Goal: Task Accomplishment & Management: Manage account settings

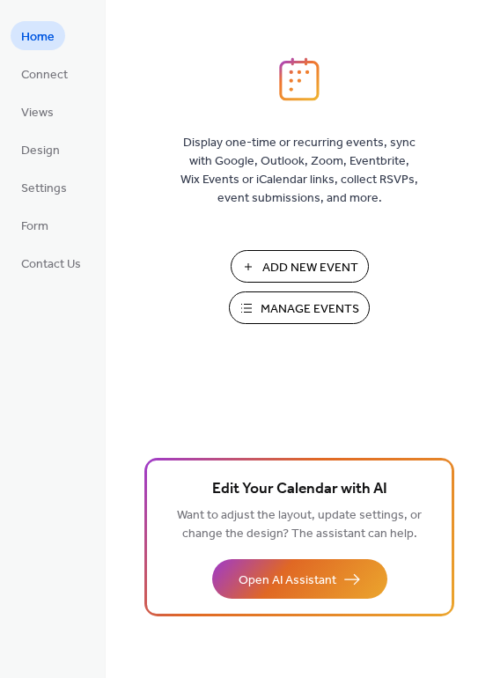
click at [257, 308] on button "Manage Events" at bounding box center [299, 307] width 141 height 33
click at [50, 110] on span "Views" at bounding box center [37, 113] width 33 height 18
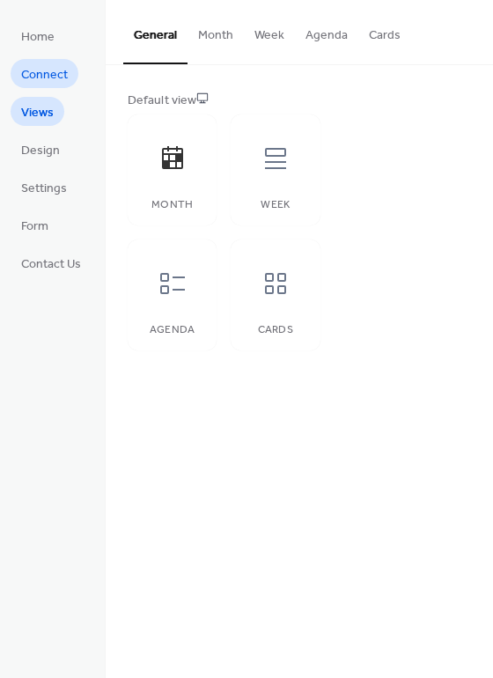
click at [50, 79] on span "Connect" at bounding box center [44, 75] width 47 height 18
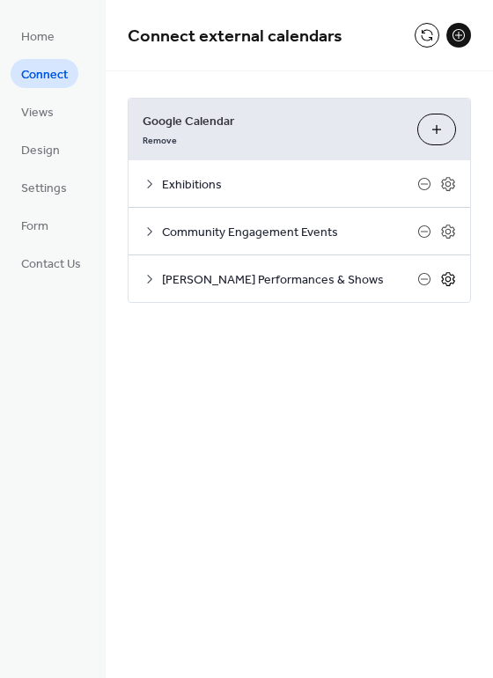
click at [453, 275] on icon at bounding box center [447, 279] width 13 height 14
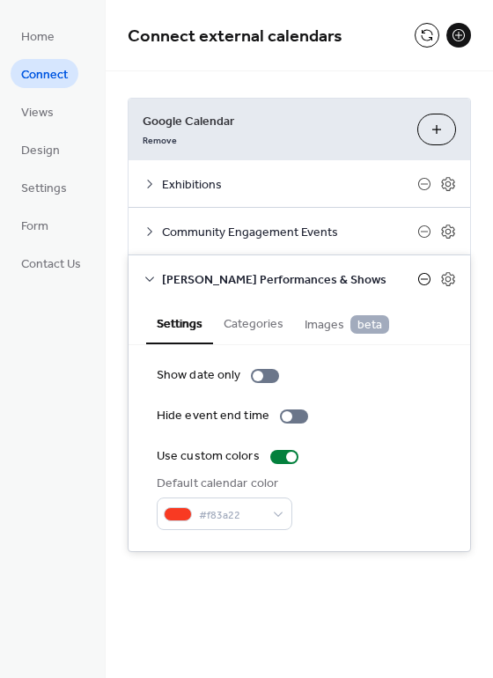
click at [424, 278] on icon at bounding box center [424, 278] width 7 height 1
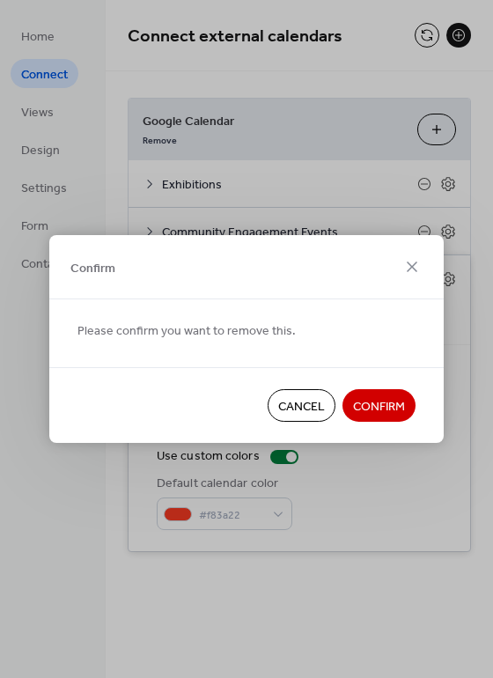
click at [389, 401] on span "Confirm" at bounding box center [379, 407] width 52 height 18
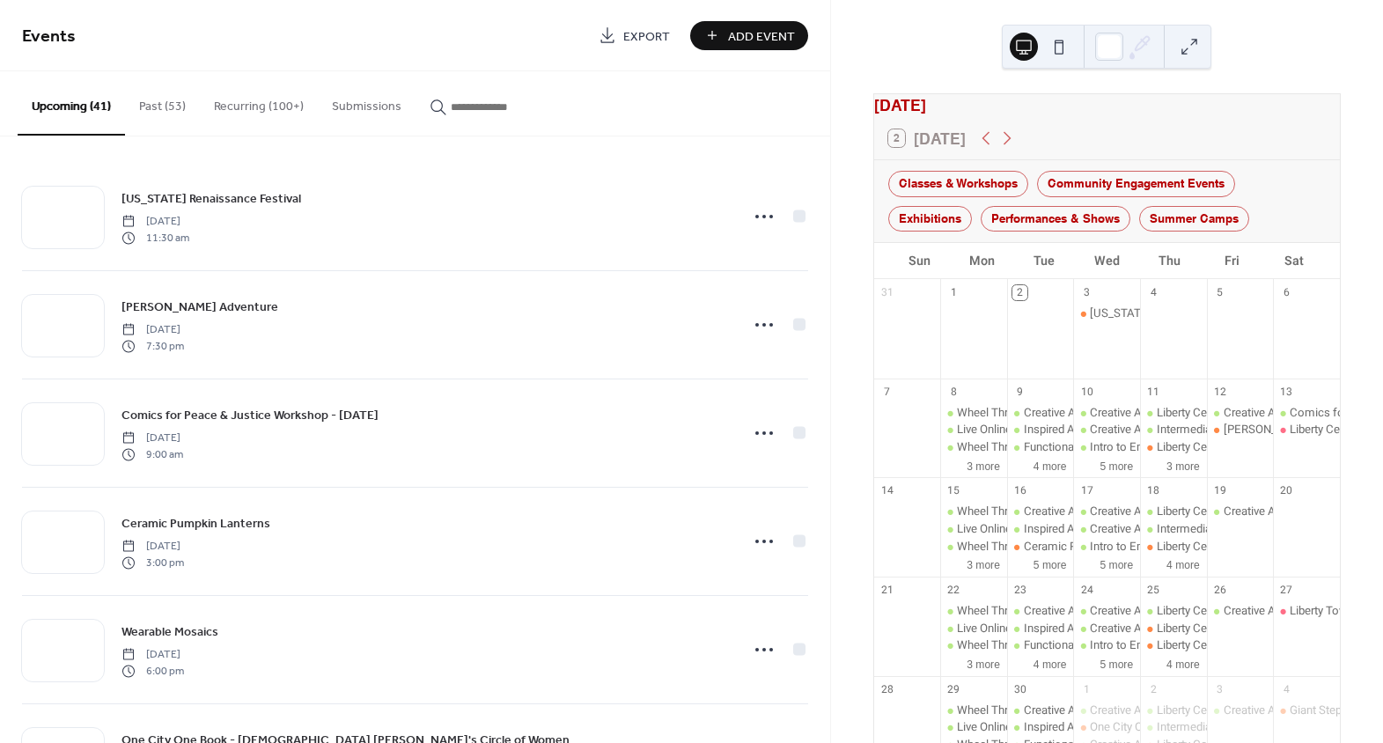
click at [240, 101] on button "Recurring (100+)" at bounding box center [259, 102] width 118 height 63
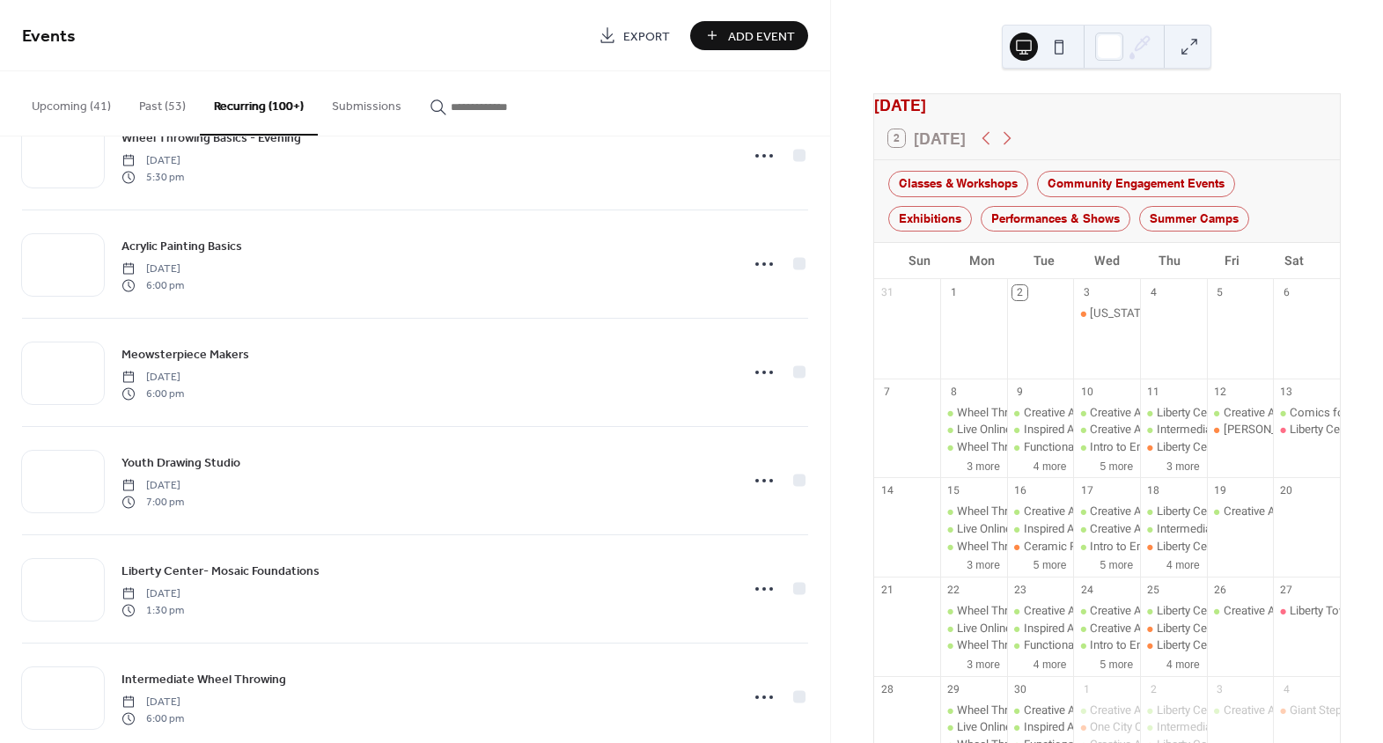
scroll to position [3011, 0]
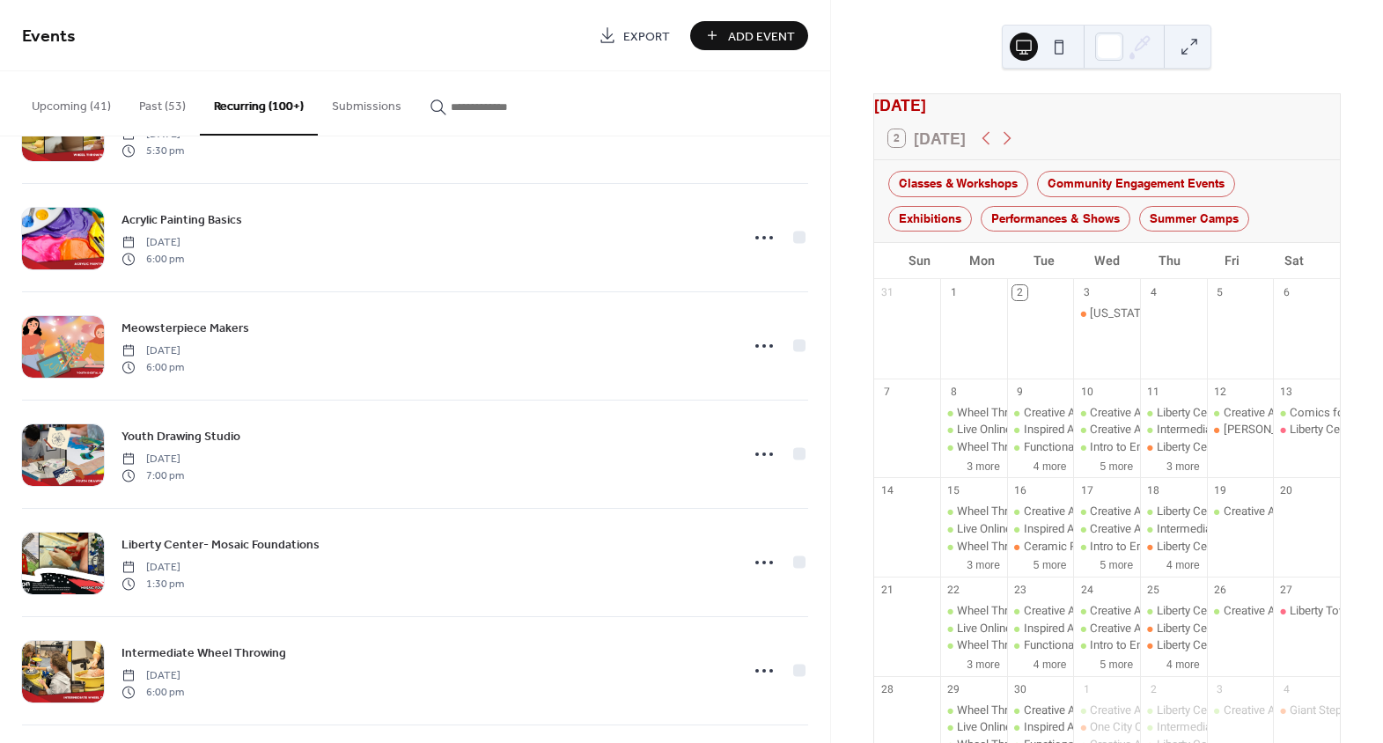
click at [484, 108] on input "button" at bounding box center [504, 107] width 106 height 18
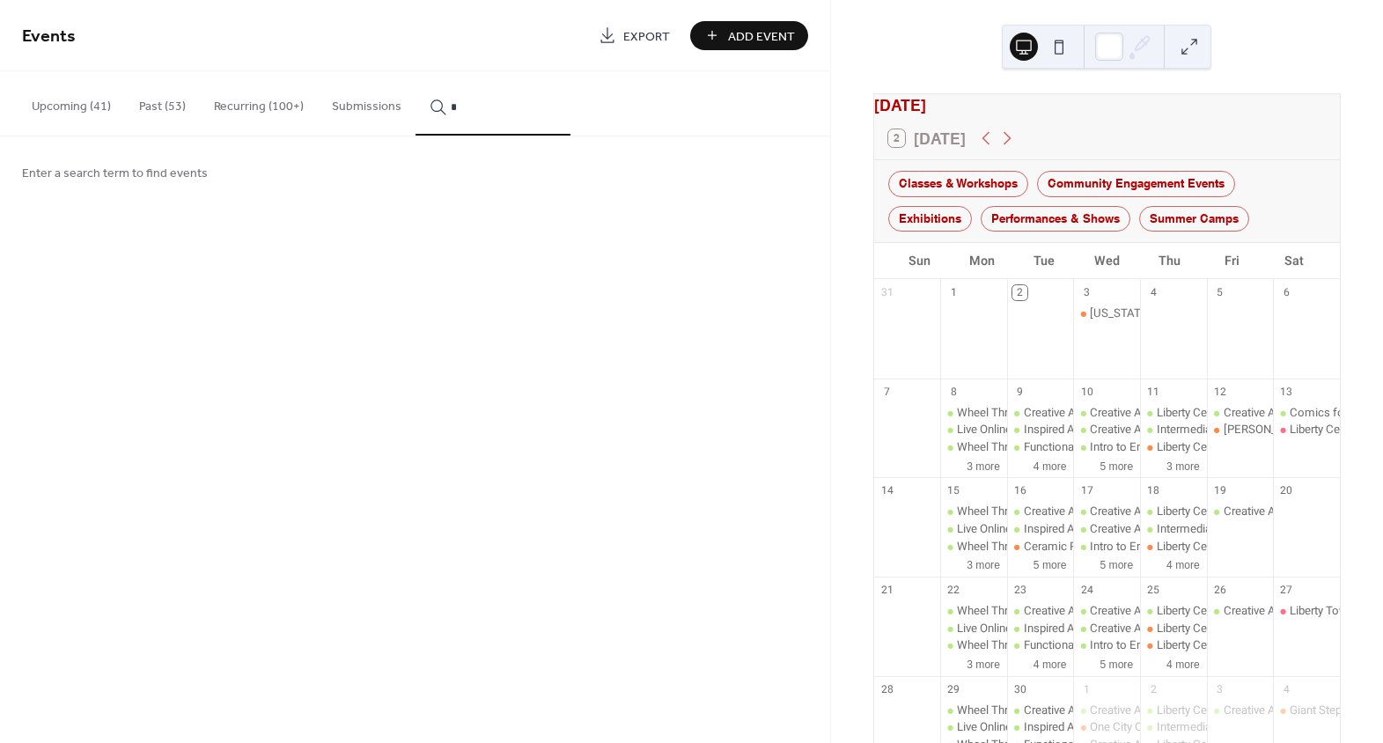
click at [178, 174] on span "Enter a search term to find events" at bounding box center [115, 174] width 186 height 18
click at [474, 103] on input "*" at bounding box center [504, 107] width 106 height 18
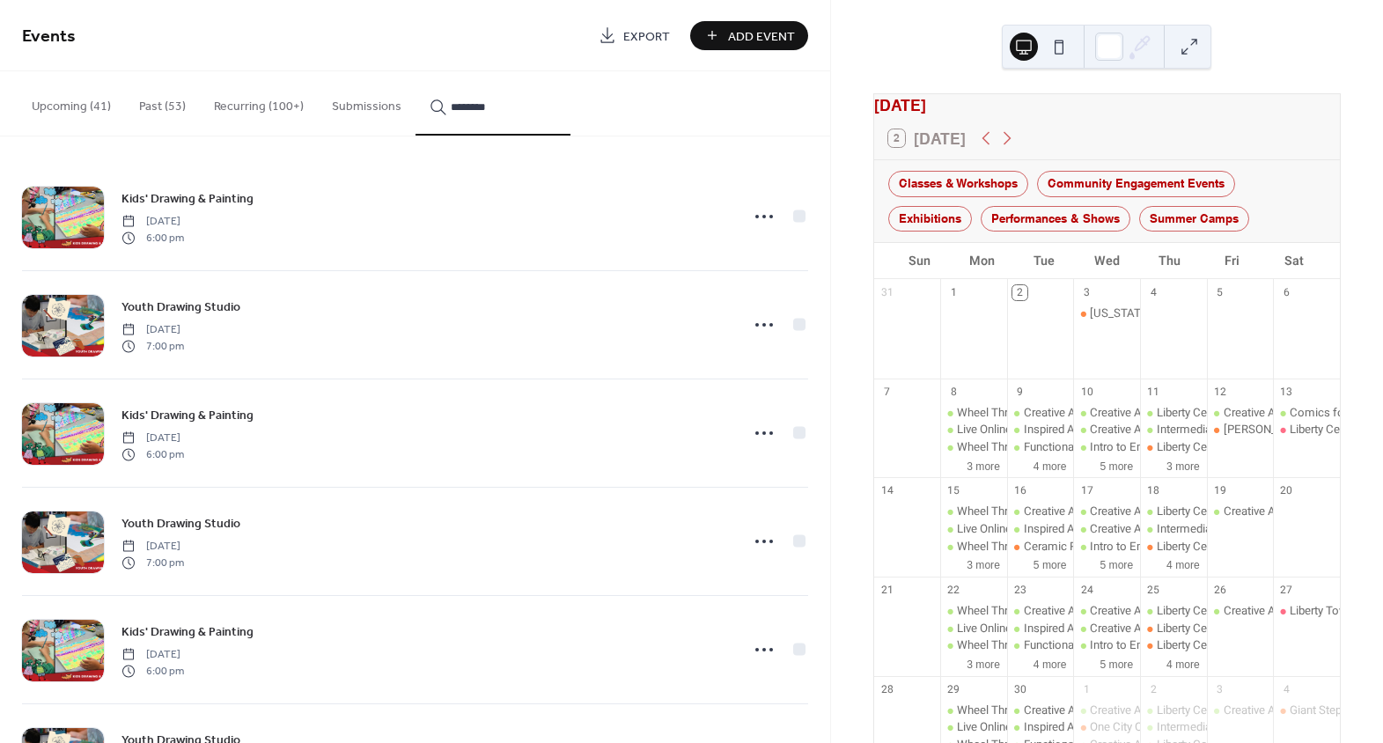
click at [416, 71] on button "*******" at bounding box center [493, 103] width 155 height 64
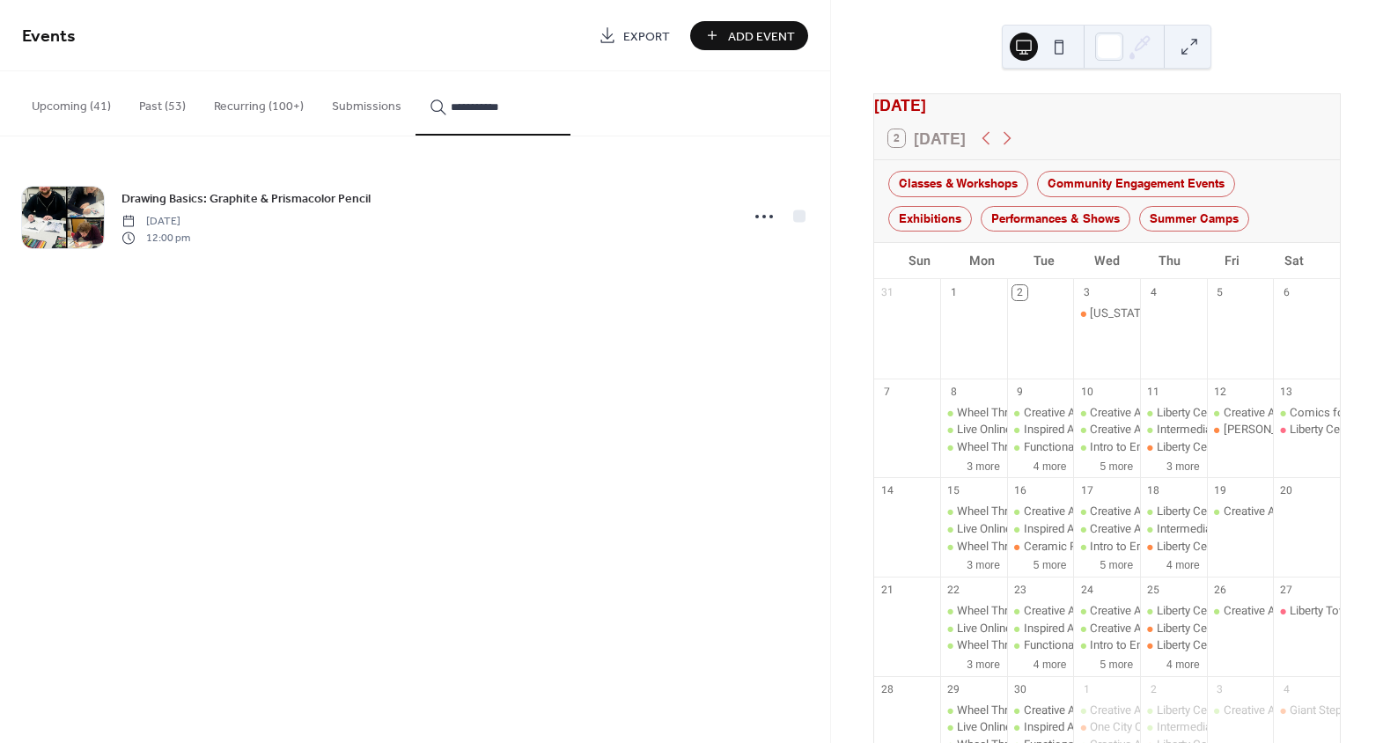
type input "**********"
click at [760, 212] on icon at bounding box center [764, 217] width 28 height 28
click at [745, 254] on div "Edit" at bounding box center [732, 251] width 102 height 26
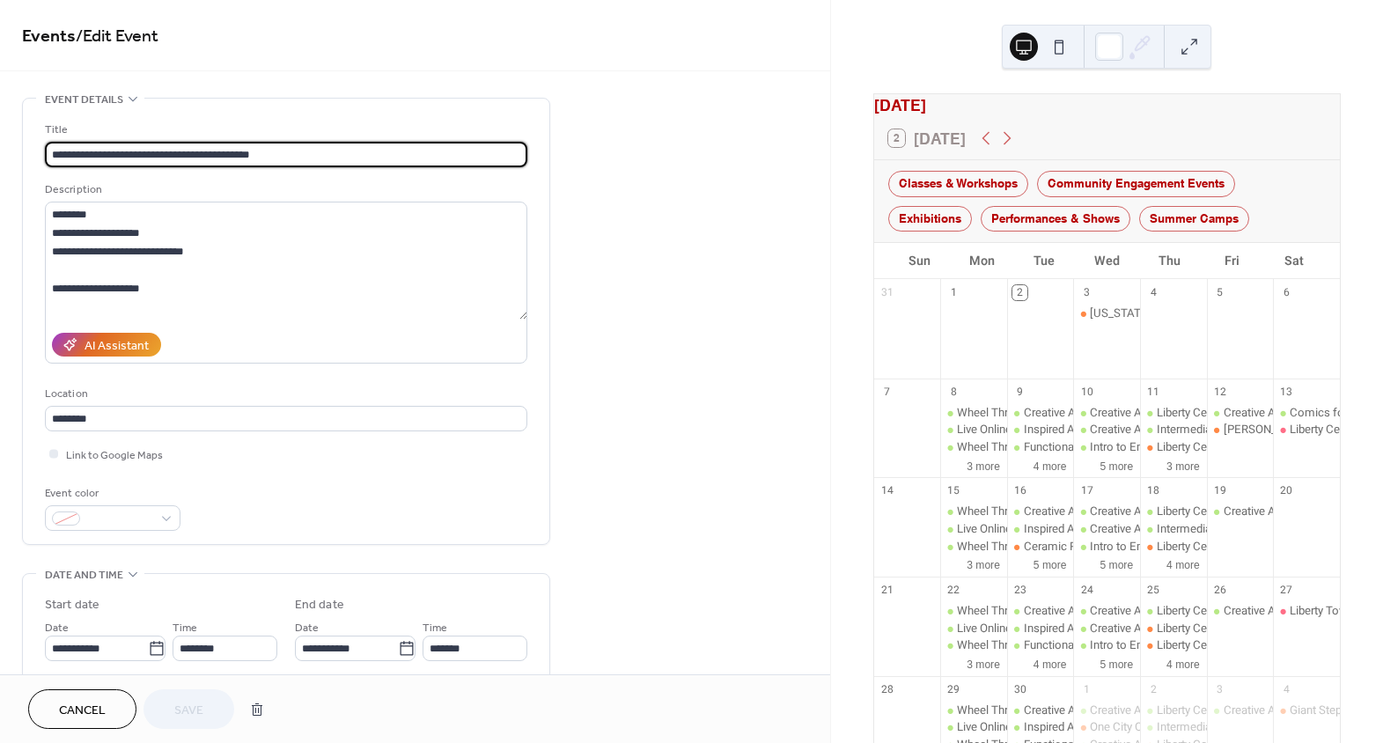
type input "**********"
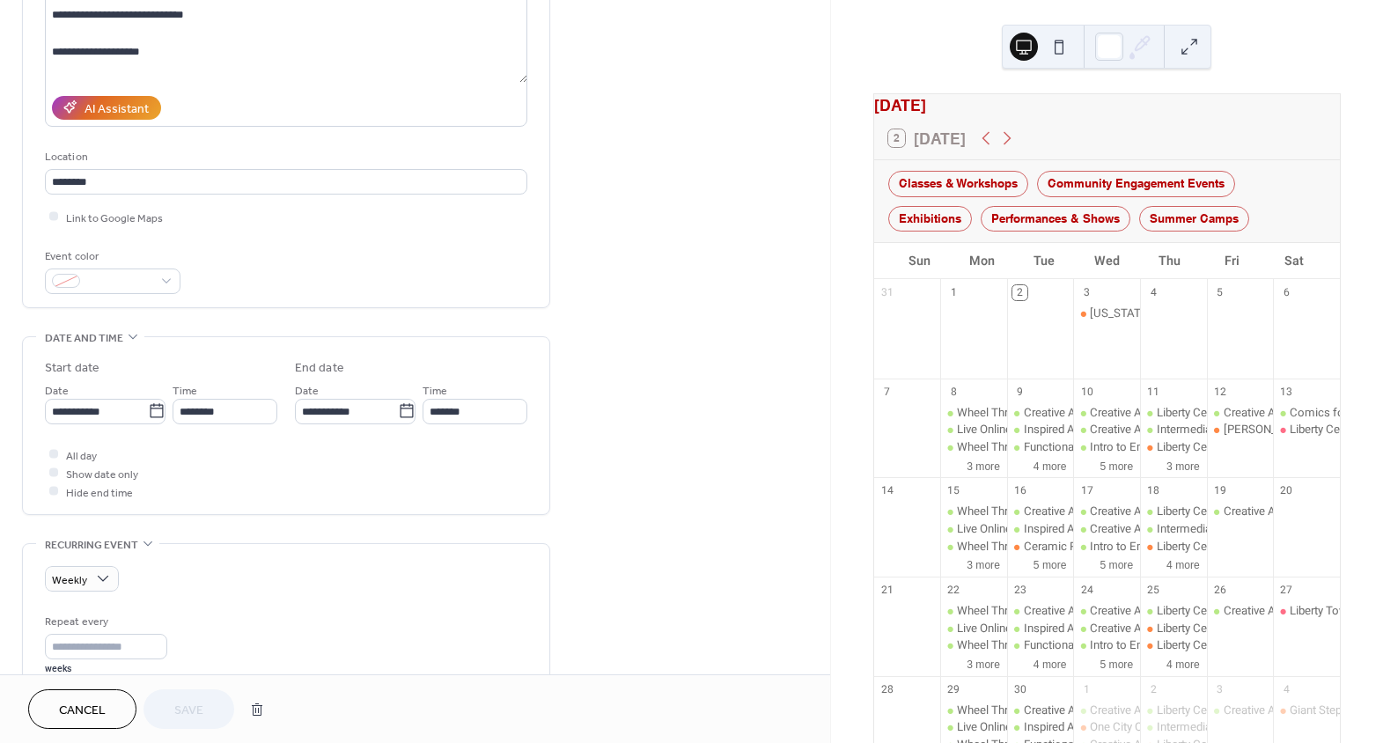
scroll to position [239, 0]
click at [398, 401] on icon at bounding box center [407, 409] width 18 height 18
click at [394, 401] on input "**********" at bounding box center [346, 409] width 103 height 26
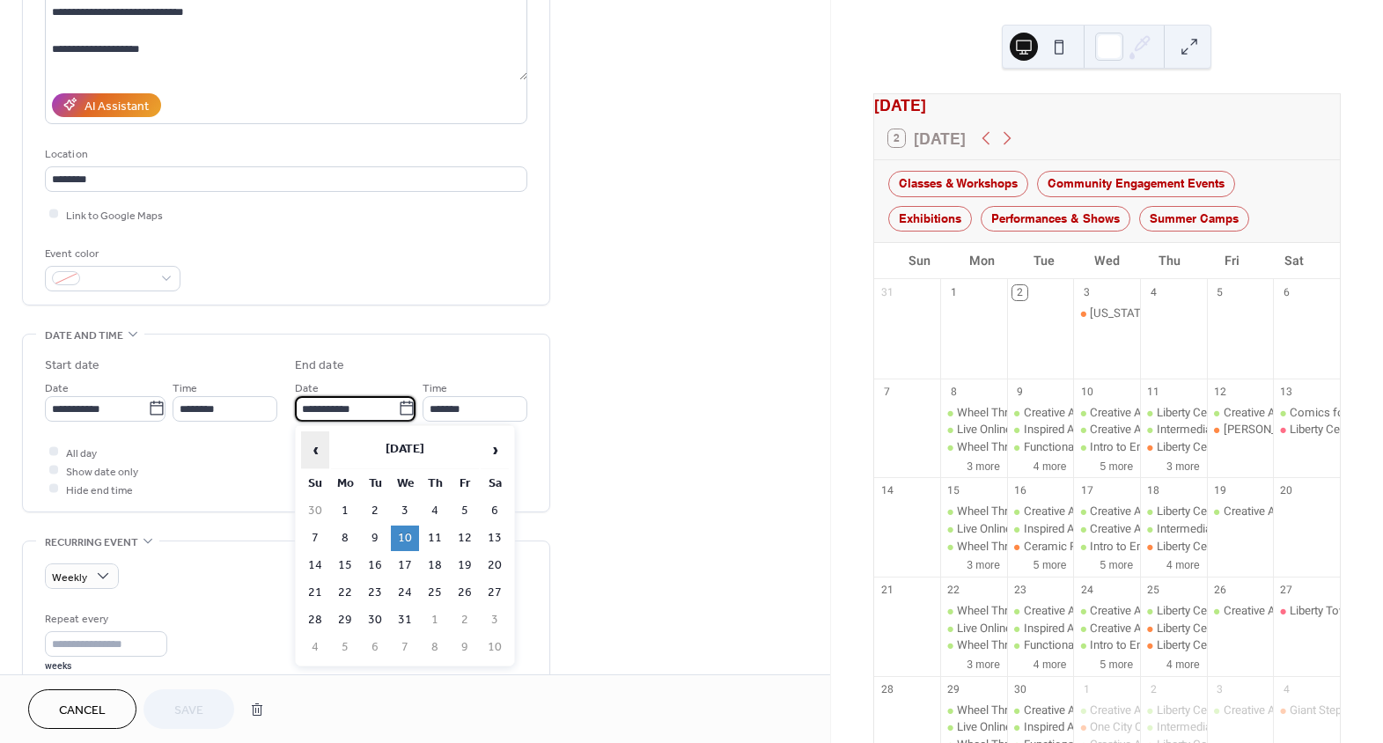
click at [313, 452] on span "‹" at bounding box center [315, 449] width 26 height 35
click at [314, 451] on span "‹" at bounding box center [315, 449] width 26 height 35
click at [496, 456] on span "›" at bounding box center [495, 449] width 26 height 35
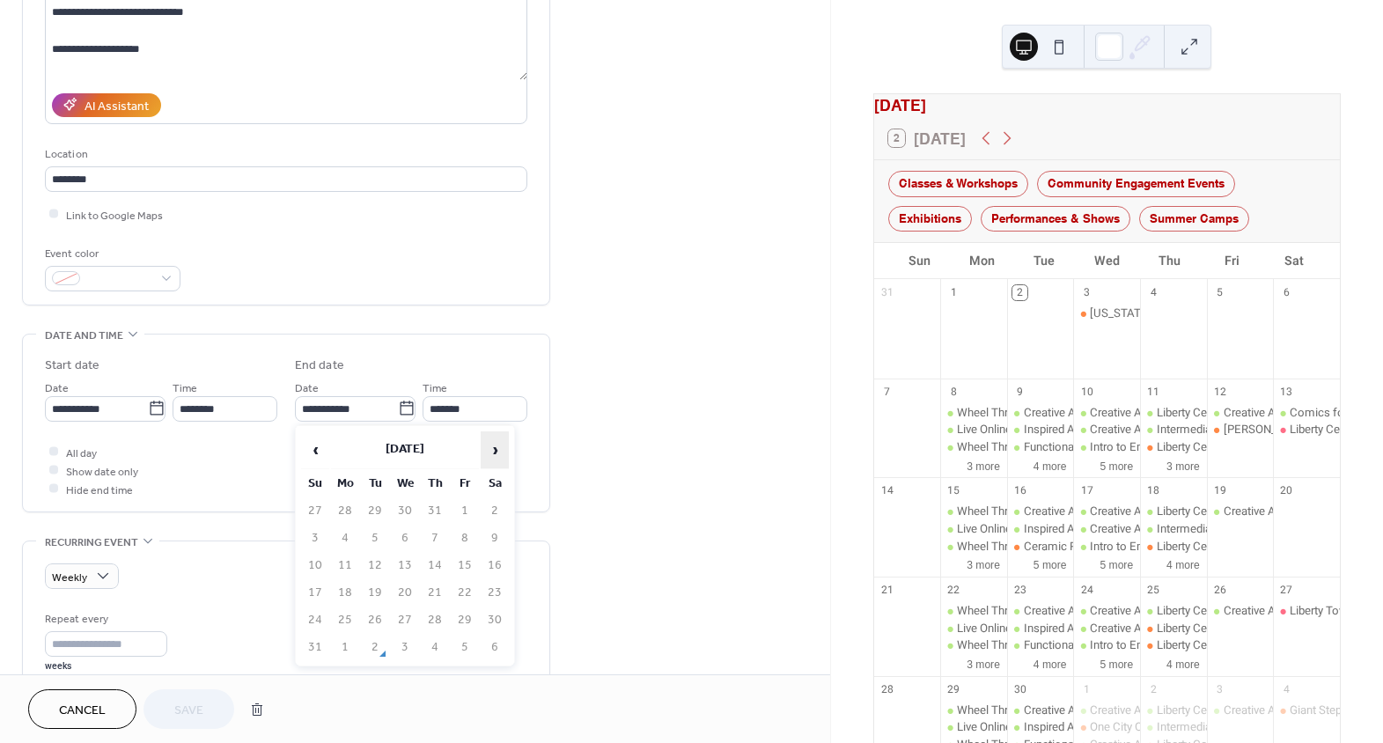
click at [496, 455] on span "›" at bounding box center [495, 449] width 26 height 35
click at [411, 617] on td "29" at bounding box center [405, 621] width 28 height 26
type input "**********"
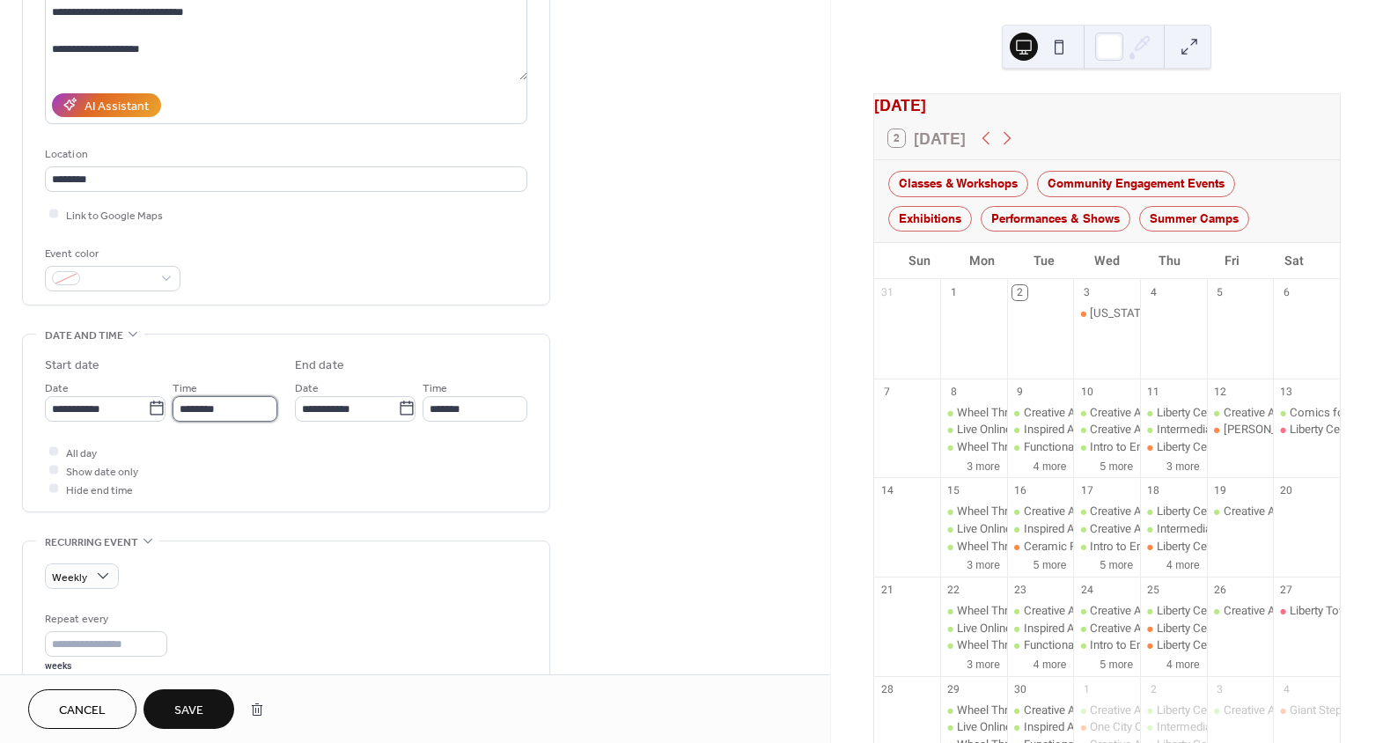
click at [243, 408] on input "********" at bounding box center [225, 409] width 105 height 26
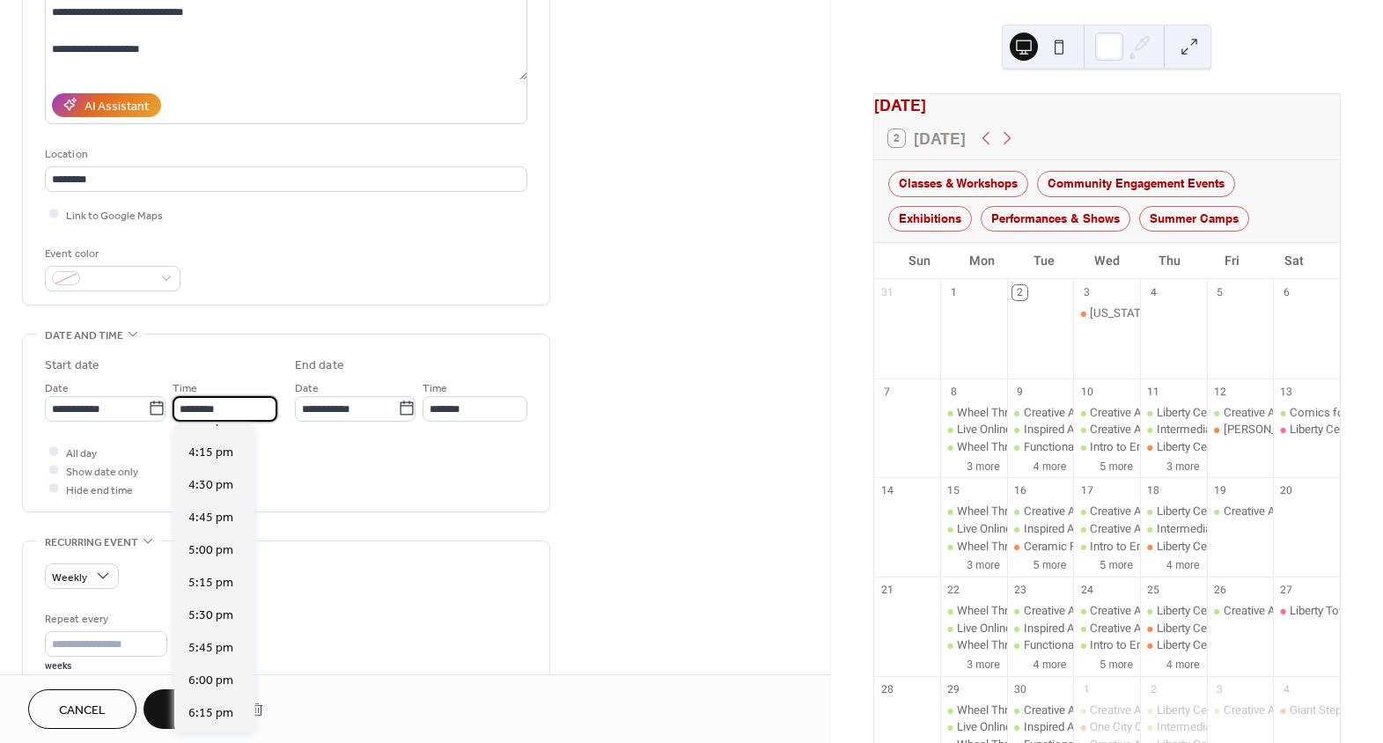
scroll to position [2203, 0]
click at [226, 585] on span "6:00 pm" at bounding box center [210, 584] width 45 height 18
type input "*******"
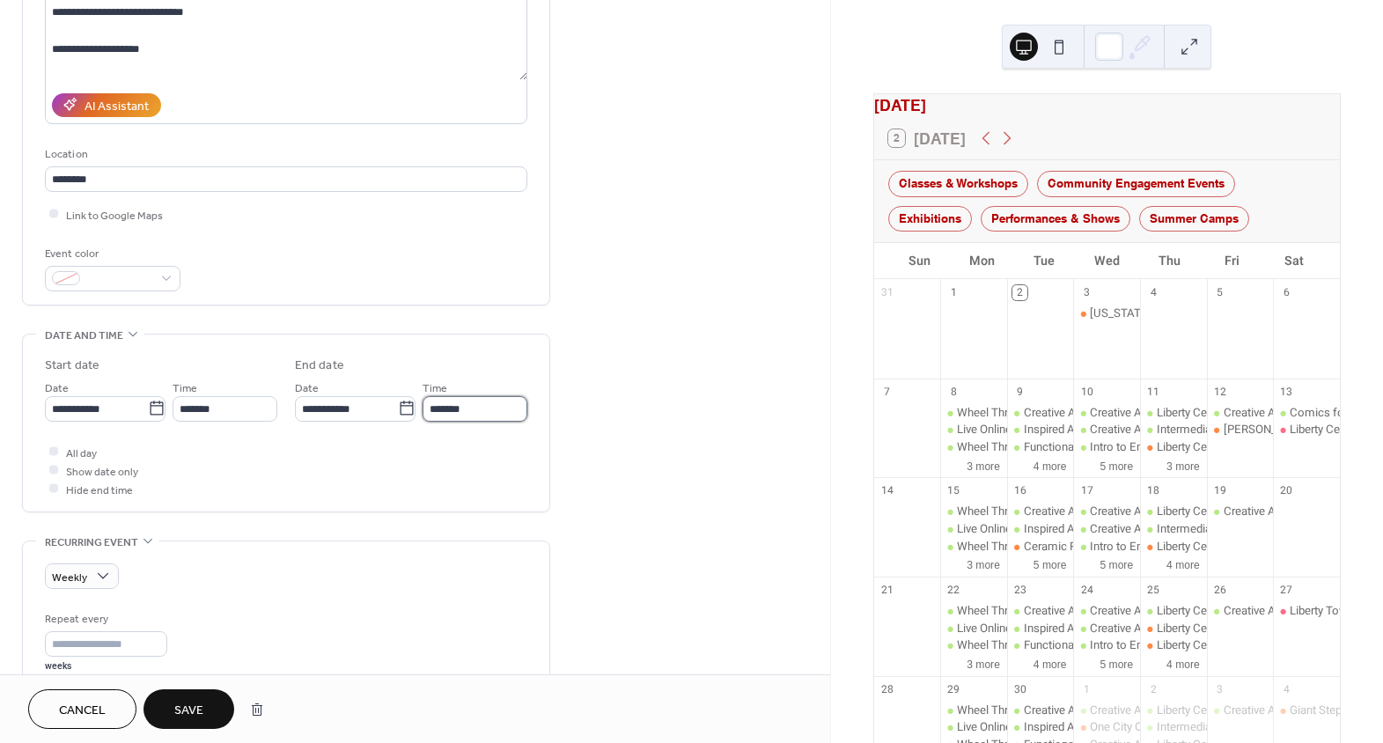
click at [448, 409] on input "*******" at bounding box center [475, 409] width 105 height 26
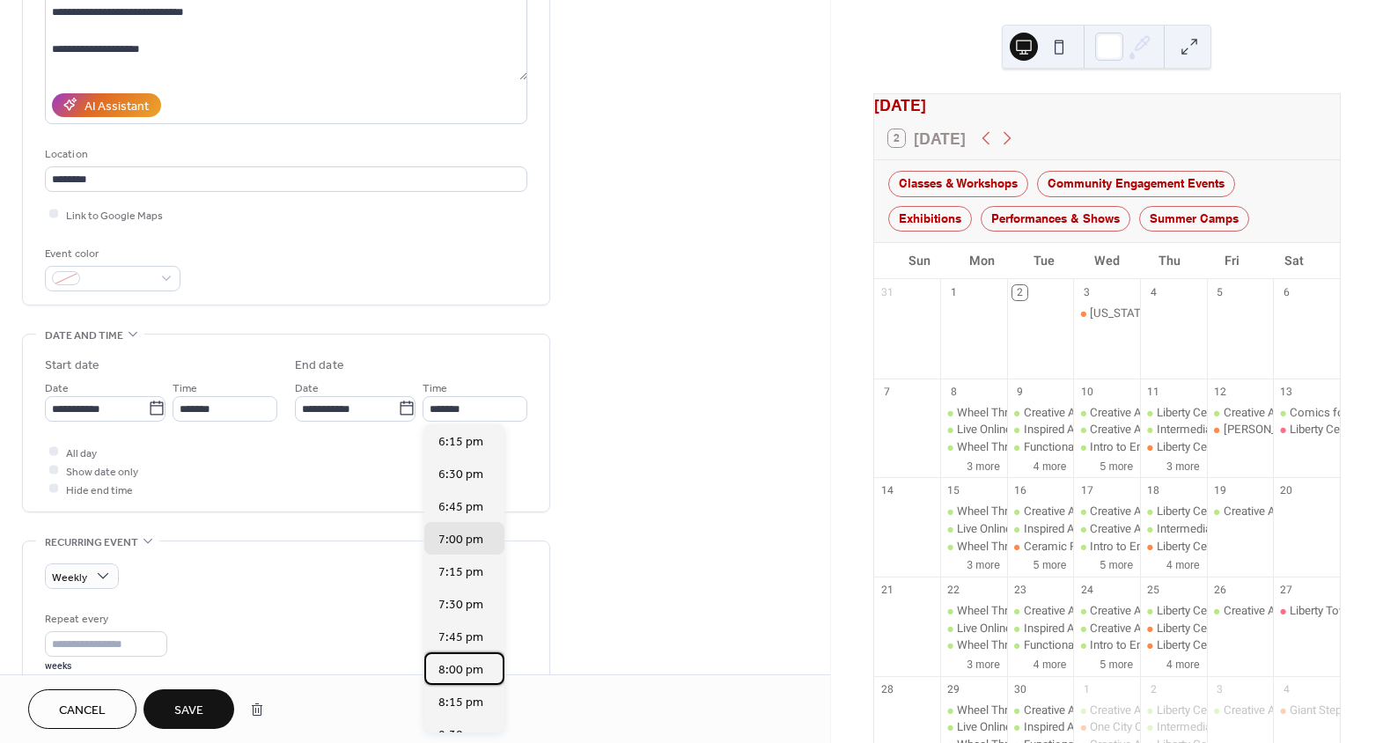
click at [458, 672] on span "8:00 pm" at bounding box center [460, 669] width 45 height 18
type input "*******"
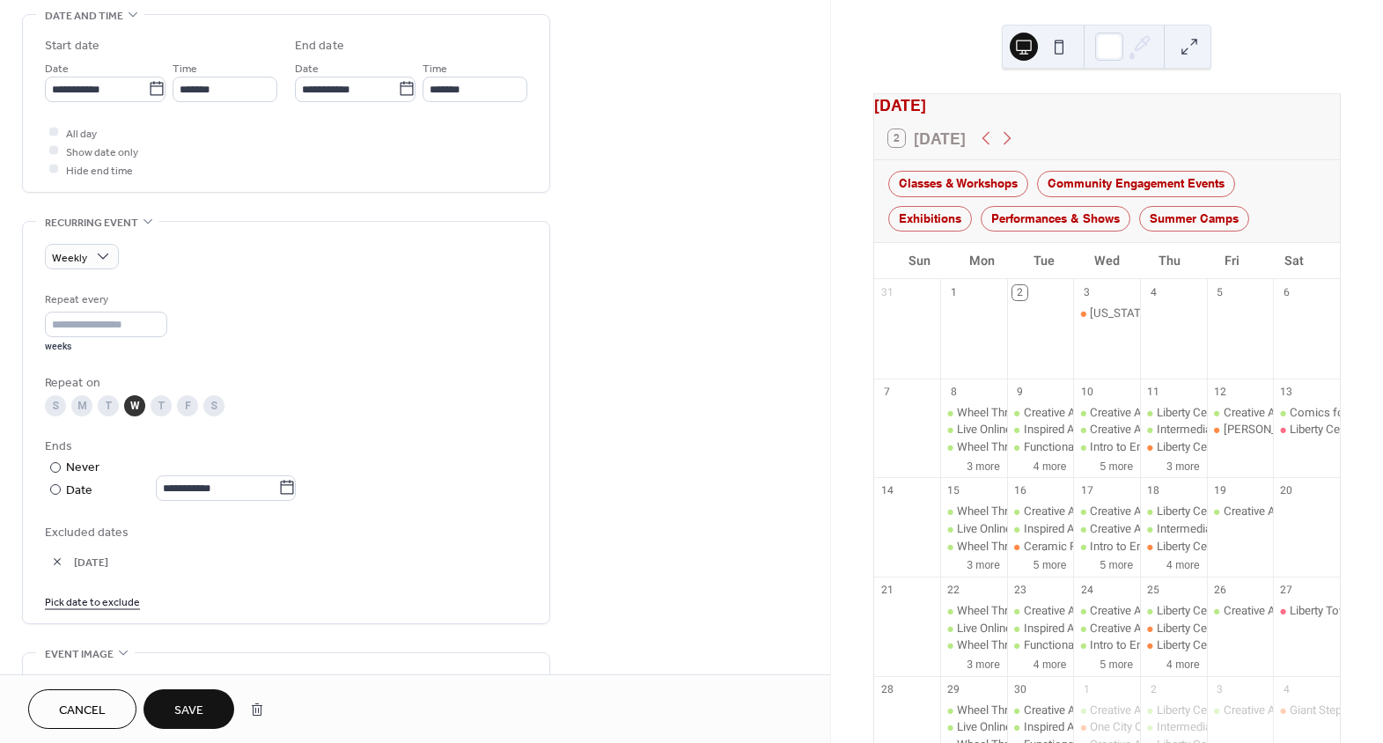
scroll to position [560, 0]
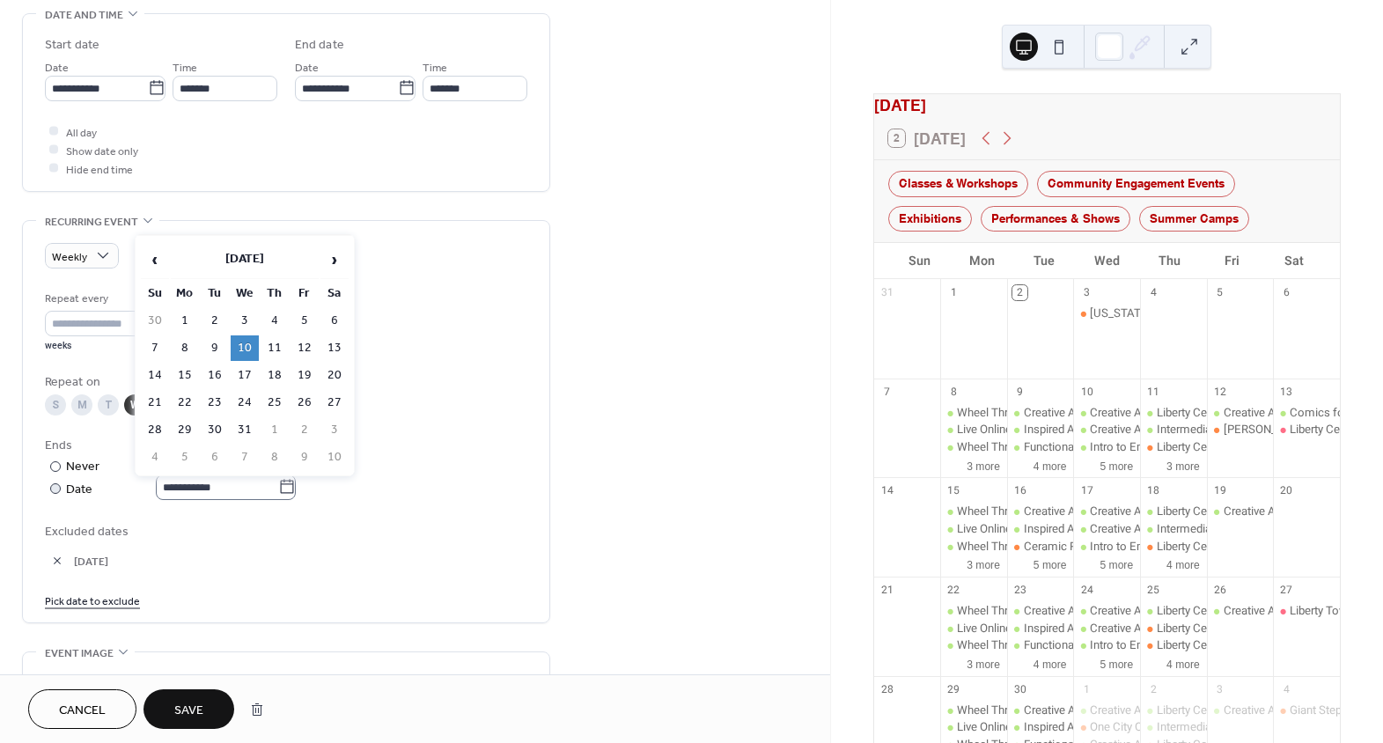
click at [296, 484] on icon at bounding box center [287, 487] width 18 height 18
click at [278, 484] on input "**********" at bounding box center [217, 488] width 122 height 26
click at [278, 339] on td "11" at bounding box center [275, 348] width 28 height 26
type input "**********"
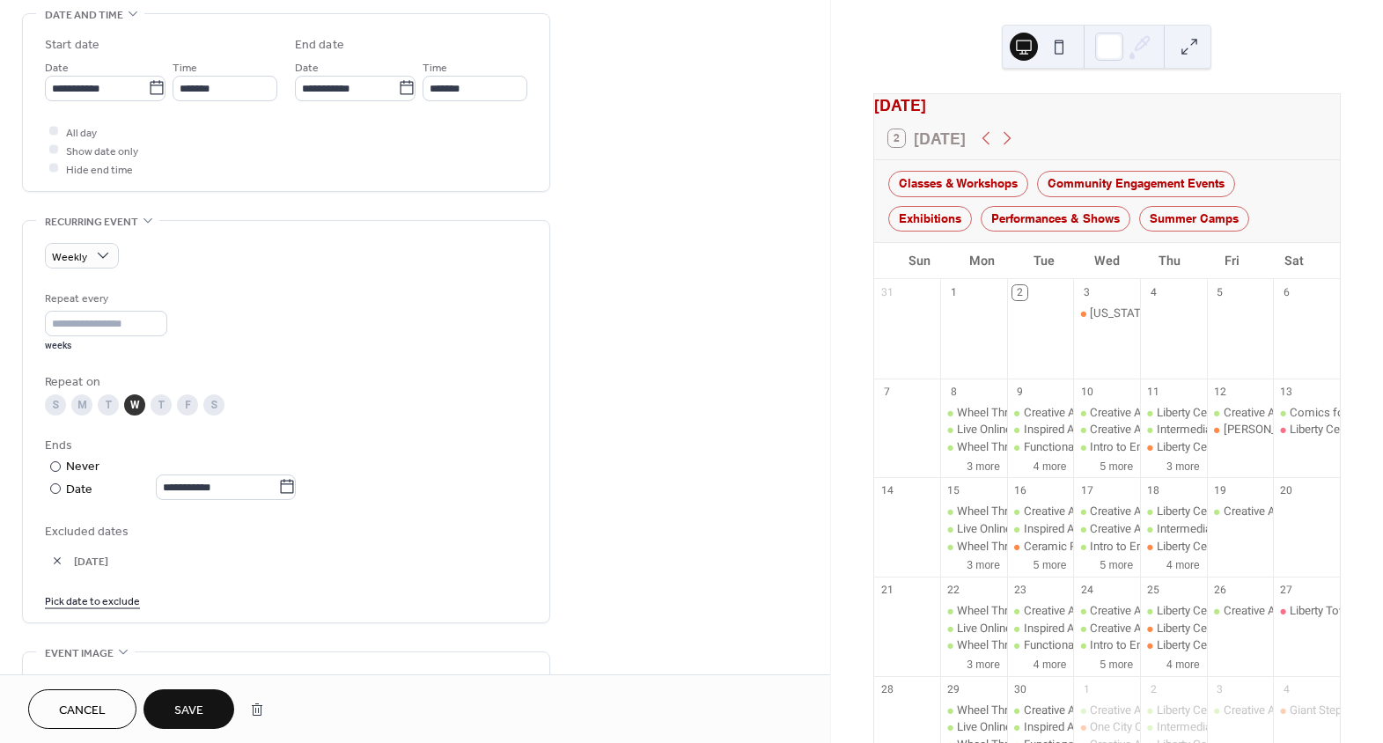
click at [199, 713] on span "Save" at bounding box center [188, 711] width 29 height 18
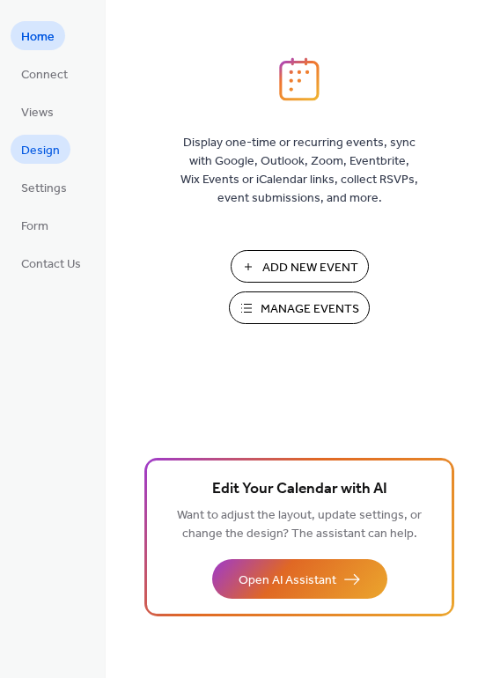
click at [49, 152] on span "Design" at bounding box center [40, 151] width 39 height 18
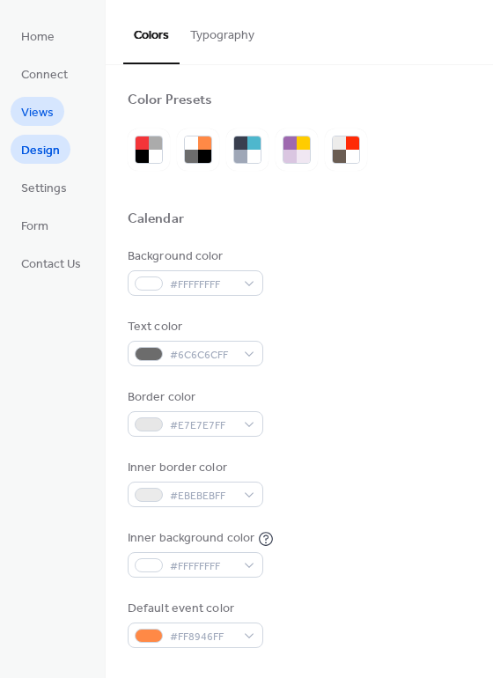
click at [43, 106] on span "Views" at bounding box center [37, 113] width 33 height 18
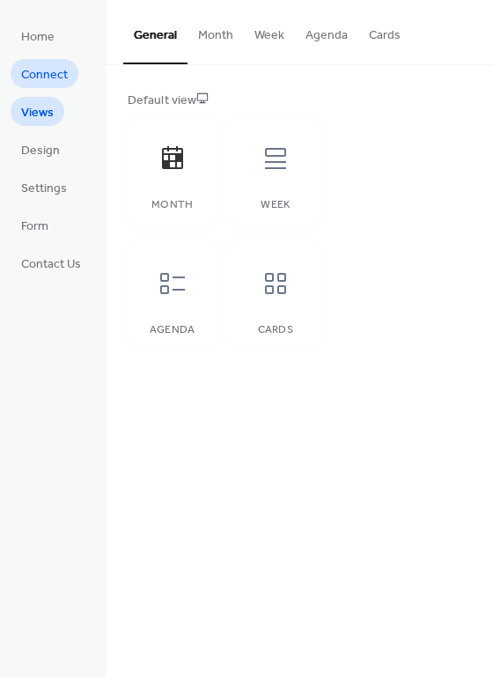
click at [59, 74] on span "Connect" at bounding box center [44, 75] width 47 height 18
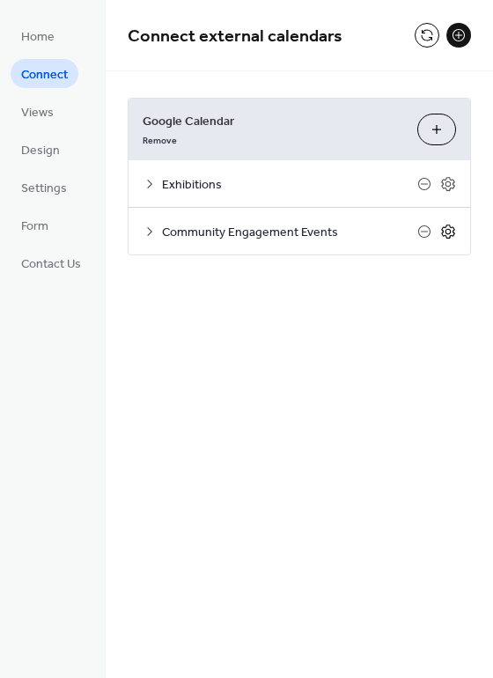
click at [446, 231] on icon at bounding box center [448, 232] width 16 height 16
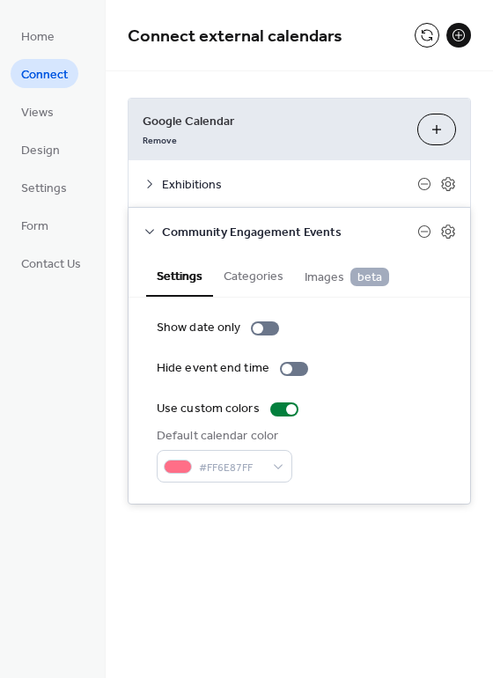
click at [317, 268] on span "Images beta" at bounding box center [347, 277] width 85 height 19
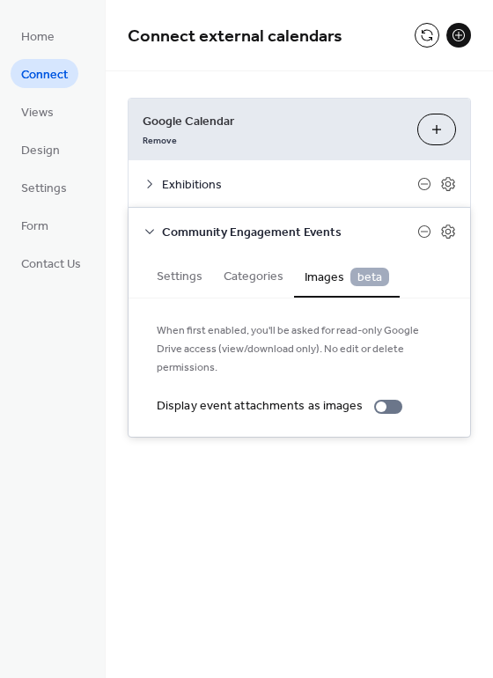
click at [252, 271] on button "Categories" at bounding box center [253, 274] width 81 height 41
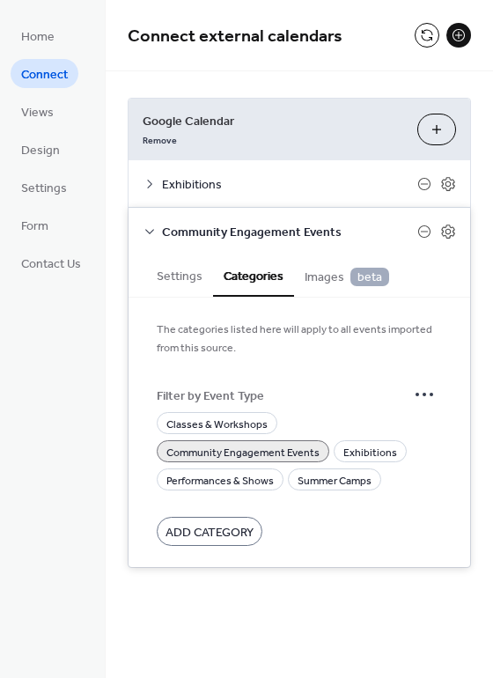
click at [151, 228] on icon at bounding box center [150, 232] width 14 height 14
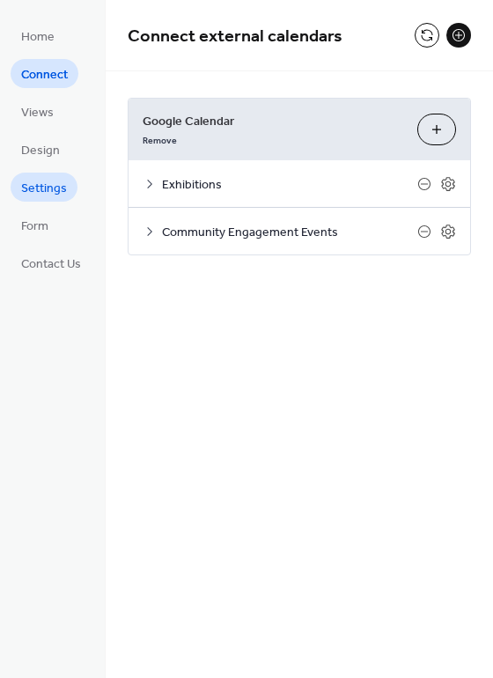
click at [47, 196] on span "Settings" at bounding box center [44, 189] width 46 height 18
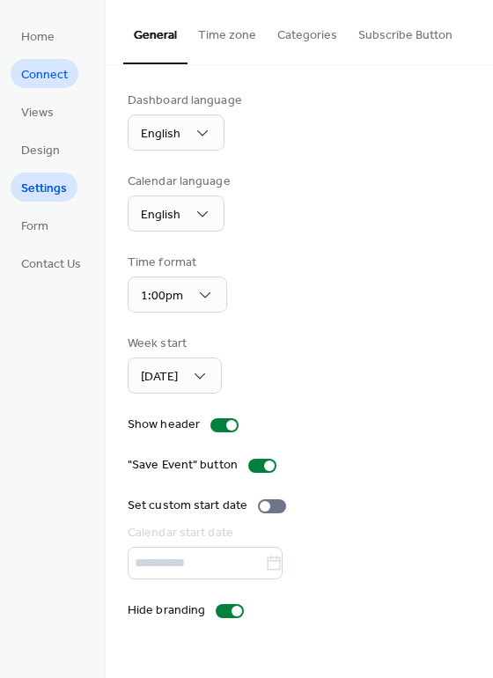
click at [48, 66] on span "Connect" at bounding box center [44, 75] width 47 height 18
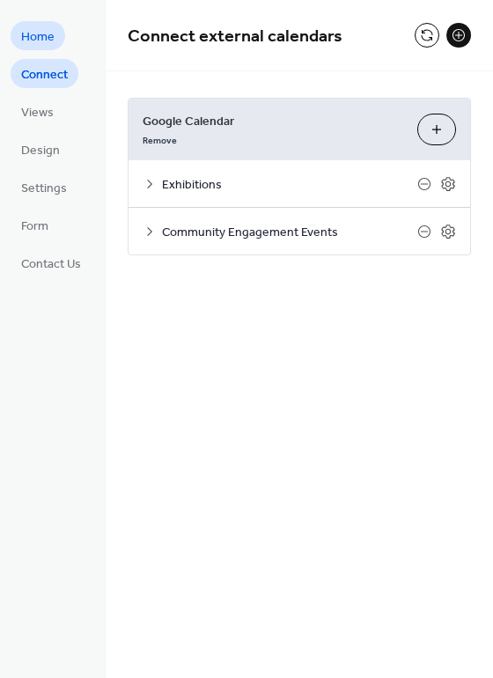
click at [48, 39] on span "Home" at bounding box center [37, 37] width 33 height 18
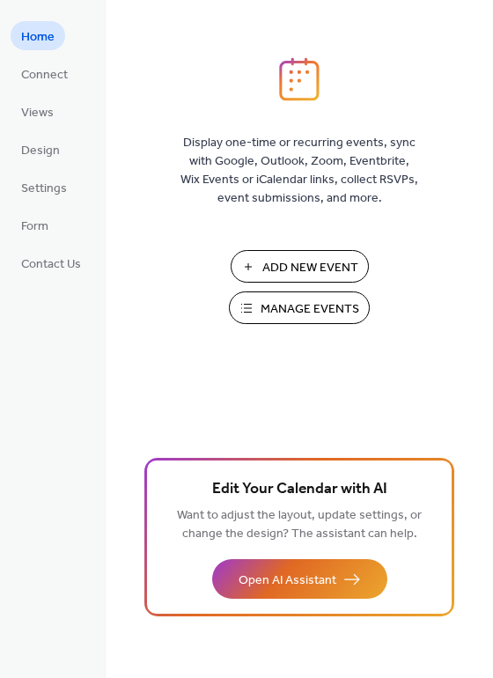
click at [281, 312] on span "Manage Events" at bounding box center [310, 309] width 99 height 18
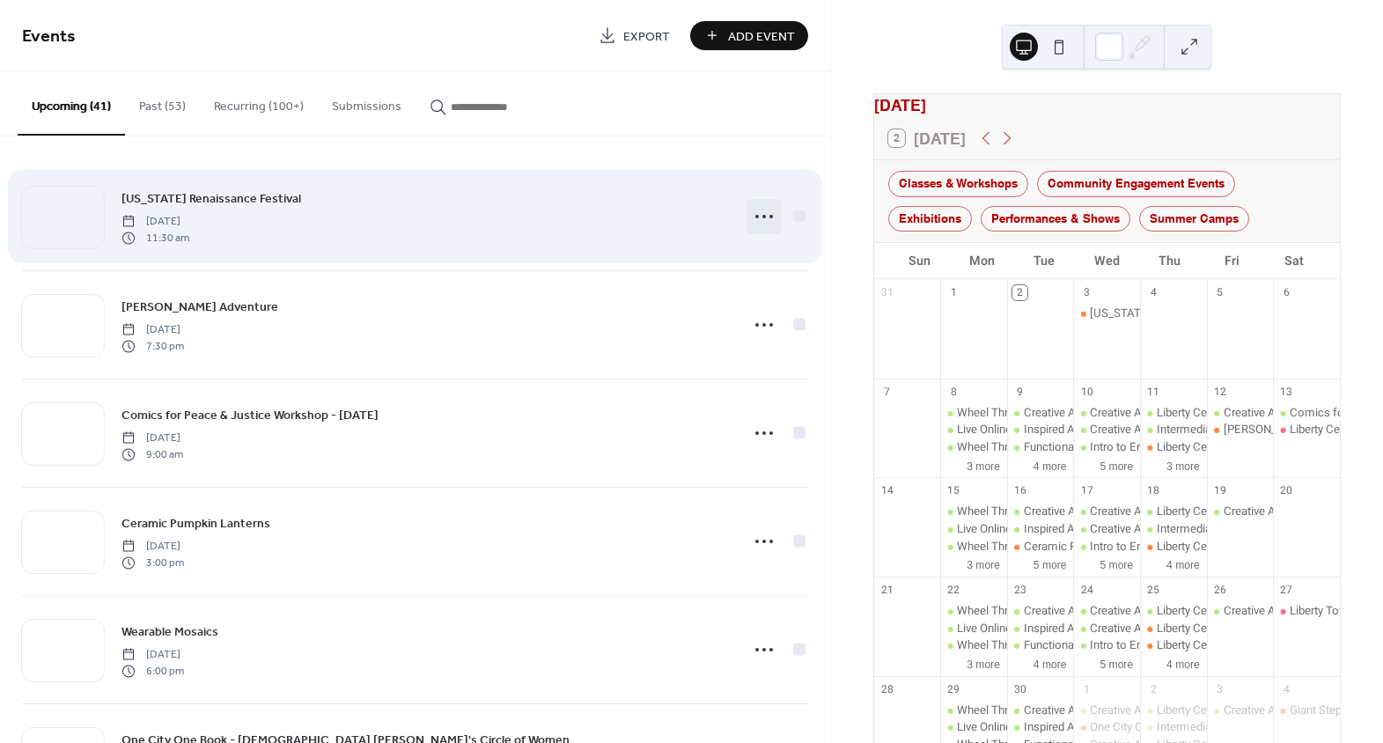
click at [755, 210] on icon at bounding box center [764, 217] width 28 height 28
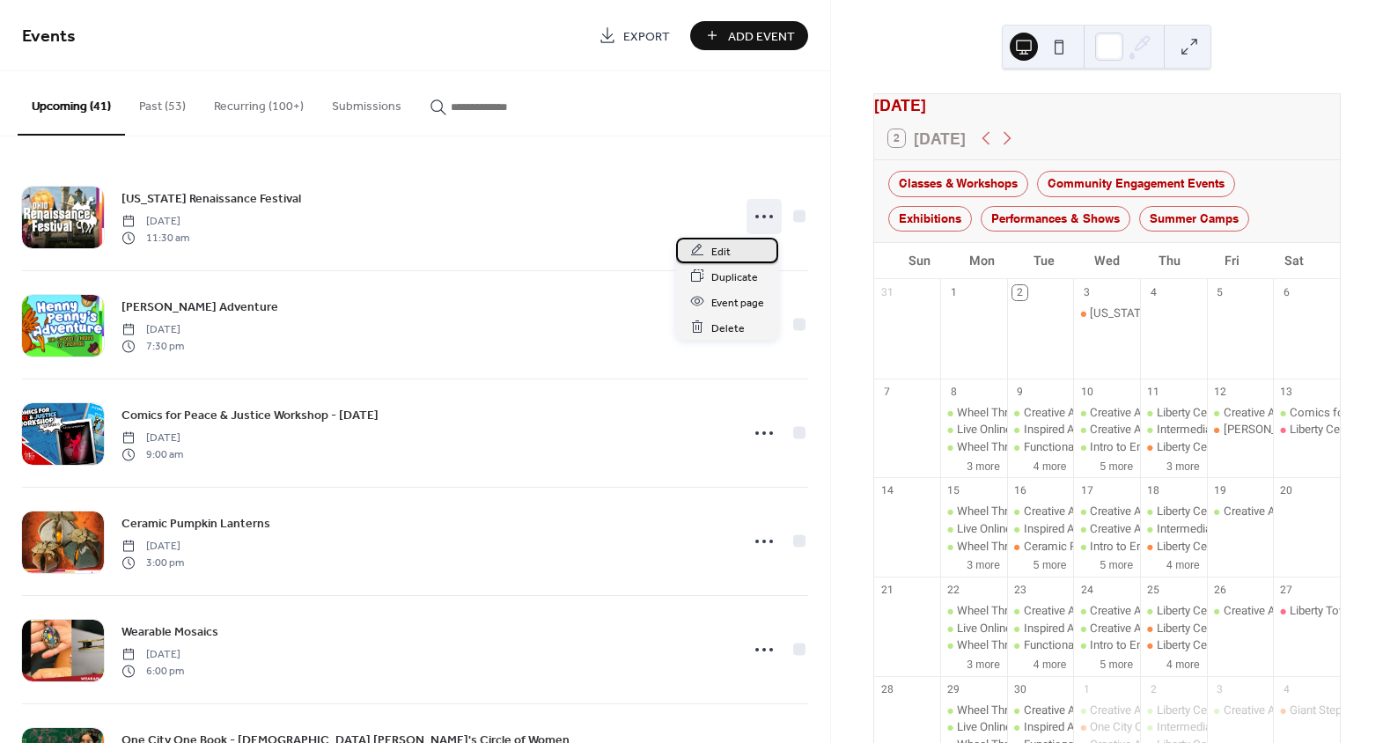
click at [728, 244] on span "Edit" at bounding box center [720, 251] width 19 height 18
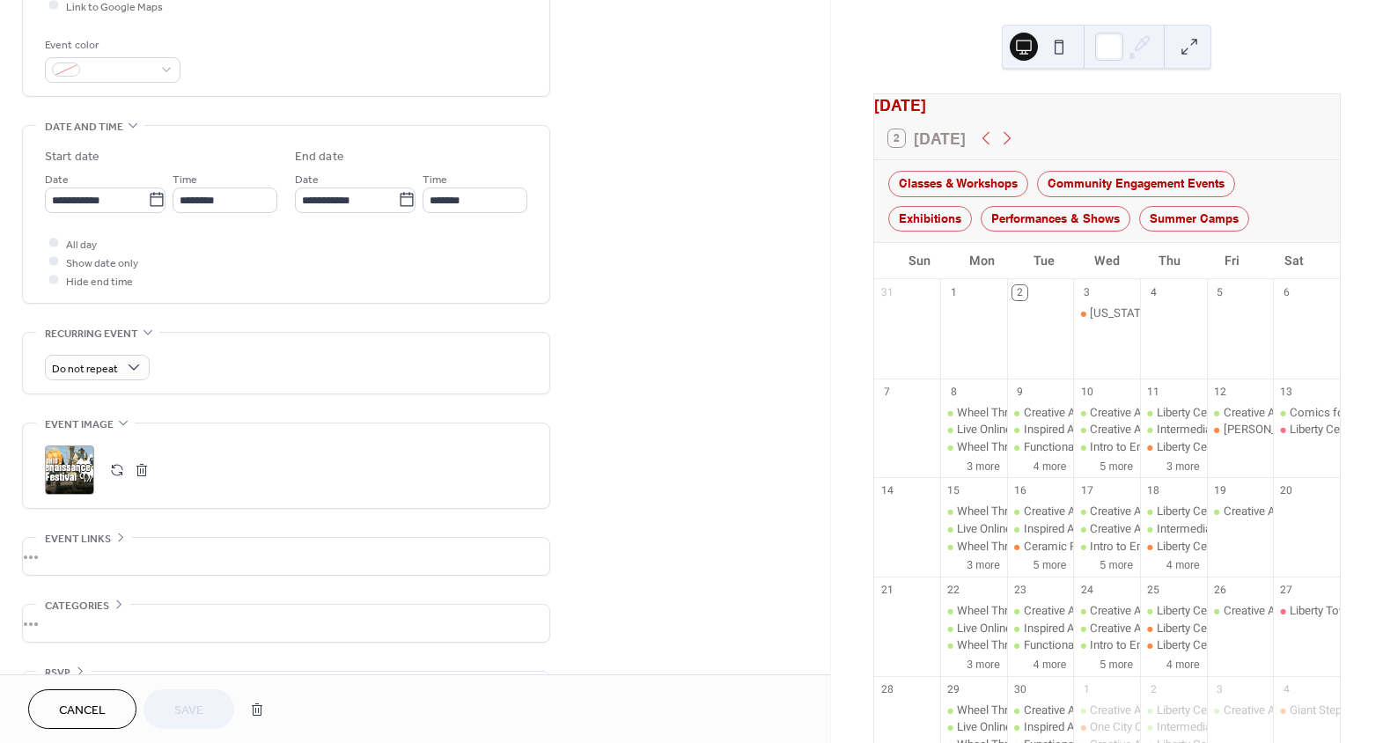
scroll to position [500, 0]
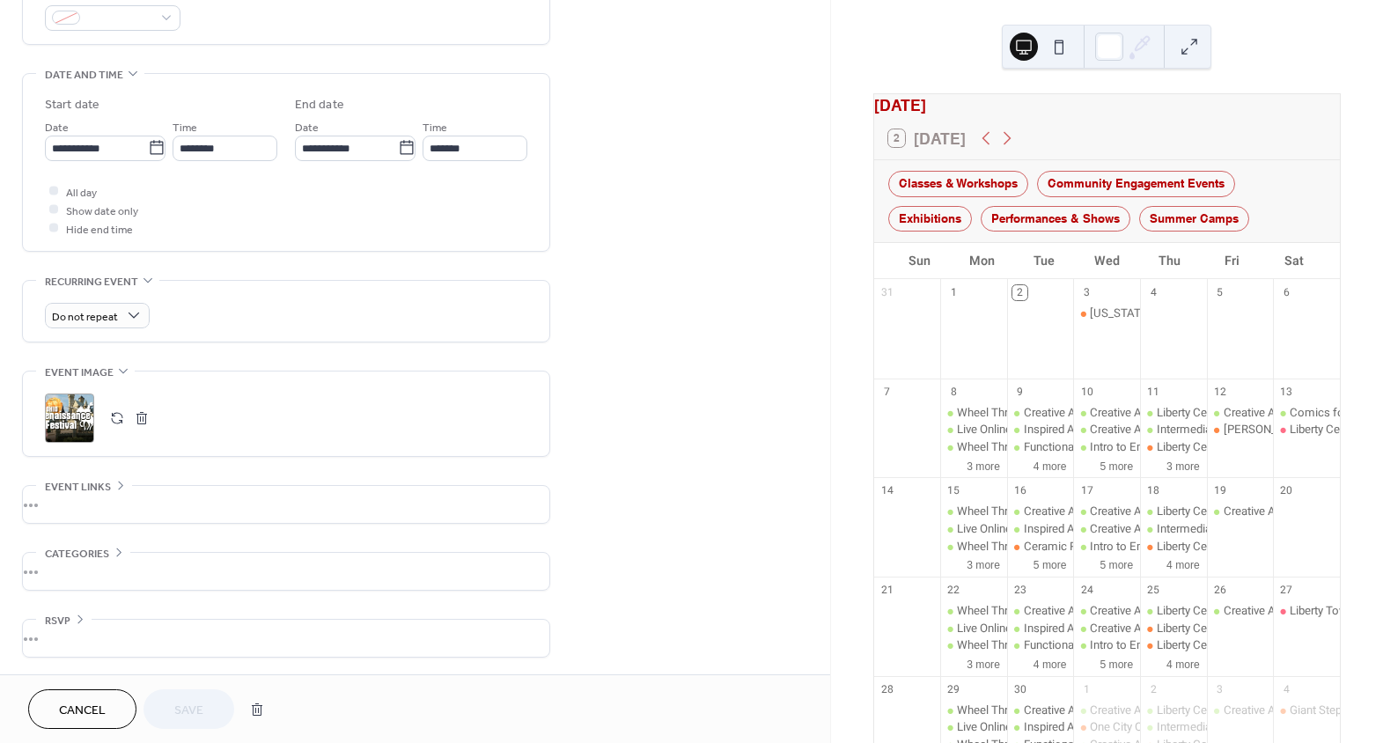
click at [87, 570] on div "•••" at bounding box center [286, 571] width 527 height 37
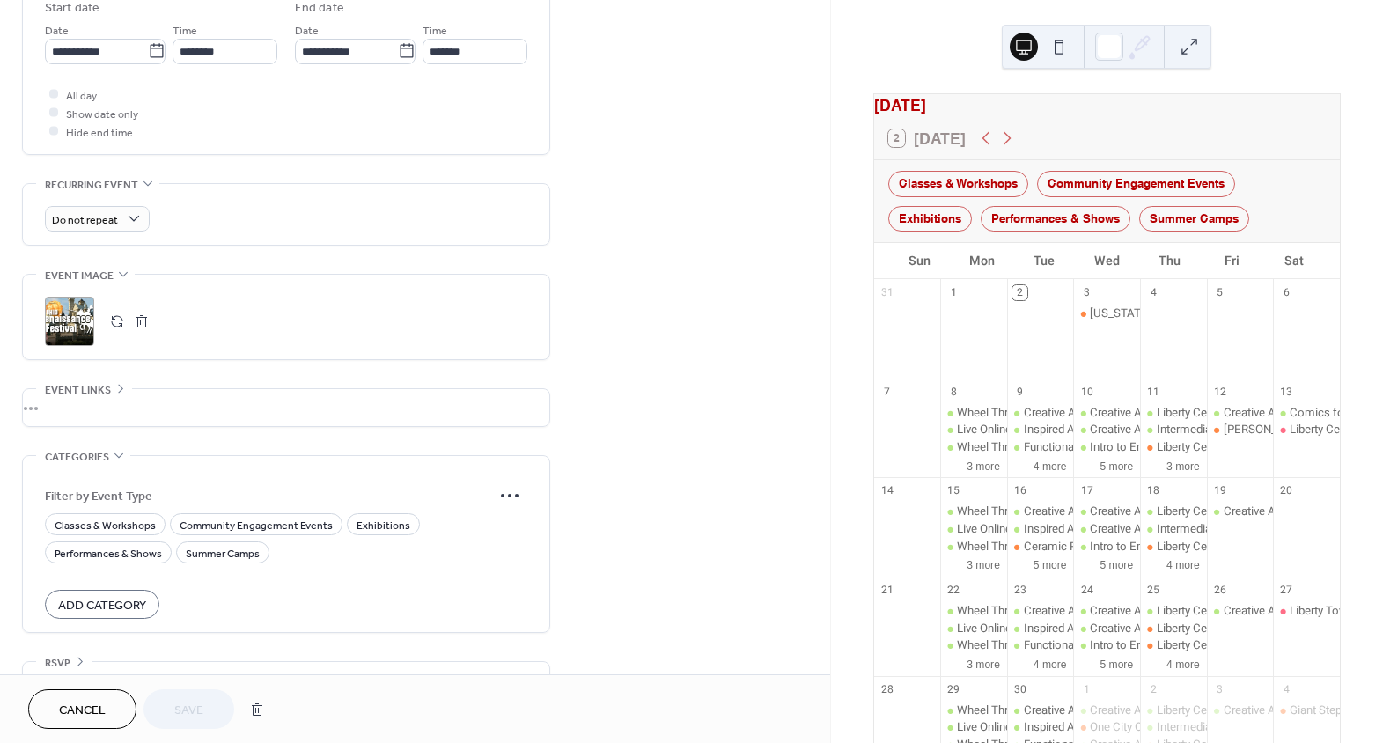
scroll to position [638, 0]
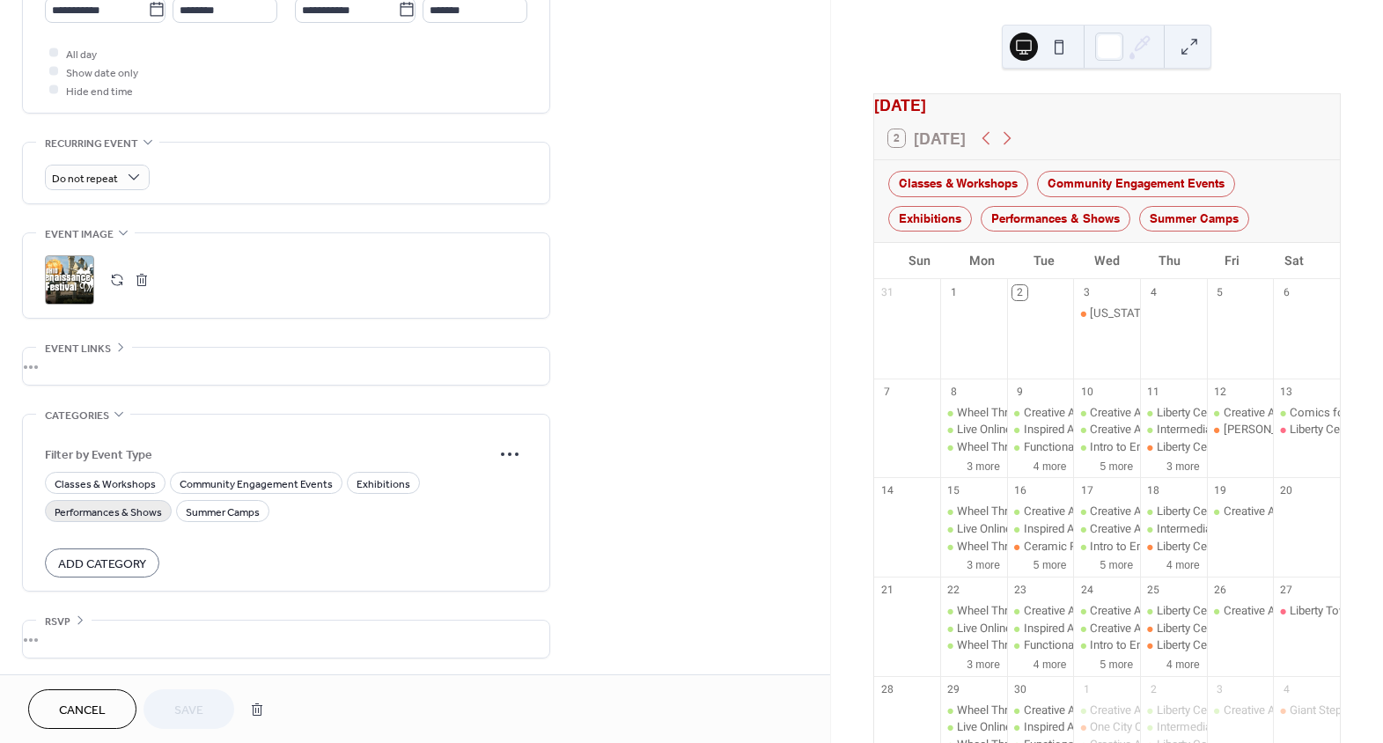
click at [133, 508] on span "Performances & Shows" at bounding box center [108, 512] width 107 height 18
click at [191, 706] on span "Save" at bounding box center [188, 711] width 29 height 18
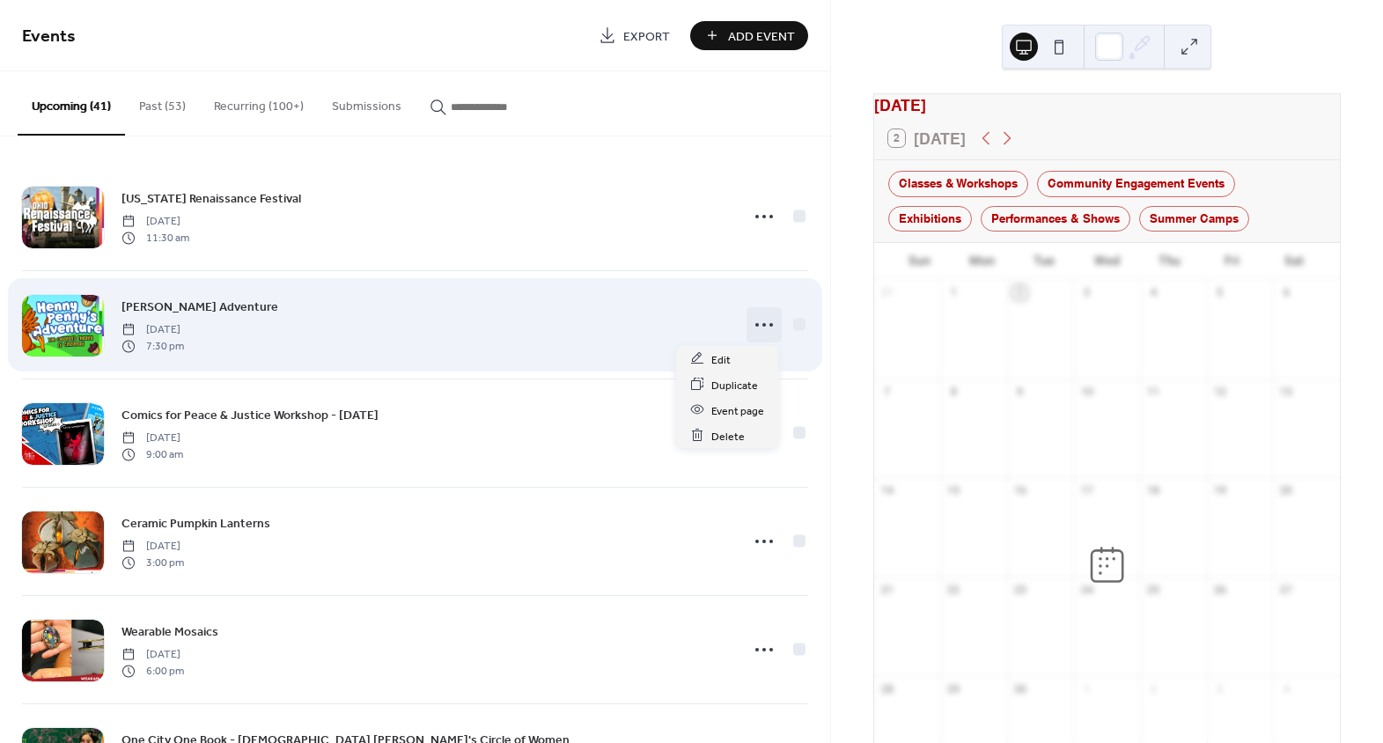
click at [760, 322] on icon at bounding box center [764, 325] width 28 height 28
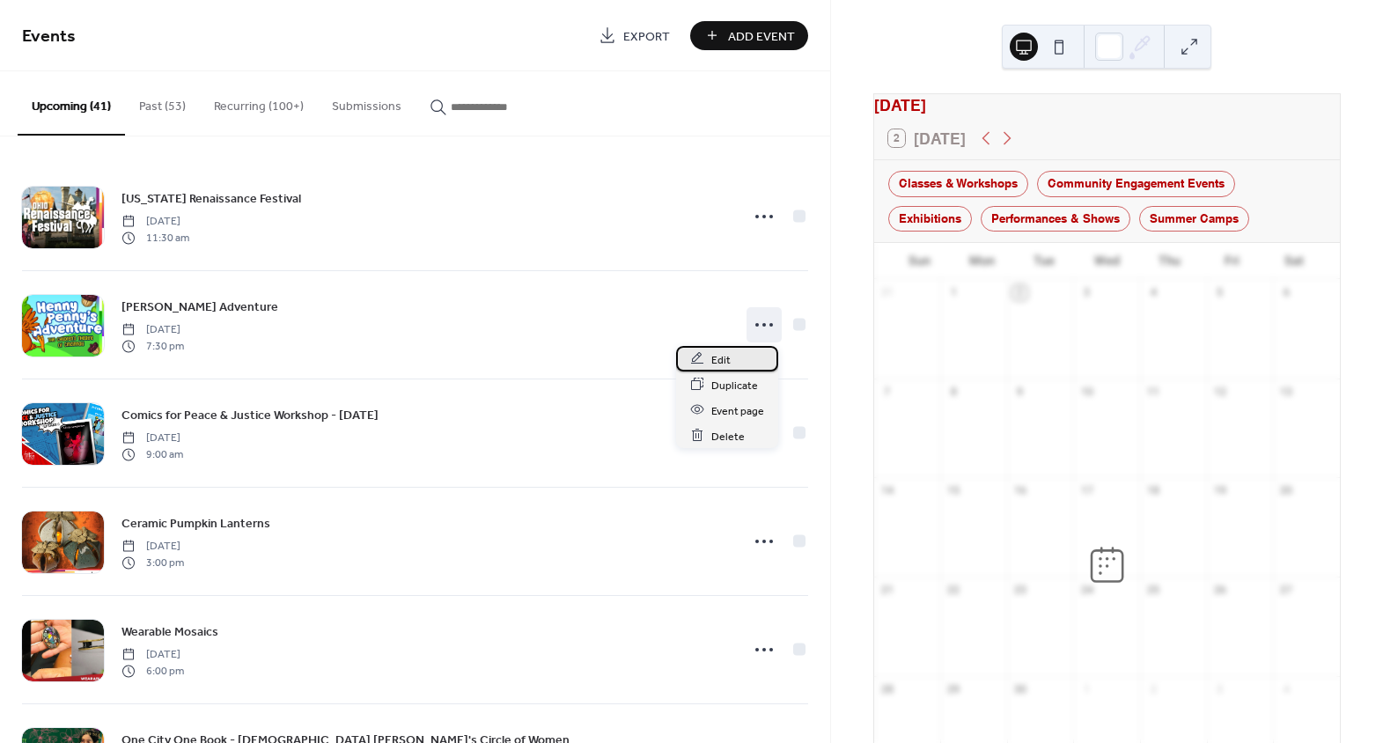
click at [741, 352] on div "Edit" at bounding box center [727, 359] width 102 height 26
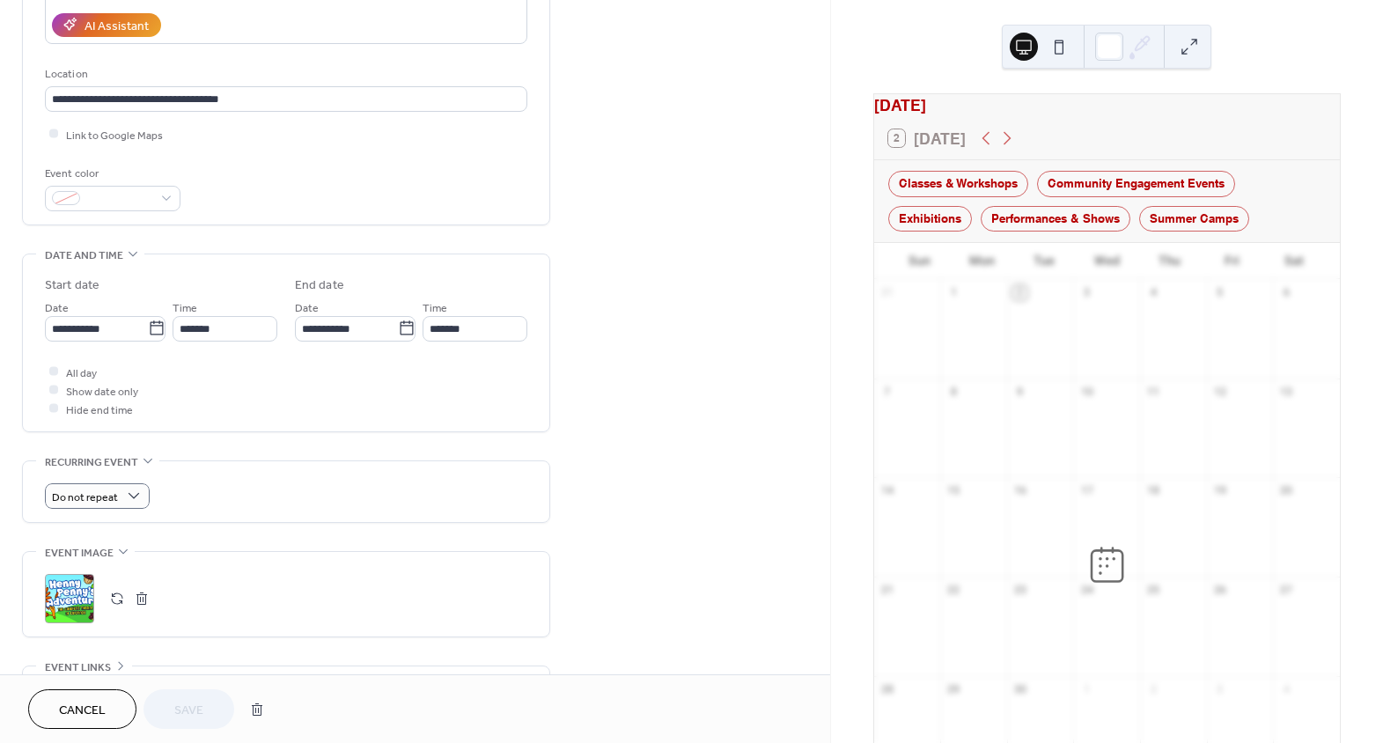
scroll to position [560, 0]
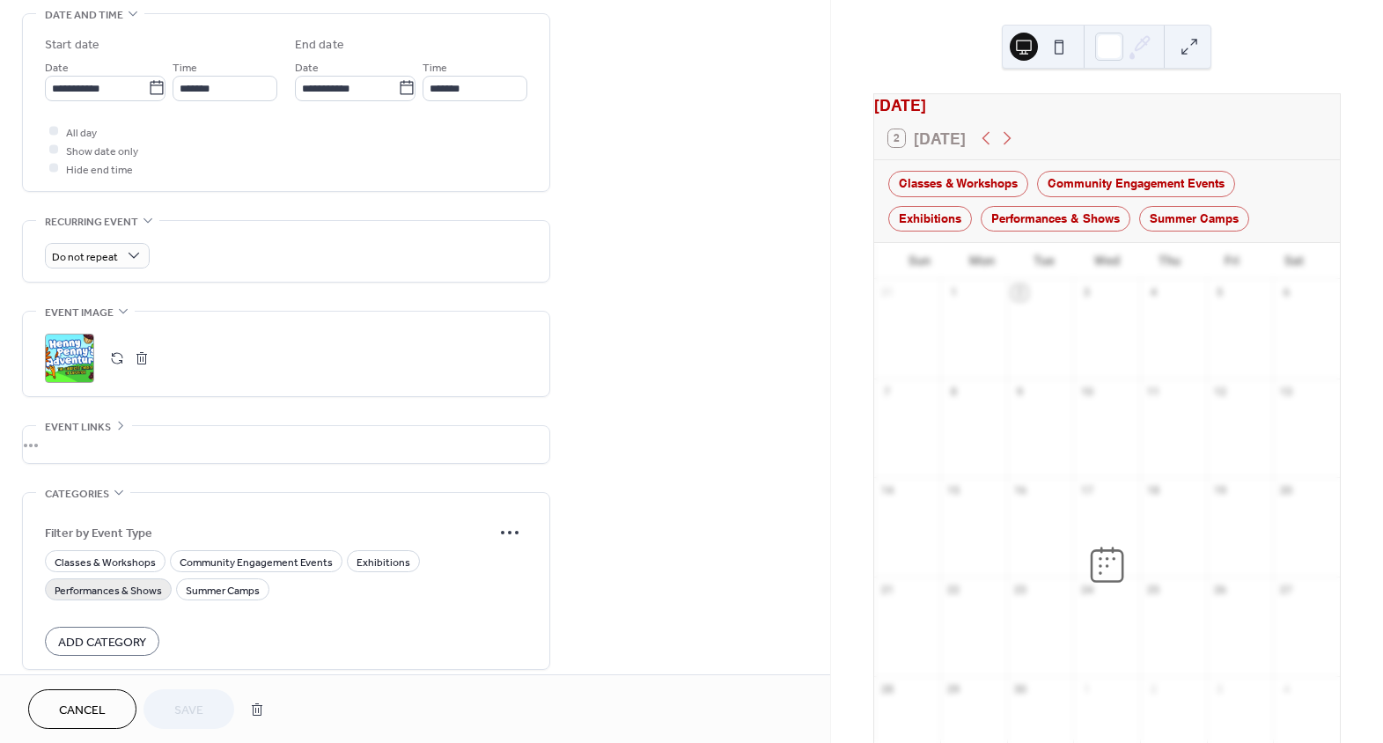
click at [112, 592] on span "Performances & Shows" at bounding box center [108, 590] width 107 height 18
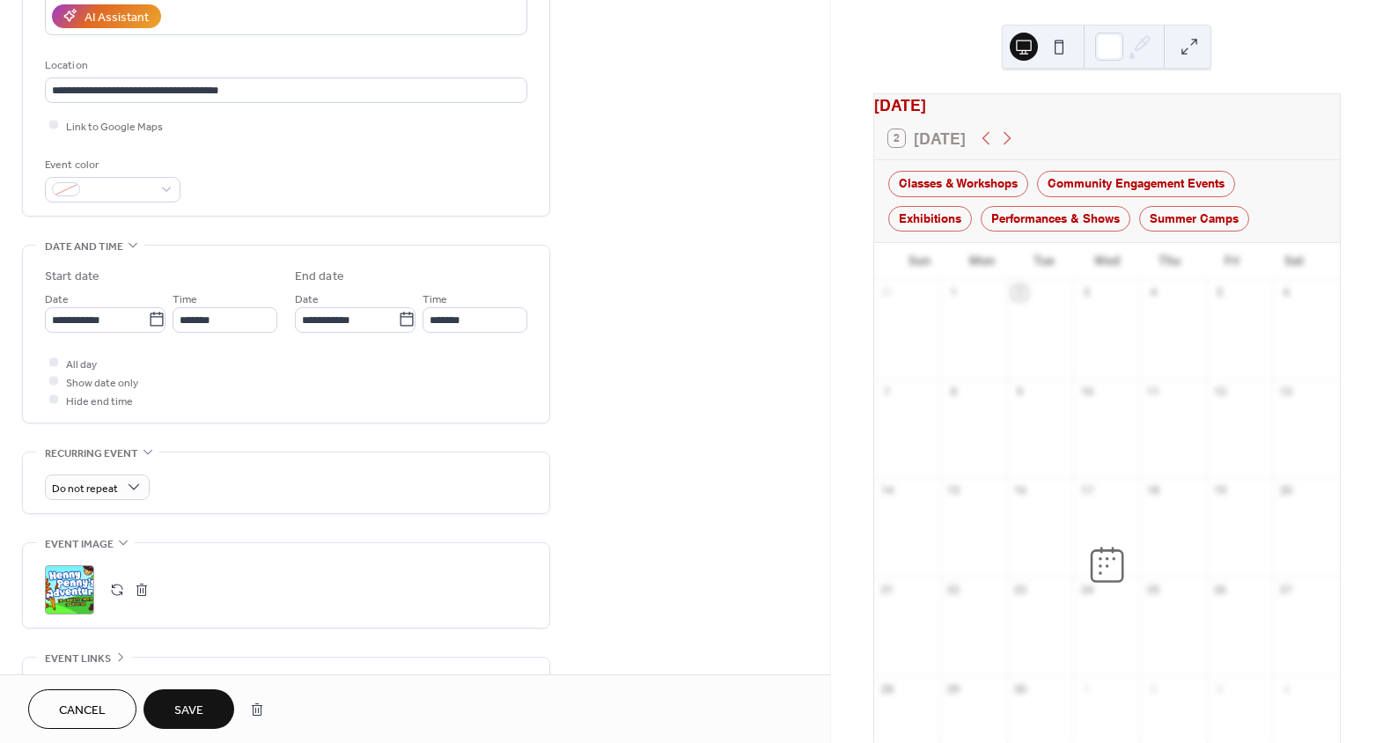
scroll to position [320, 0]
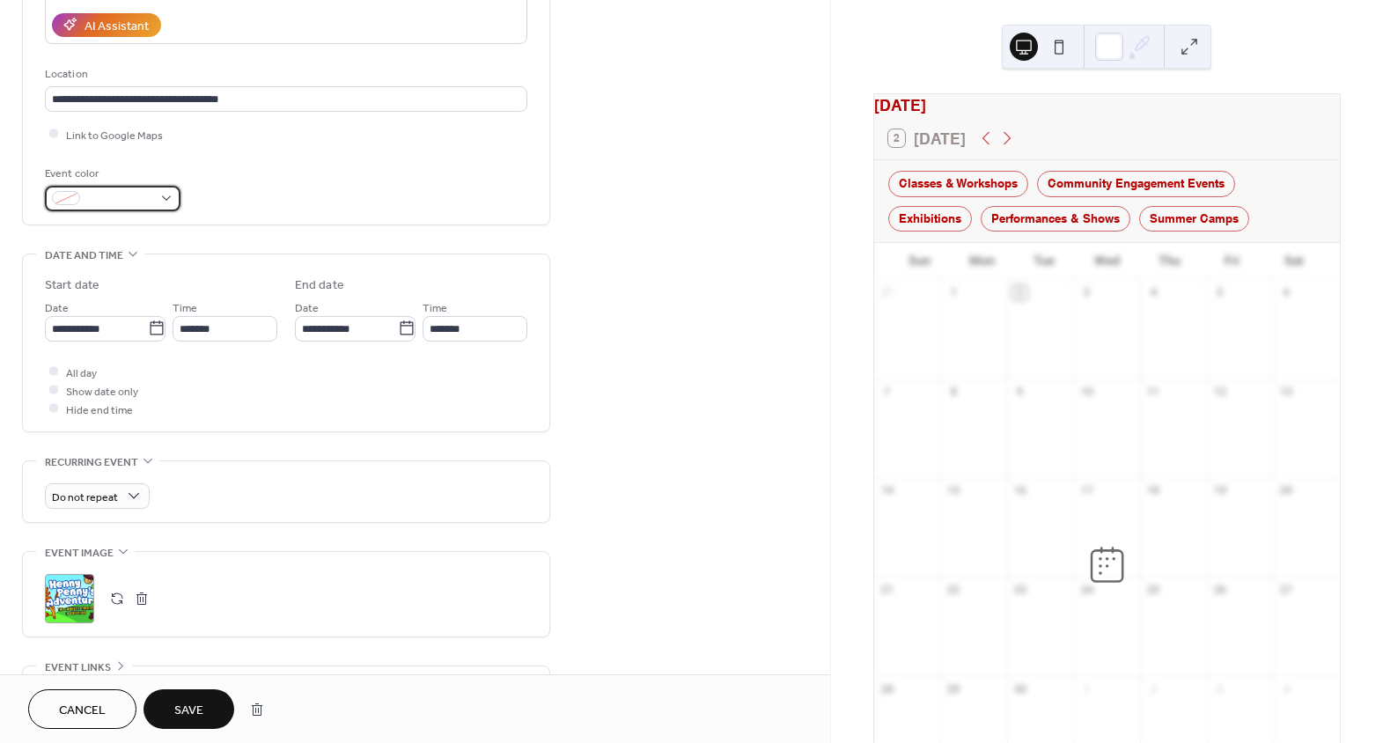
click at [111, 194] on span at bounding box center [119, 199] width 65 height 18
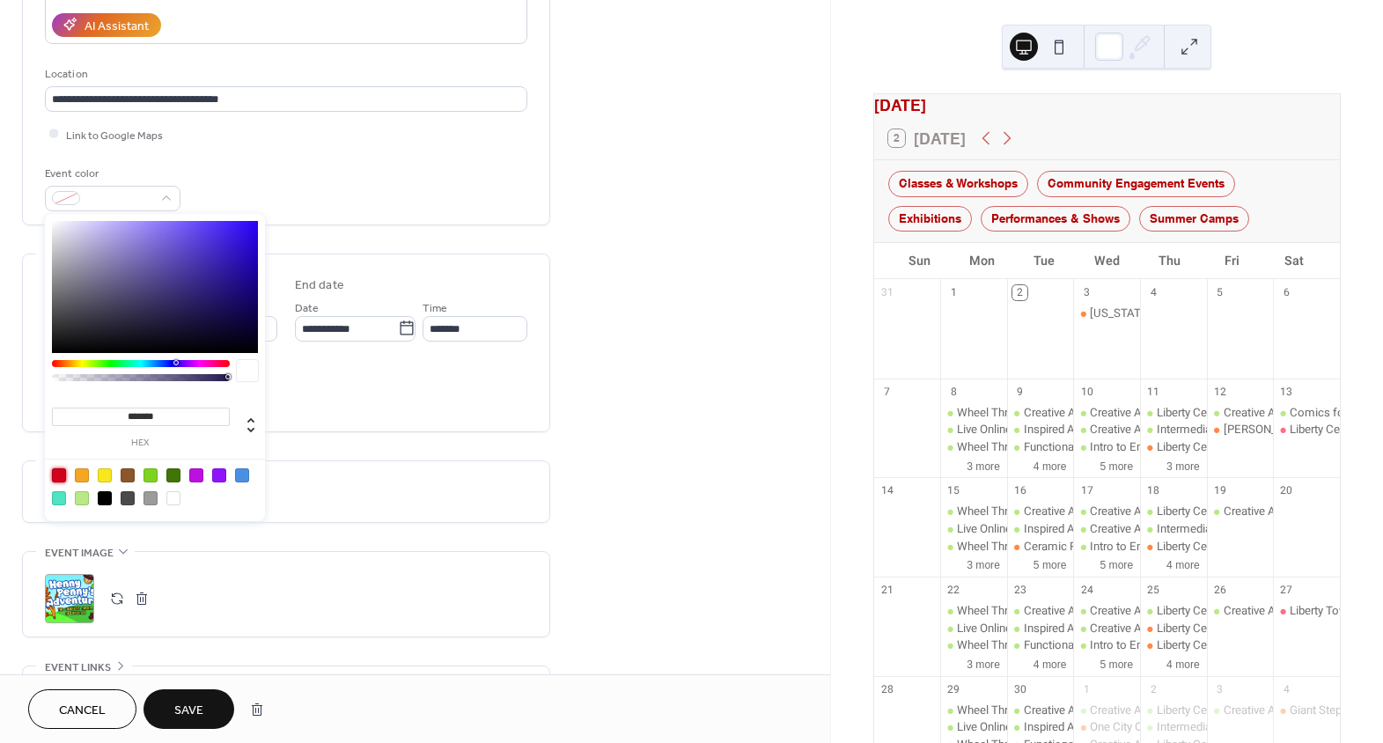
click at [57, 475] on div at bounding box center [59, 475] width 14 height 14
type input "*******"
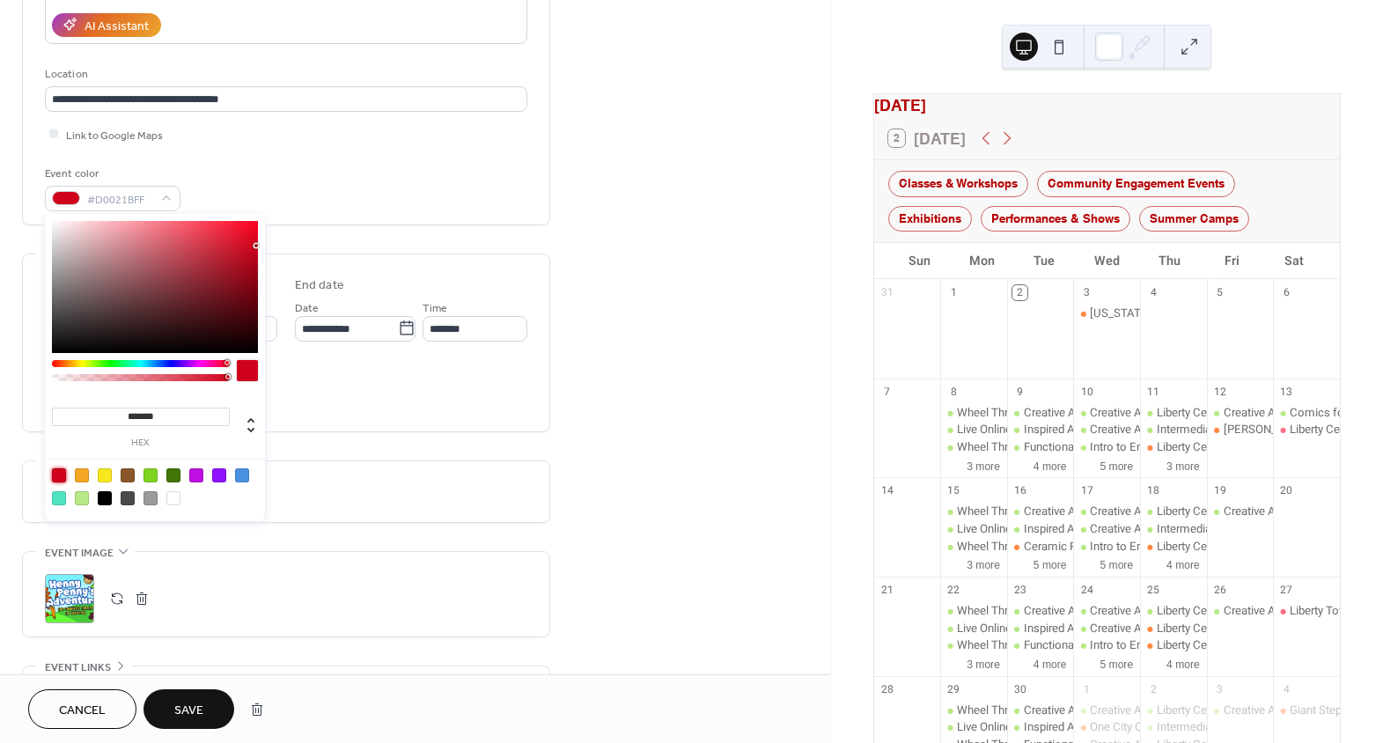
click at [197, 705] on span "Save" at bounding box center [188, 711] width 29 height 18
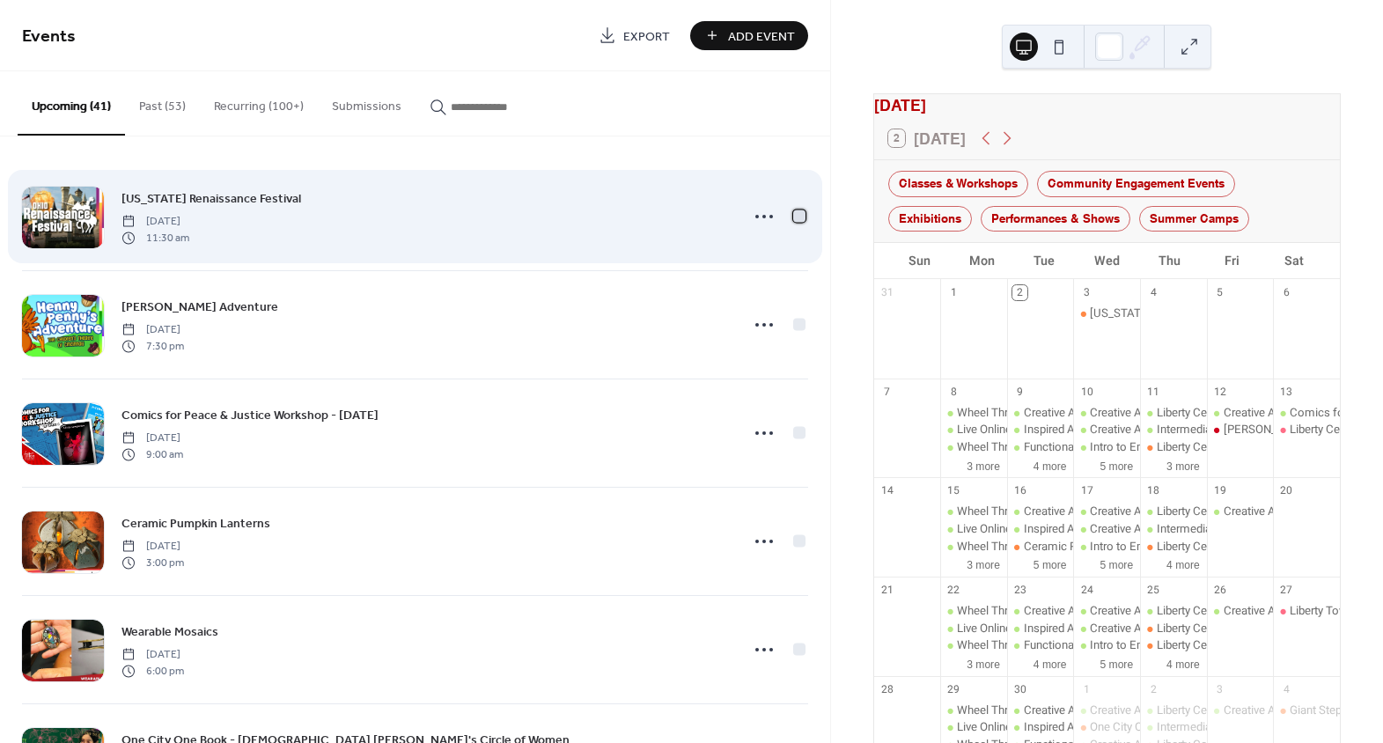
click at [796, 215] on div at bounding box center [799, 216] width 12 height 12
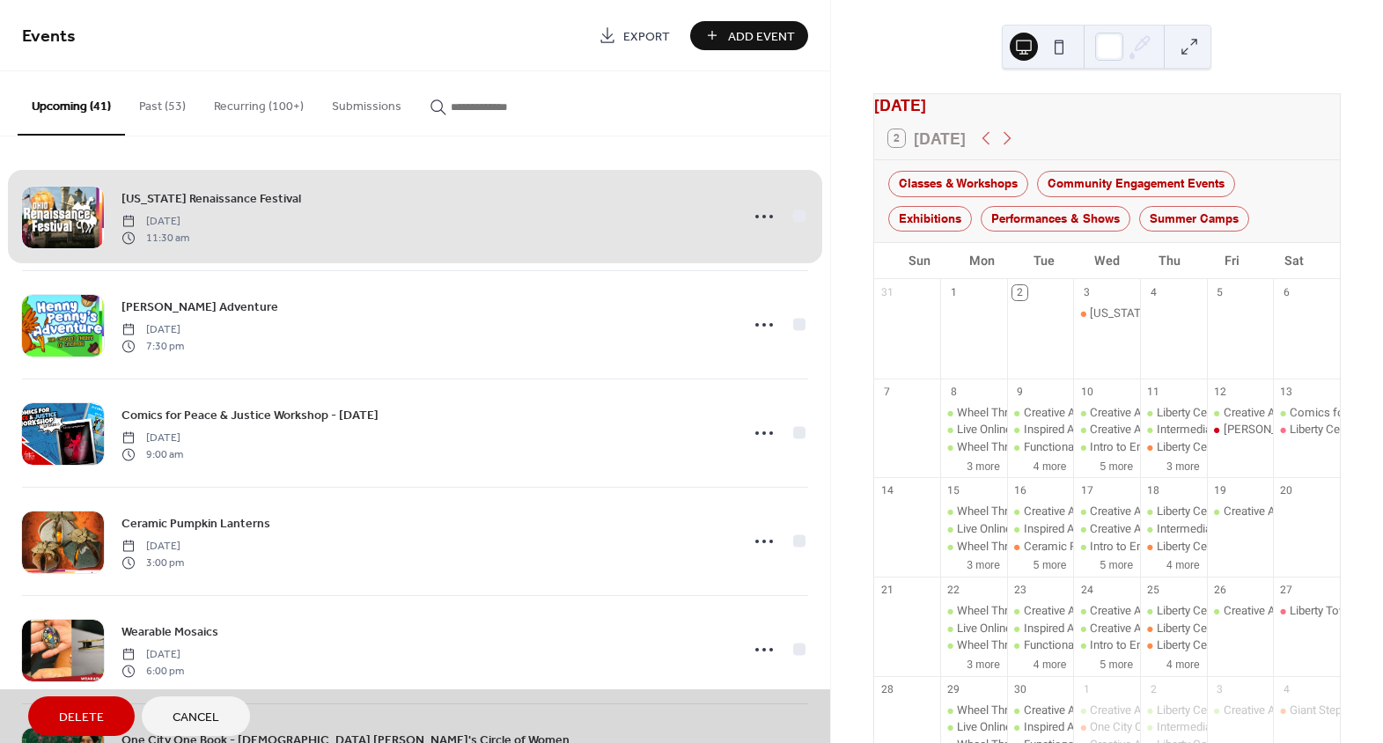
click at [796, 215] on div "[US_STATE] Renaissance Festival [DATE] 11:30 am" at bounding box center [415, 216] width 786 height 107
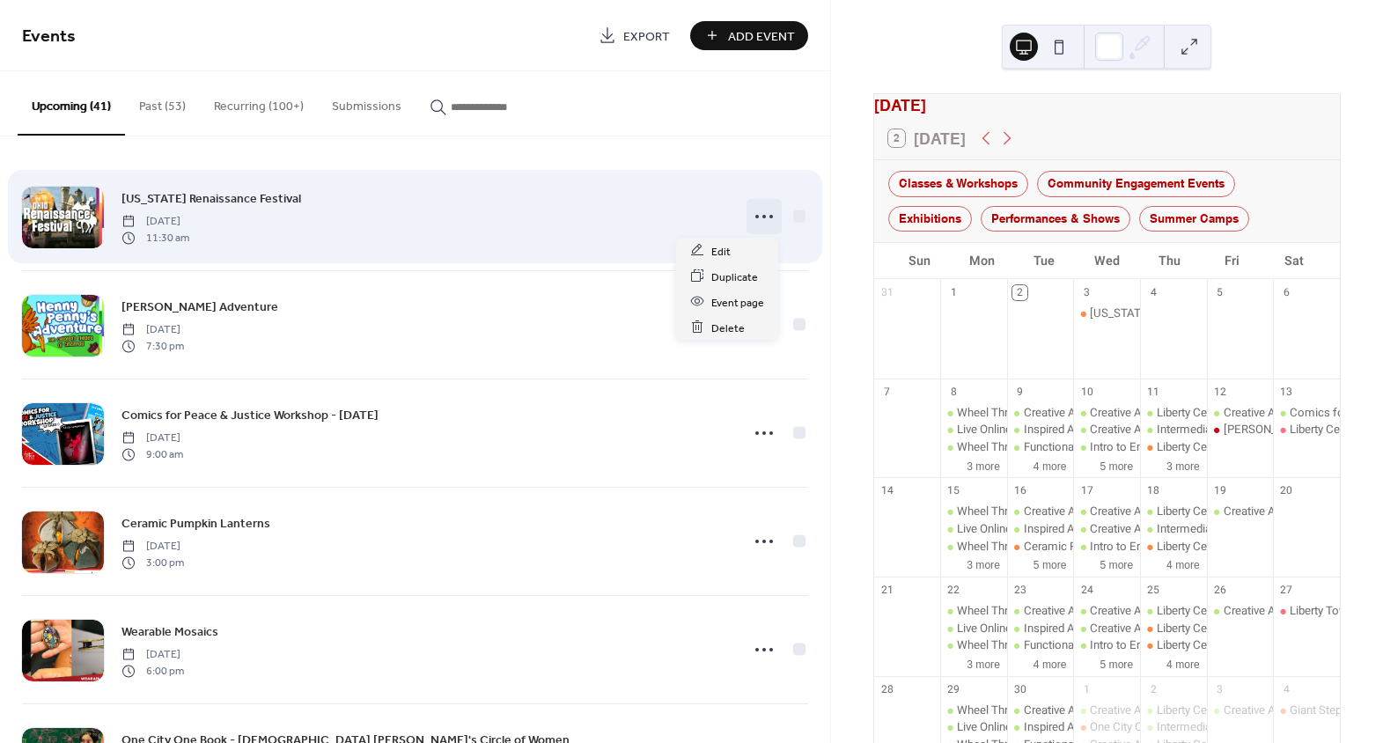
click at [762, 212] on icon at bounding box center [764, 217] width 28 height 28
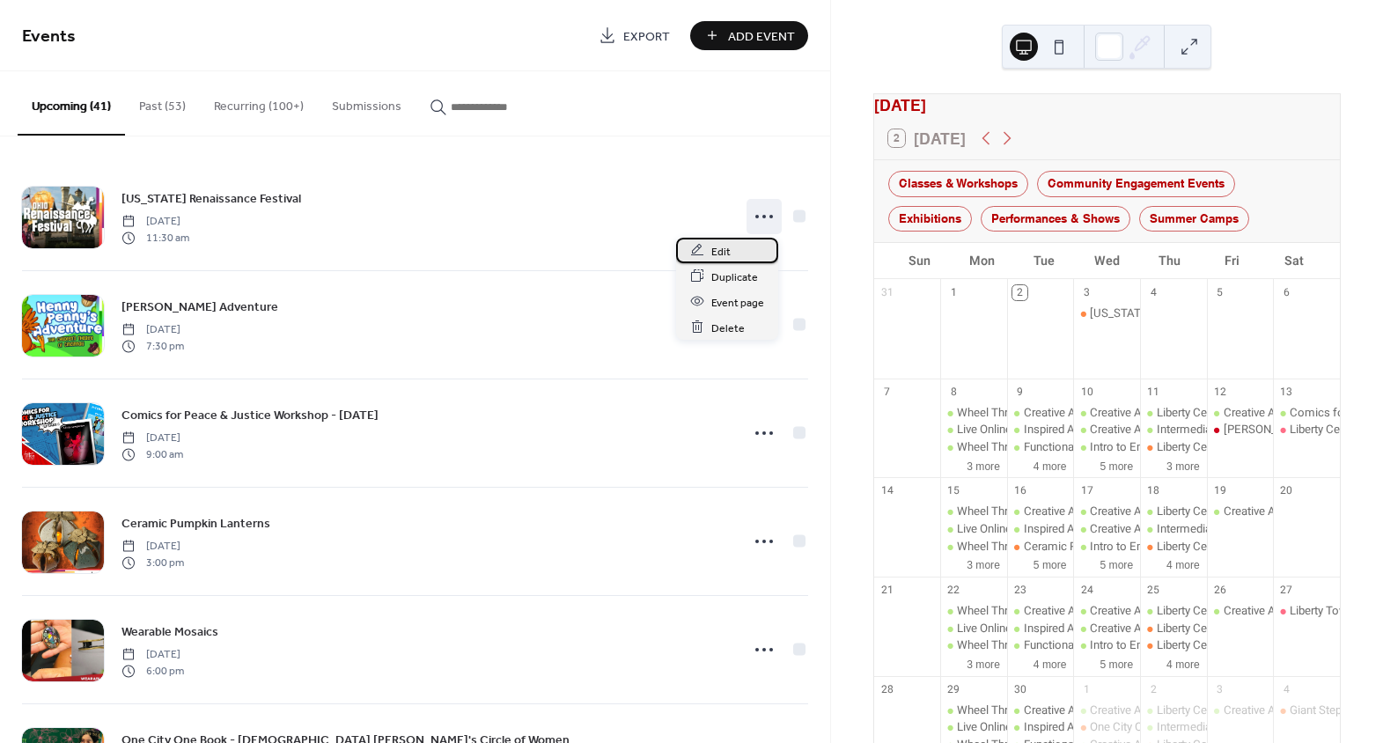
click at [709, 256] on div "Edit" at bounding box center [727, 251] width 102 height 26
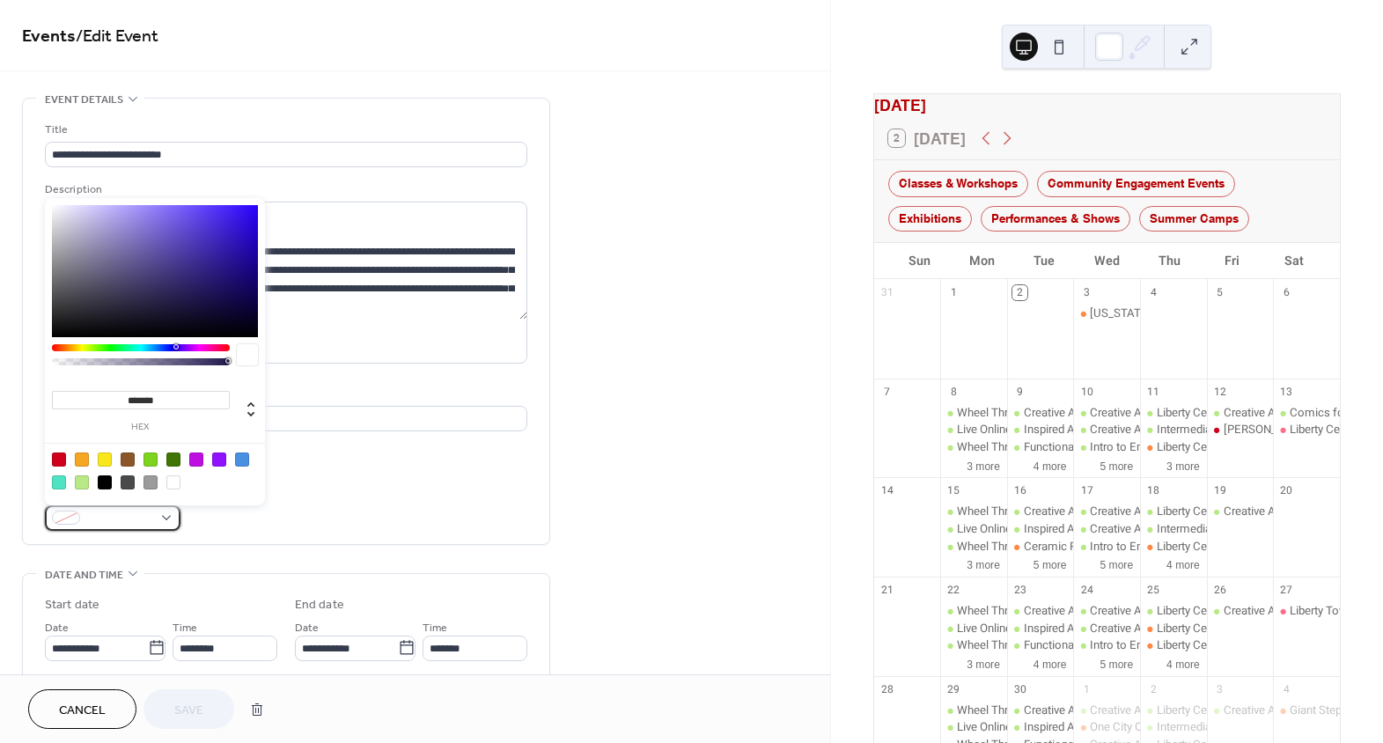
click at [127, 517] on span at bounding box center [119, 519] width 65 height 18
click at [56, 457] on div at bounding box center [59, 460] width 14 height 14
type input "*******"
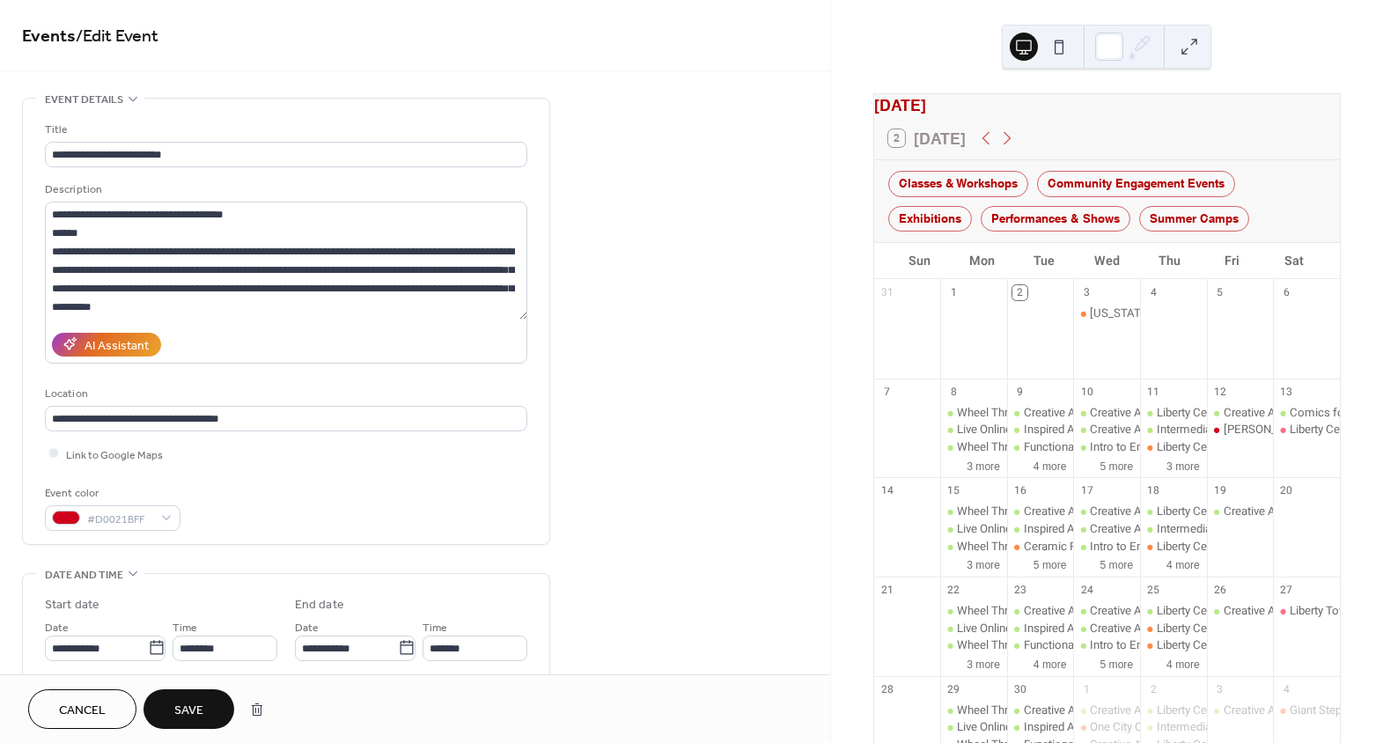
click at [199, 707] on span "Save" at bounding box center [188, 711] width 29 height 18
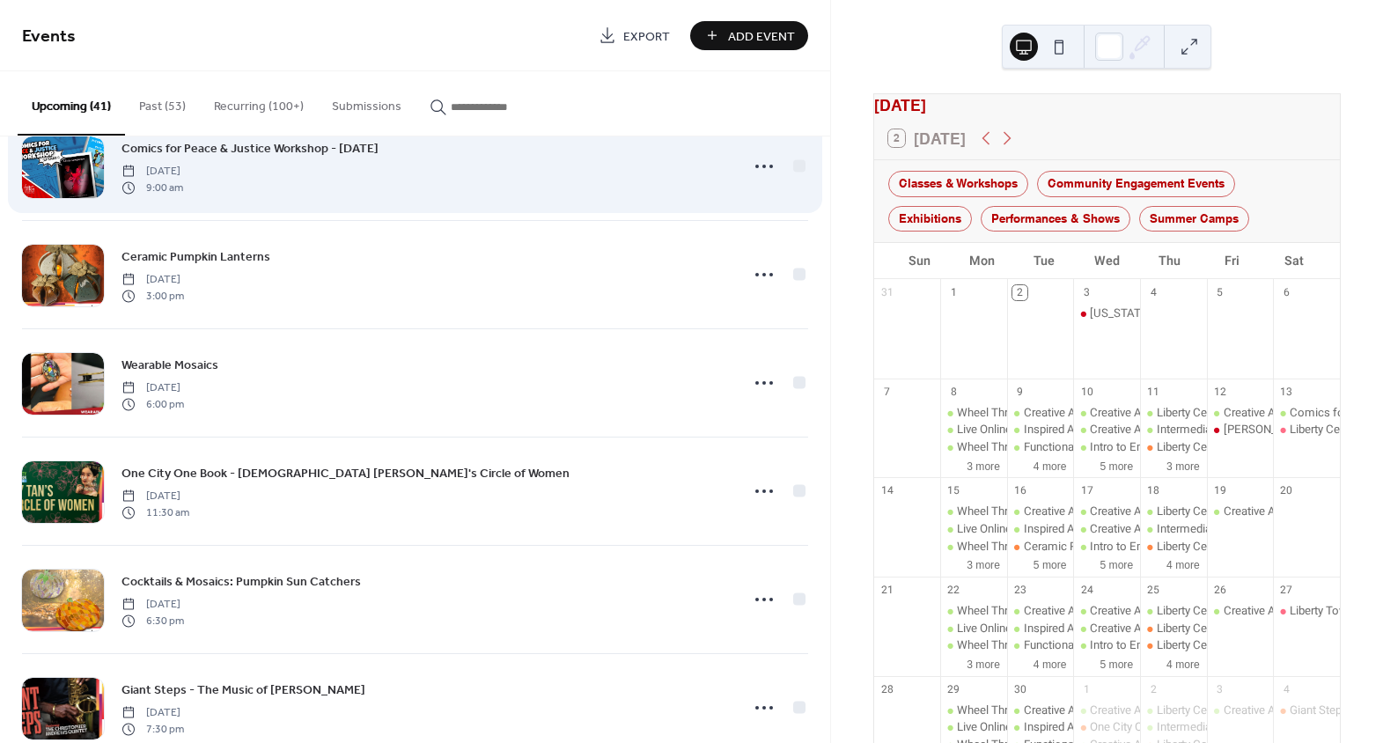
scroll to position [320, 0]
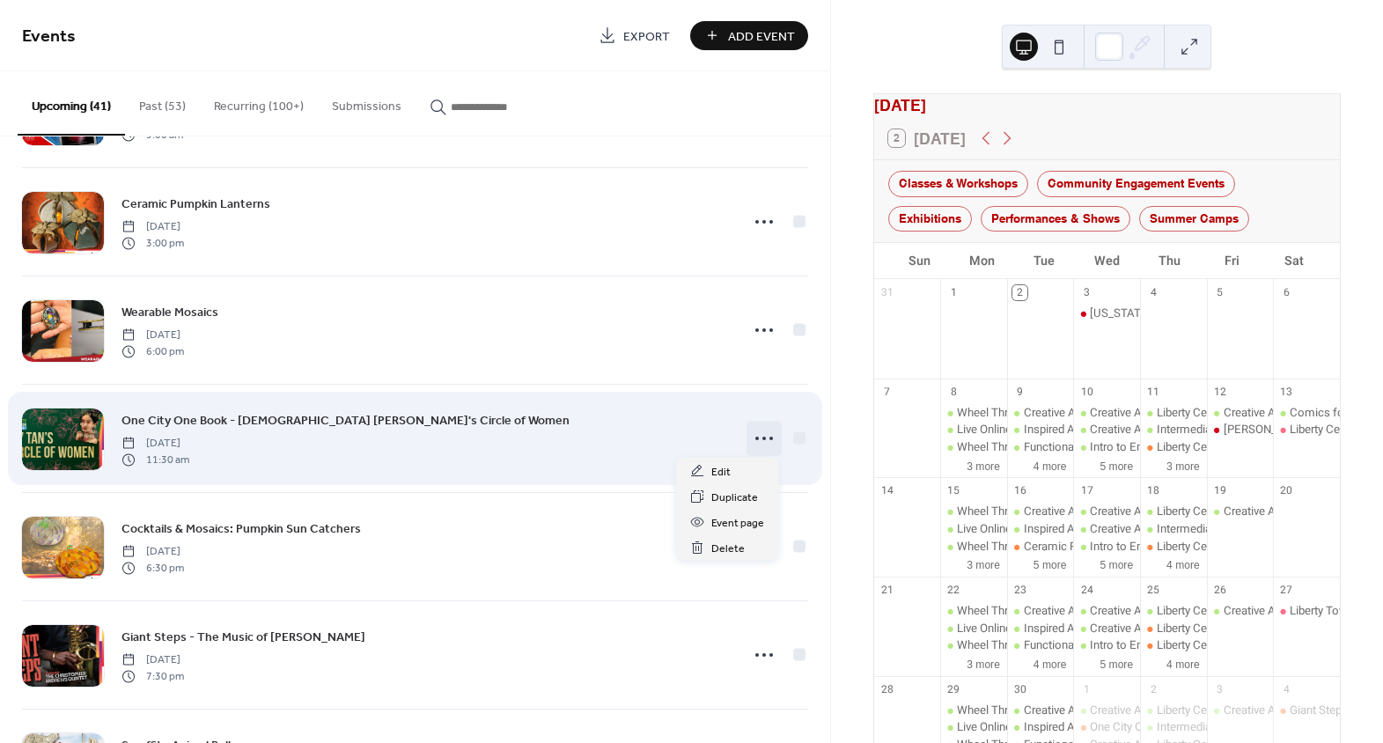
click at [760, 432] on icon at bounding box center [764, 438] width 28 height 28
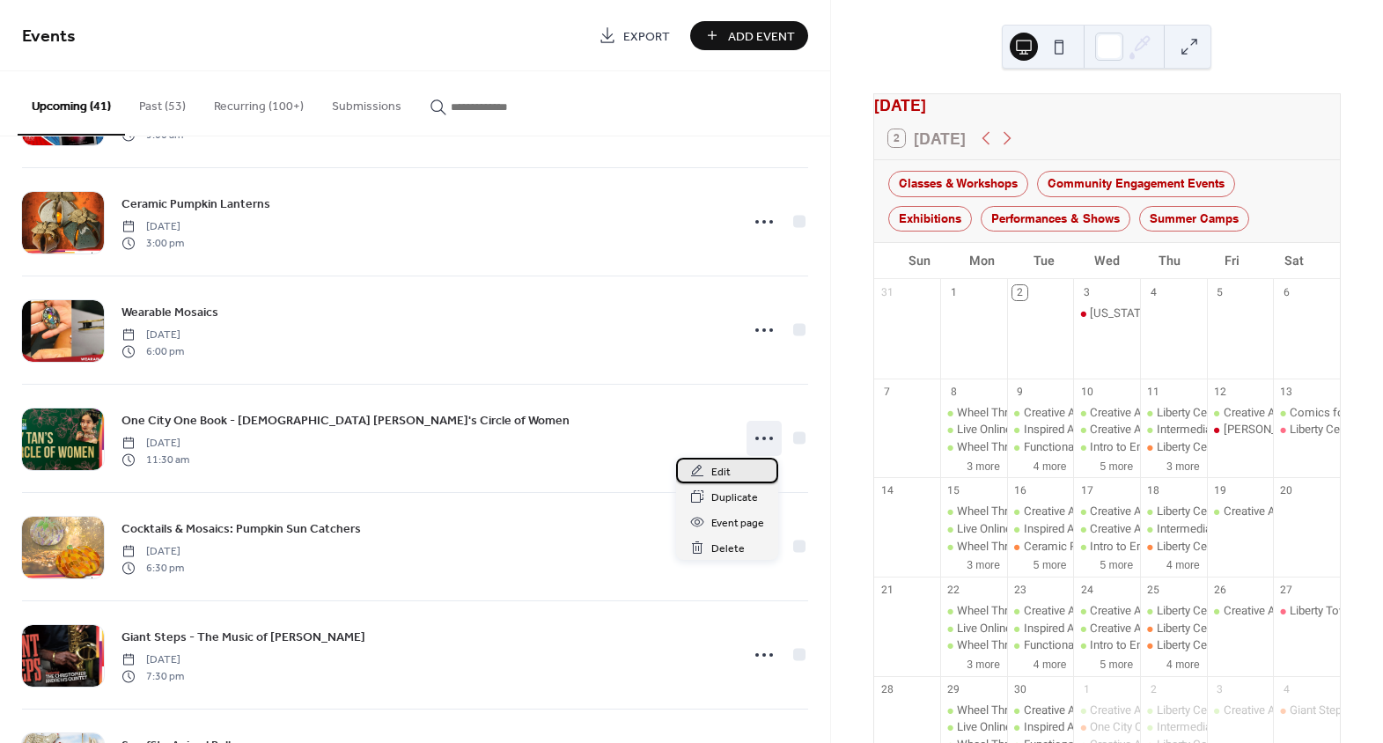
click at [741, 471] on div "Edit" at bounding box center [727, 471] width 102 height 26
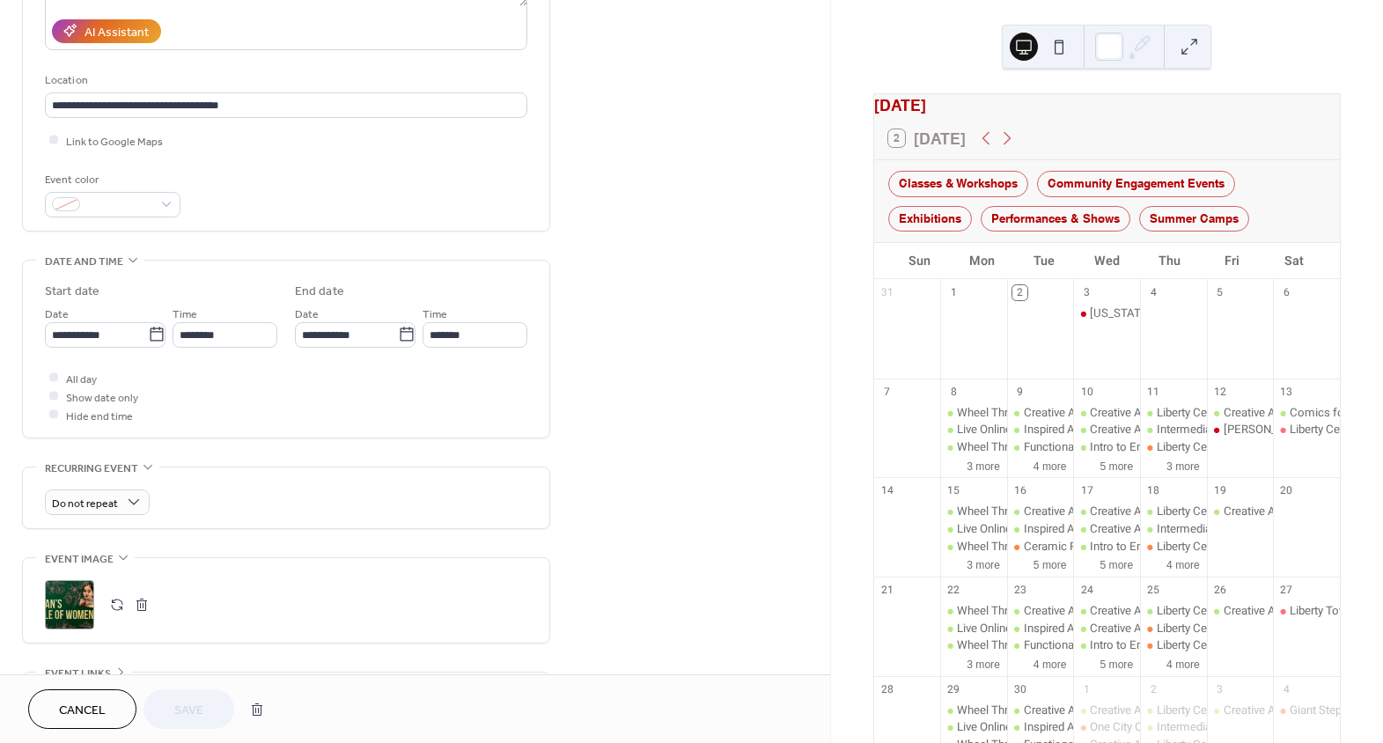
scroll to position [320, 0]
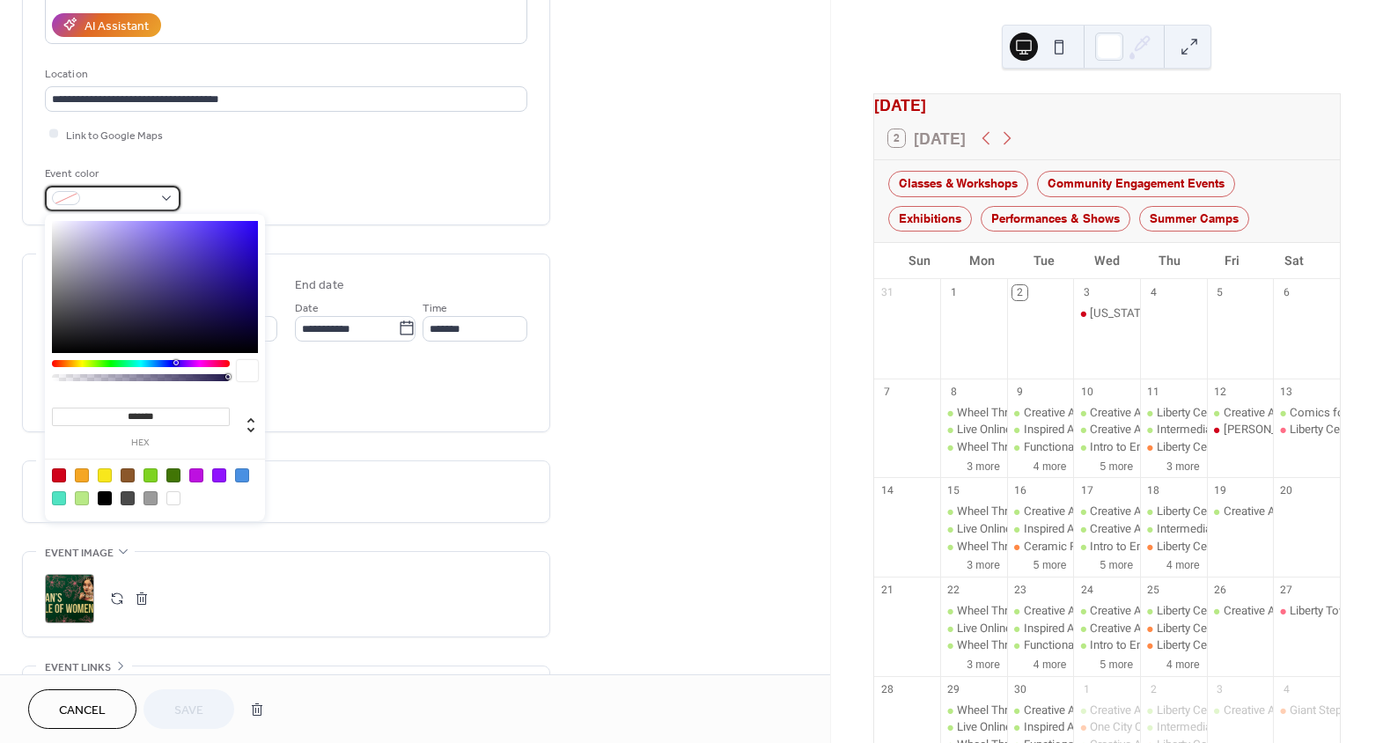
click at [124, 192] on span at bounding box center [119, 199] width 65 height 18
click at [57, 477] on div at bounding box center [59, 475] width 14 height 14
type input "*******"
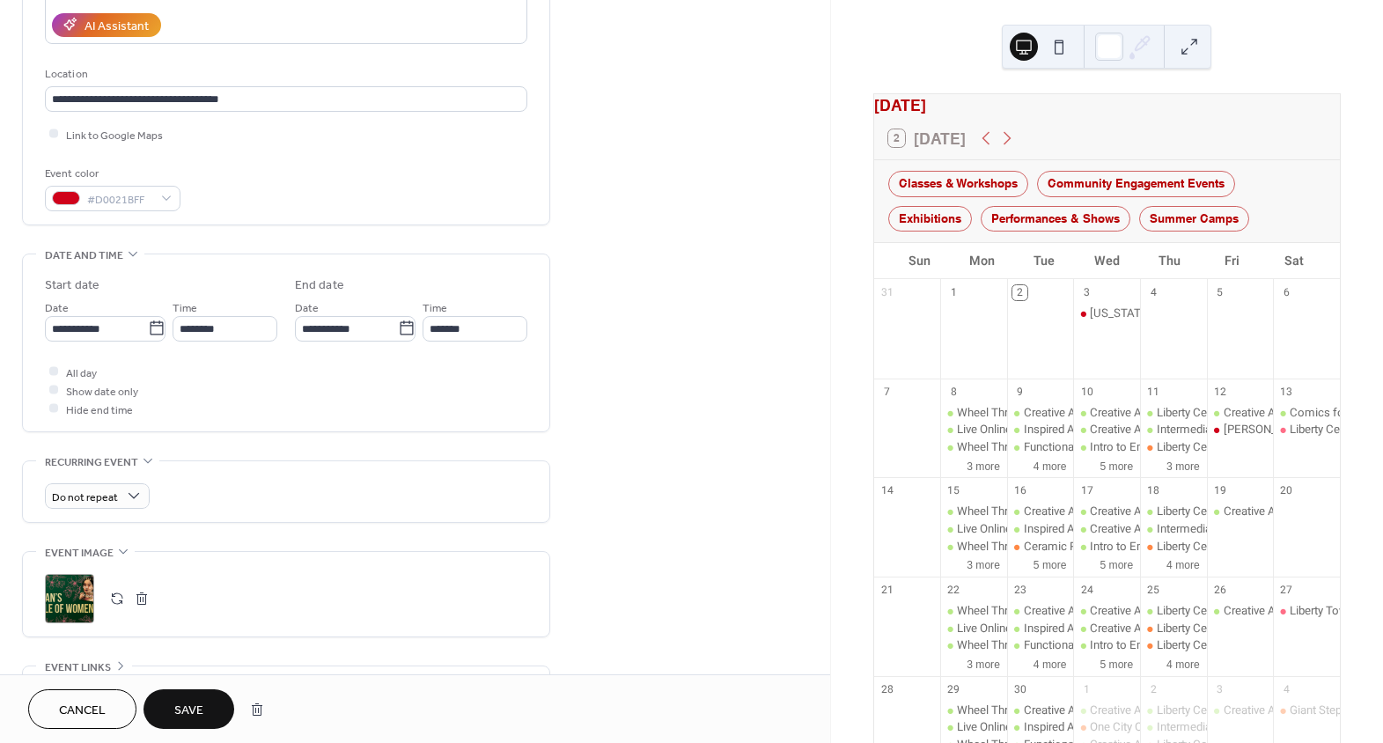
click at [431, 458] on div "**********" at bounding box center [286, 377] width 528 height 1199
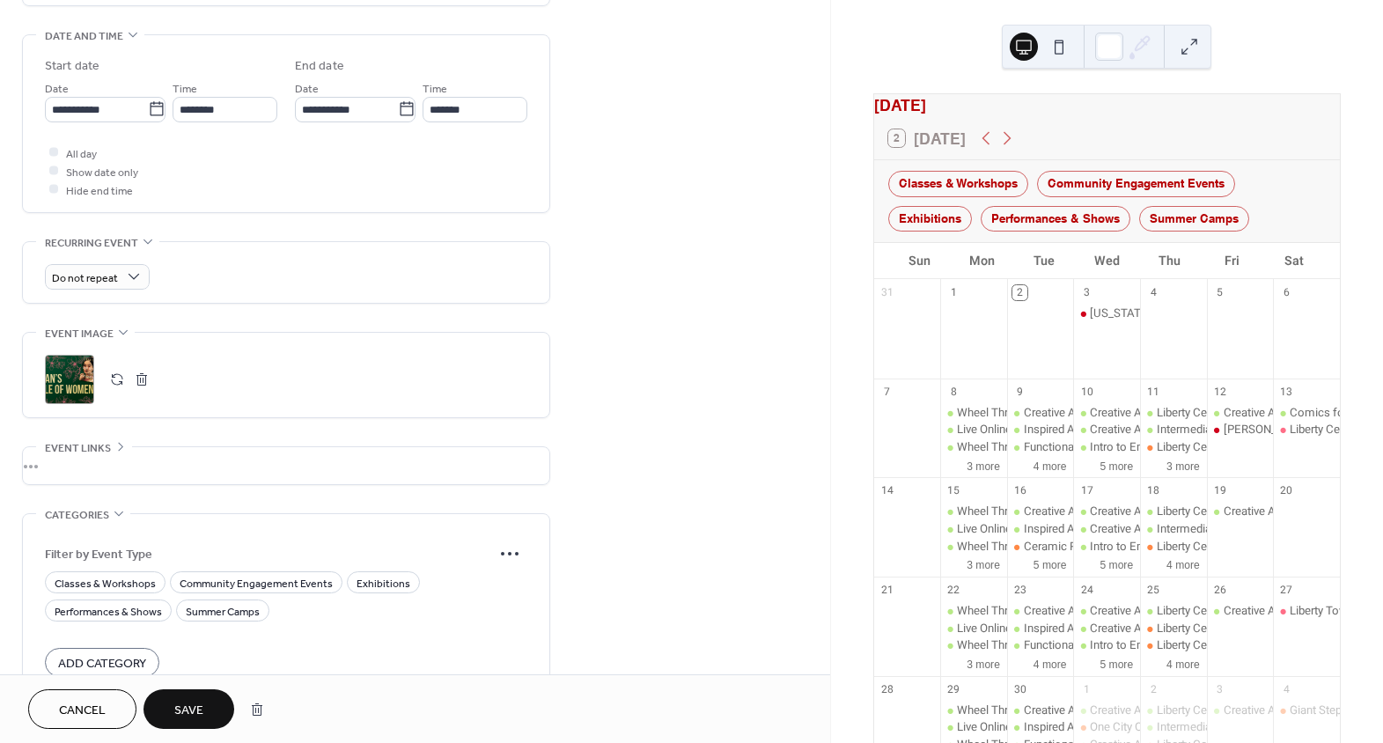
scroll to position [560, 0]
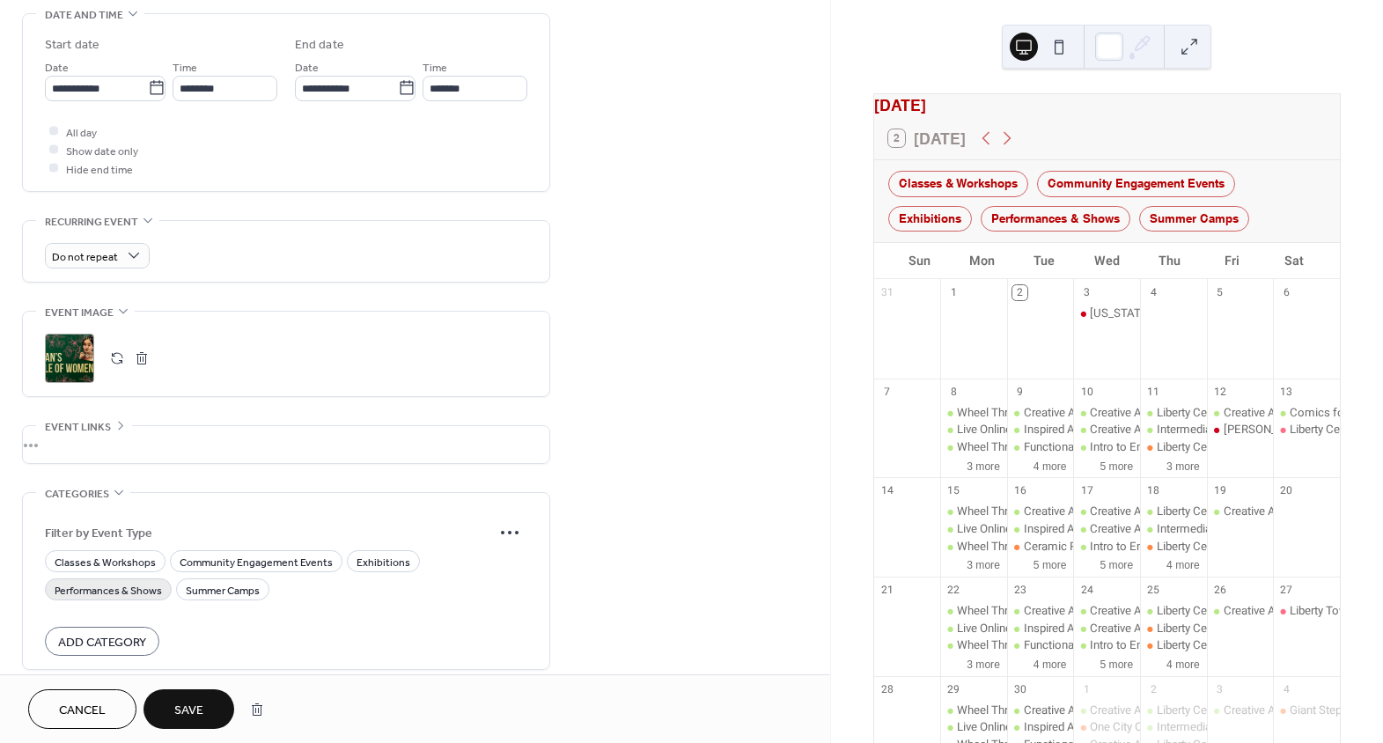
click at [129, 594] on span "Performances & Shows" at bounding box center [108, 590] width 107 height 18
click at [191, 708] on span "Save" at bounding box center [188, 711] width 29 height 18
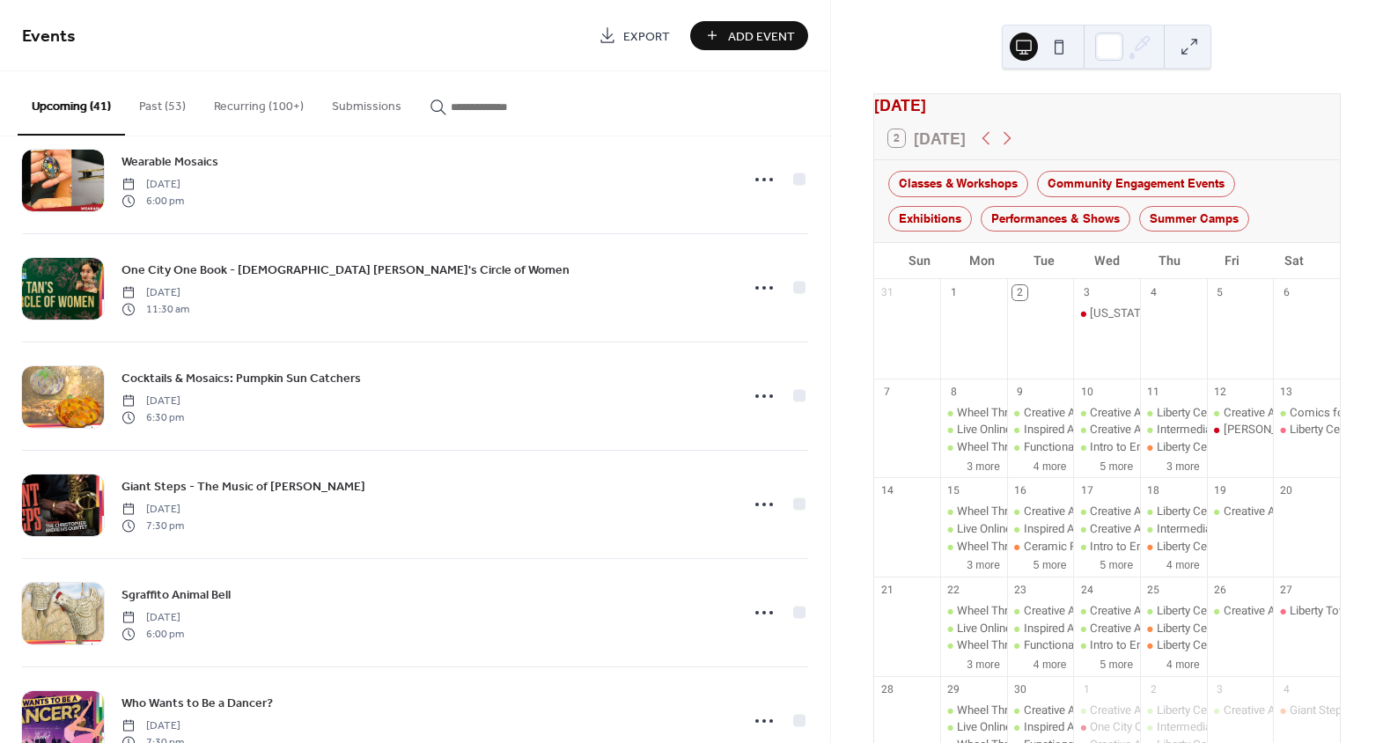
scroll to position [480, 0]
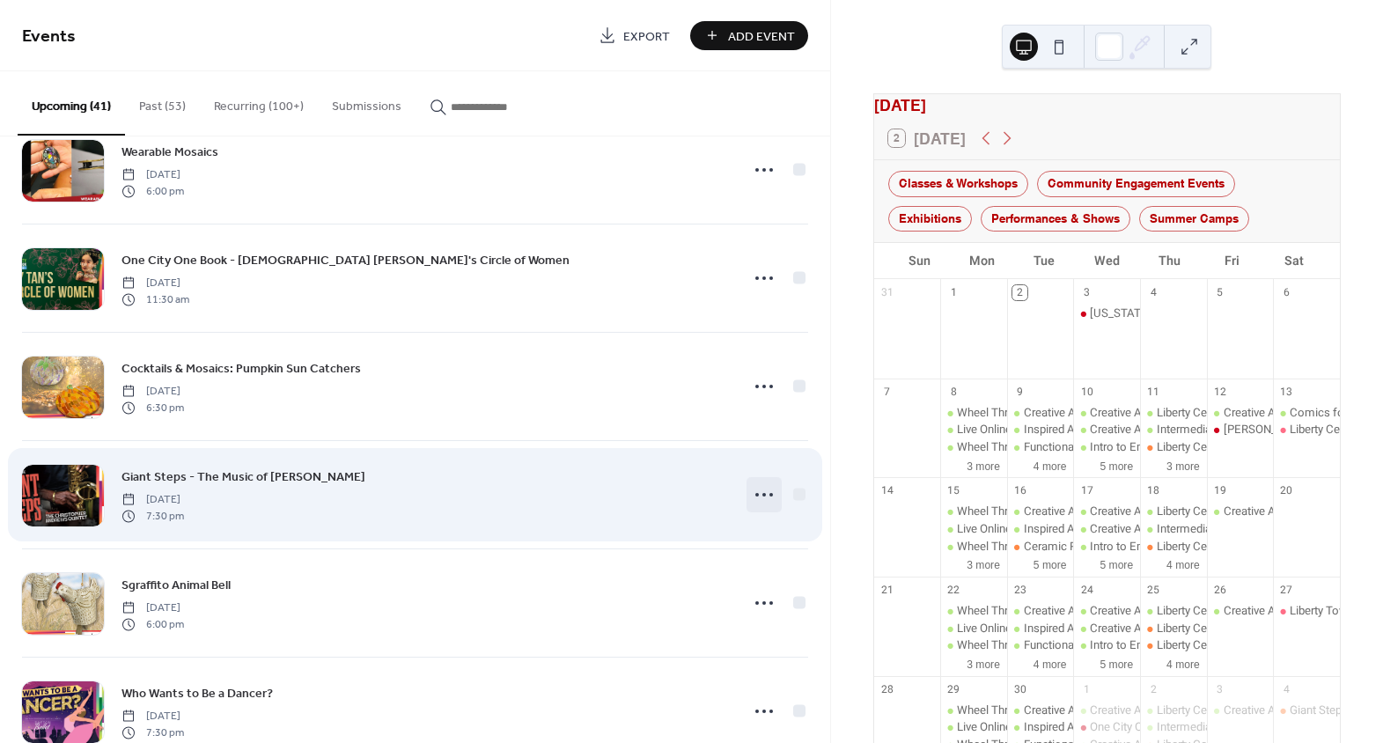
click at [762, 493] on circle at bounding box center [764, 495] width 4 height 4
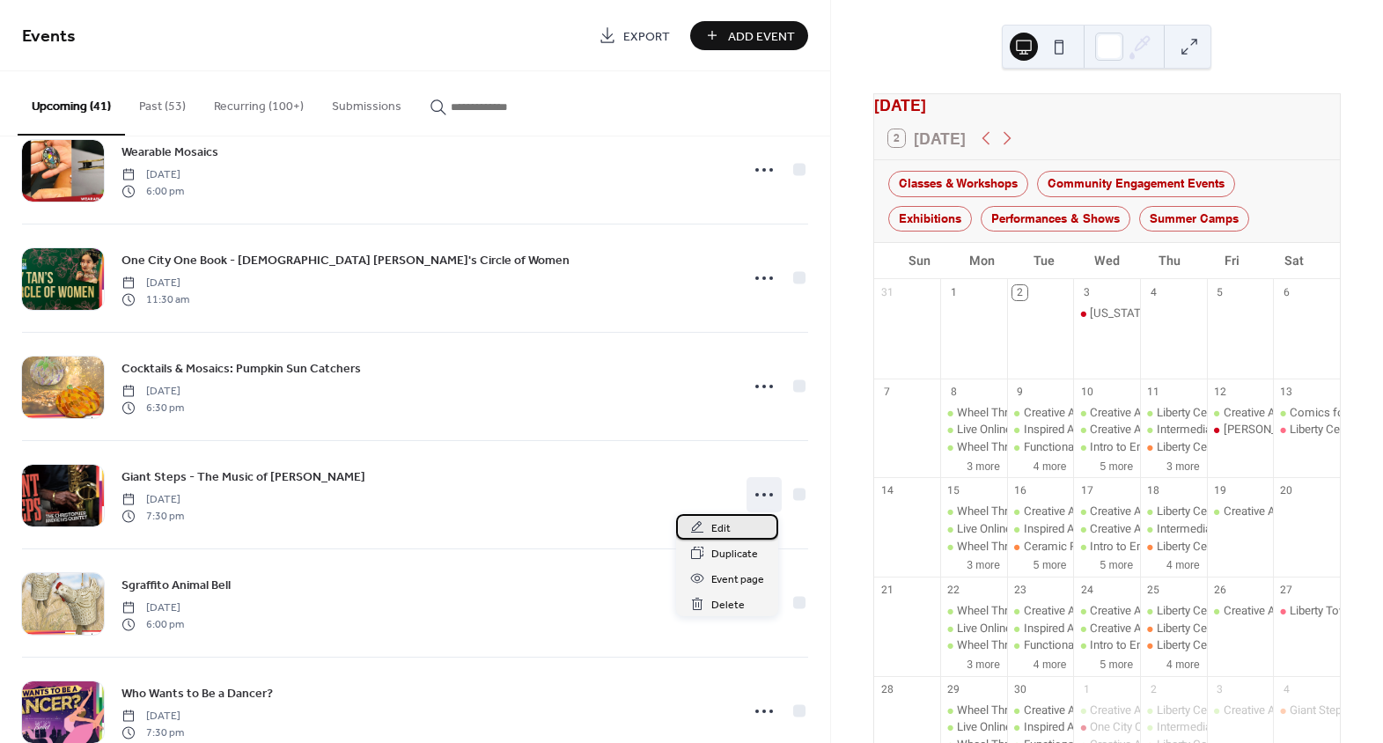
click at [742, 526] on div "Edit" at bounding box center [727, 527] width 102 height 26
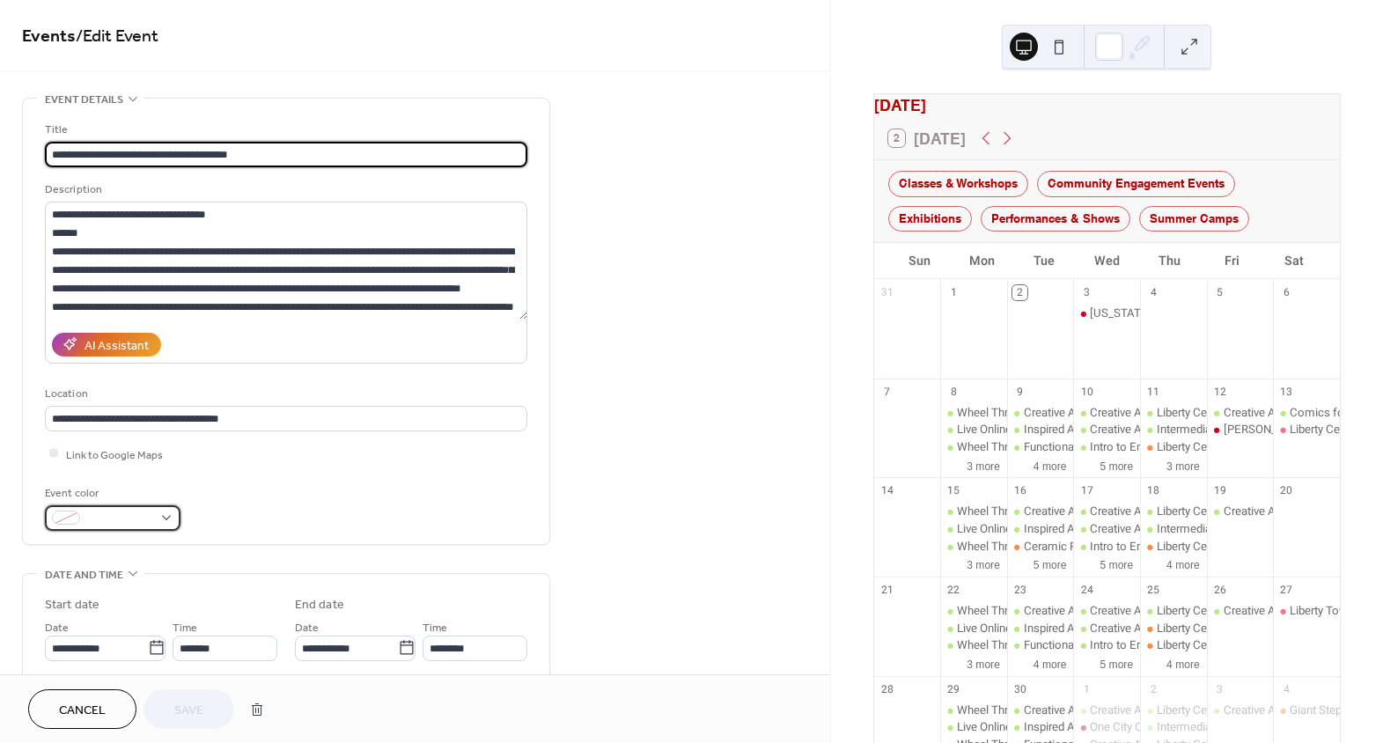
click at [143, 510] on span at bounding box center [119, 519] width 65 height 18
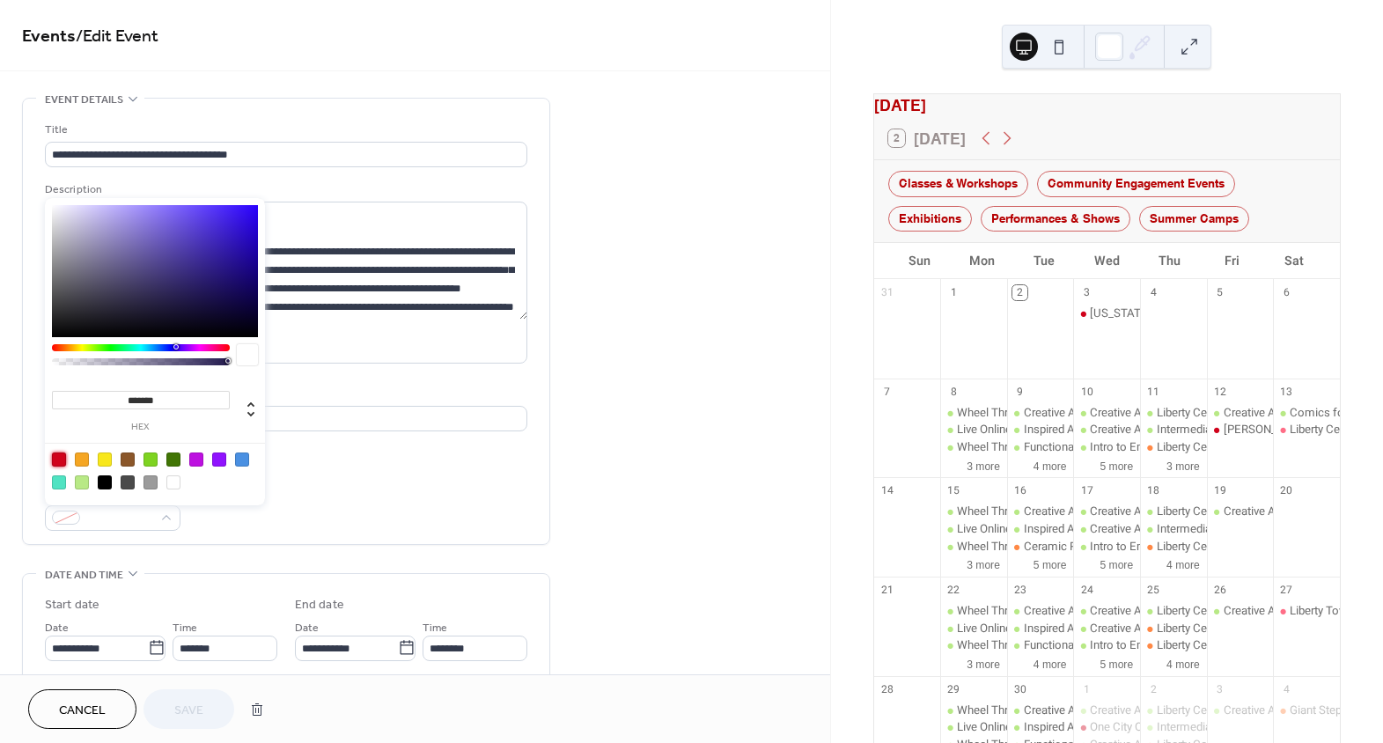
click at [61, 457] on div at bounding box center [59, 460] width 14 height 14
type input "*******"
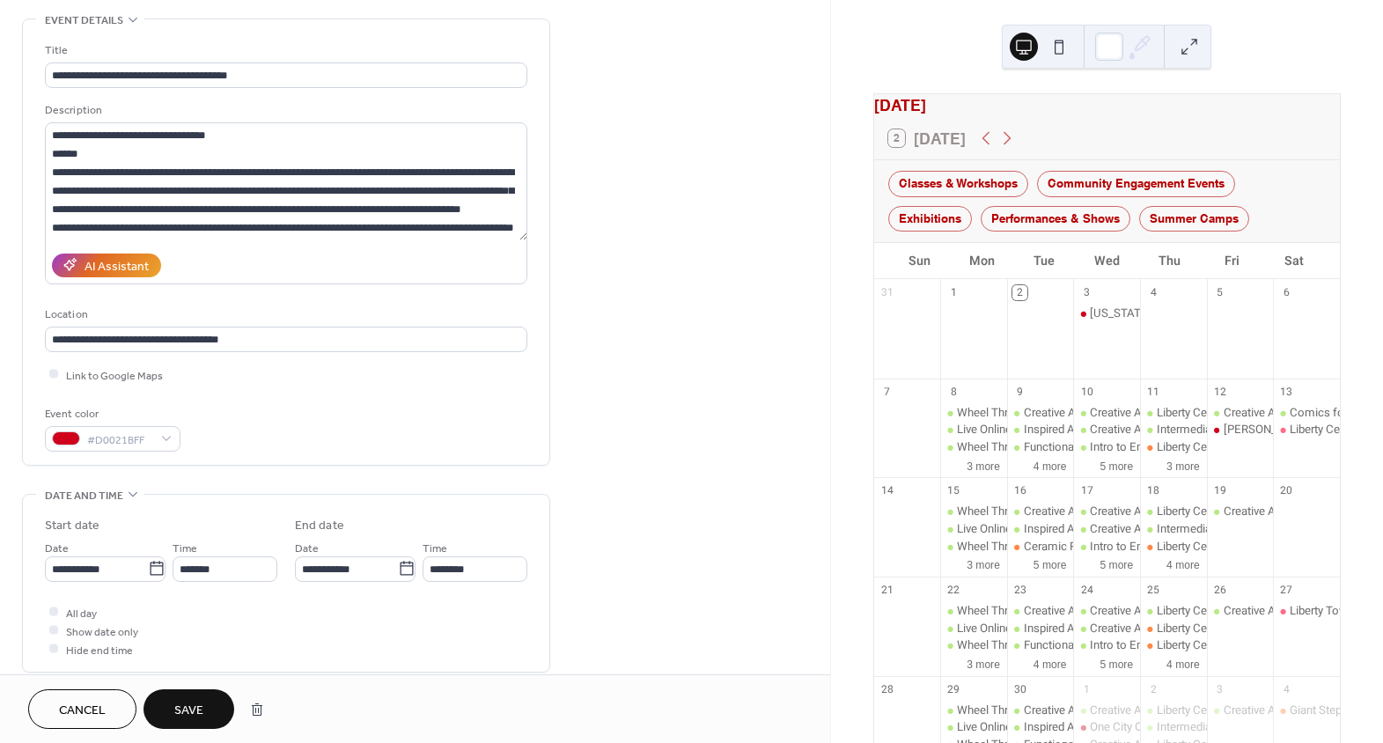
click at [363, 519] on label "End date" at bounding box center [411, 526] width 232 height 18
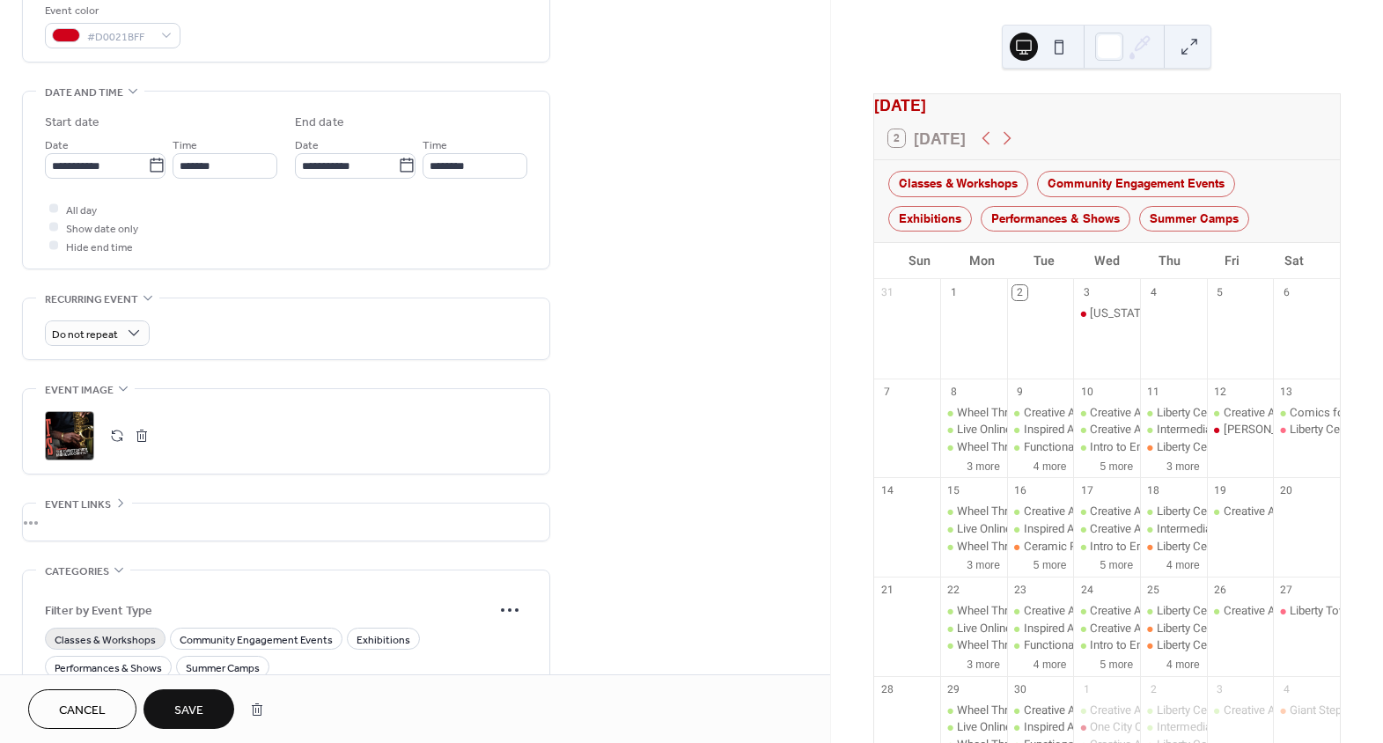
scroll to position [560, 0]
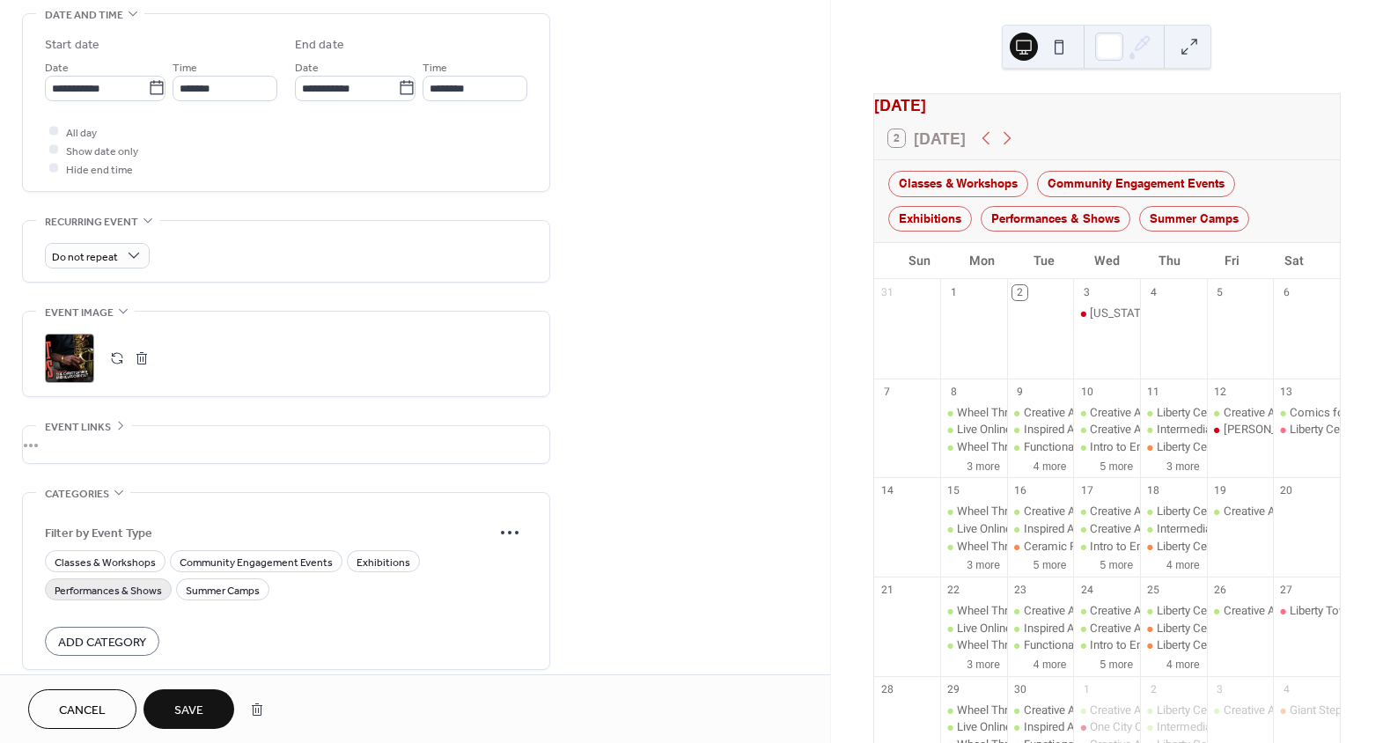
click at [127, 593] on span "Performances & Shows" at bounding box center [108, 590] width 107 height 18
click at [179, 711] on span "Save" at bounding box center [188, 711] width 29 height 18
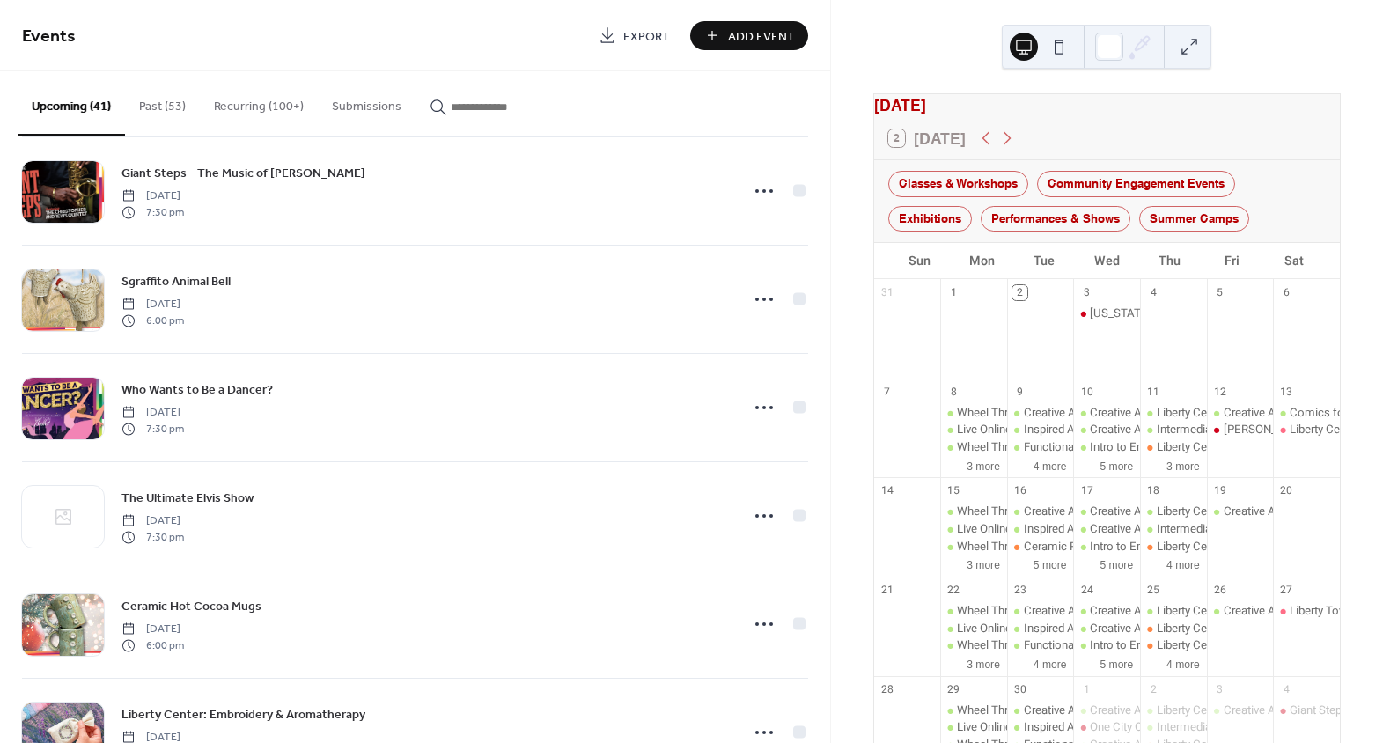
scroll to position [800, 0]
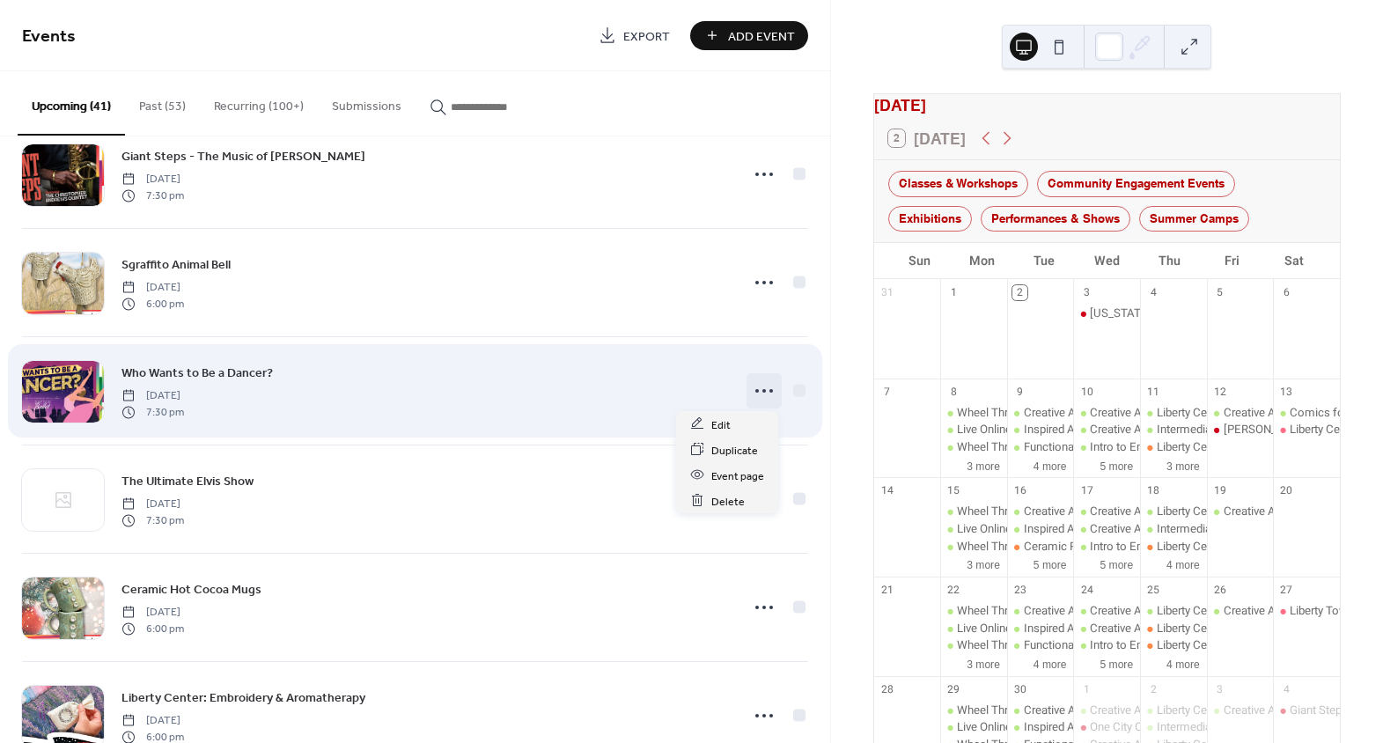
click at [762, 383] on icon at bounding box center [764, 391] width 28 height 28
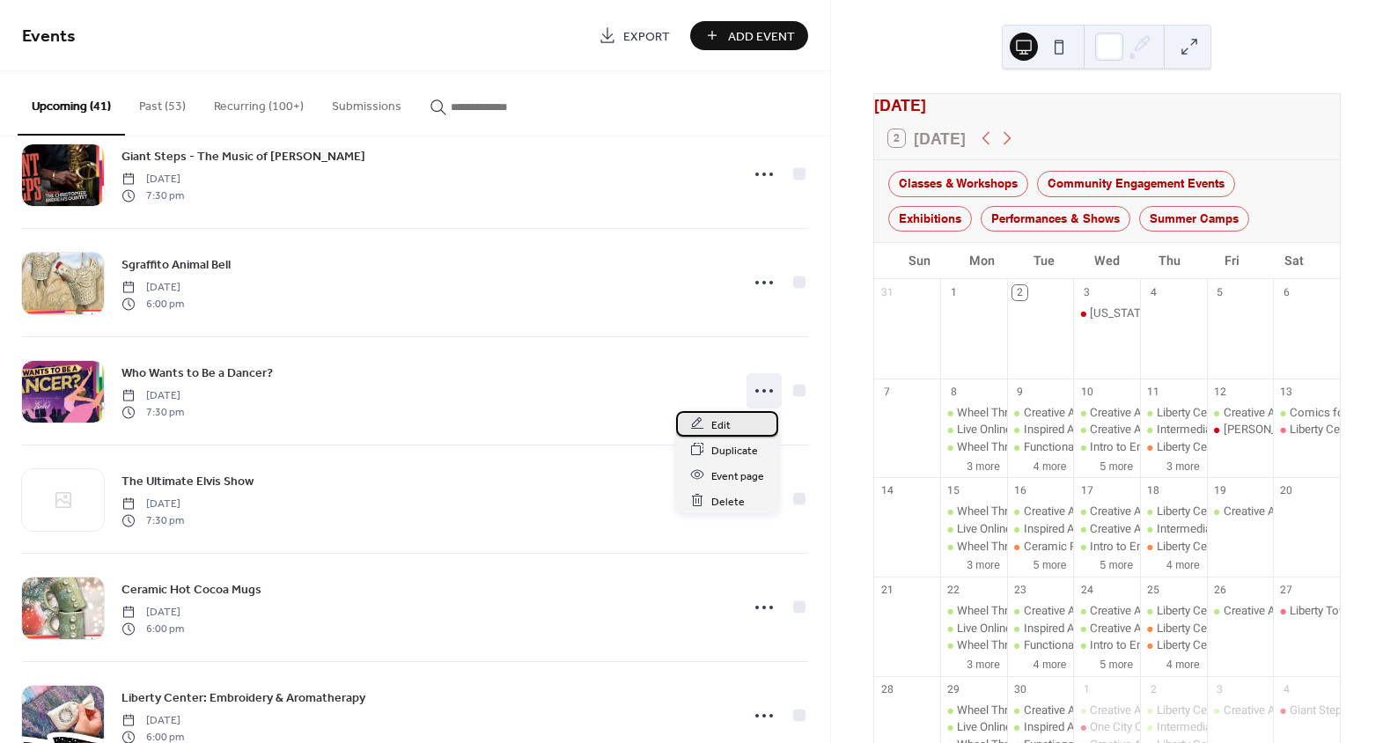
click at [728, 423] on span "Edit" at bounding box center [720, 425] width 19 height 18
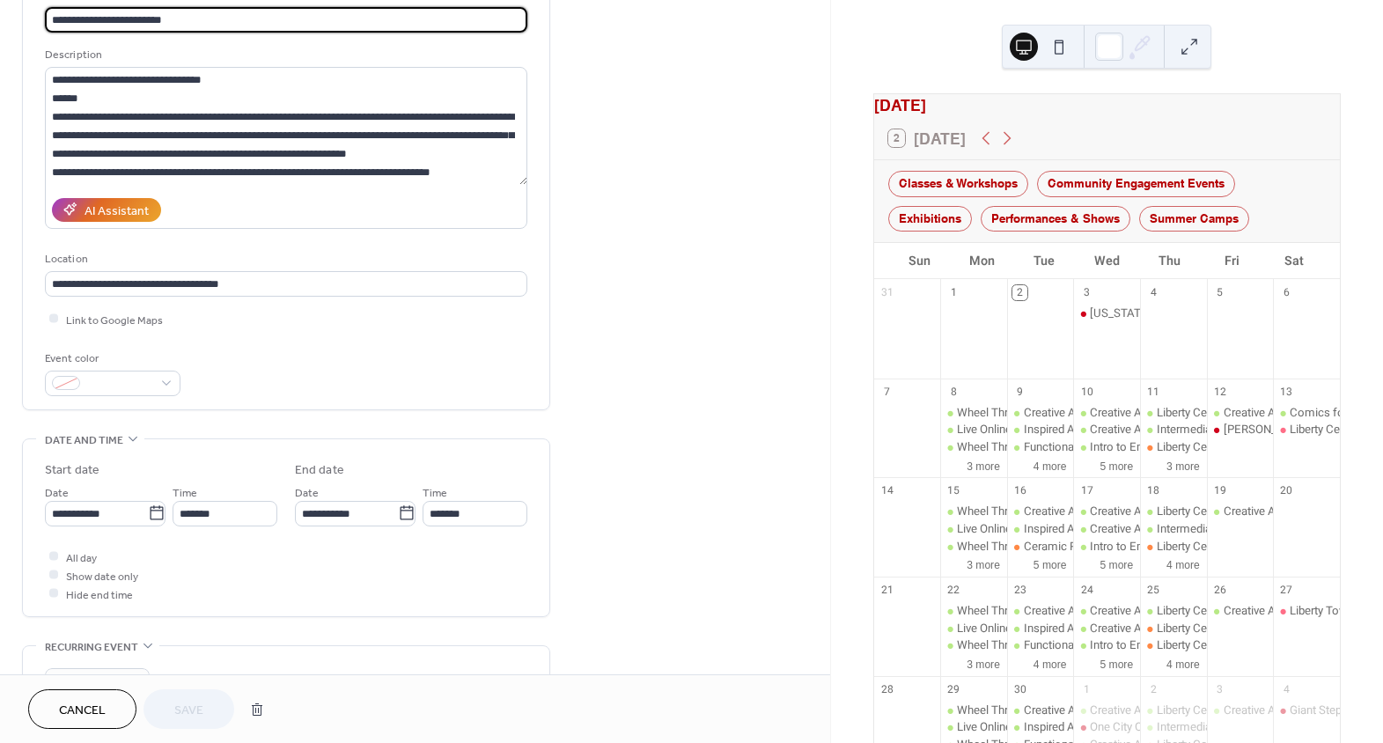
scroll to position [159, 0]
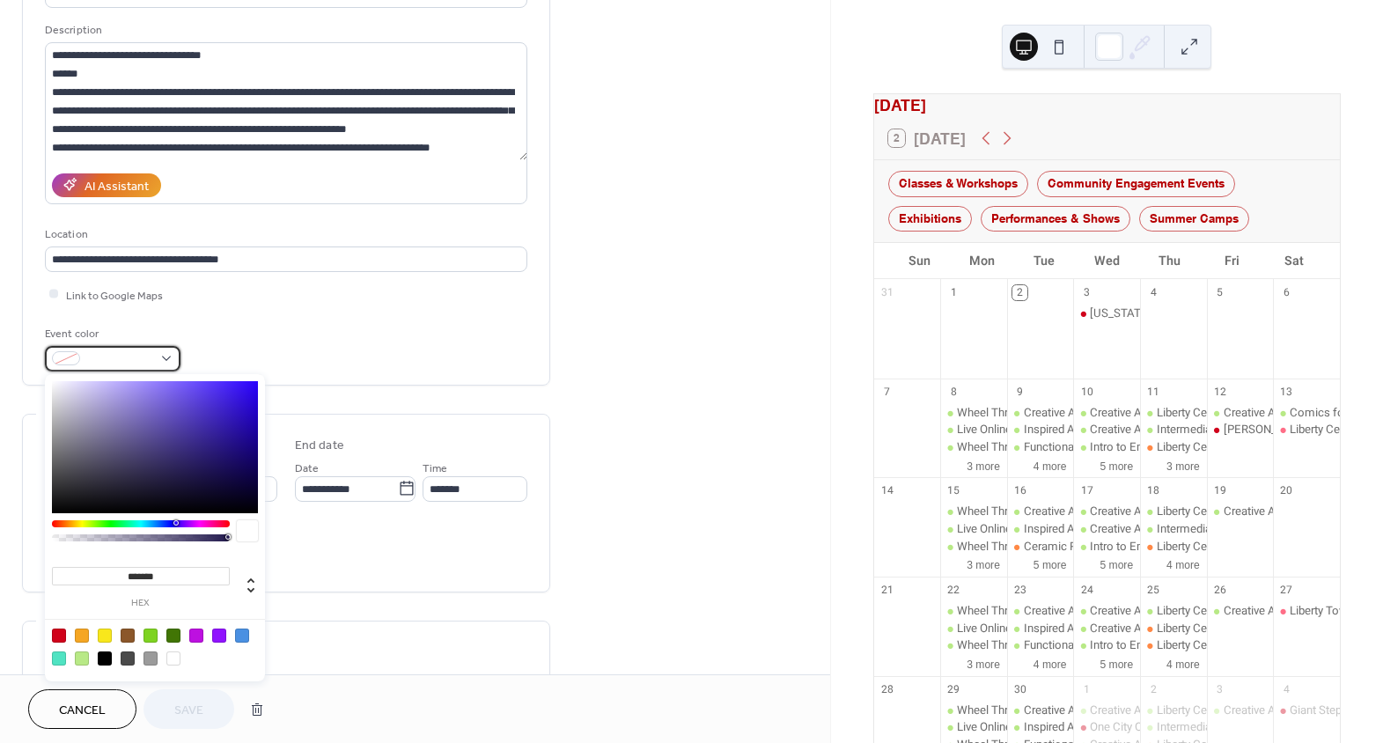
click at [161, 357] on div at bounding box center [113, 359] width 136 height 26
click at [59, 639] on div at bounding box center [59, 636] width 14 height 14
type input "*******"
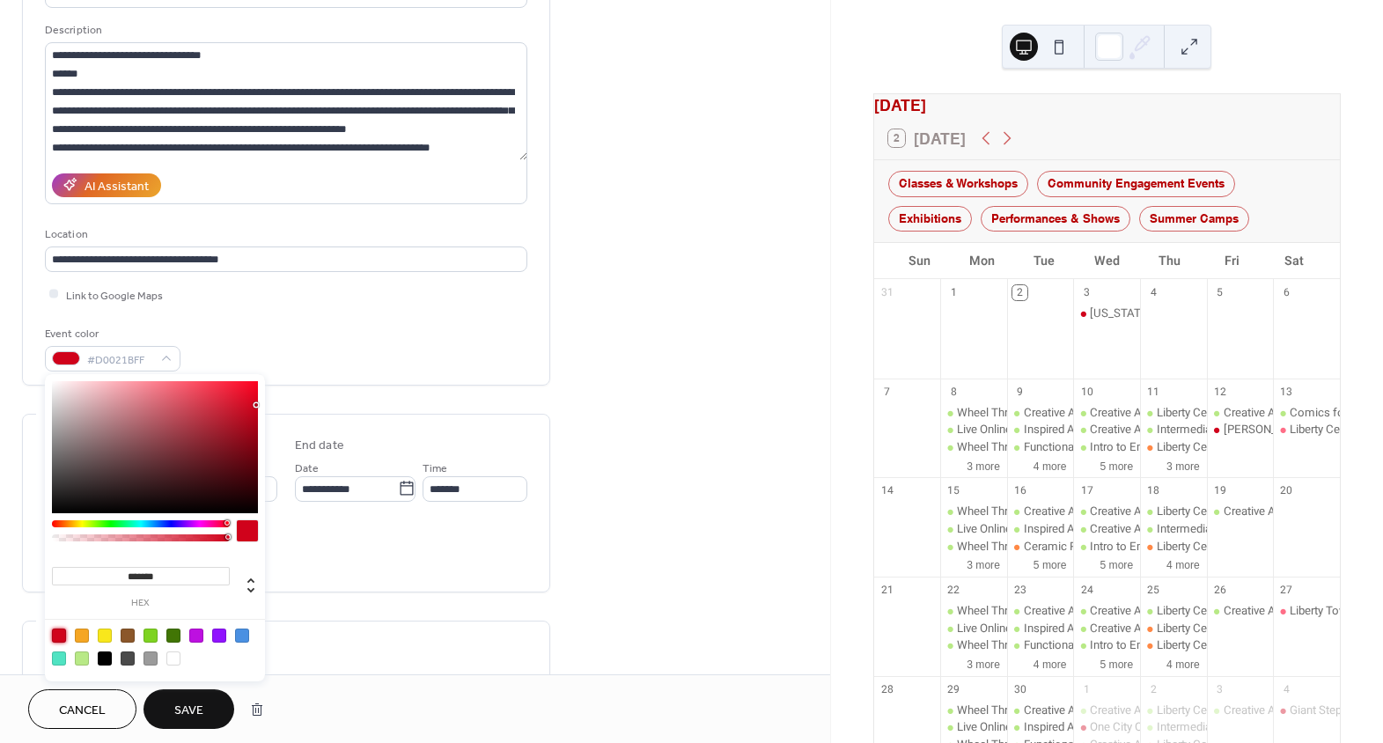
click at [321, 332] on div "Event color #D0021BFF" at bounding box center [286, 348] width 482 height 47
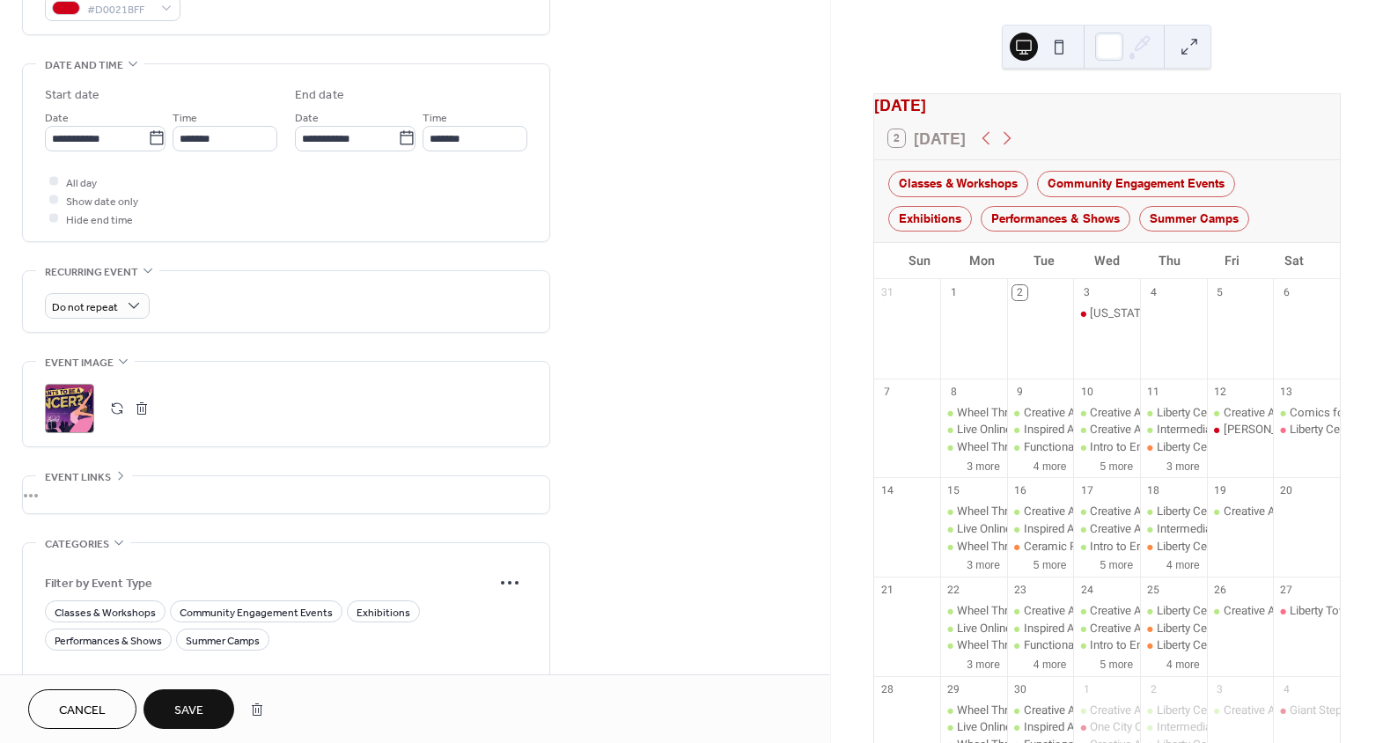
scroll to position [638, 0]
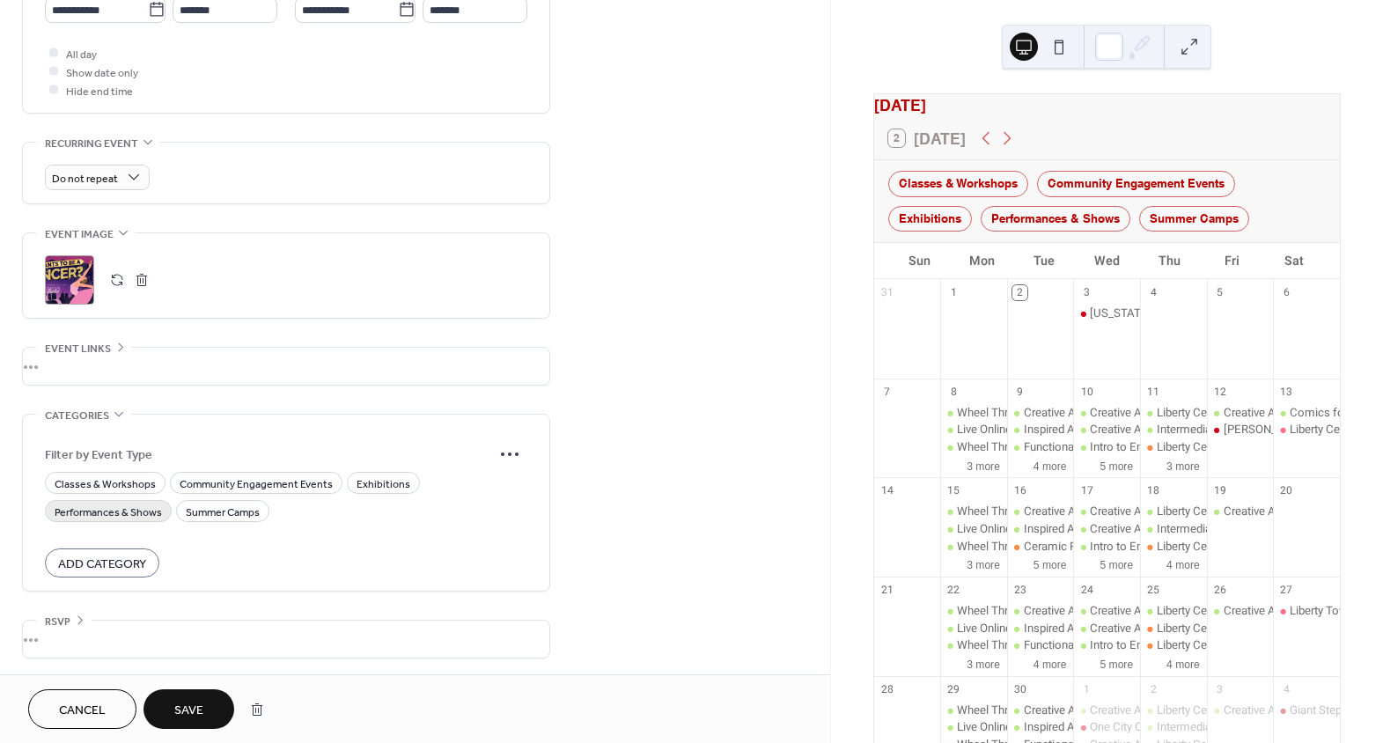
click at [103, 513] on span "Performances & Shows" at bounding box center [108, 512] width 107 height 18
click at [174, 697] on button "Save" at bounding box center [189, 709] width 91 height 40
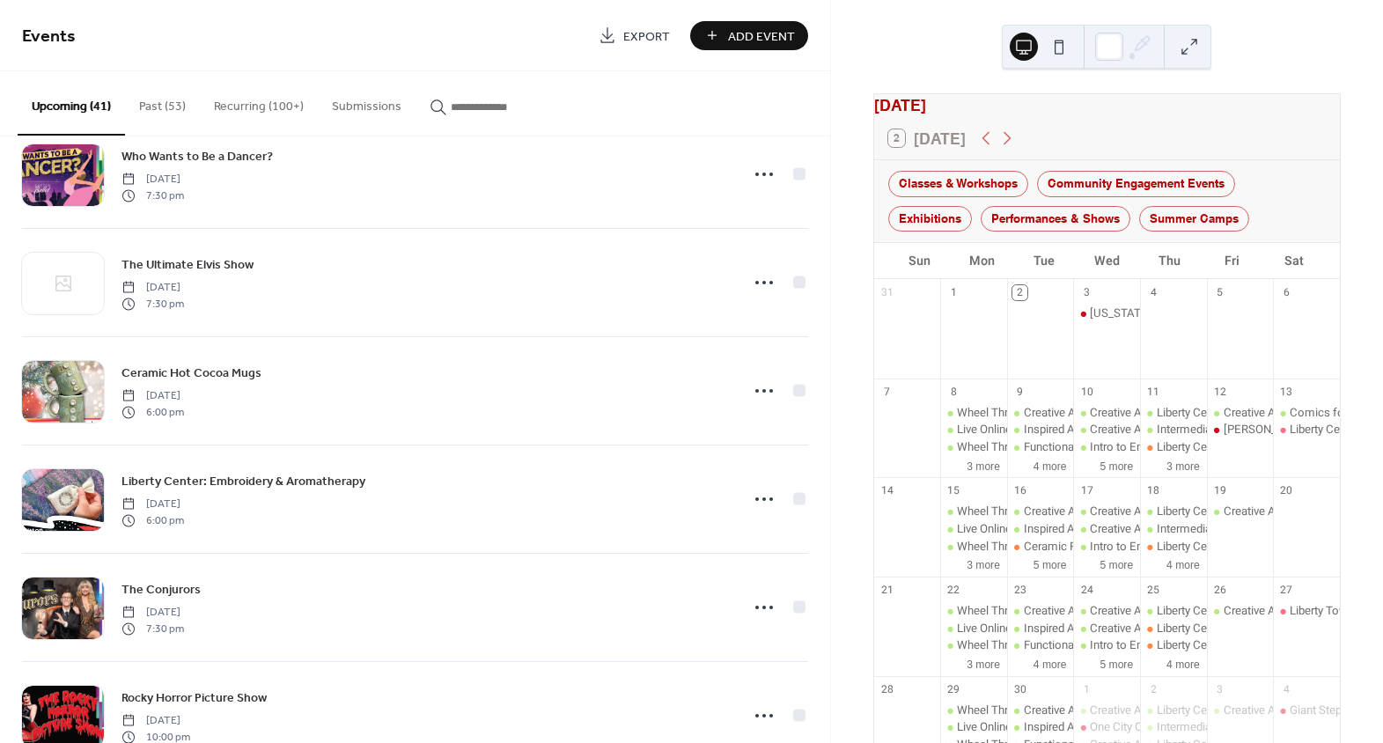
scroll to position [1040, 0]
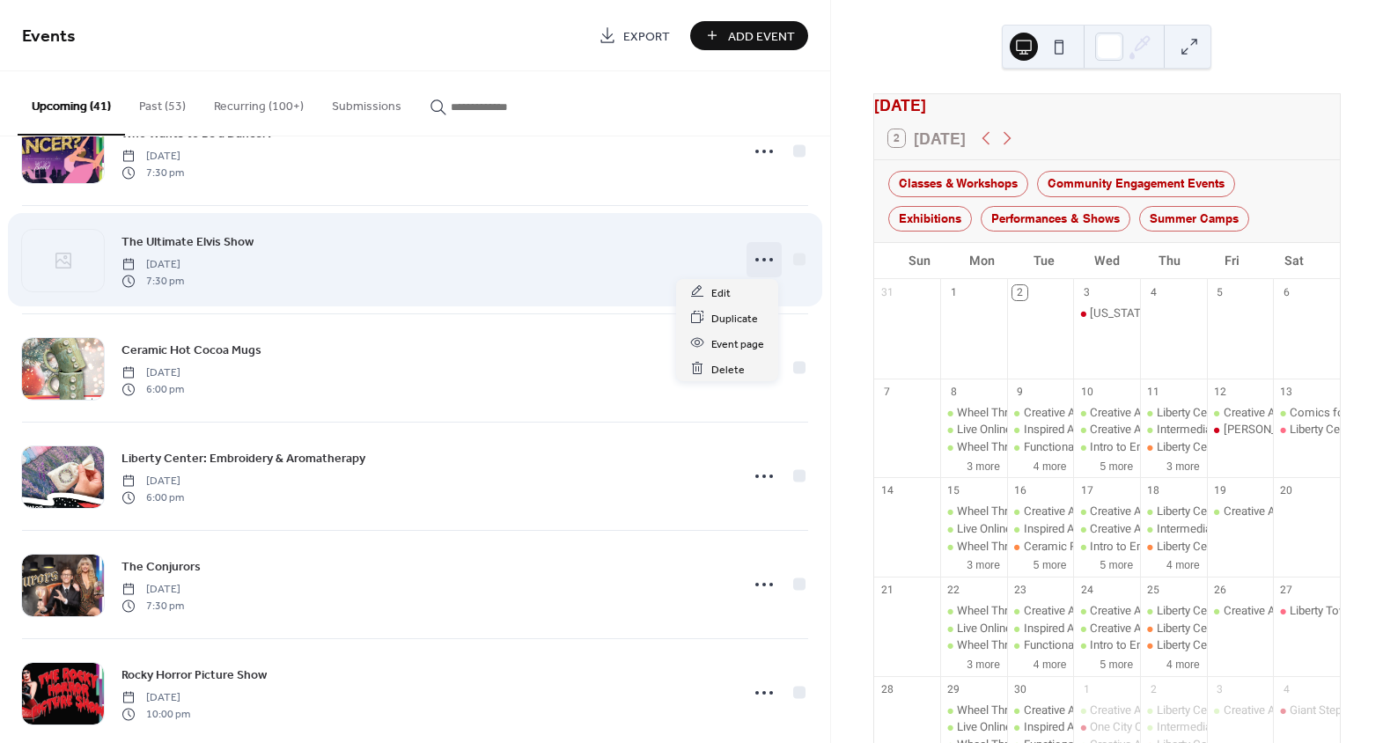
click at [756, 250] on icon at bounding box center [764, 260] width 28 height 28
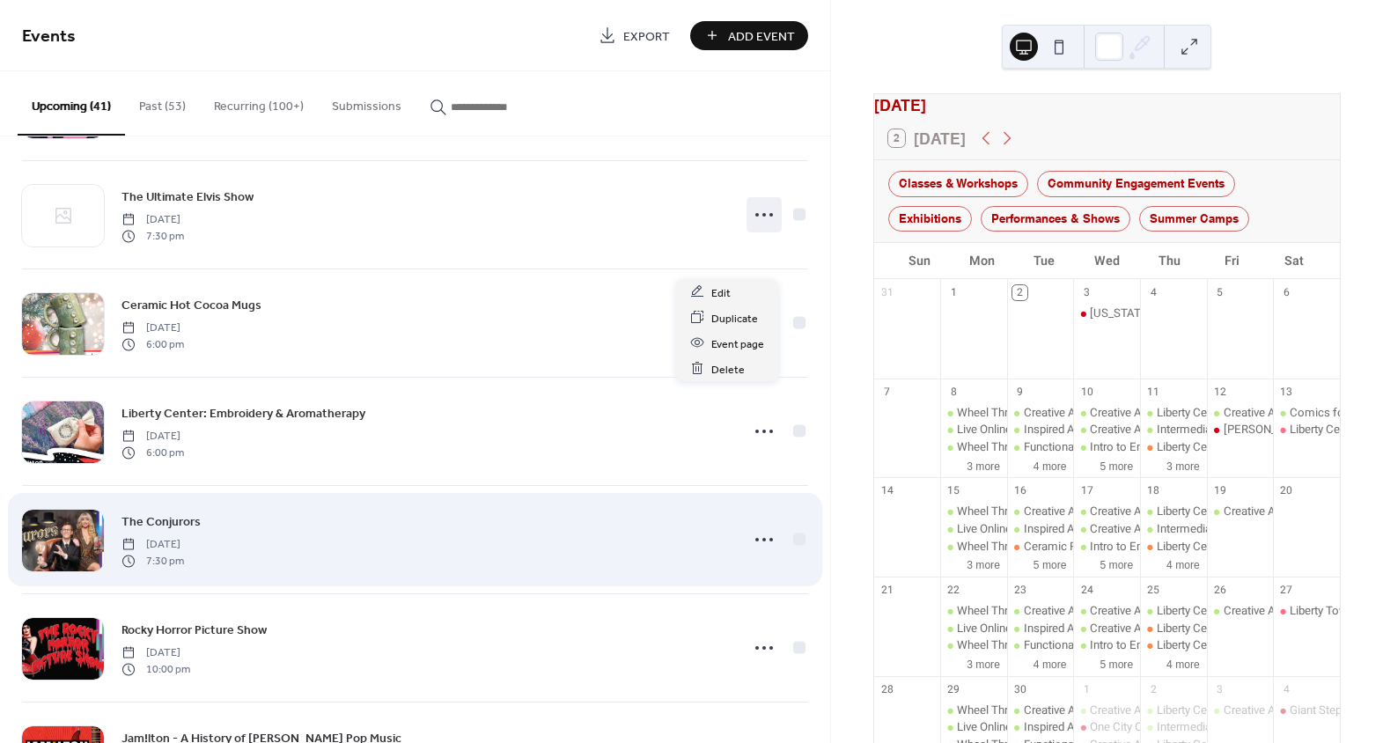
scroll to position [1120, 0]
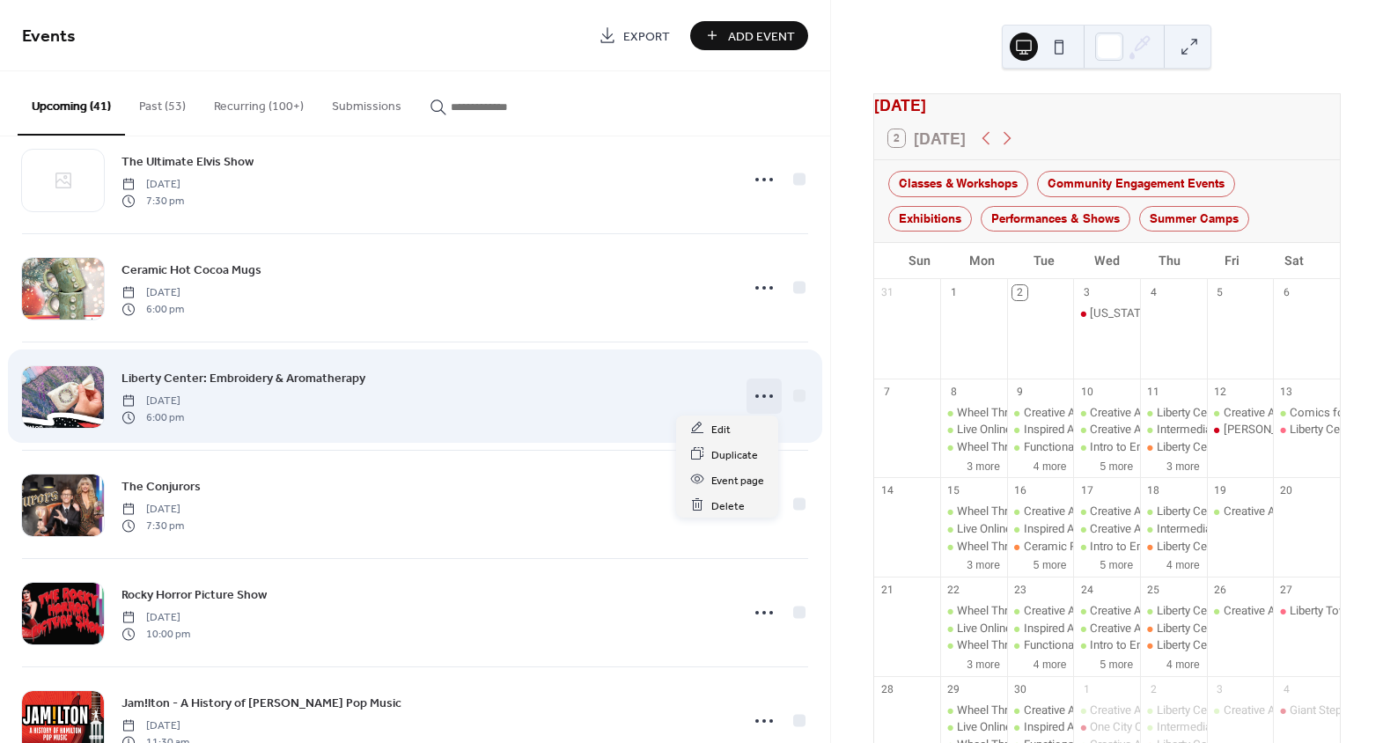
click at [762, 394] on icon at bounding box center [764, 396] width 28 height 28
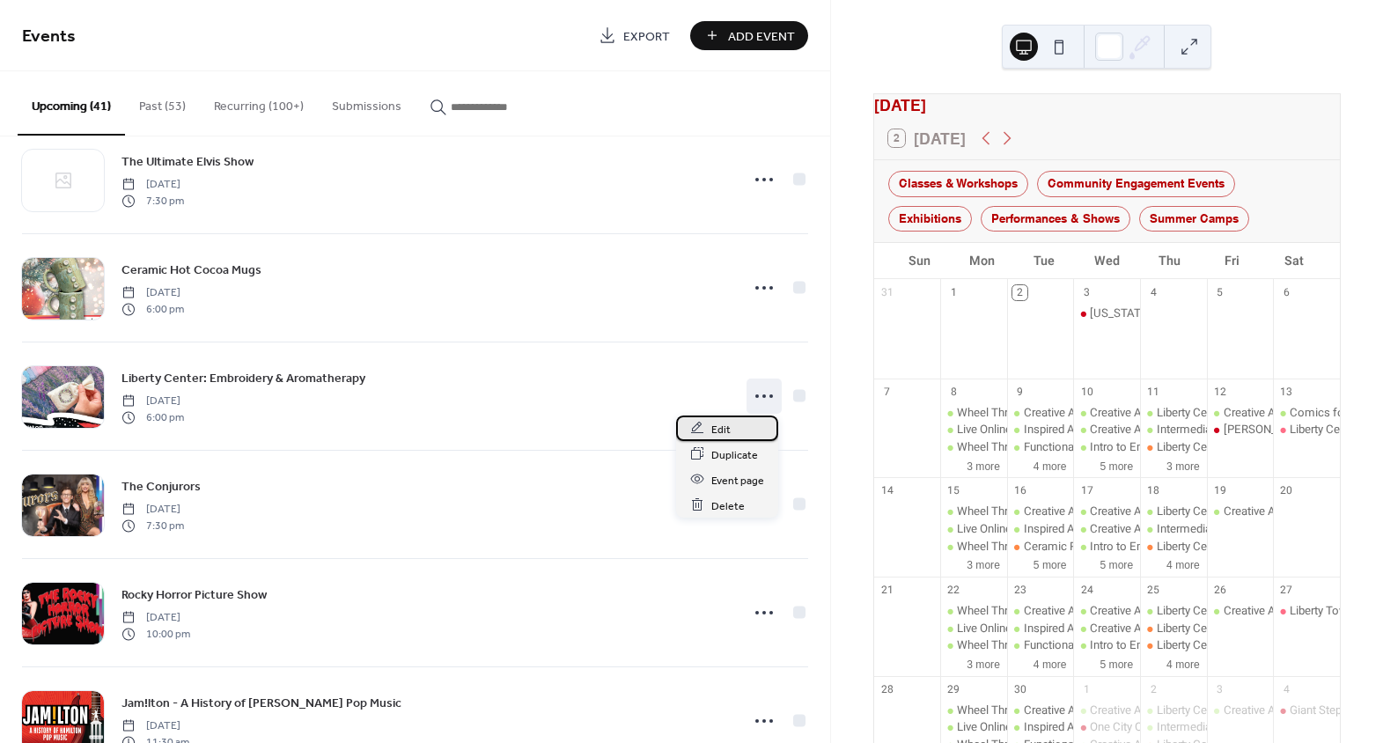
click at [747, 427] on div "Edit" at bounding box center [727, 429] width 102 height 26
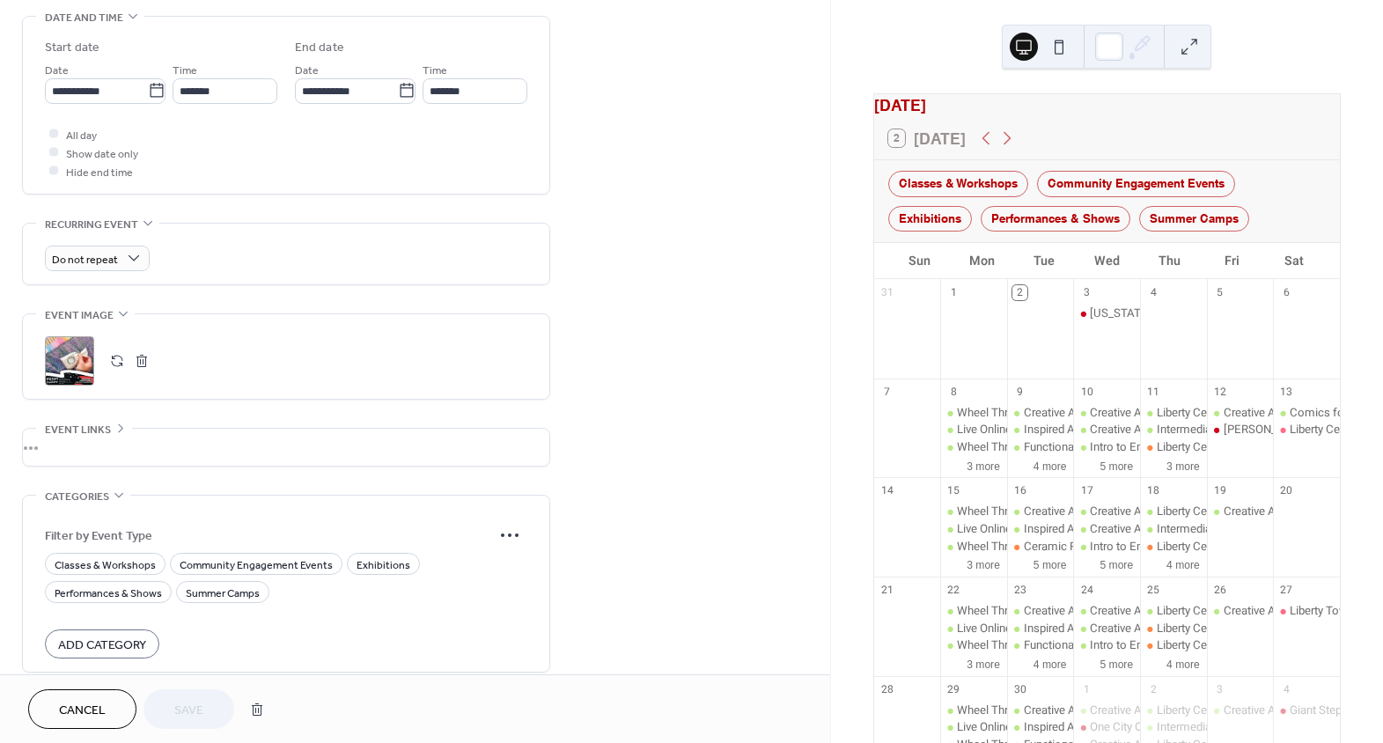
scroll to position [638, 0]
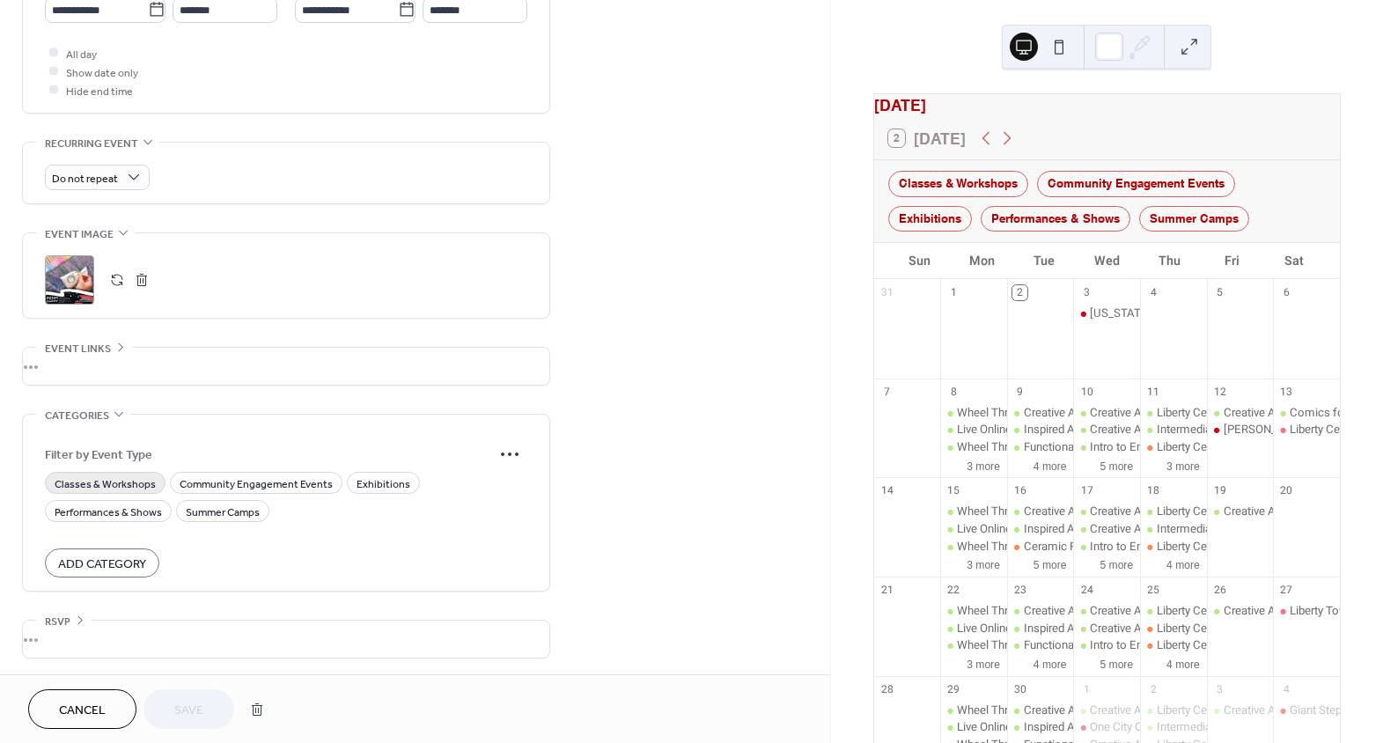
click at [114, 481] on span "Classes & Workshops" at bounding box center [105, 484] width 101 height 18
click at [183, 705] on span "Save" at bounding box center [188, 711] width 29 height 18
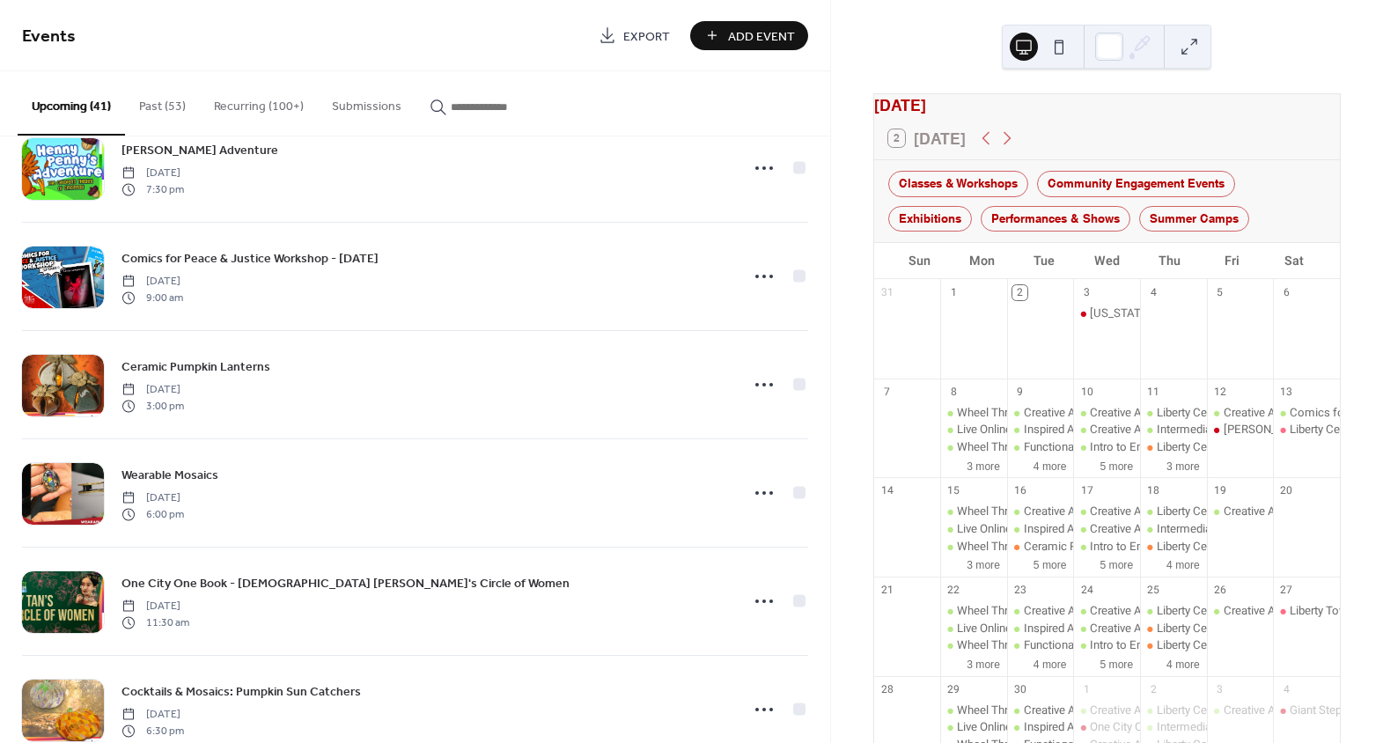
scroll to position [159, 0]
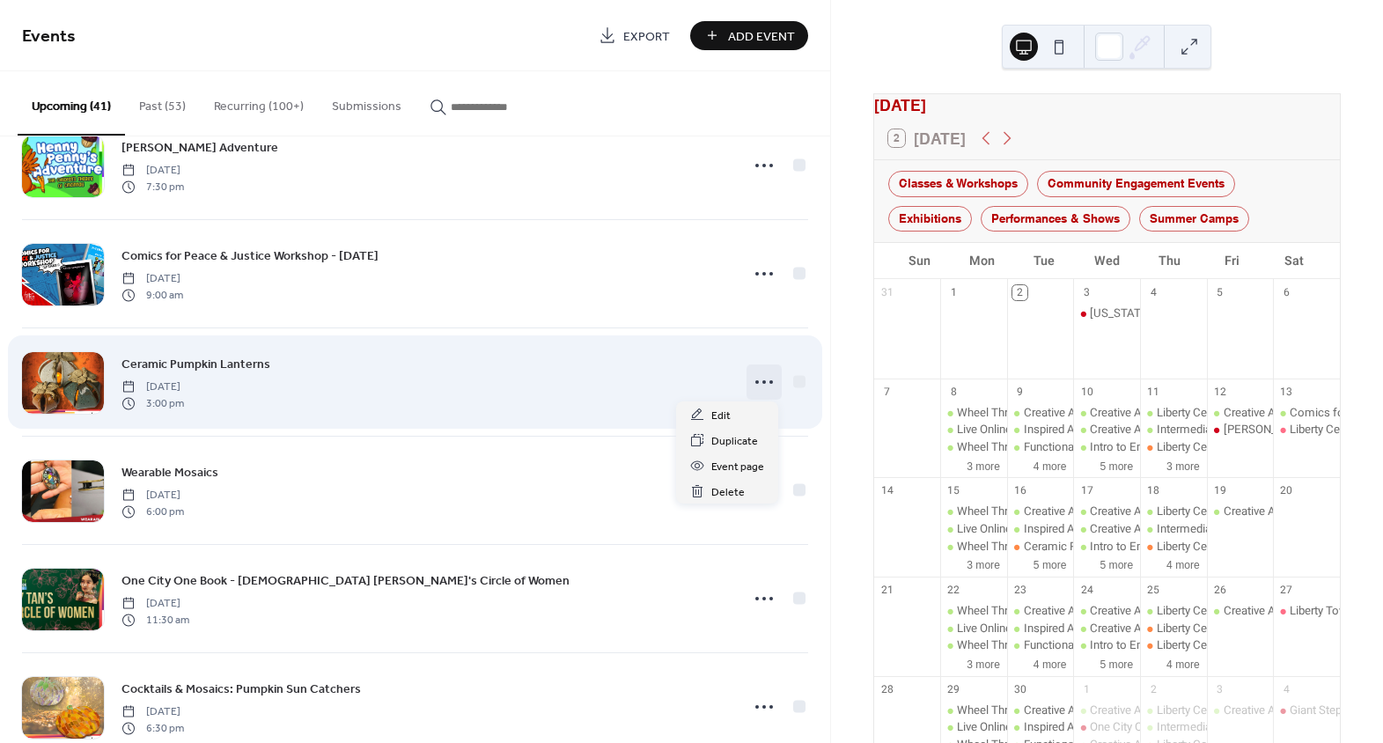
click at [762, 380] on circle at bounding box center [764, 382] width 4 height 4
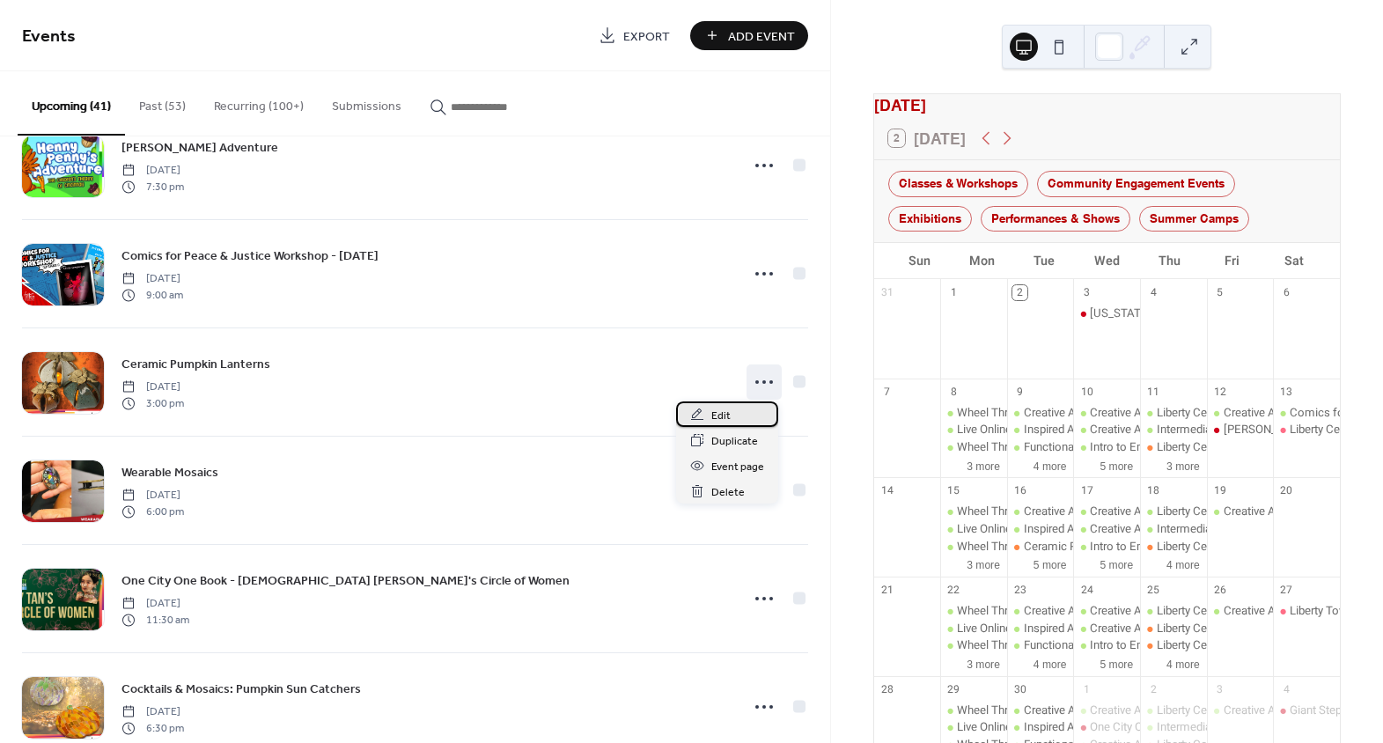
click at [729, 422] on div "Edit" at bounding box center [727, 414] width 102 height 26
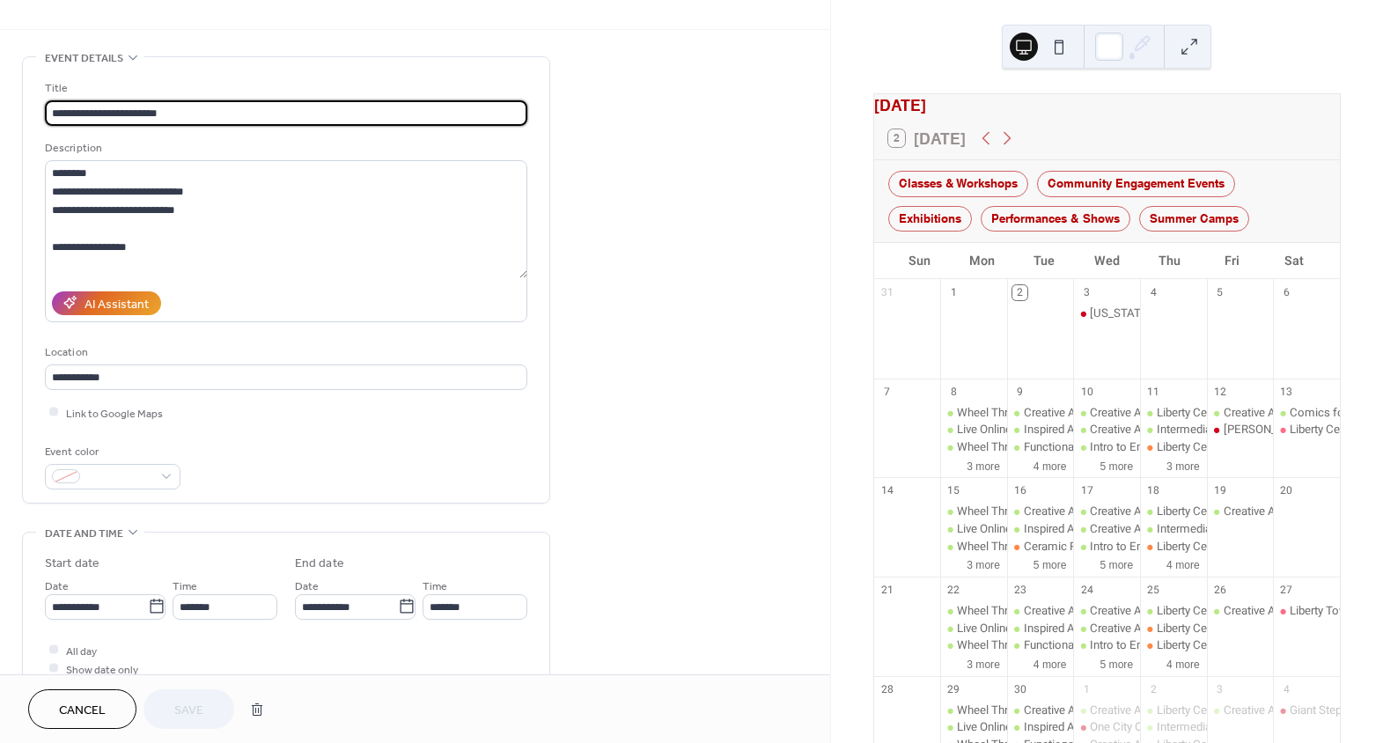
scroll to position [159, 0]
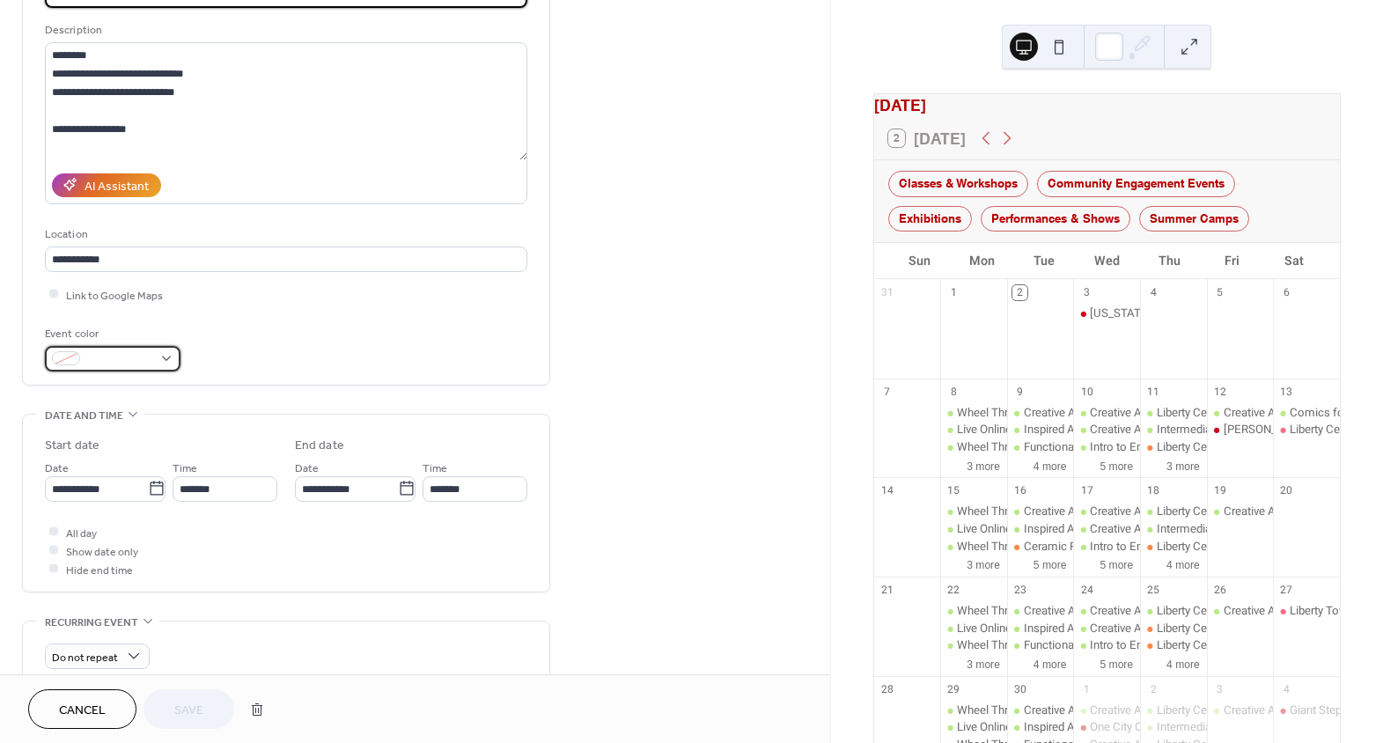
click at [151, 363] on div at bounding box center [113, 359] width 136 height 26
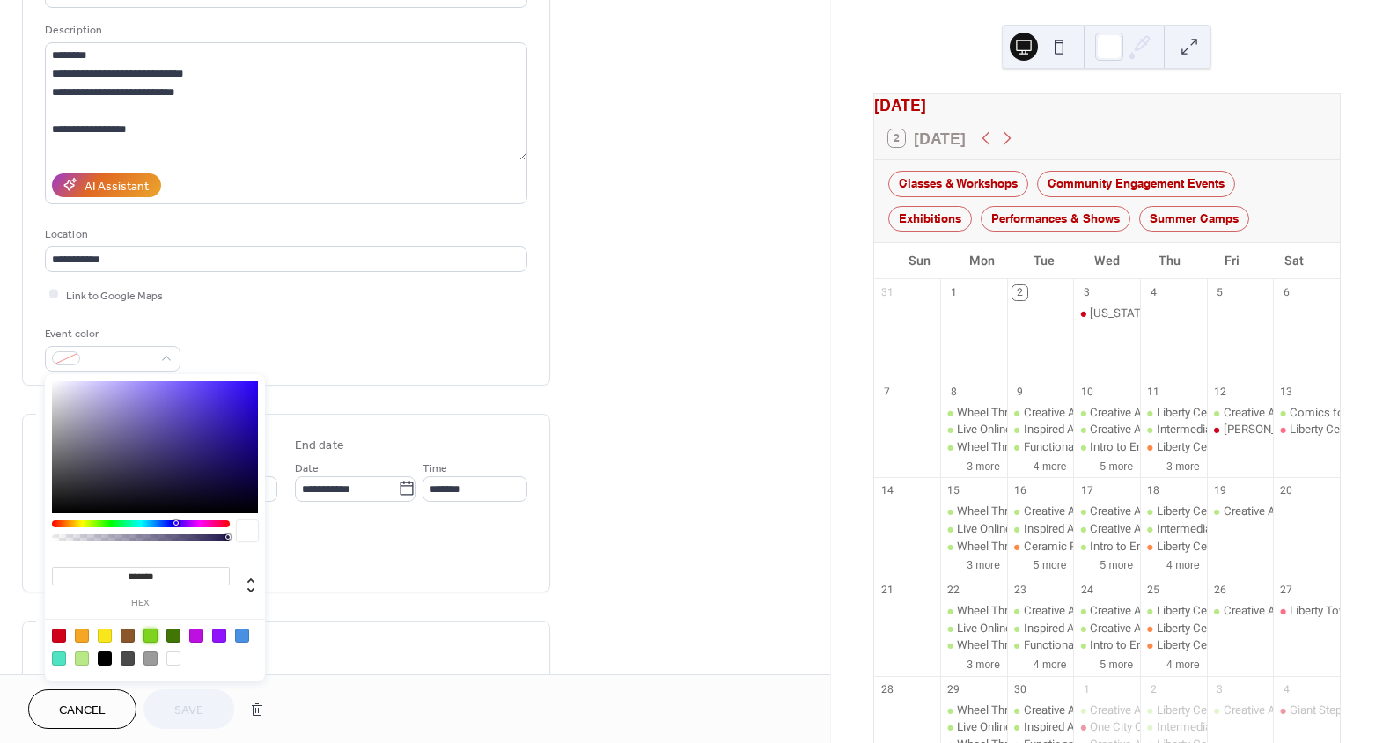
click at [154, 631] on div at bounding box center [151, 636] width 14 height 14
type input "*******"
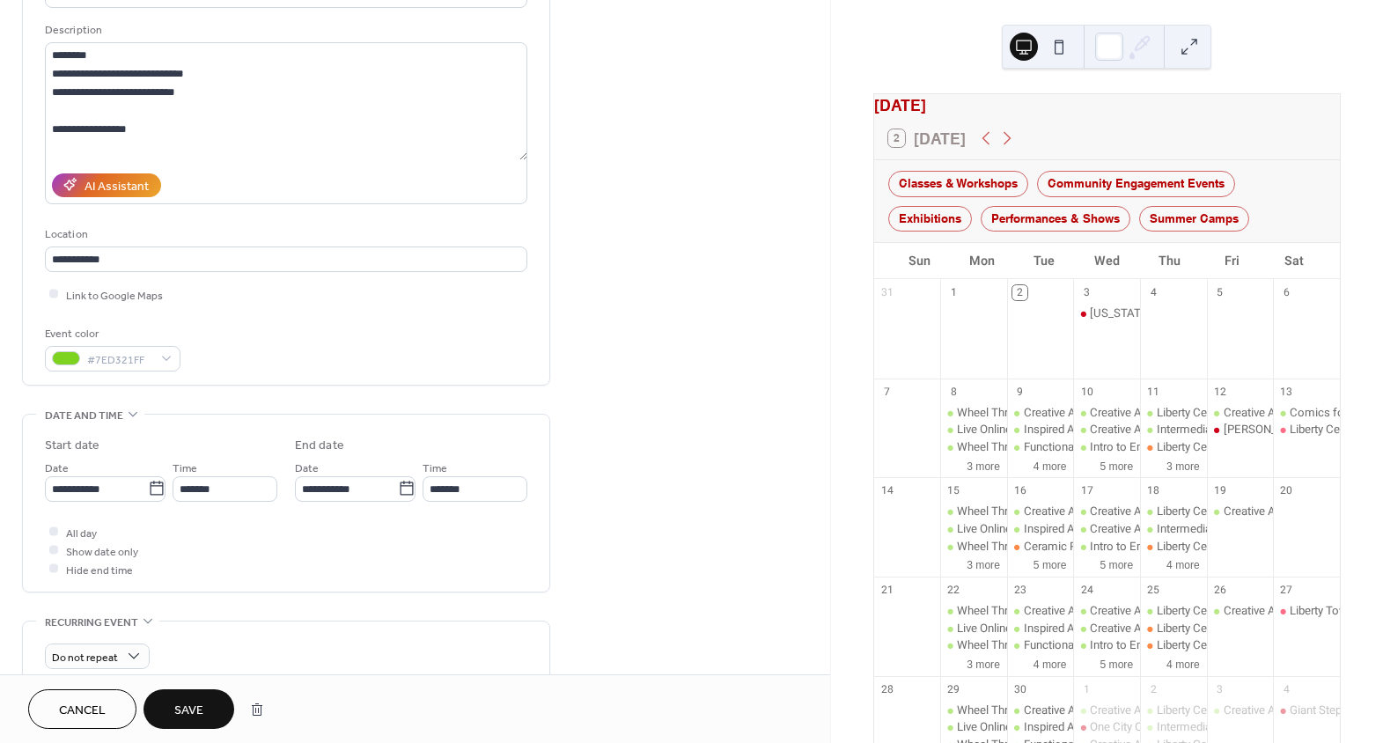
click at [191, 703] on span "Save" at bounding box center [188, 711] width 29 height 18
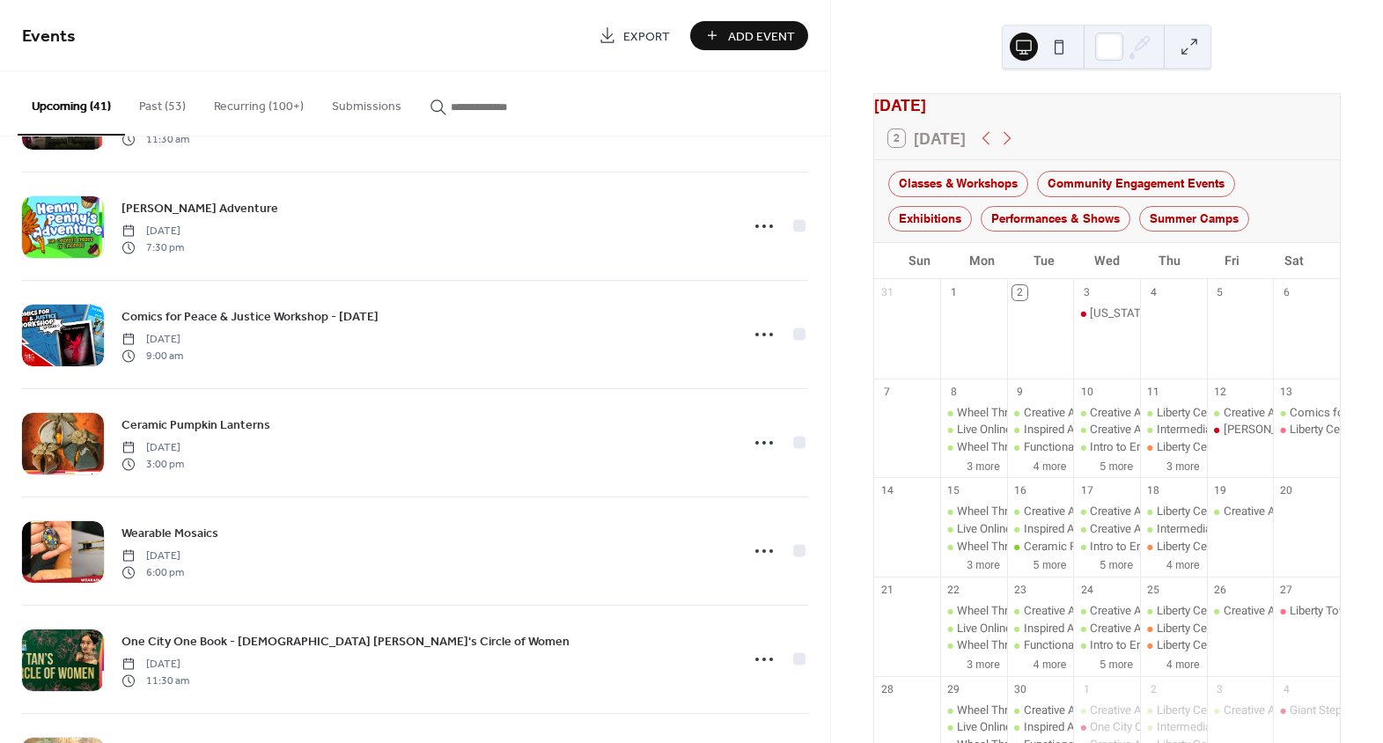
scroll to position [159, 0]
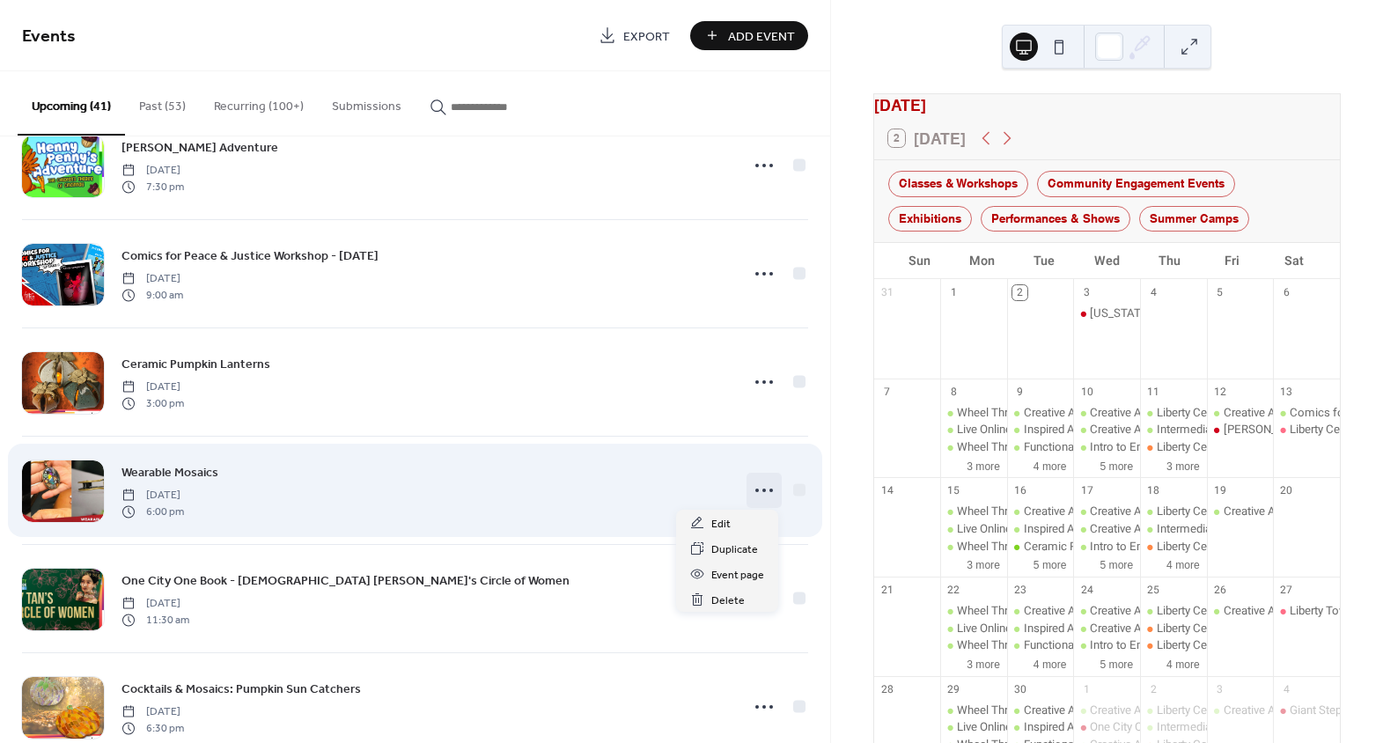
click at [763, 482] on icon at bounding box center [764, 490] width 28 height 28
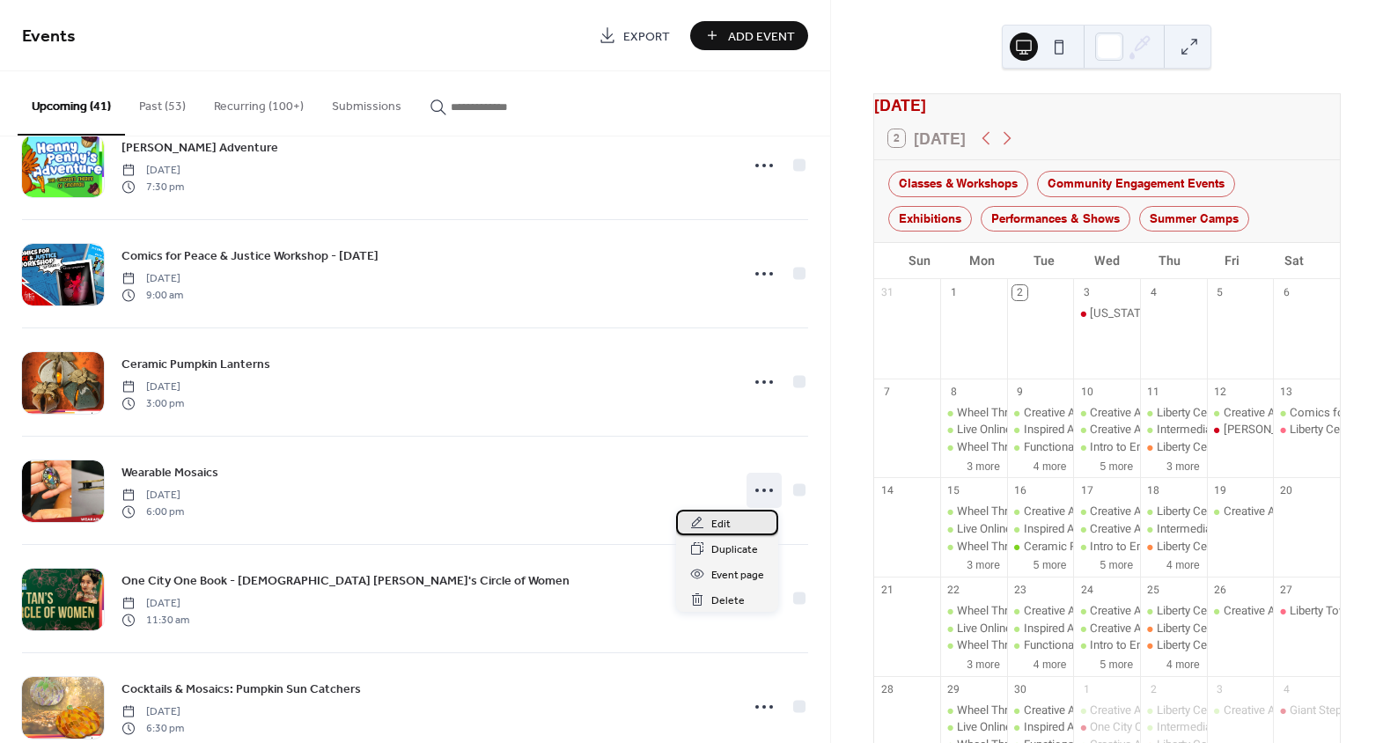
click at [730, 531] on div "Edit" at bounding box center [727, 523] width 102 height 26
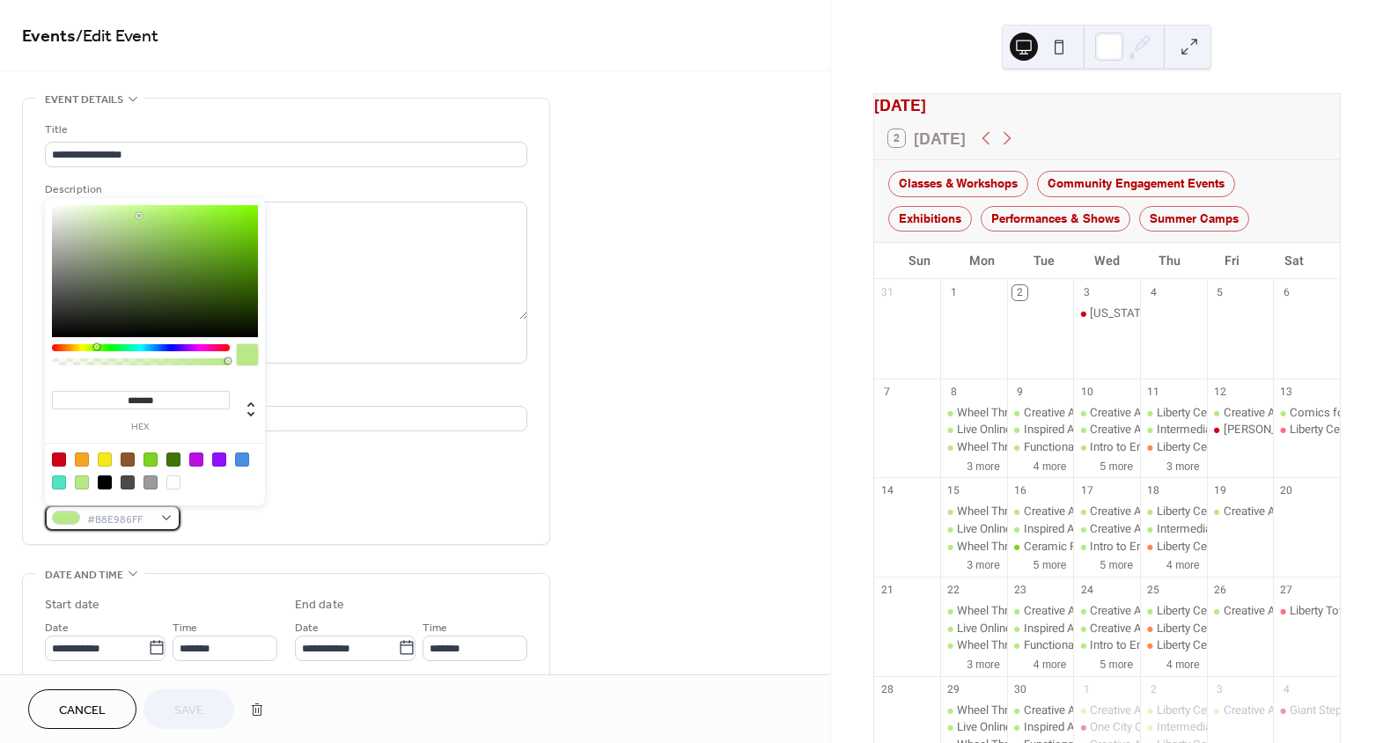
click at [138, 522] on span "#B8E986FF" at bounding box center [119, 519] width 65 height 18
click at [151, 460] on div at bounding box center [151, 460] width 14 height 14
type input "*******"
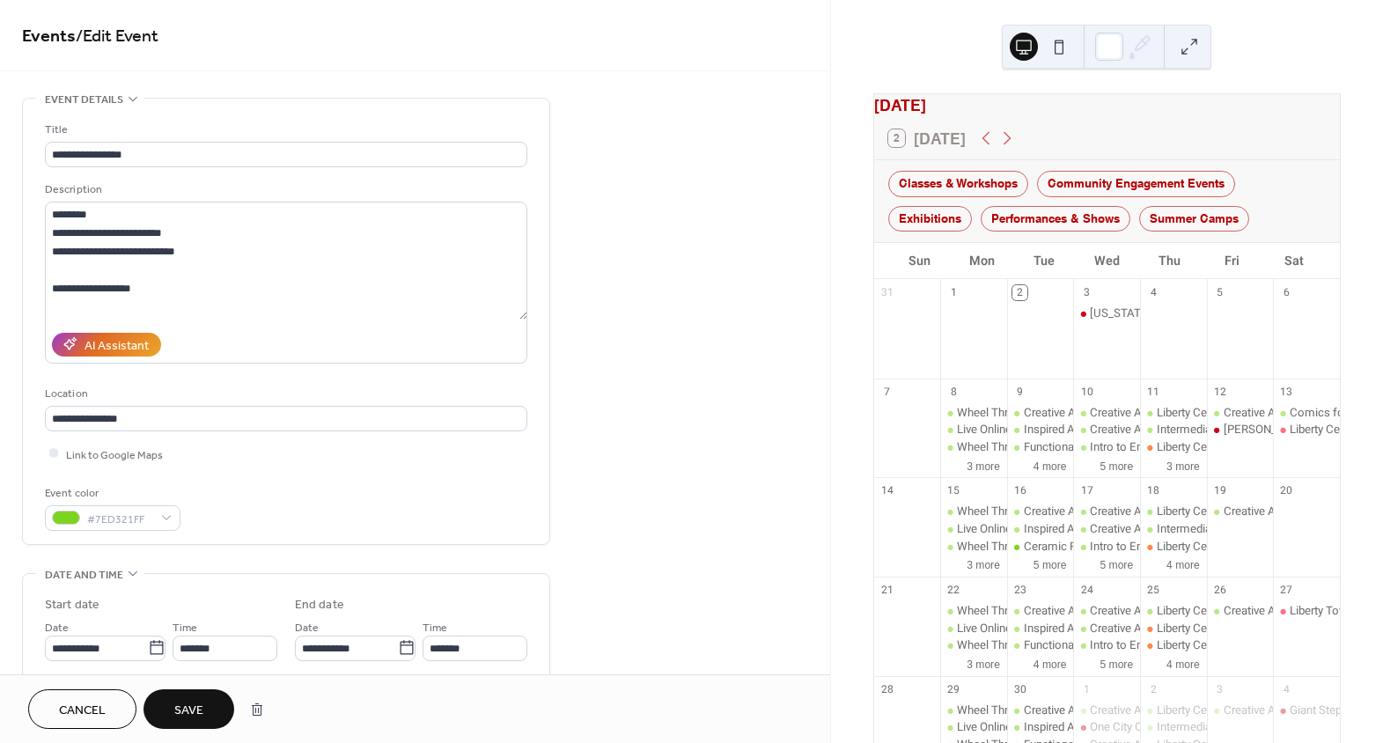
click at [334, 503] on div "Event color #7ED321FF" at bounding box center [286, 507] width 482 height 47
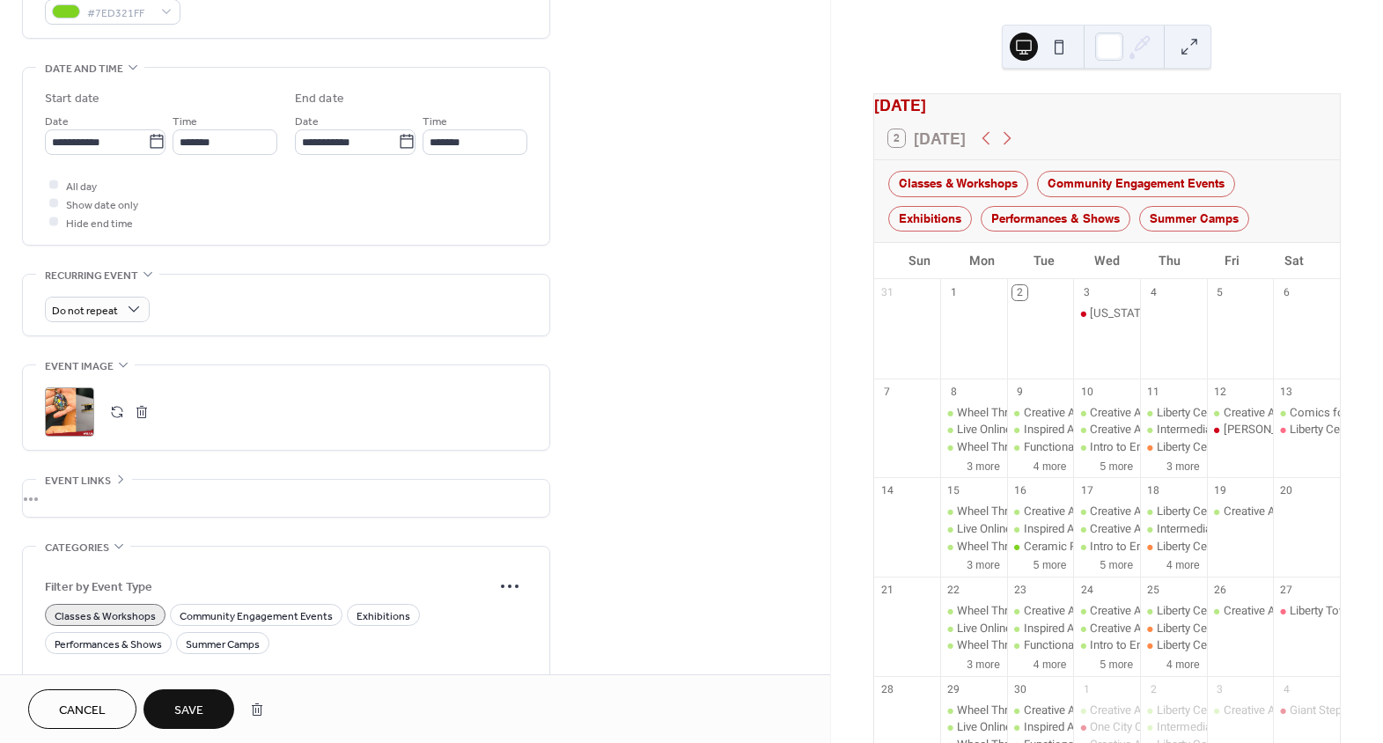
scroll to position [560, 0]
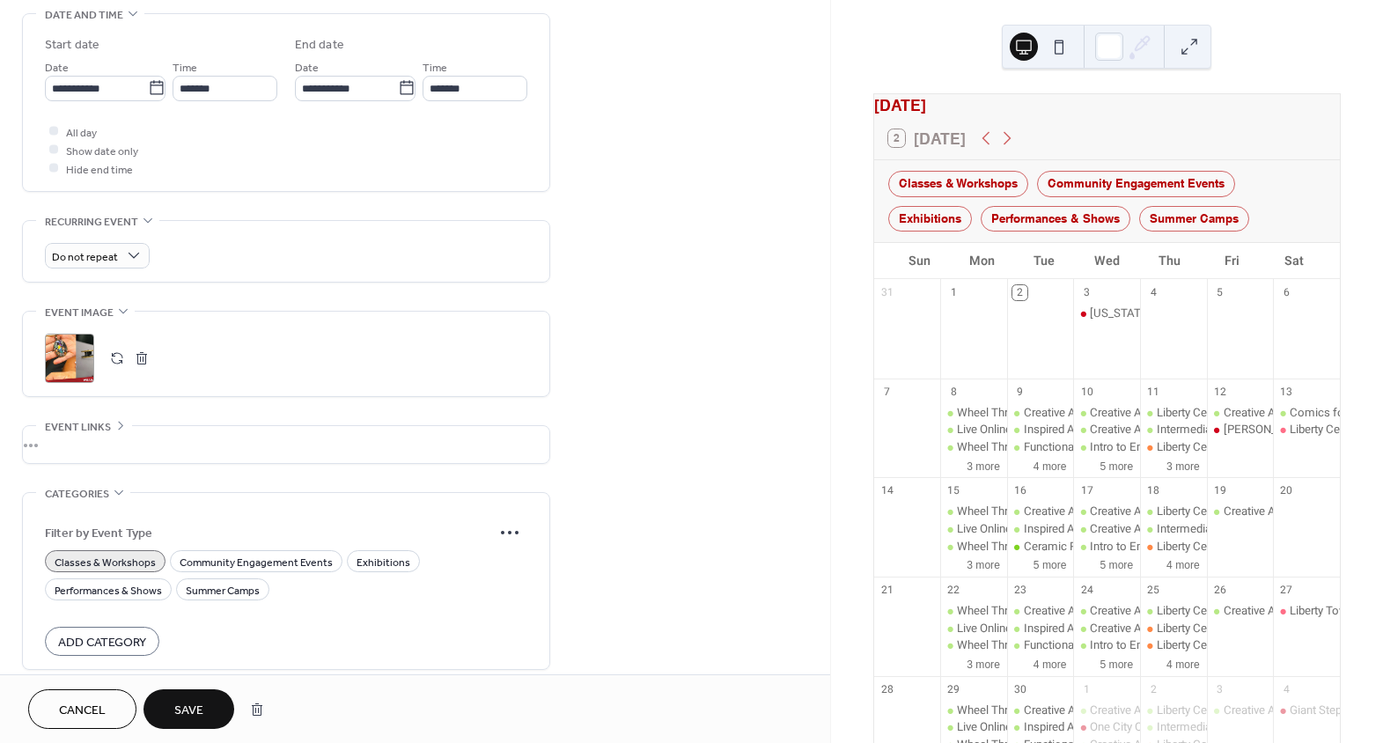
click at [204, 700] on button "Save" at bounding box center [189, 709] width 91 height 40
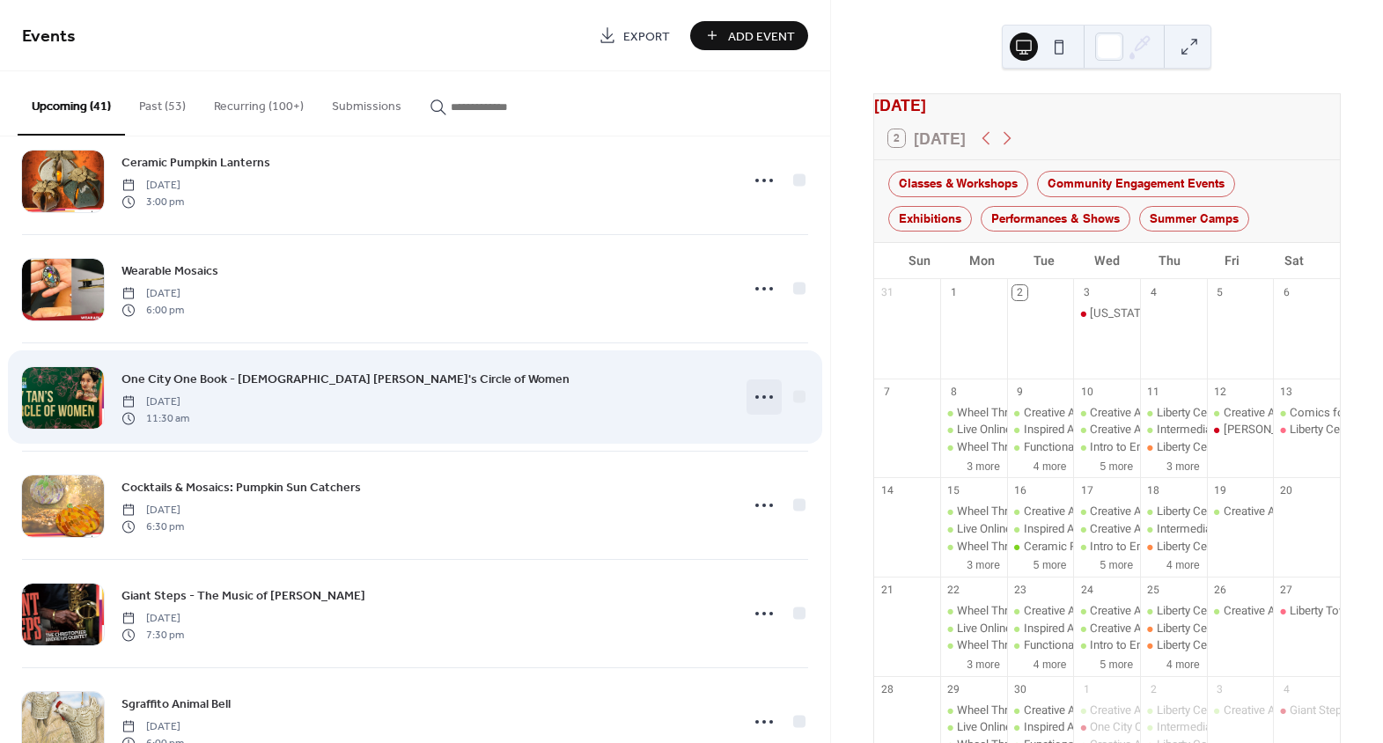
scroll to position [400, 0]
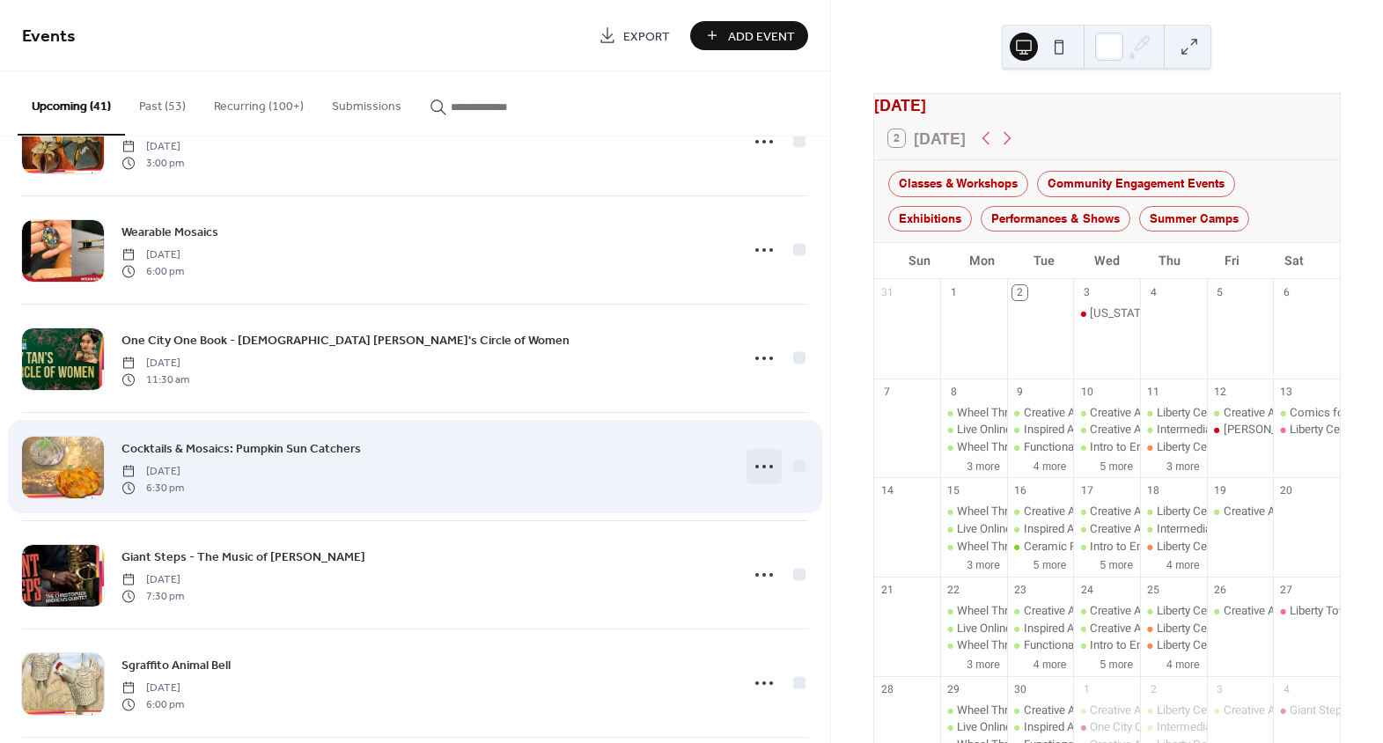
click at [762, 465] on circle at bounding box center [764, 467] width 4 height 4
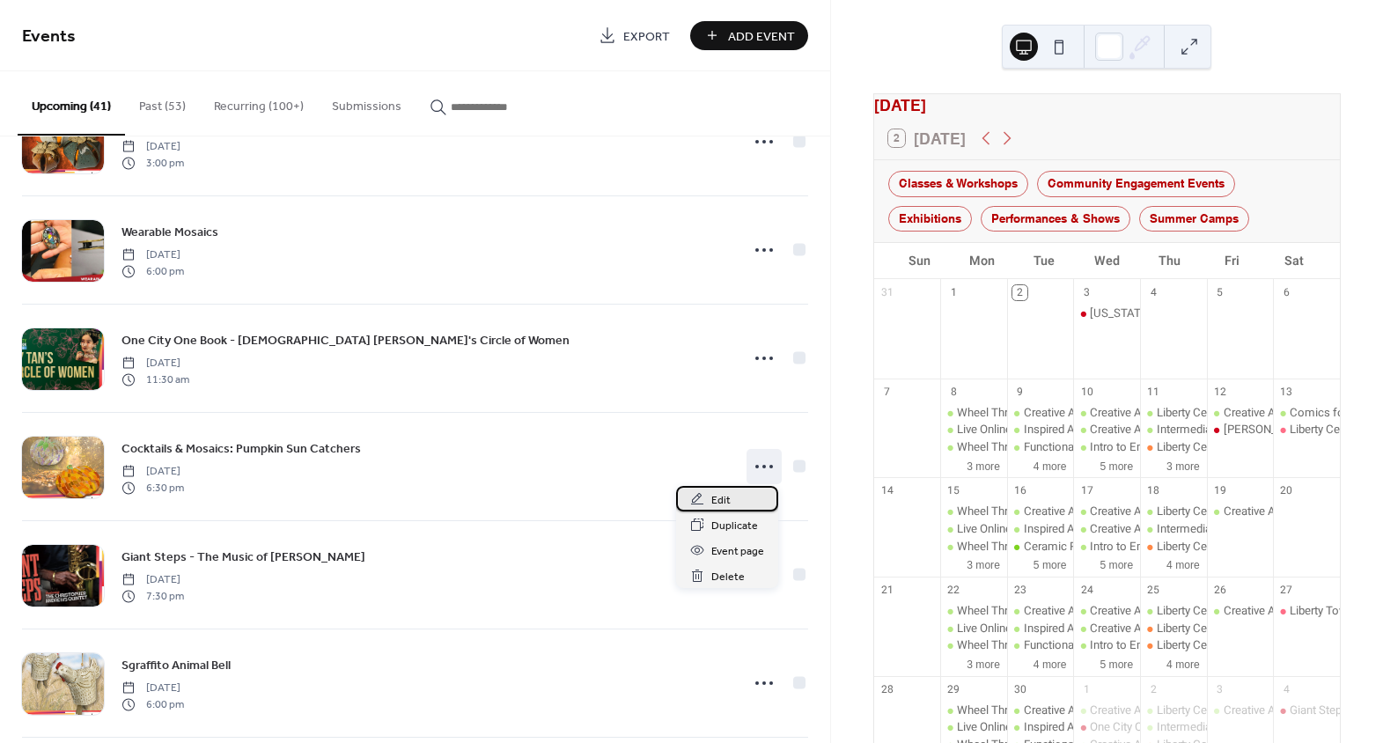
click at [739, 500] on div "Edit" at bounding box center [727, 499] width 102 height 26
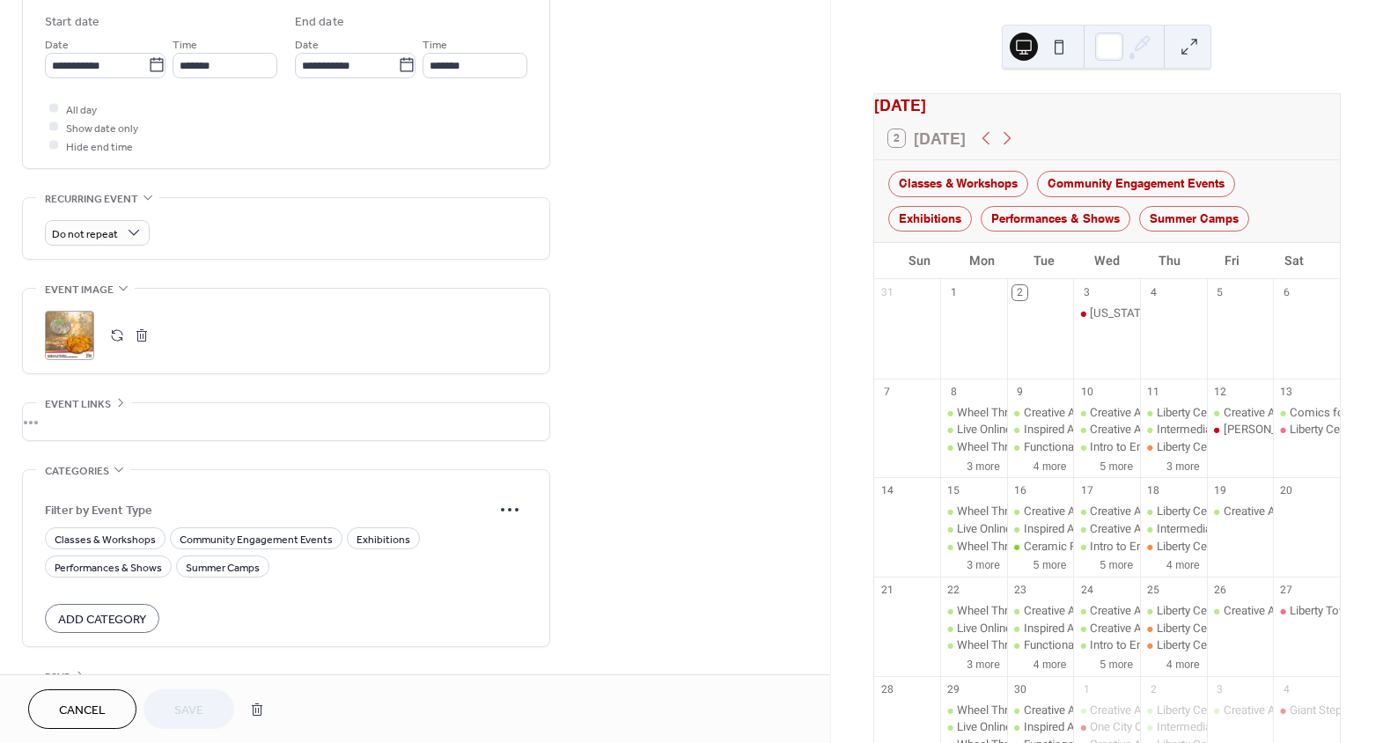
scroll to position [638, 0]
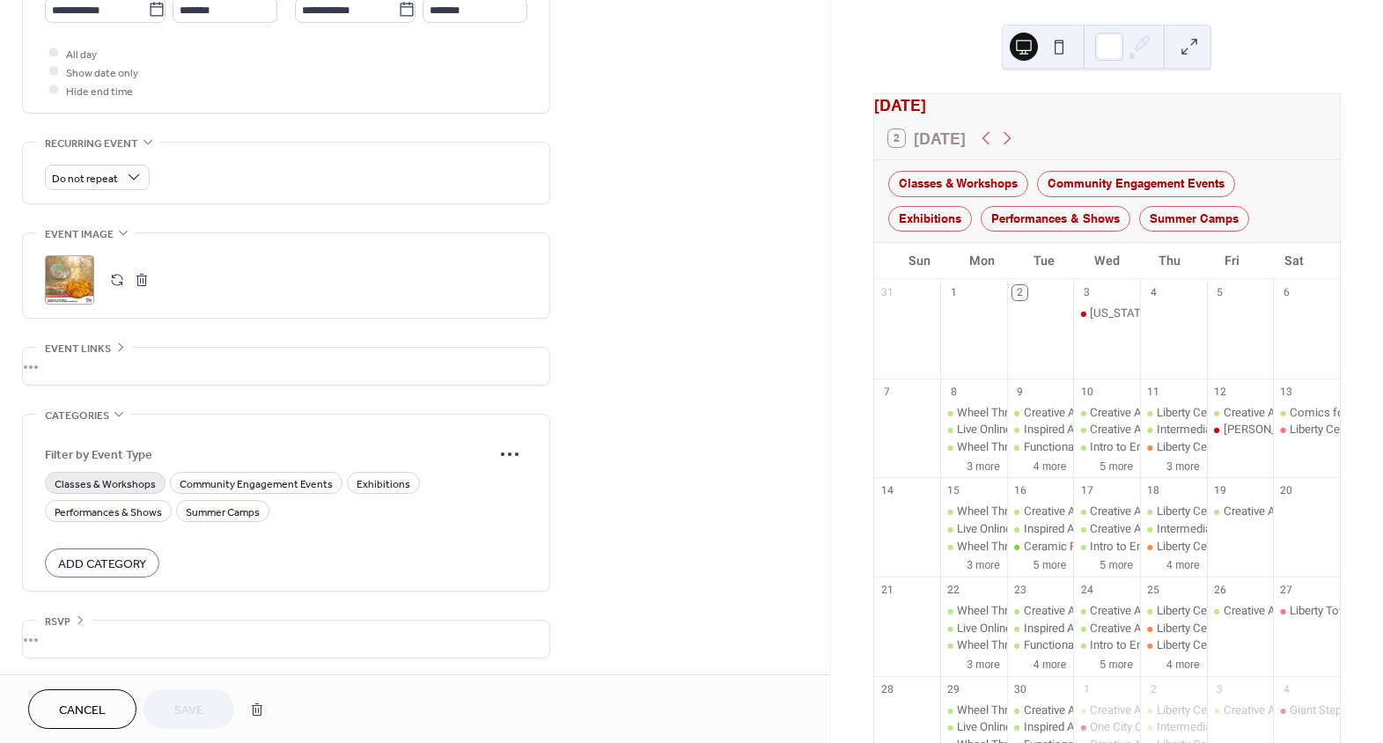
click at [114, 482] on span "Classes & Workshops" at bounding box center [105, 484] width 101 height 18
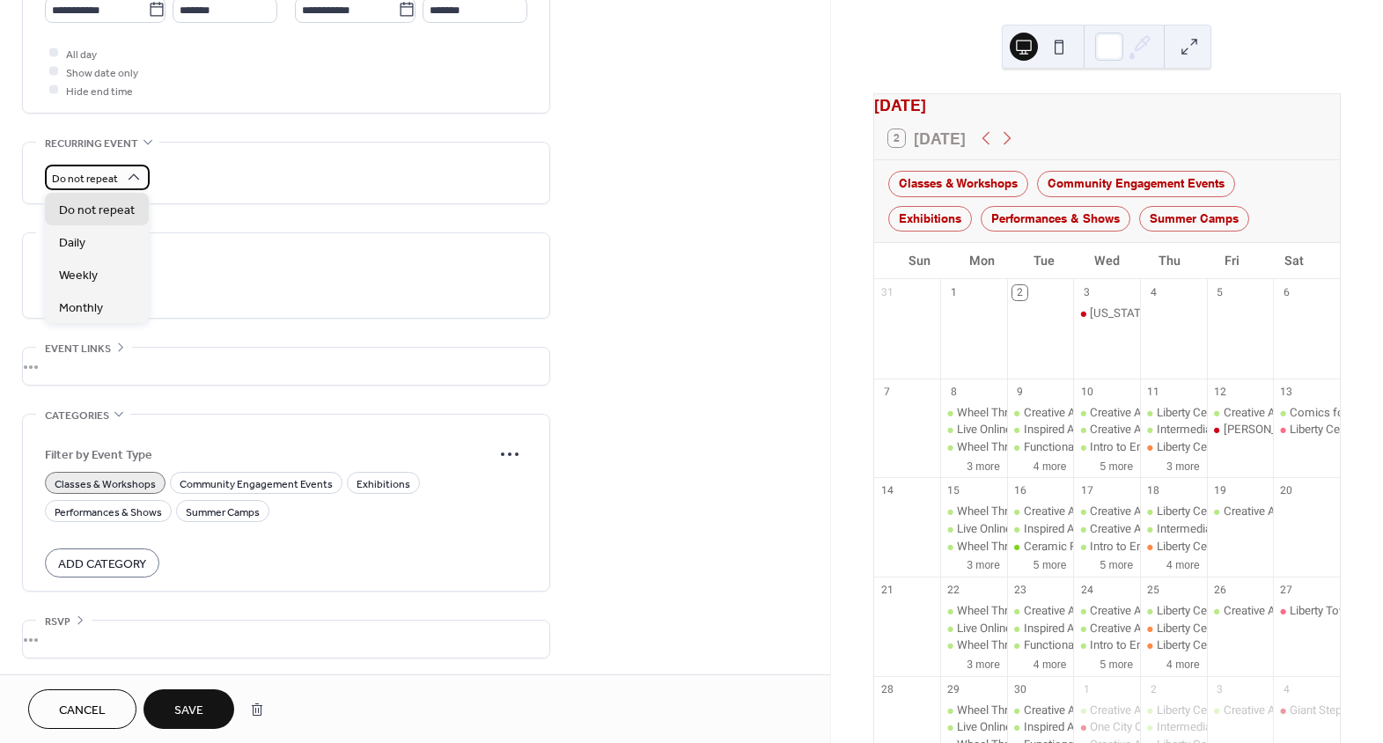
click at [114, 171] on span "Do not repeat" at bounding box center [85, 178] width 66 height 20
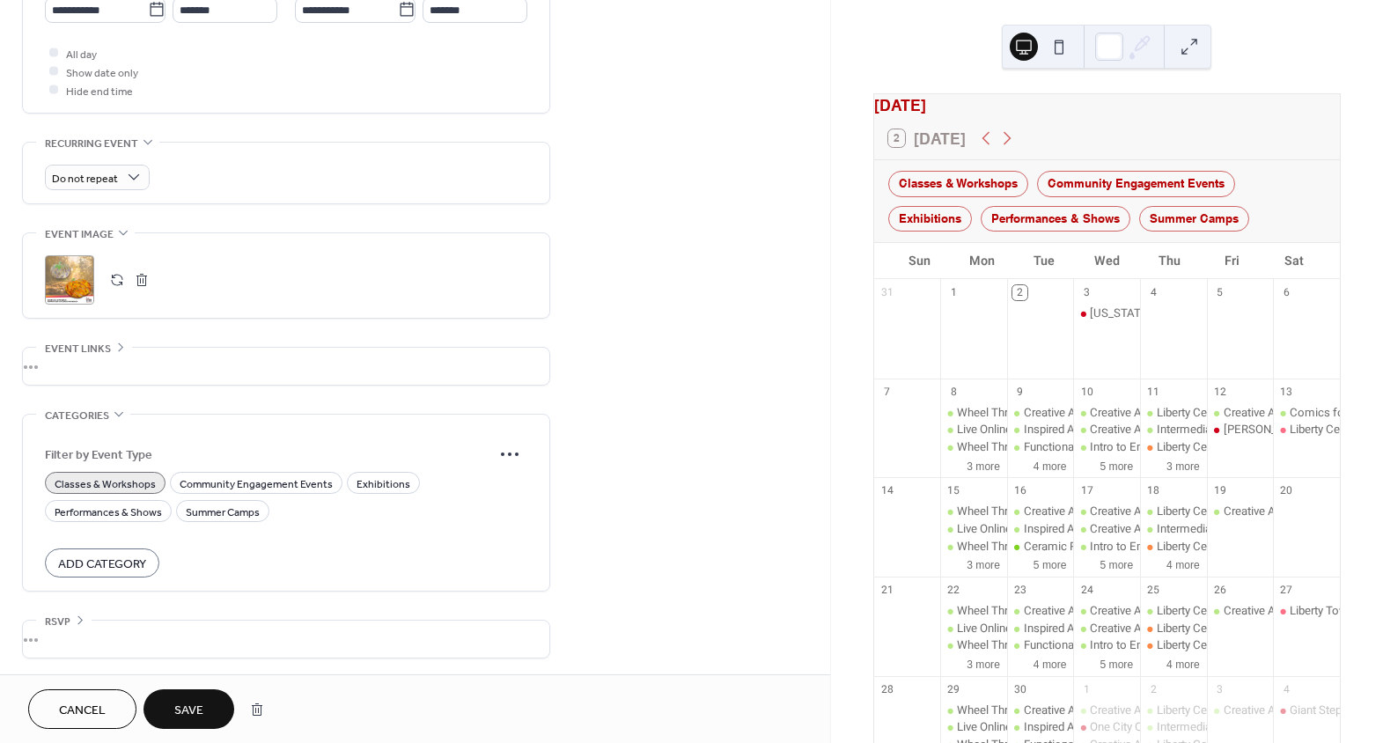
click at [167, 165] on div "Do not repeat" at bounding box center [286, 178] width 482 height 26
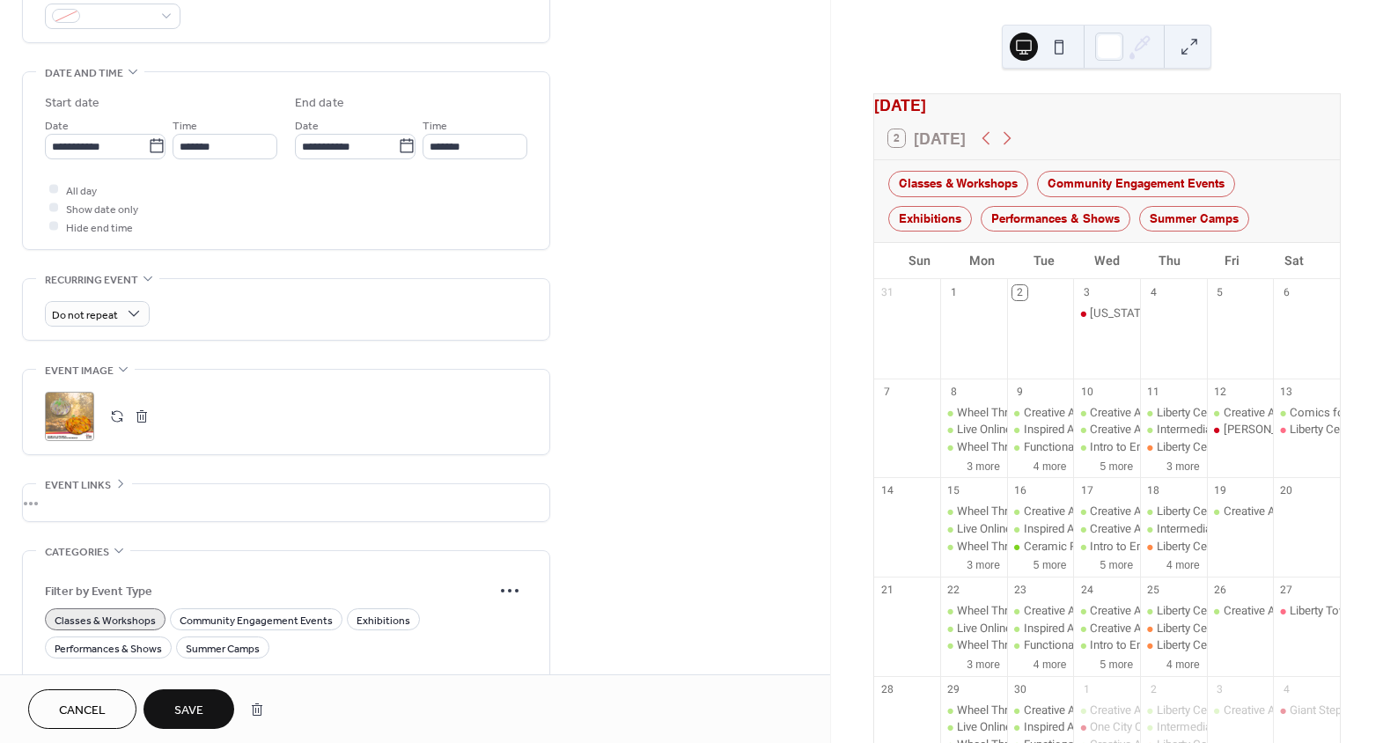
scroll to position [478, 0]
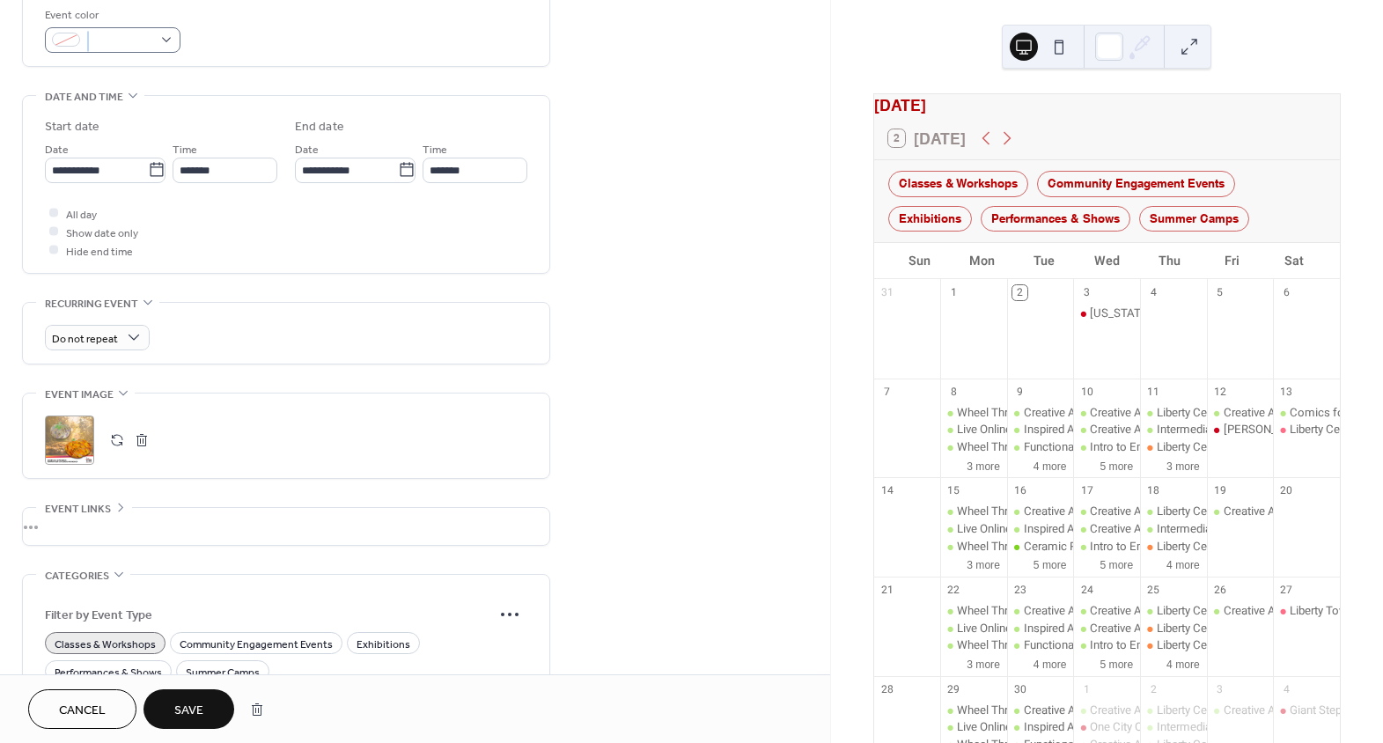
click at [146, 45] on span at bounding box center [119, 41] width 65 height 18
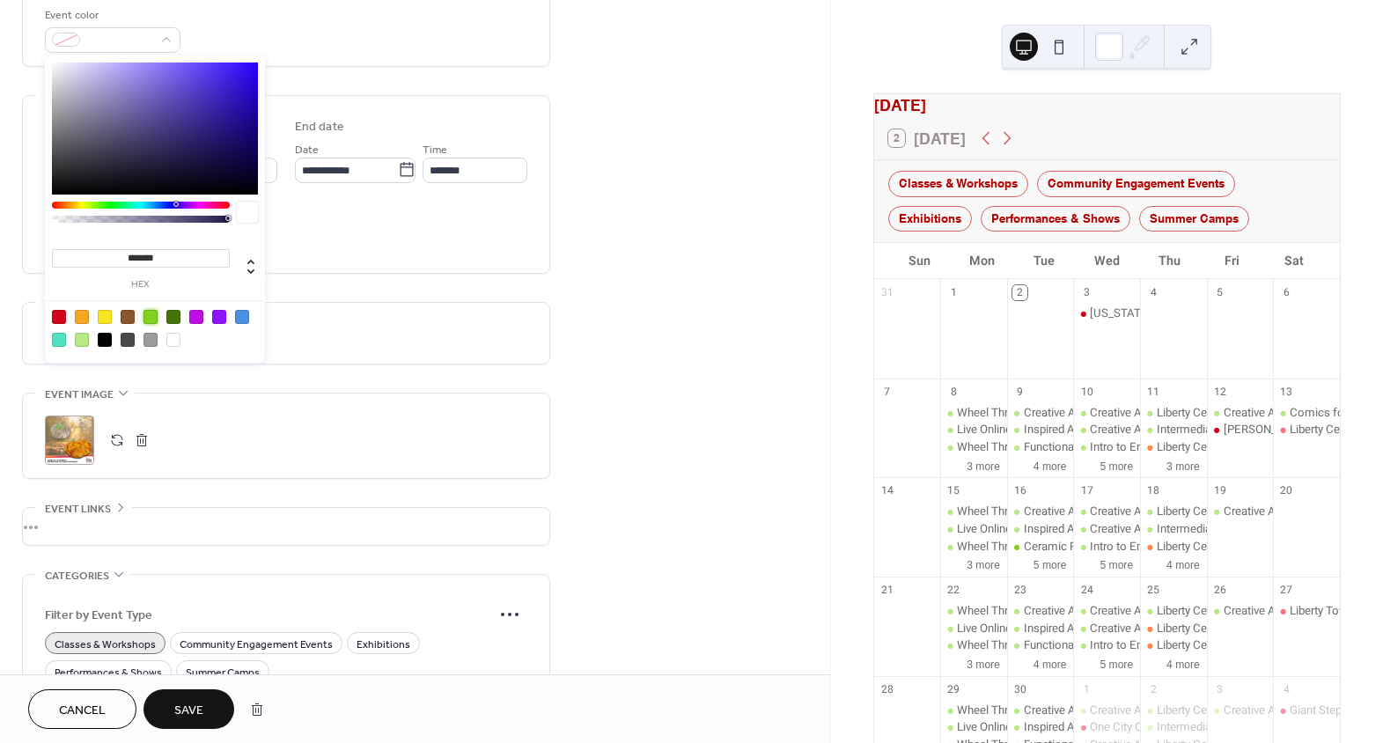
click at [149, 316] on div at bounding box center [151, 317] width 14 height 14
type input "*******"
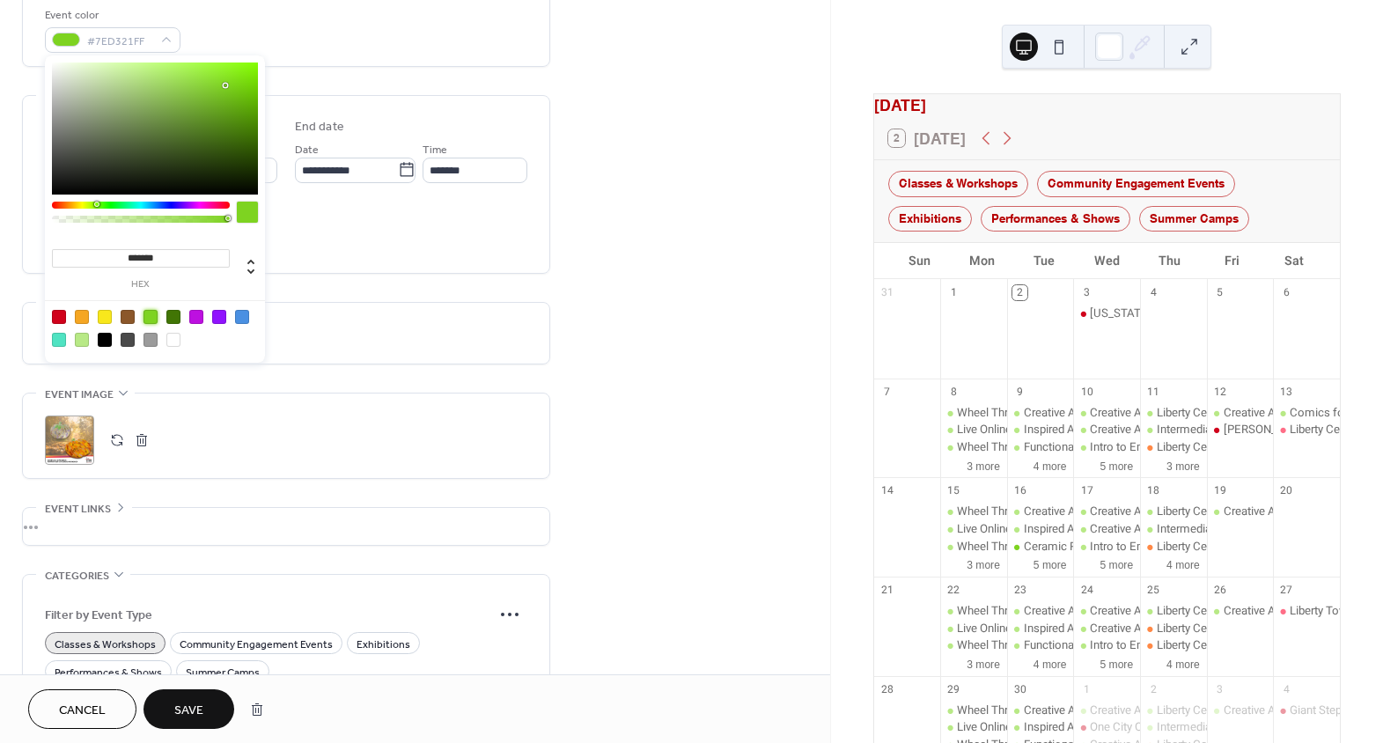
click at [193, 711] on span "Save" at bounding box center [188, 711] width 29 height 18
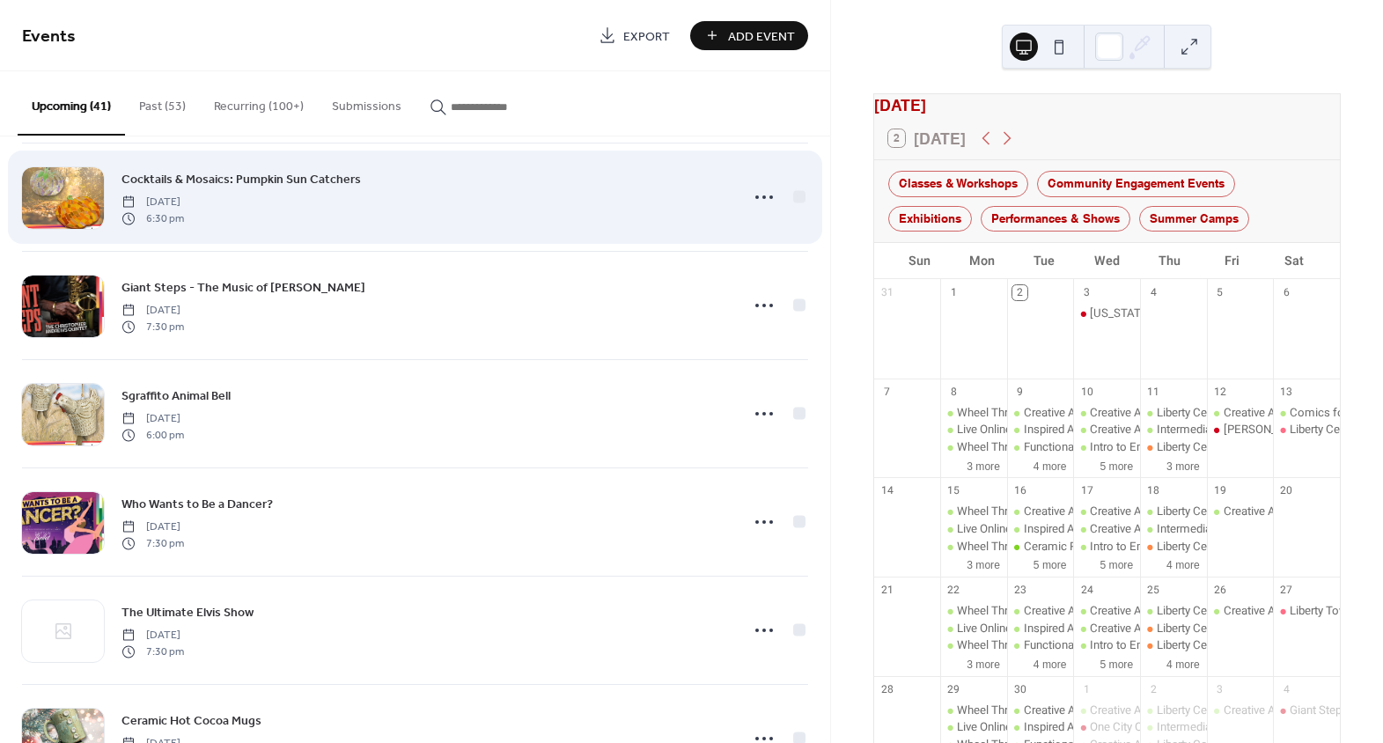
scroll to position [720, 0]
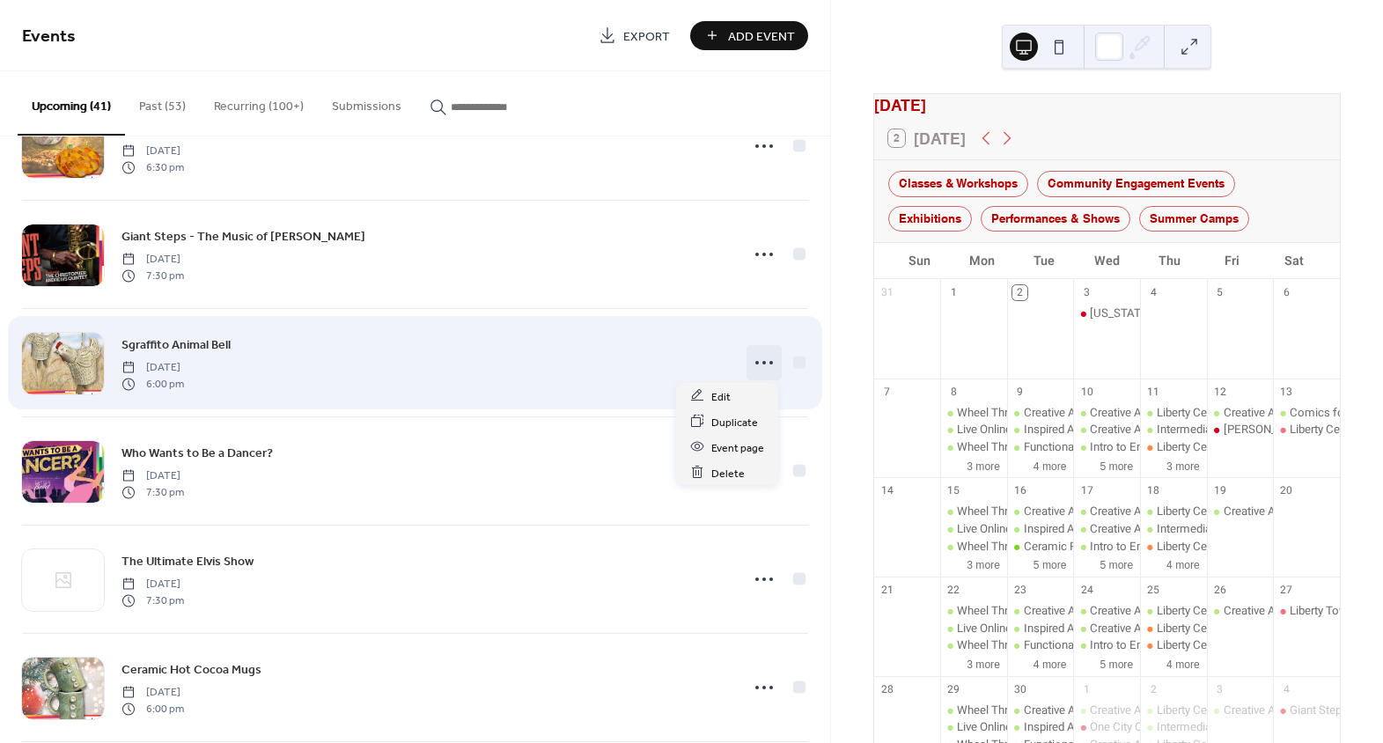
click at [755, 367] on icon at bounding box center [764, 363] width 28 height 28
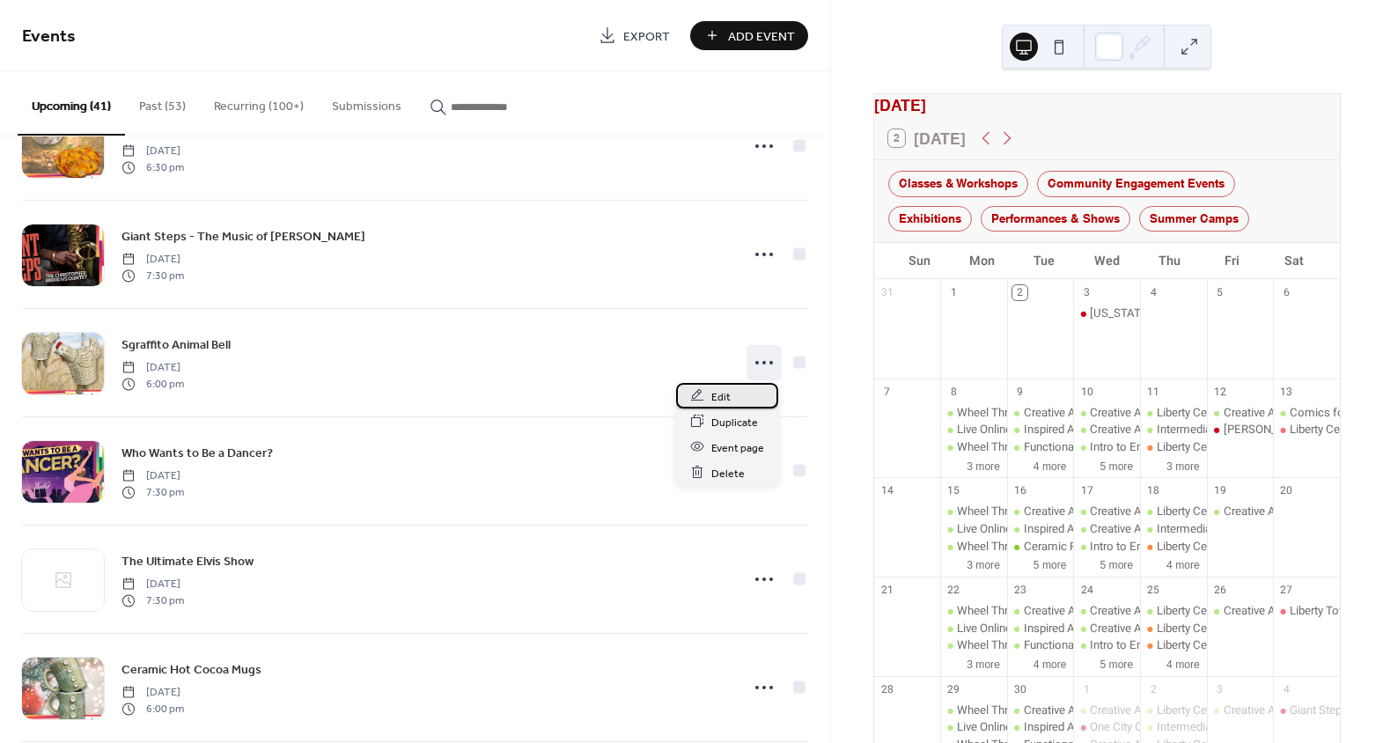
click at [728, 398] on span "Edit" at bounding box center [720, 396] width 19 height 18
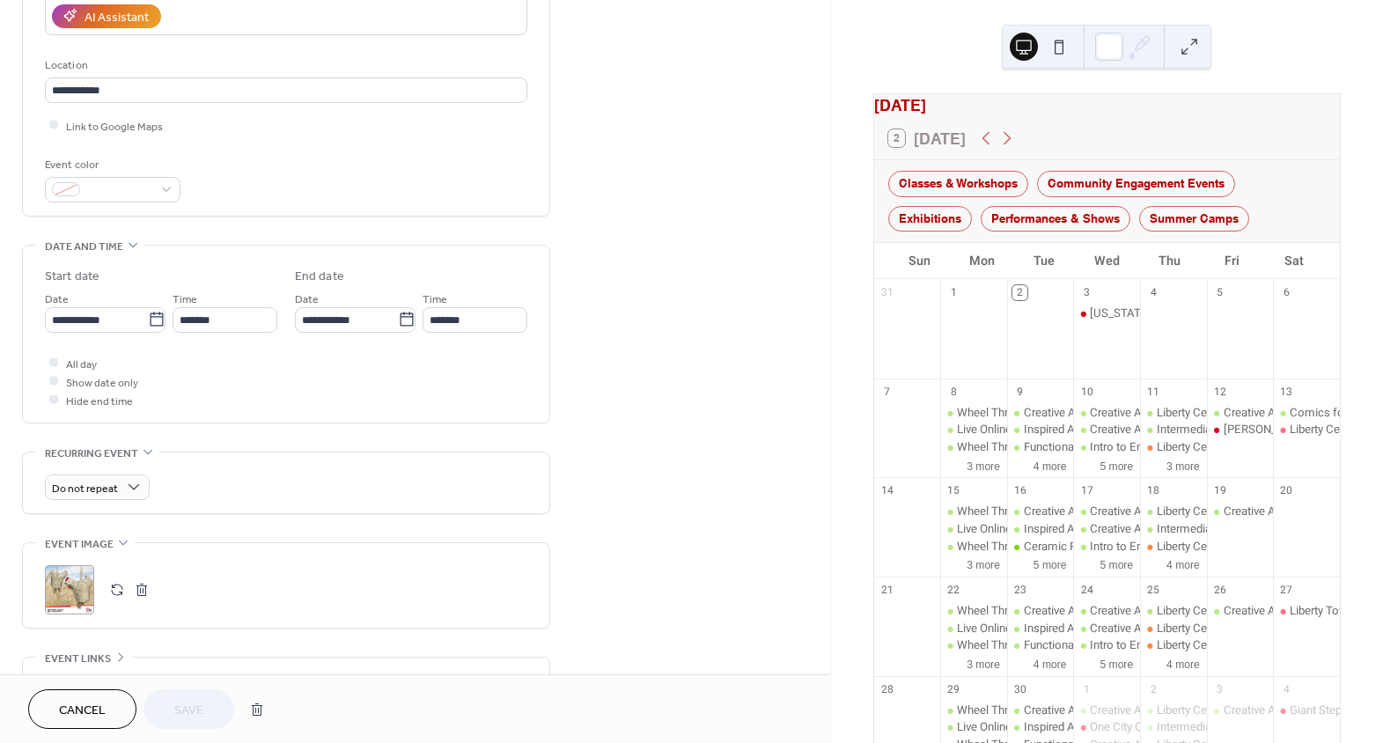
scroll to position [400, 0]
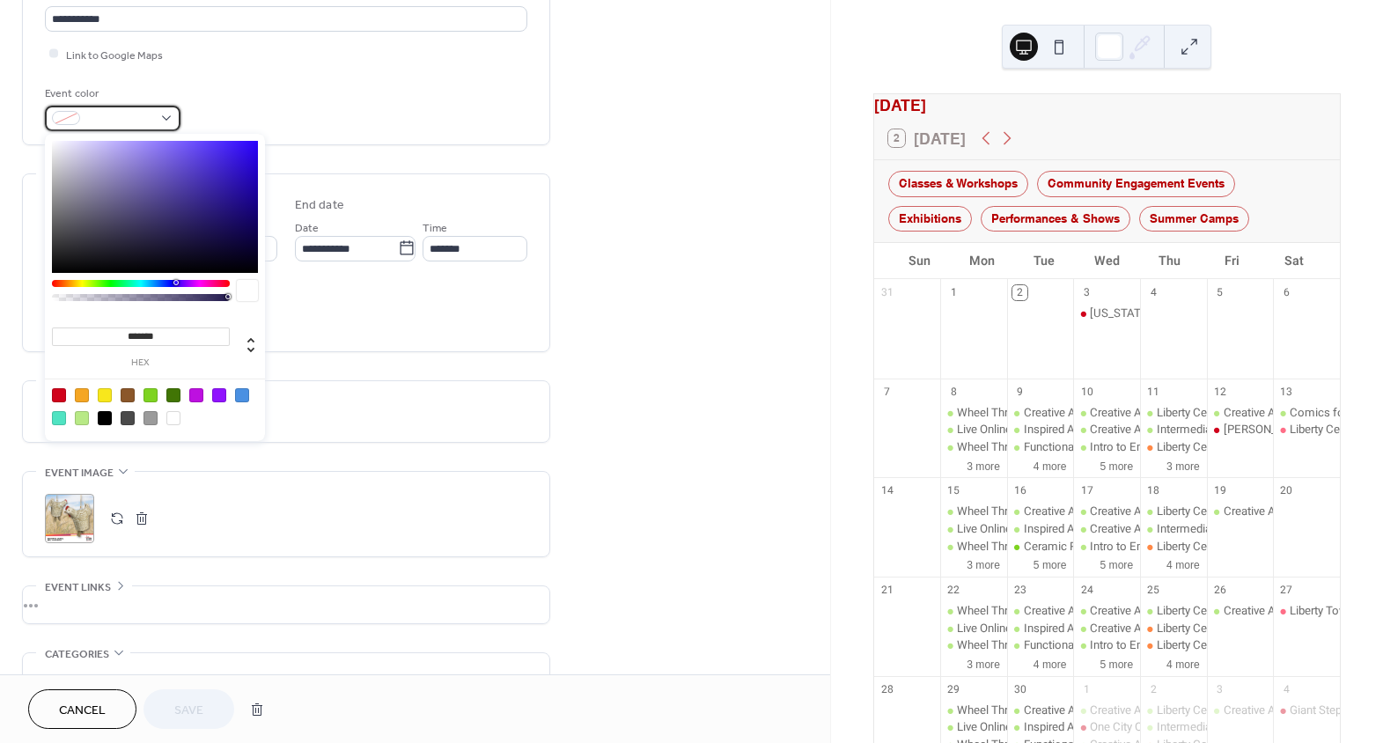
click at [106, 114] on span at bounding box center [119, 119] width 65 height 18
click at [151, 394] on div at bounding box center [151, 395] width 14 height 14
type input "*******"
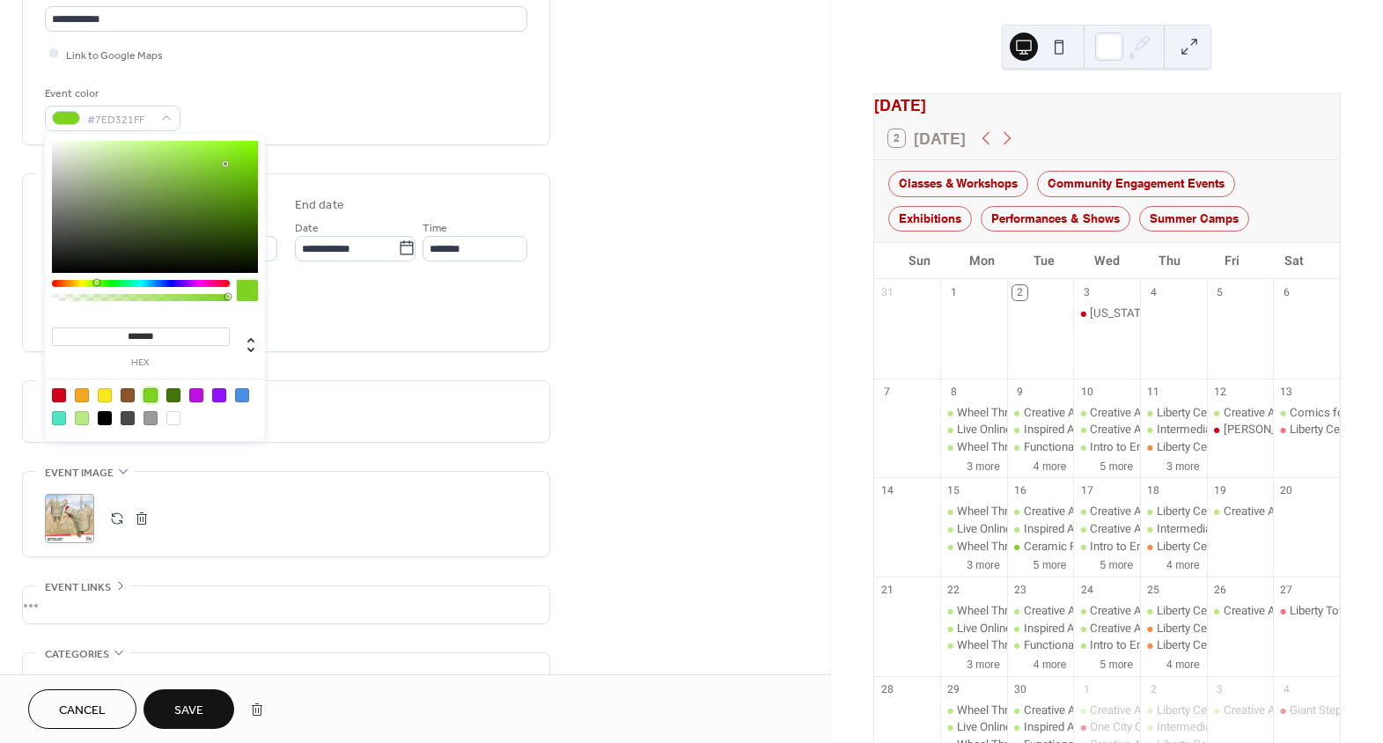
click at [390, 403] on div "Do not repeat" at bounding box center [286, 416] width 482 height 26
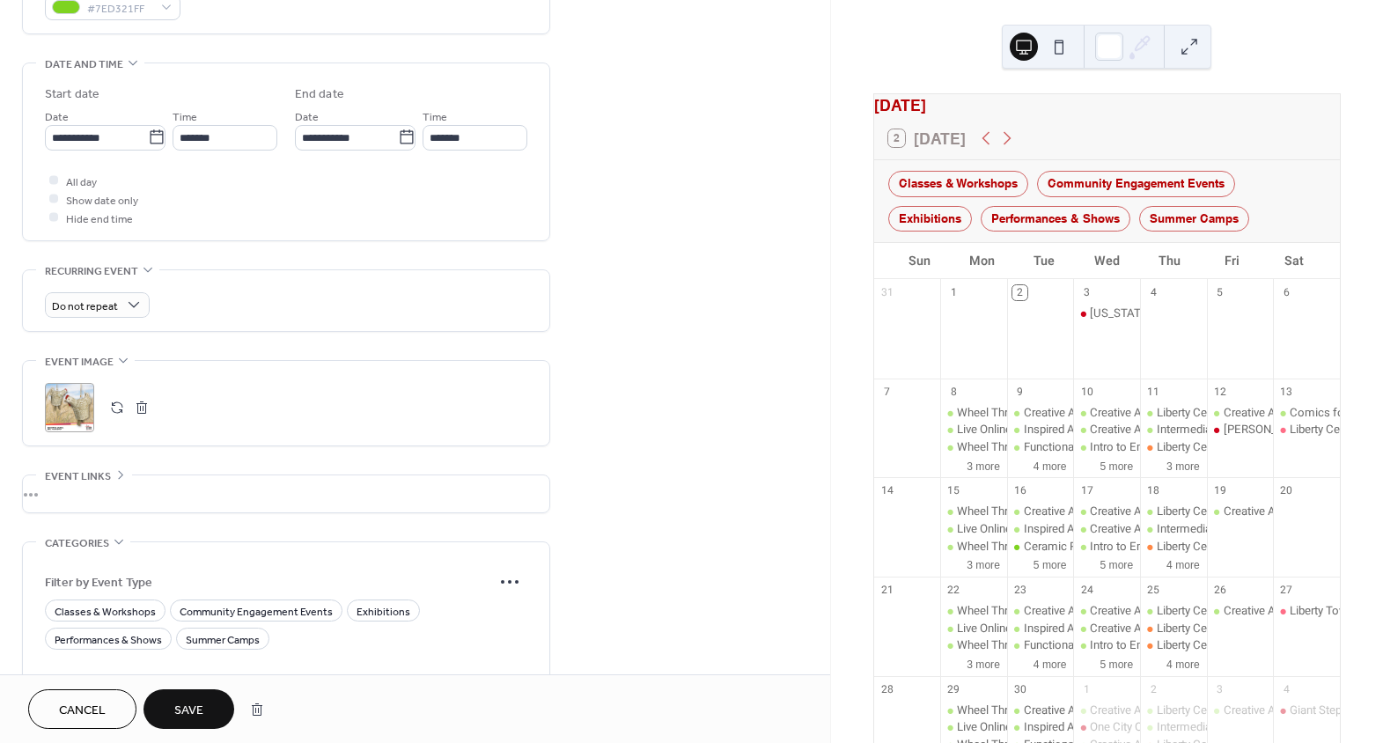
scroll to position [560, 0]
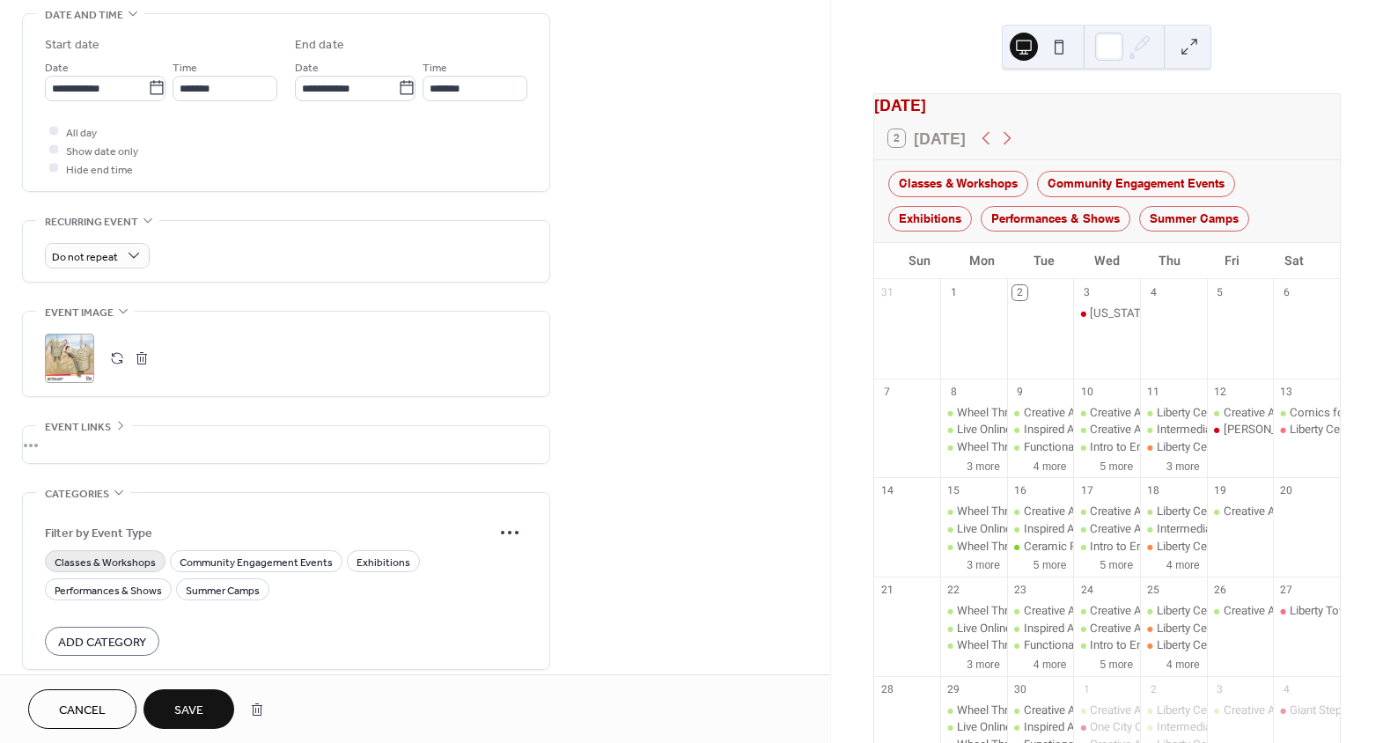
click at [105, 561] on span "Classes & Workshops" at bounding box center [105, 562] width 101 height 18
click at [181, 702] on span "Save" at bounding box center [188, 711] width 29 height 18
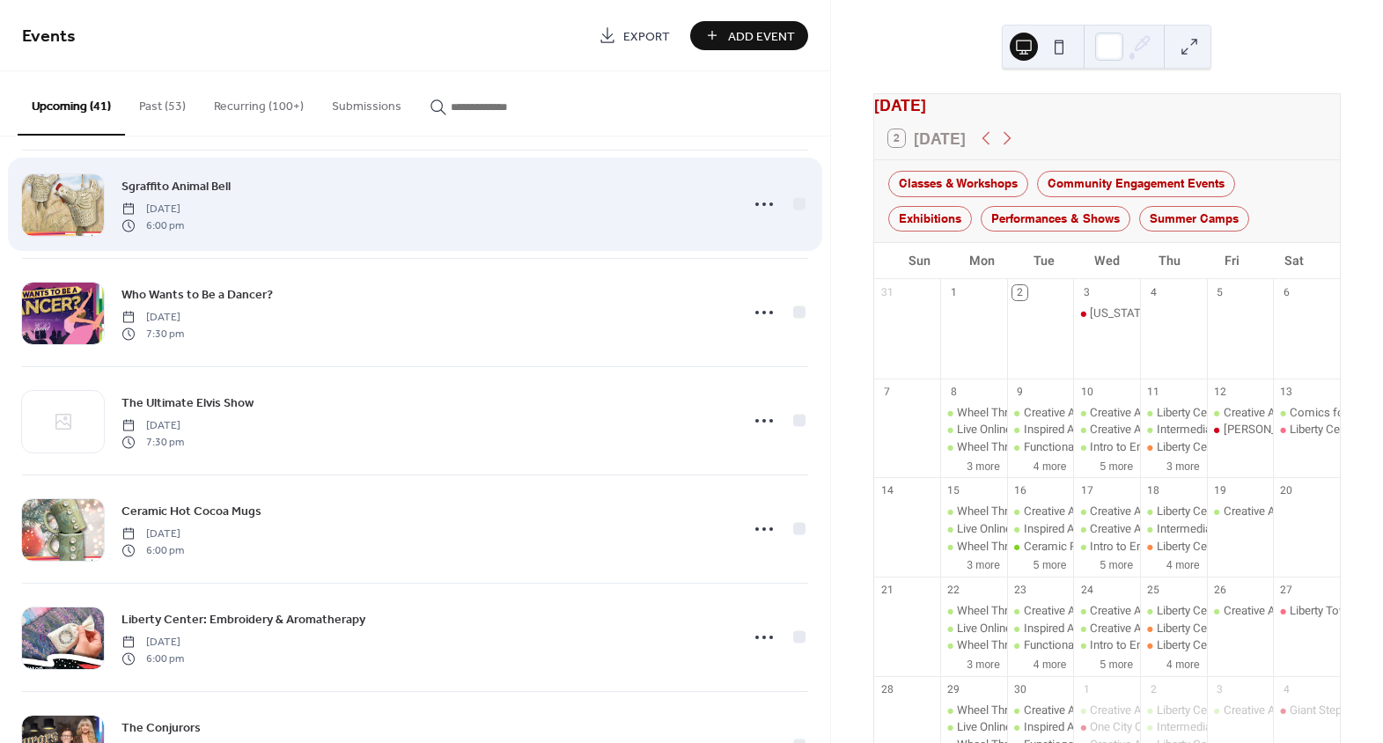
scroll to position [880, 0]
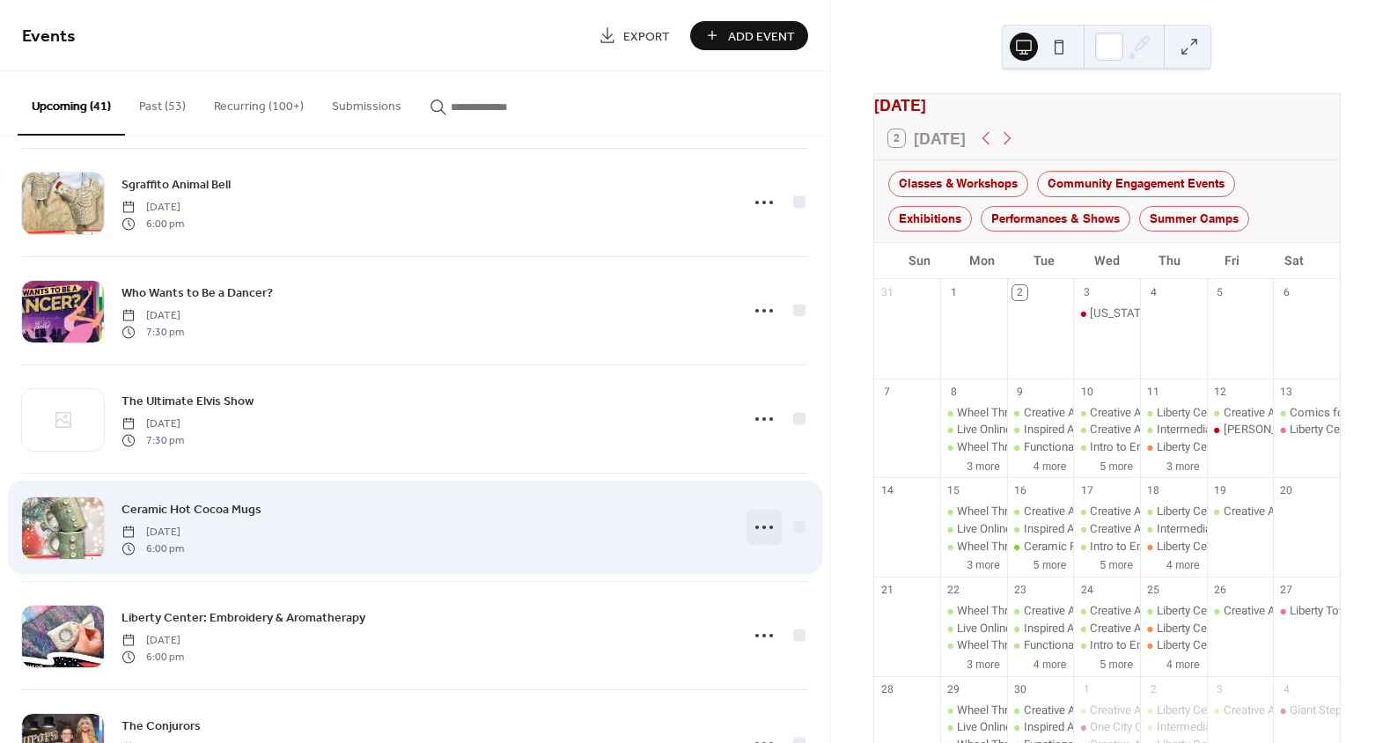
click at [762, 527] on circle at bounding box center [764, 528] width 4 height 4
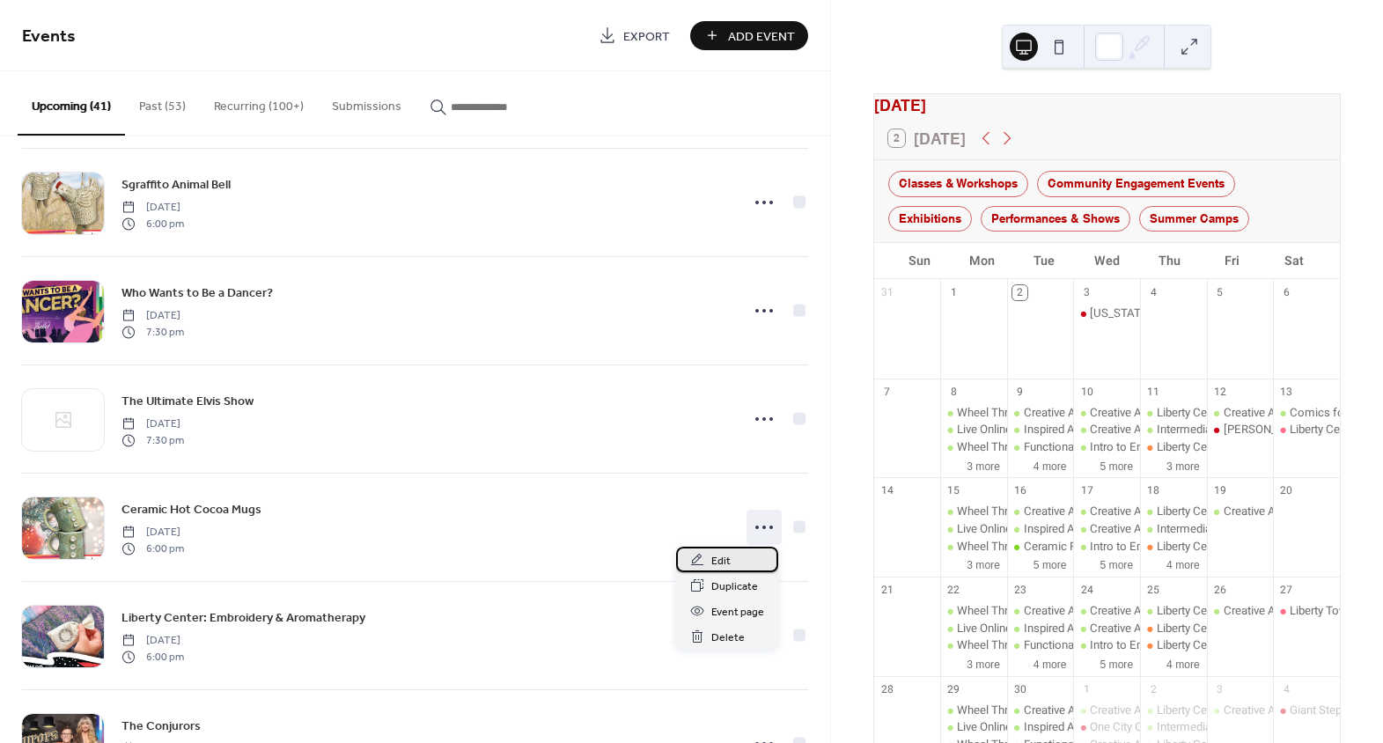
click at [728, 565] on span "Edit" at bounding box center [720, 561] width 19 height 18
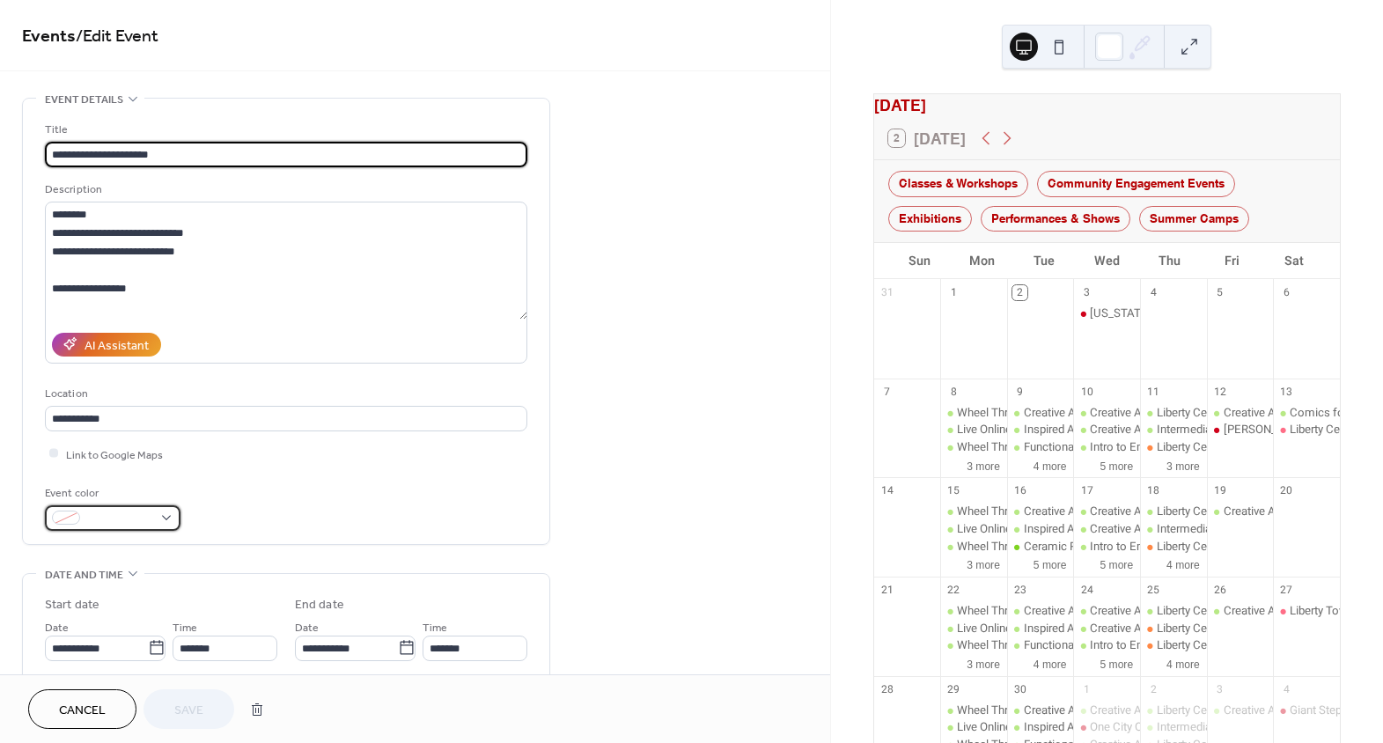
click at [154, 517] on div at bounding box center [113, 518] width 136 height 26
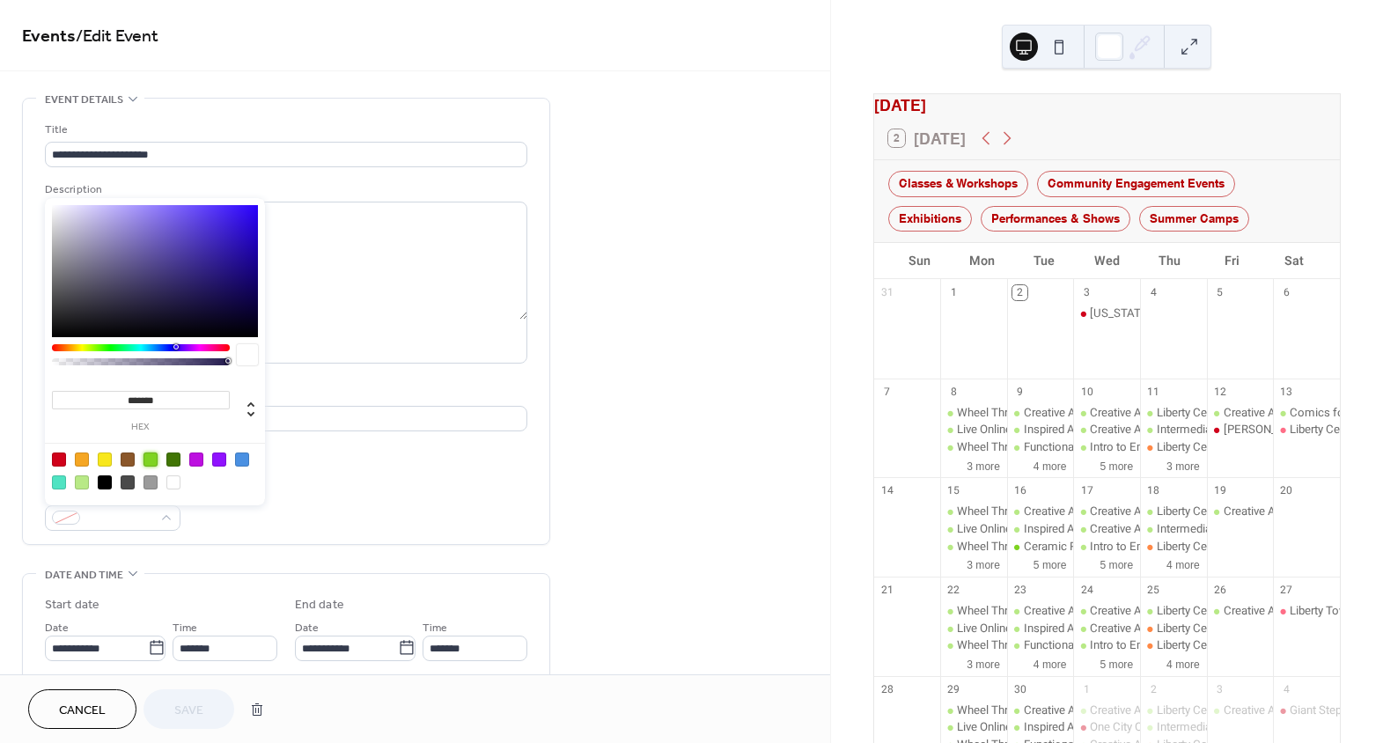
click at [154, 458] on div at bounding box center [151, 460] width 14 height 14
type input "*******"
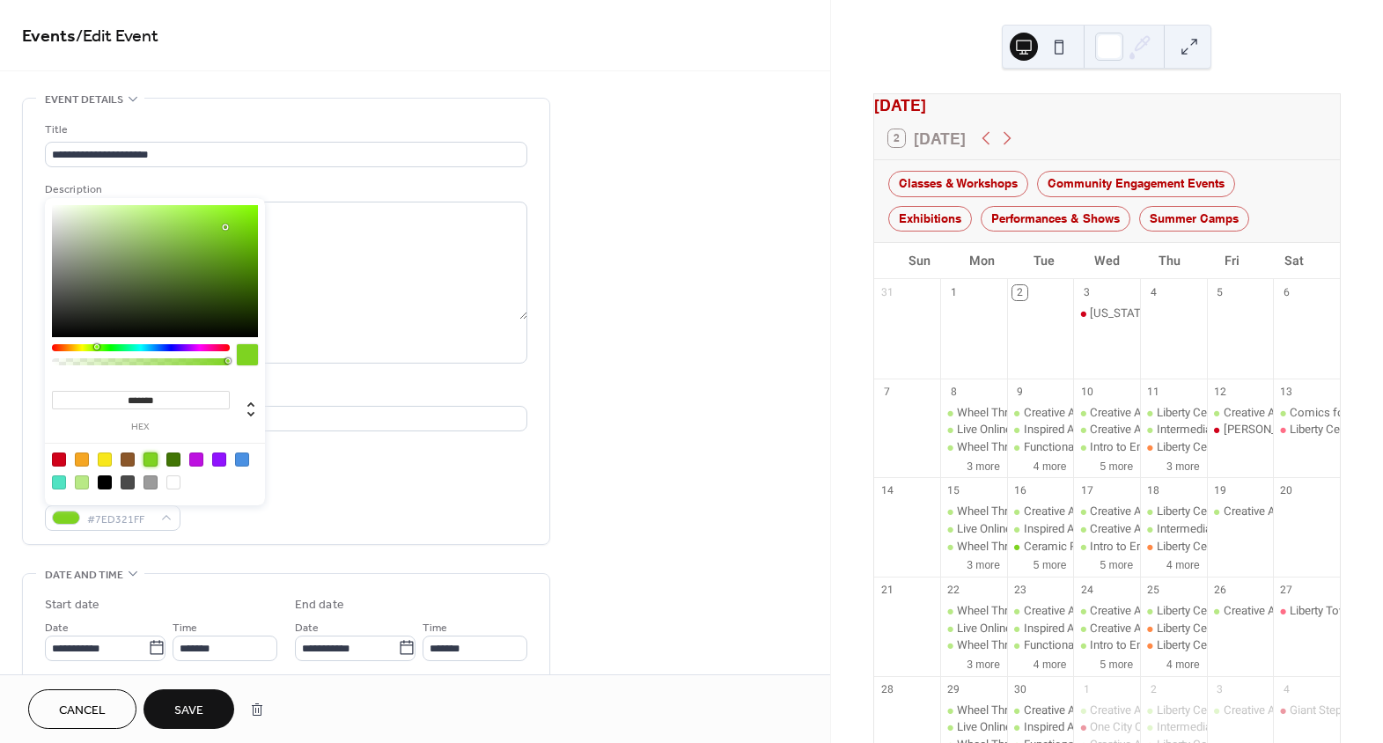
click at [350, 500] on div "Event color #7ED321FF" at bounding box center [286, 507] width 482 height 47
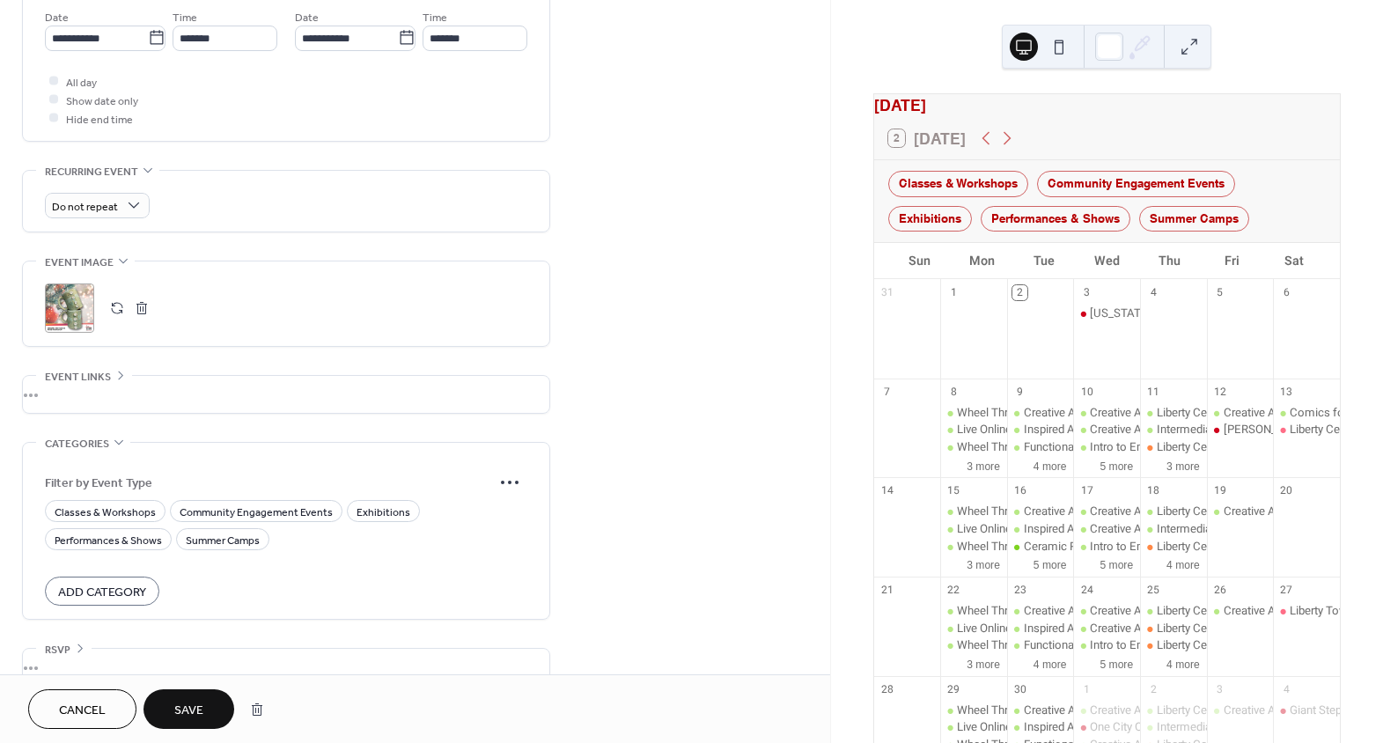
scroll to position [638, 0]
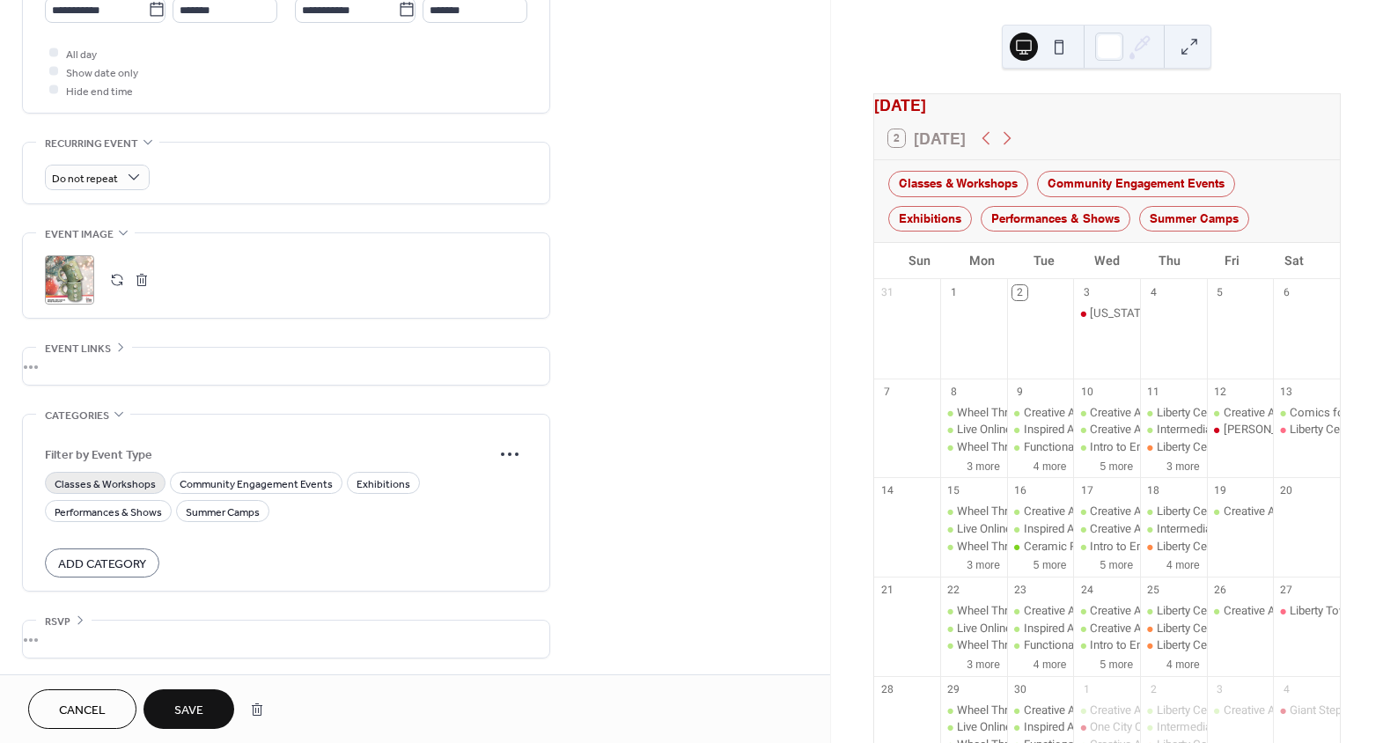
click at [114, 481] on span "Classes & Workshops" at bounding box center [105, 484] width 101 height 18
click at [187, 707] on span "Save" at bounding box center [188, 711] width 29 height 18
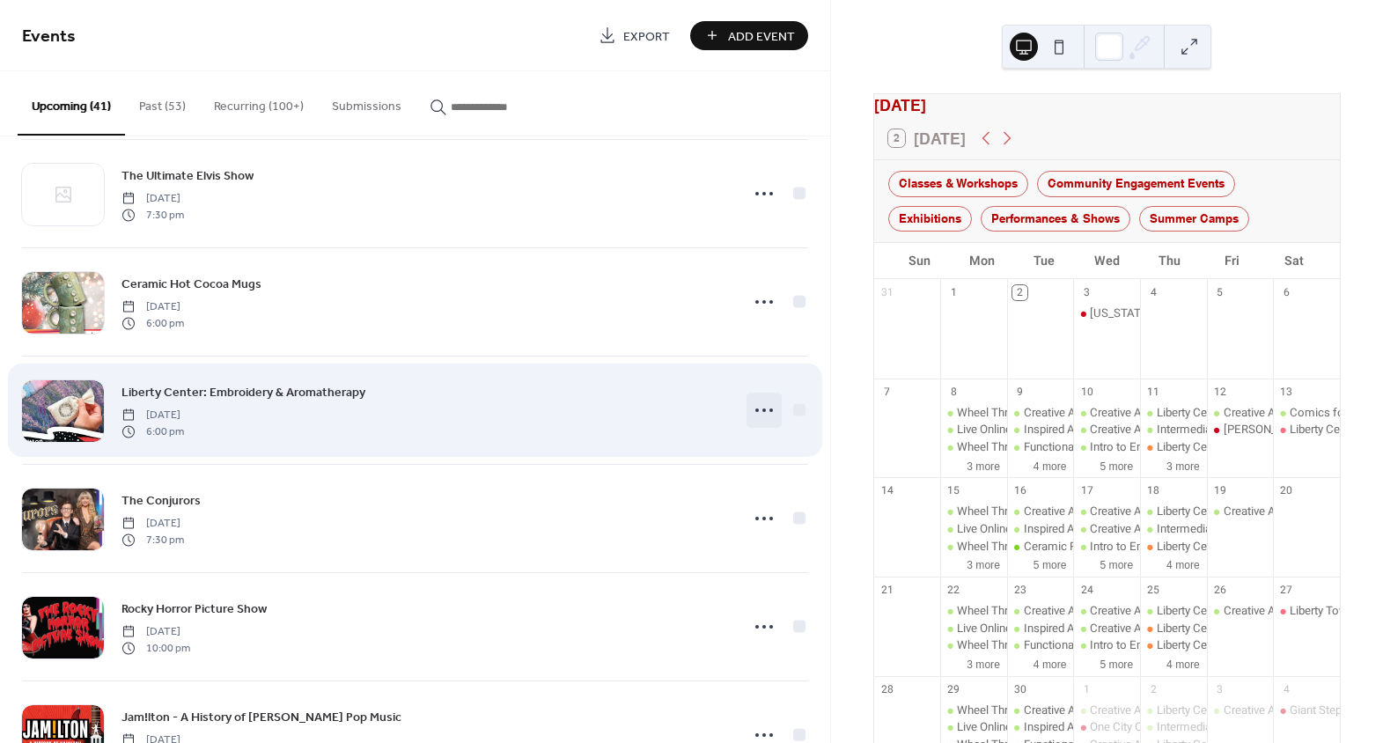
scroll to position [1120, 0]
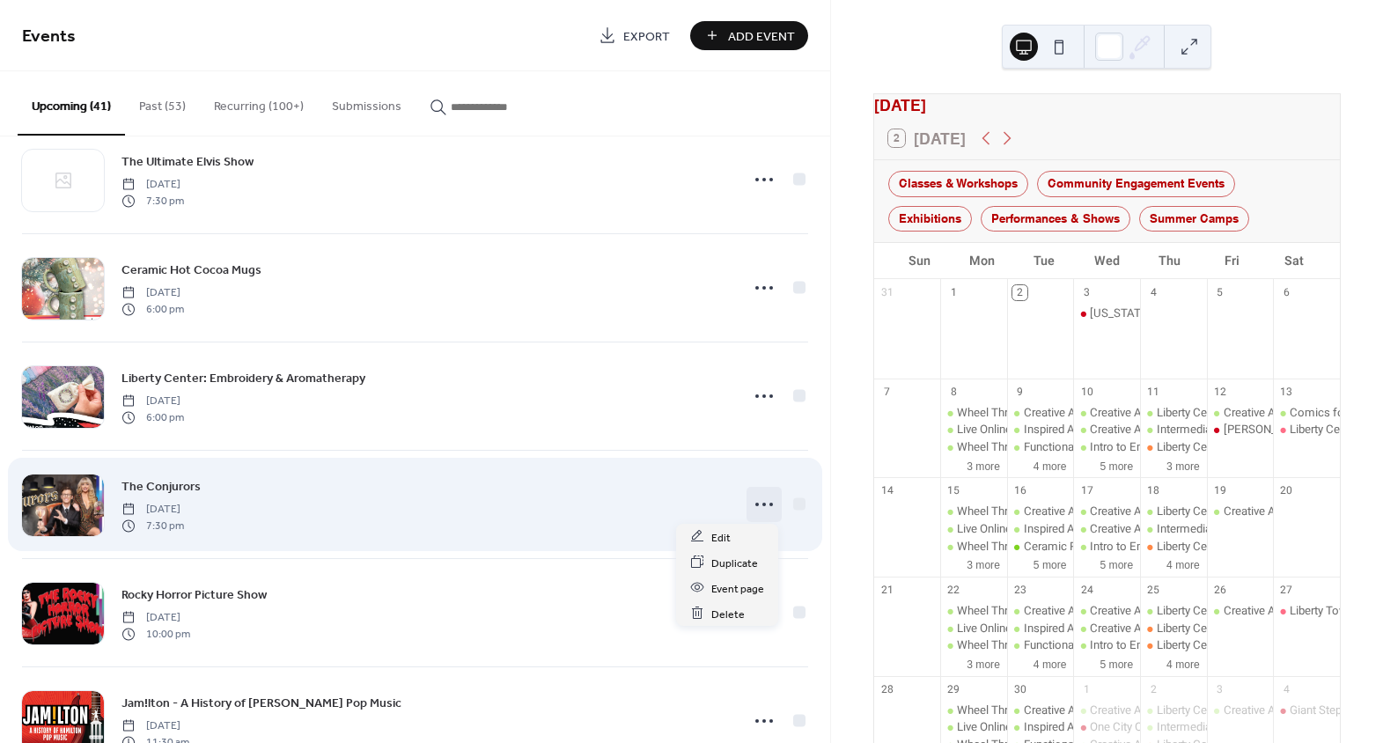
click at [755, 512] on icon at bounding box center [764, 504] width 28 height 28
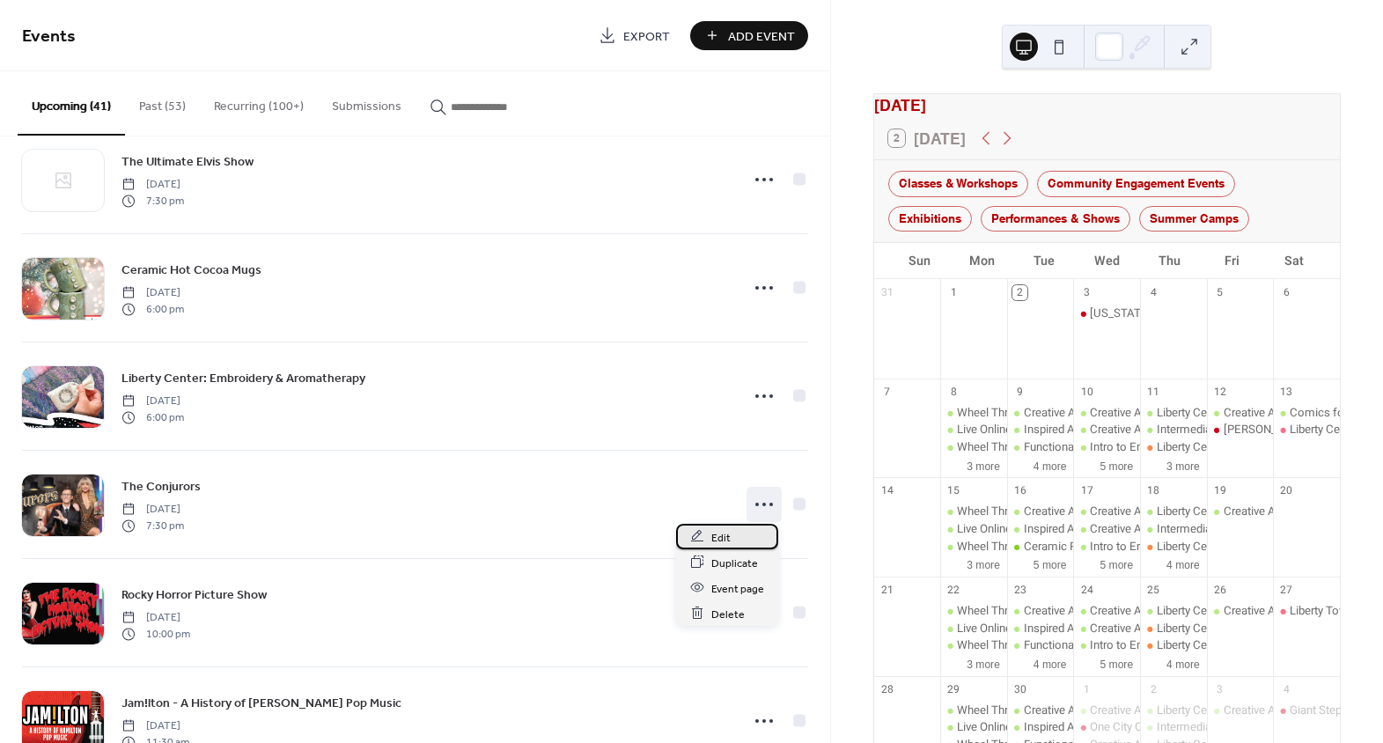
click at [728, 541] on span "Edit" at bounding box center [720, 537] width 19 height 18
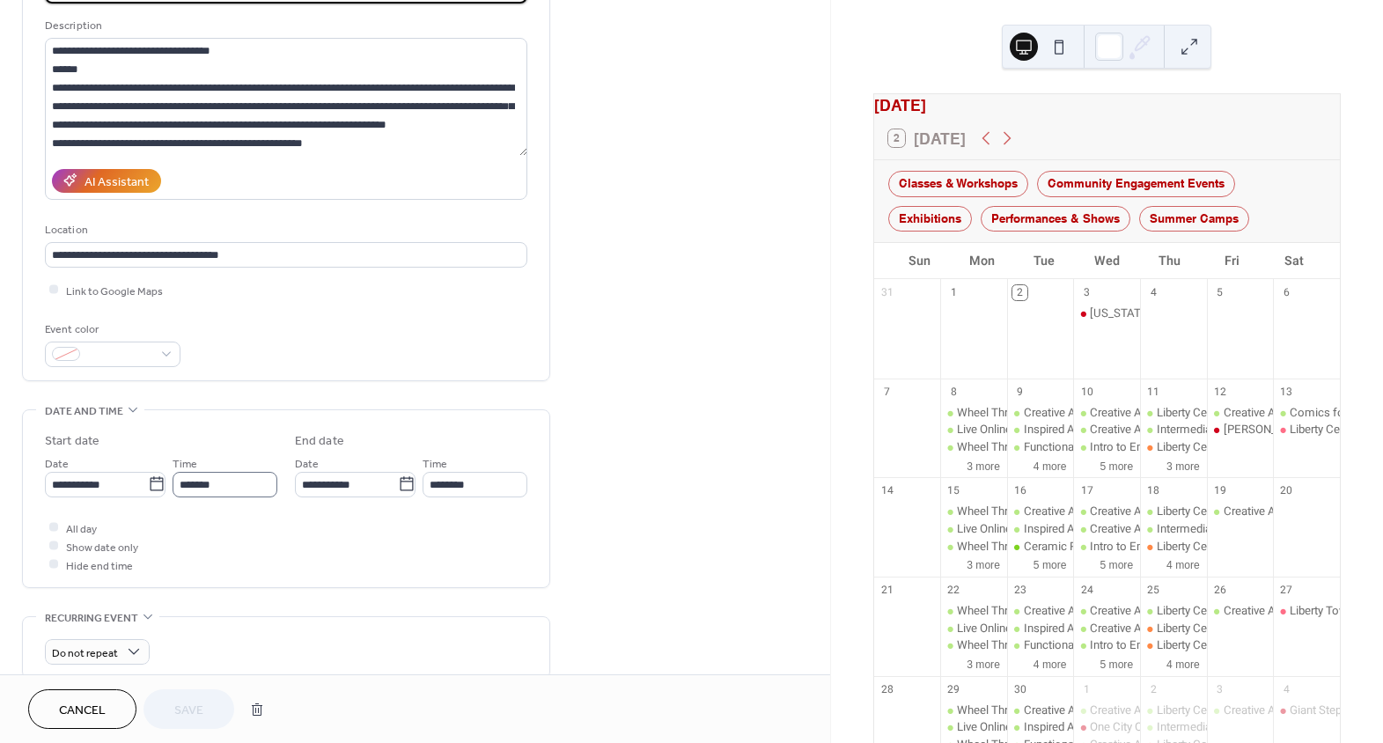
scroll to position [239, 0]
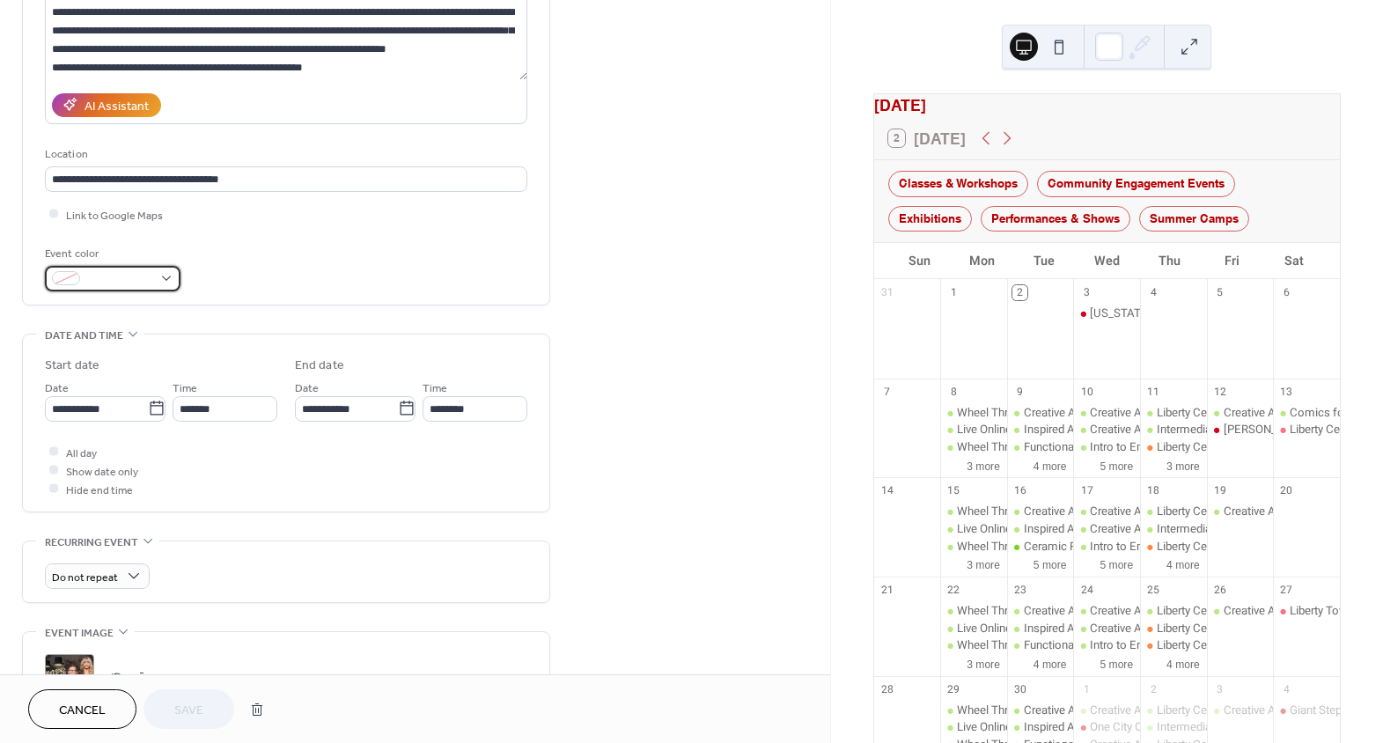
click at [122, 281] on span at bounding box center [119, 279] width 65 height 18
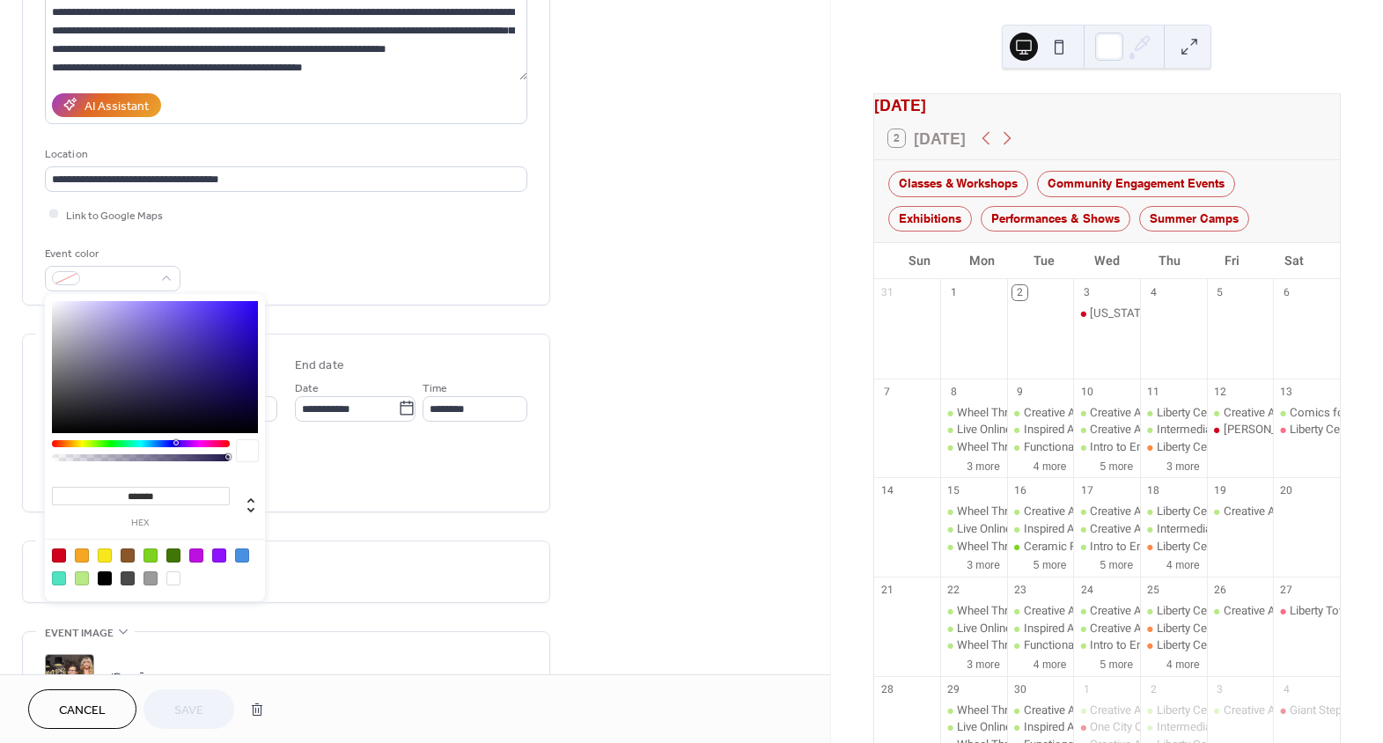
click at [57, 553] on div at bounding box center [59, 556] width 14 height 14
type input "*******"
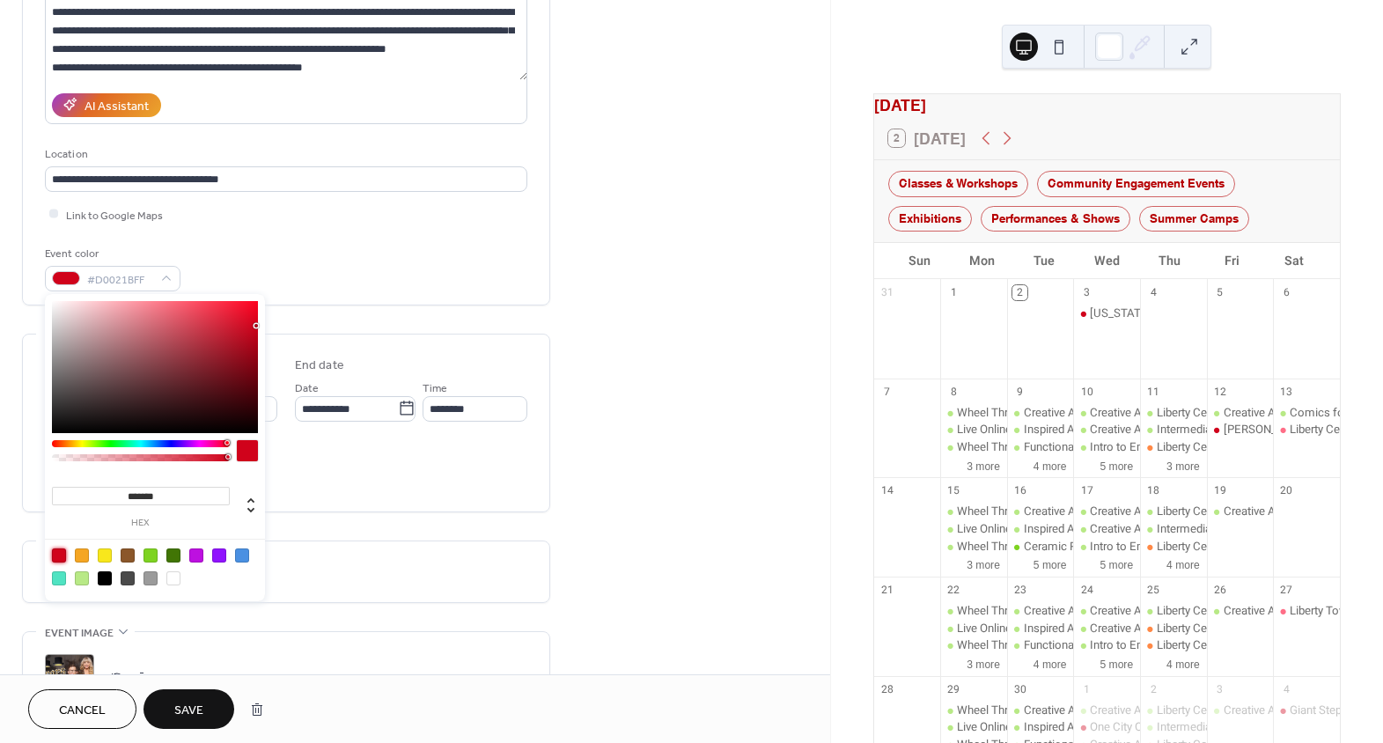
click at [455, 523] on div "**********" at bounding box center [286, 457] width 528 height 1199
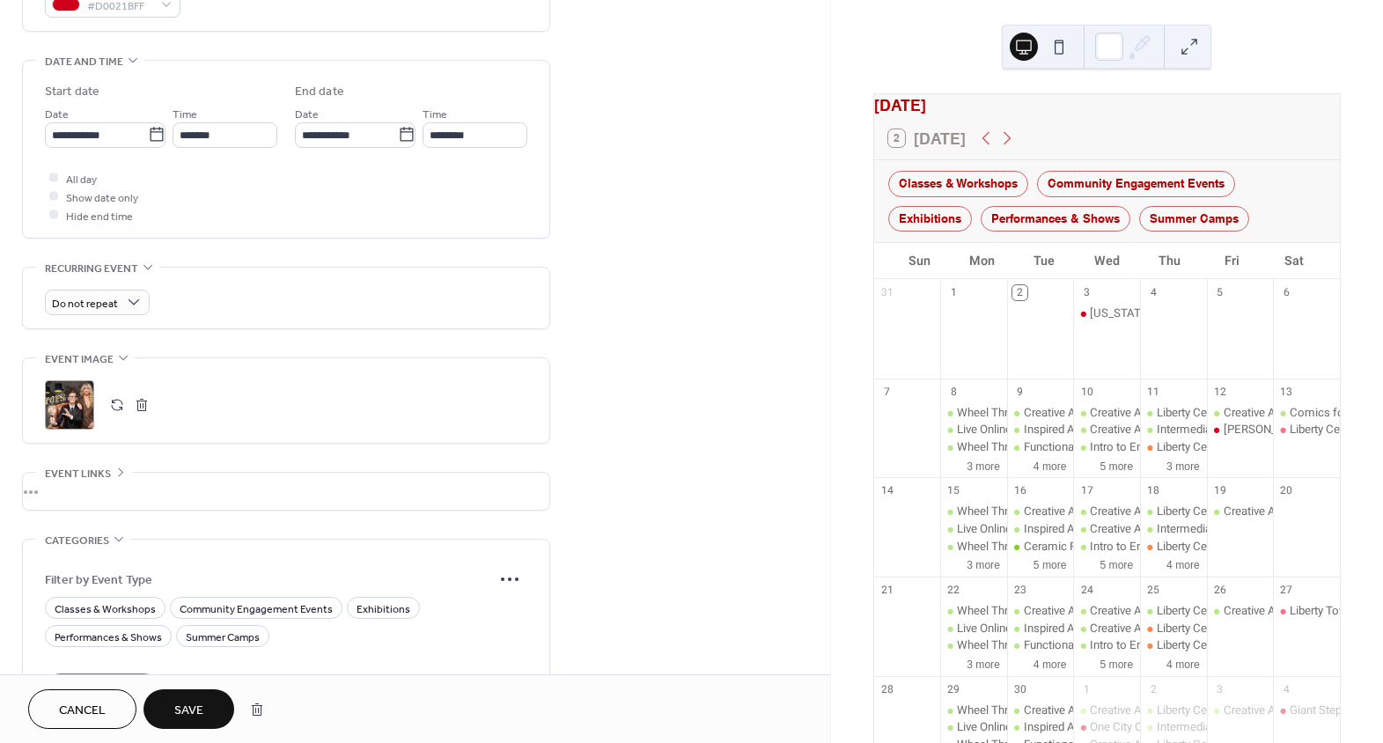
scroll to position [638, 0]
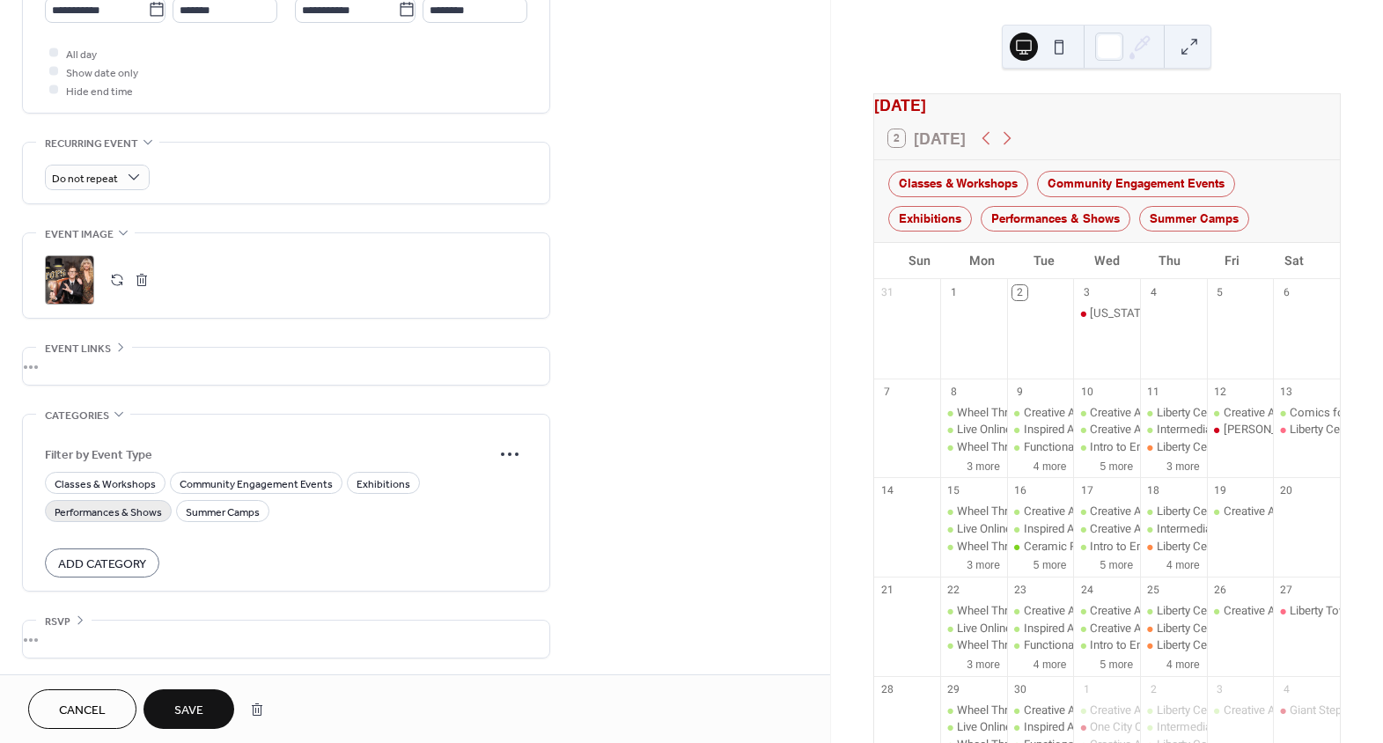
click at [109, 512] on span "Performances & Shows" at bounding box center [108, 512] width 107 height 18
click at [194, 702] on span "Save" at bounding box center [188, 711] width 29 height 18
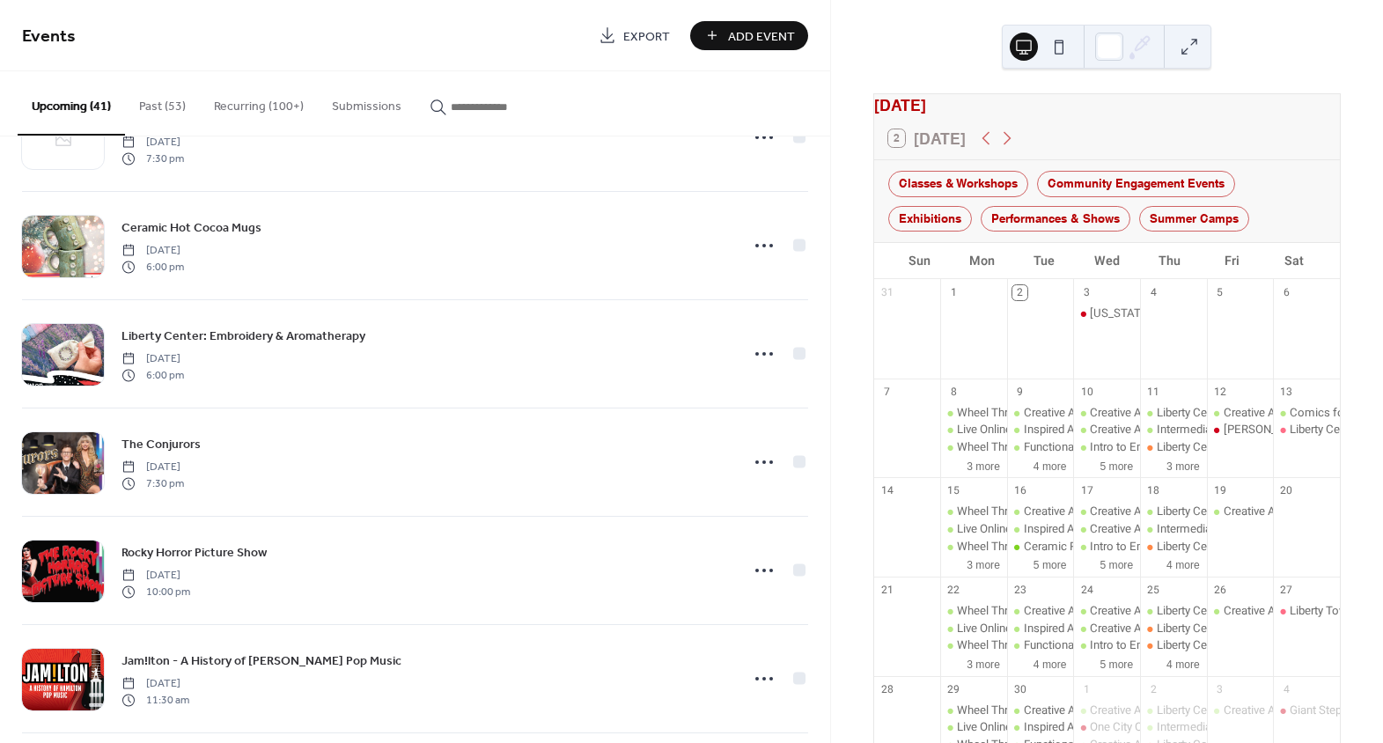
scroll to position [1200, 0]
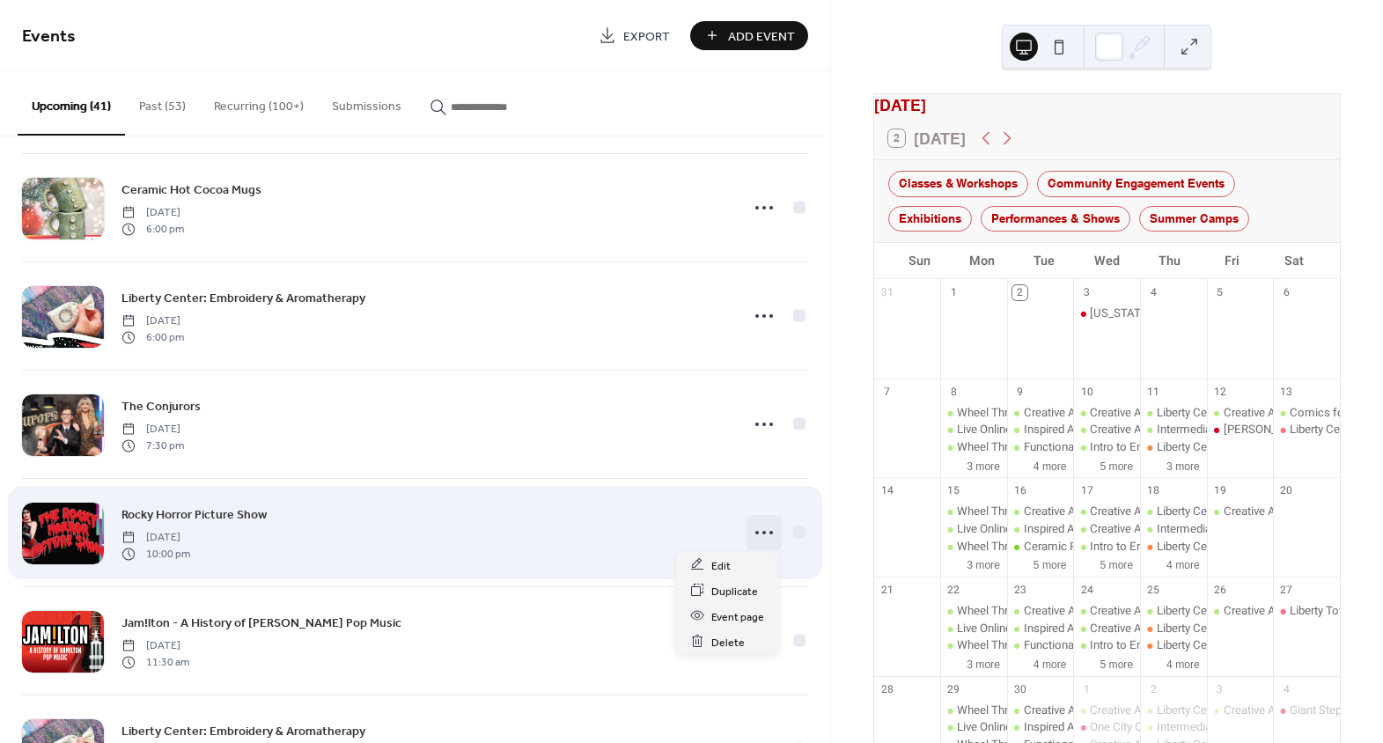
click at [762, 530] on icon at bounding box center [764, 533] width 28 height 28
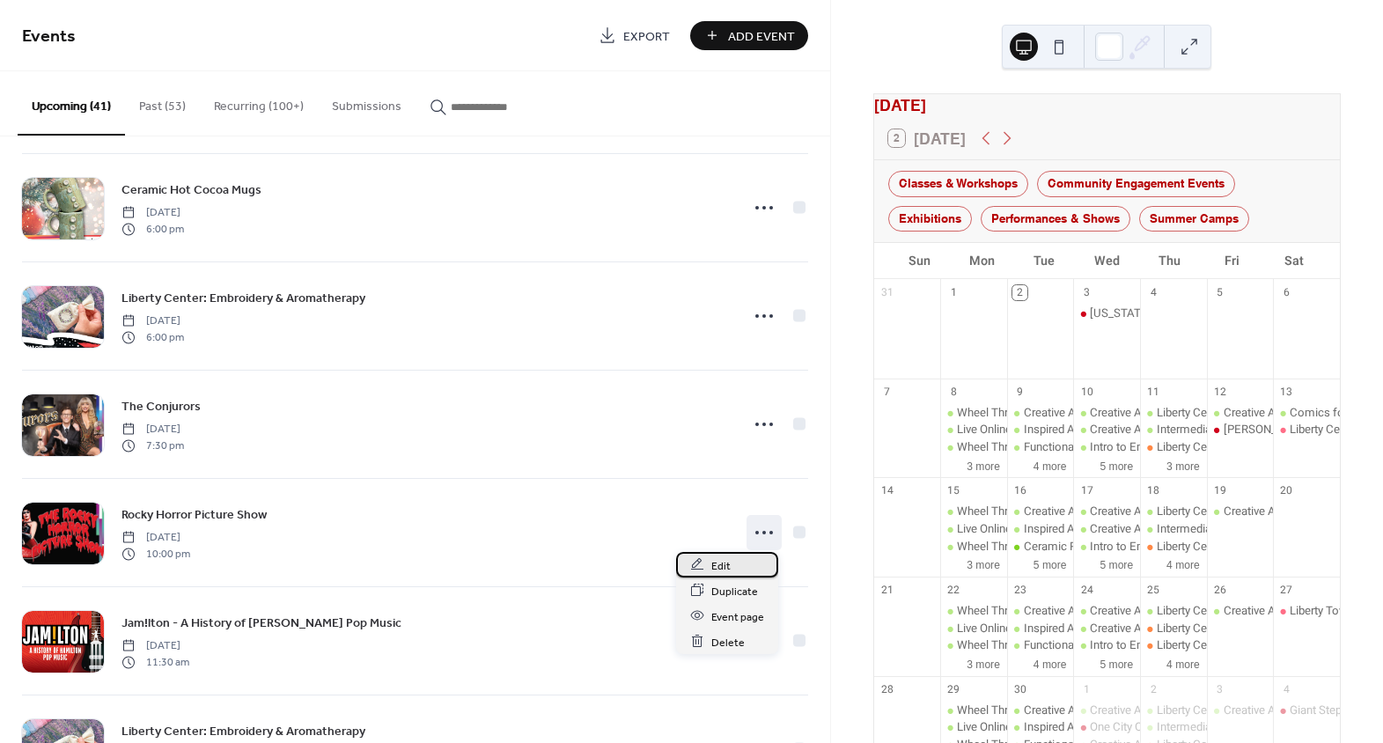
click at [729, 567] on div "Edit" at bounding box center [727, 565] width 102 height 26
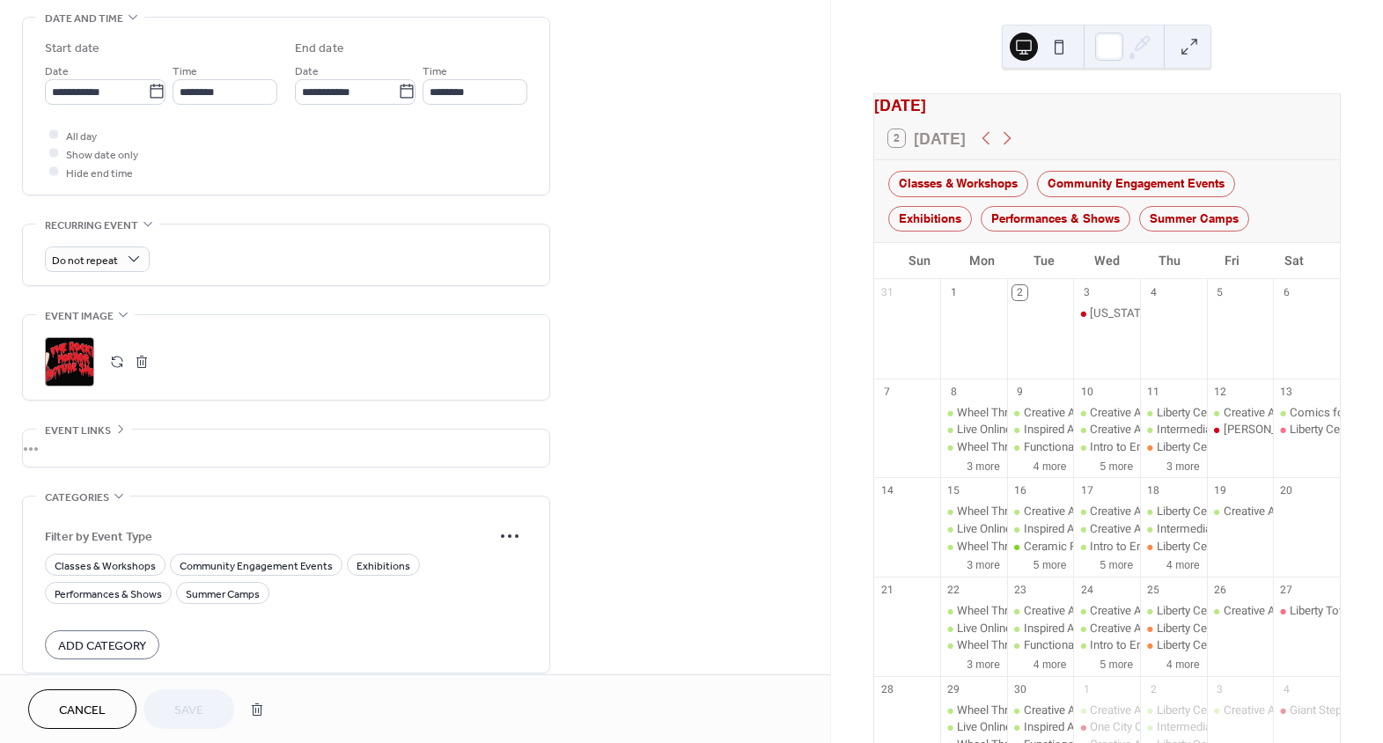
scroll to position [560, 0]
click at [143, 587] on span "Performances & Shows" at bounding box center [108, 590] width 107 height 18
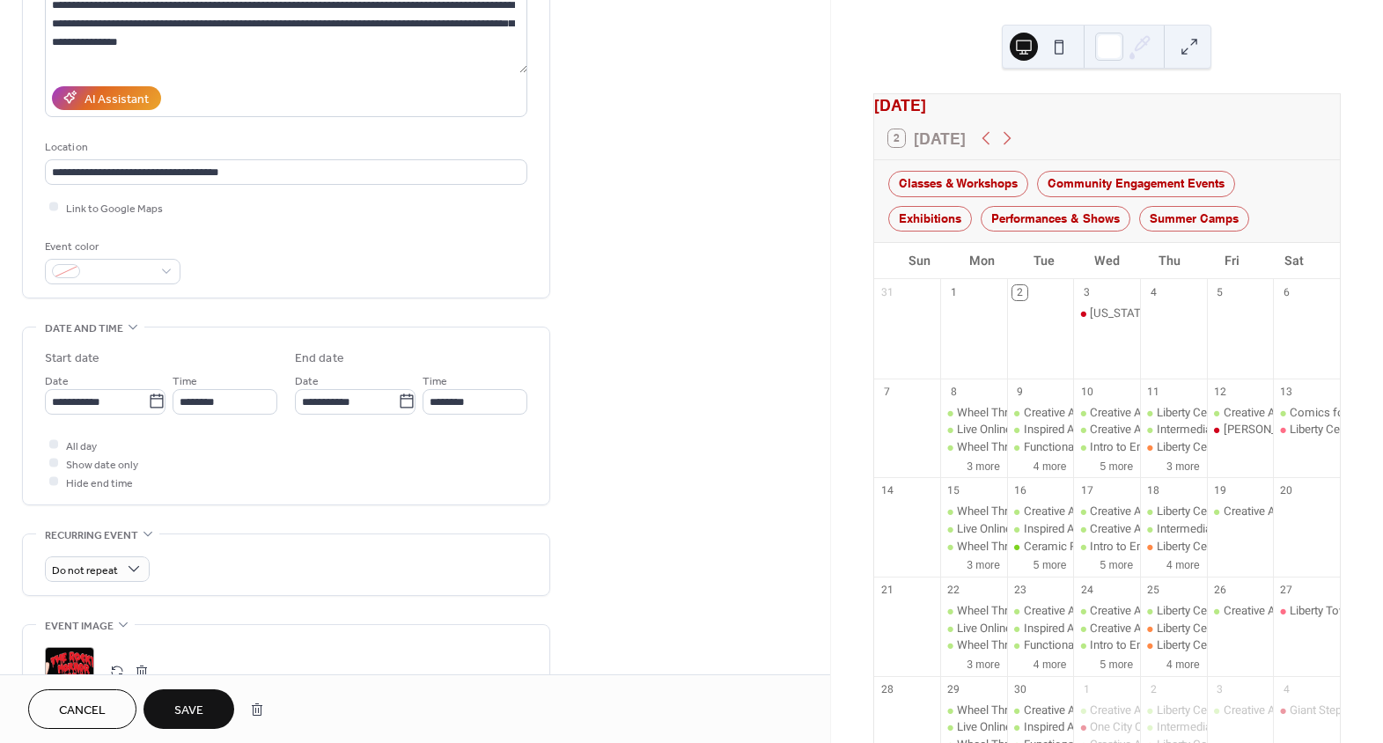
scroll to position [159, 0]
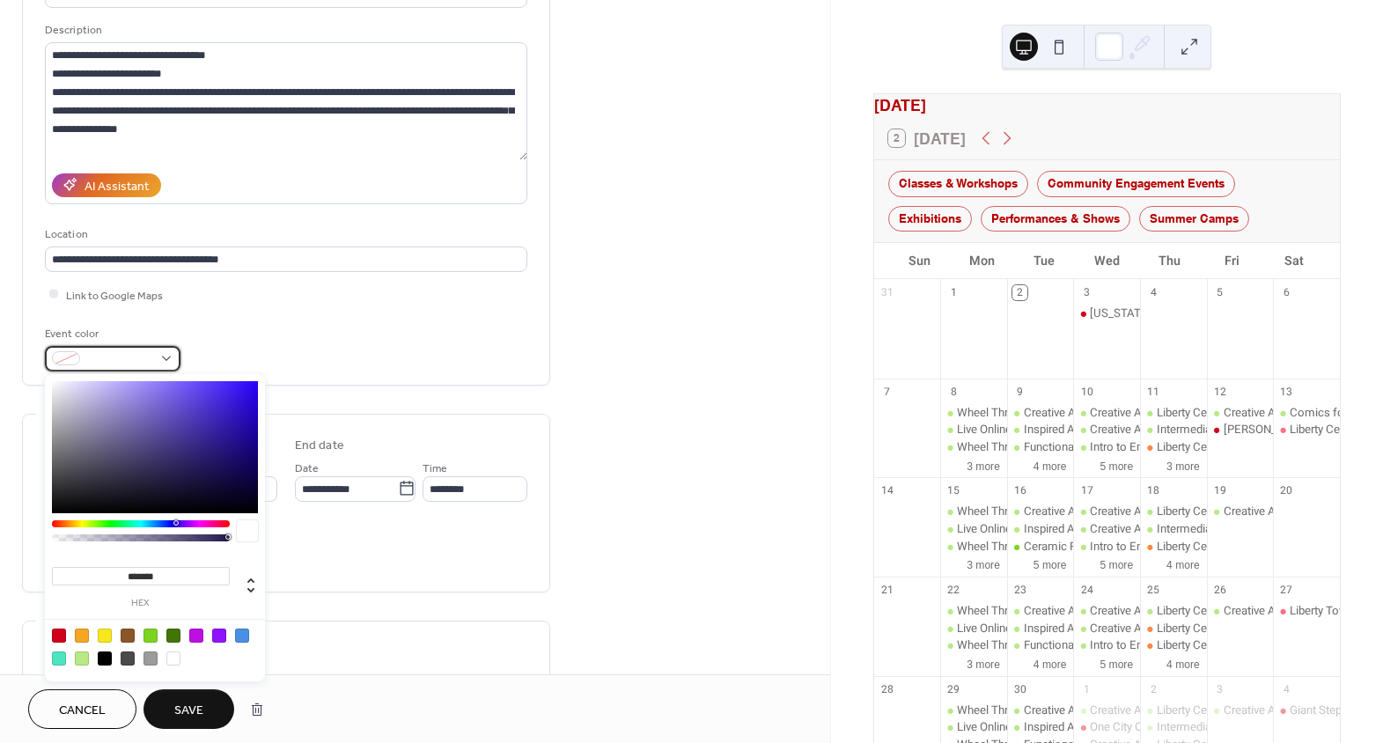
click at [96, 350] on span at bounding box center [119, 359] width 65 height 18
click at [60, 641] on div at bounding box center [59, 636] width 14 height 14
type input "*******"
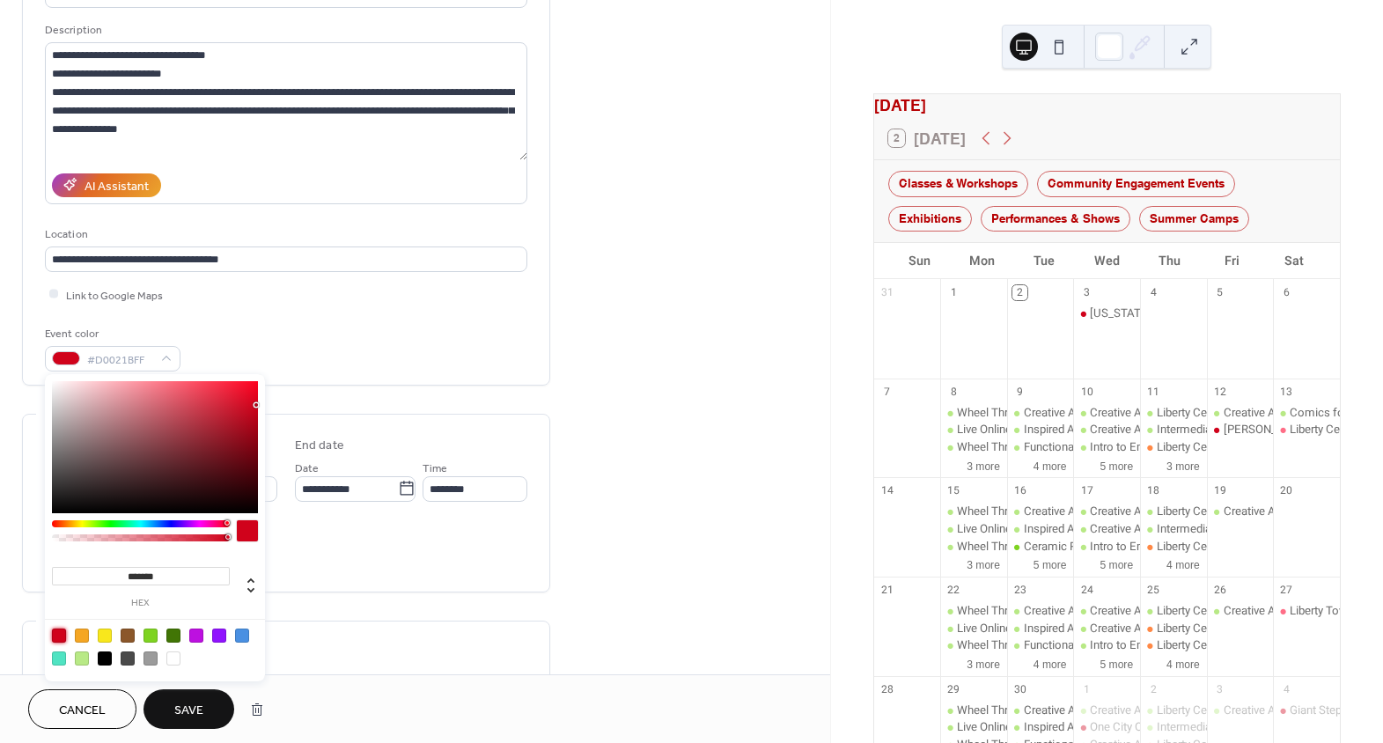
click at [207, 707] on button "Save" at bounding box center [189, 709] width 91 height 40
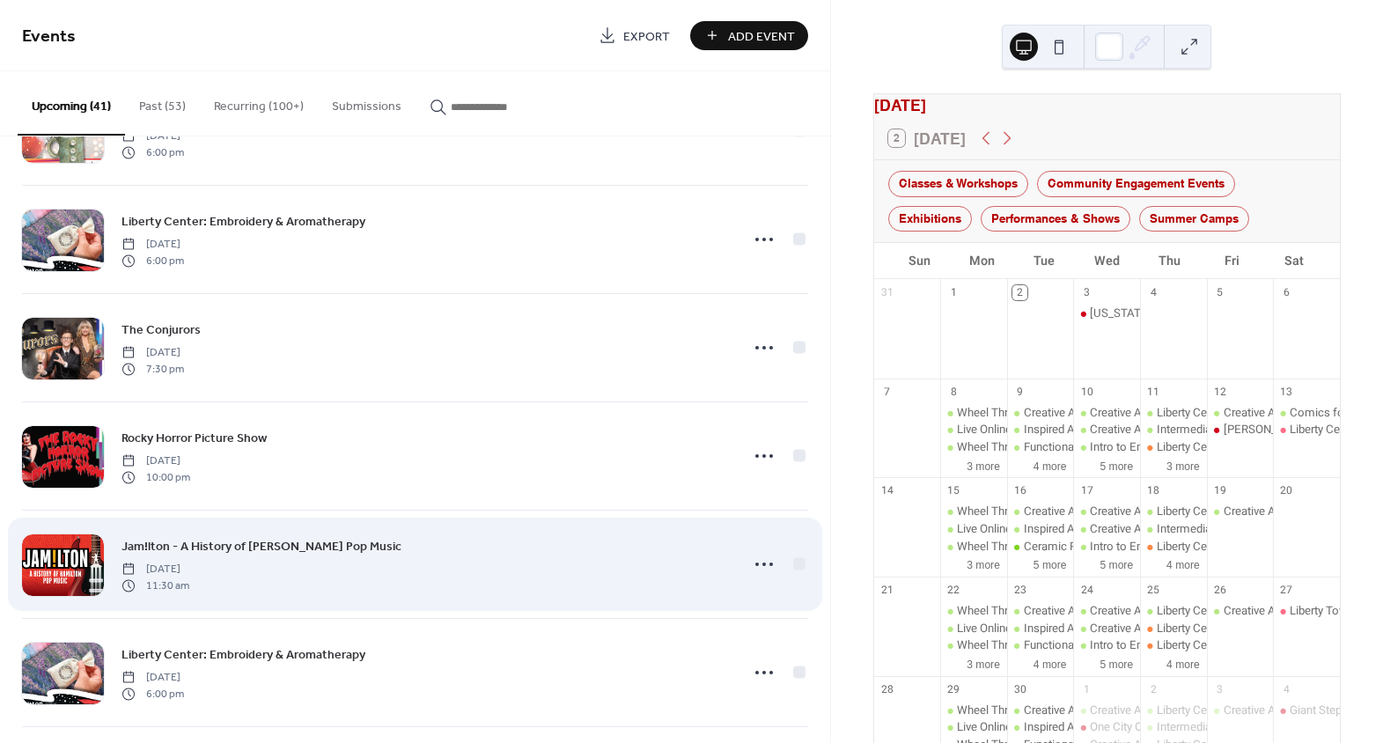
scroll to position [1280, 0]
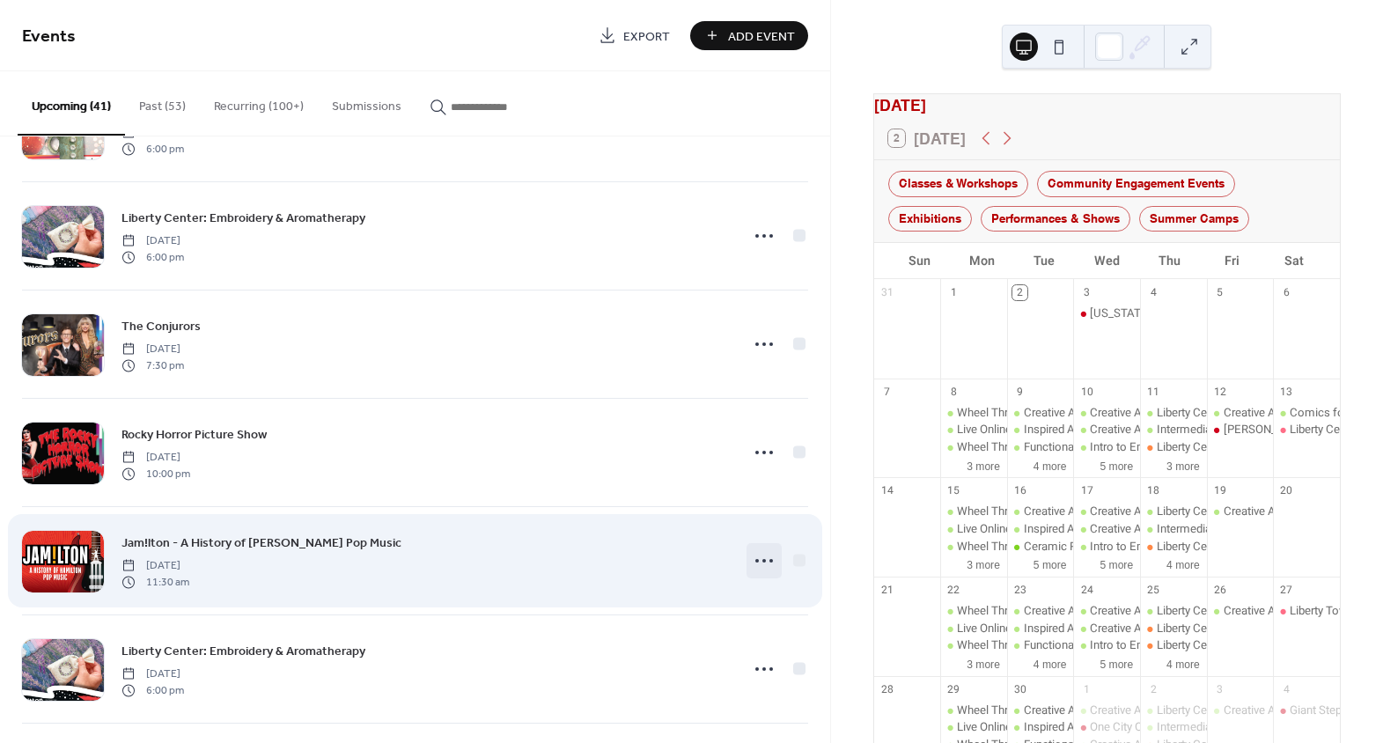
click at [755, 557] on icon at bounding box center [764, 561] width 28 height 28
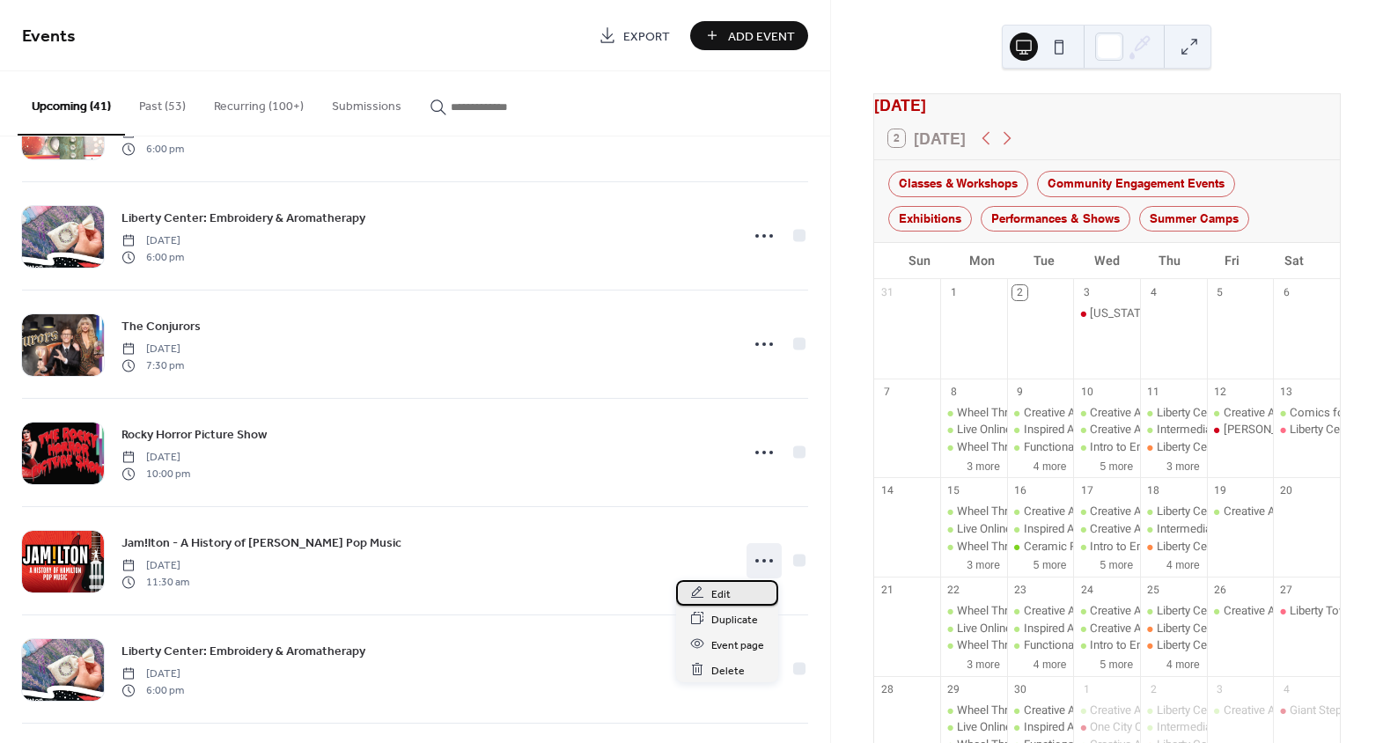
click at [748, 593] on div "Edit" at bounding box center [727, 593] width 102 height 26
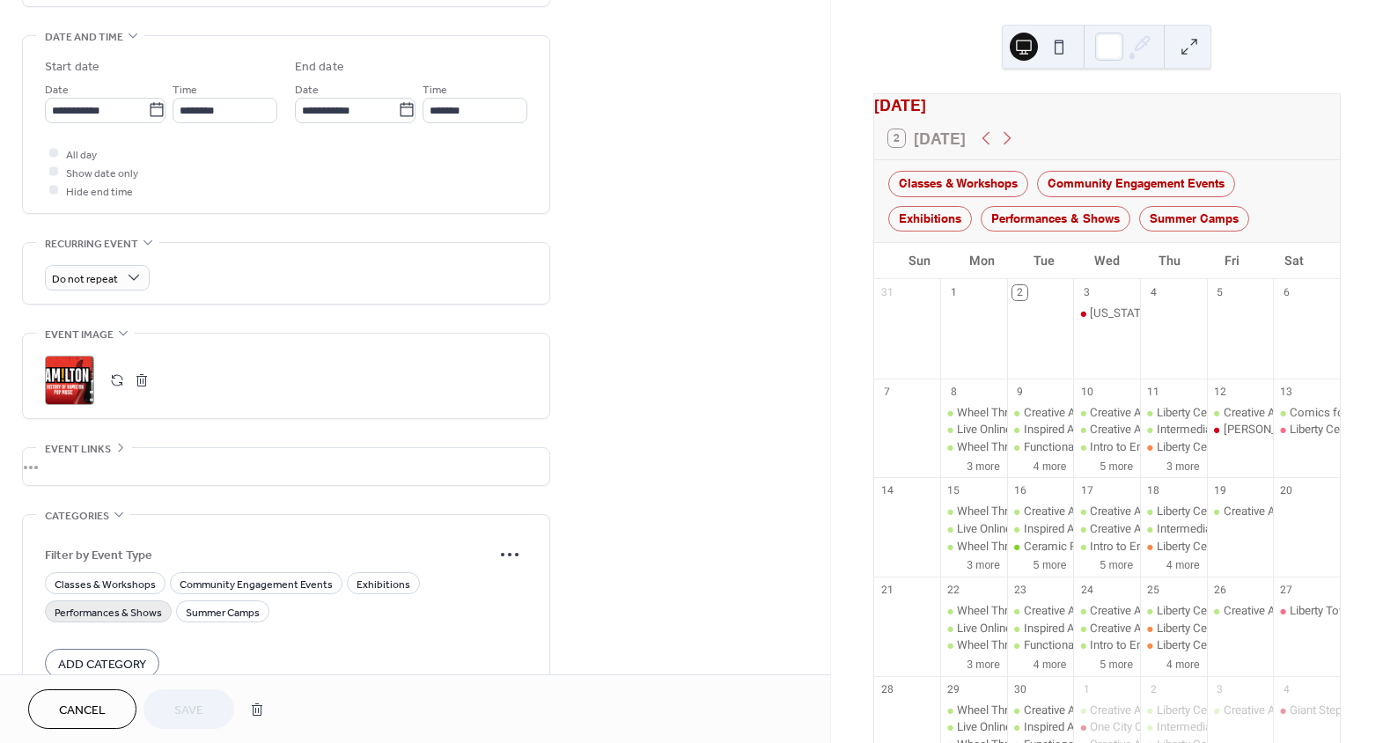
scroll to position [638, 0]
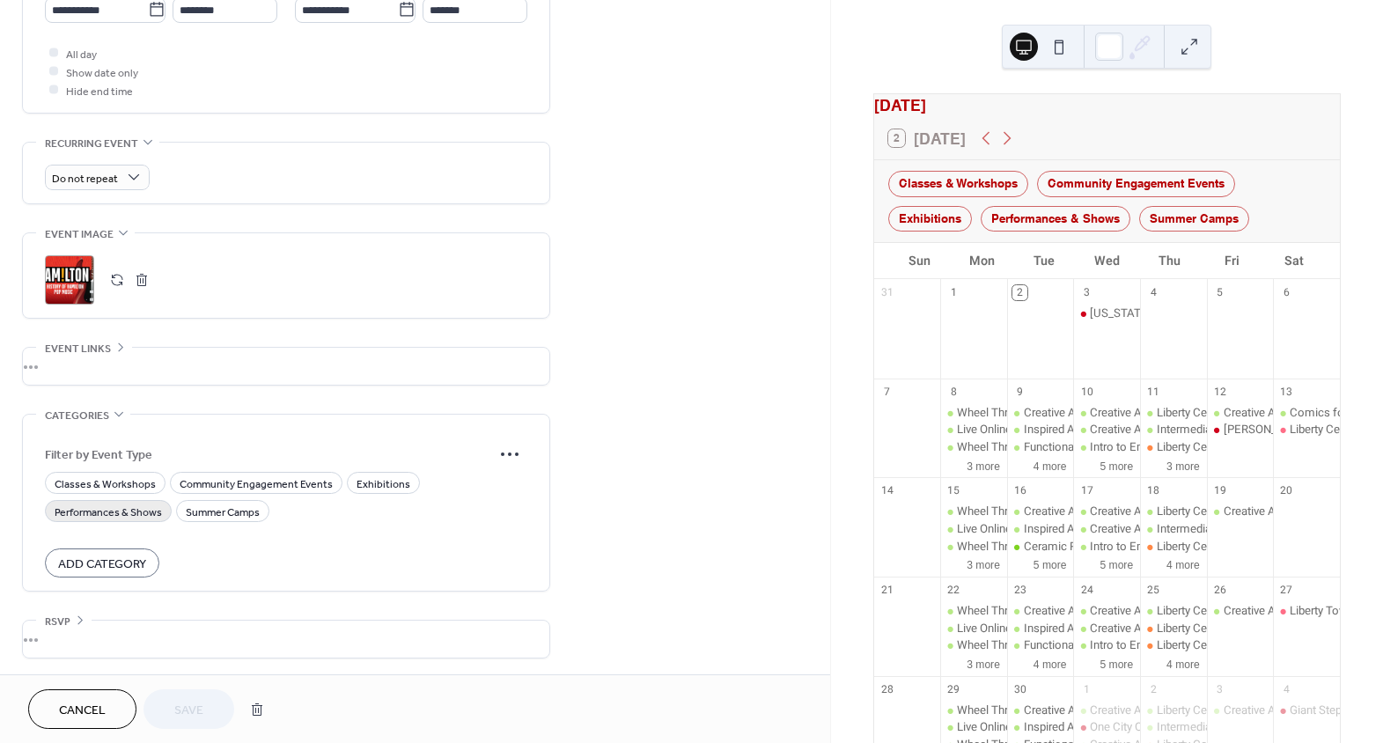
click at [118, 514] on span "Performances & Shows" at bounding box center [108, 512] width 107 height 18
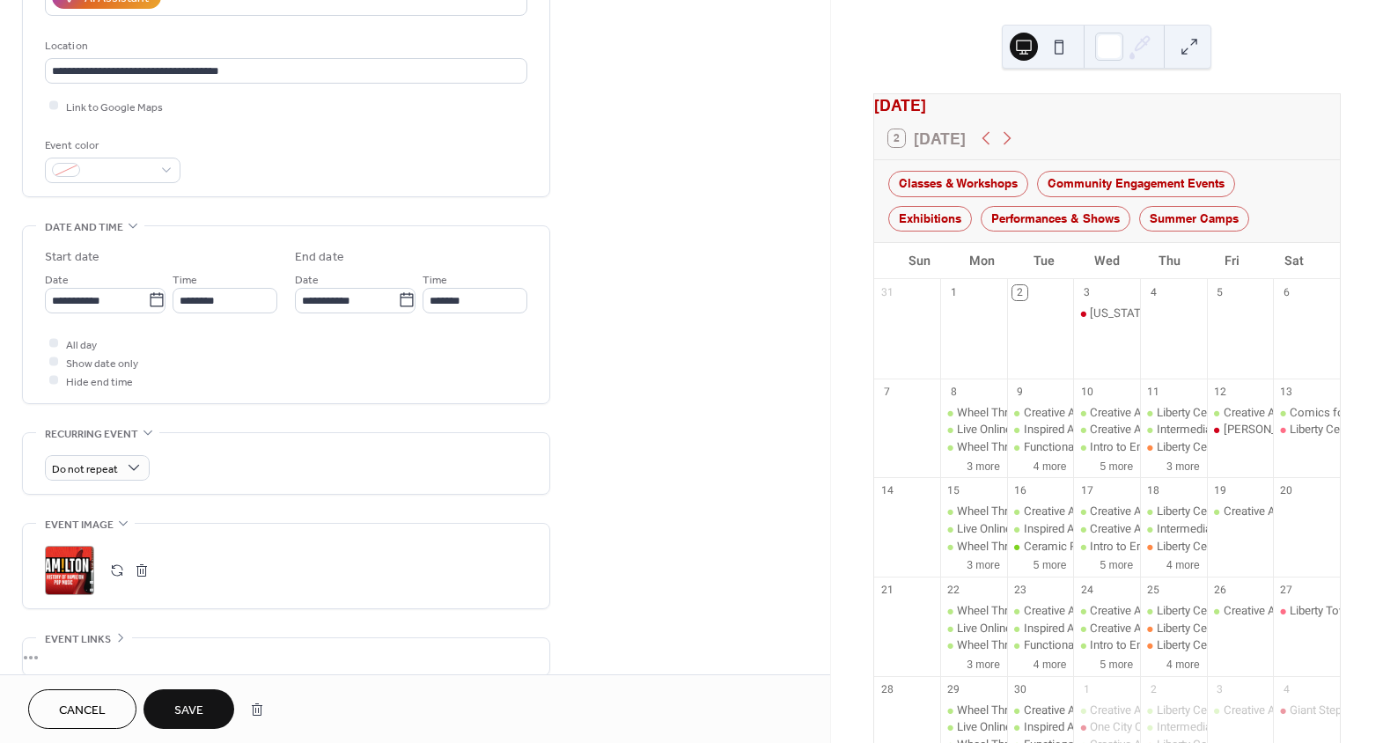
scroll to position [318, 0]
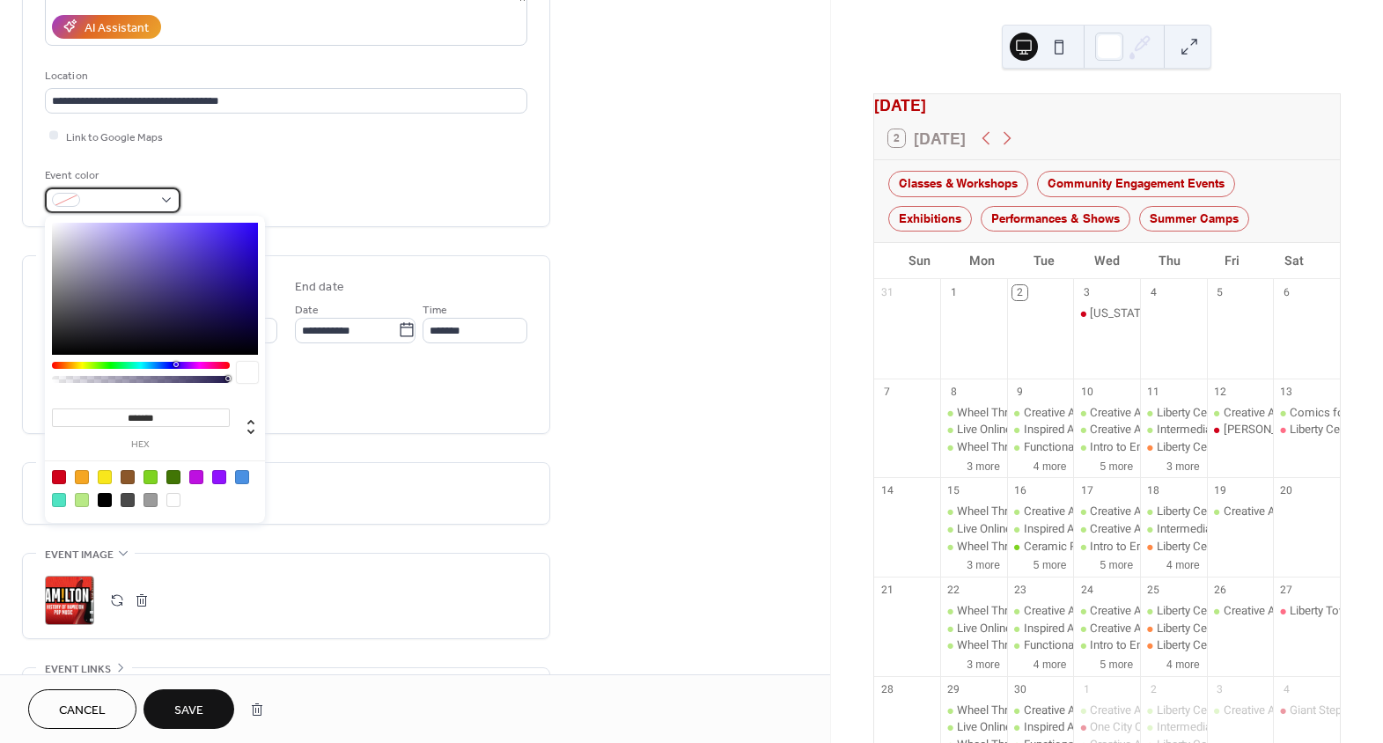
click at [102, 192] on span at bounding box center [119, 201] width 65 height 18
click at [60, 477] on div at bounding box center [59, 477] width 14 height 14
type input "*******"
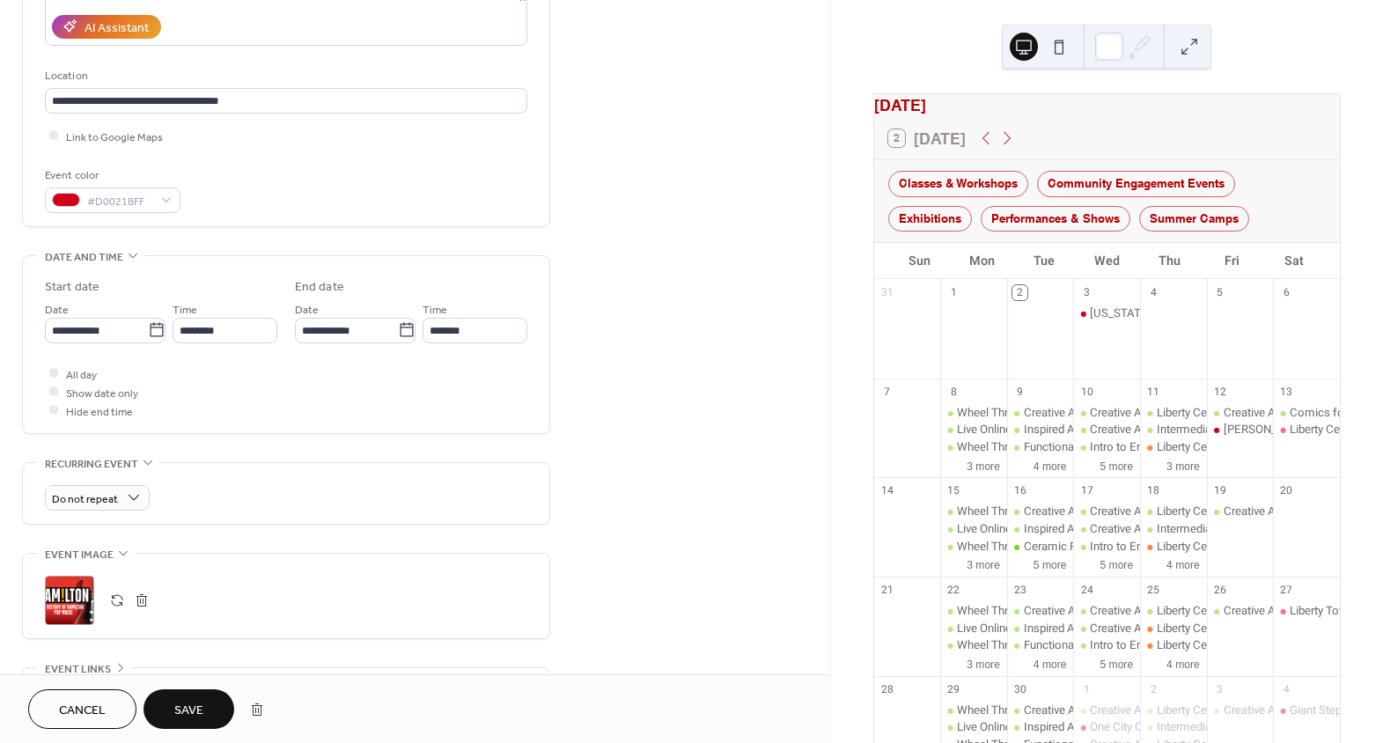
click at [192, 702] on span "Save" at bounding box center [188, 711] width 29 height 18
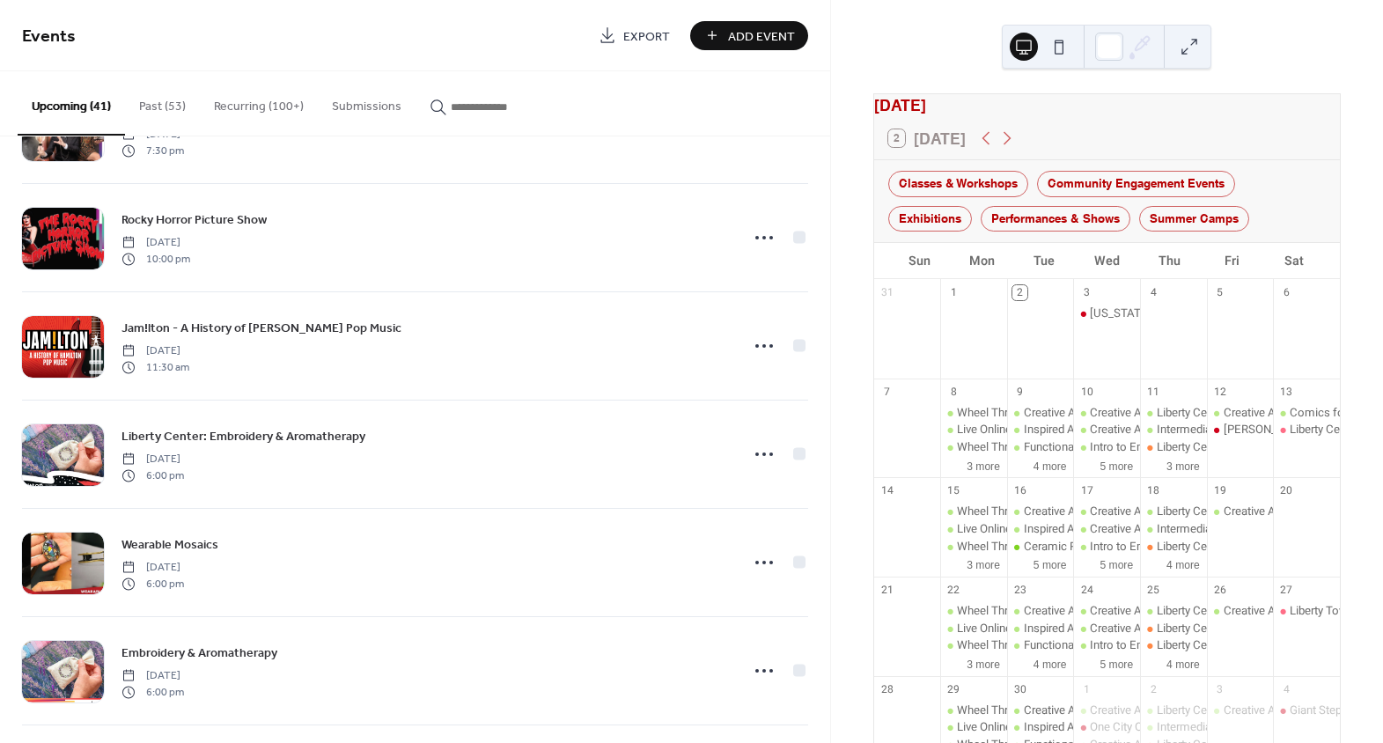
scroll to position [1521, 0]
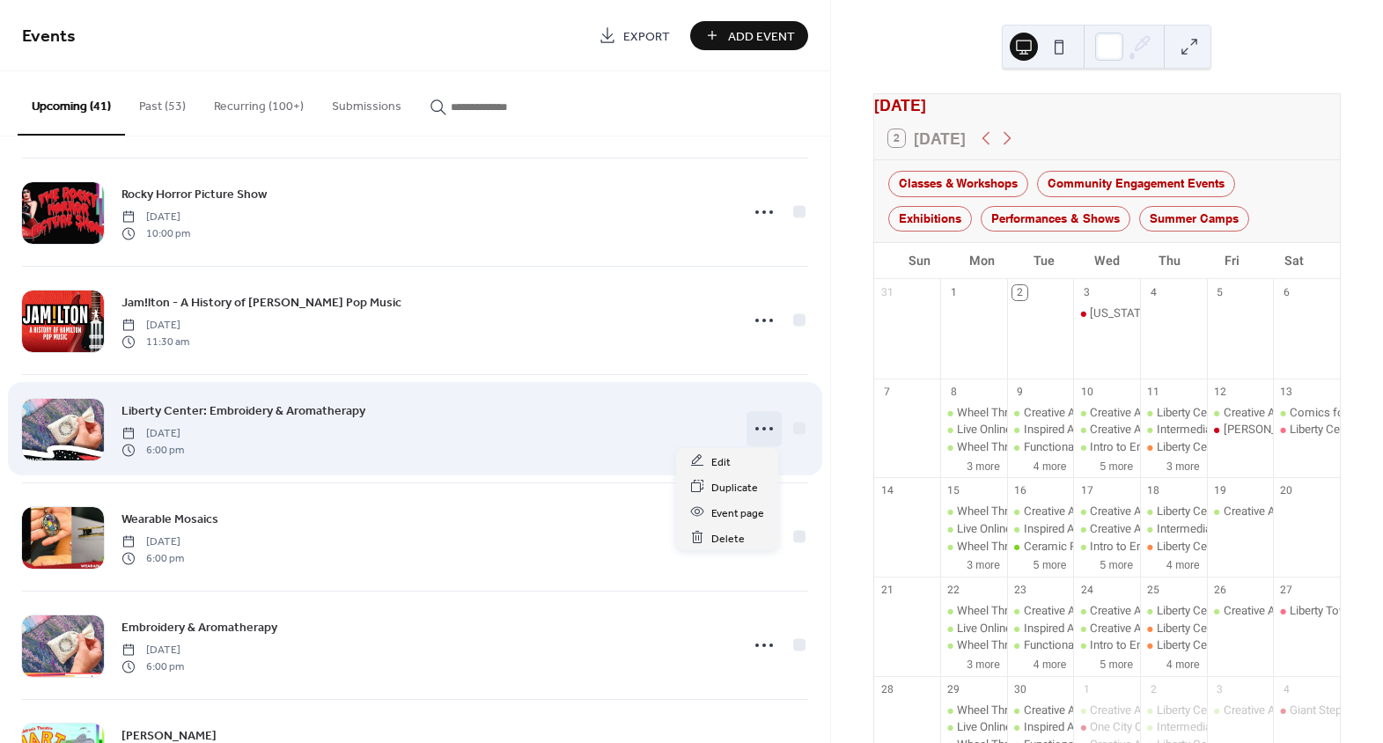
click at [755, 424] on icon at bounding box center [764, 429] width 28 height 28
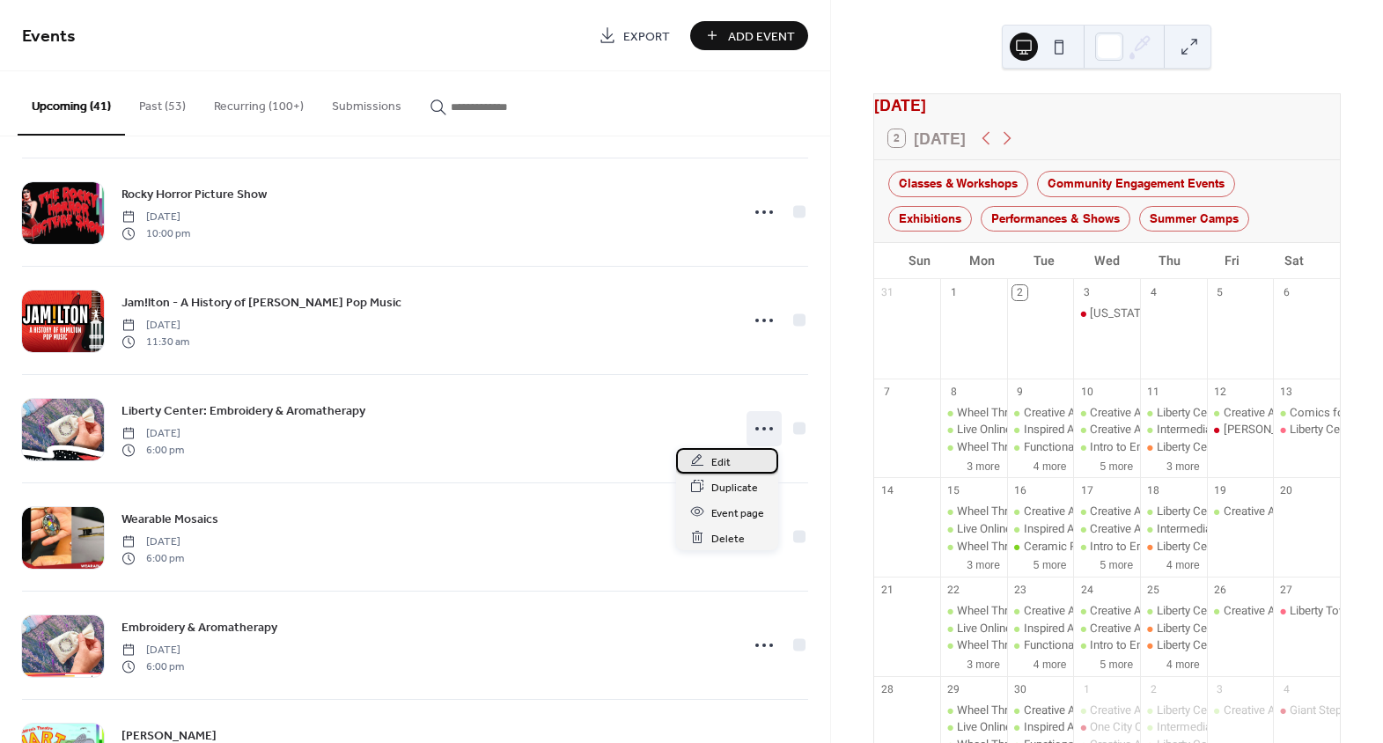
click at [731, 460] on div "Edit" at bounding box center [727, 461] width 102 height 26
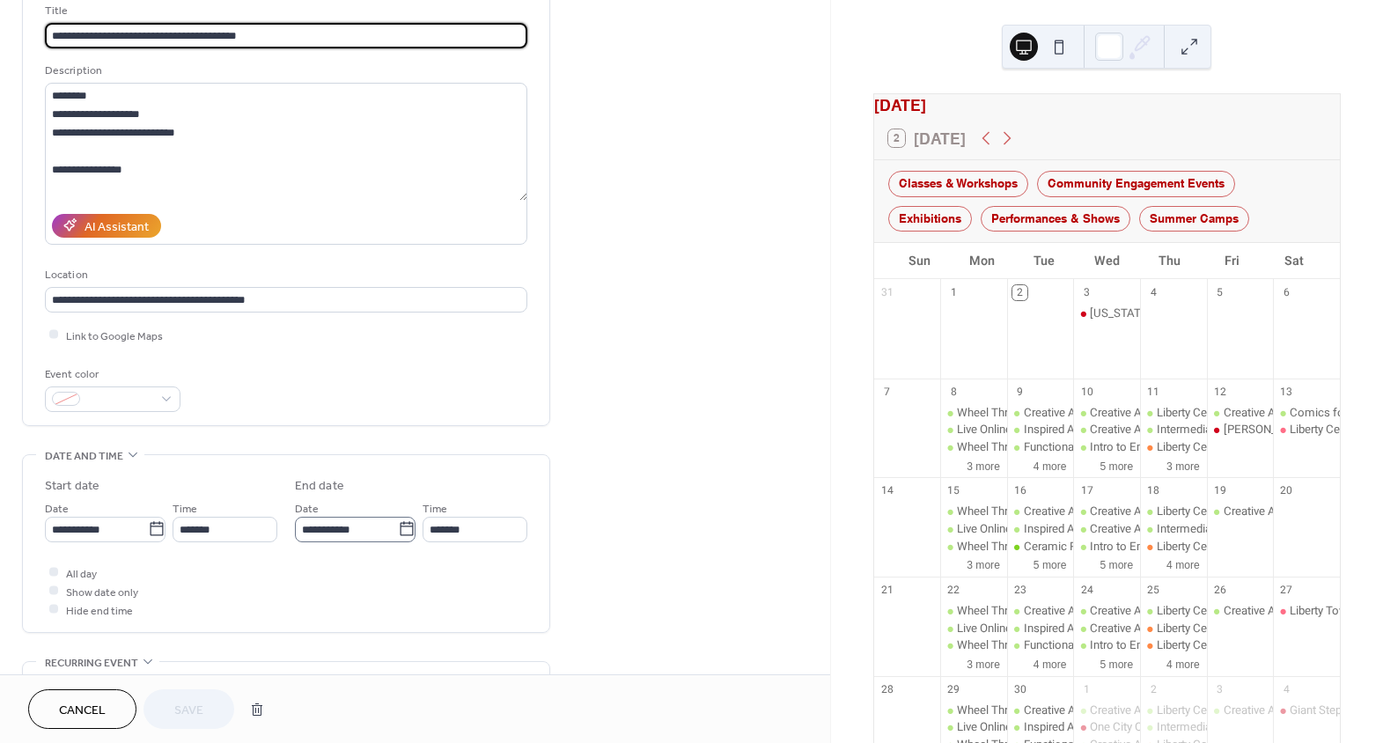
scroll to position [159, 0]
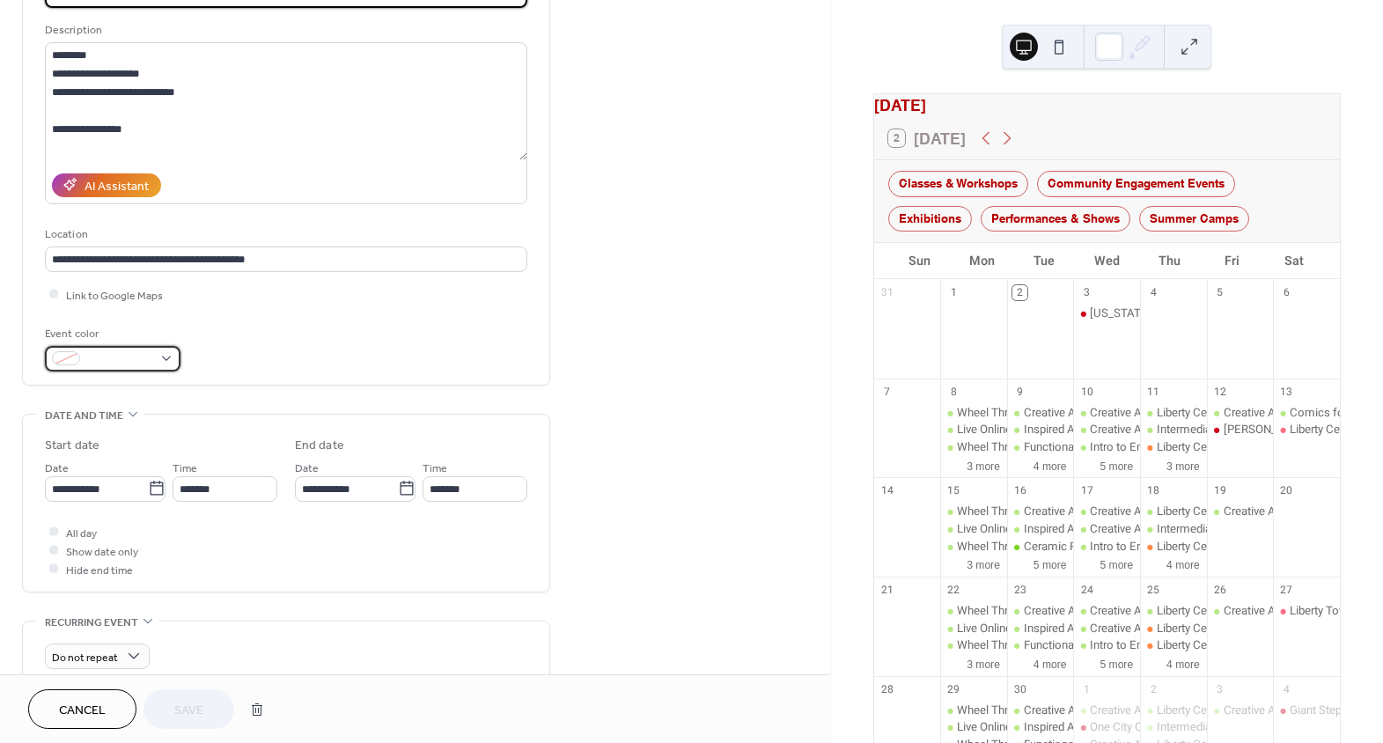
click at [156, 357] on div at bounding box center [113, 359] width 136 height 26
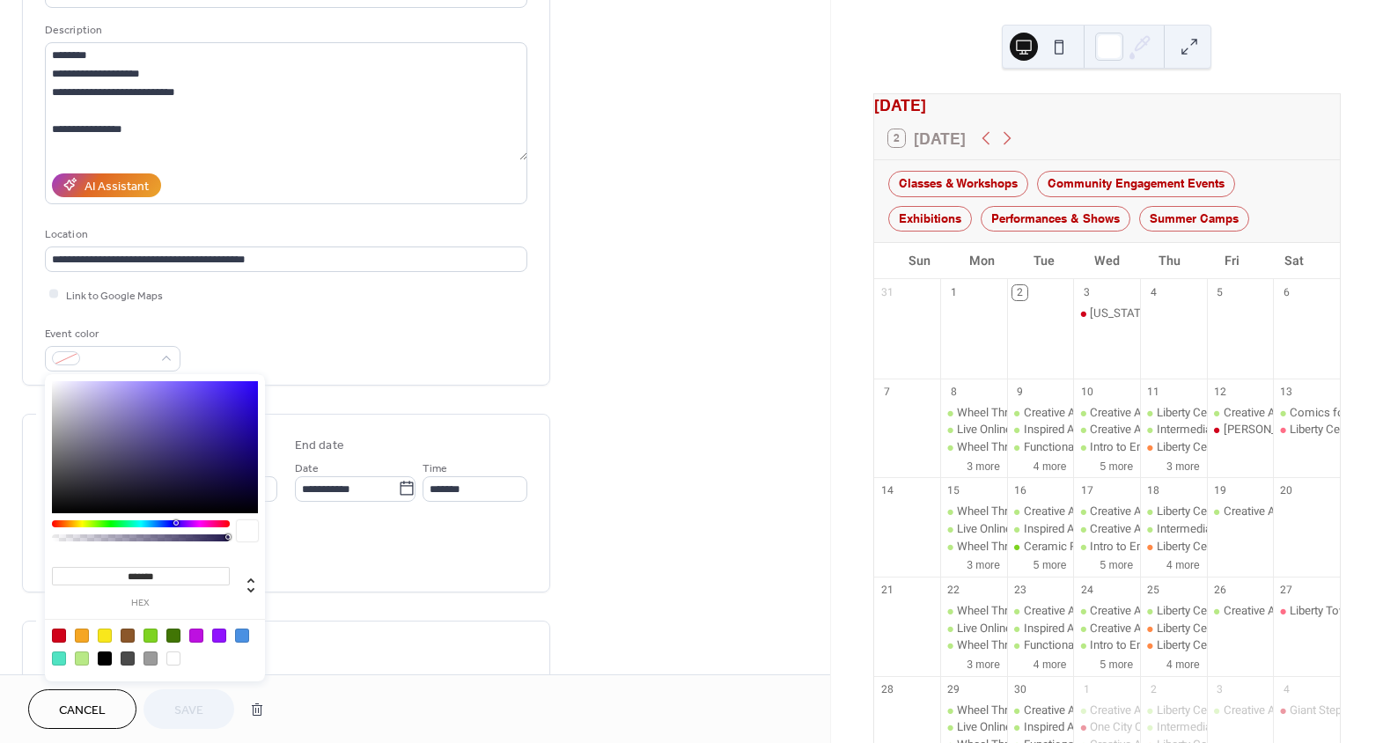
click at [148, 638] on div at bounding box center [151, 636] width 14 height 14
type input "*******"
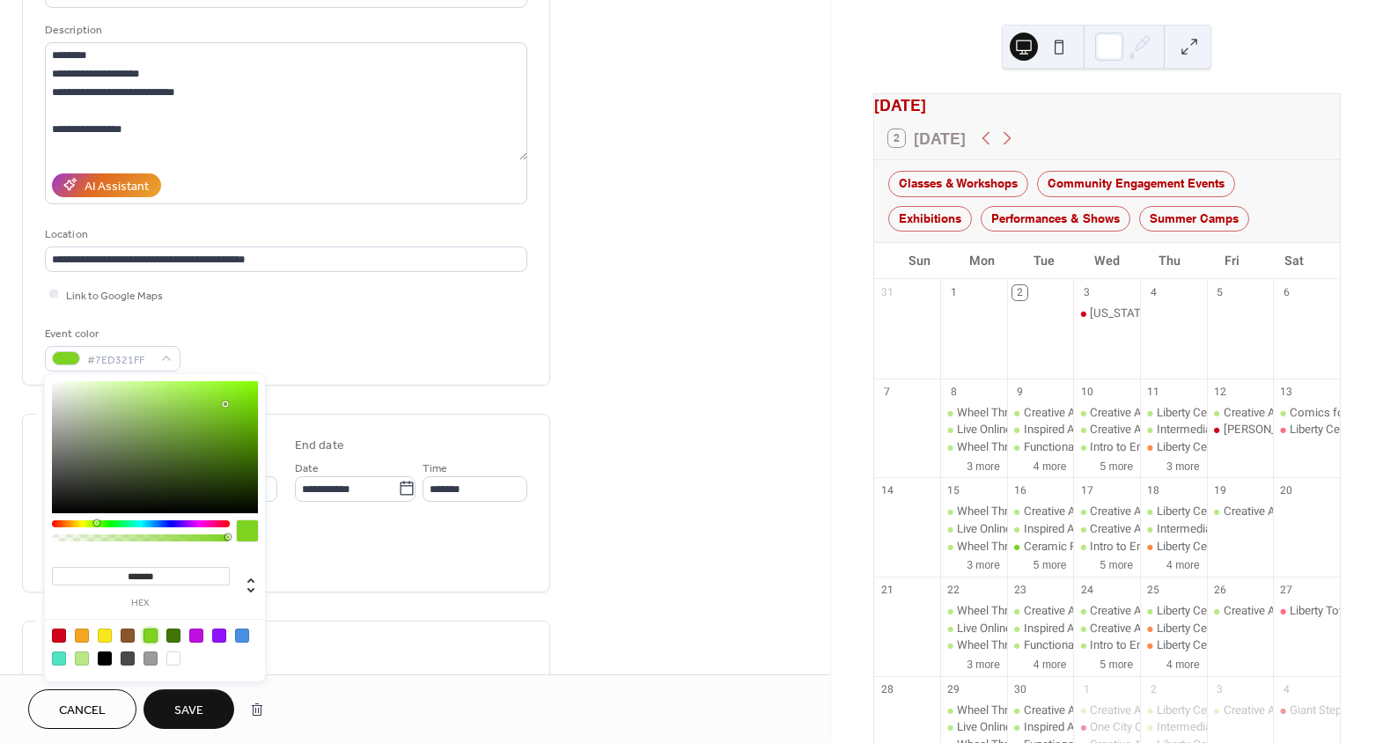
click at [369, 325] on div "Event color #7ED321FF" at bounding box center [286, 348] width 482 height 47
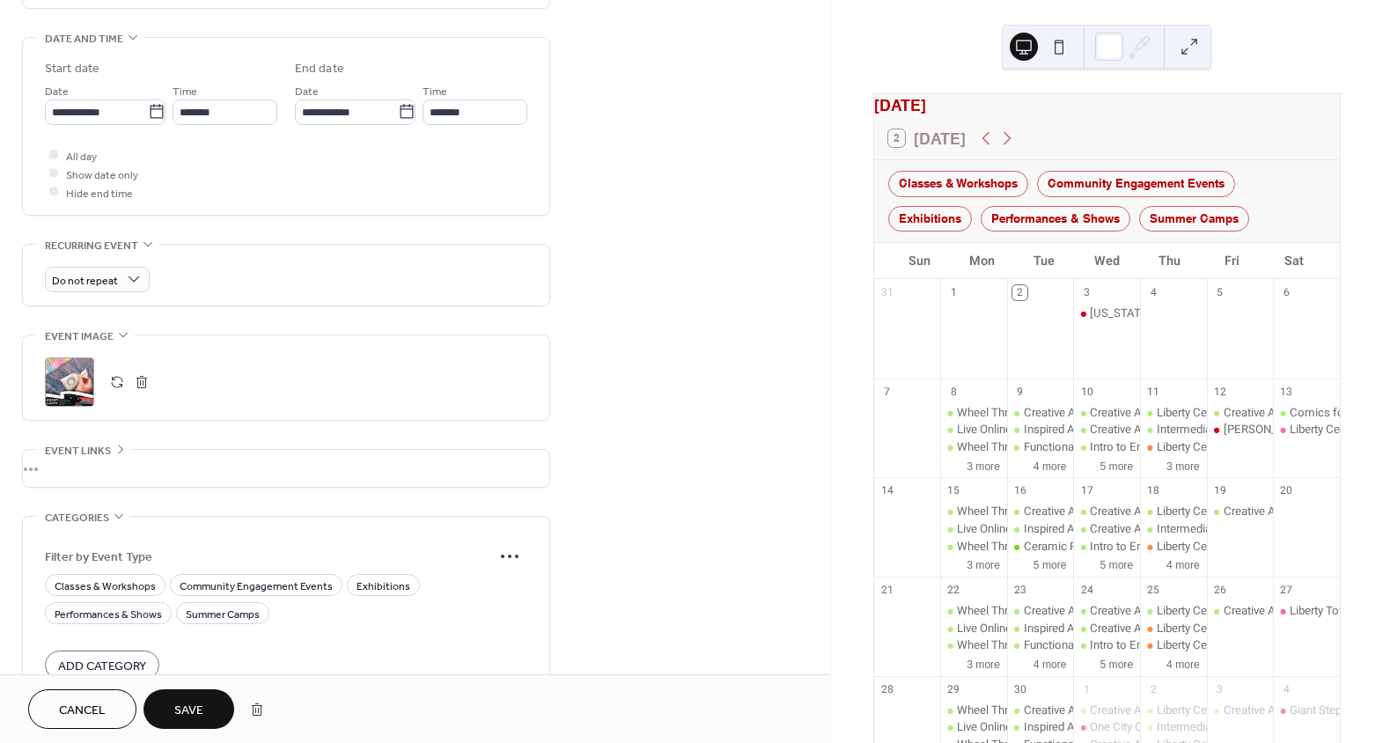
scroll to position [638, 0]
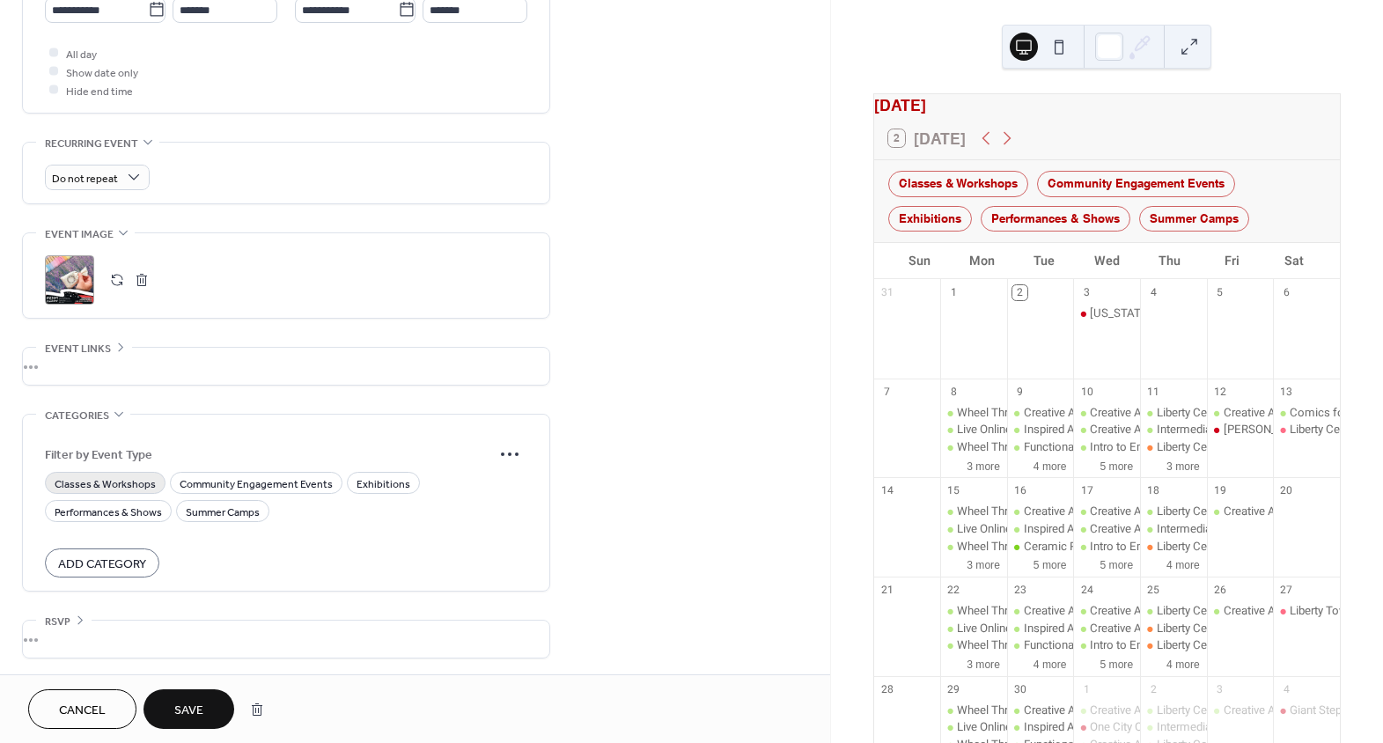
click at [110, 480] on span "Classes & Workshops" at bounding box center [105, 484] width 101 height 18
click at [195, 702] on span "Save" at bounding box center [188, 711] width 29 height 18
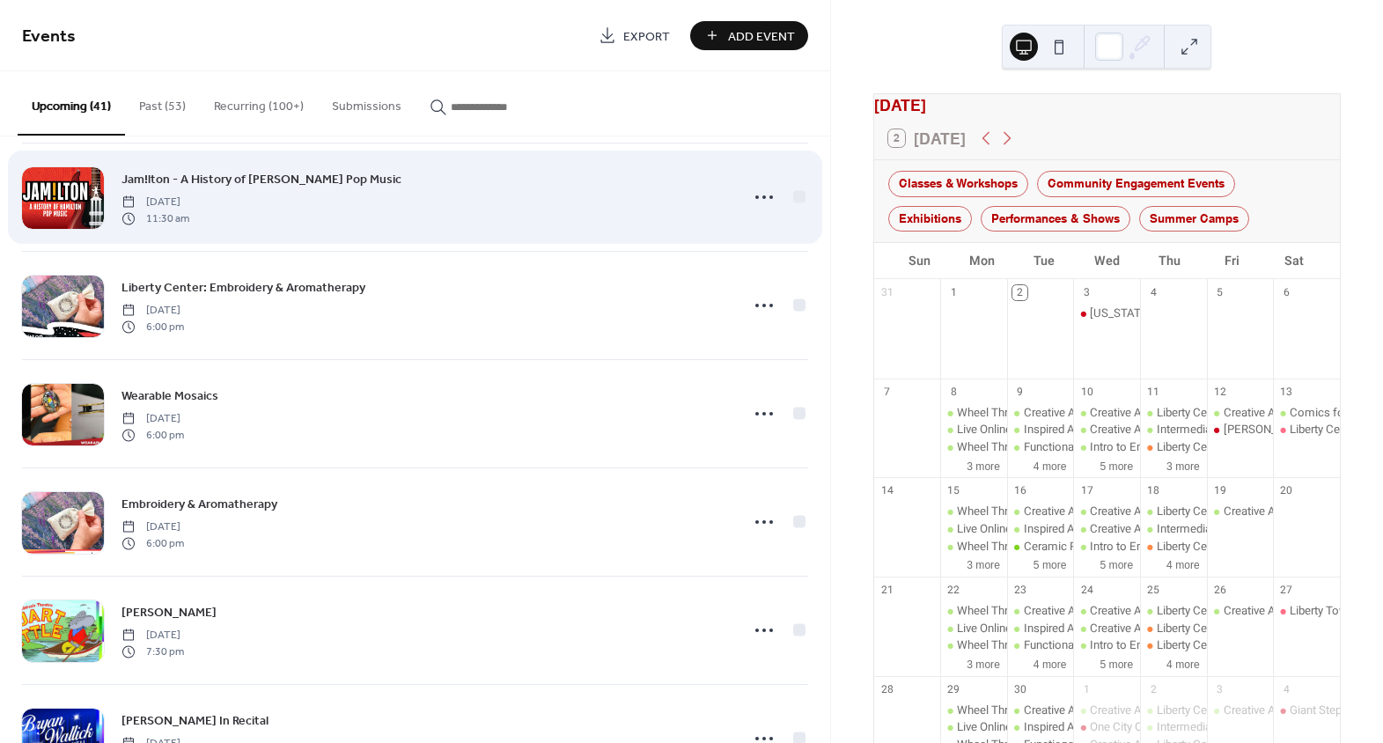
scroll to position [1681, 0]
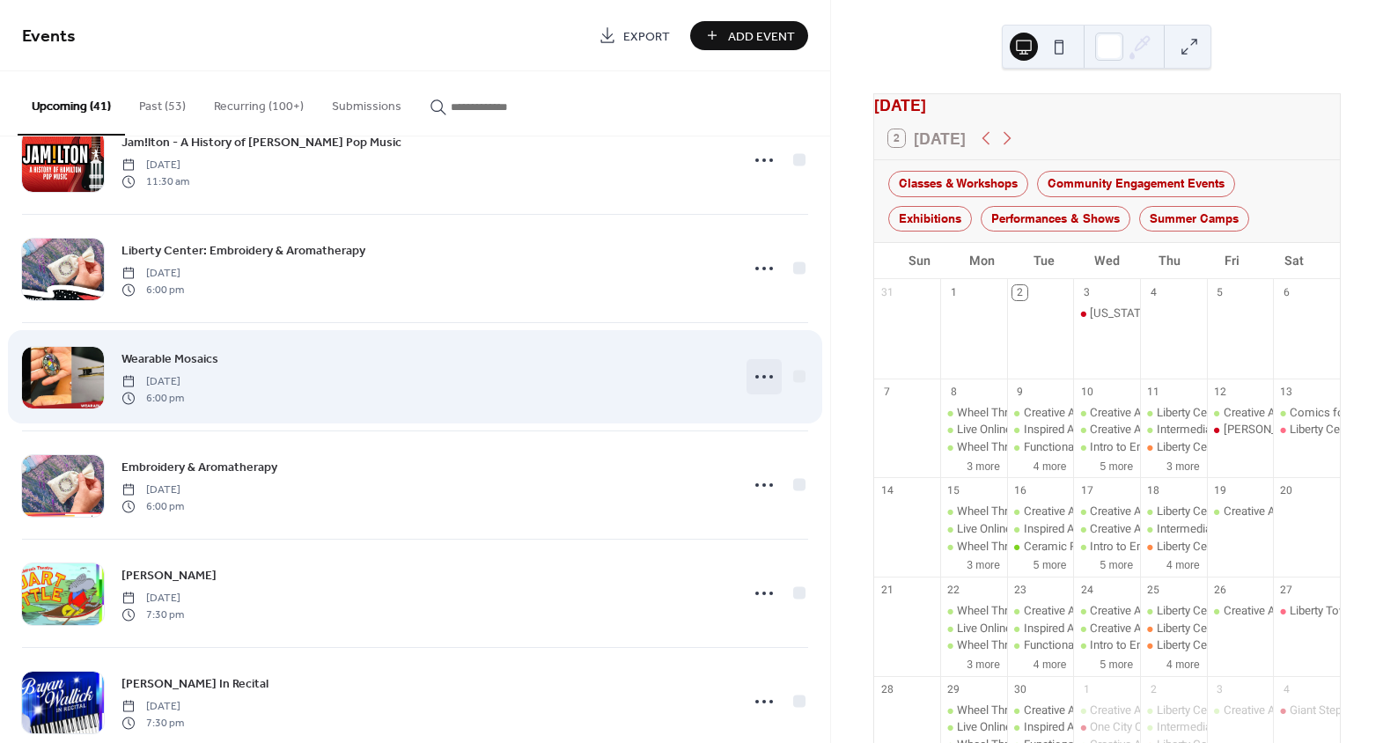
click at [756, 371] on icon at bounding box center [764, 377] width 28 height 28
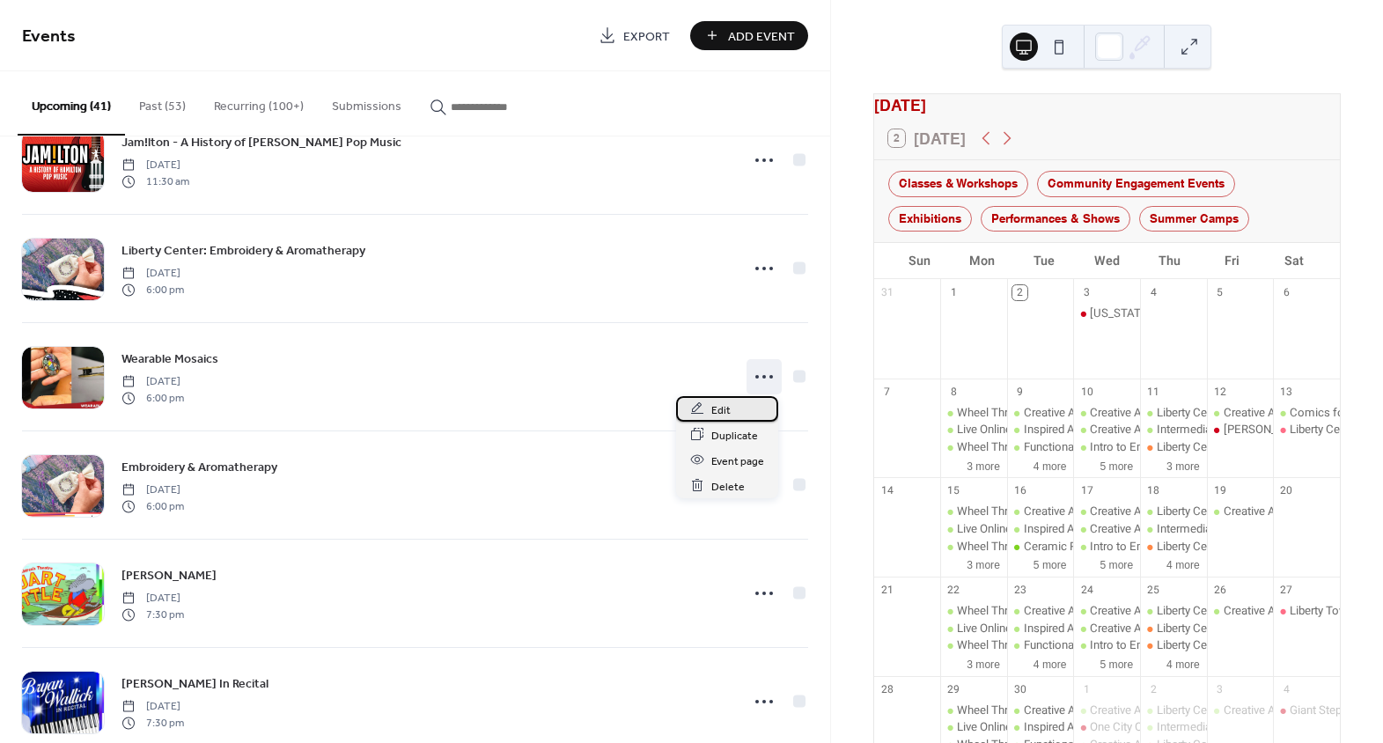
click at [731, 410] on div "Edit" at bounding box center [727, 409] width 102 height 26
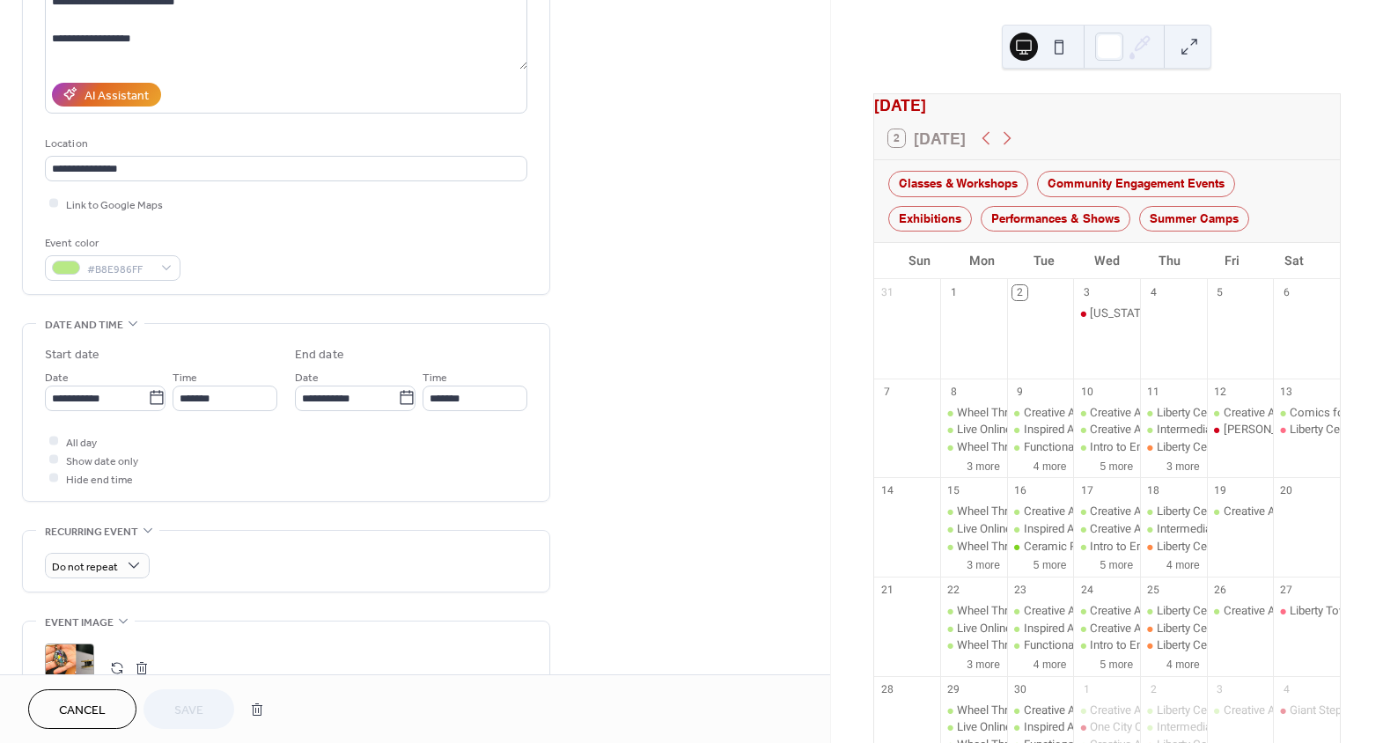
scroll to position [320, 0]
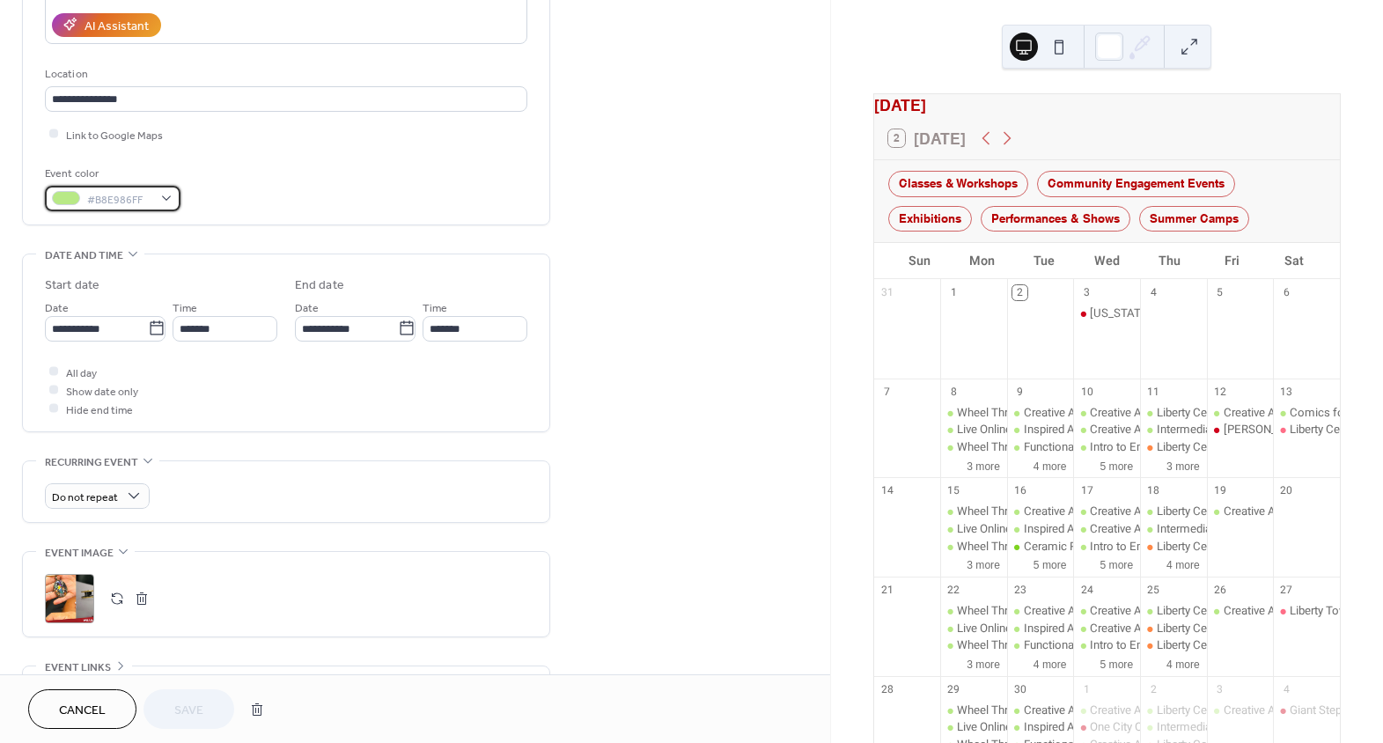
click at [144, 197] on span "#B8E986FF" at bounding box center [119, 199] width 65 height 18
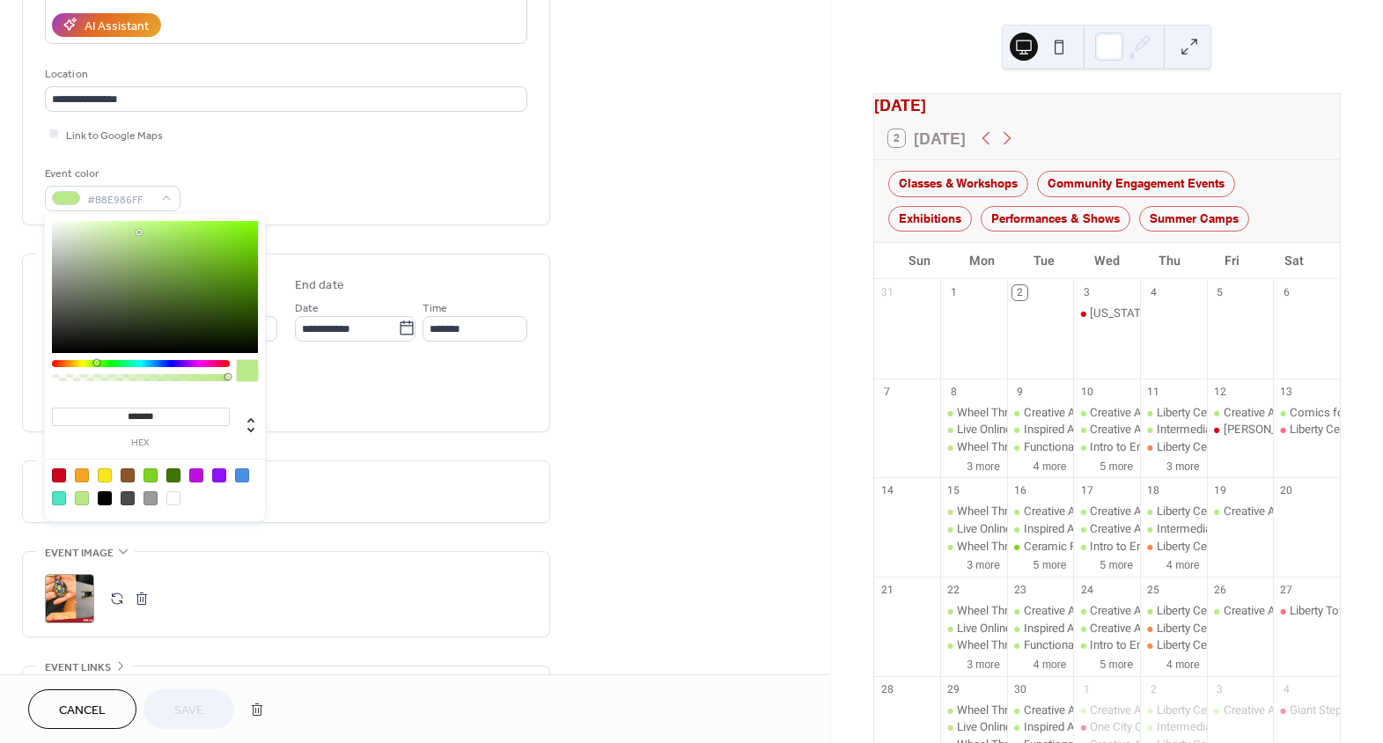
click at [150, 473] on div at bounding box center [151, 475] width 14 height 14
type input "*******"
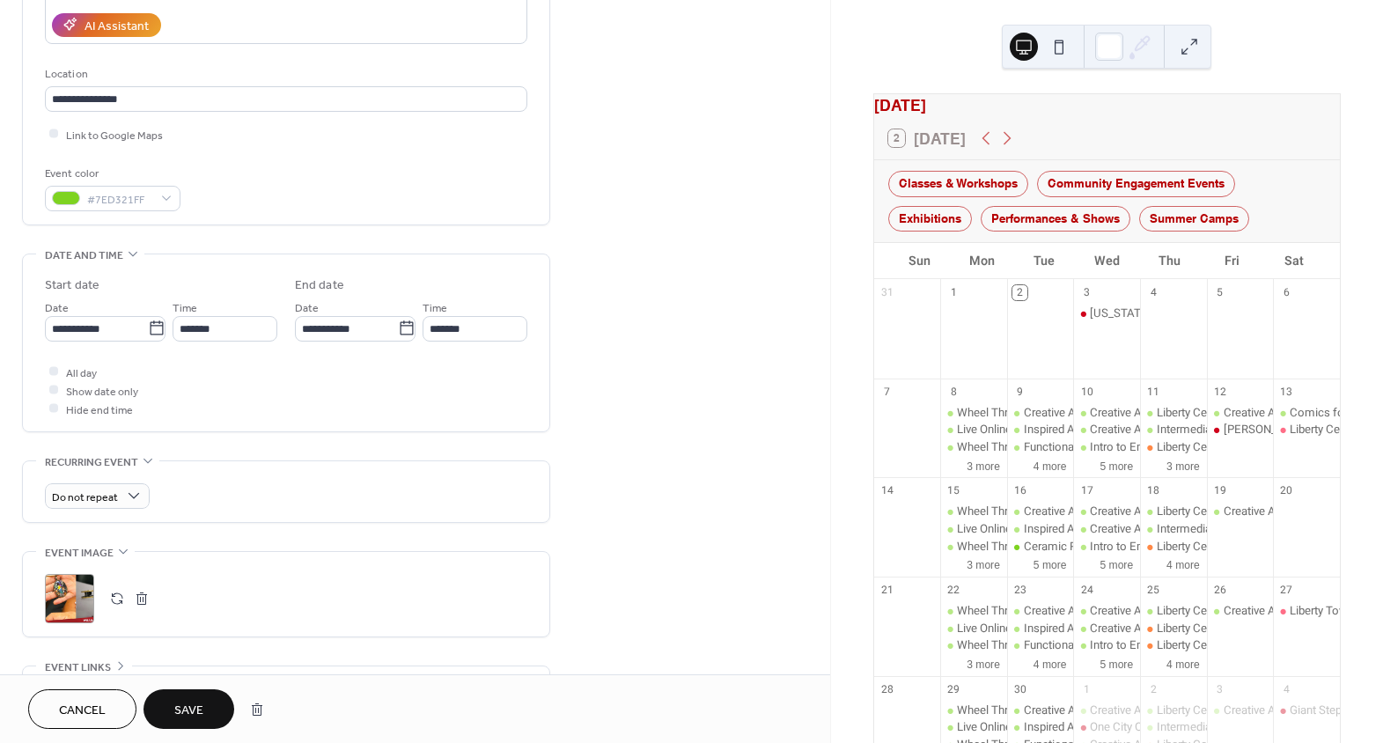
click at [194, 709] on span "Save" at bounding box center [188, 711] width 29 height 18
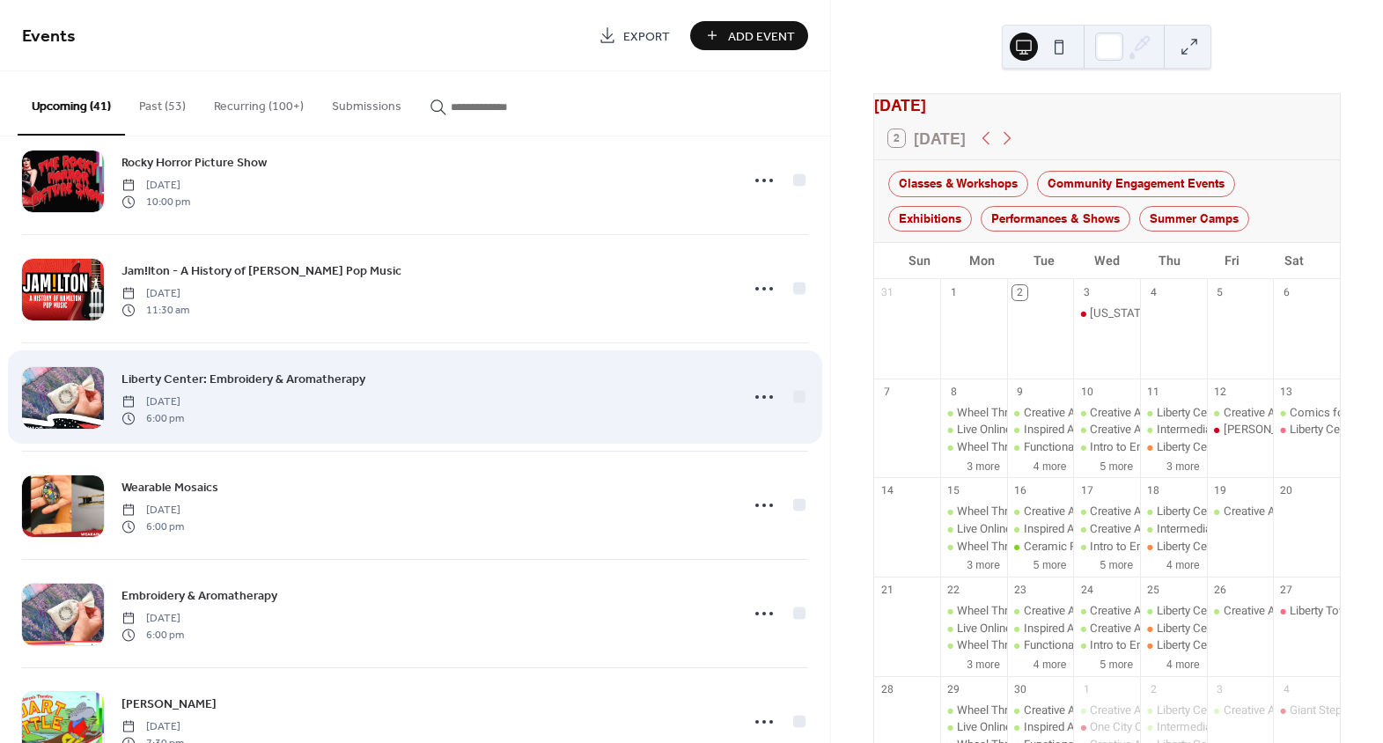
scroll to position [1601, 0]
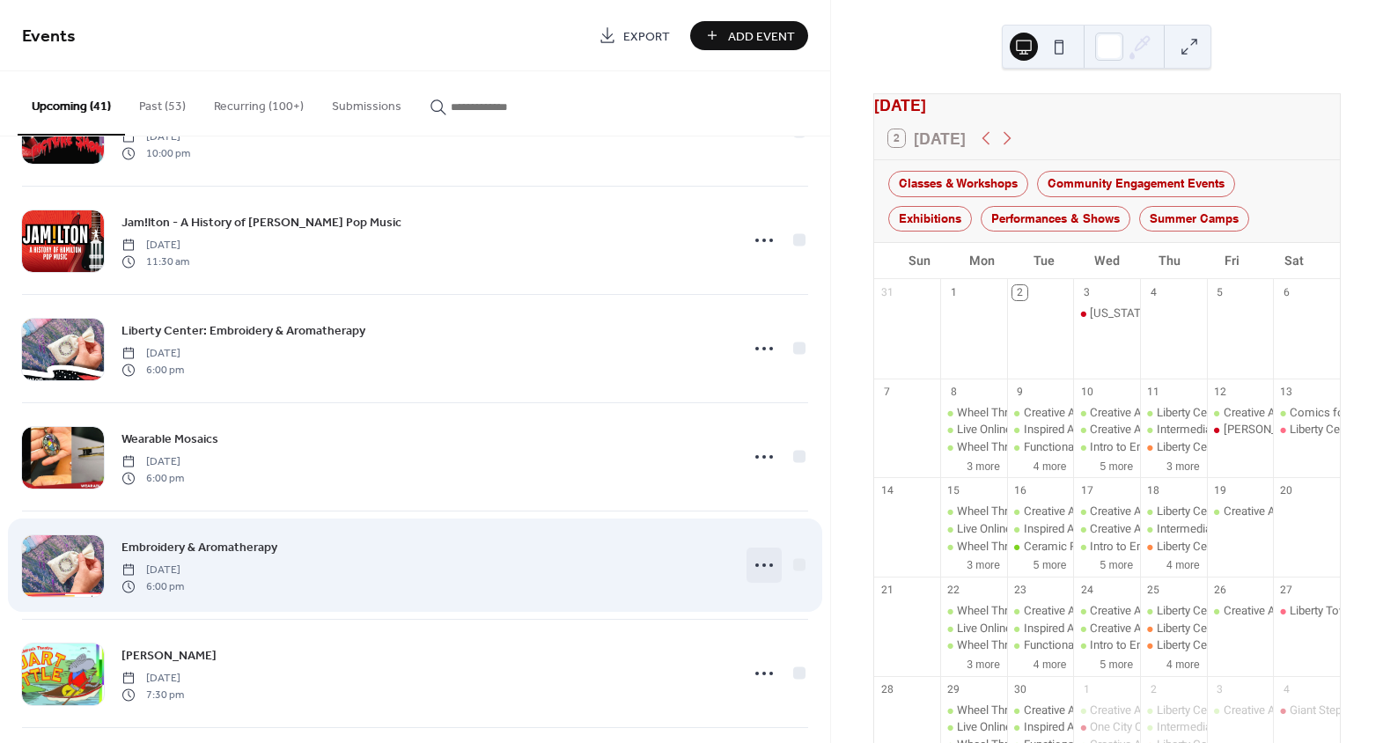
click at [757, 568] on icon at bounding box center [764, 565] width 28 height 28
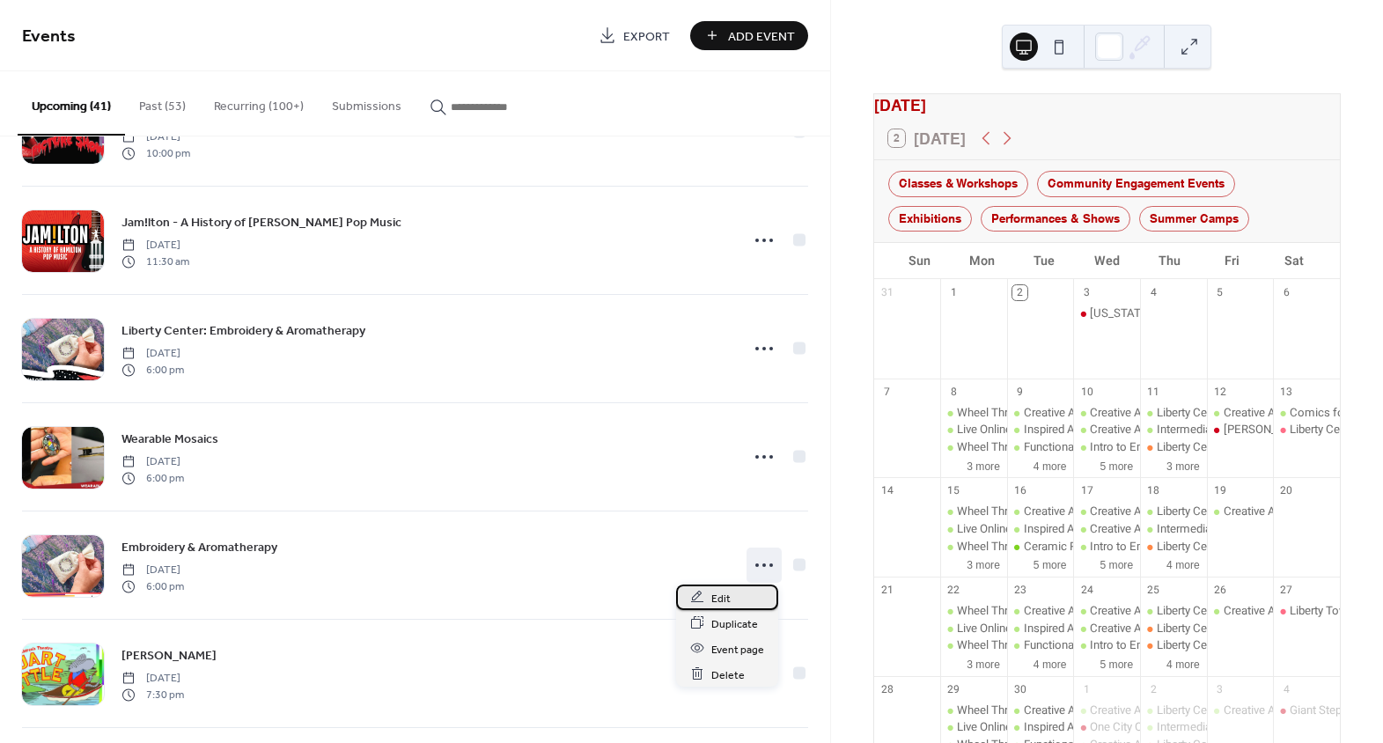
click at [714, 589] on span "Edit" at bounding box center [720, 598] width 19 height 18
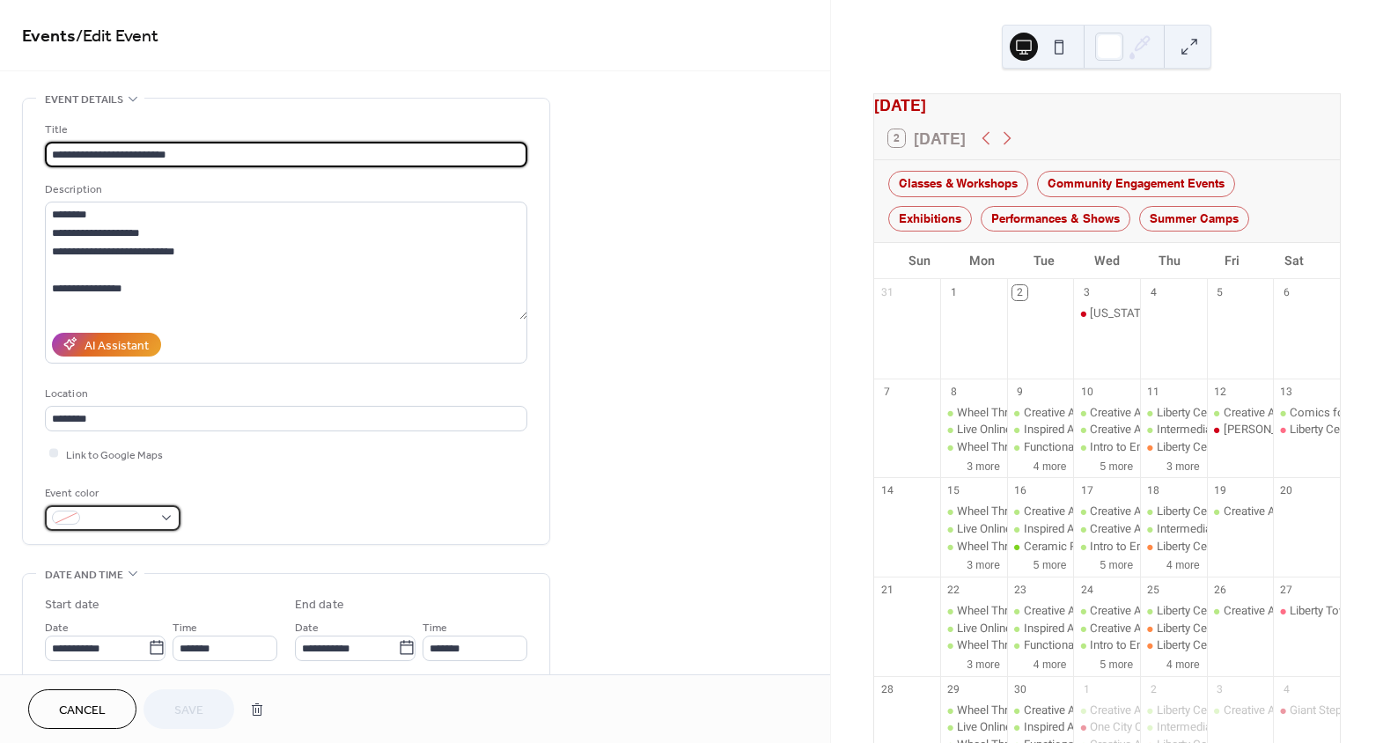
click at [136, 527] on span at bounding box center [119, 519] width 65 height 18
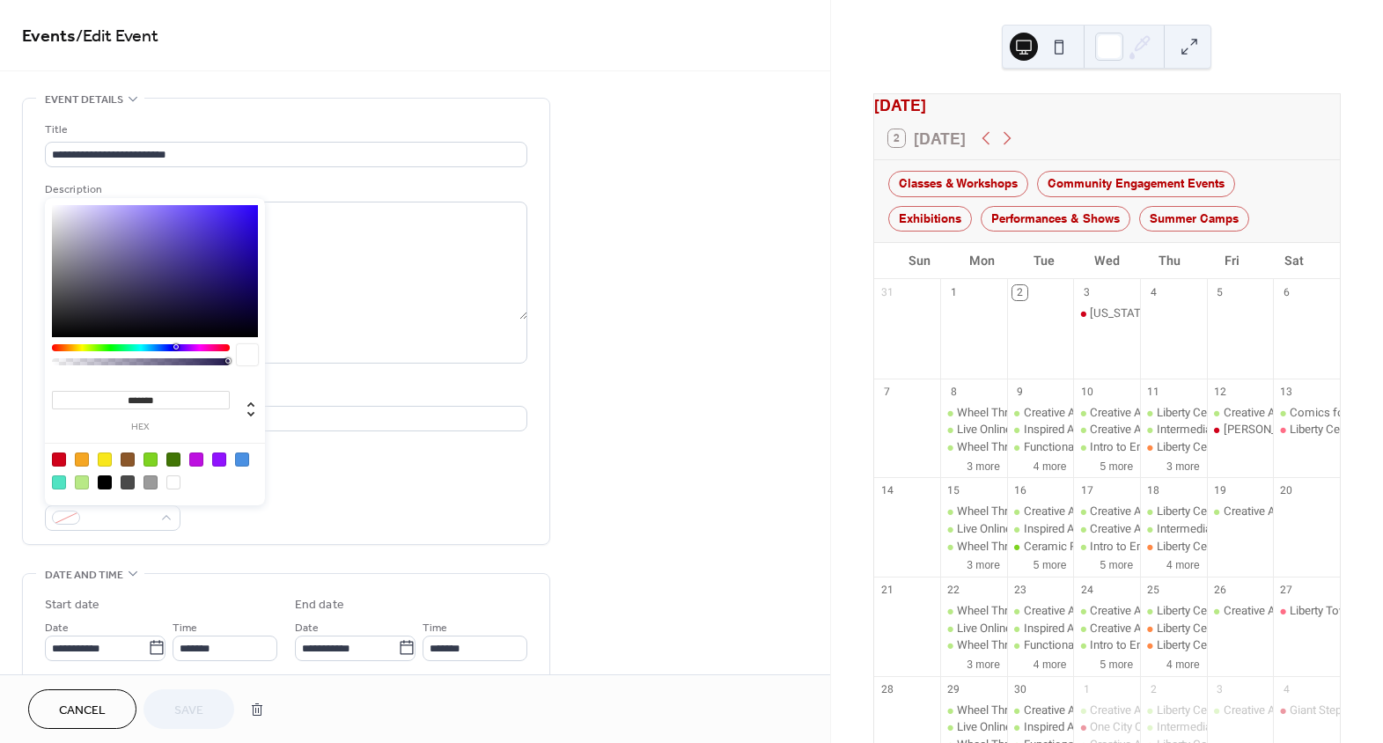
click at [153, 455] on div at bounding box center [151, 460] width 14 height 14
type input "*******"
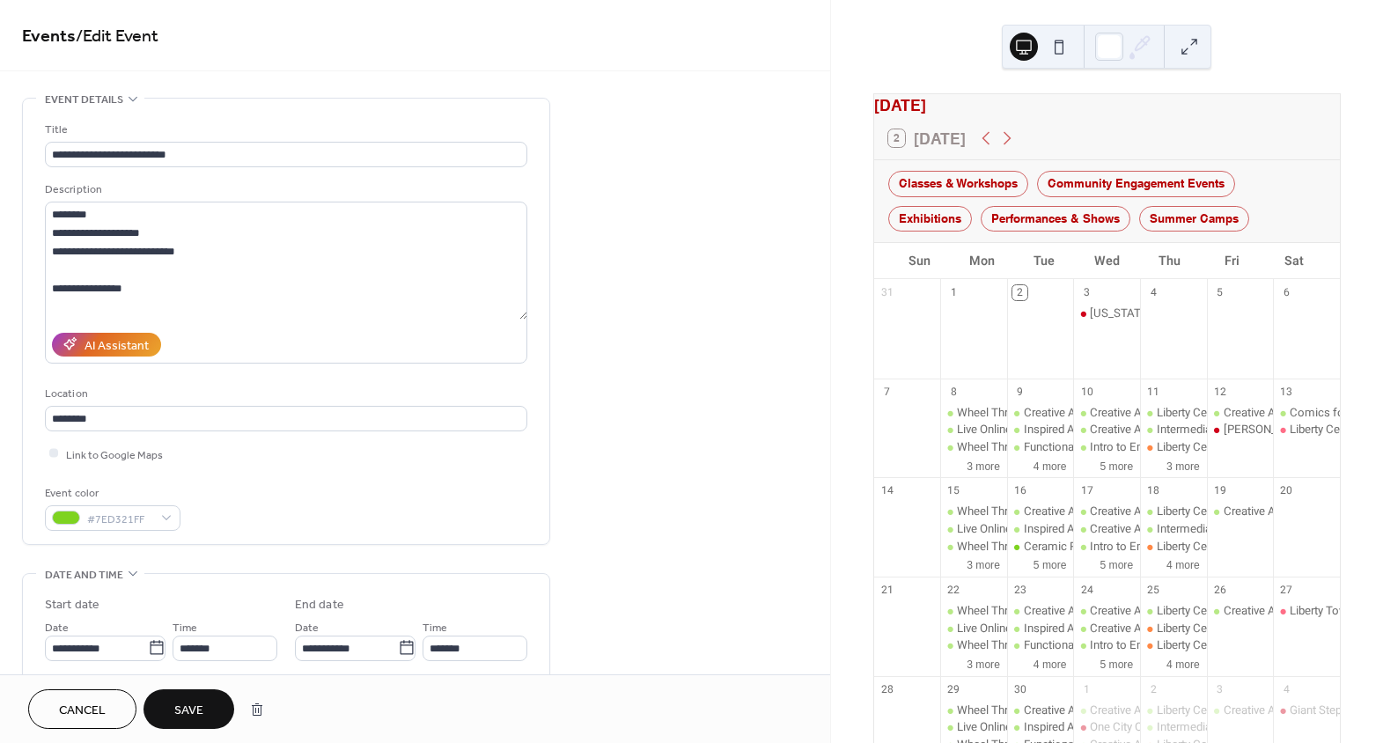
click at [385, 478] on div "**********" at bounding box center [286, 326] width 482 height 410
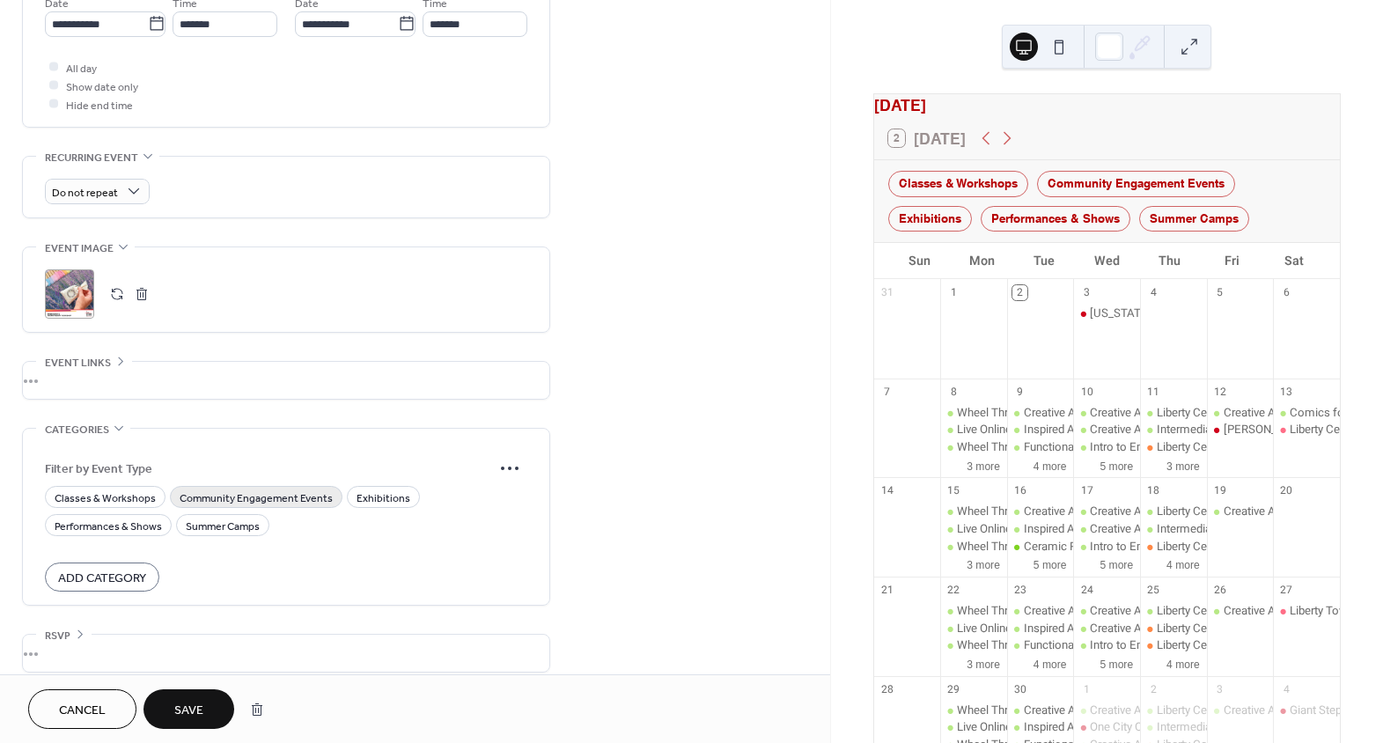
scroll to position [638, 0]
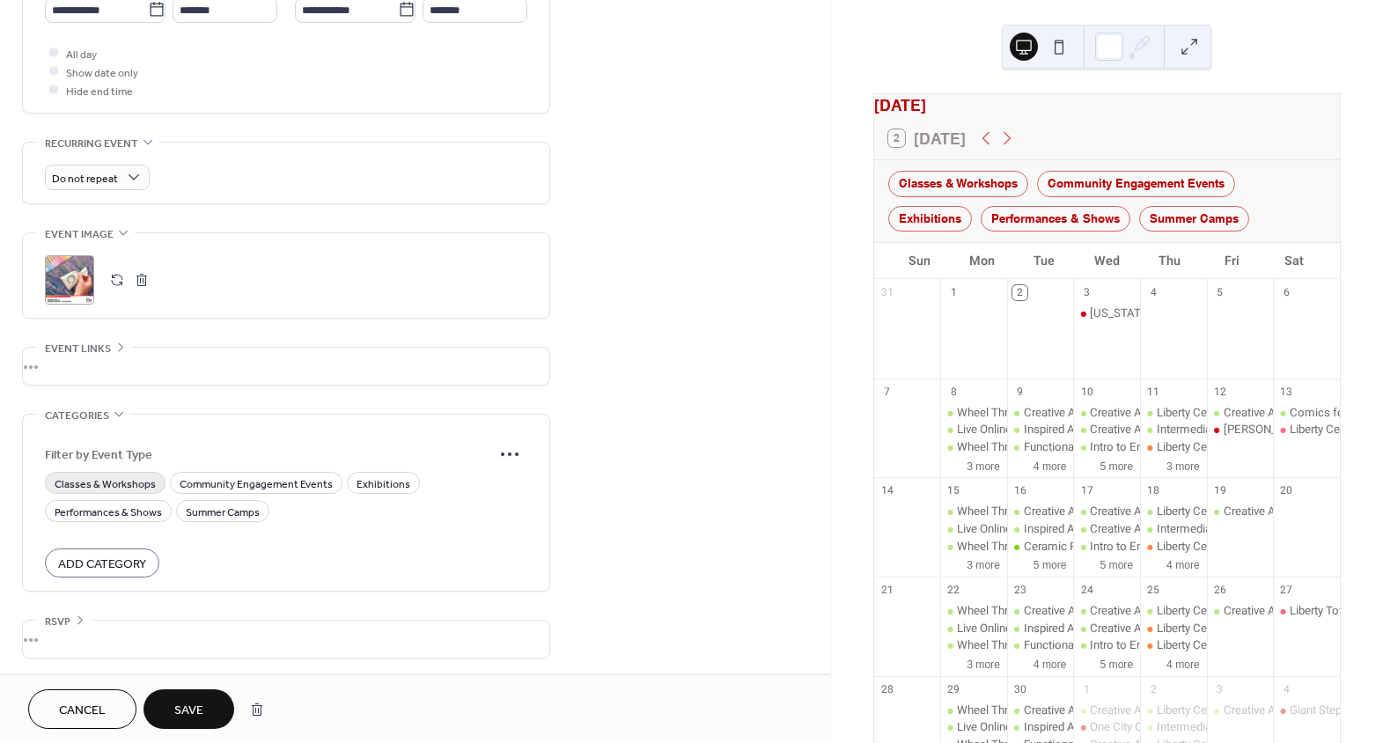
click at [104, 475] on span "Classes & Workshops" at bounding box center [105, 484] width 101 height 18
click at [173, 696] on button "Save" at bounding box center [189, 709] width 91 height 40
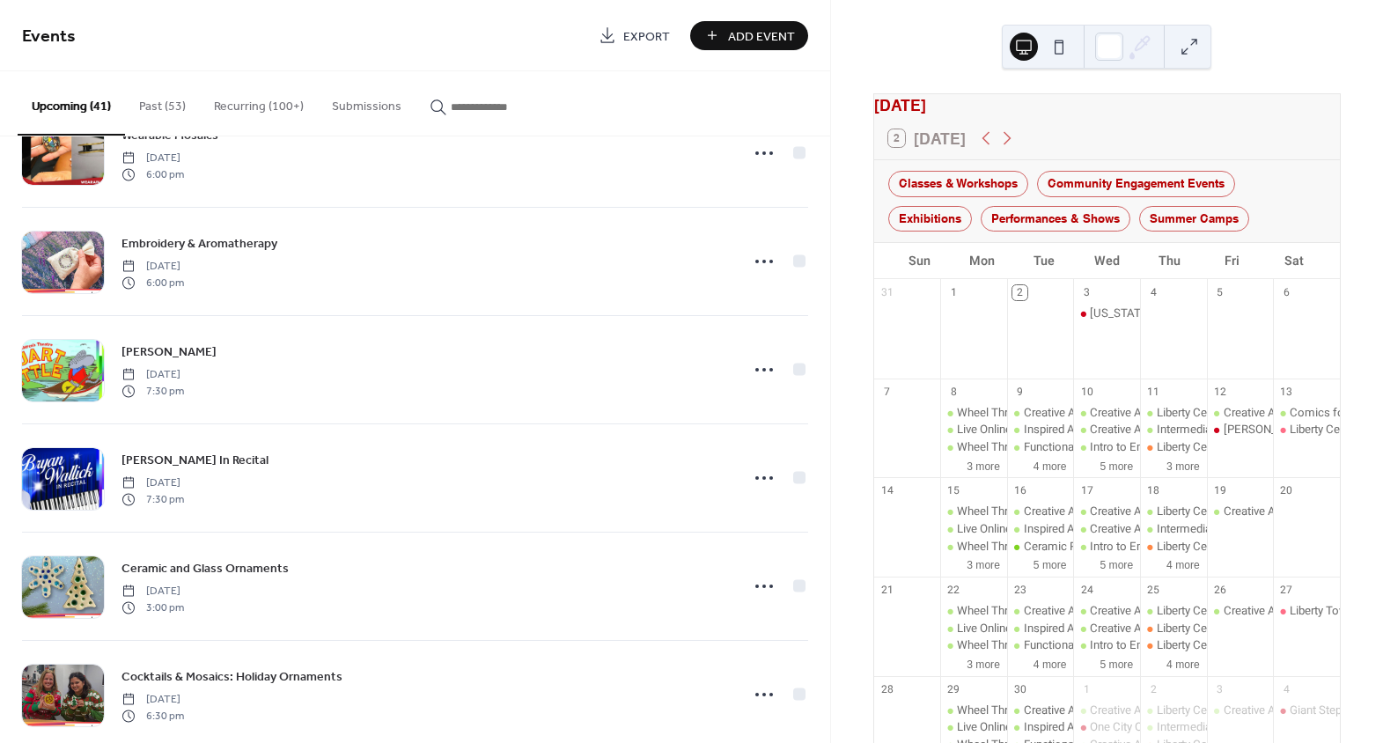
scroll to position [1920, 0]
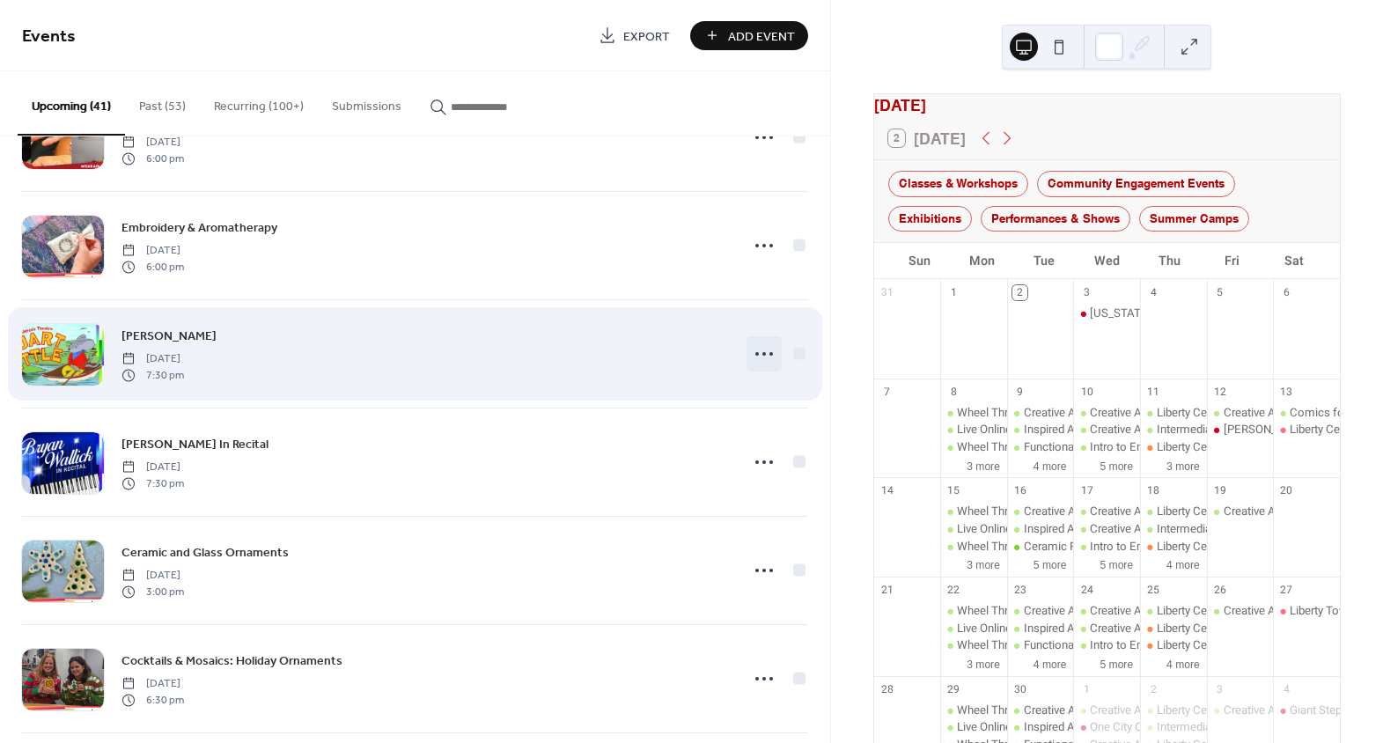
click at [750, 353] on icon at bounding box center [764, 354] width 28 height 28
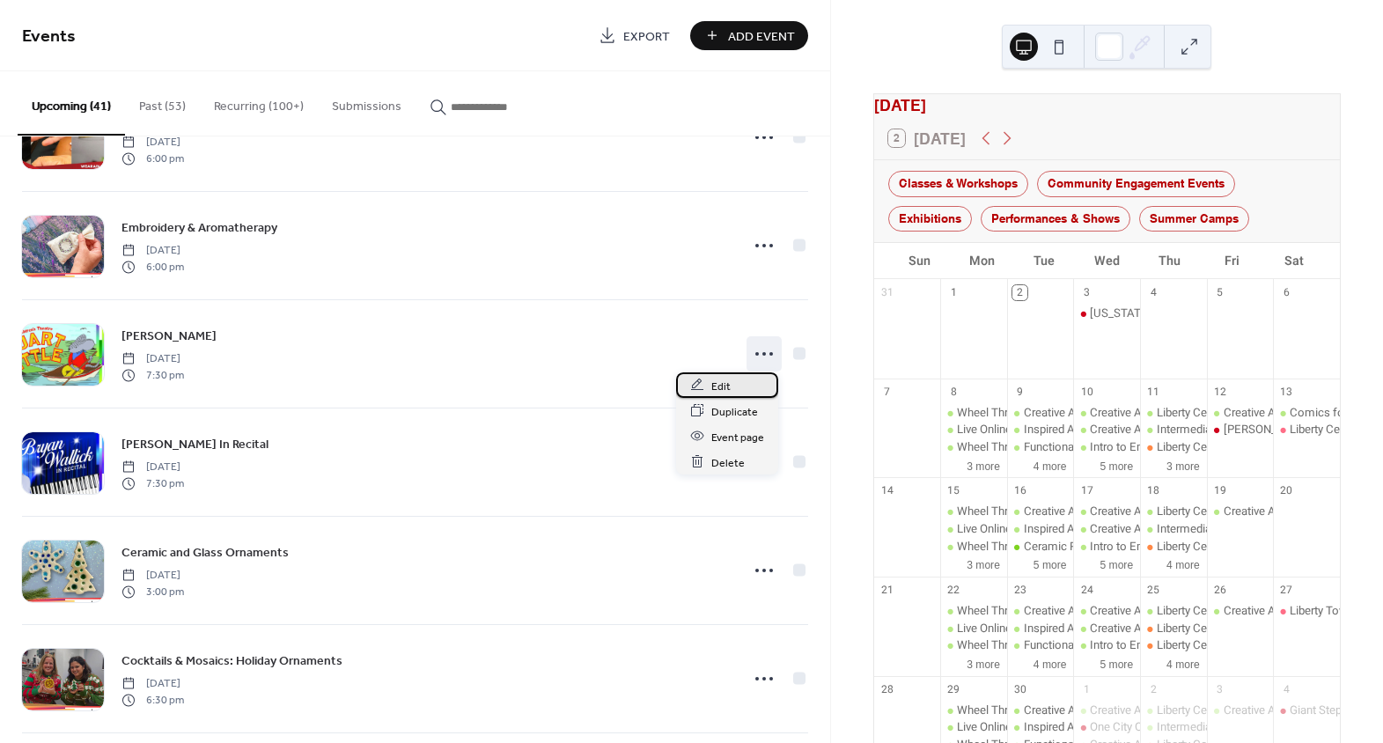
click at [735, 384] on div "Edit" at bounding box center [727, 385] width 102 height 26
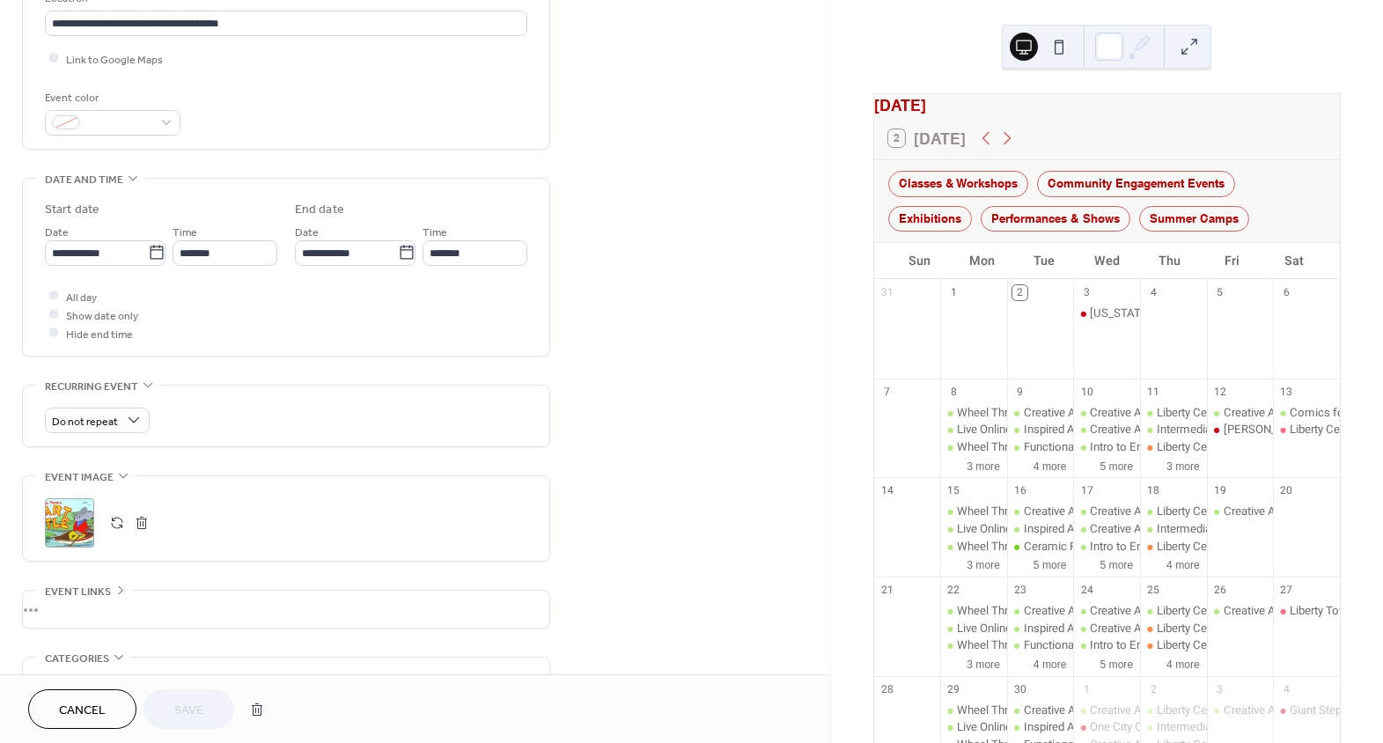
scroll to position [400, 0]
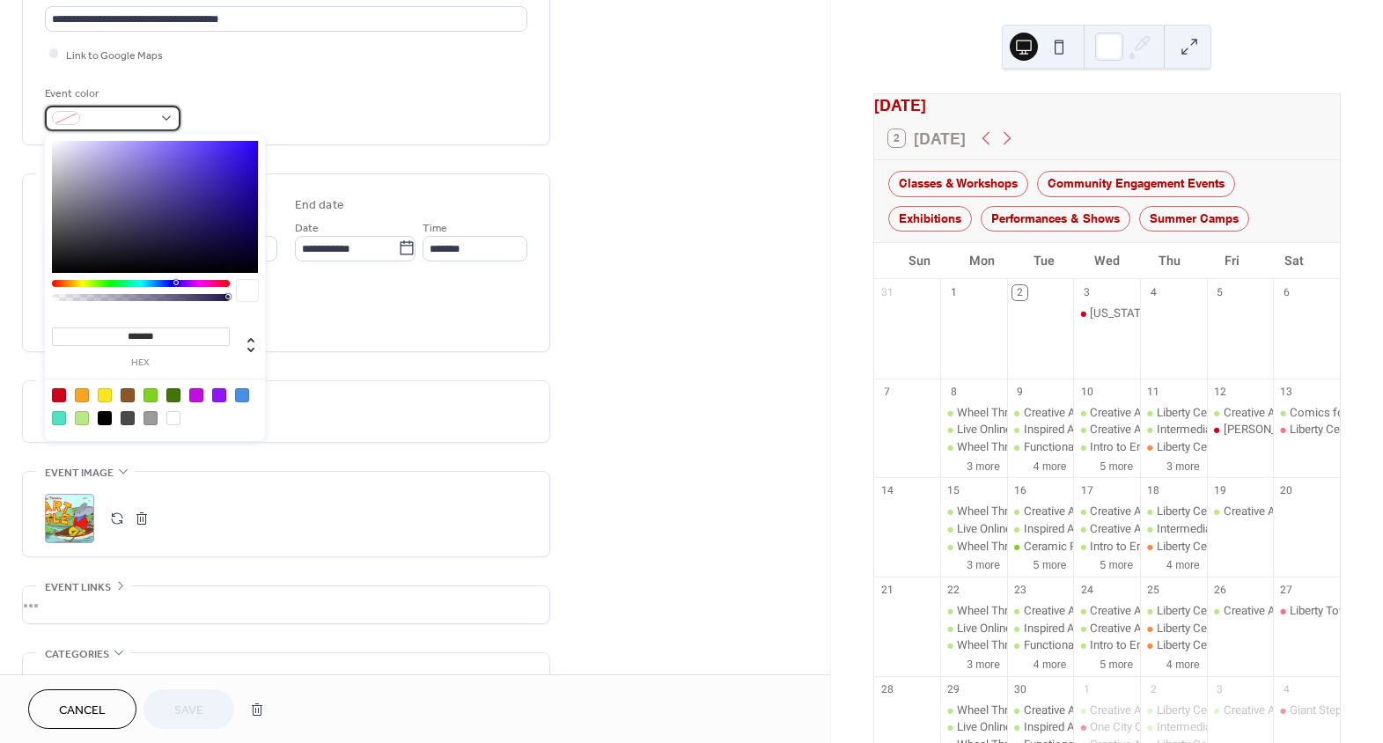
click at [129, 111] on span at bounding box center [119, 119] width 65 height 18
click at [62, 395] on div at bounding box center [59, 395] width 14 height 14
type input "*******"
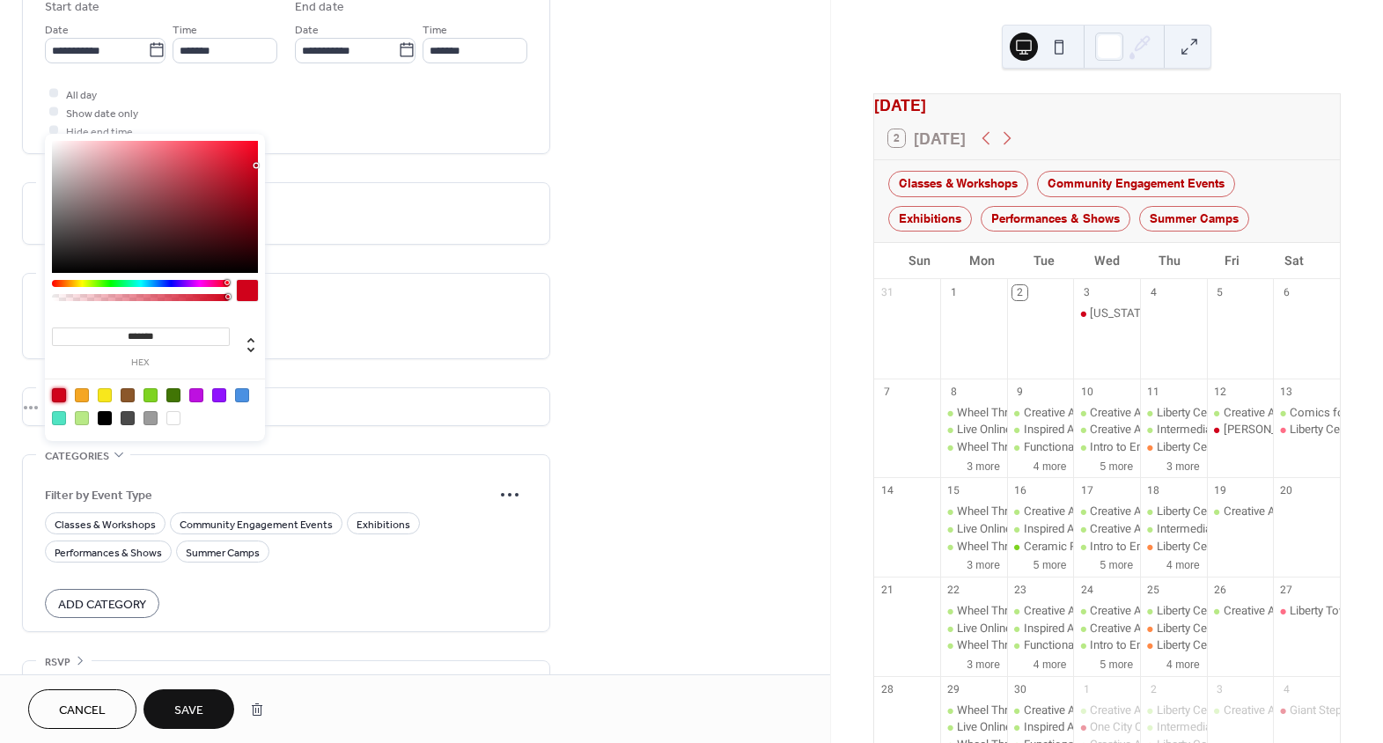
scroll to position [638, 0]
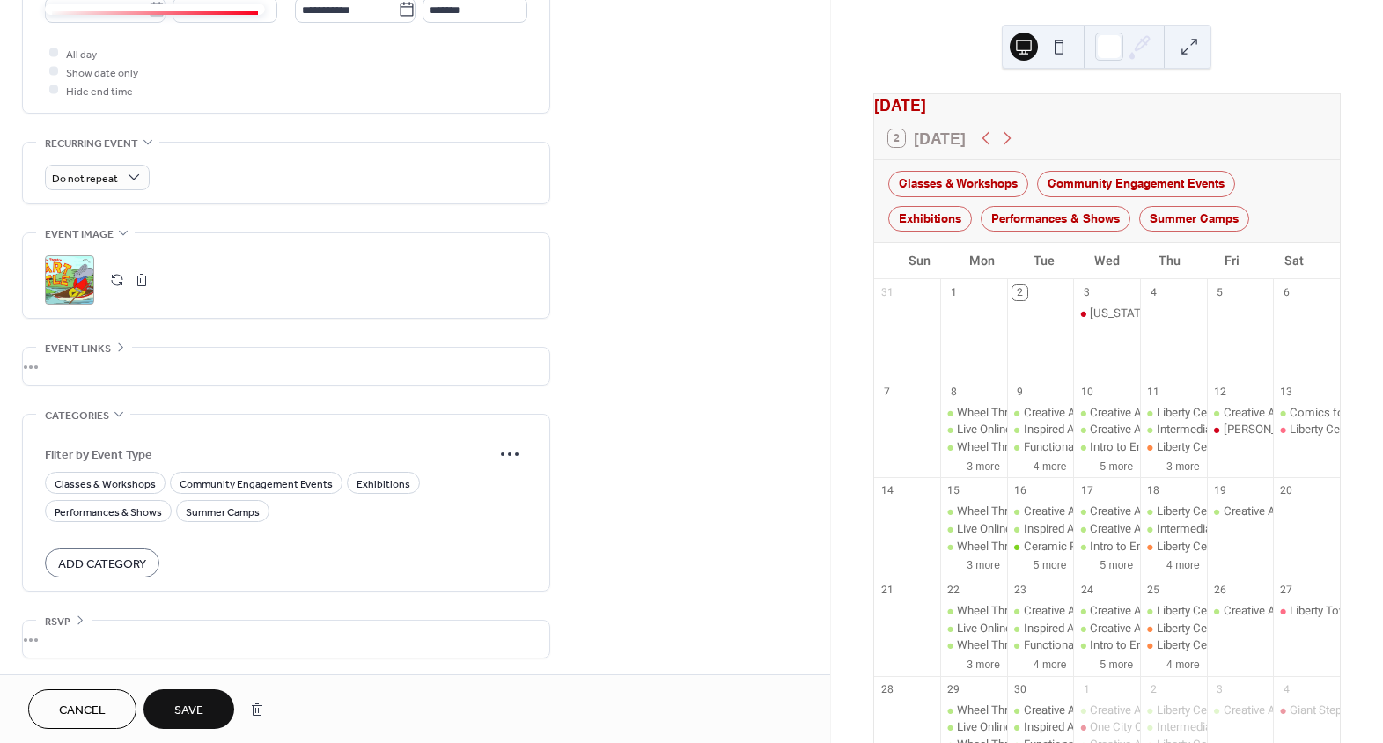
click at [139, 348] on div "•••" at bounding box center [286, 366] width 527 height 37
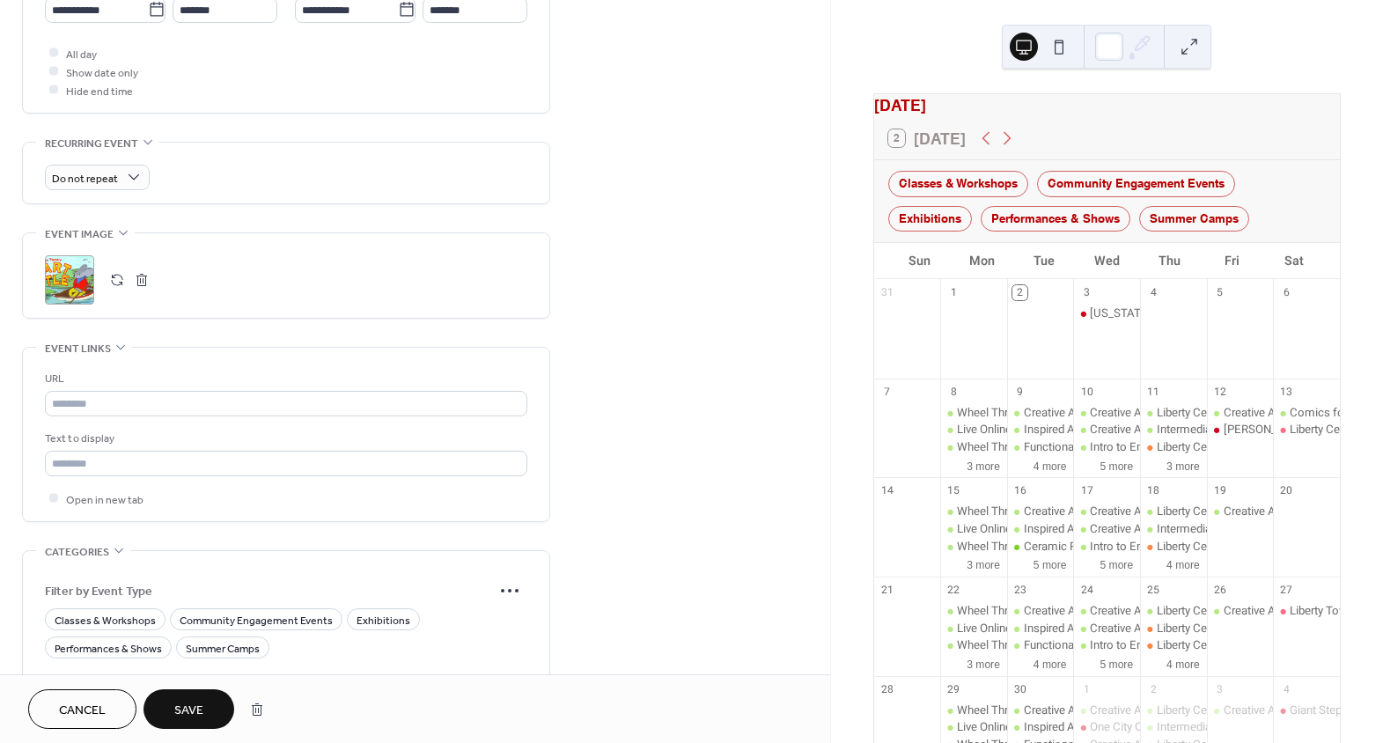
click at [139, 348] on div "•••" at bounding box center [286, 349] width 527 height 2
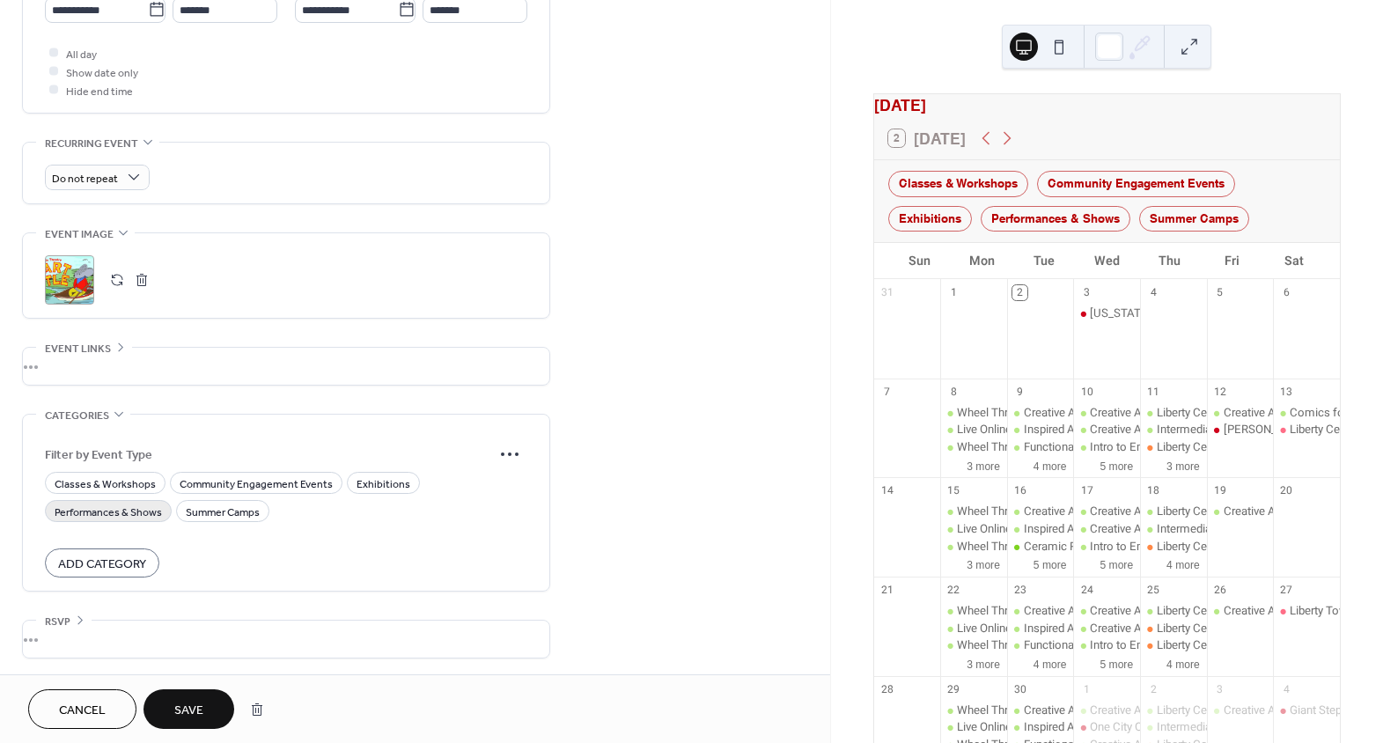
click at [99, 508] on span "Performances & Shows" at bounding box center [108, 512] width 107 height 18
click at [196, 702] on span "Save" at bounding box center [188, 711] width 29 height 18
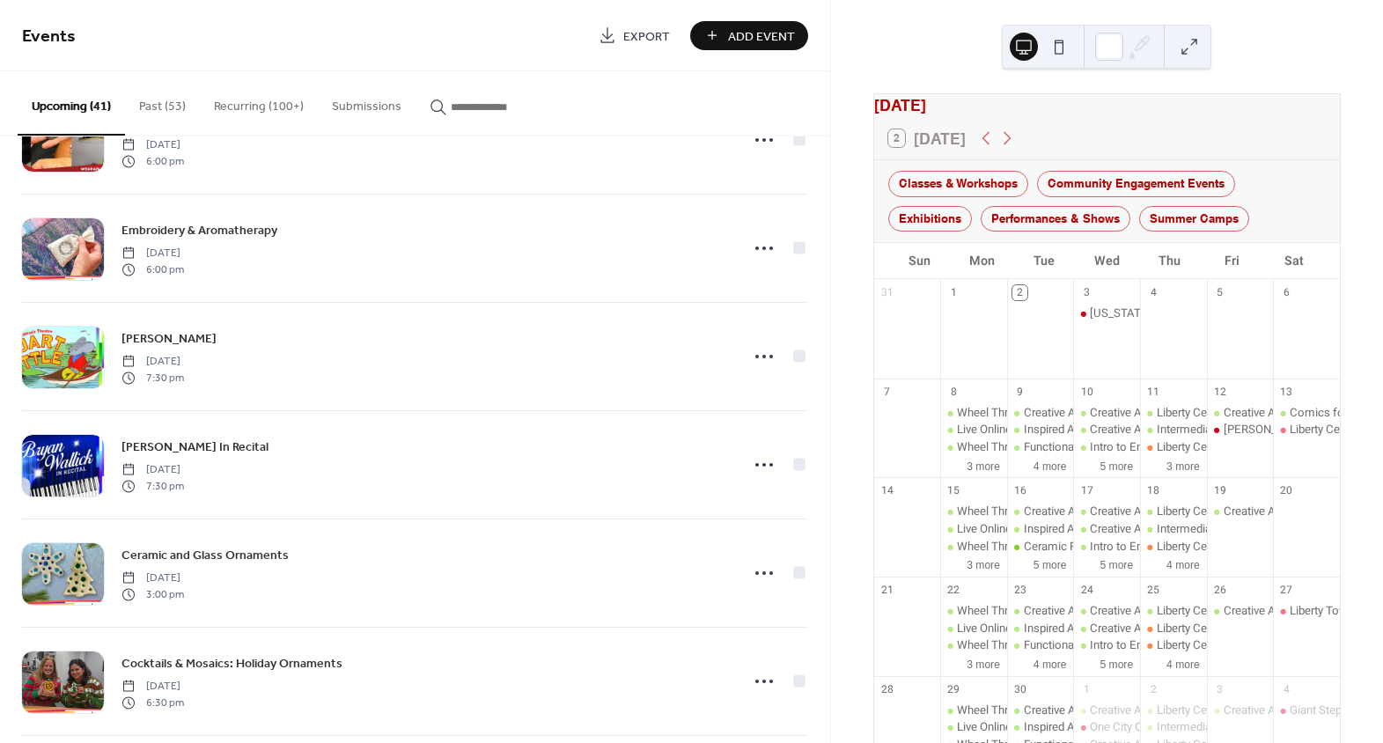
scroll to position [1920, 0]
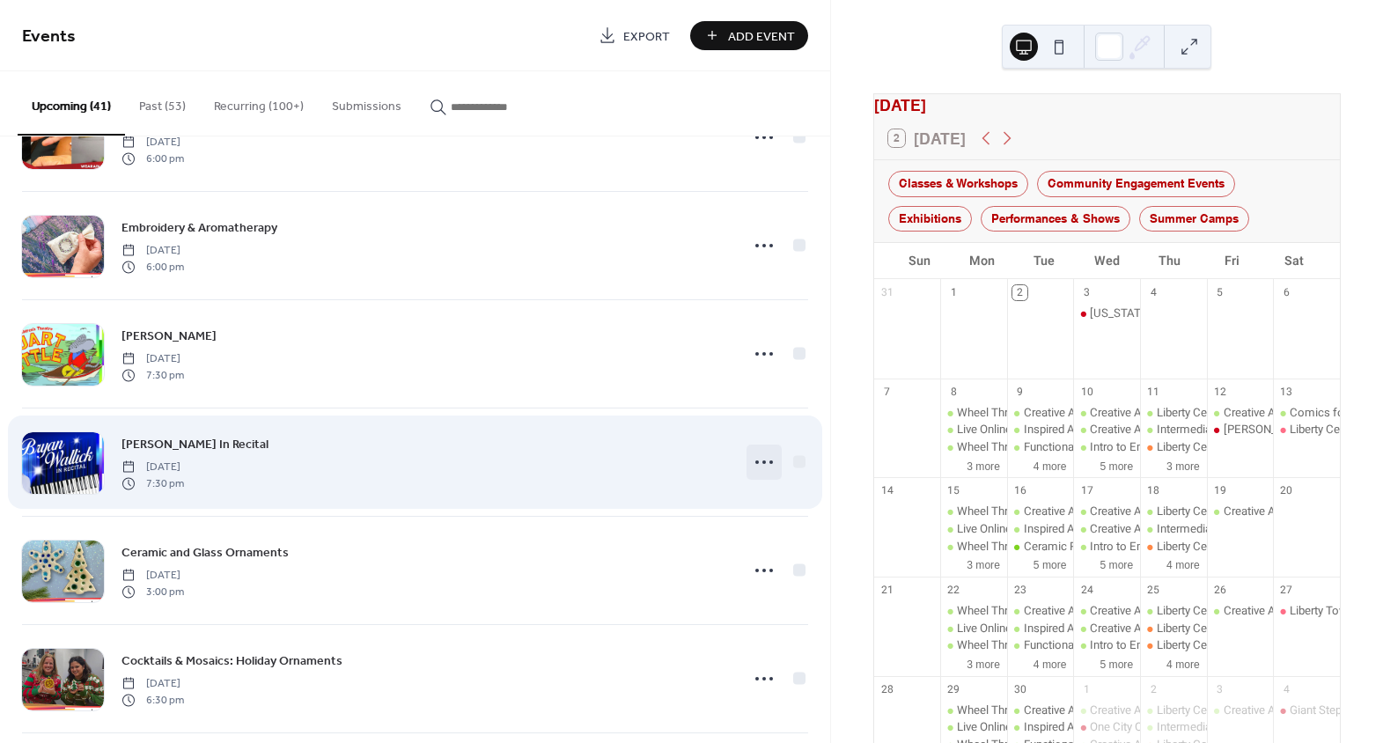
click at [760, 462] on icon at bounding box center [764, 462] width 28 height 28
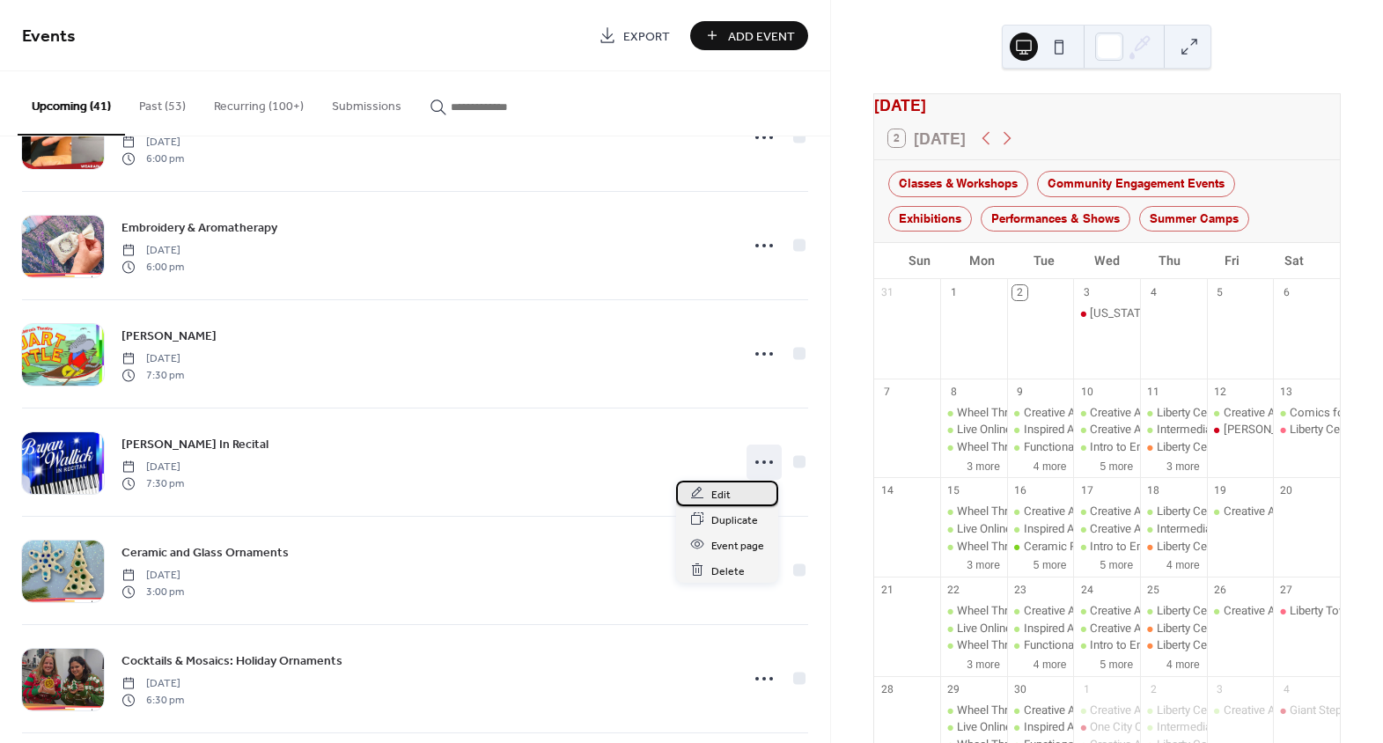
click at [759, 494] on div "Edit" at bounding box center [727, 494] width 102 height 26
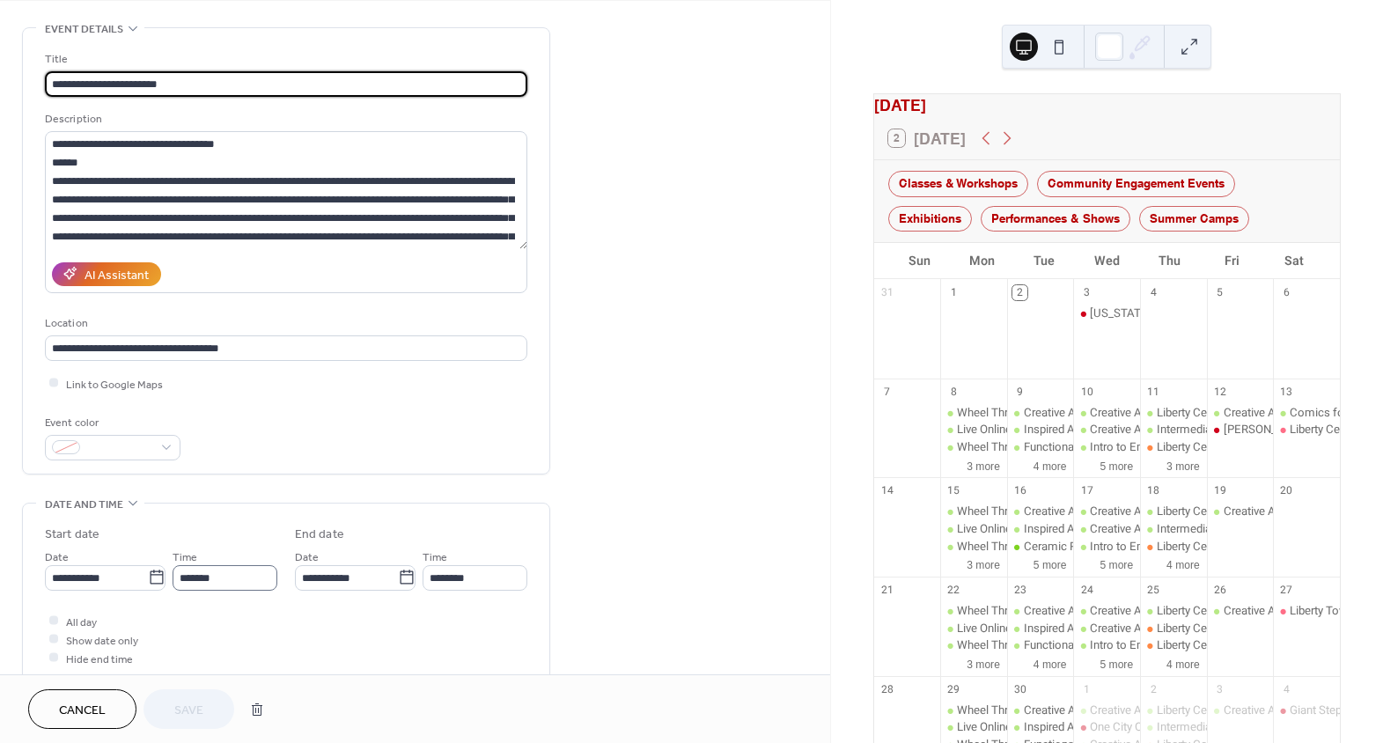
scroll to position [239, 0]
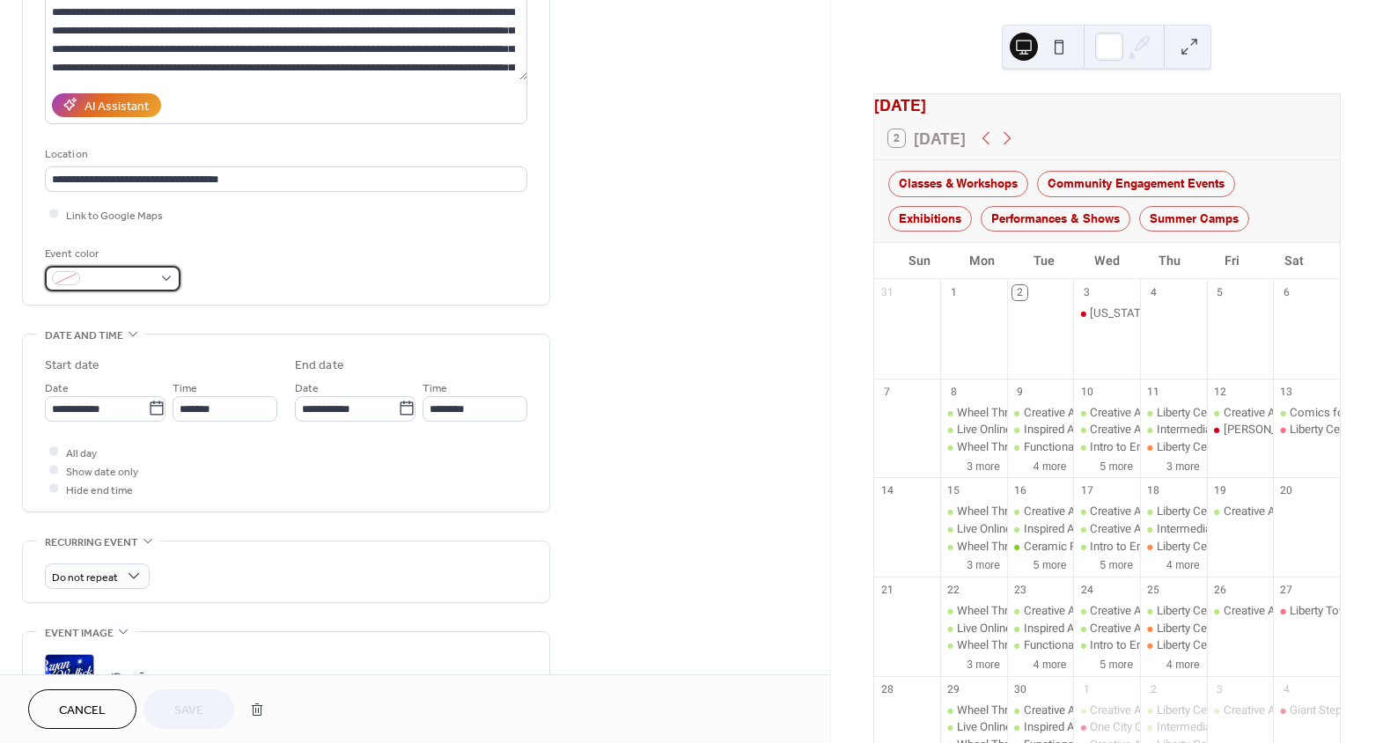
click at [152, 269] on div at bounding box center [113, 279] width 136 height 26
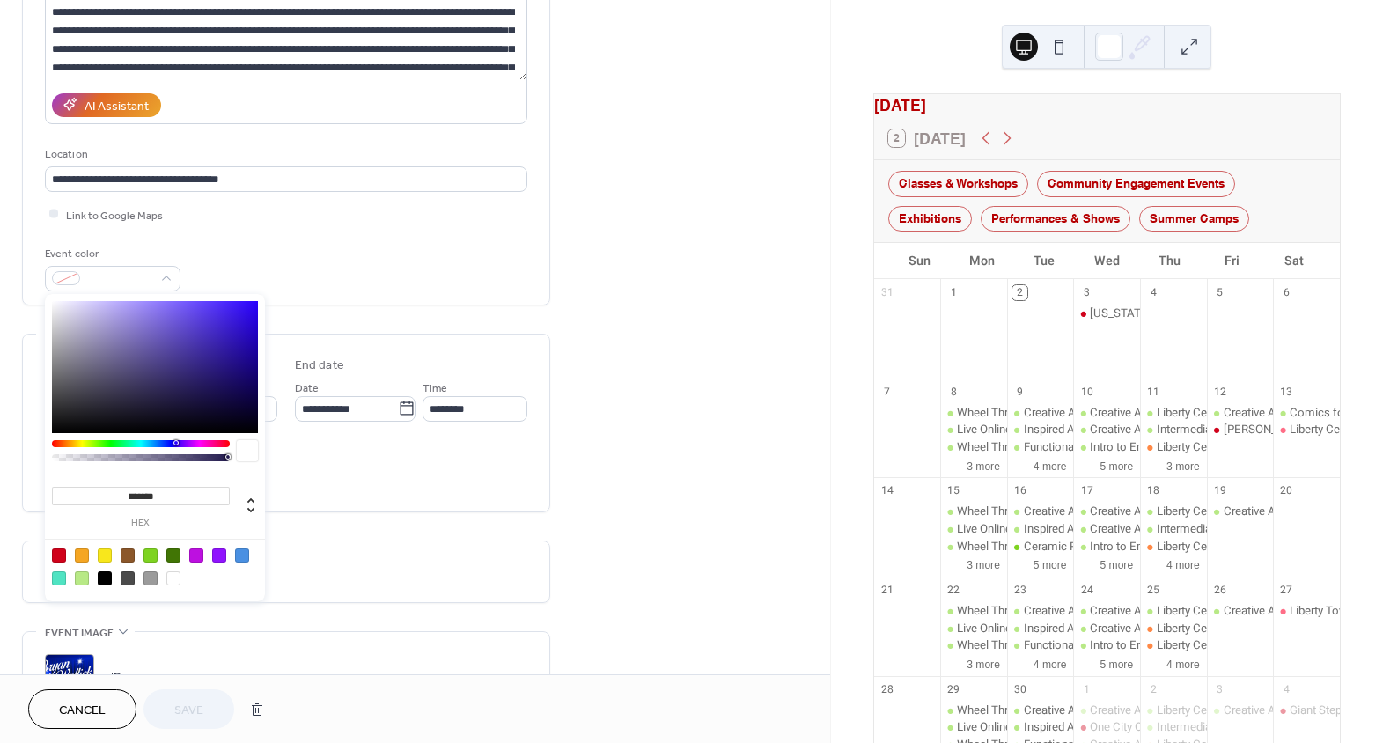
click at [55, 551] on div at bounding box center [59, 556] width 14 height 14
type input "*******"
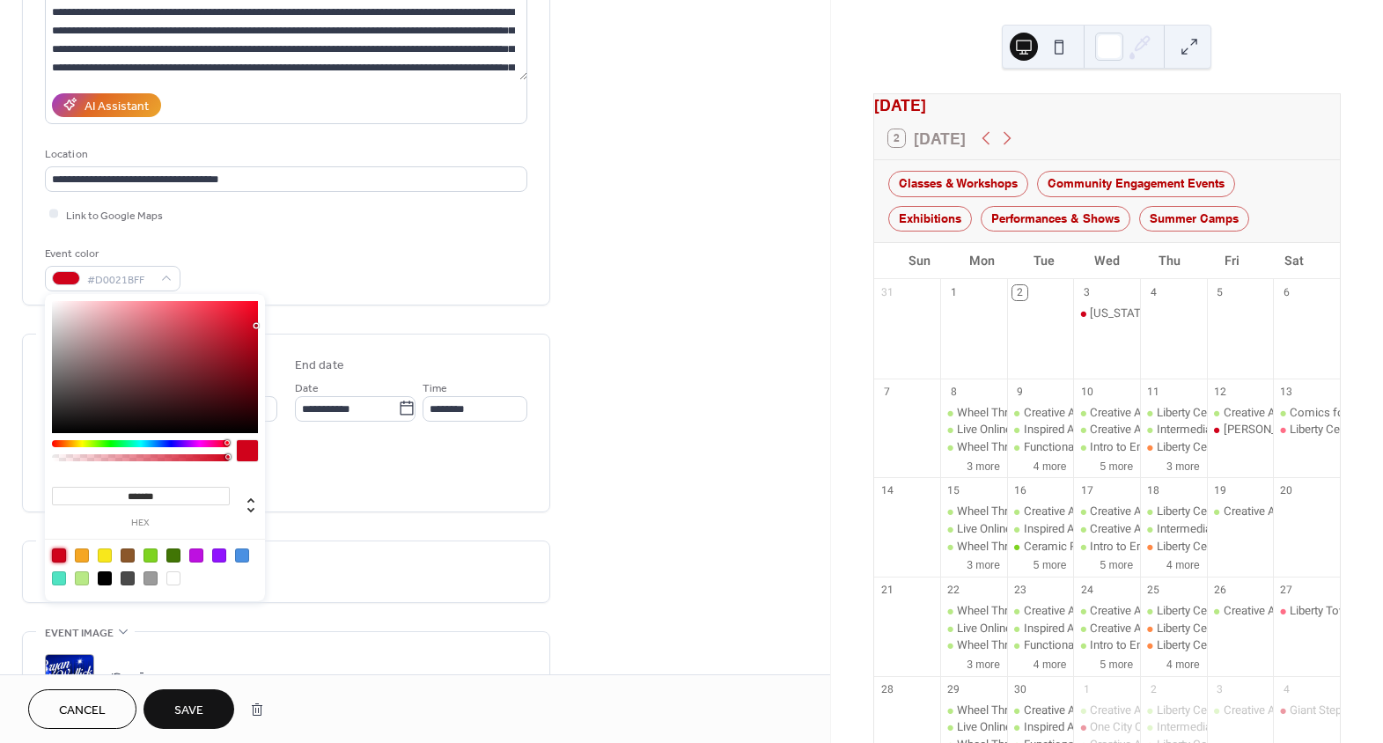
click at [401, 554] on div "Do not repeat" at bounding box center [286, 571] width 482 height 61
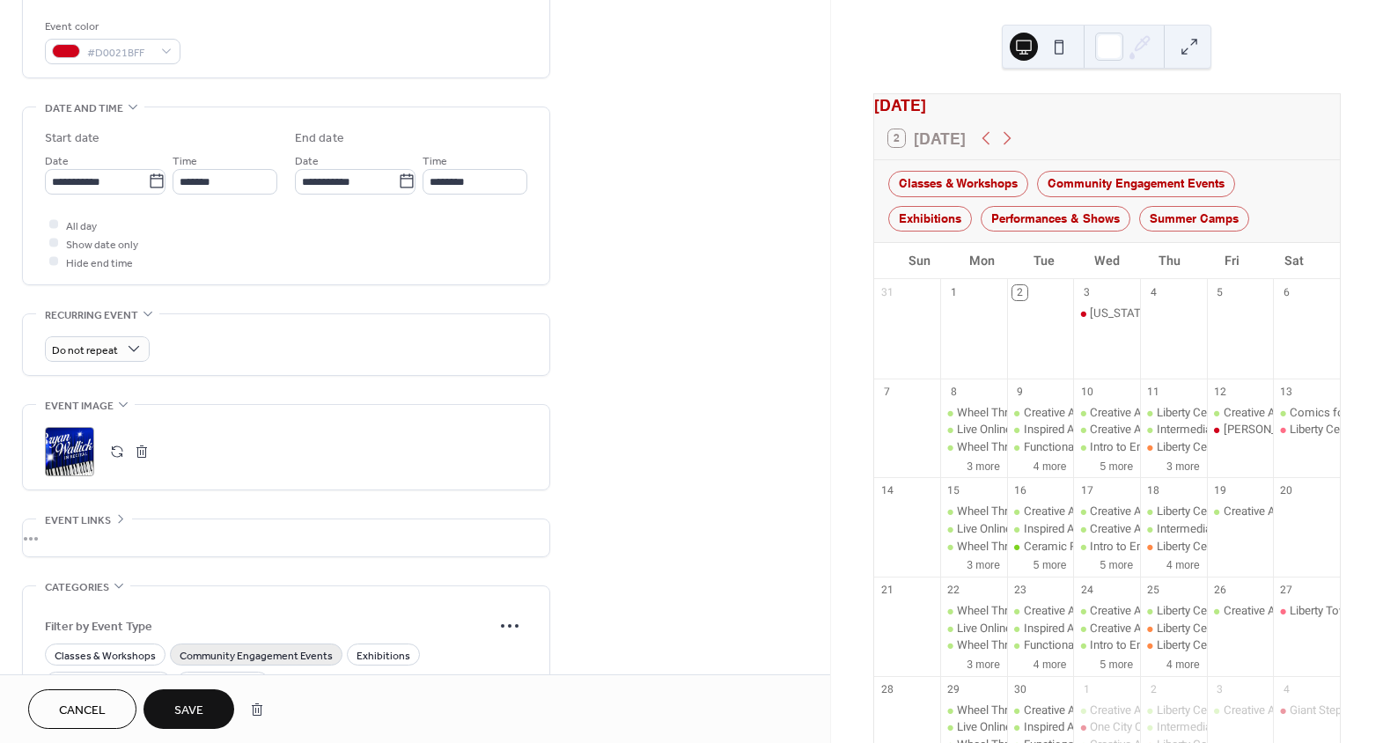
scroll to position [560, 0]
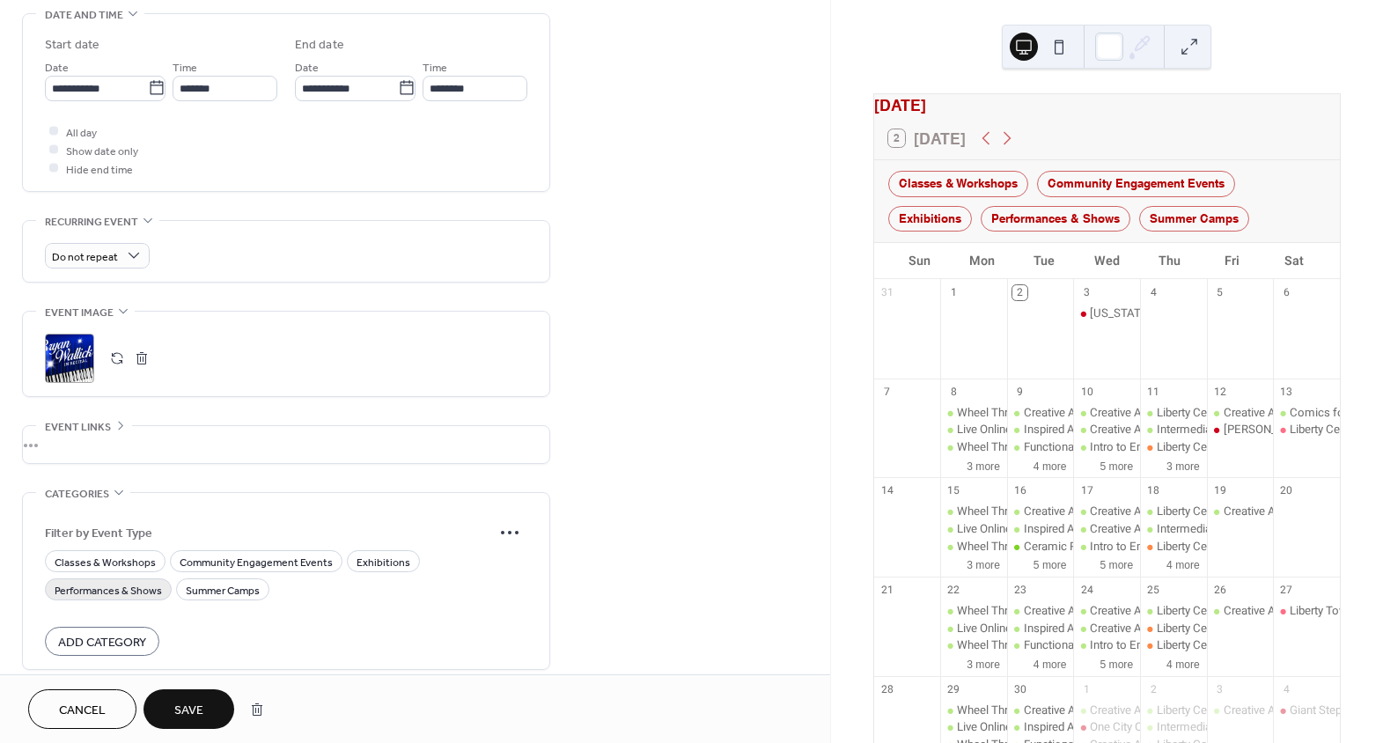
click at [124, 594] on span "Performances & Shows" at bounding box center [108, 590] width 107 height 18
click at [200, 708] on span "Save" at bounding box center [188, 711] width 29 height 18
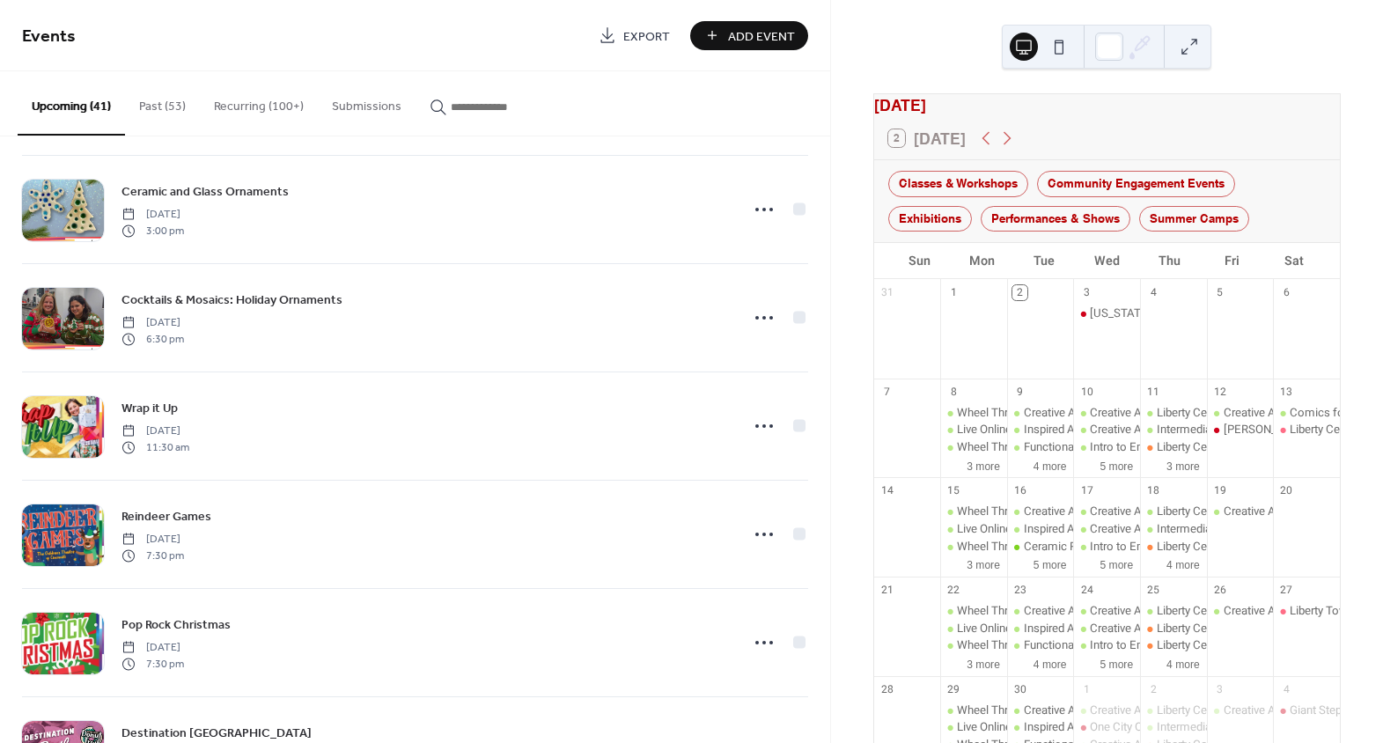
scroll to position [2161, 0]
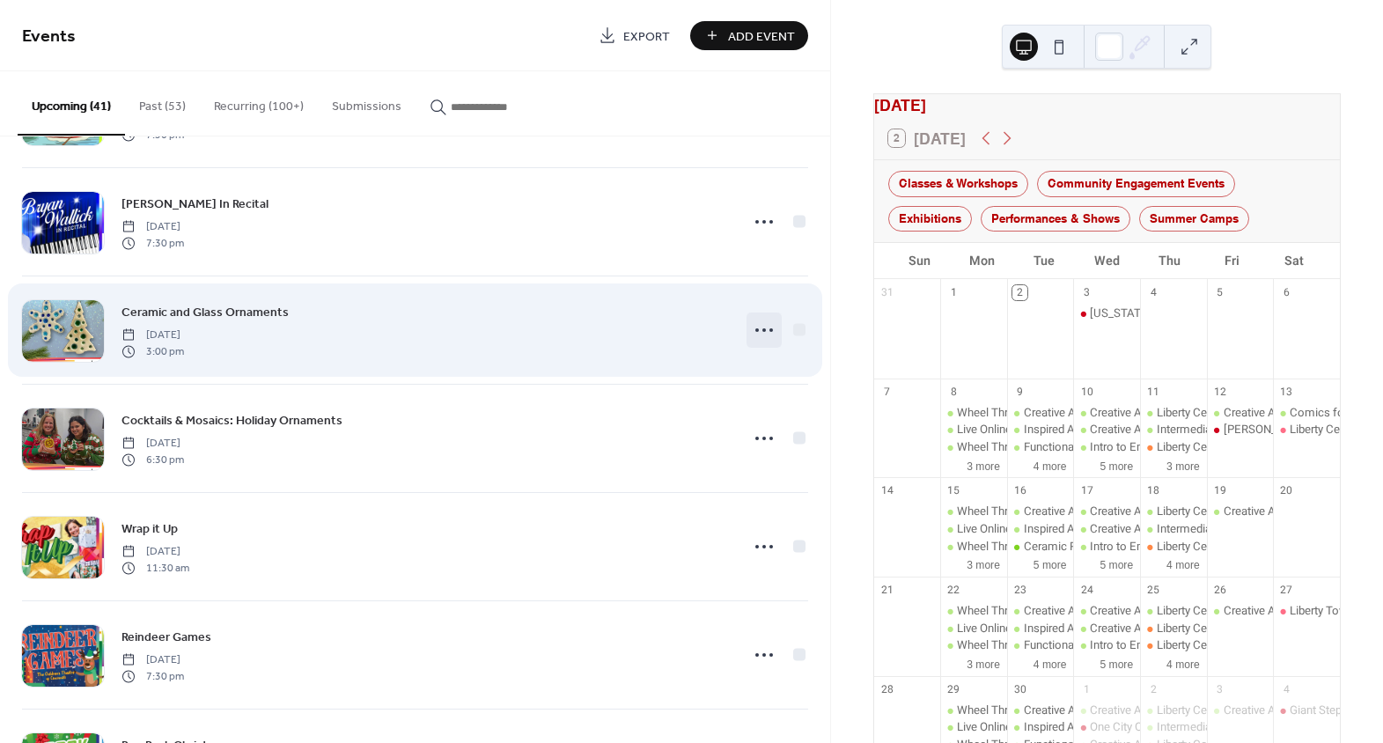
click at [762, 327] on icon at bounding box center [764, 330] width 28 height 28
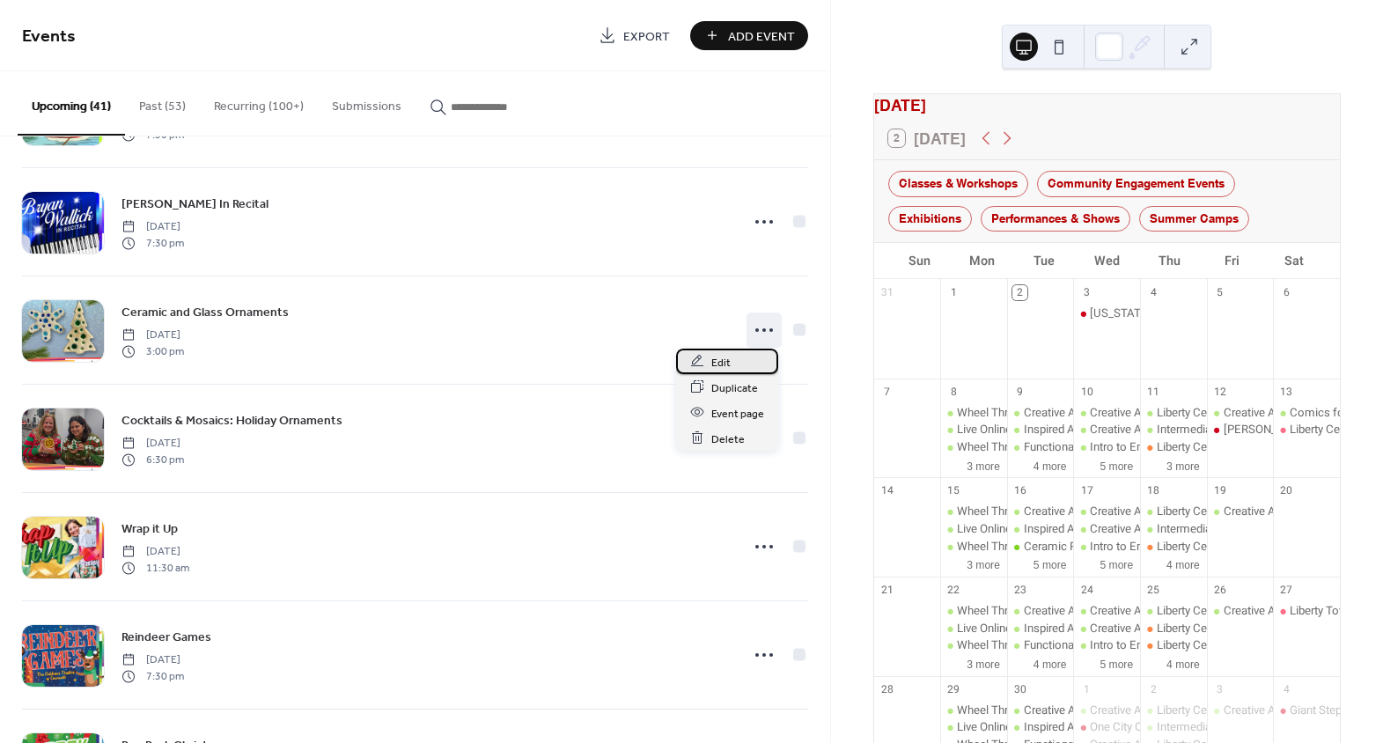
click at [754, 362] on div "Edit" at bounding box center [727, 362] width 102 height 26
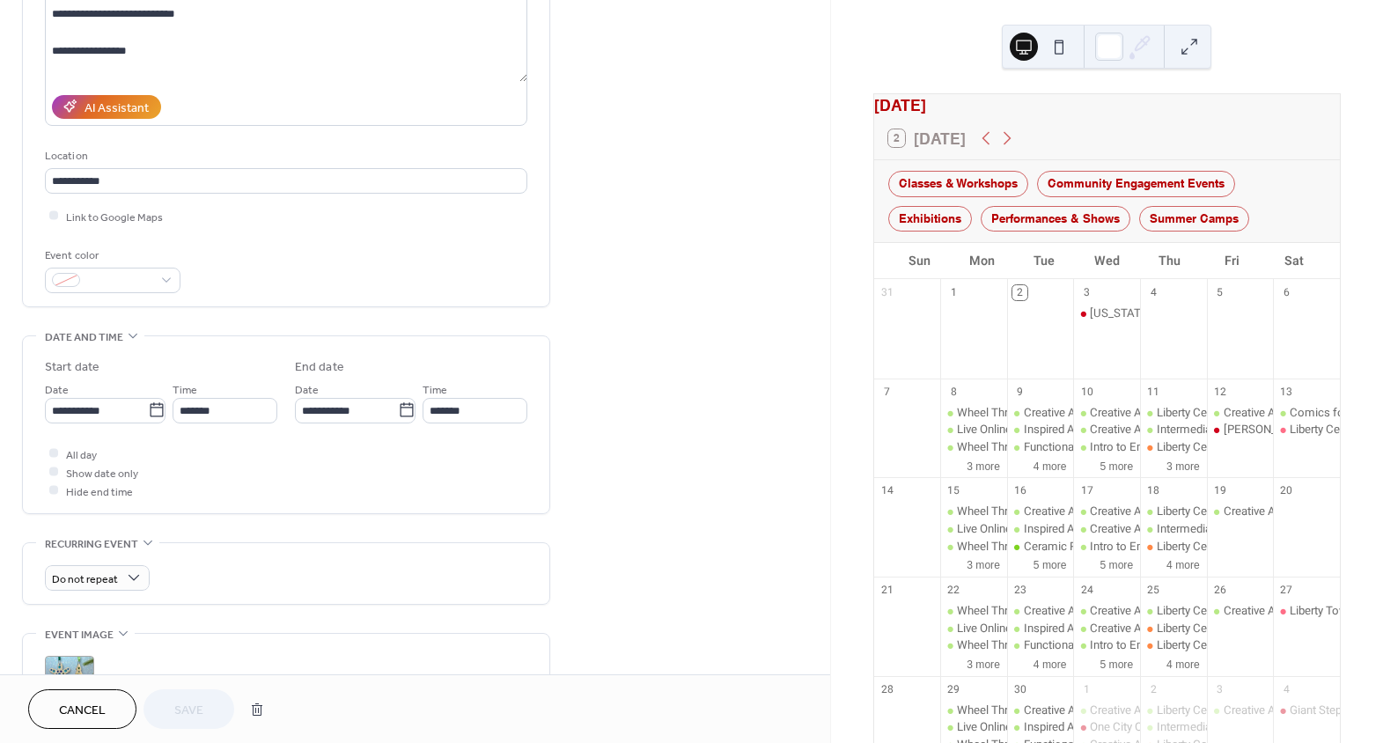
scroll to position [239, 0]
click at [130, 279] on span at bounding box center [119, 279] width 65 height 18
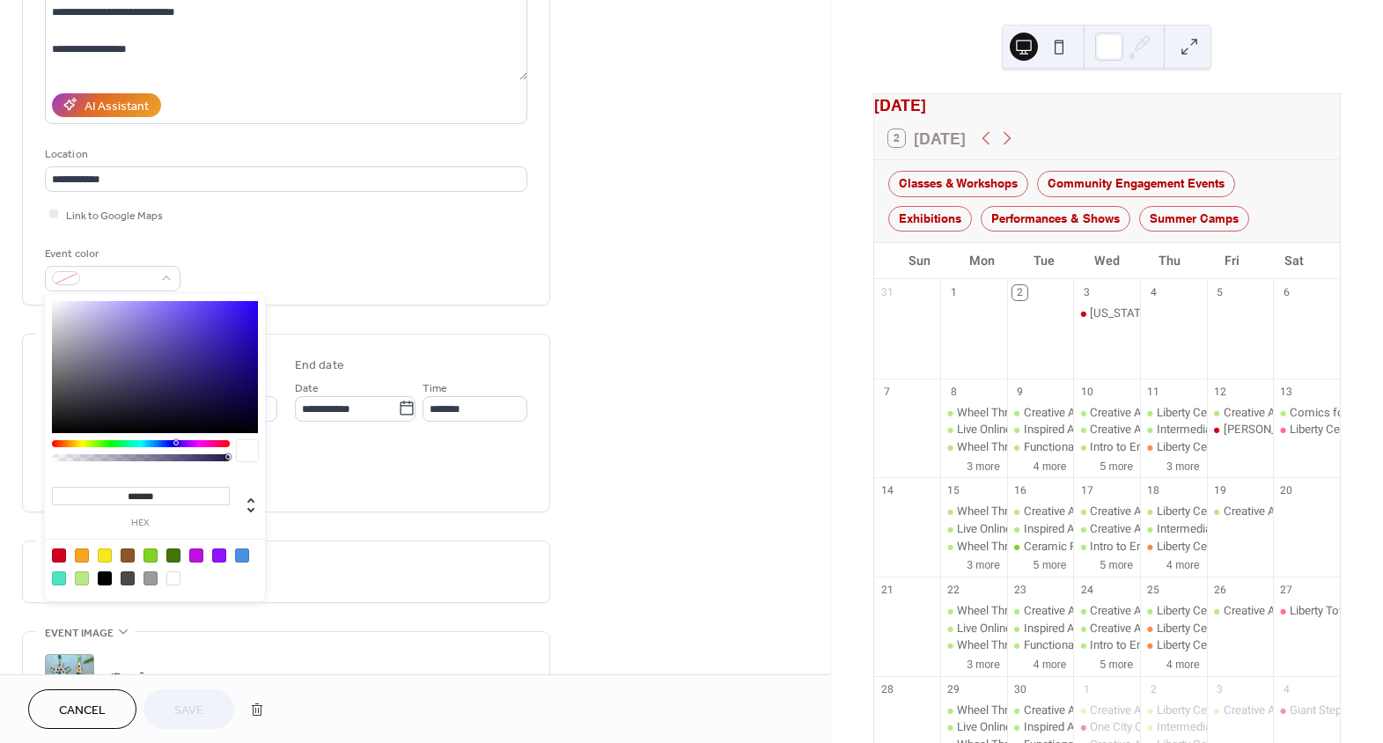
click at [146, 556] on div at bounding box center [151, 556] width 14 height 14
type input "*******"
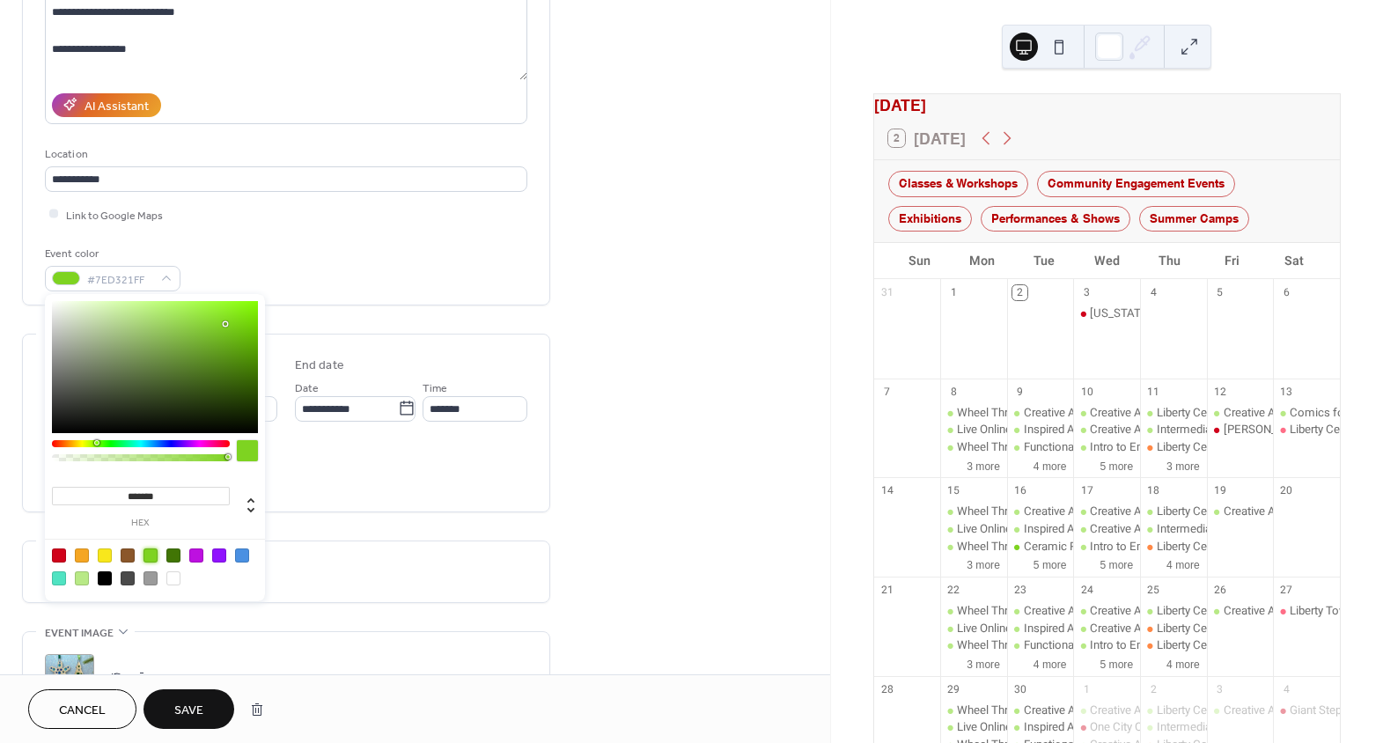
click at [467, 549] on div "Do not repeat" at bounding box center [286, 571] width 482 height 61
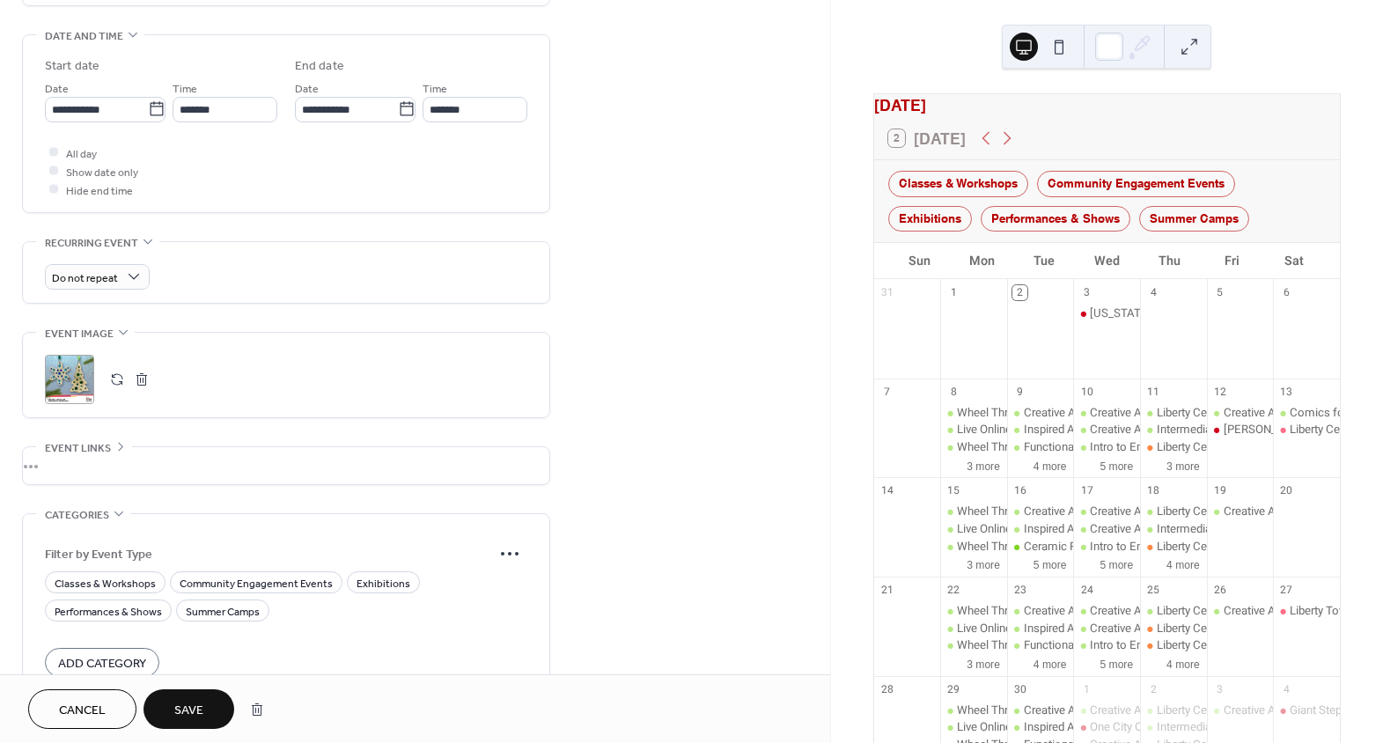
scroll to position [560, 0]
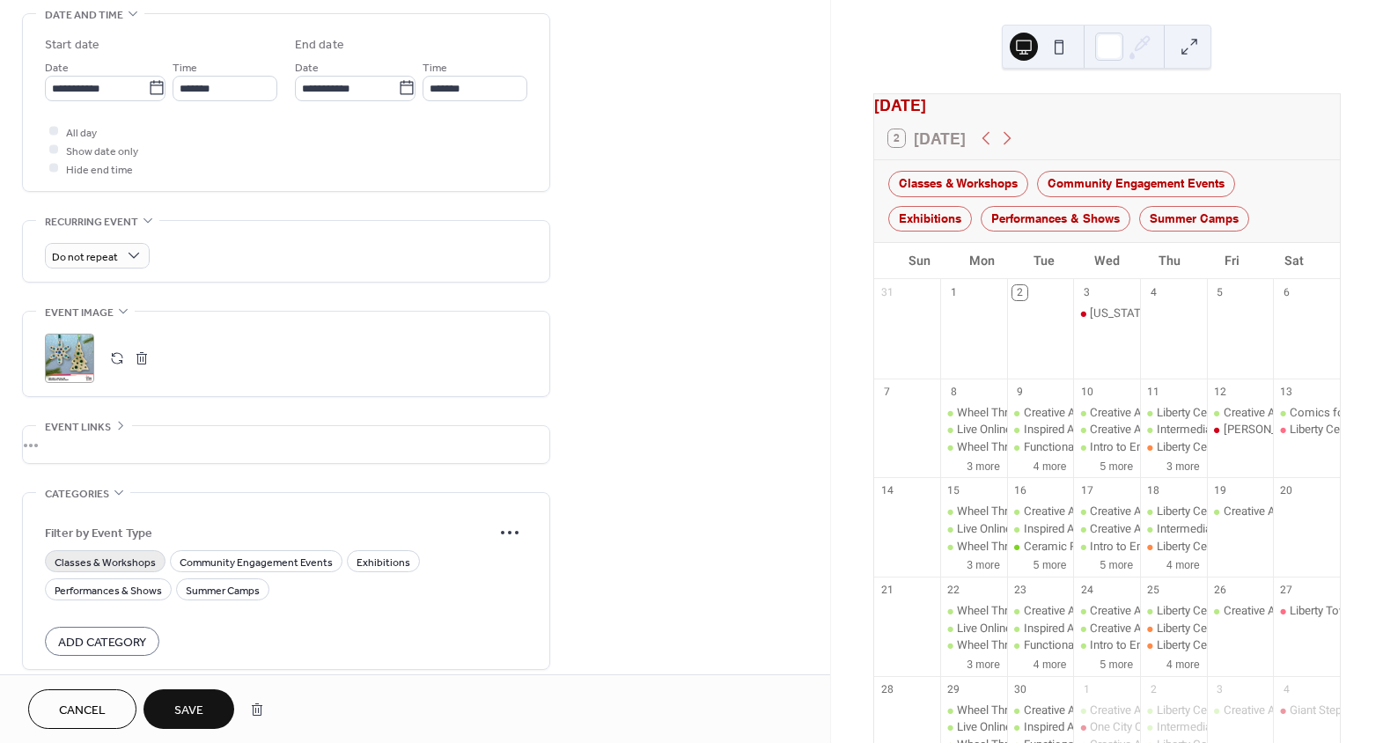
click at [117, 563] on span "Classes & Workshops" at bounding box center [105, 562] width 101 height 18
click at [189, 711] on span "Save" at bounding box center [188, 711] width 29 height 18
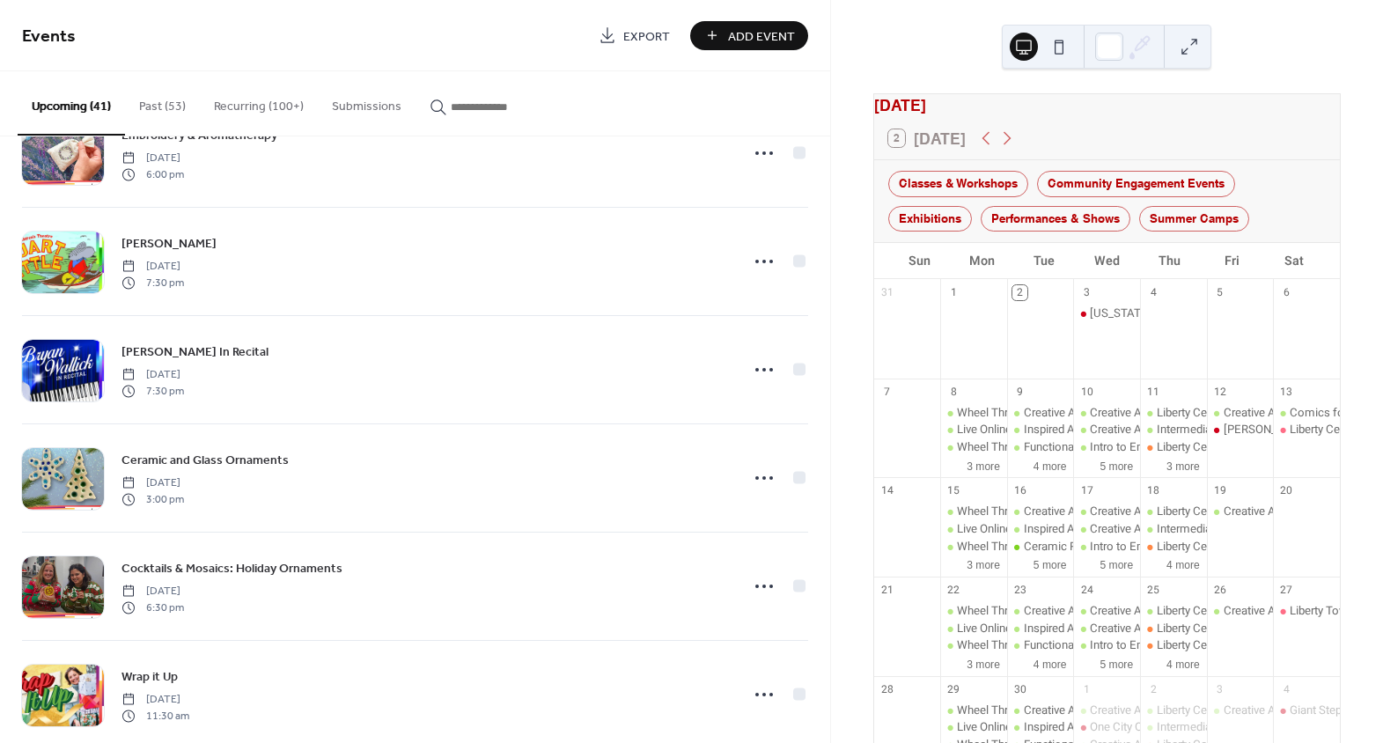
scroll to position [2081, 0]
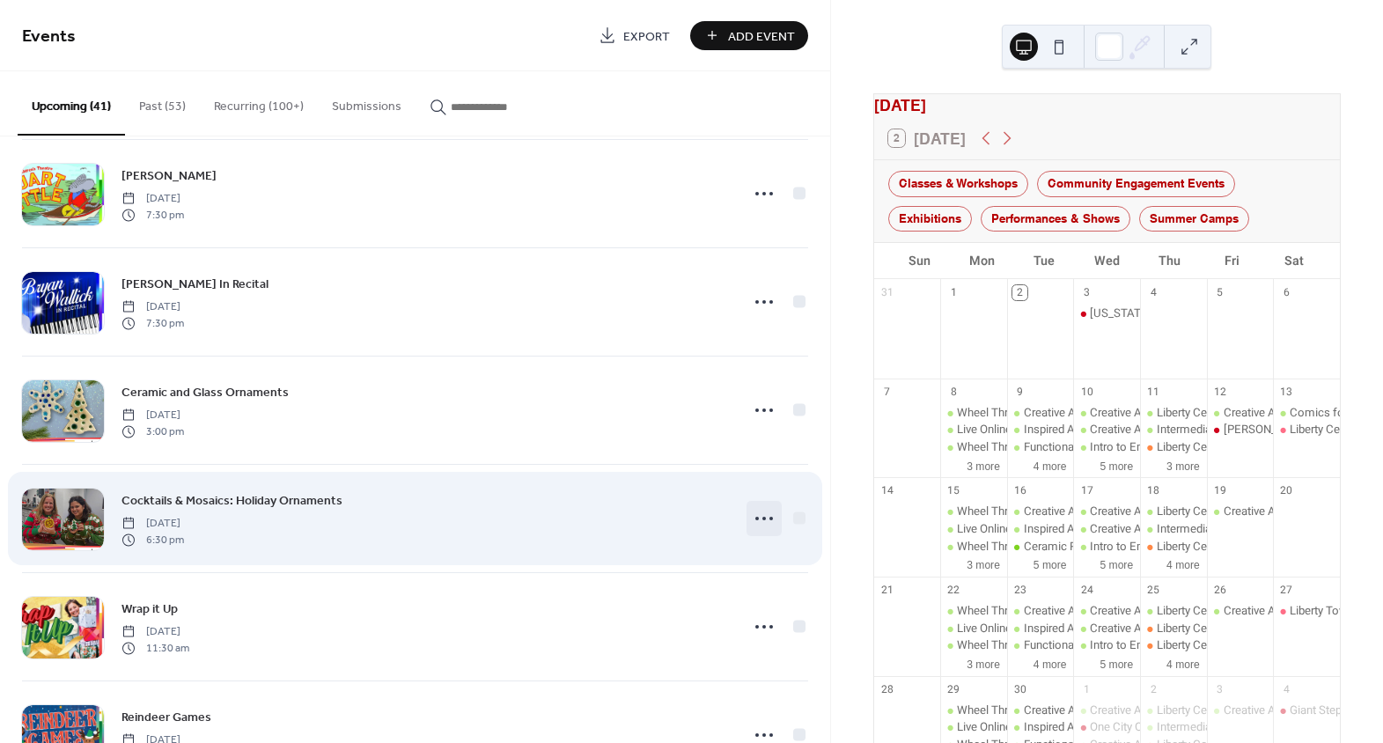
click at [759, 512] on icon at bounding box center [764, 518] width 28 height 28
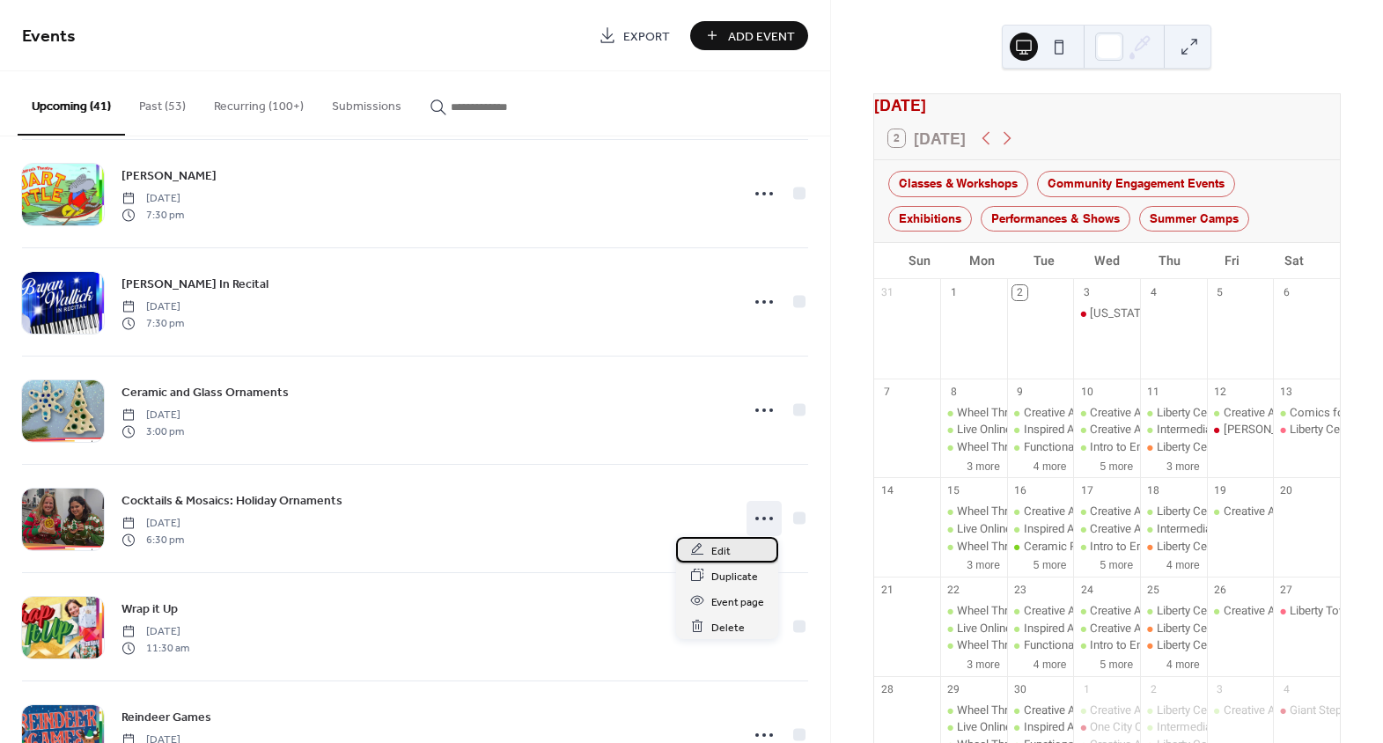
click at [719, 544] on span "Edit" at bounding box center [720, 550] width 19 height 18
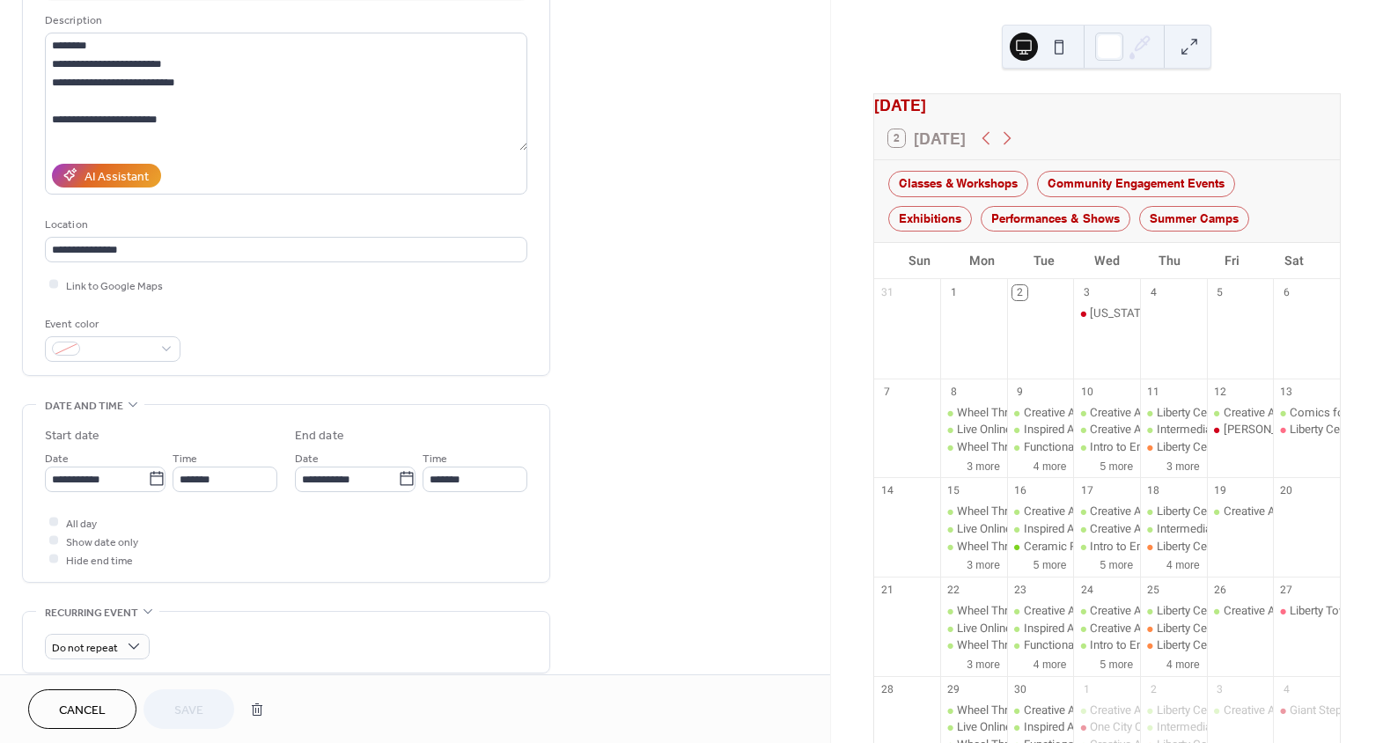
scroll to position [239, 0]
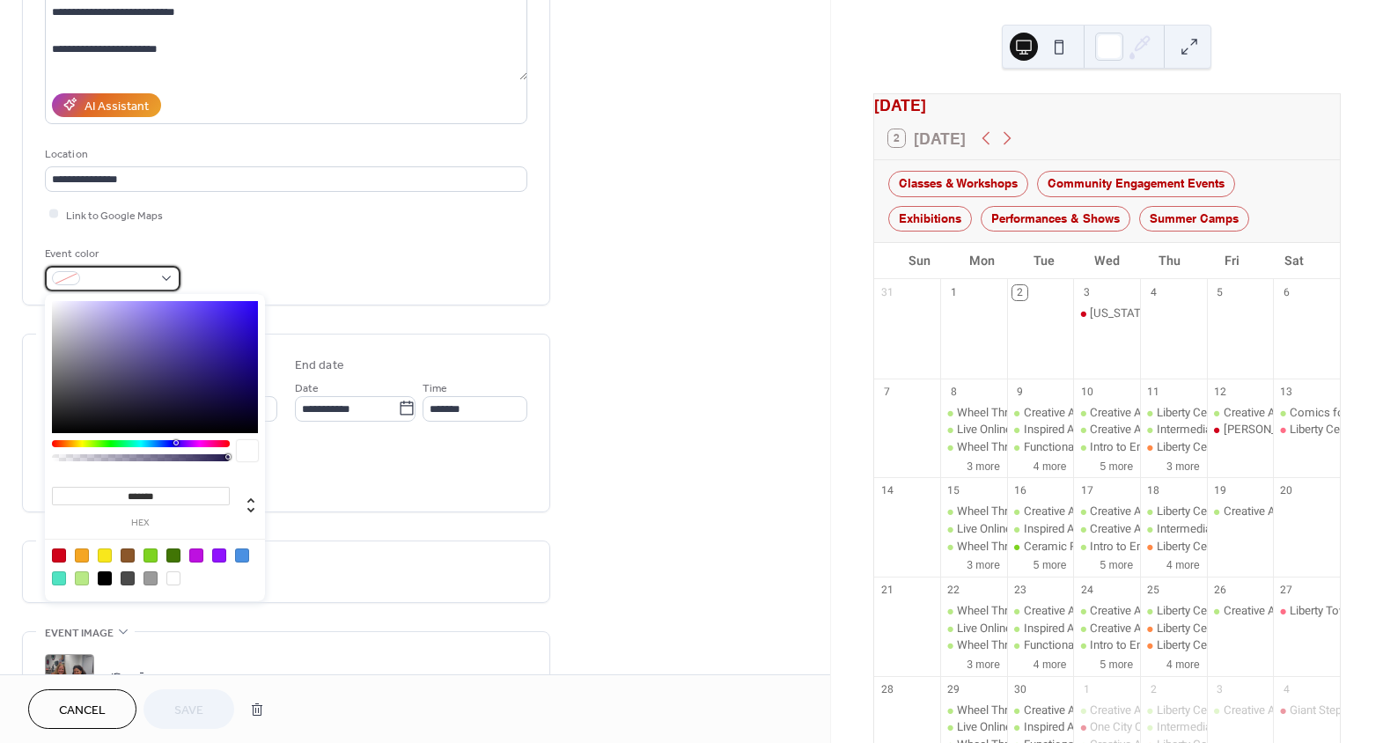
click at [145, 266] on div at bounding box center [113, 279] width 136 height 26
click at [148, 553] on div at bounding box center [151, 556] width 14 height 14
type input "*******"
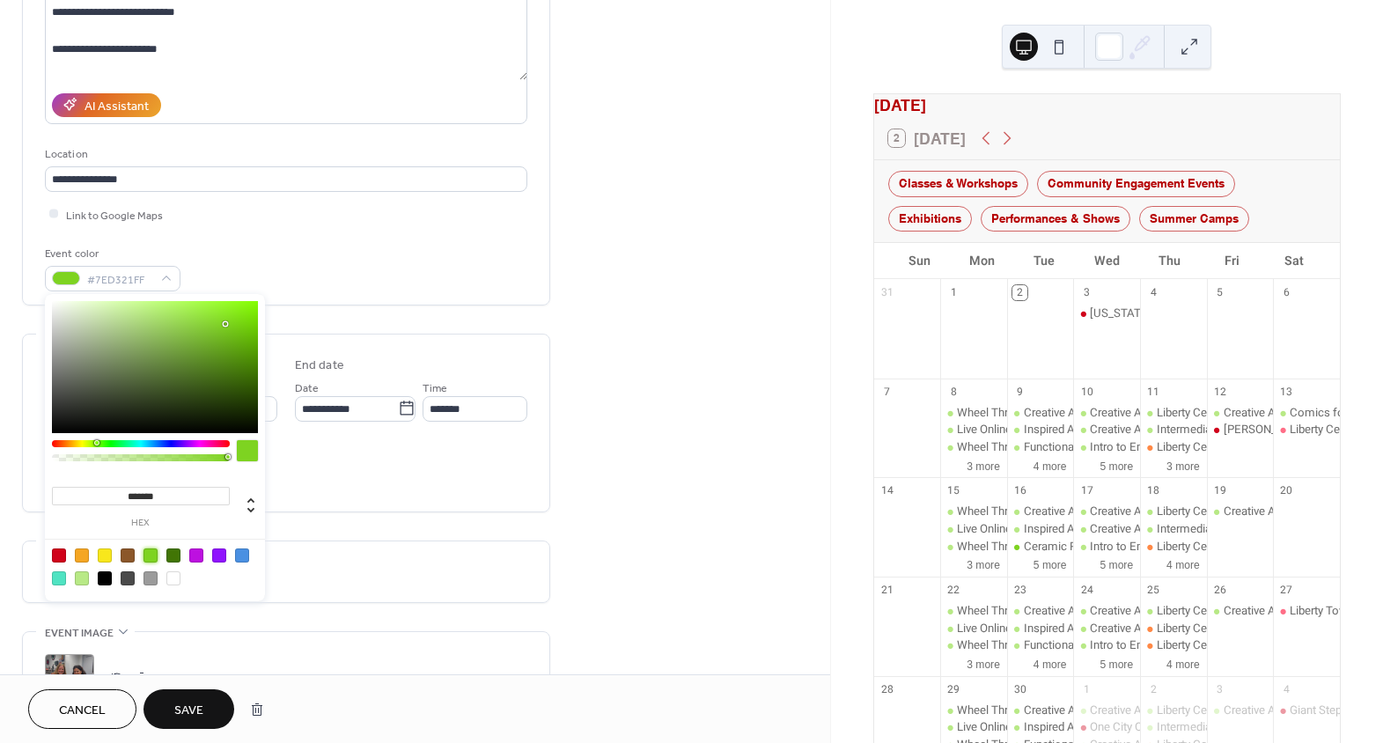
click at [417, 544] on div "Do not repeat" at bounding box center [286, 571] width 482 height 61
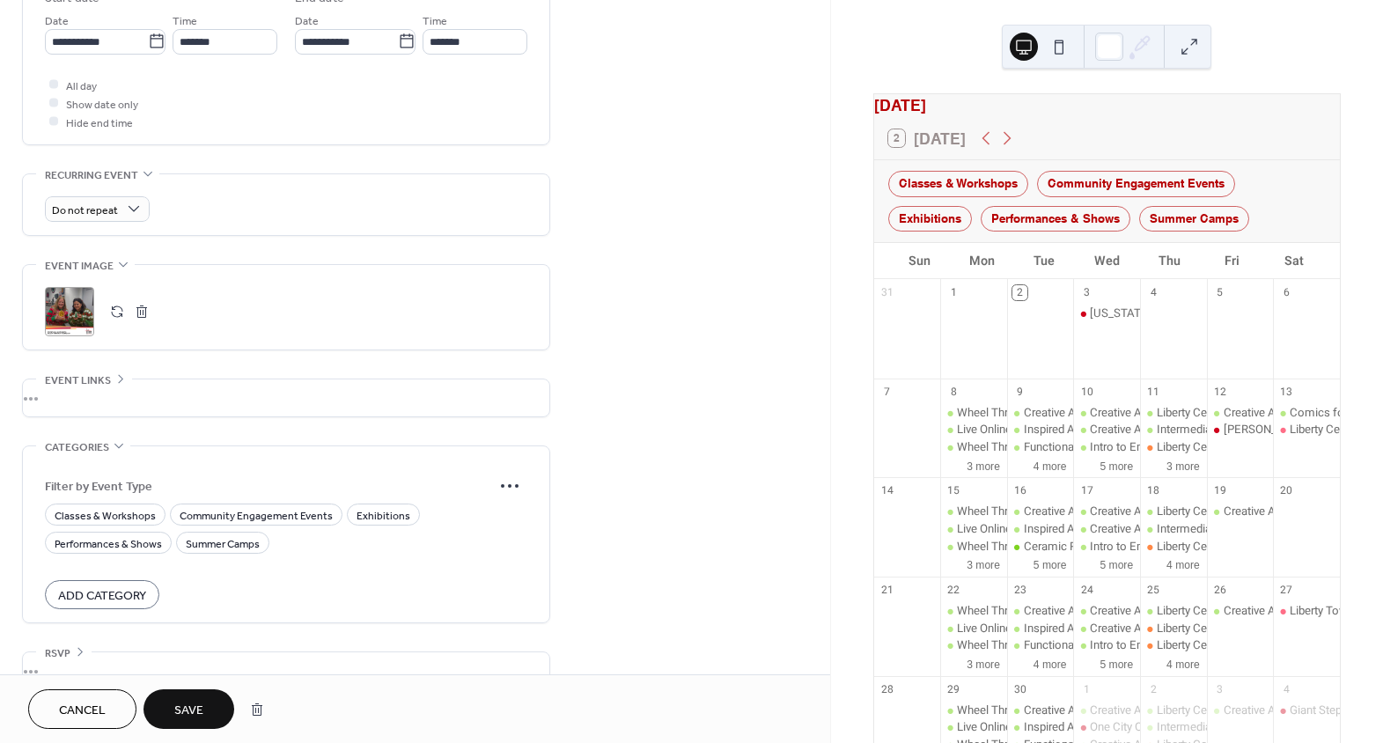
scroll to position [638, 0]
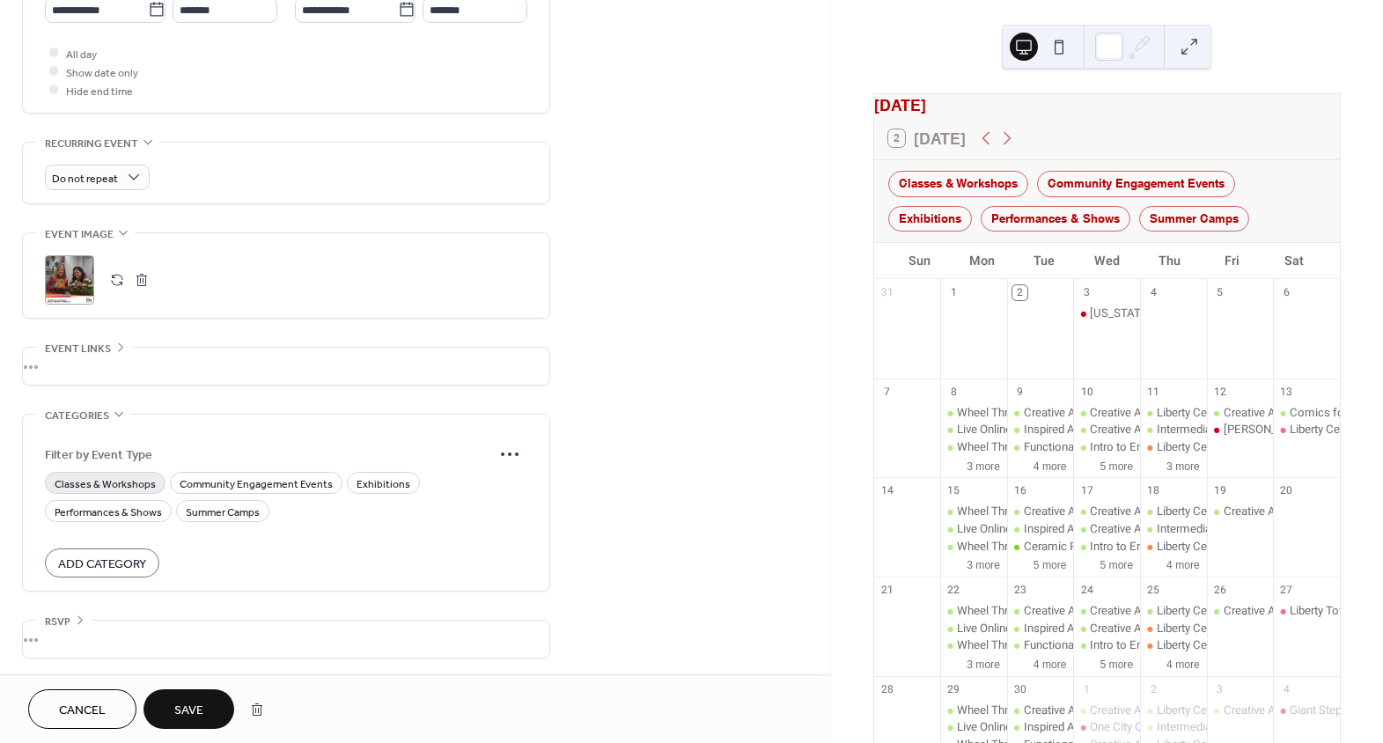
click at [110, 483] on span "Classes & Workshops" at bounding box center [105, 484] width 101 height 18
click at [185, 706] on span "Save" at bounding box center [188, 711] width 29 height 18
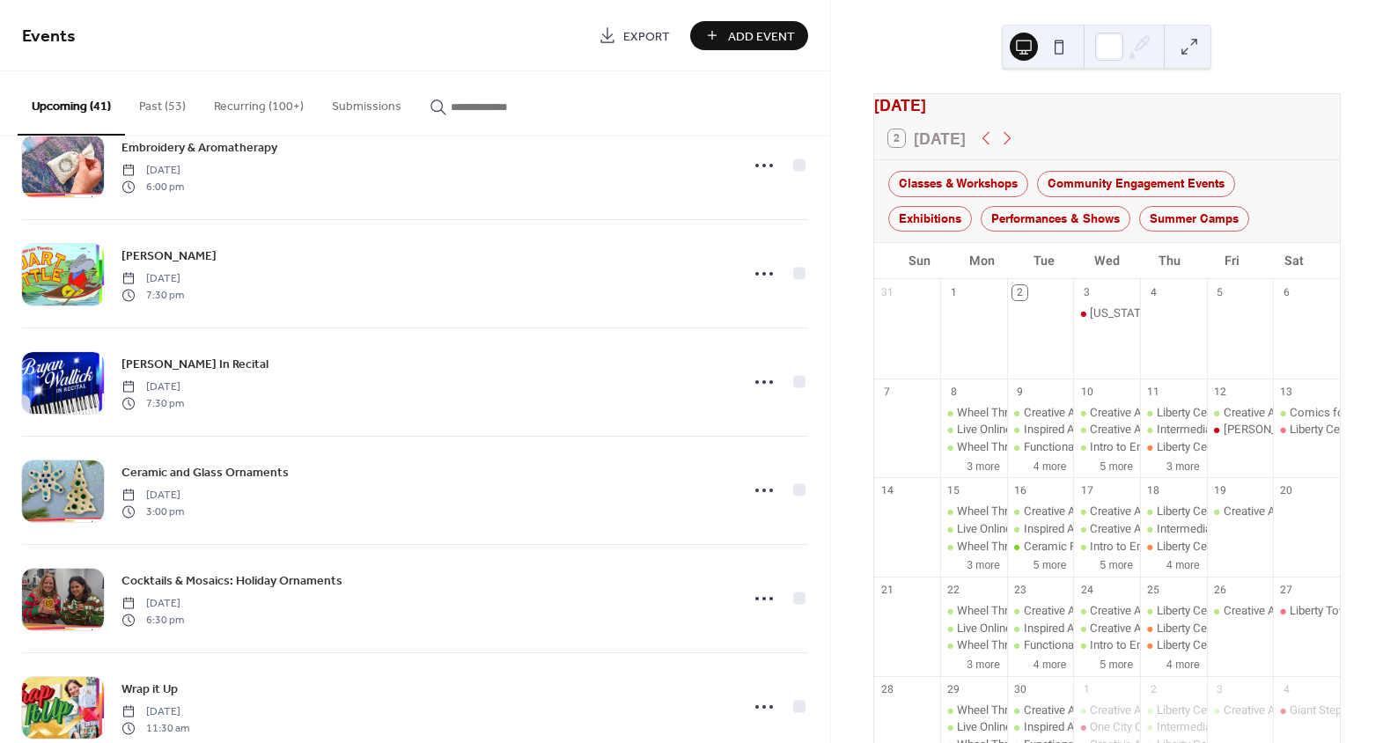
scroll to position [2161, 0]
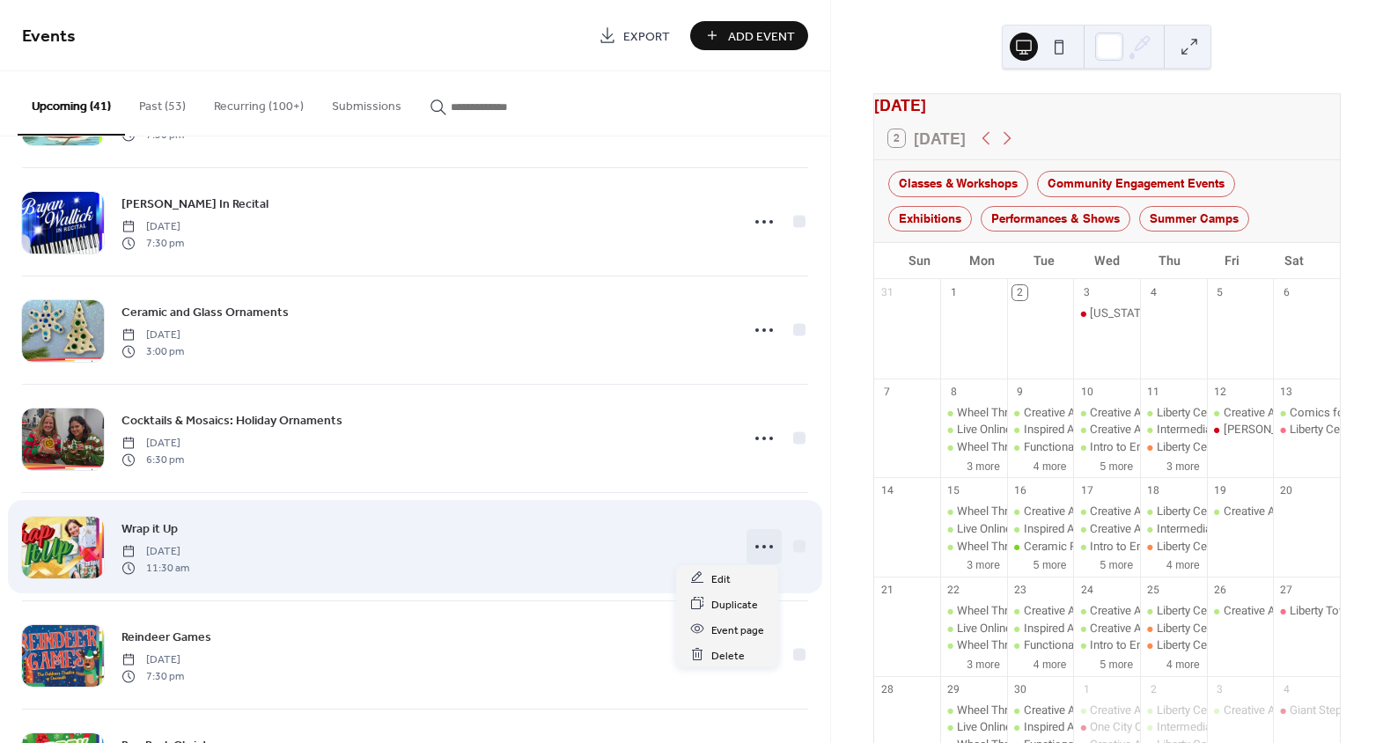
click at [755, 540] on icon at bounding box center [764, 547] width 28 height 28
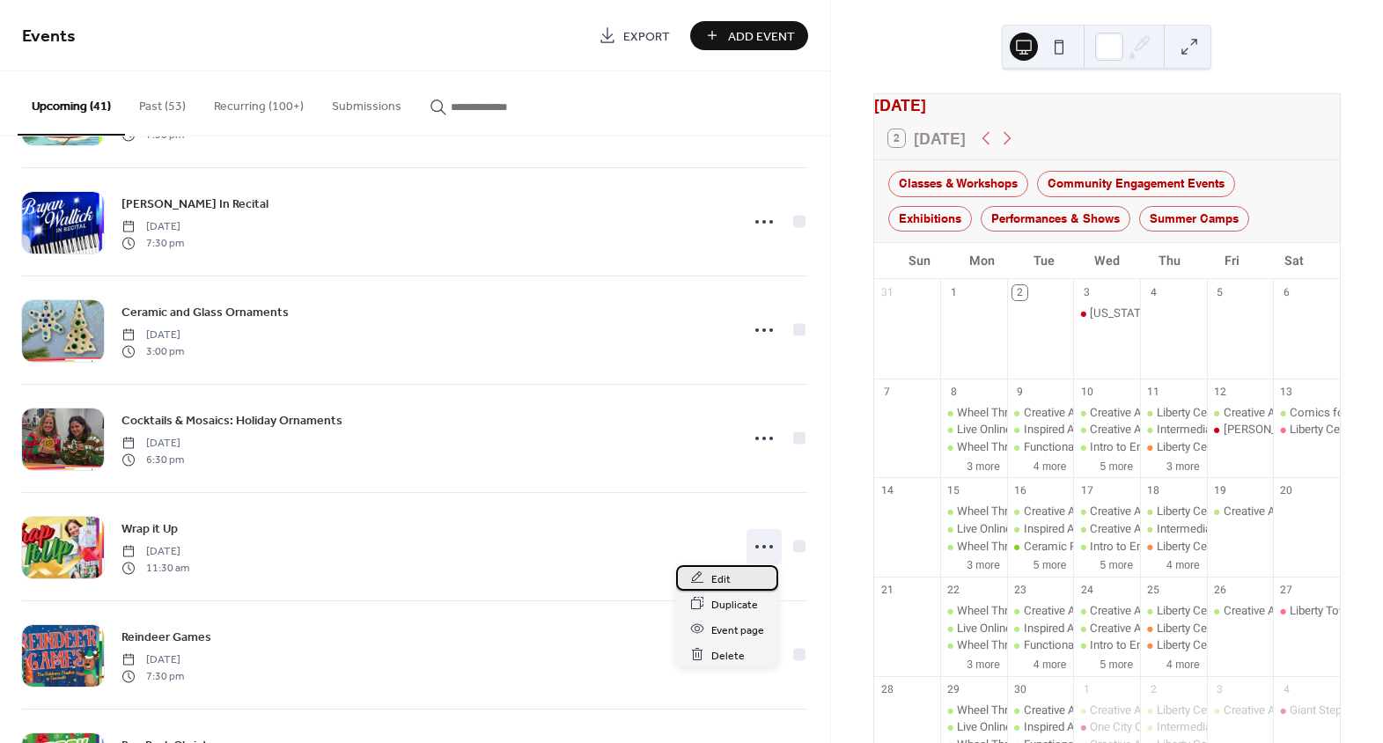
click at [737, 579] on div "Edit" at bounding box center [727, 578] width 102 height 26
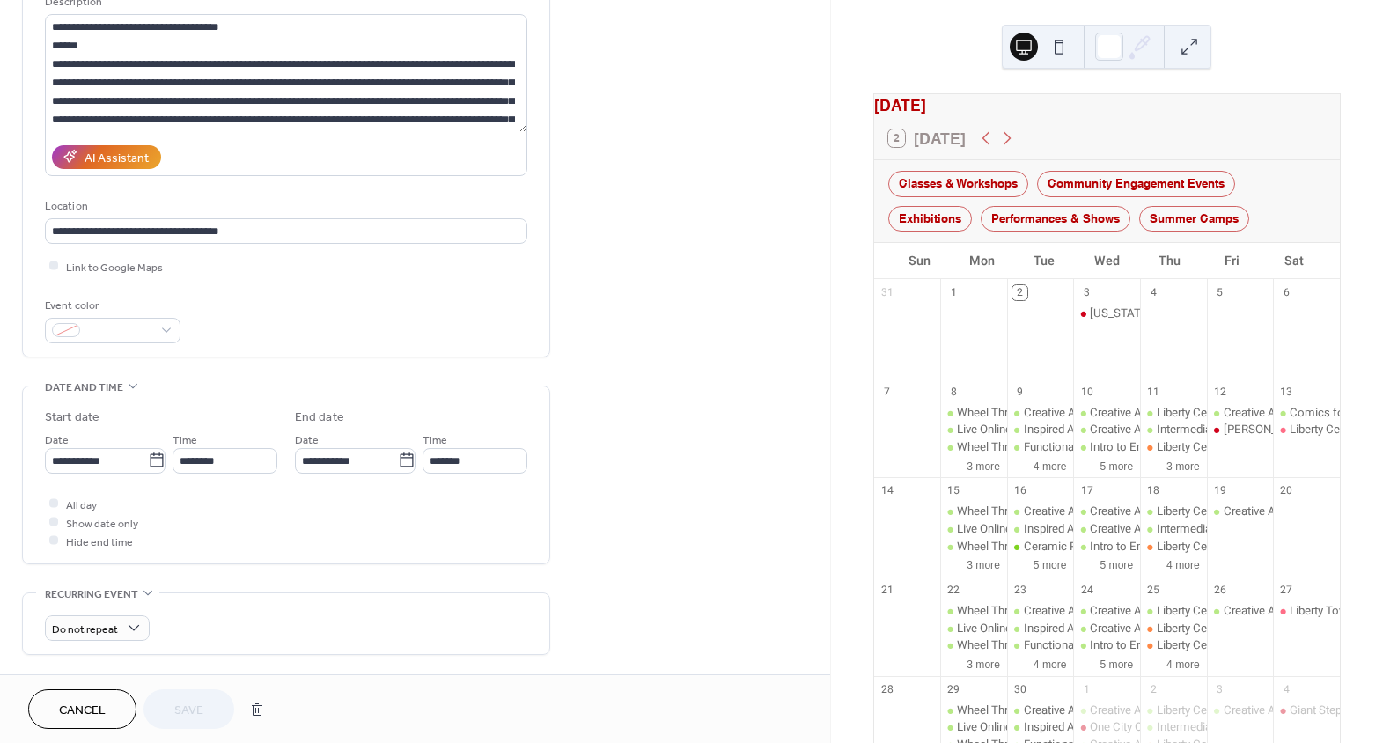
scroll to position [239, 0]
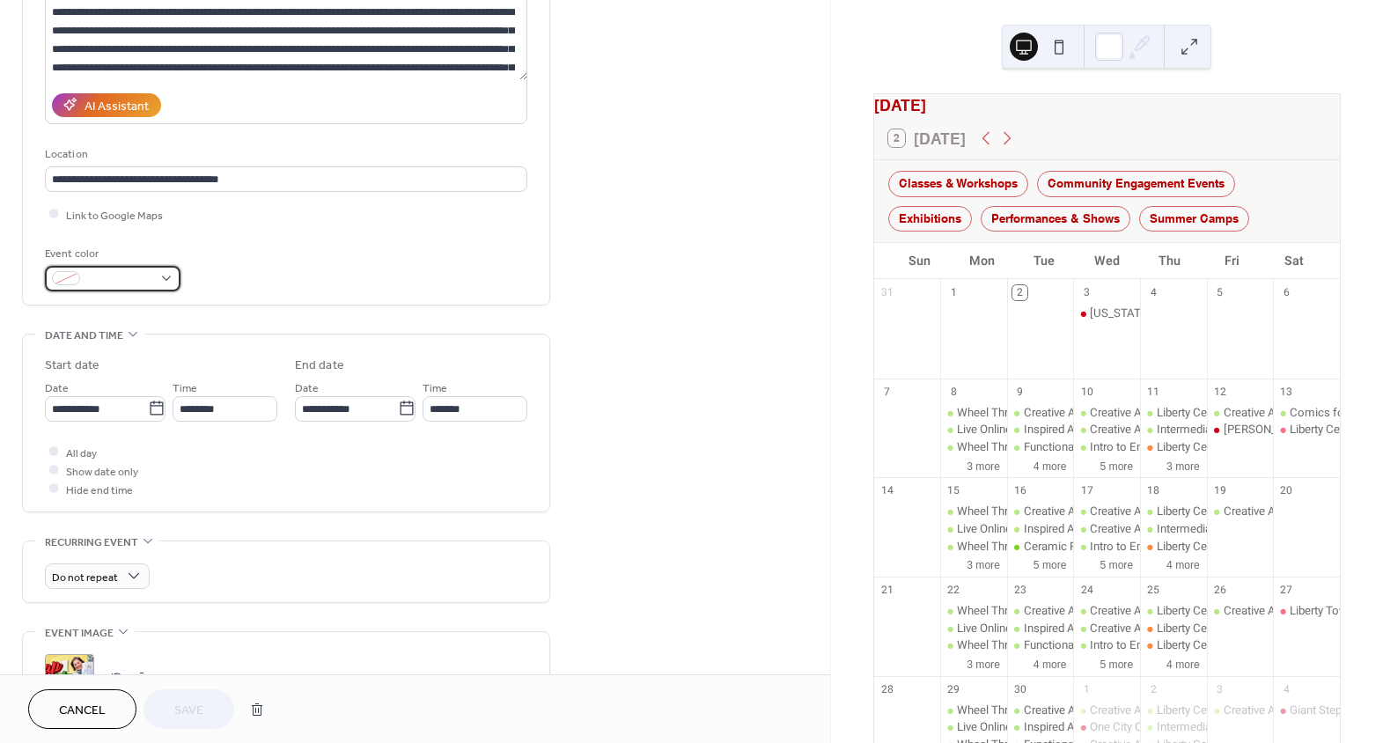
click at [124, 283] on span at bounding box center [119, 279] width 65 height 18
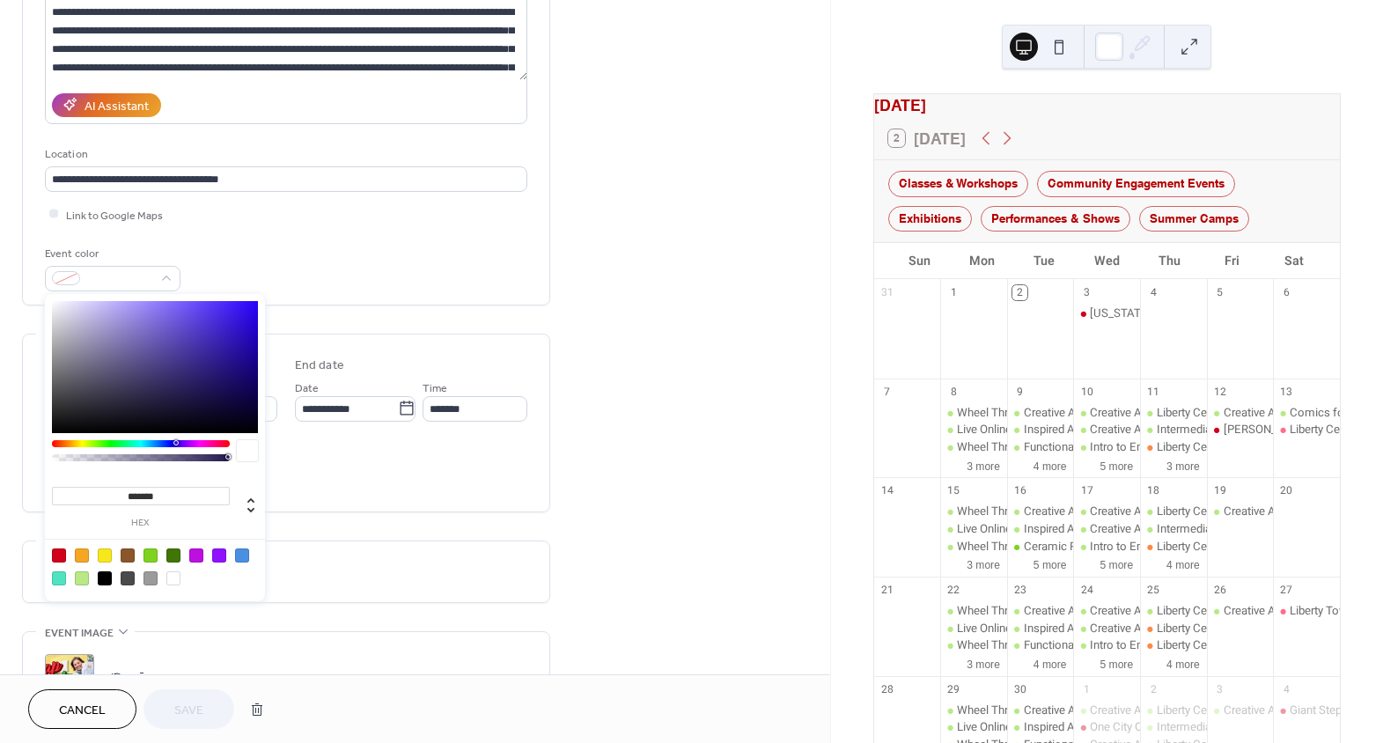
click at [55, 552] on div at bounding box center [59, 556] width 14 height 14
type input "*******"
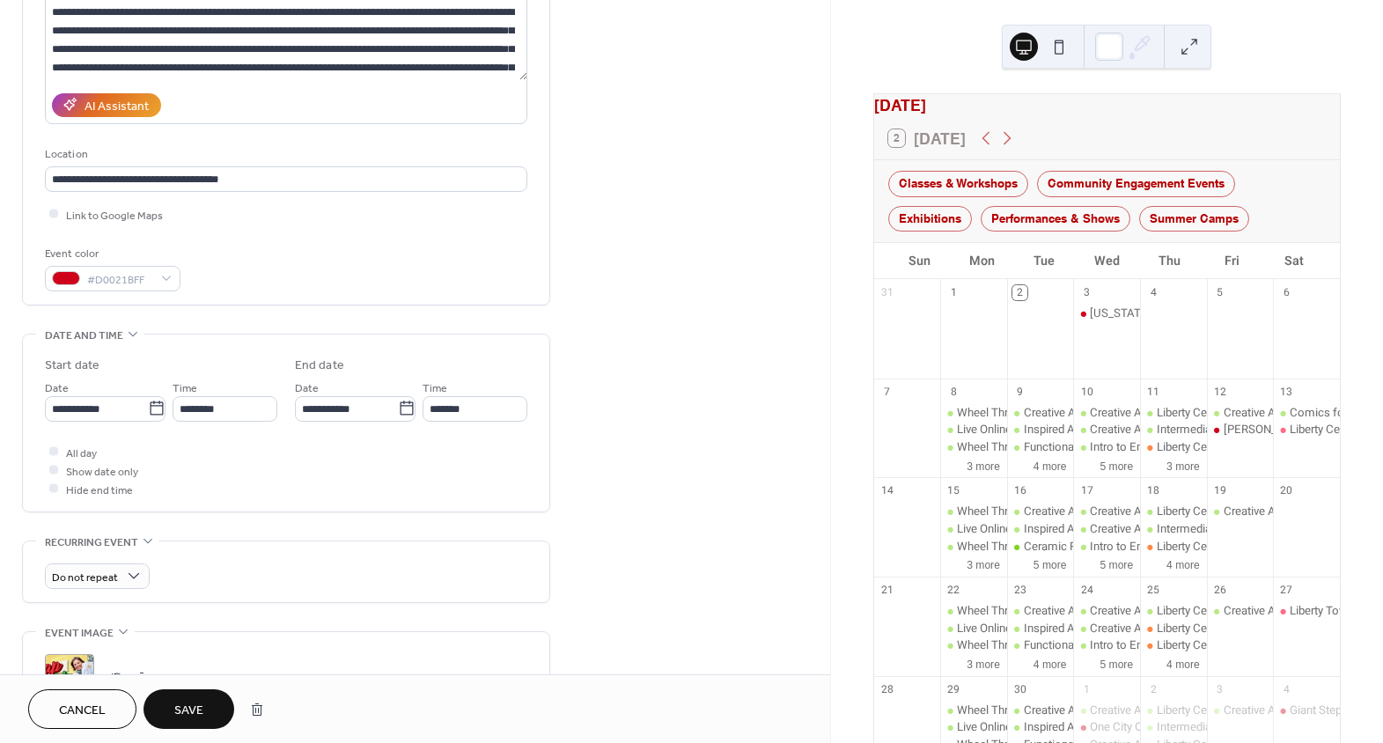
click at [407, 475] on div "All day Show date only Hide end time" at bounding box center [286, 470] width 482 height 55
click at [102, 564] on div "Do not repeat" at bounding box center [97, 576] width 105 height 26
click at [255, 502] on div "**********" at bounding box center [286, 423] width 482 height 177
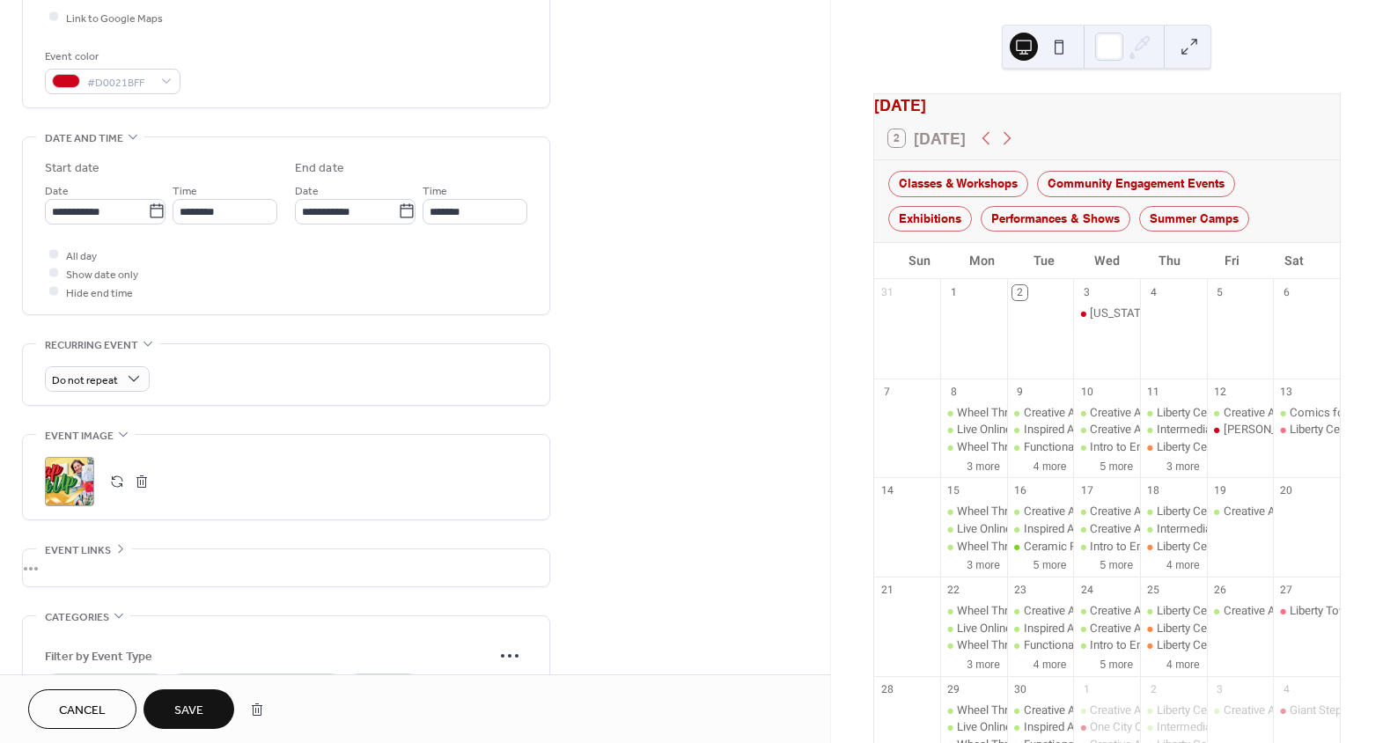
scroll to position [560, 0]
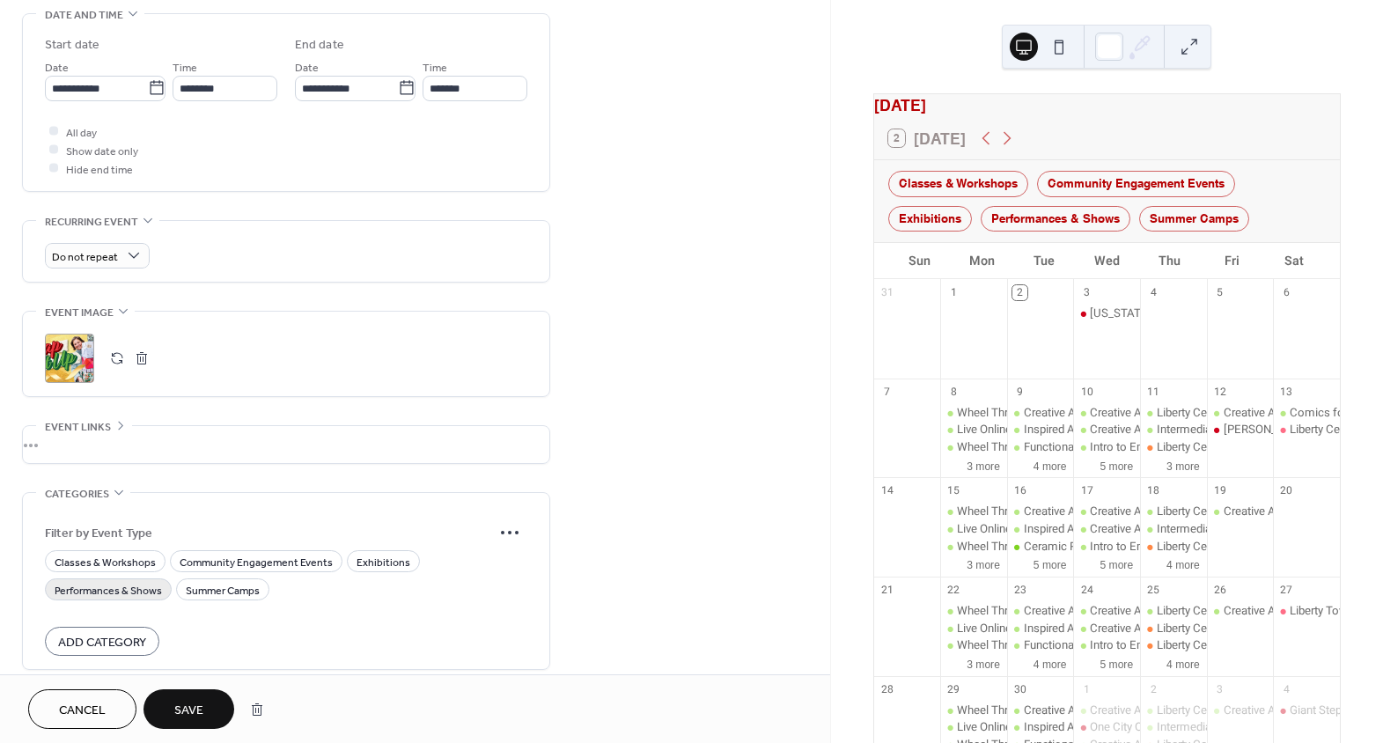
click at [108, 592] on span "Performances & Shows" at bounding box center [108, 590] width 107 height 18
click at [209, 703] on button "Save" at bounding box center [189, 709] width 91 height 40
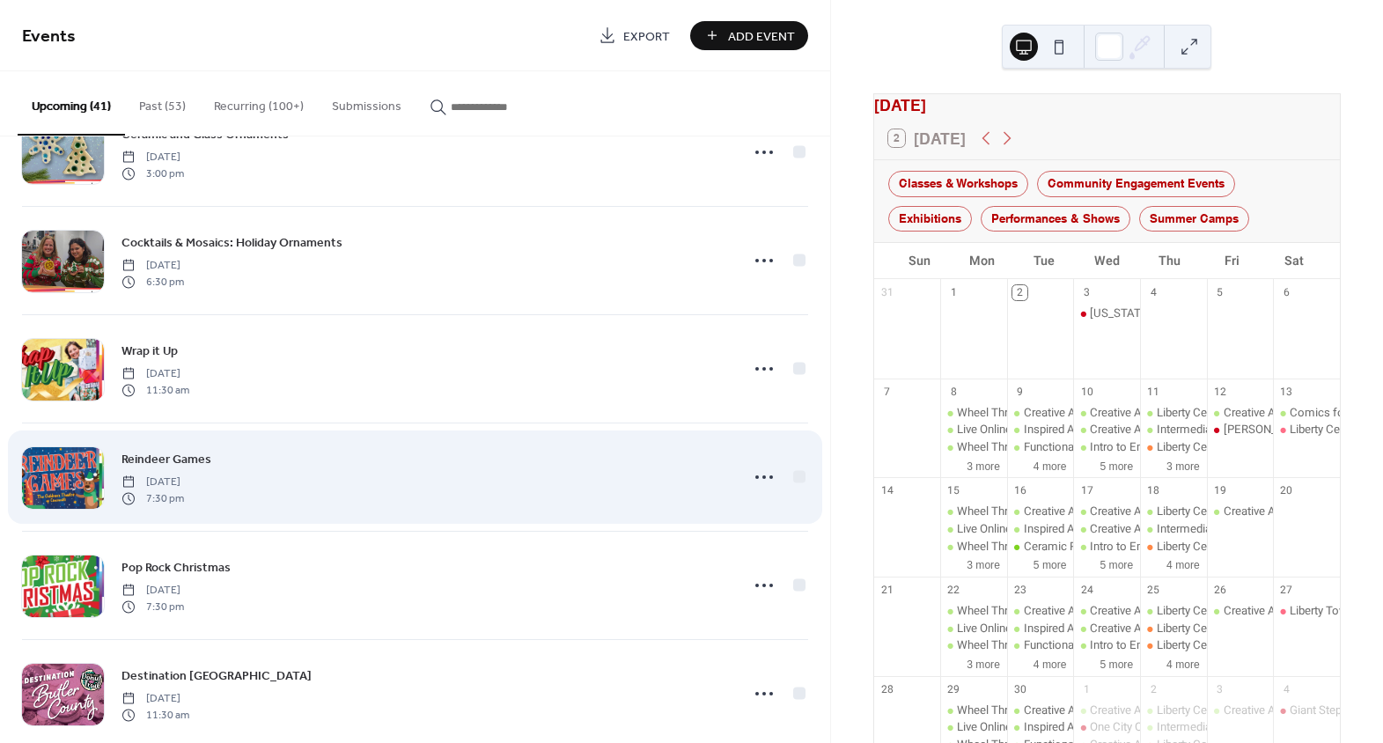
scroll to position [2321, 0]
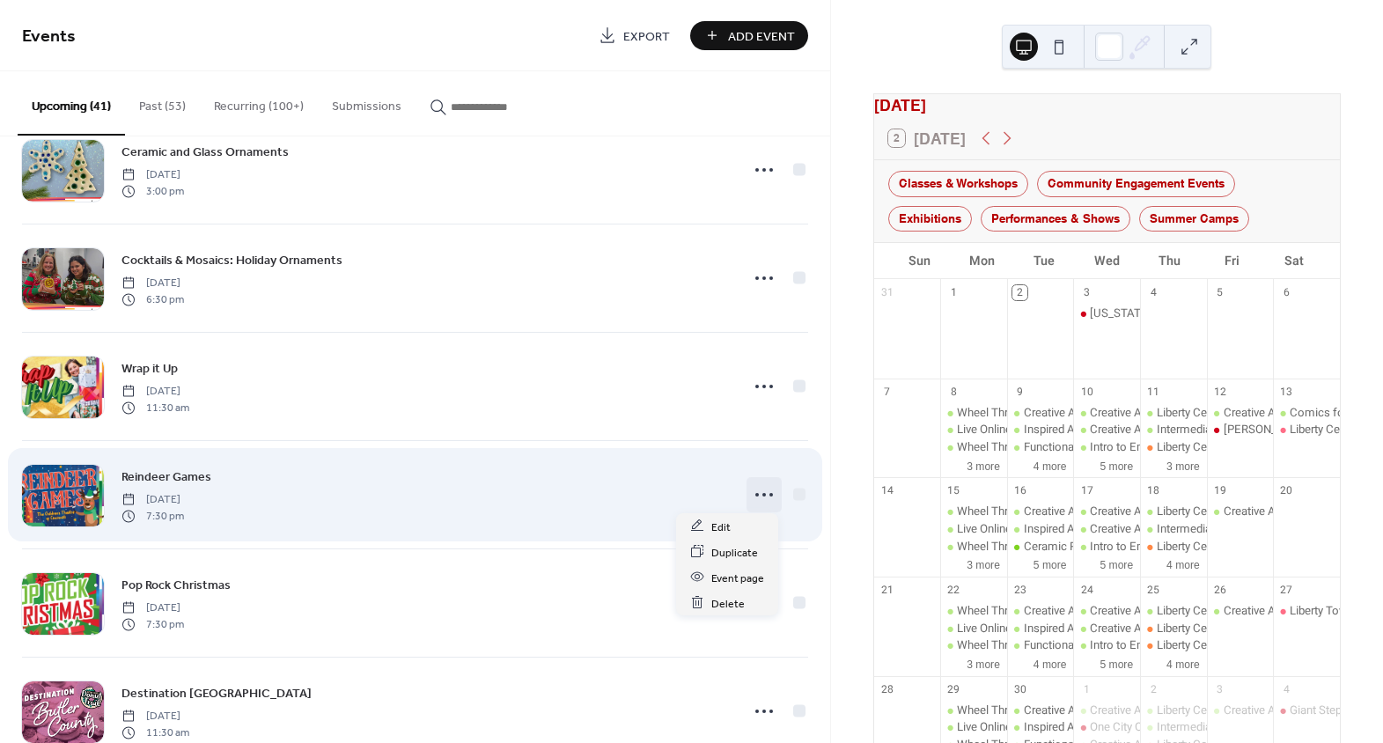
click at [770, 493] on circle at bounding box center [772, 495] width 4 height 4
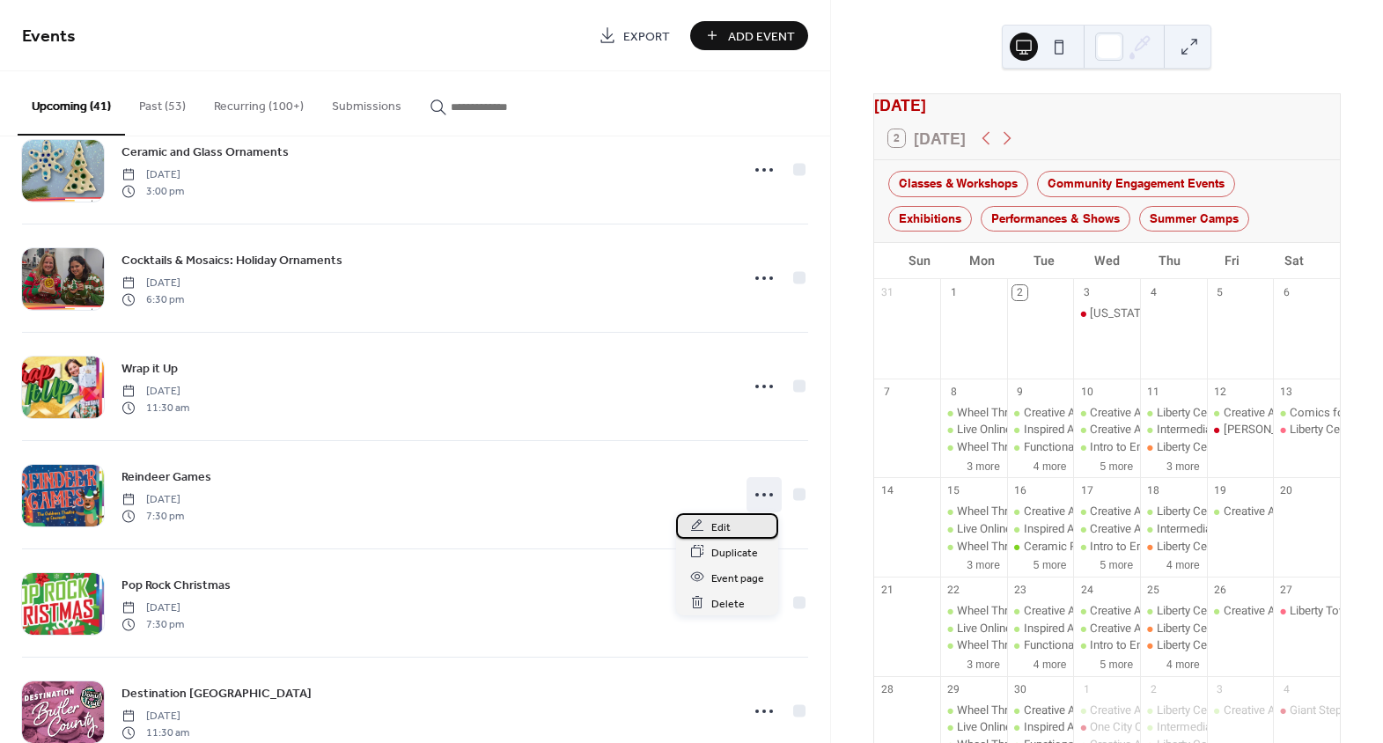
click at [743, 526] on div "Edit" at bounding box center [727, 526] width 102 height 26
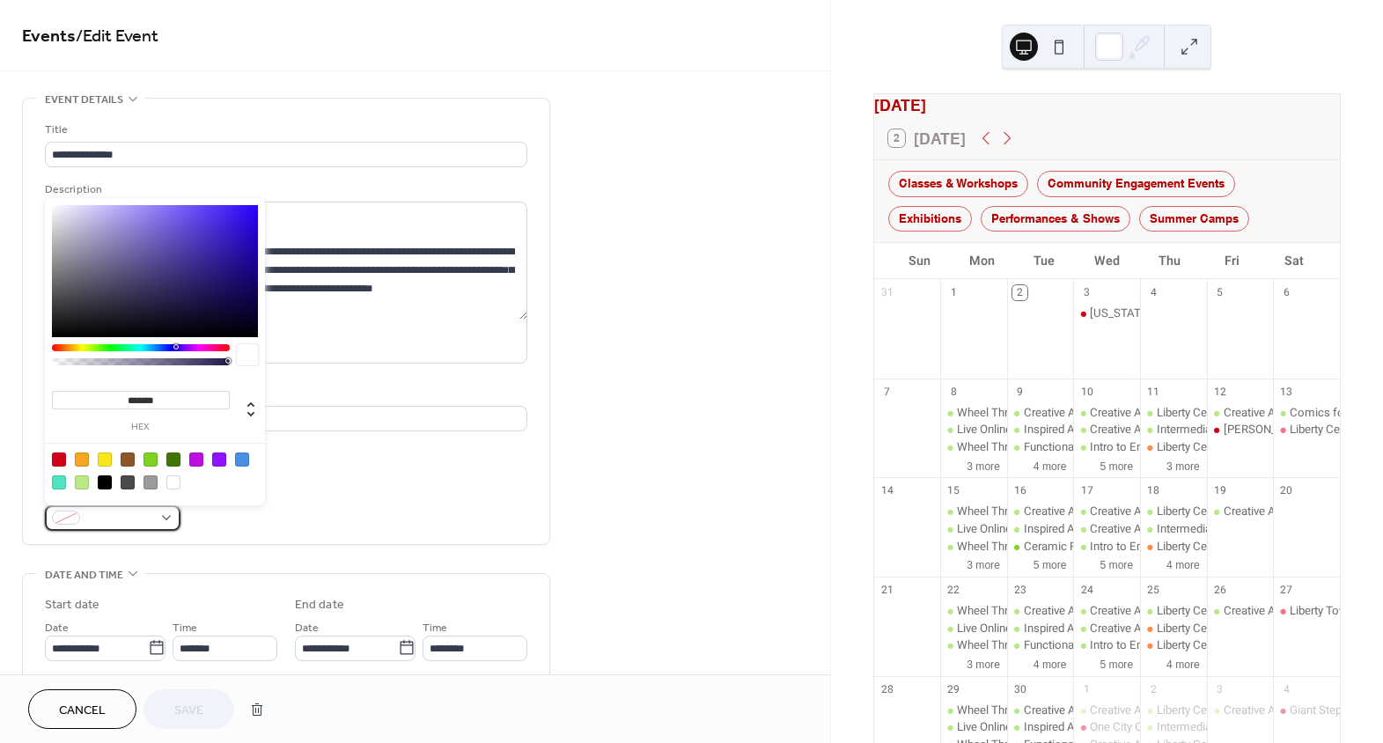
click at [136, 518] on span at bounding box center [119, 519] width 65 height 18
click at [57, 453] on div at bounding box center [59, 460] width 14 height 14
type input "*******"
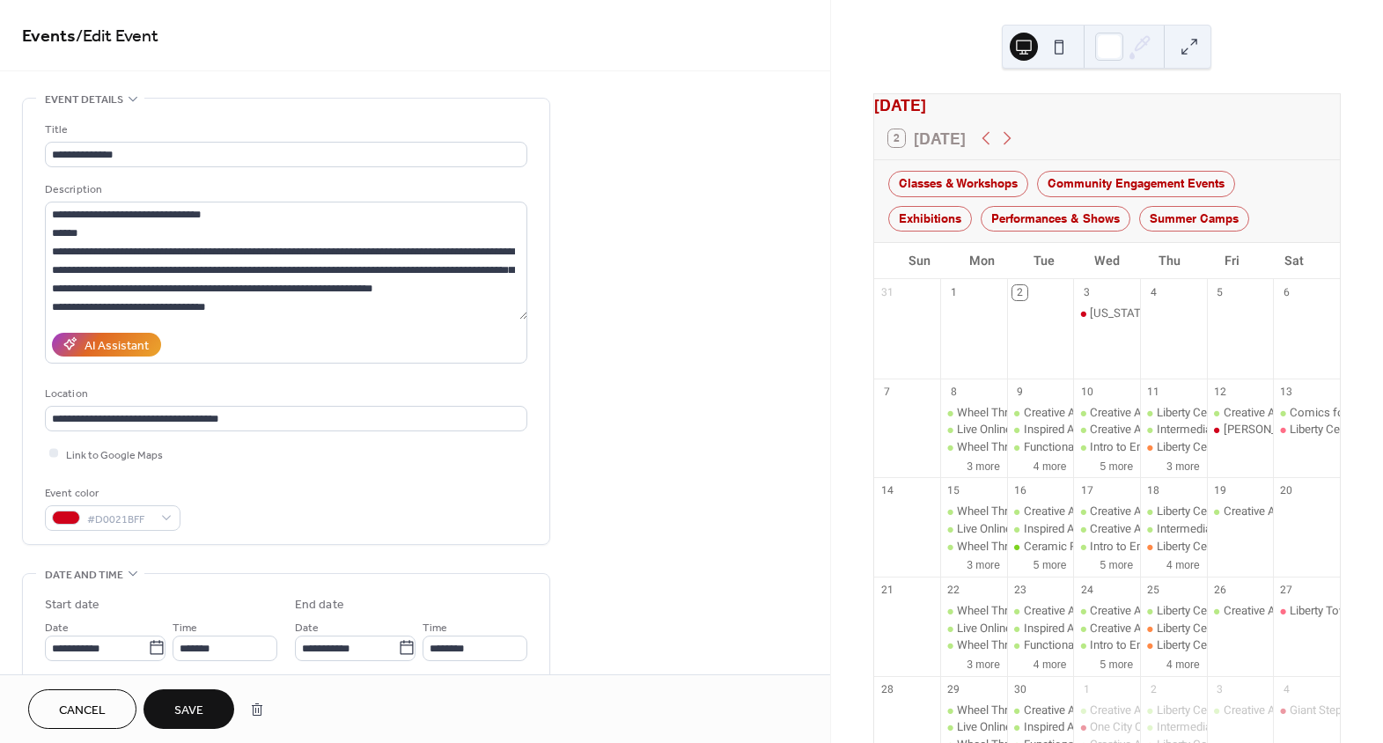
click at [383, 472] on div "**********" at bounding box center [286, 326] width 482 height 410
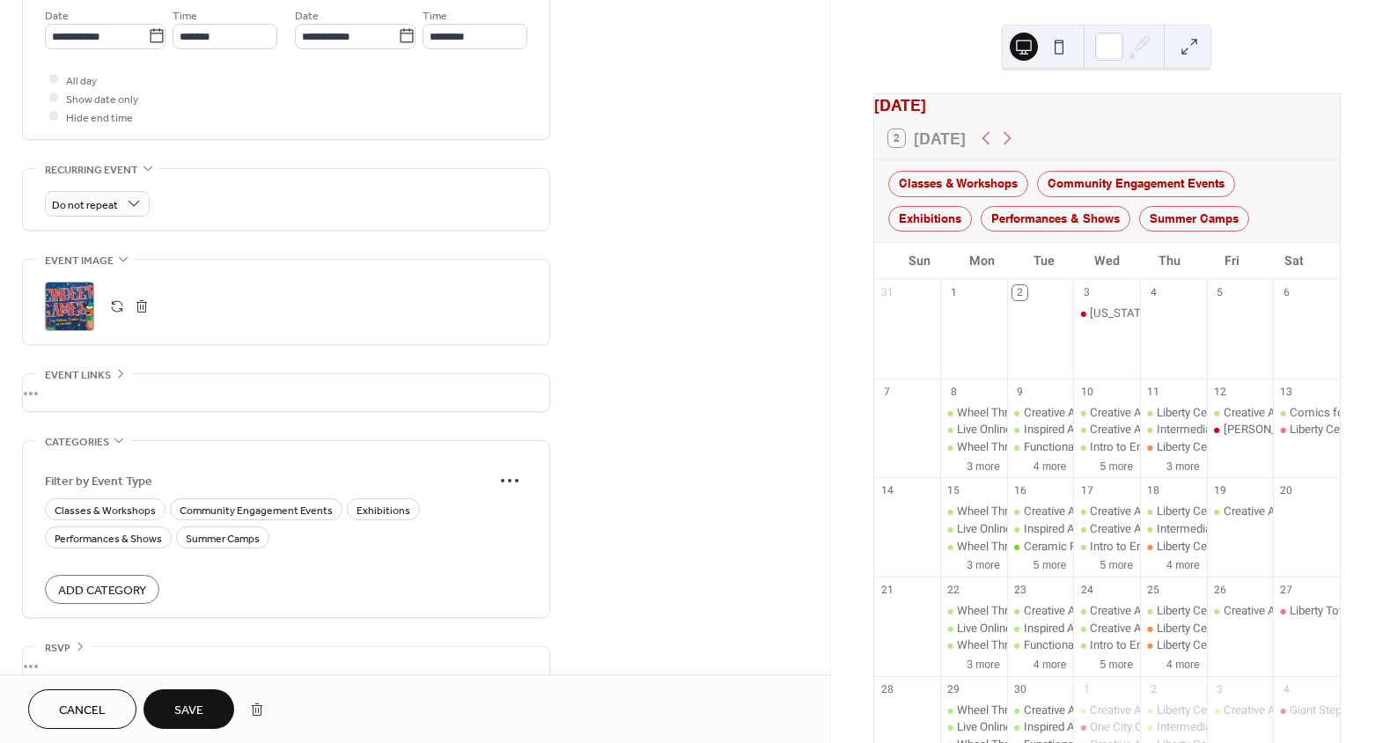
scroll to position [638, 0]
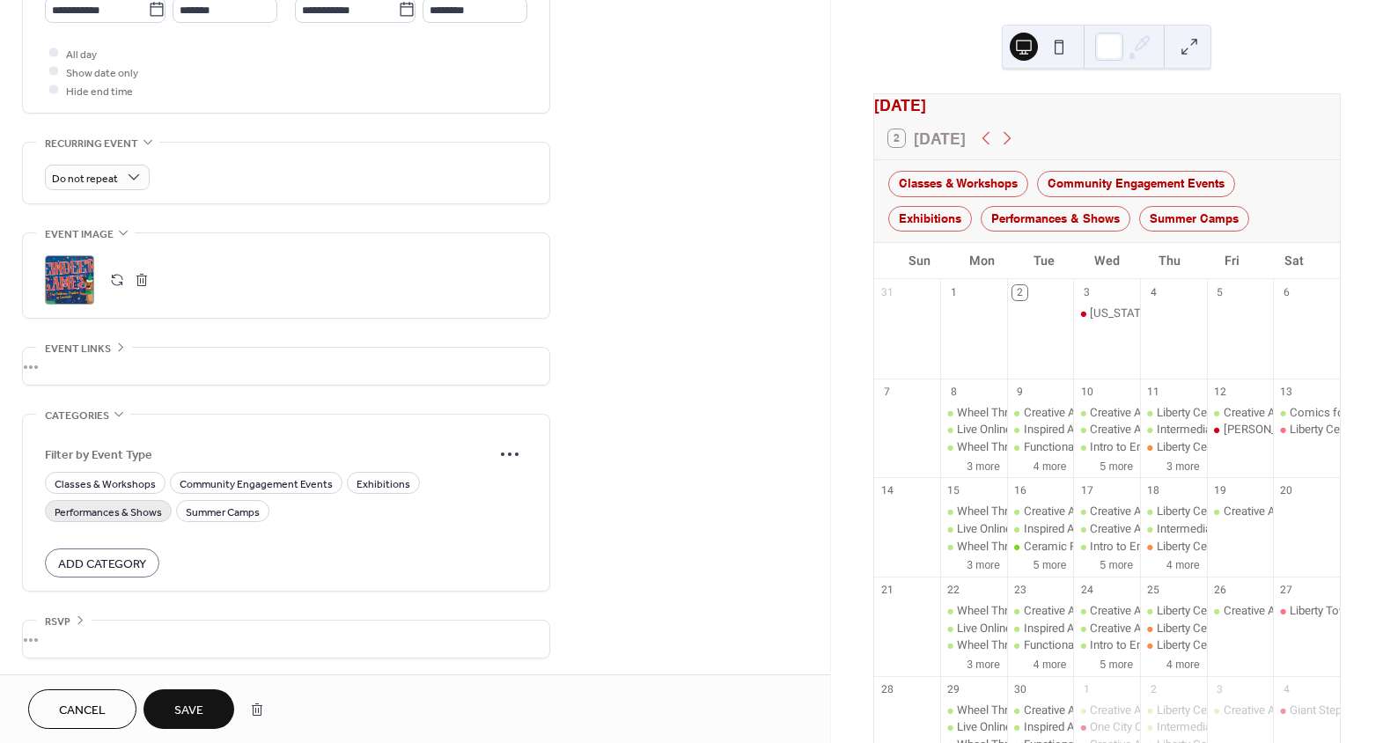
click at [131, 504] on span "Performances & Shows" at bounding box center [108, 512] width 107 height 18
click at [206, 710] on button "Save" at bounding box center [189, 709] width 91 height 40
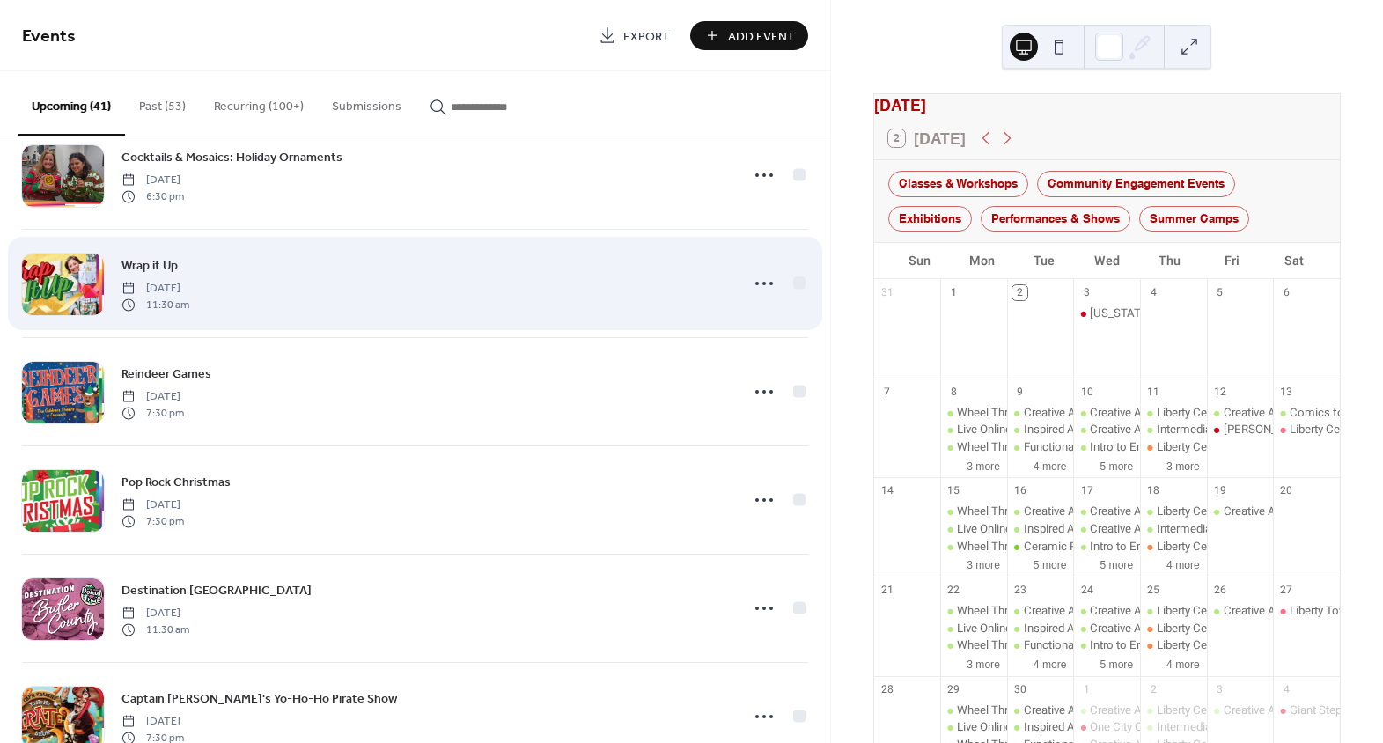
scroll to position [2481, 0]
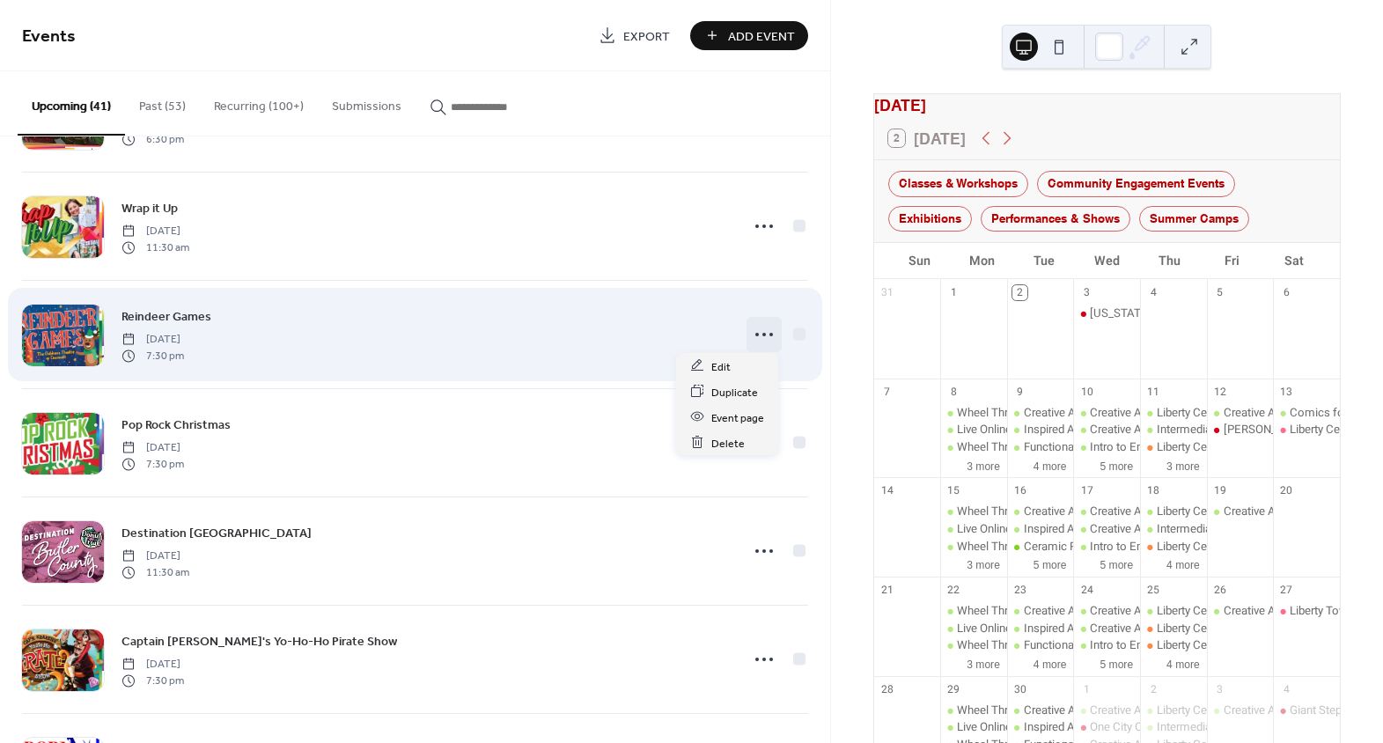
click at [761, 328] on icon at bounding box center [764, 334] width 28 height 28
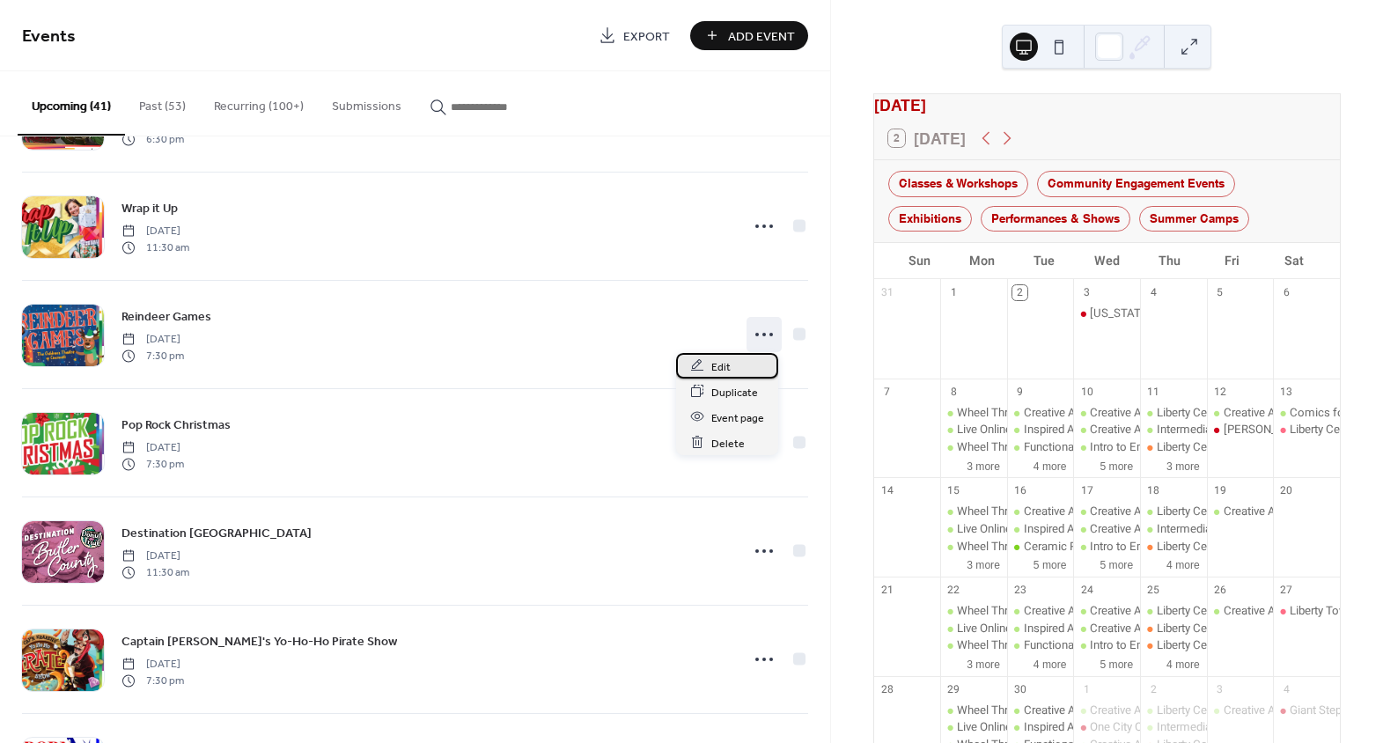
click at [712, 366] on span "Edit" at bounding box center [720, 366] width 19 height 18
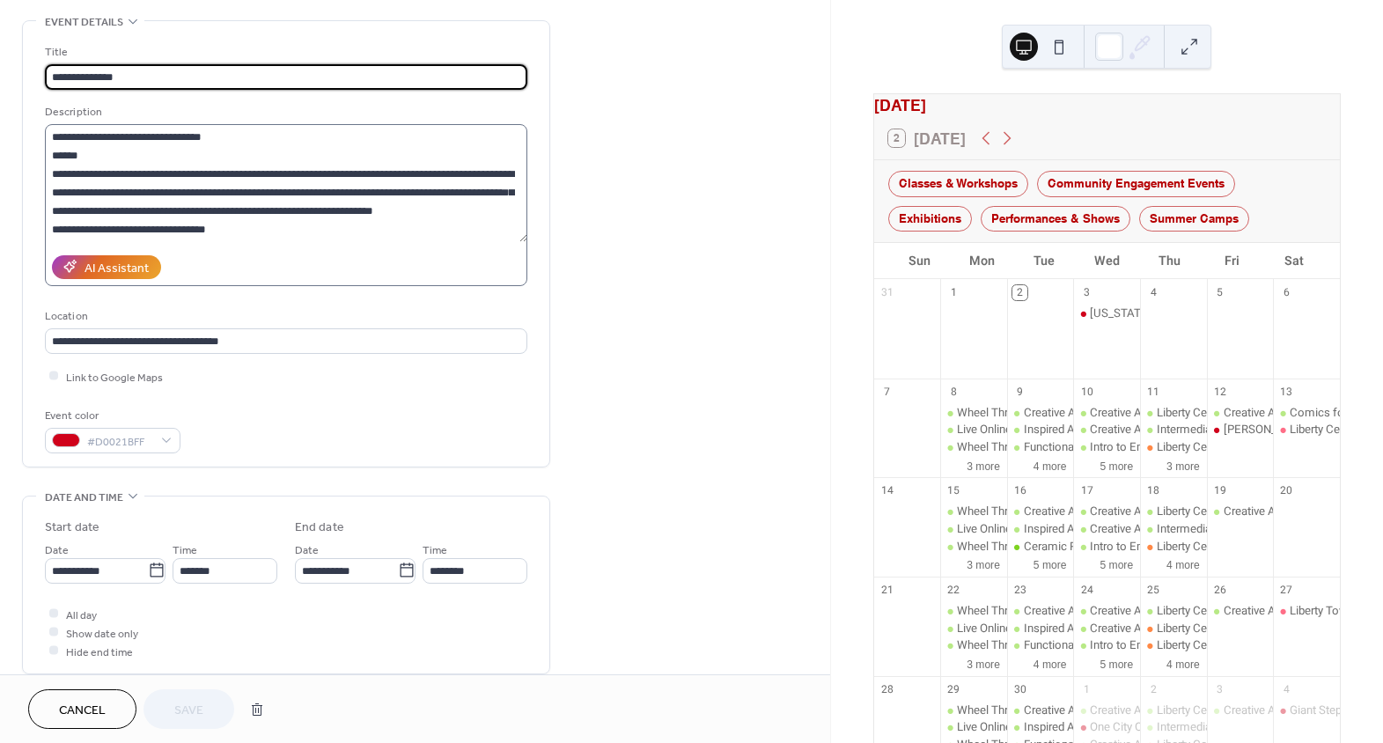
scroll to position [79, 0]
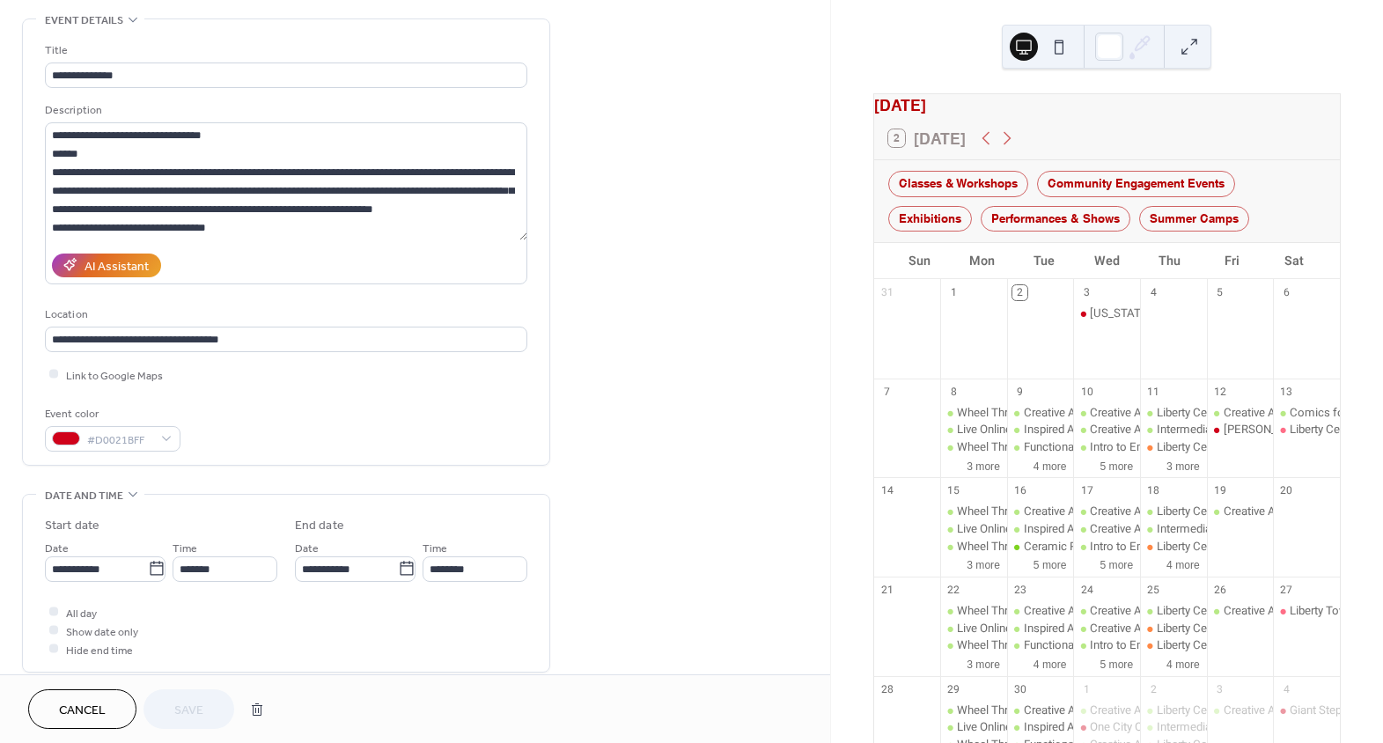
click at [114, 711] on button "Cancel" at bounding box center [82, 709] width 108 height 40
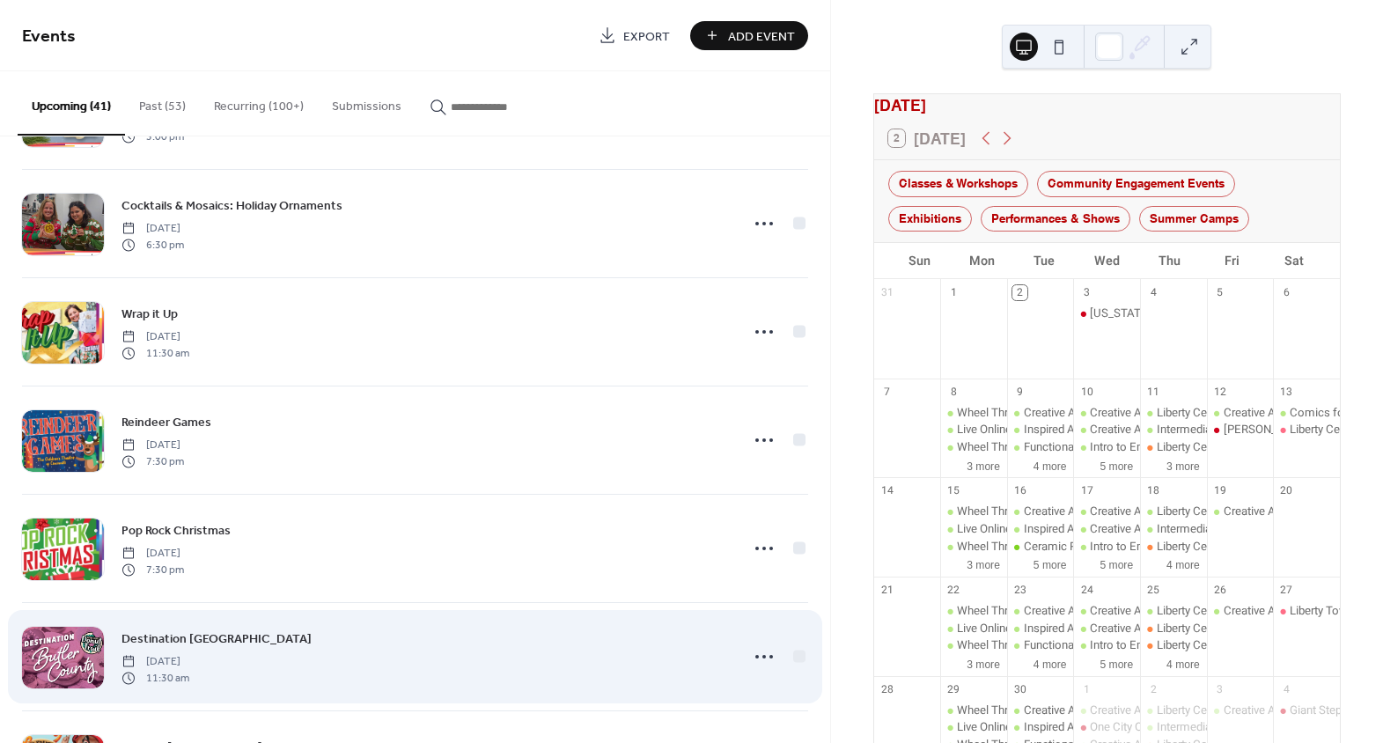
scroll to position [2371, 0]
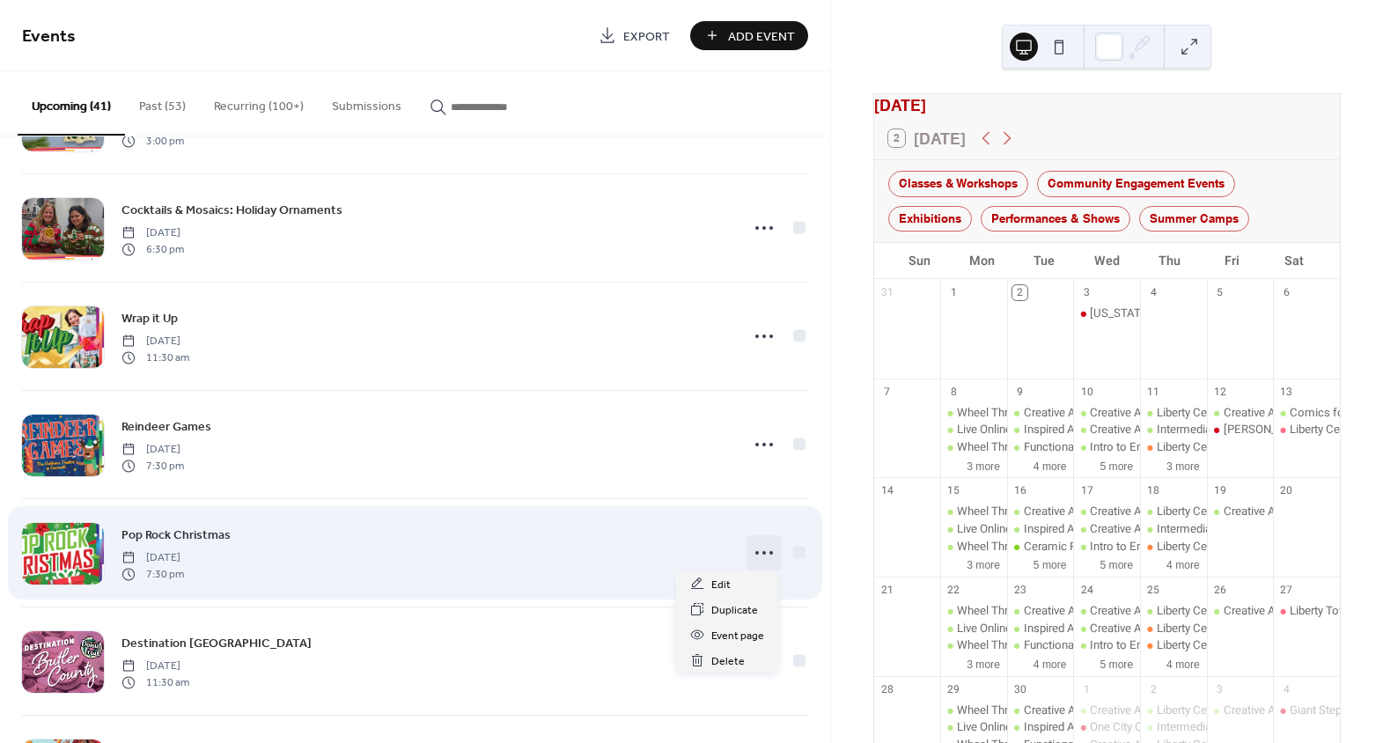
click at [762, 551] on circle at bounding box center [764, 553] width 4 height 4
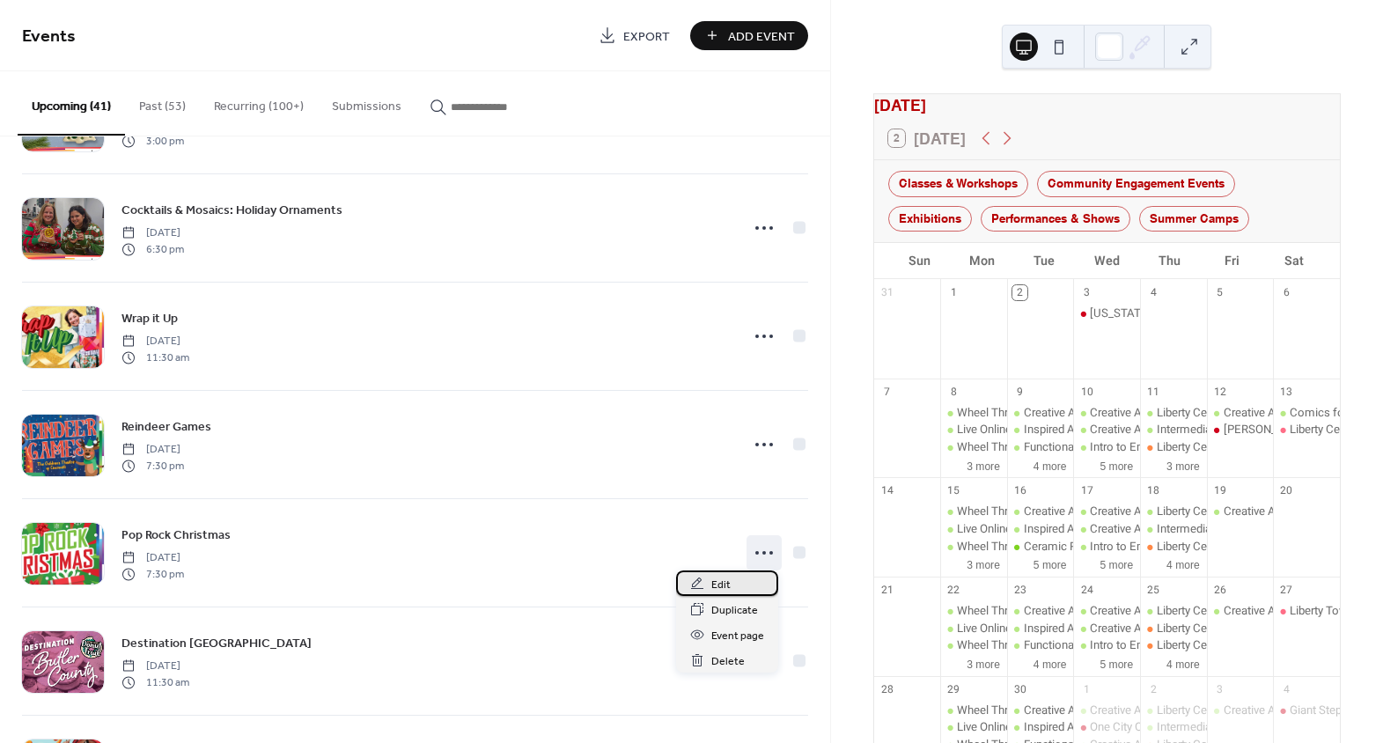
click at [747, 587] on div "Edit" at bounding box center [727, 584] width 102 height 26
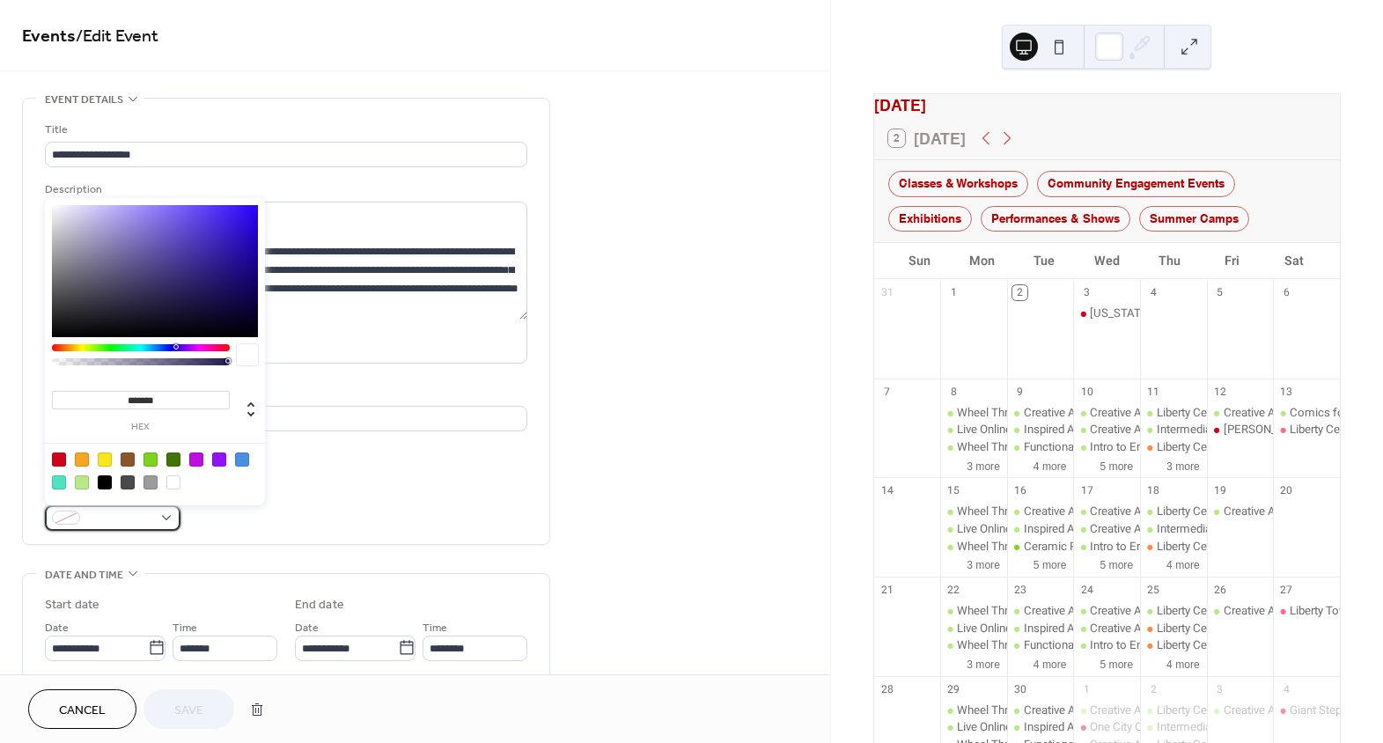
click at [114, 518] on span at bounding box center [119, 519] width 65 height 18
click at [57, 455] on div at bounding box center [59, 460] width 14 height 14
type input "*******"
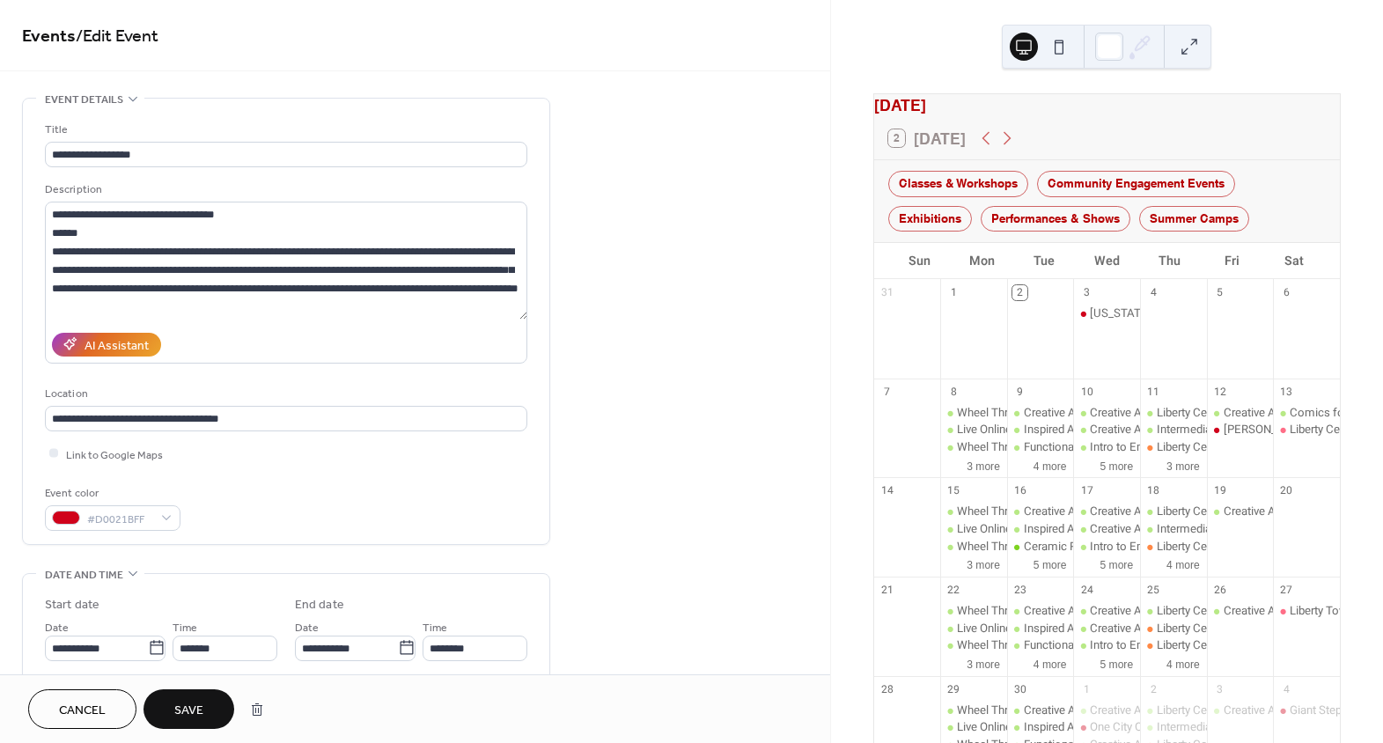
click at [417, 541] on div "**********" at bounding box center [286, 322] width 482 height 446
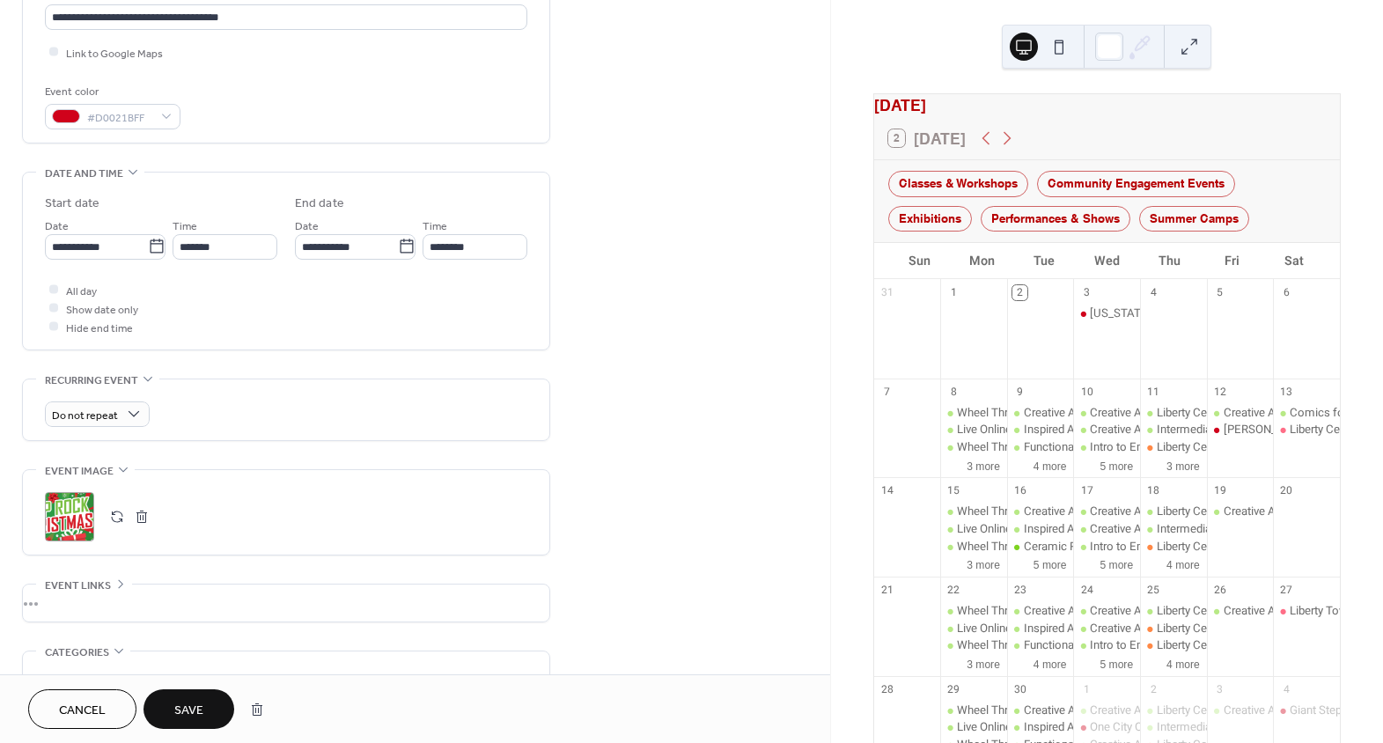
scroll to position [560, 0]
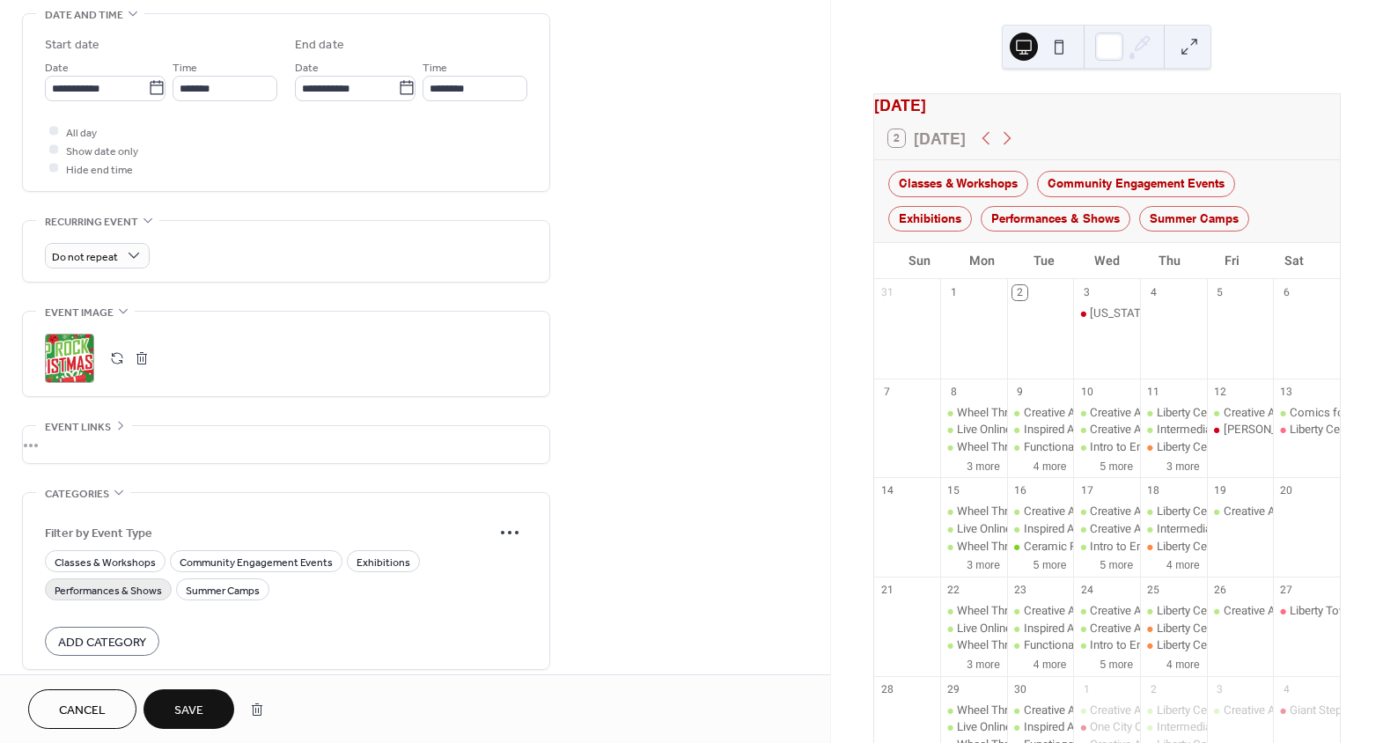
click at [105, 593] on span "Performances & Shows" at bounding box center [108, 590] width 107 height 18
click at [198, 708] on span "Save" at bounding box center [188, 711] width 29 height 18
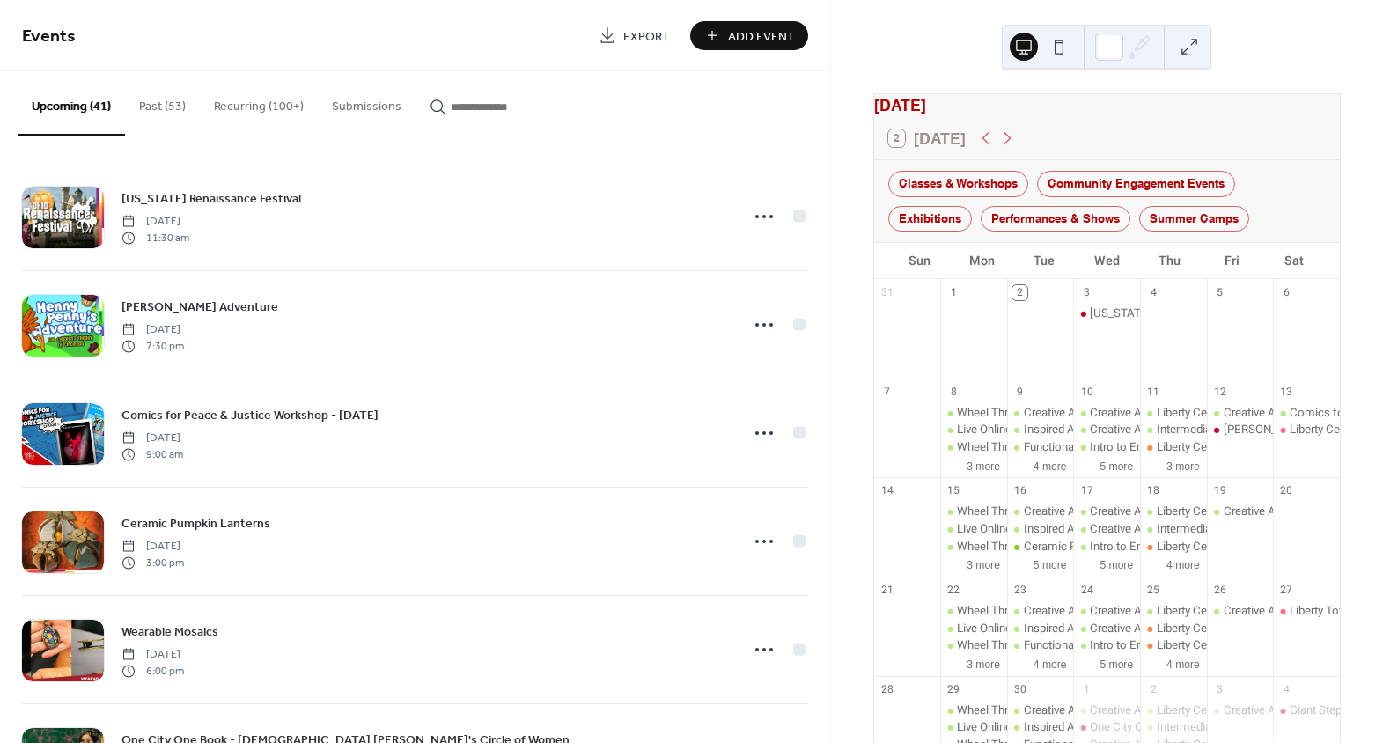
click at [247, 101] on button "Recurring (100+)" at bounding box center [259, 102] width 118 height 63
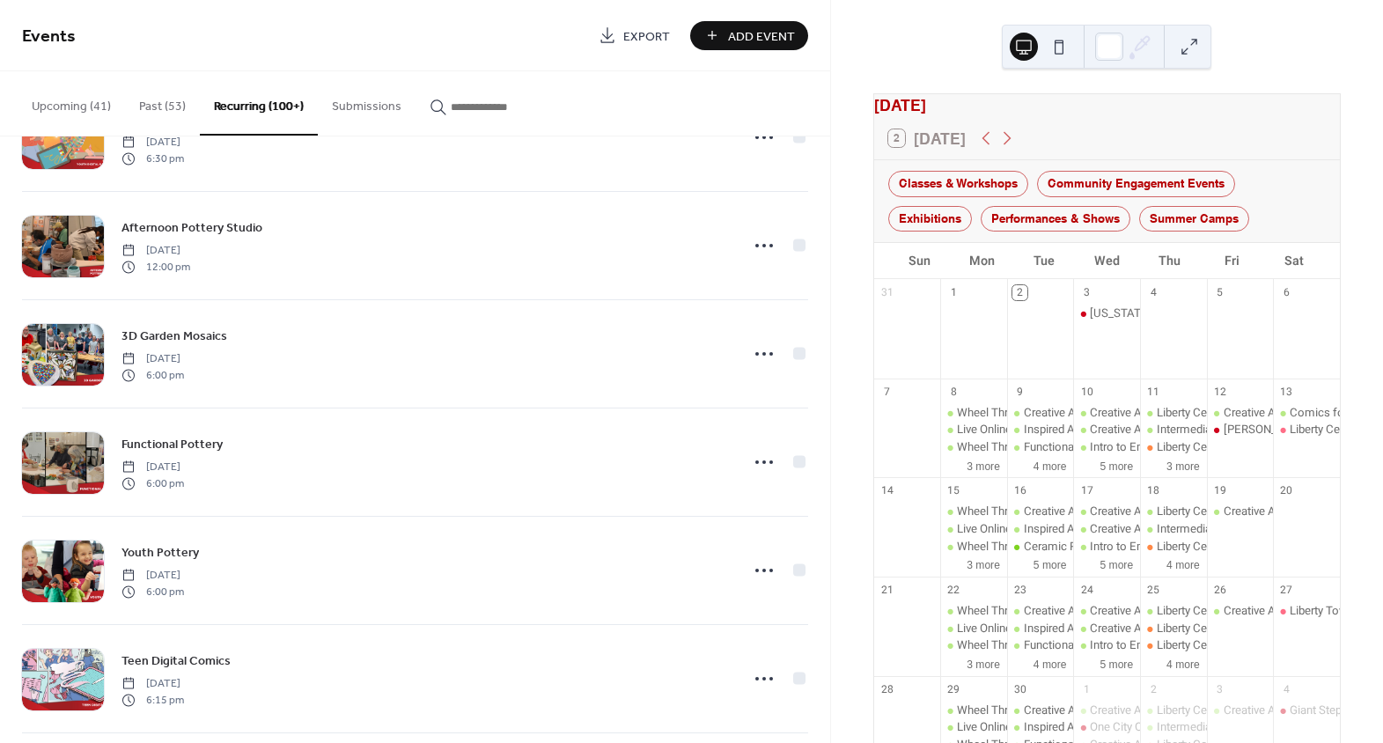
scroll to position [3332, 0]
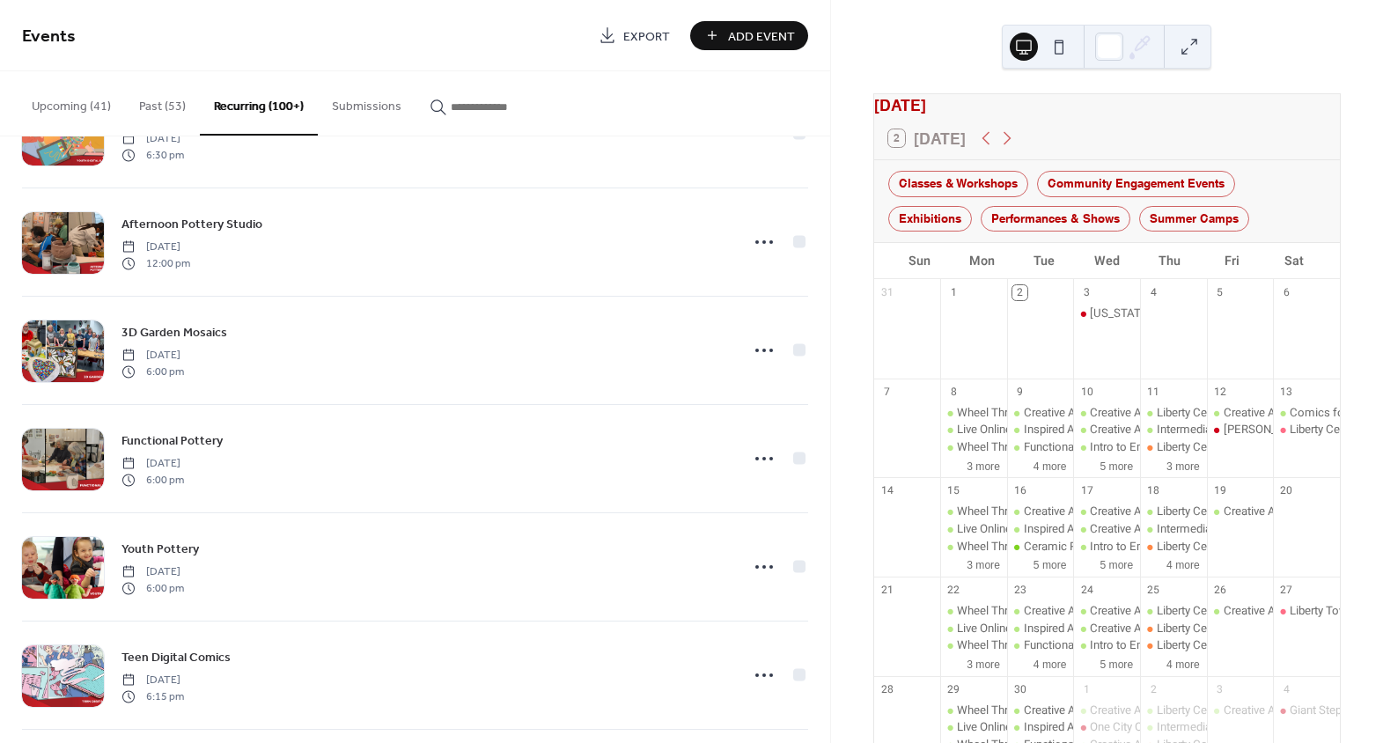
click at [482, 103] on input "button" at bounding box center [504, 107] width 106 height 18
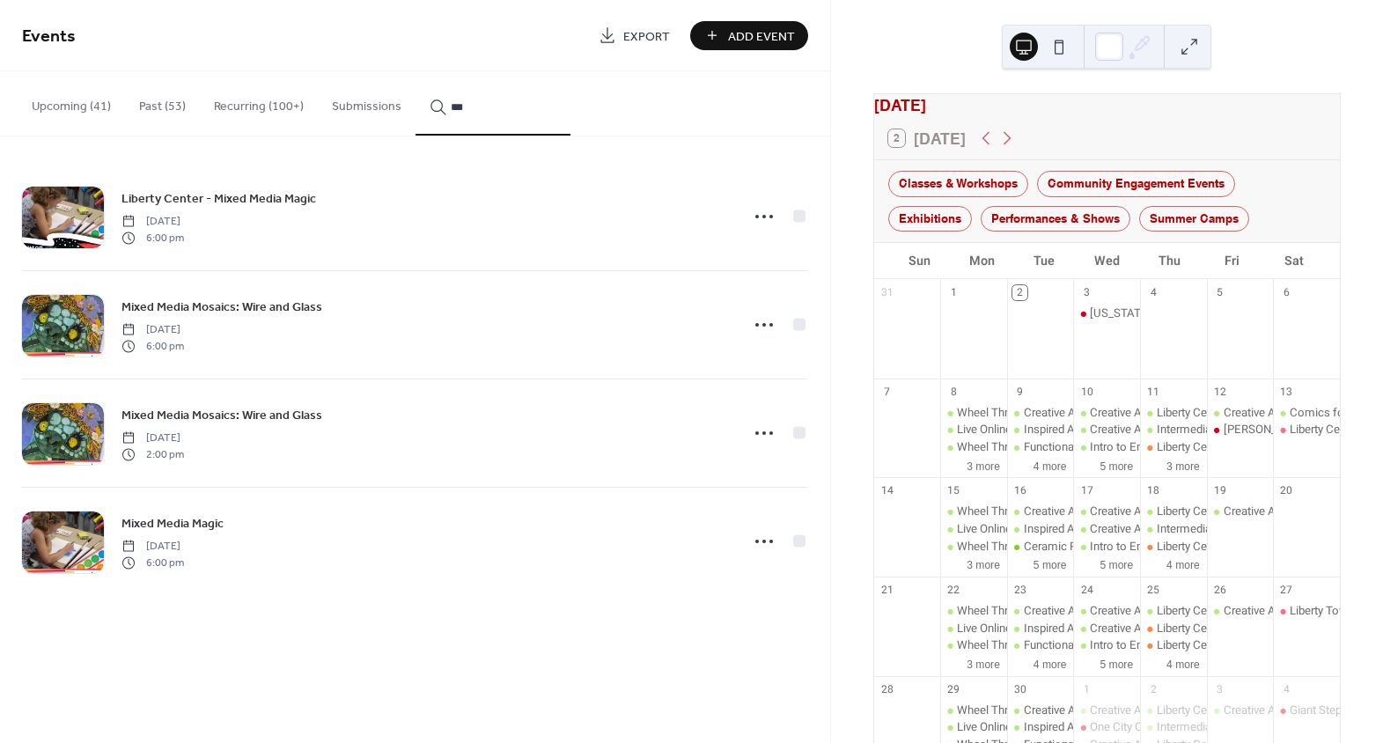
type input "***"
click at [759, 213] on icon at bounding box center [764, 217] width 28 height 28
click at [757, 253] on div "Edit" at bounding box center [732, 251] width 102 height 26
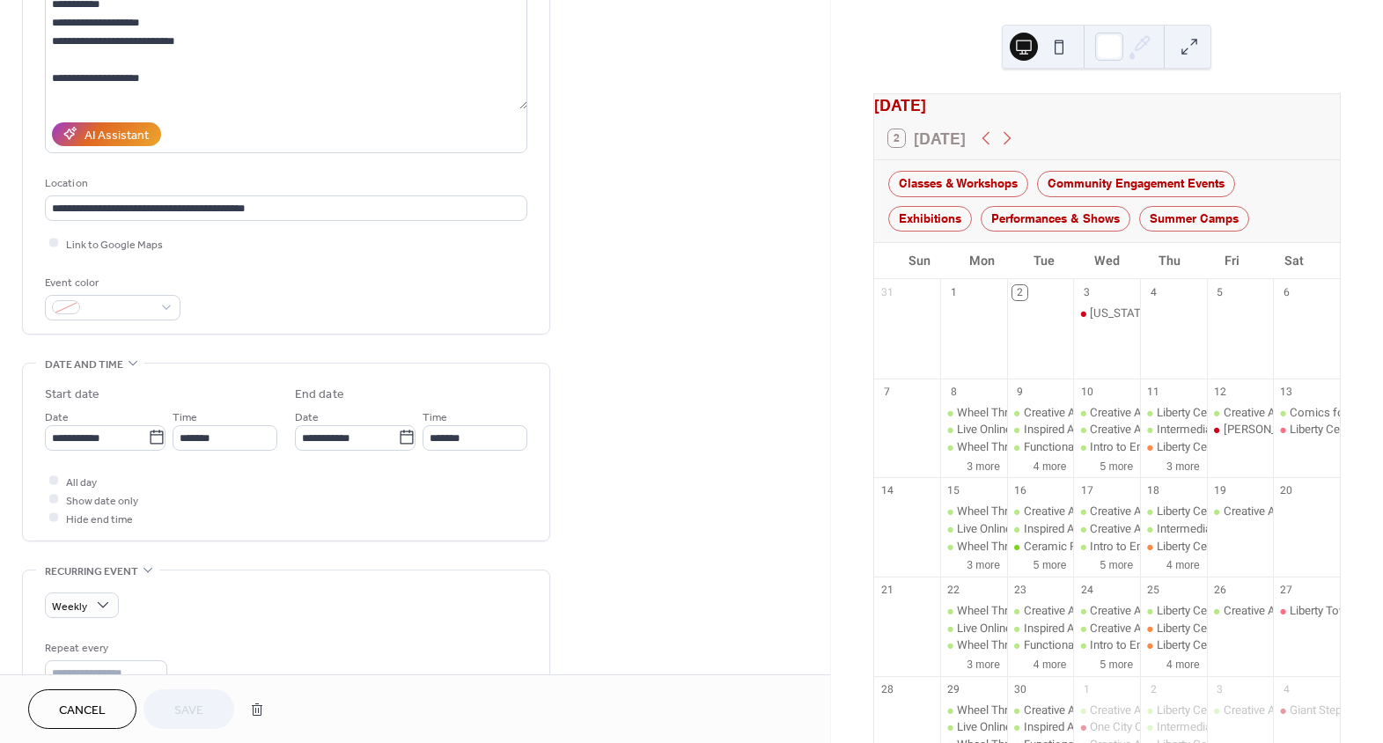
scroll to position [239, 0]
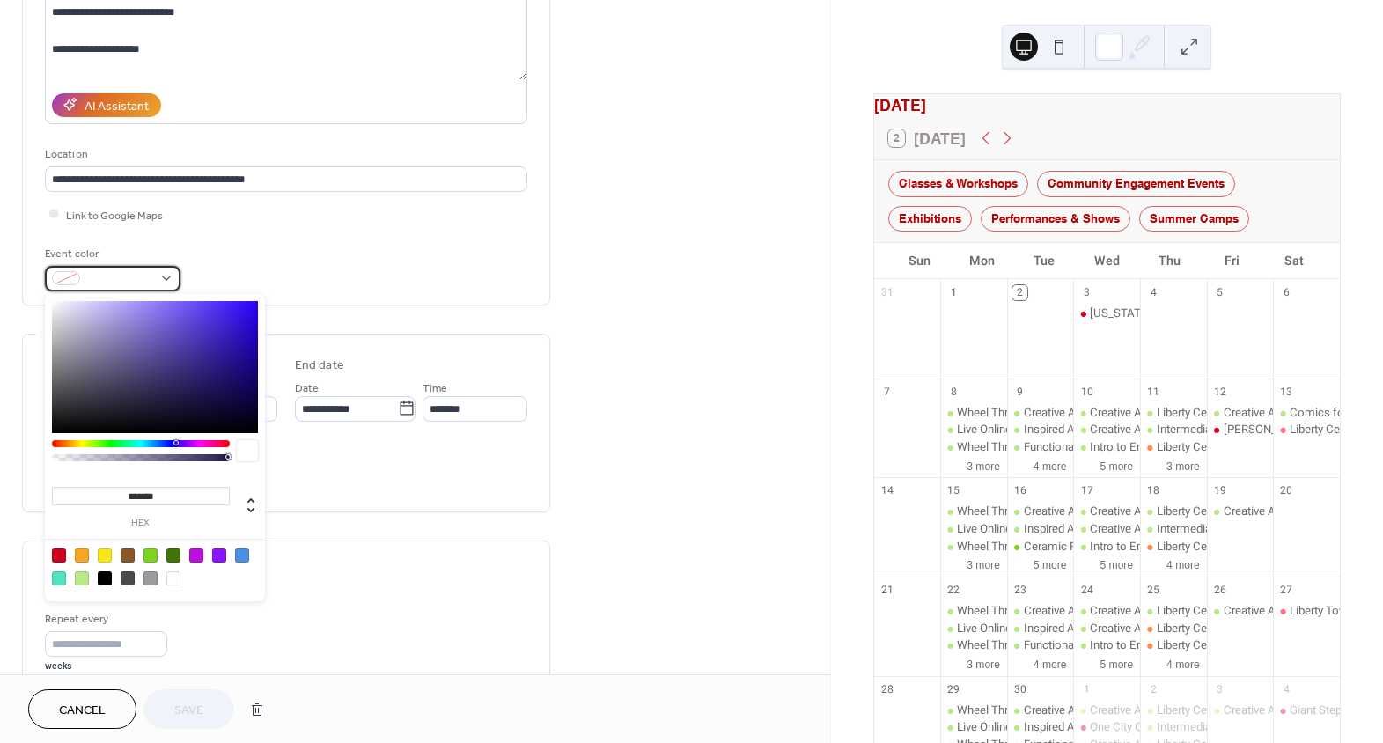
click at [143, 266] on div at bounding box center [113, 279] width 136 height 26
click at [79, 580] on div at bounding box center [82, 578] width 14 height 14
type input "*******"
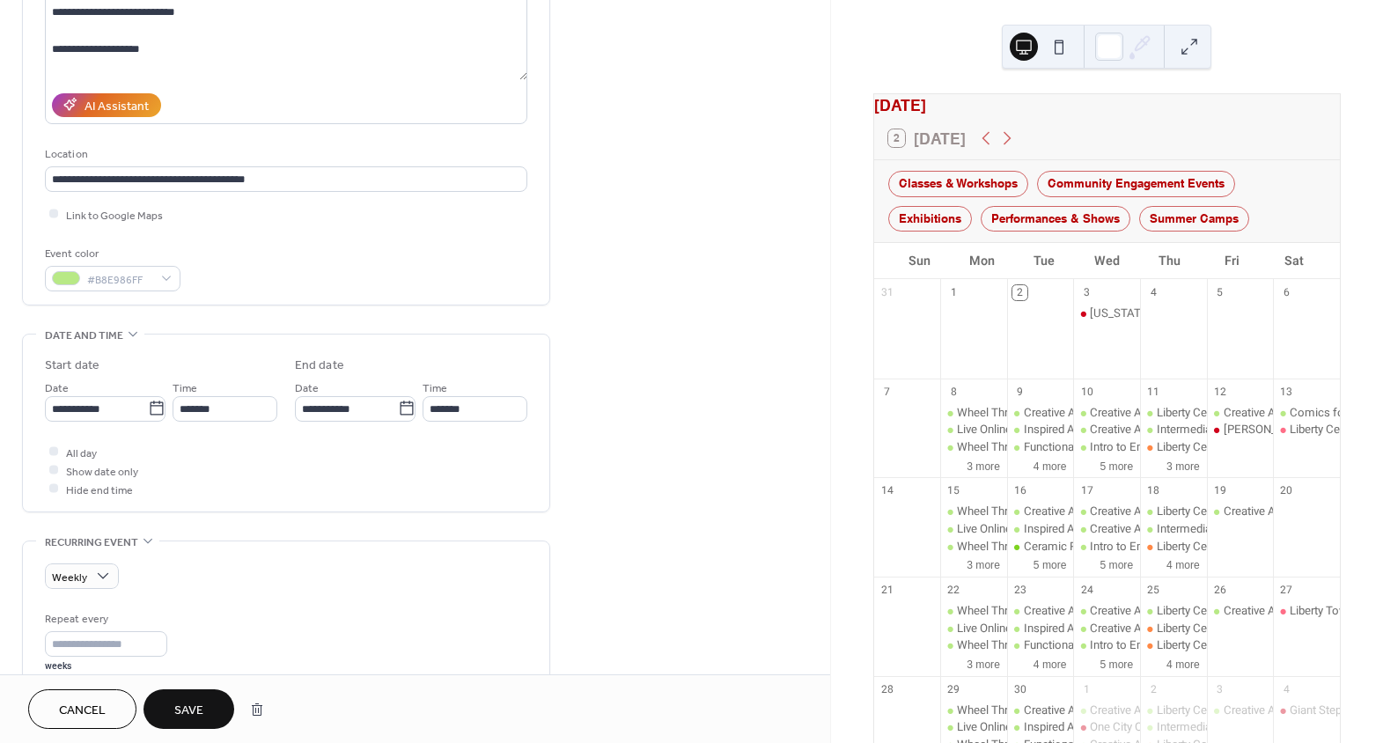
click at [468, 527] on div "**********" at bounding box center [286, 628] width 528 height 1540
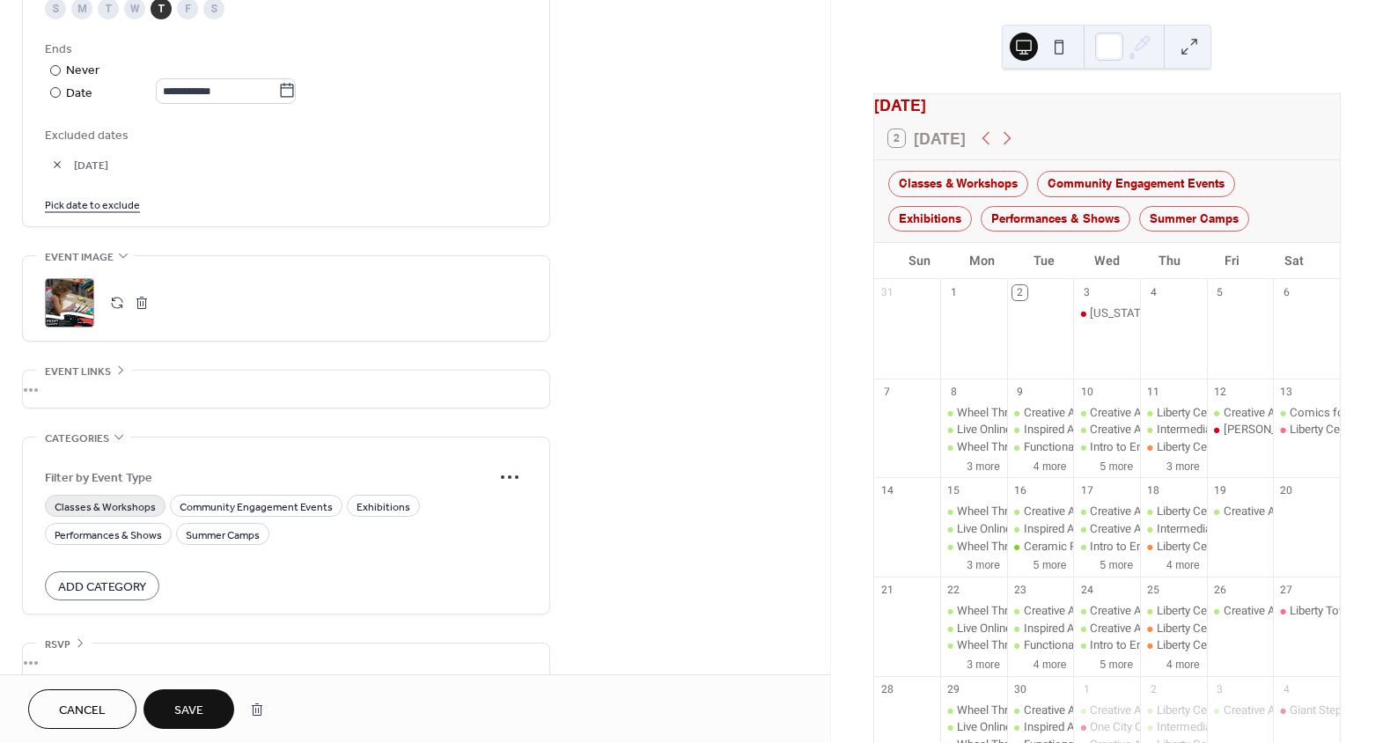
scroll to position [960, 0]
click at [129, 494] on span "Classes & Workshops" at bounding box center [105, 503] width 101 height 18
click at [211, 709] on button "Save" at bounding box center [189, 709] width 91 height 40
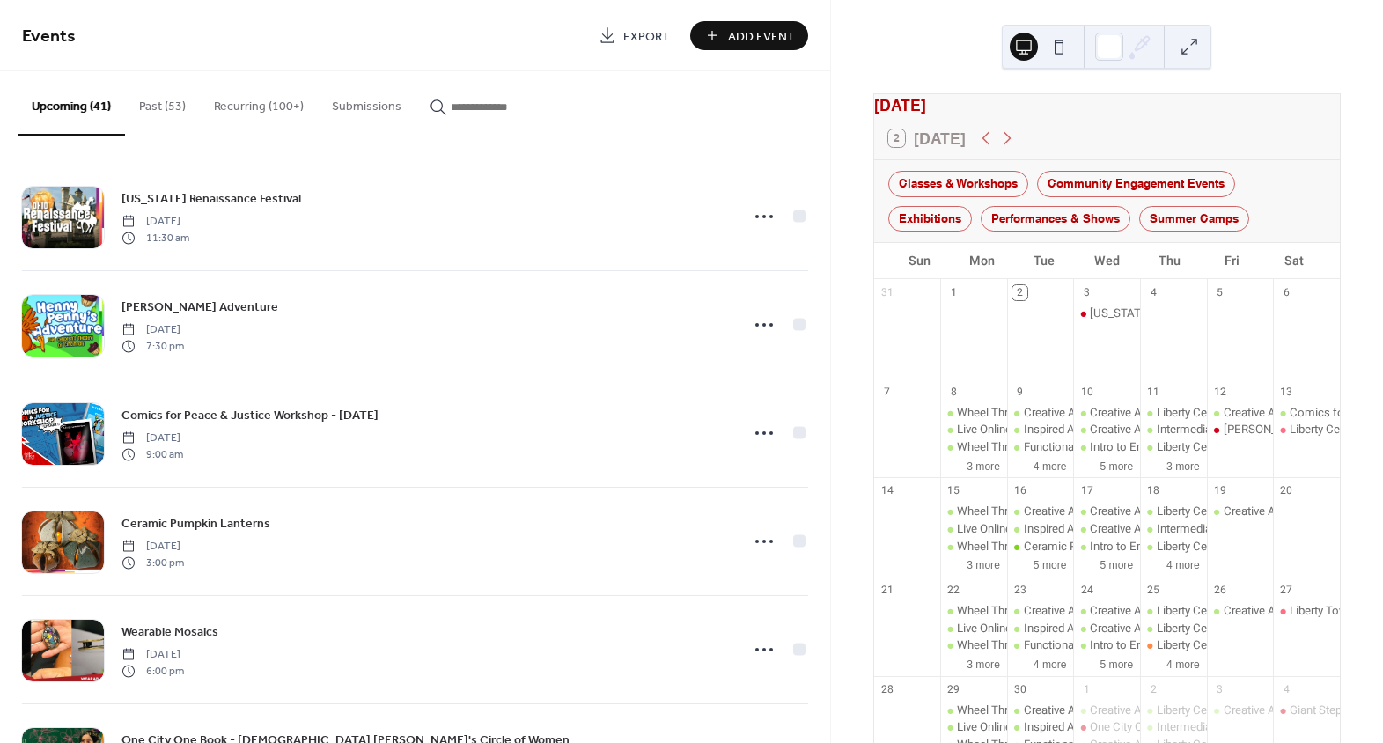
click at [260, 104] on button "Recurring (100+)" at bounding box center [259, 102] width 118 height 63
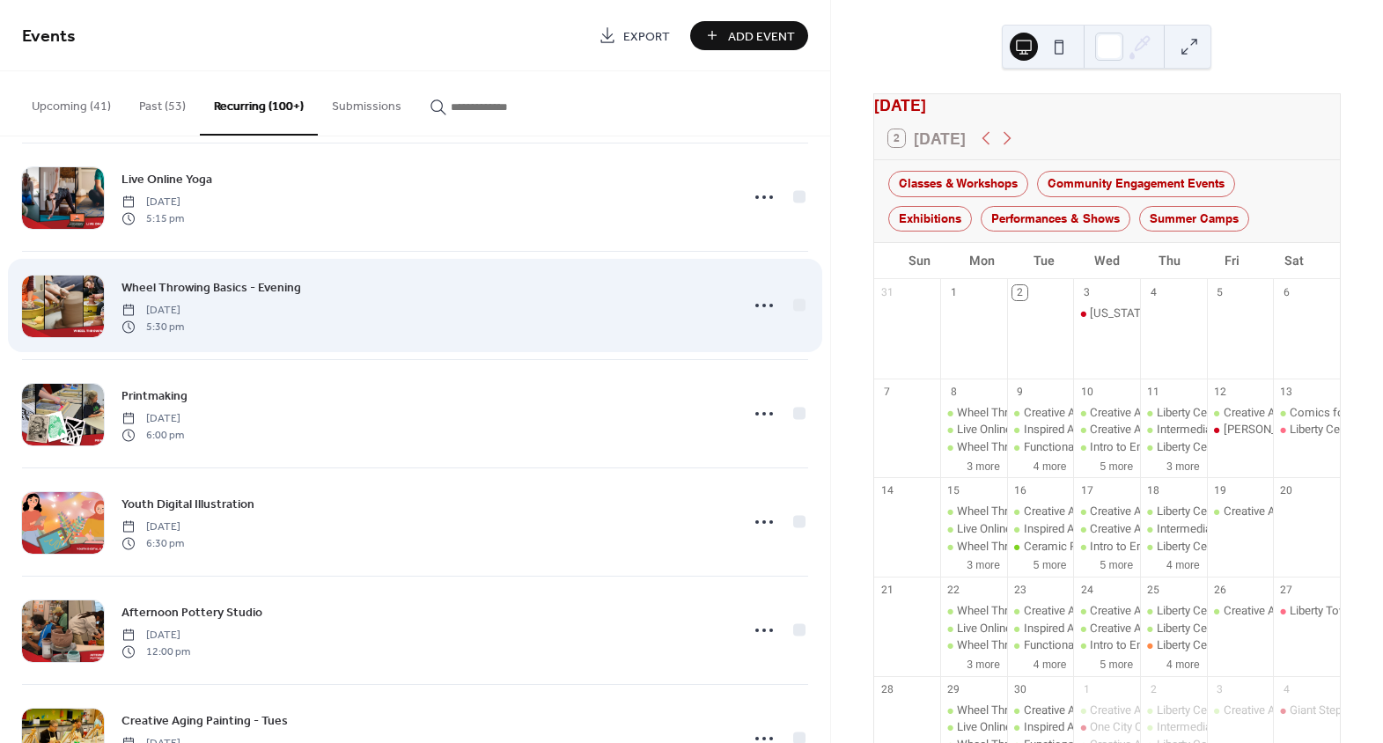
scroll to position [400, 0]
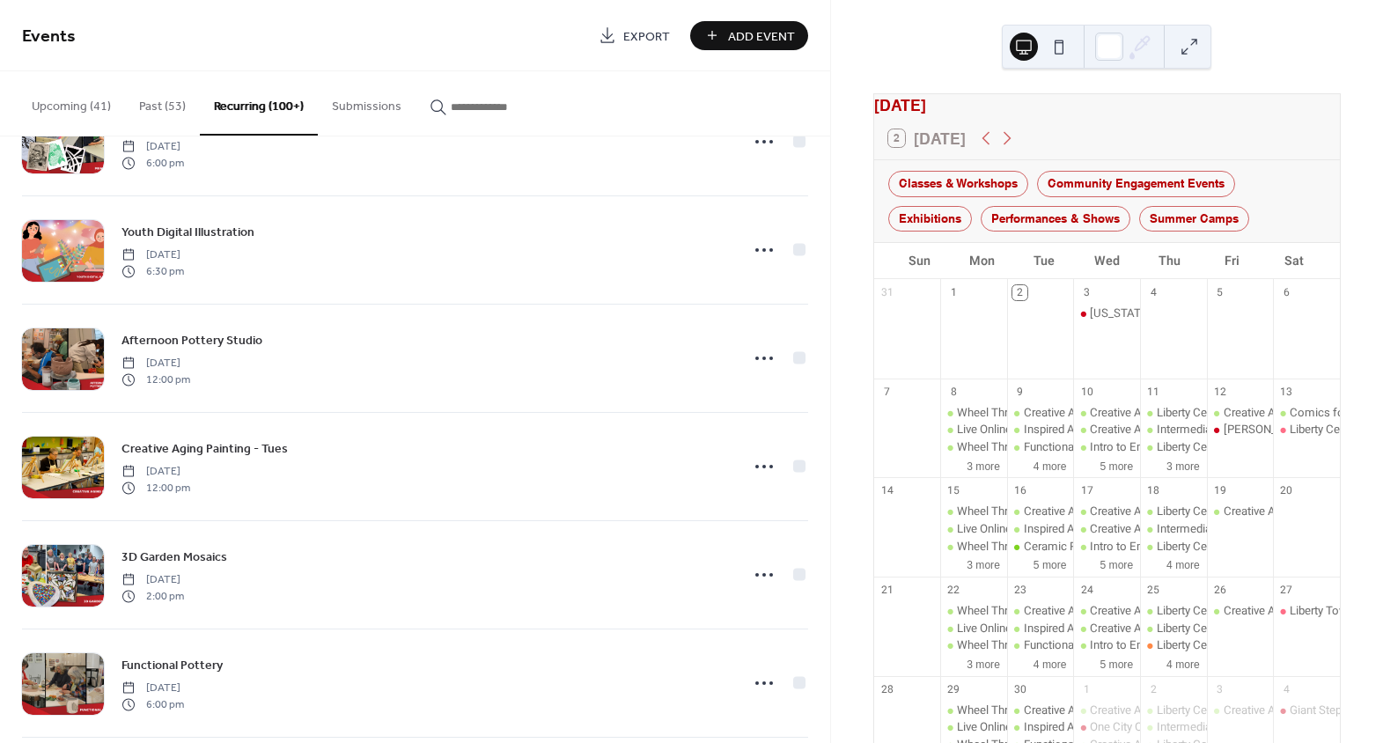
click at [505, 114] on input "button" at bounding box center [504, 107] width 106 height 18
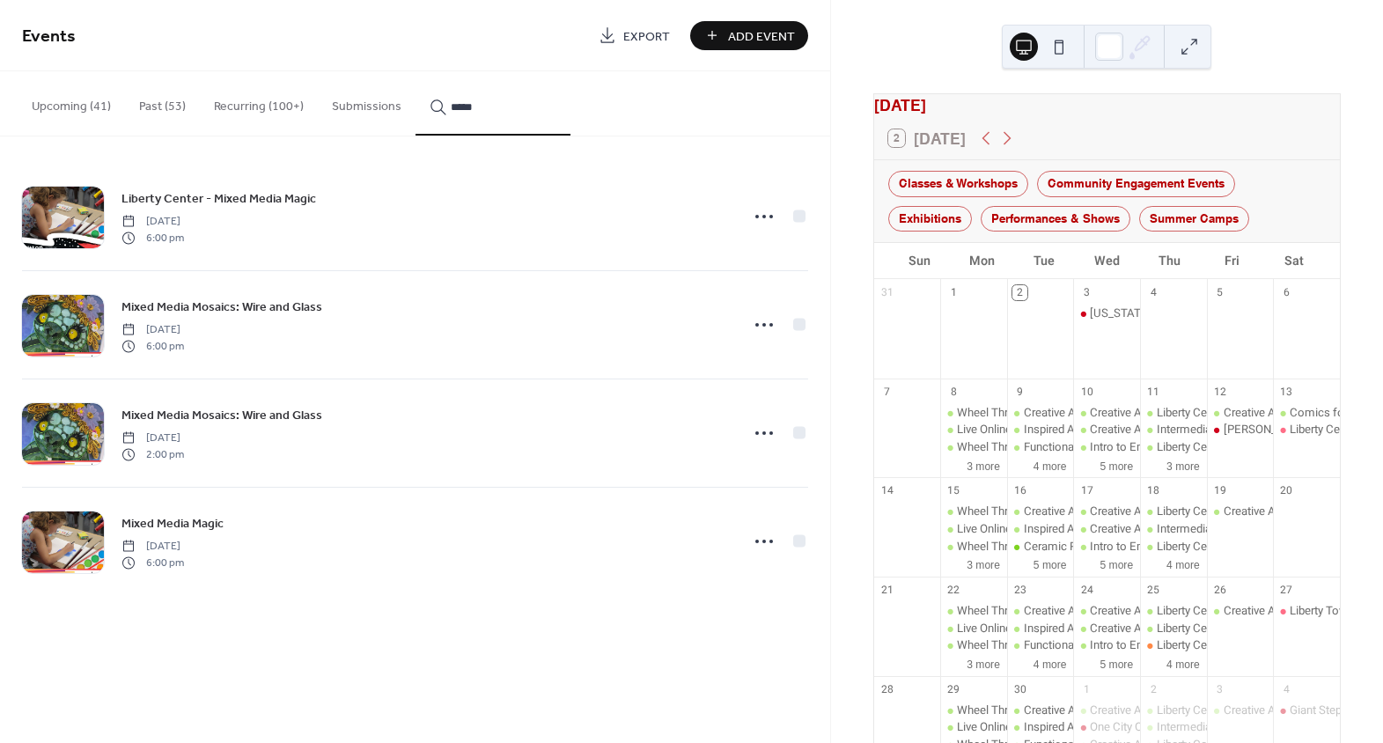
type input "*****"
click at [760, 323] on icon at bounding box center [764, 325] width 28 height 28
click at [742, 363] on div "Edit" at bounding box center [732, 359] width 102 height 26
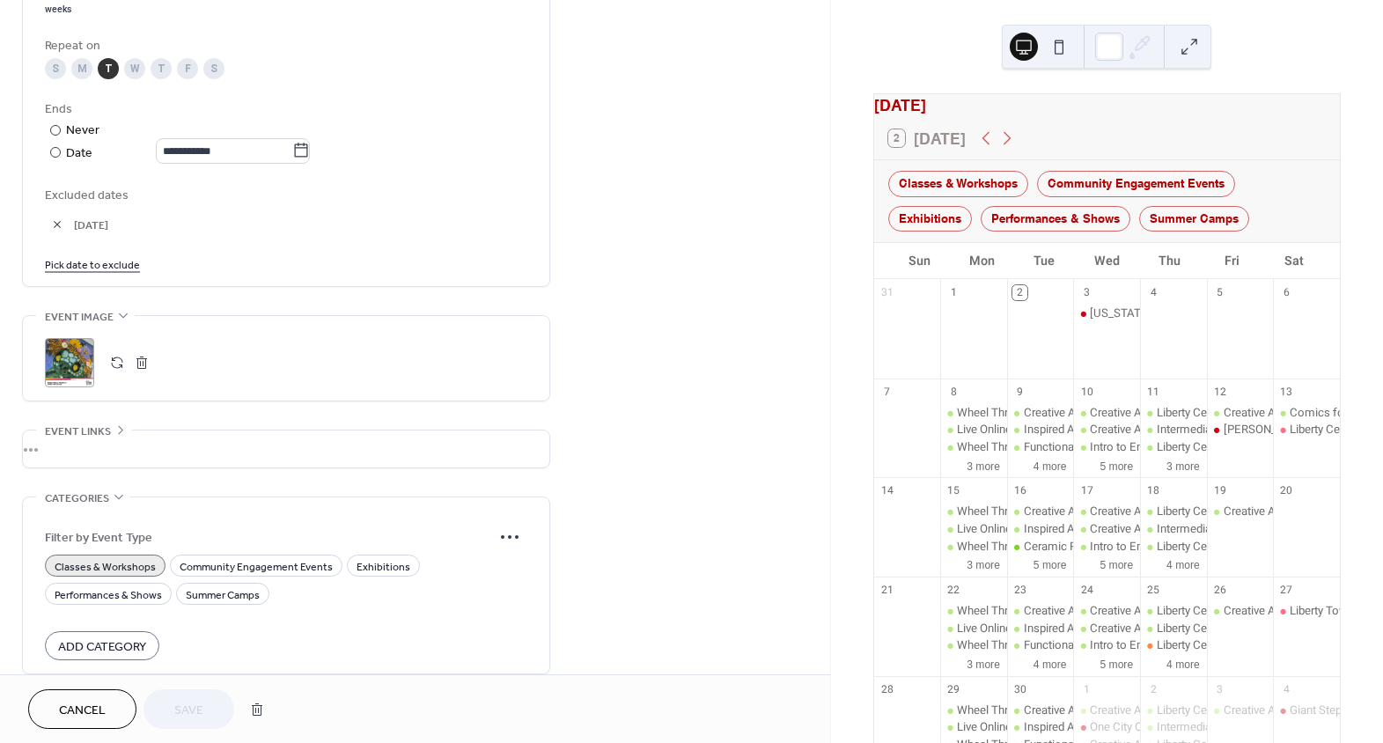
scroll to position [960, 0]
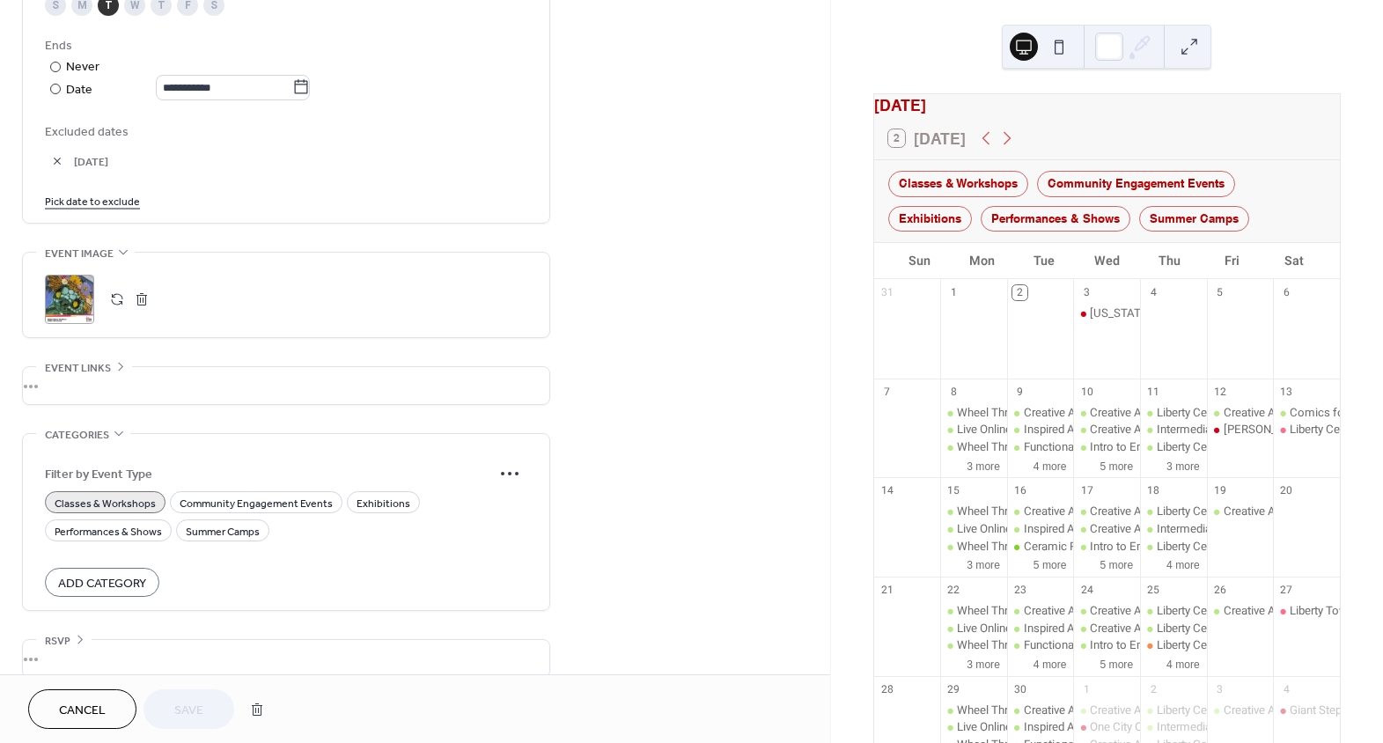
click at [122, 710] on button "Cancel" at bounding box center [82, 709] width 108 height 40
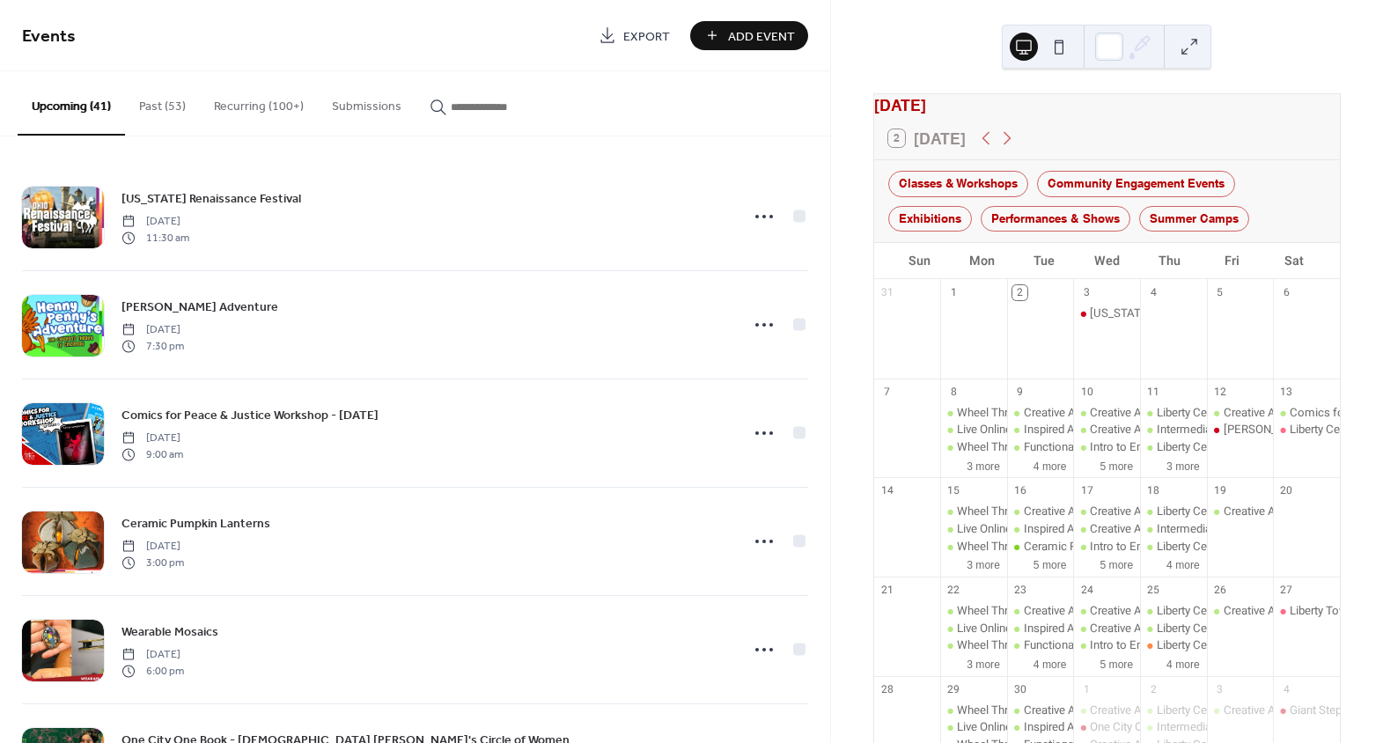
click at [476, 109] on input "button" at bounding box center [504, 107] width 106 height 18
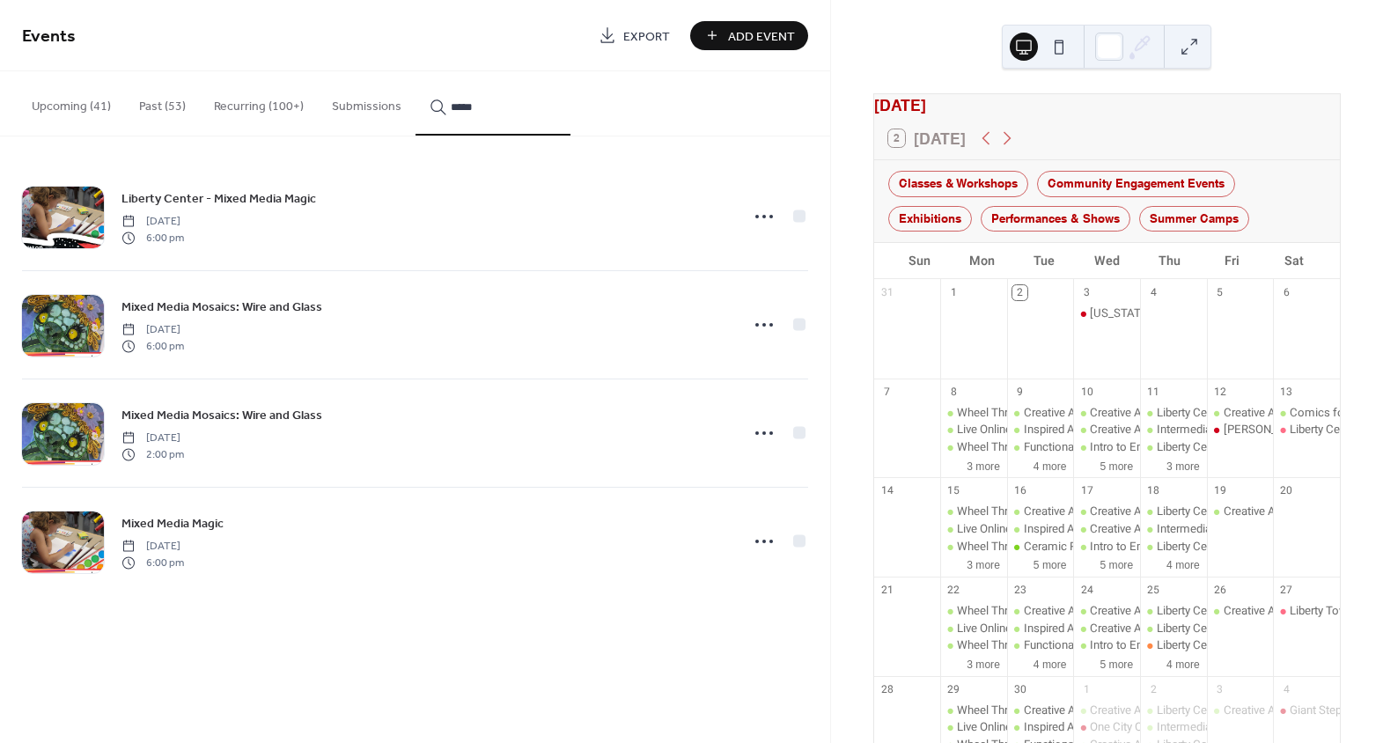
type input "*****"
click at [762, 540] on circle at bounding box center [764, 542] width 4 height 4
click at [746, 578] on div "Edit" at bounding box center [732, 575] width 102 height 26
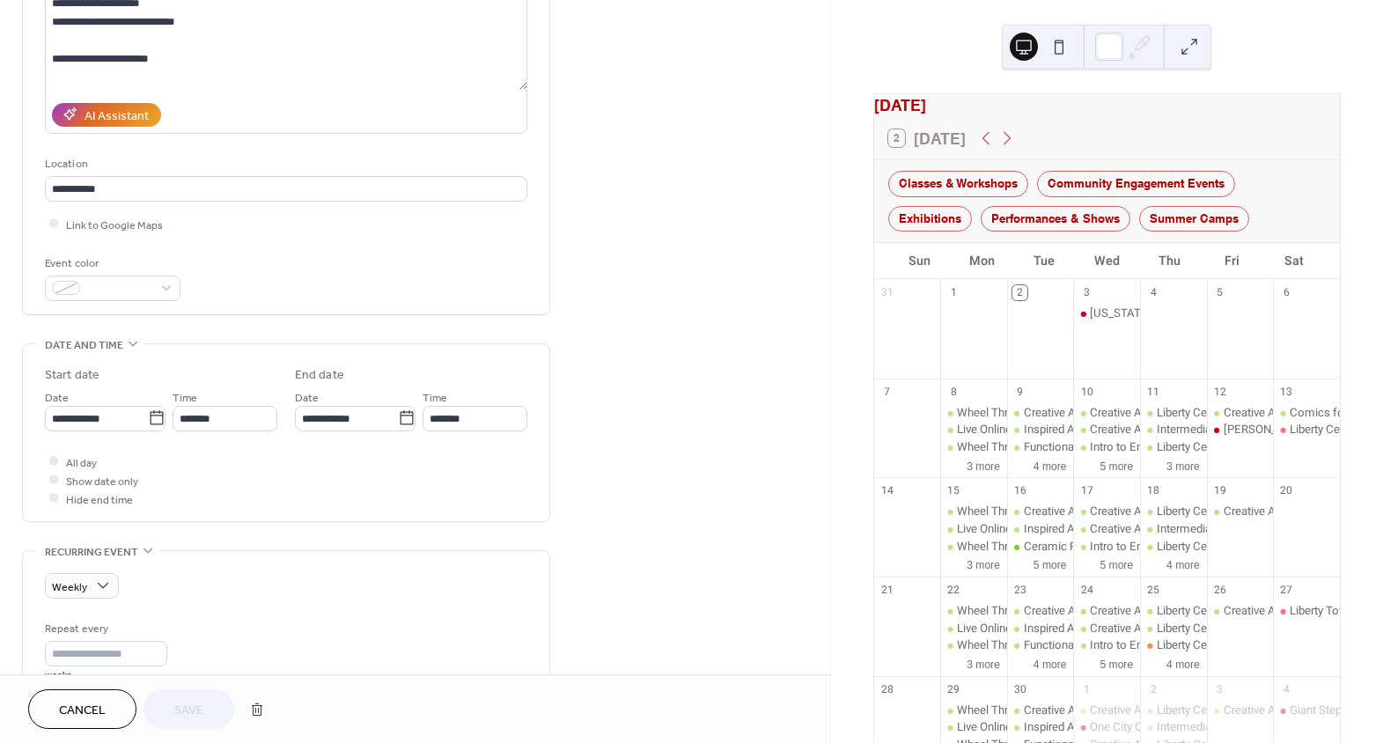
scroll to position [239, 0]
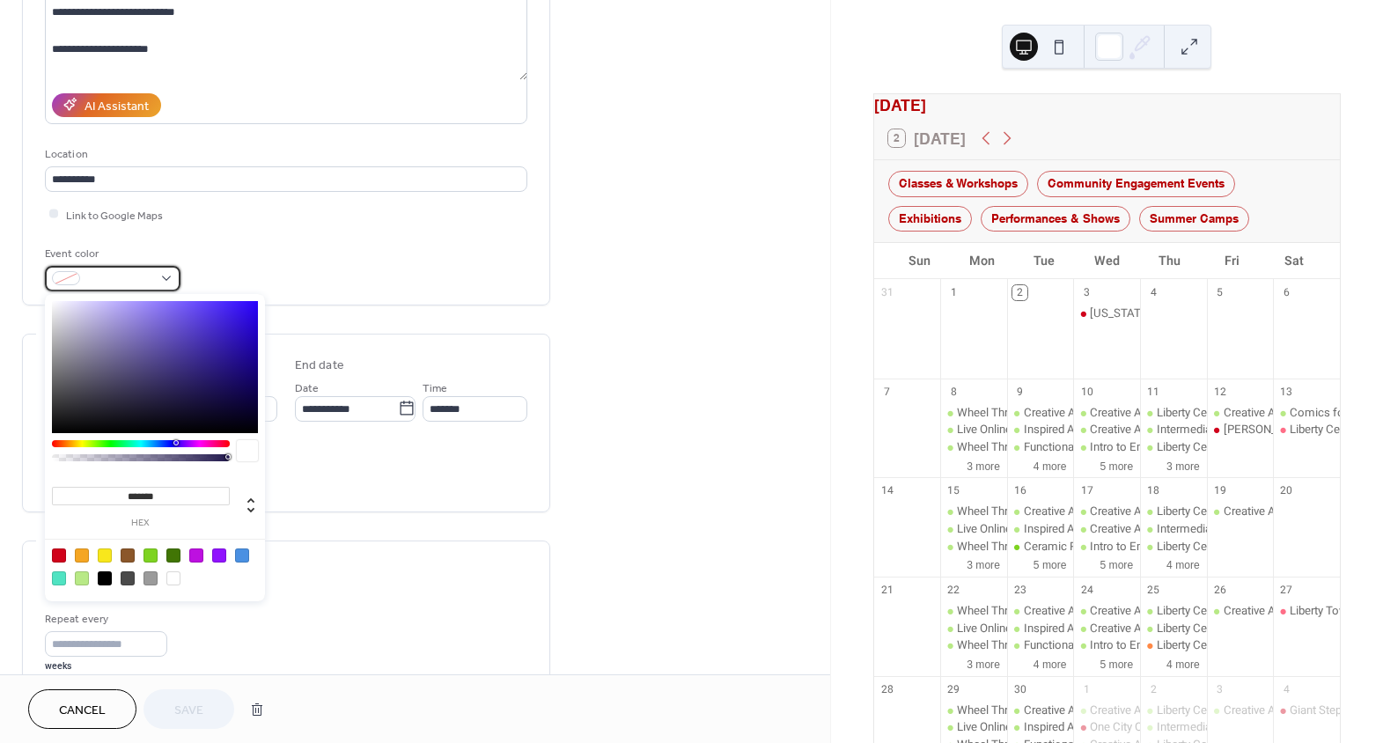
click at [124, 267] on div at bounding box center [113, 279] width 136 height 26
click at [78, 576] on div at bounding box center [82, 578] width 14 height 14
type input "*******"
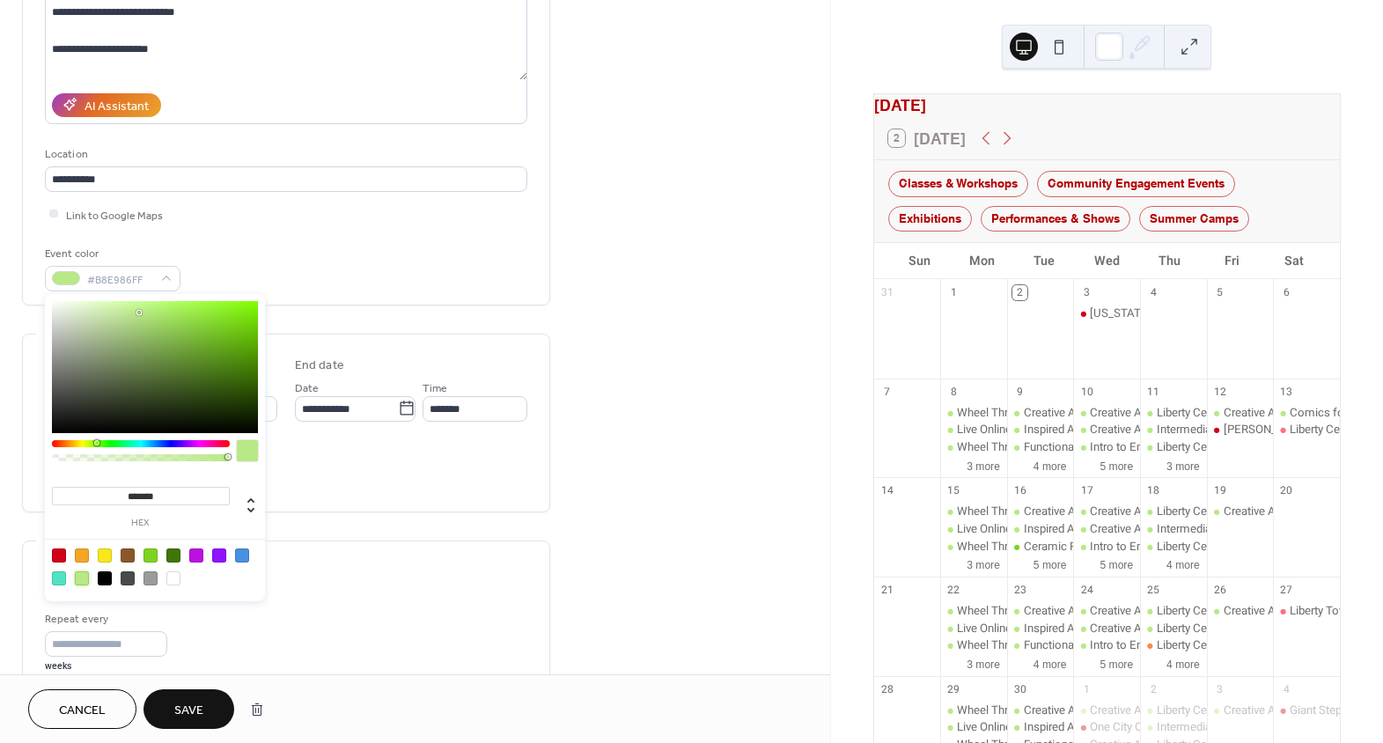
click at [442, 534] on div "**********" at bounding box center [286, 628] width 528 height 1540
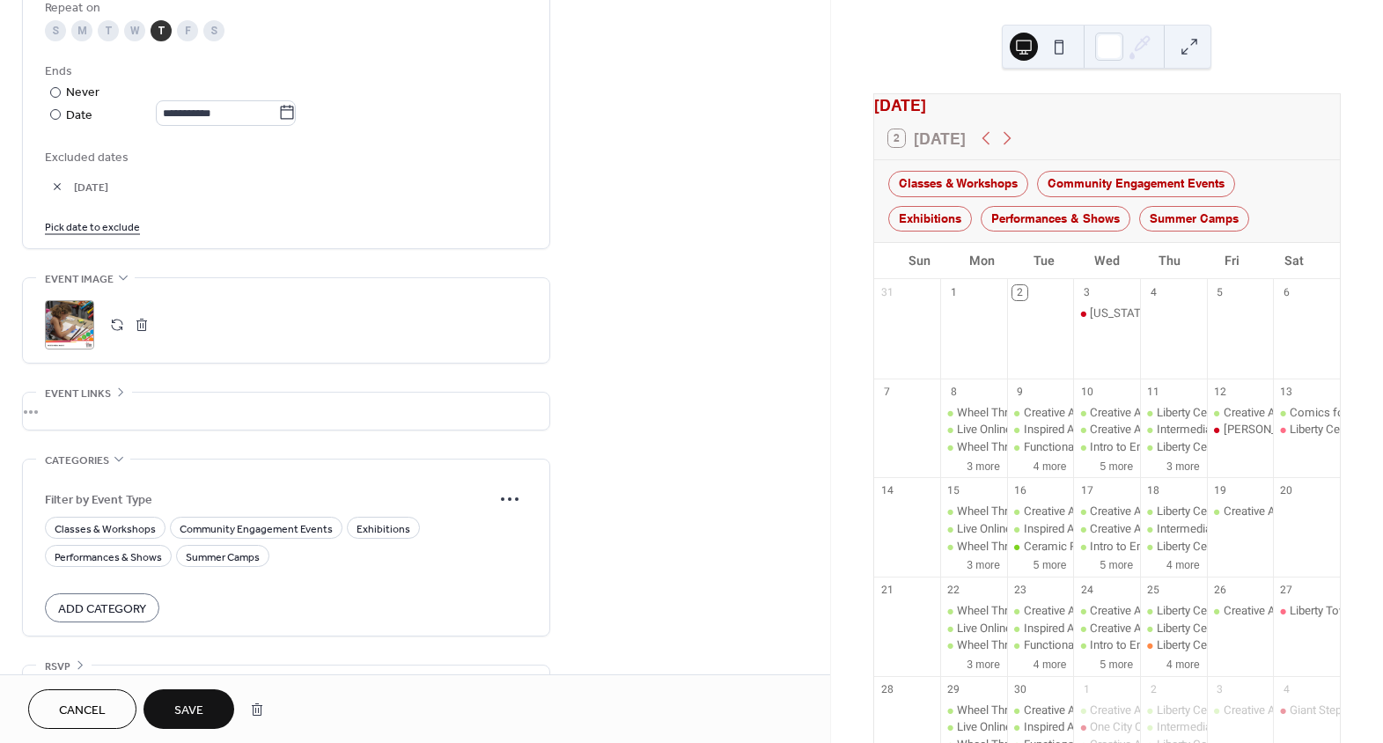
scroll to position [979, 0]
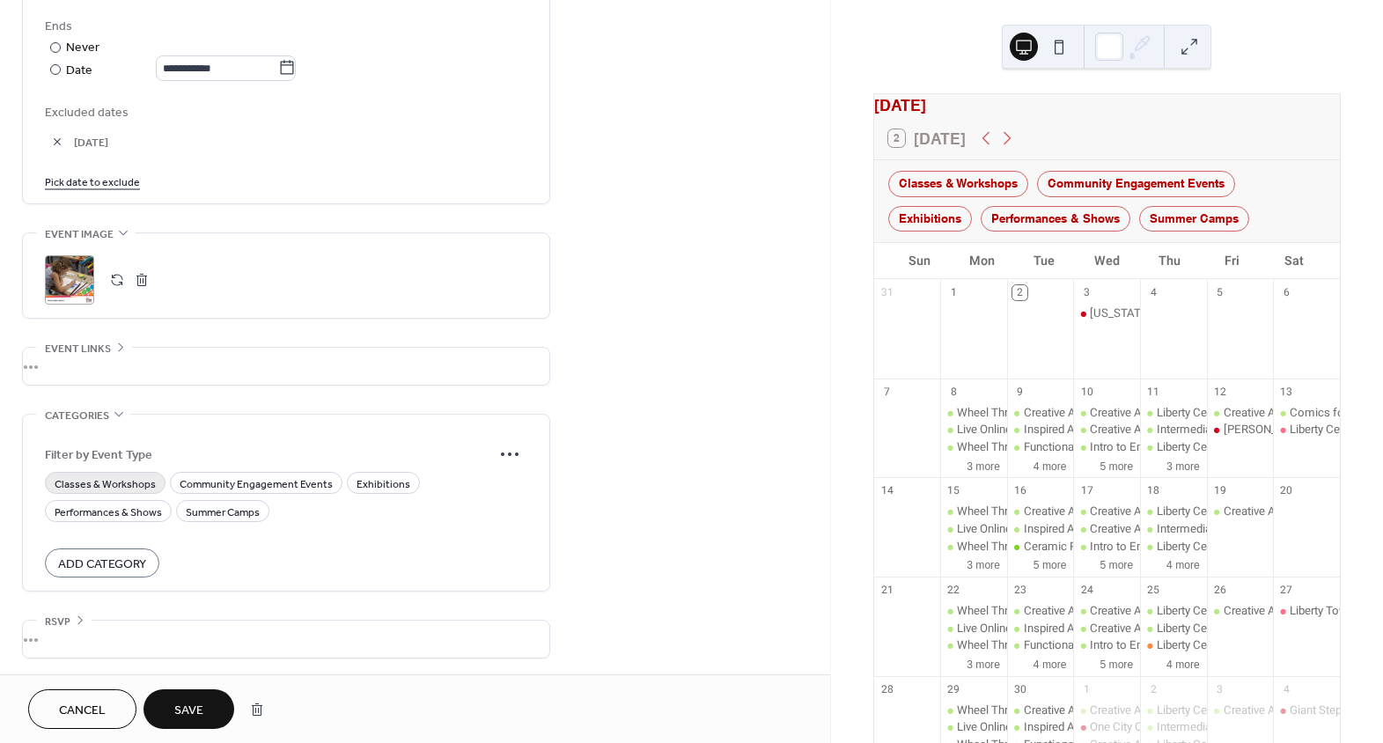
click at [124, 483] on span "Classes & Workshops" at bounding box center [105, 484] width 101 height 18
click at [211, 702] on button "Save" at bounding box center [189, 709] width 91 height 40
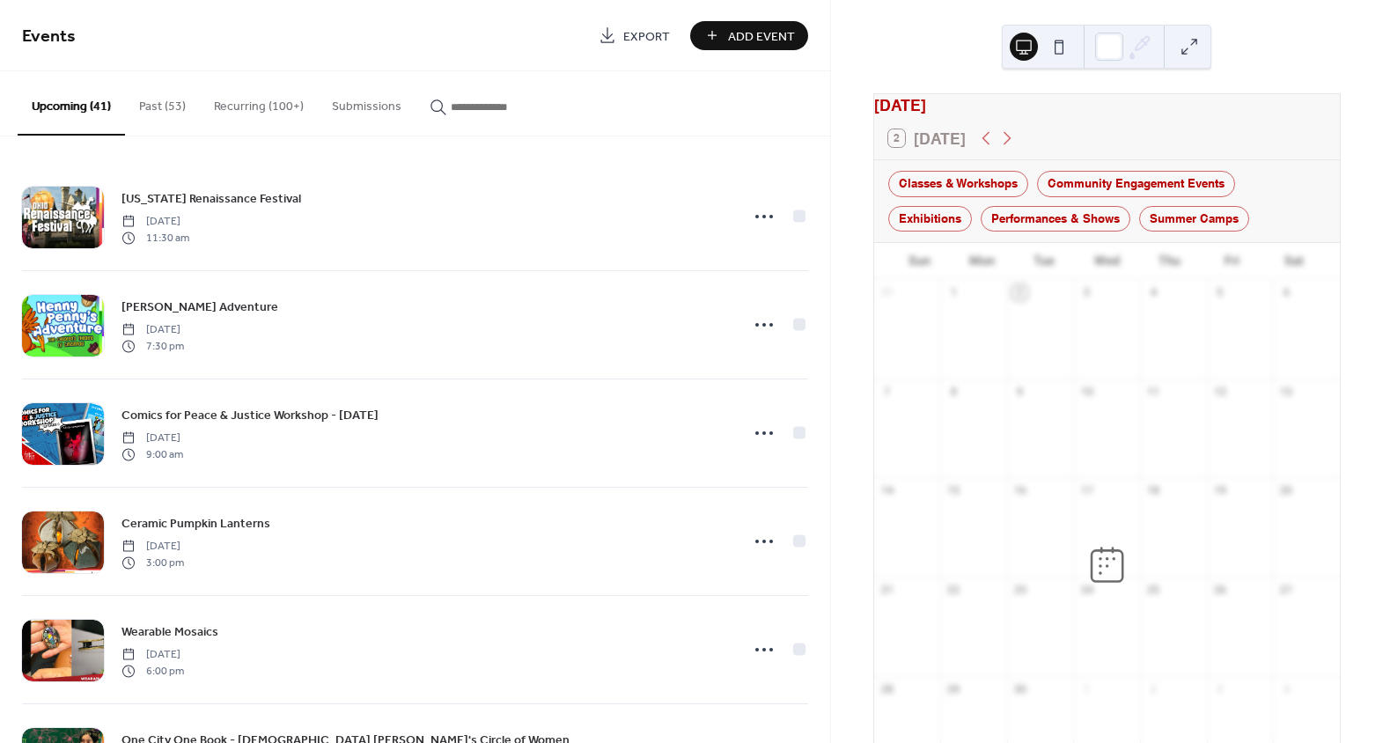
scroll to position [237, 0]
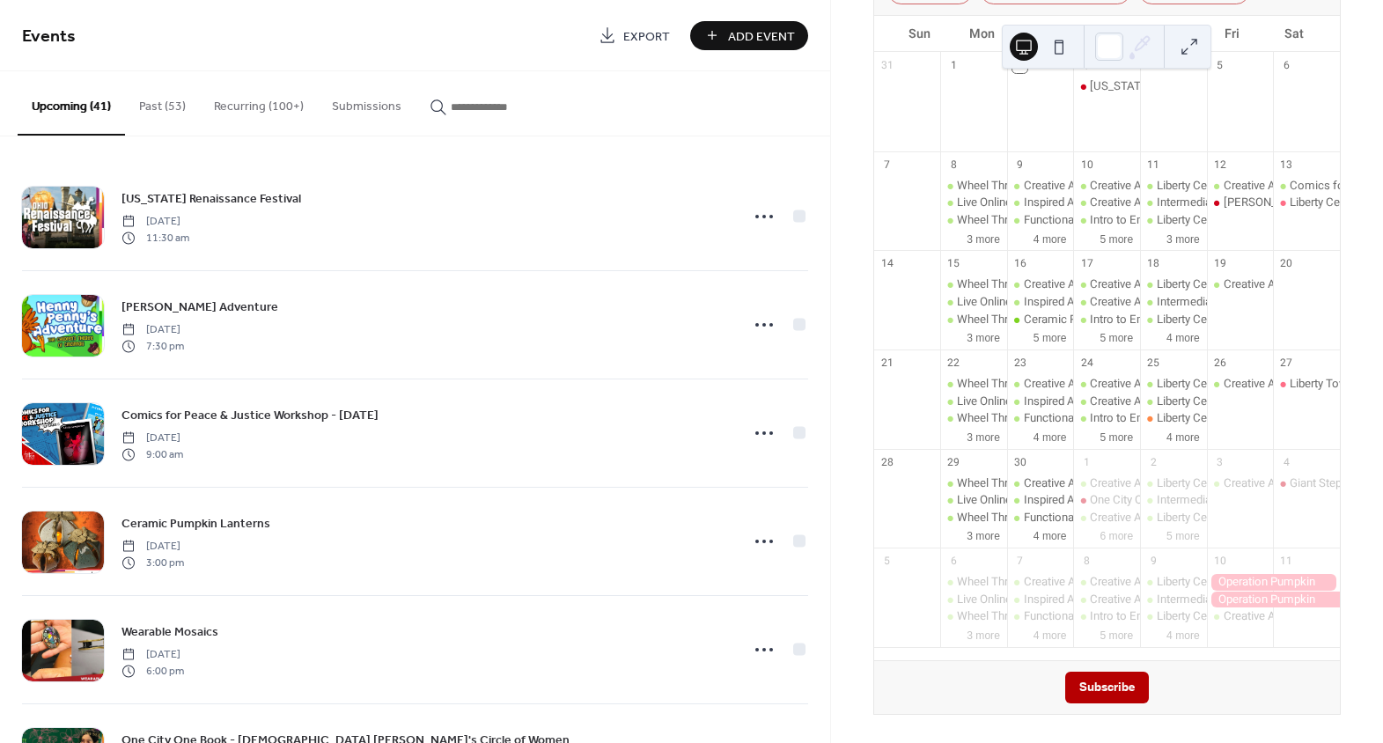
click at [495, 115] on input "button" at bounding box center [504, 107] width 106 height 18
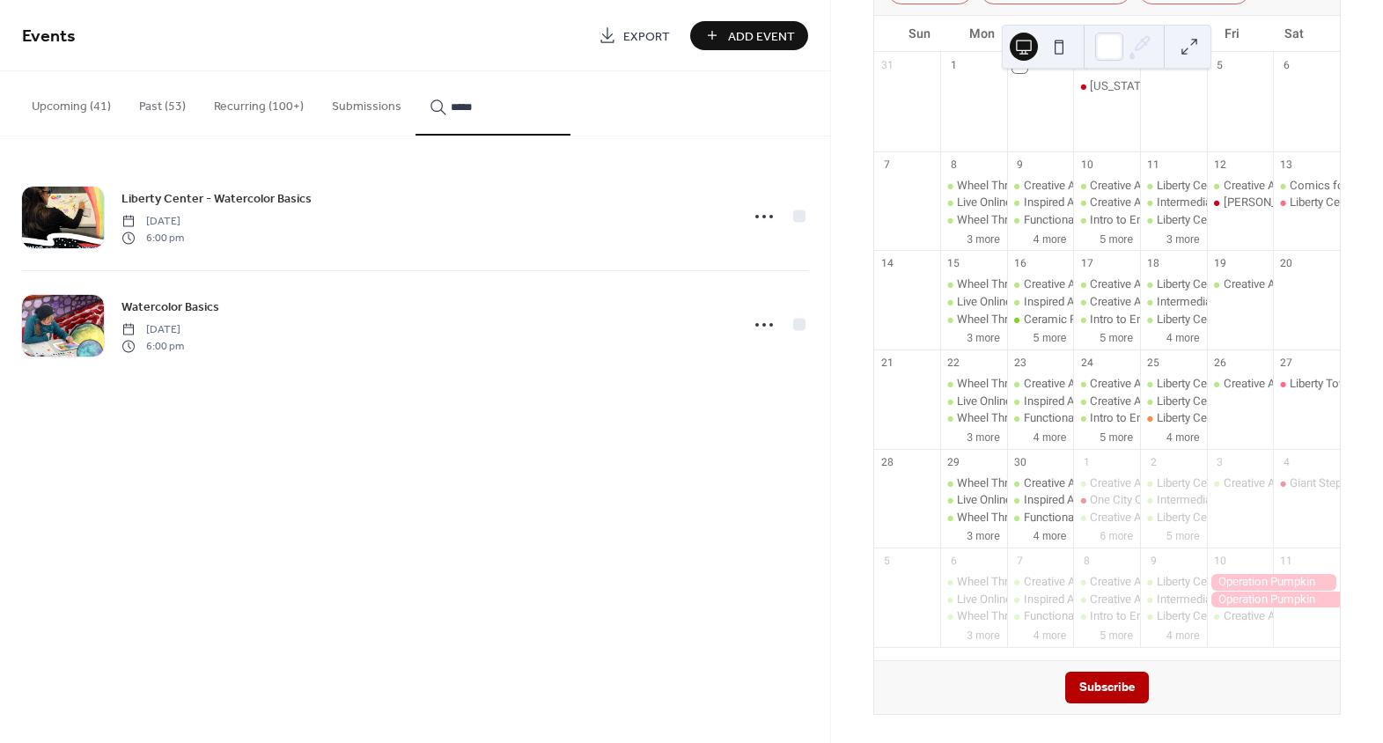
type input "*****"
click at [765, 214] on icon at bounding box center [764, 217] width 28 height 28
click at [747, 251] on div "Edit" at bounding box center [732, 251] width 102 height 26
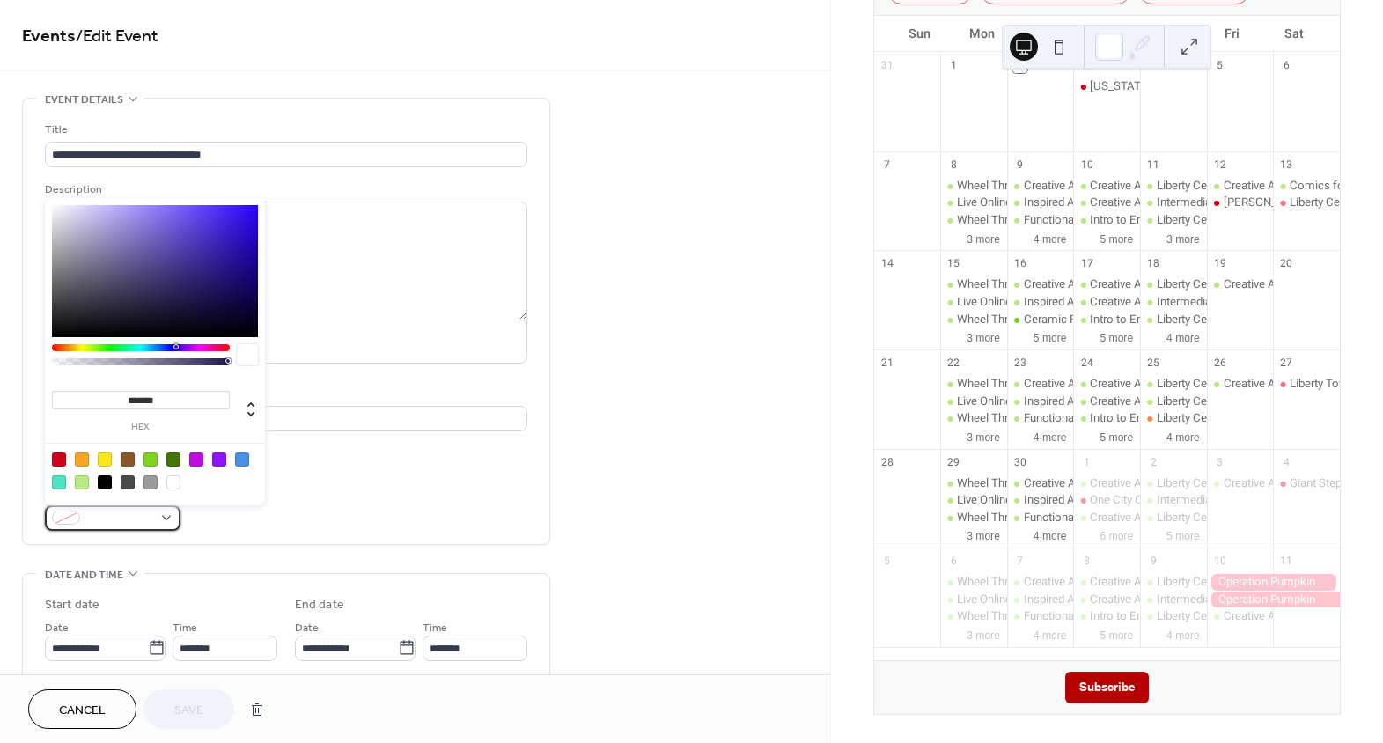
click at [126, 520] on span at bounding box center [119, 519] width 65 height 18
click at [83, 475] on div at bounding box center [82, 482] width 14 height 14
type input "*******"
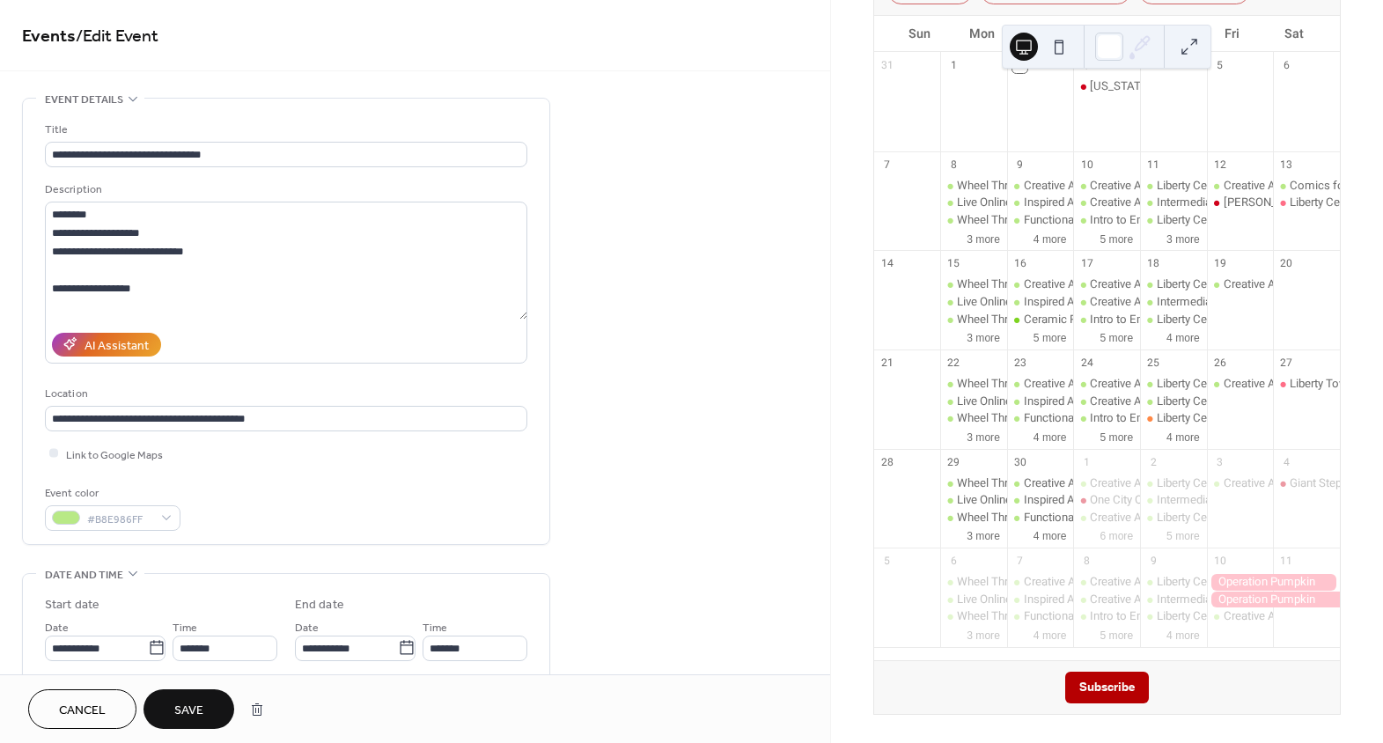
click at [488, 513] on div "Event color #B8E986FF" at bounding box center [286, 507] width 482 height 47
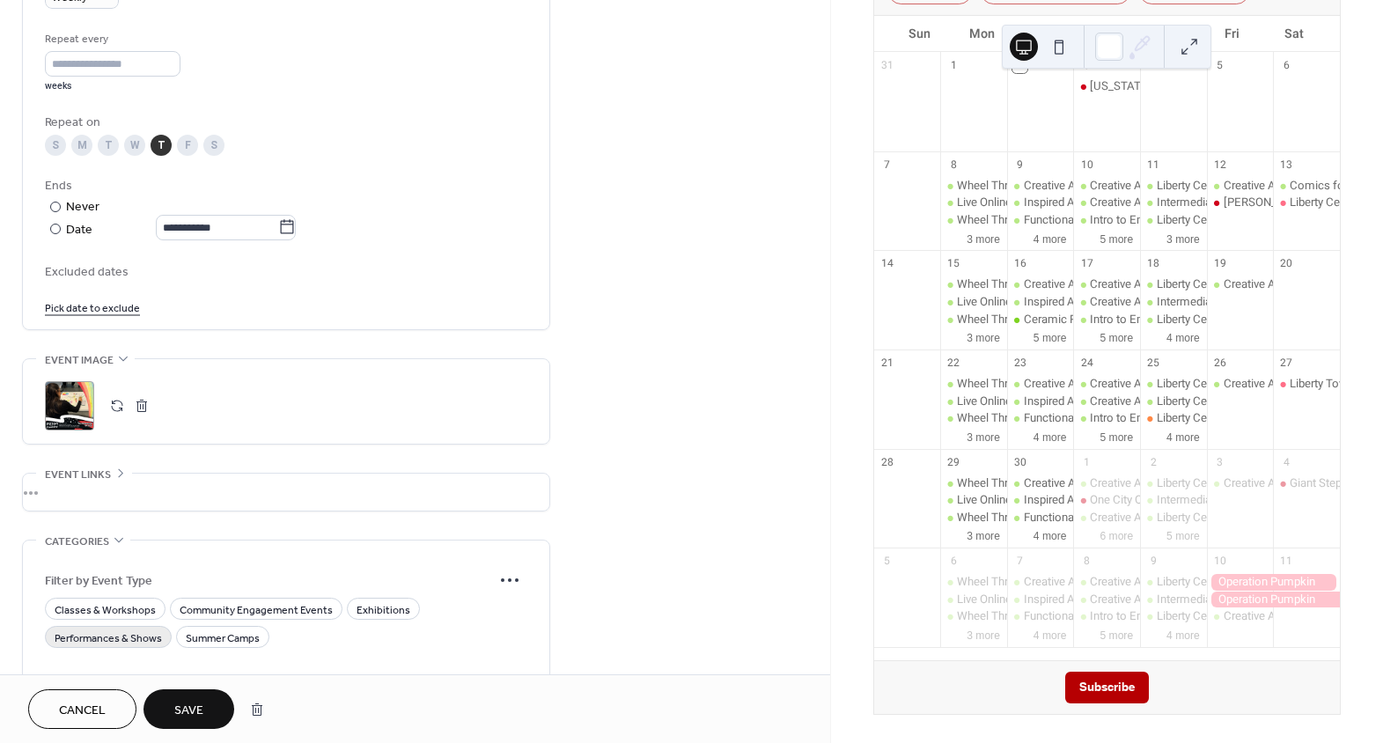
scroll to position [880, 0]
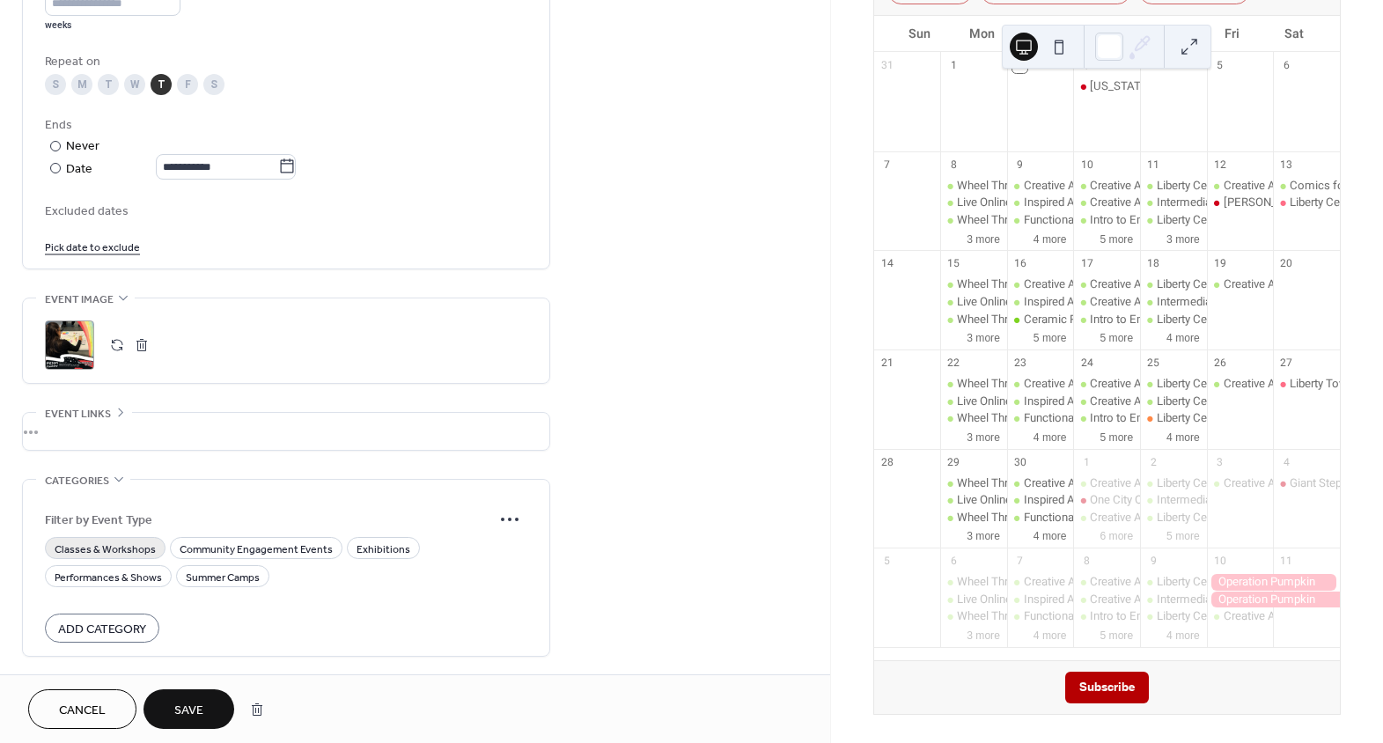
click at [103, 552] on span "Classes & Workshops" at bounding box center [105, 549] width 101 height 18
click at [189, 713] on span "Save" at bounding box center [188, 711] width 29 height 18
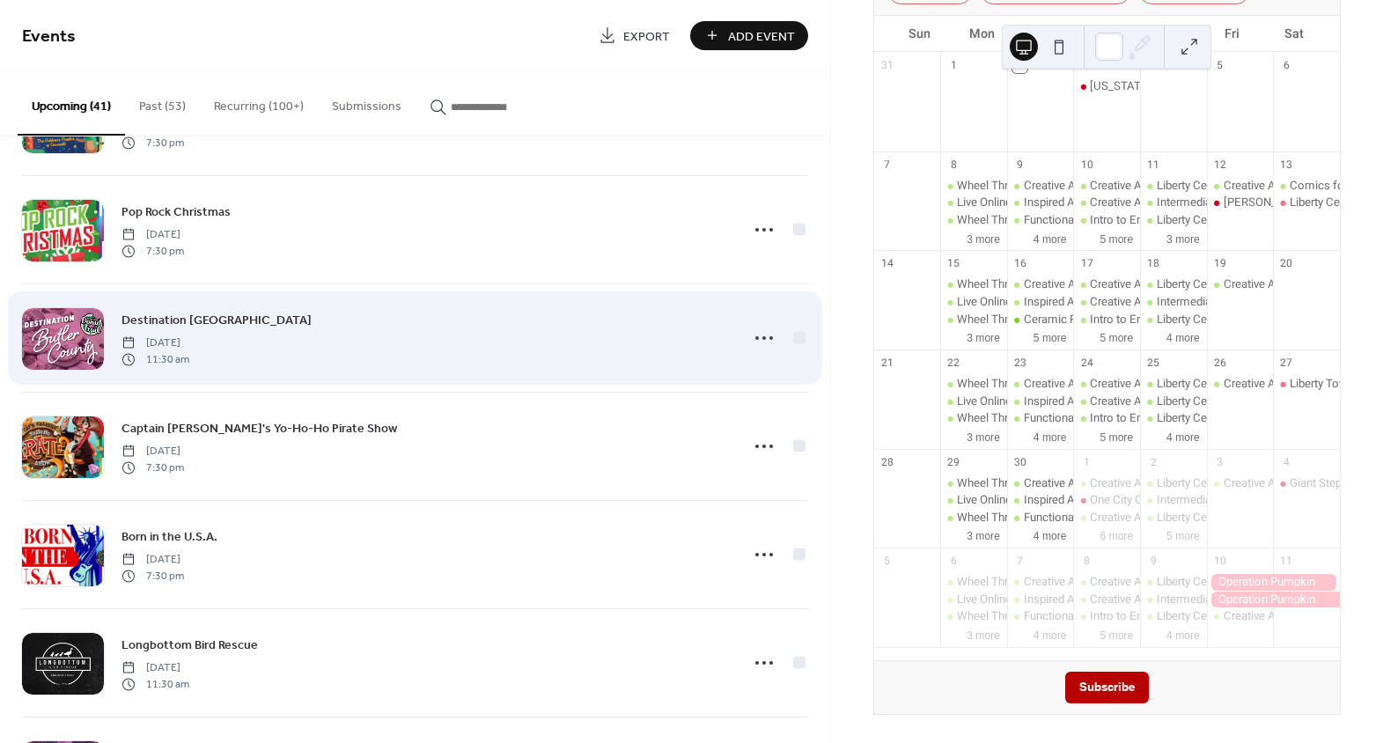
scroll to position [2692, 0]
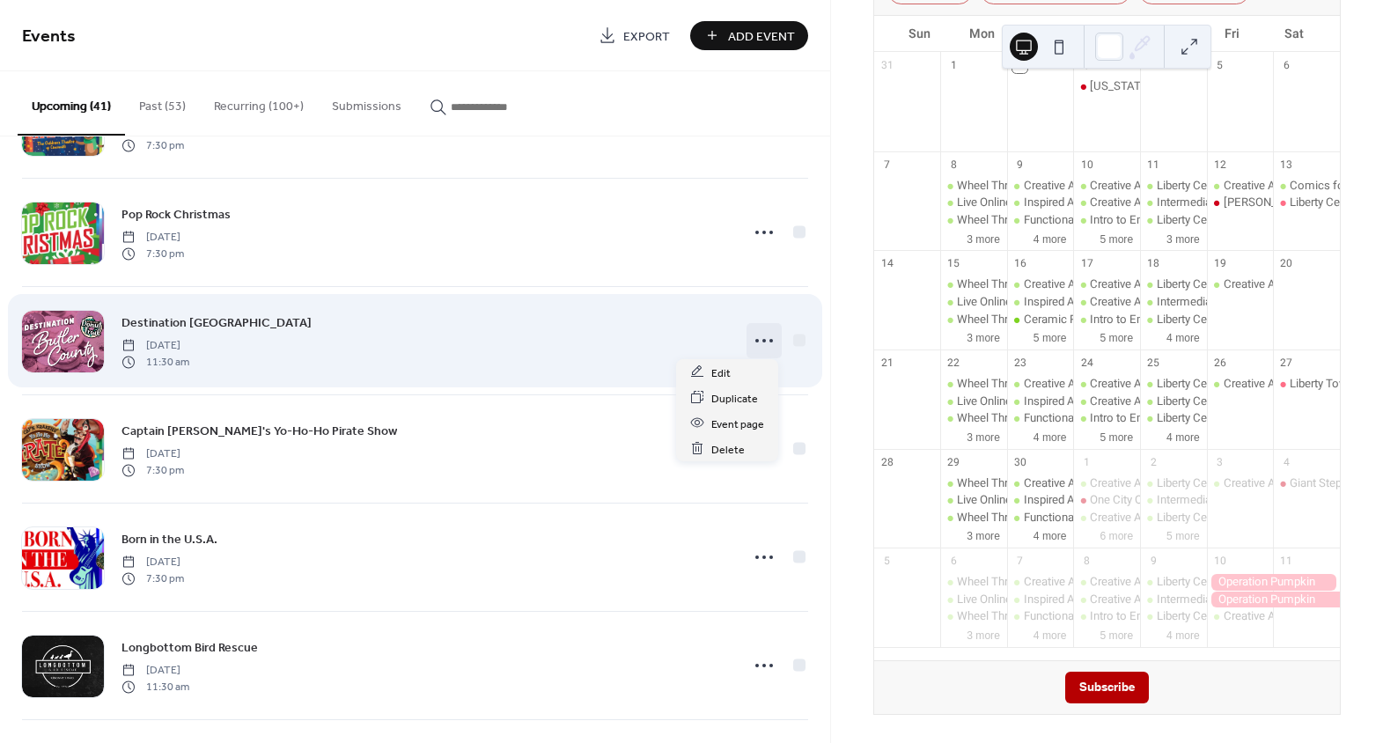
click at [762, 333] on icon at bounding box center [764, 341] width 28 height 28
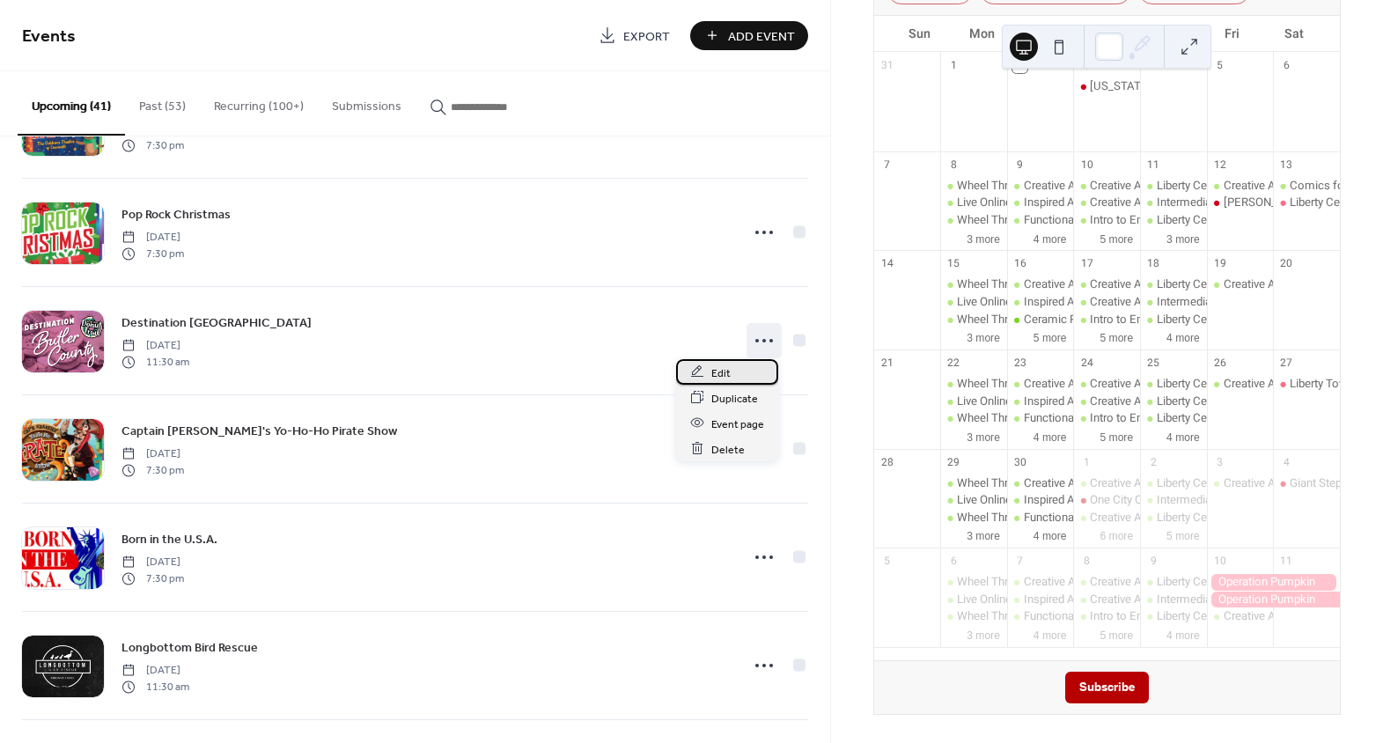
click at [749, 372] on div "Edit" at bounding box center [727, 372] width 102 height 26
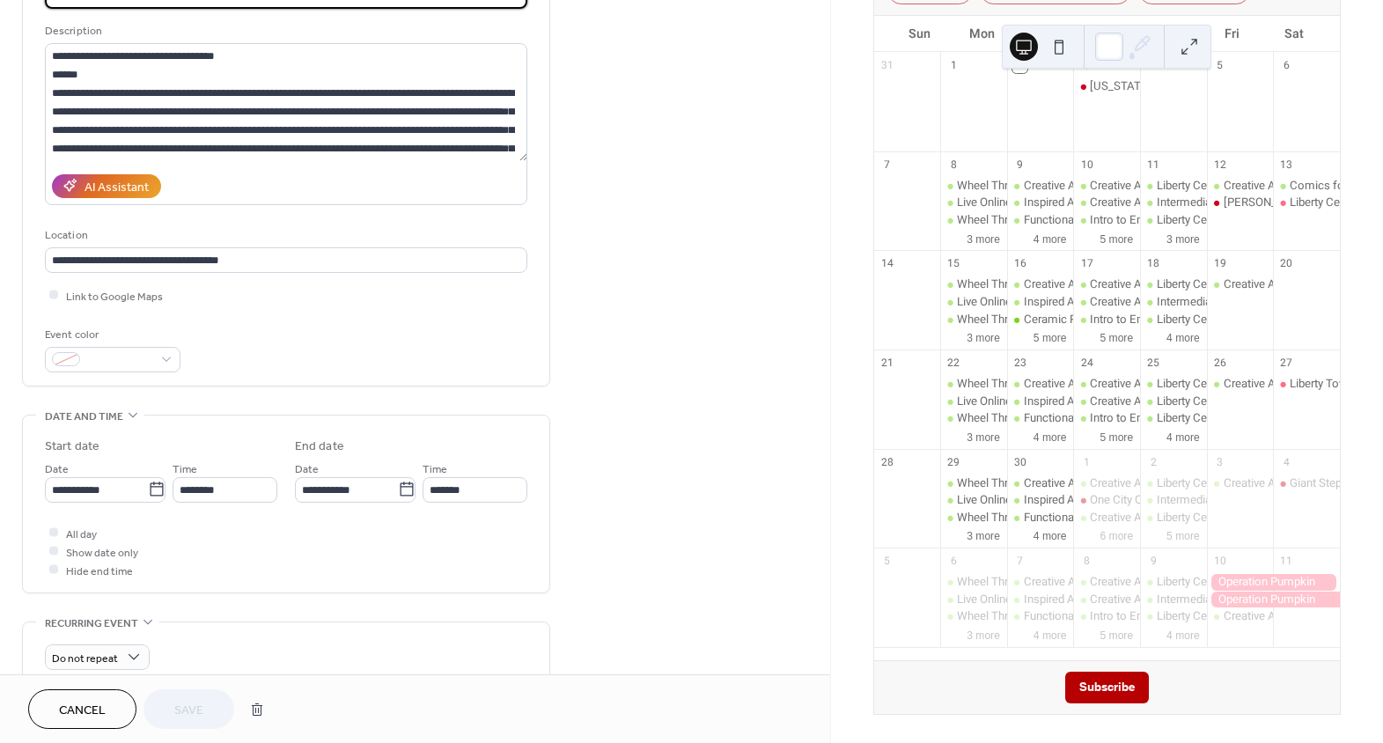
scroll to position [159, 0]
click at [153, 354] on div at bounding box center [113, 359] width 136 height 26
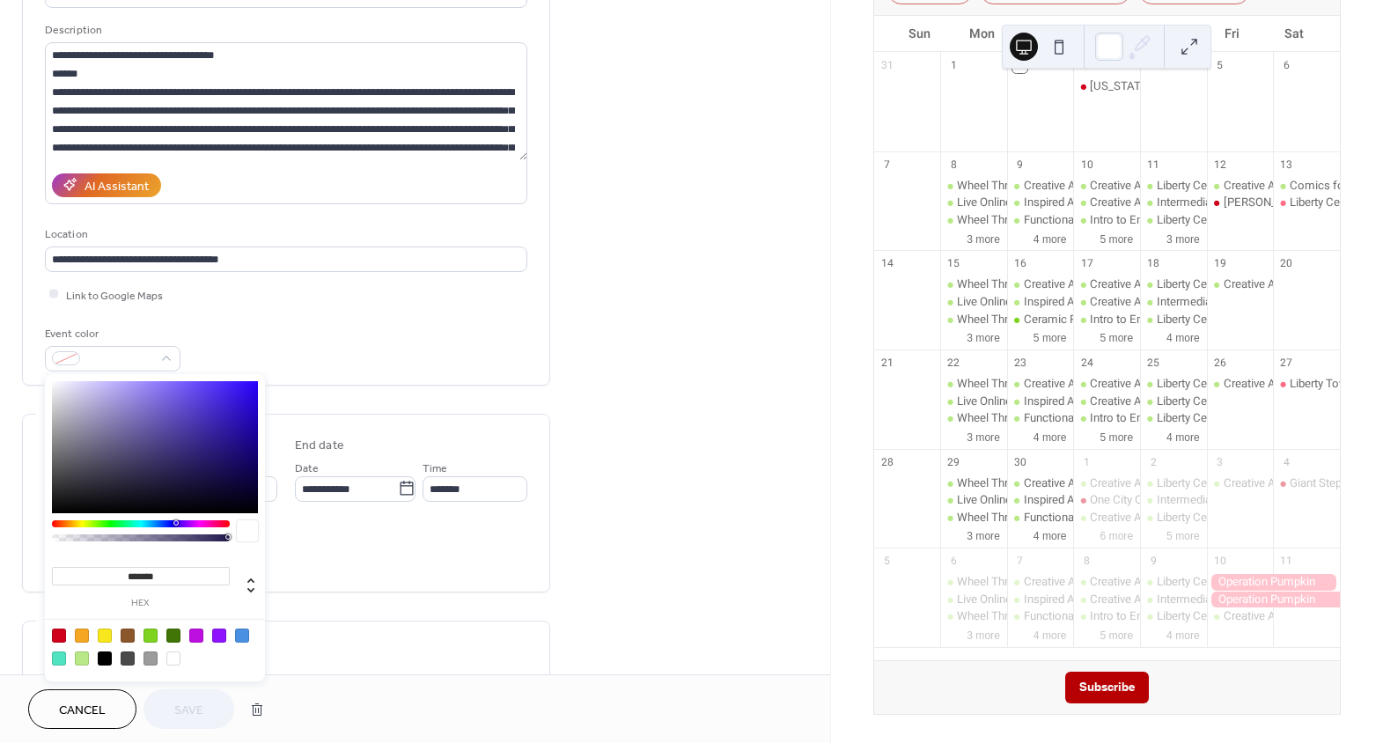
drag, startPoint x: 56, startPoint y: 637, endPoint x: 85, endPoint y: 600, distance: 47.0
click at [57, 637] on div at bounding box center [59, 636] width 14 height 14
type input "*******"
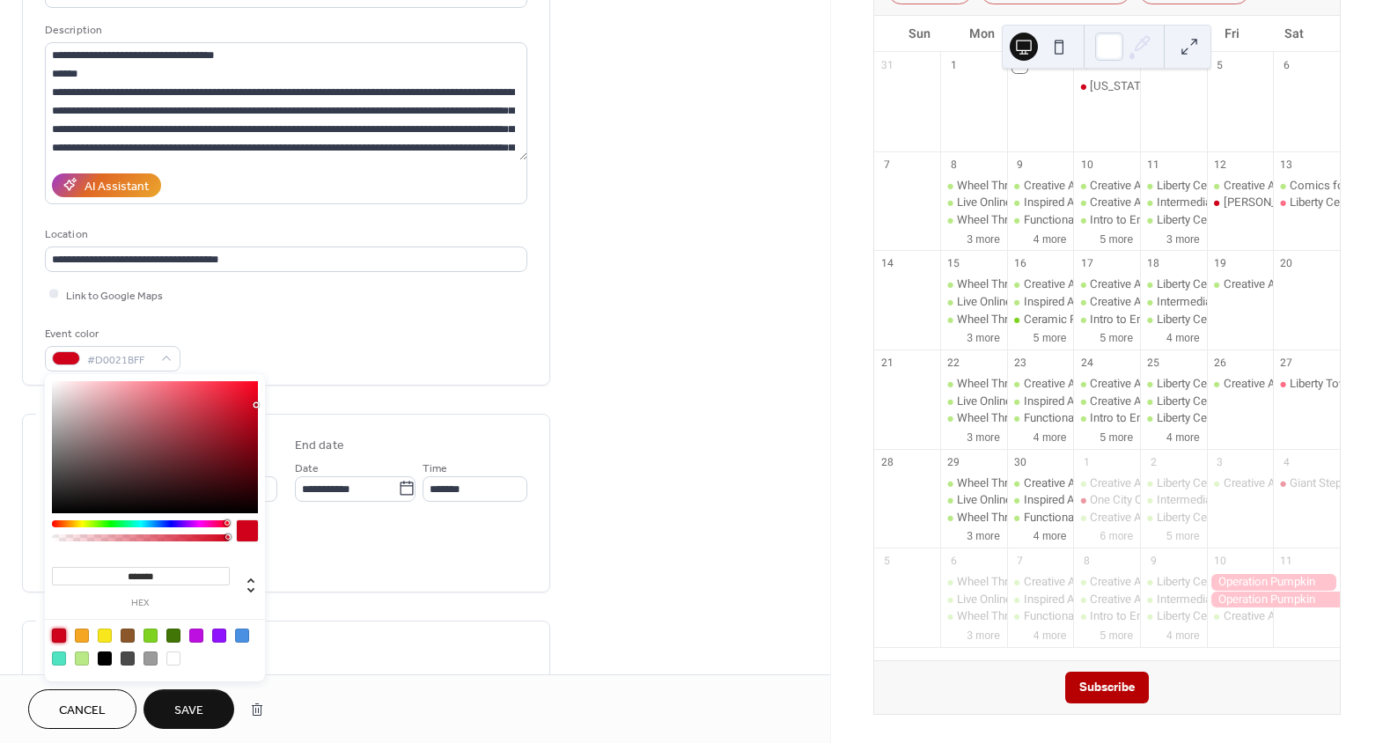
click at [333, 363] on div "Event color #D0021BFF" at bounding box center [286, 348] width 482 height 47
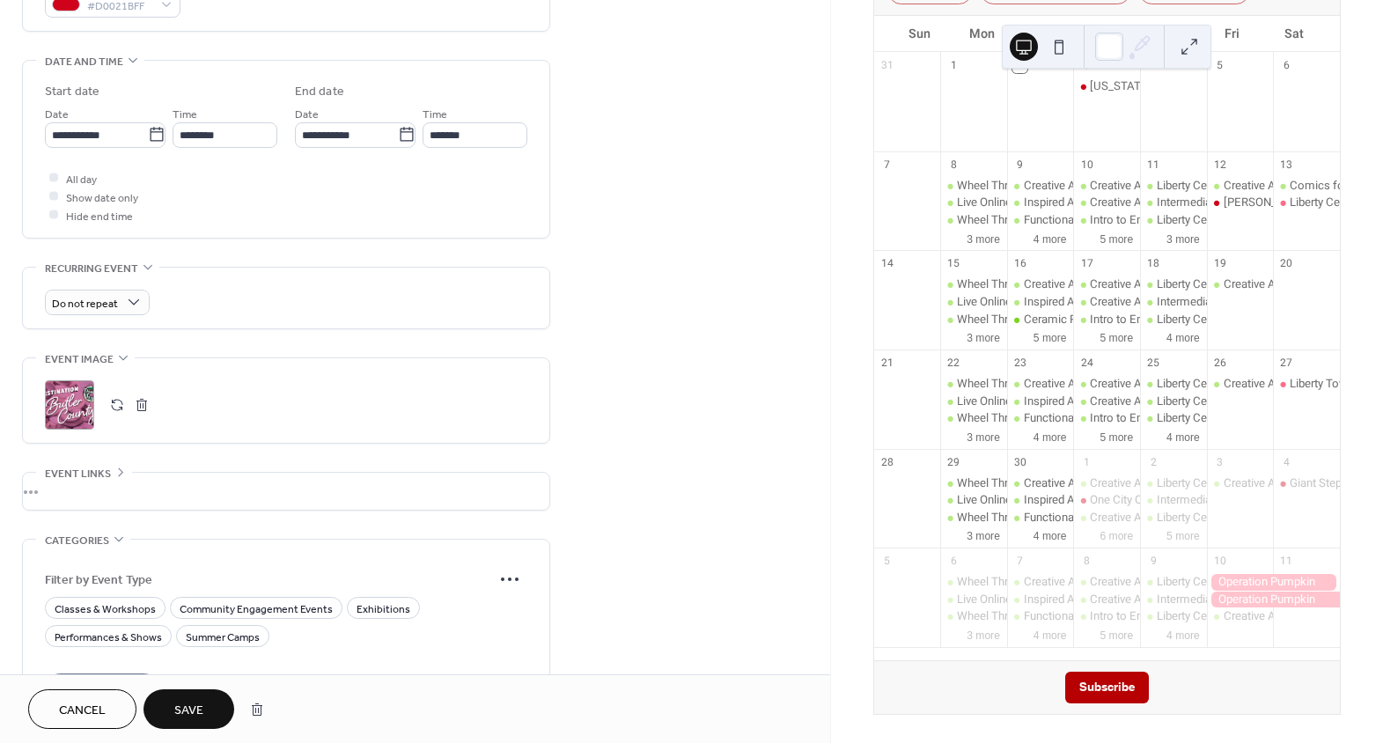
scroll to position [638, 0]
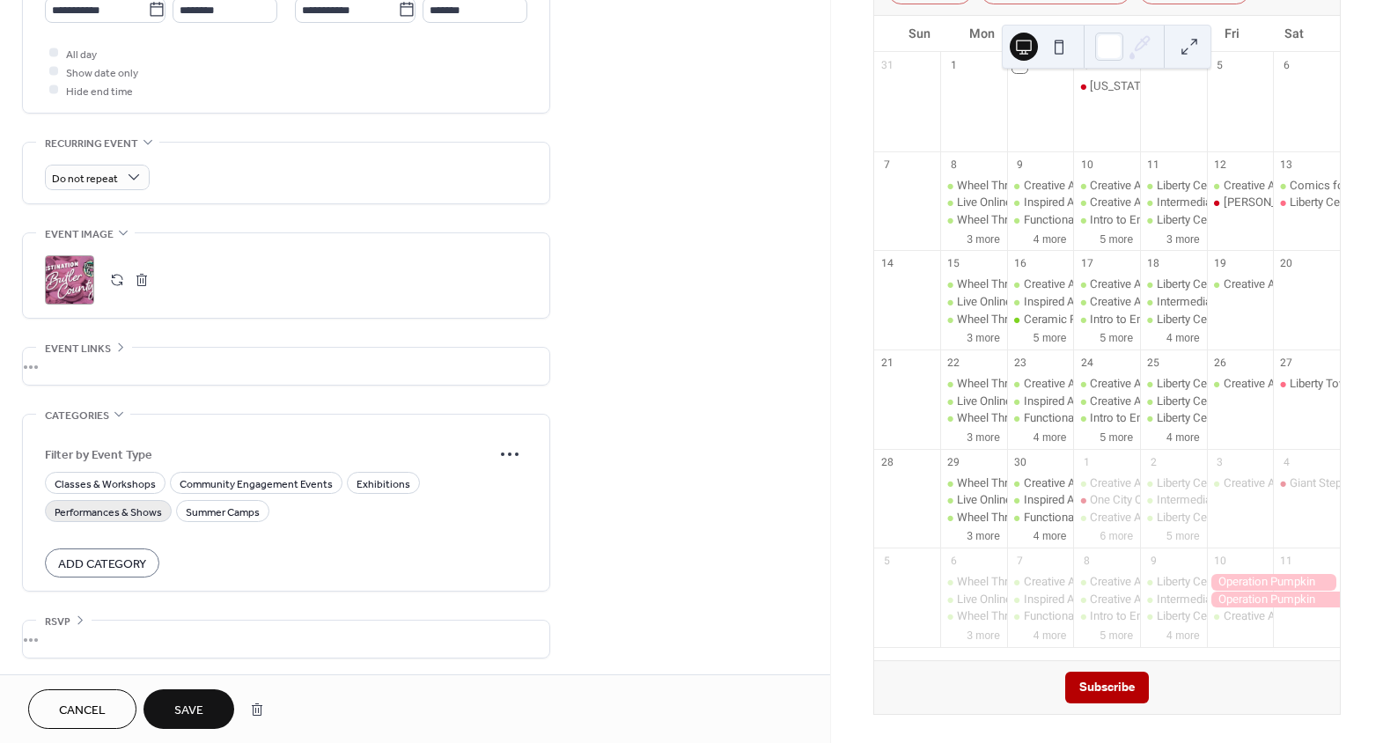
click at [107, 510] on span "Performances & Shows" at bounding box center [108, 512] width 107 height 18
click at [184, 706] on span "Save" at bounding box center [188, 711] width 29 height 18
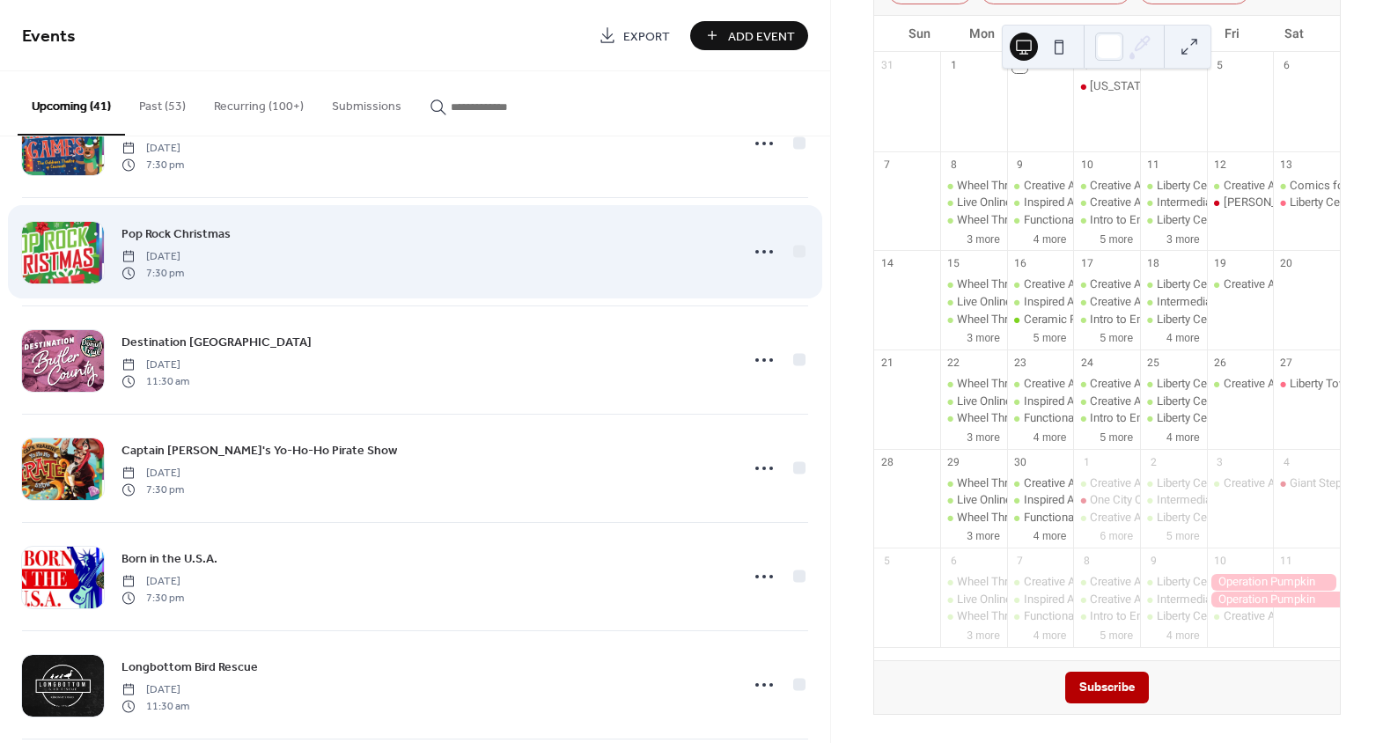
scroll to position [2692, 0]
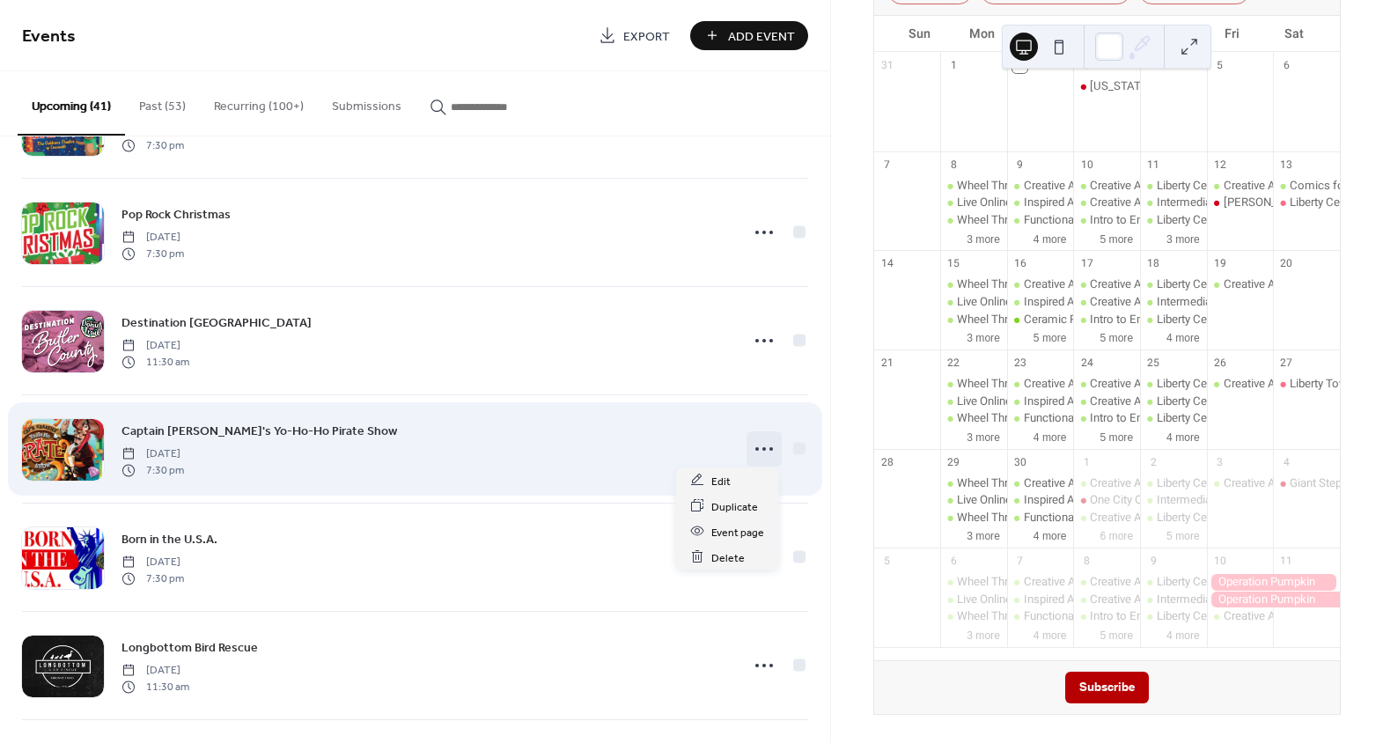
click at [760, 443] on icon at bounding box center [764, 449] width 28 height 28
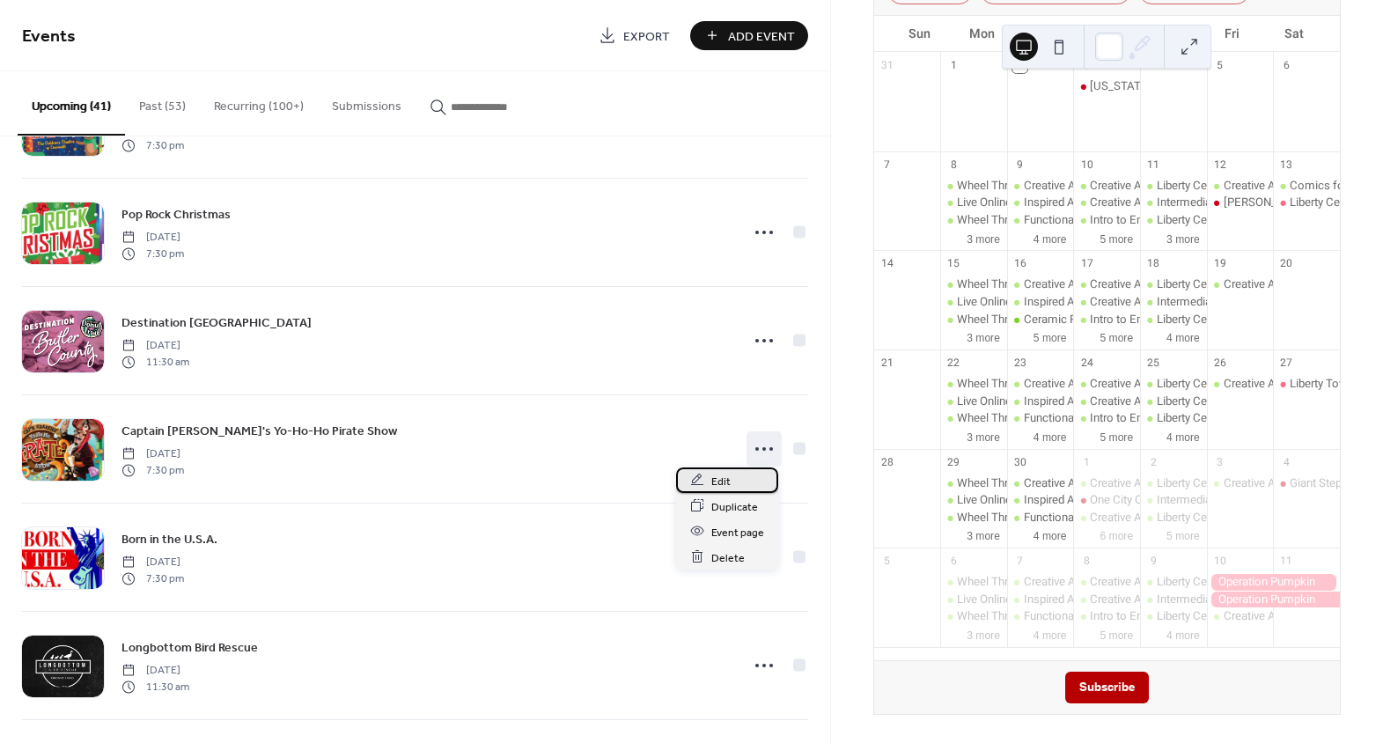
click at [728, 481] on span "Edit" at bounding box center [720, 481] width 19 height 18
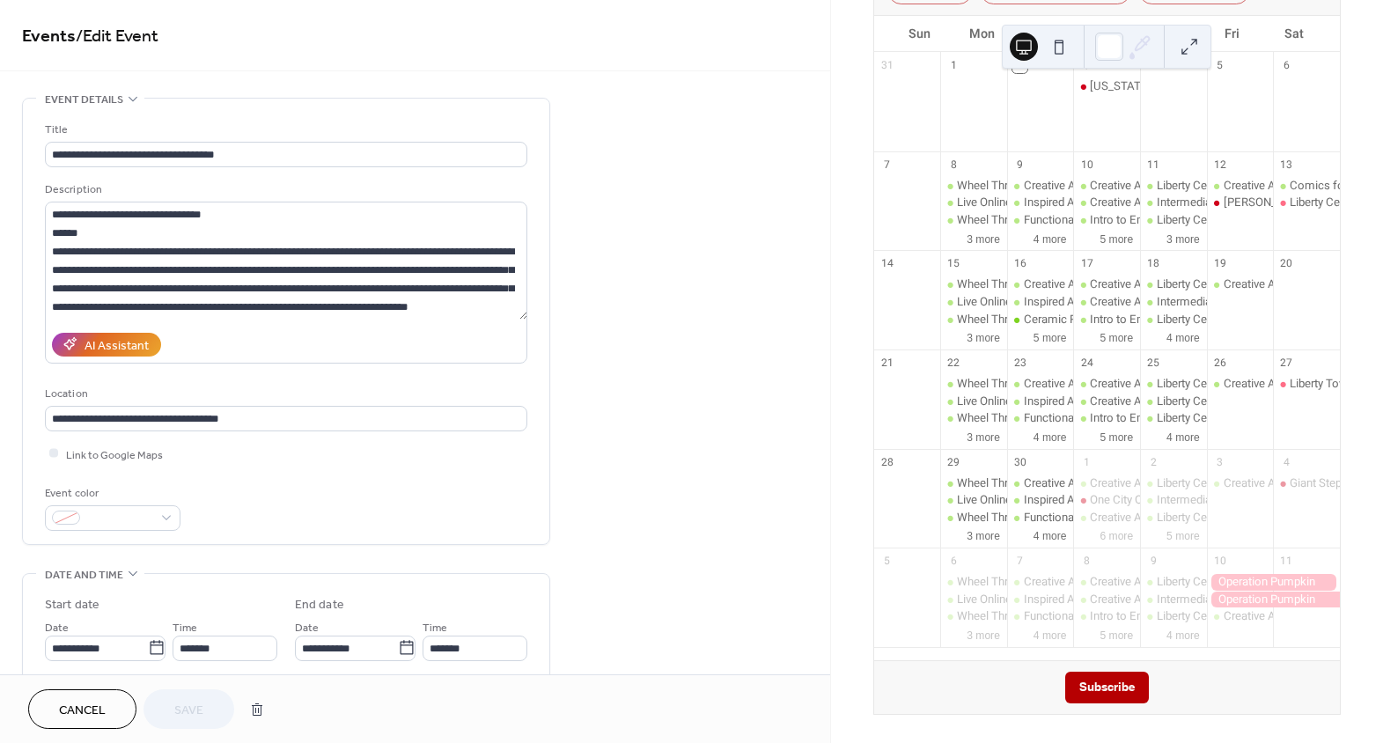
click at [122, 498] on div "Event color" at bounding box center [111, 493] width 132 height 18
click at [122, 516] on span at bounding box center [119, 519] width 65 height 18
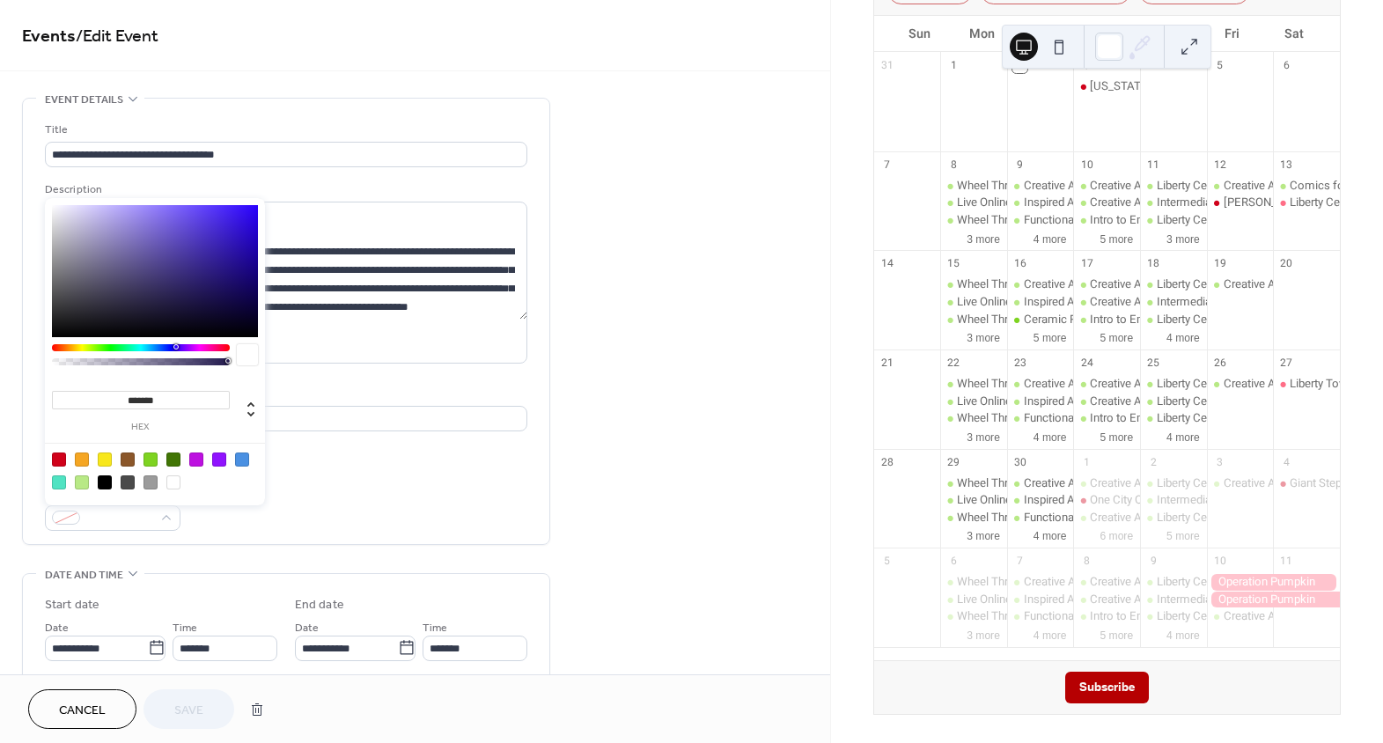
click at [59, 462] on div at bounding box center [59, 460] width 14 height 14
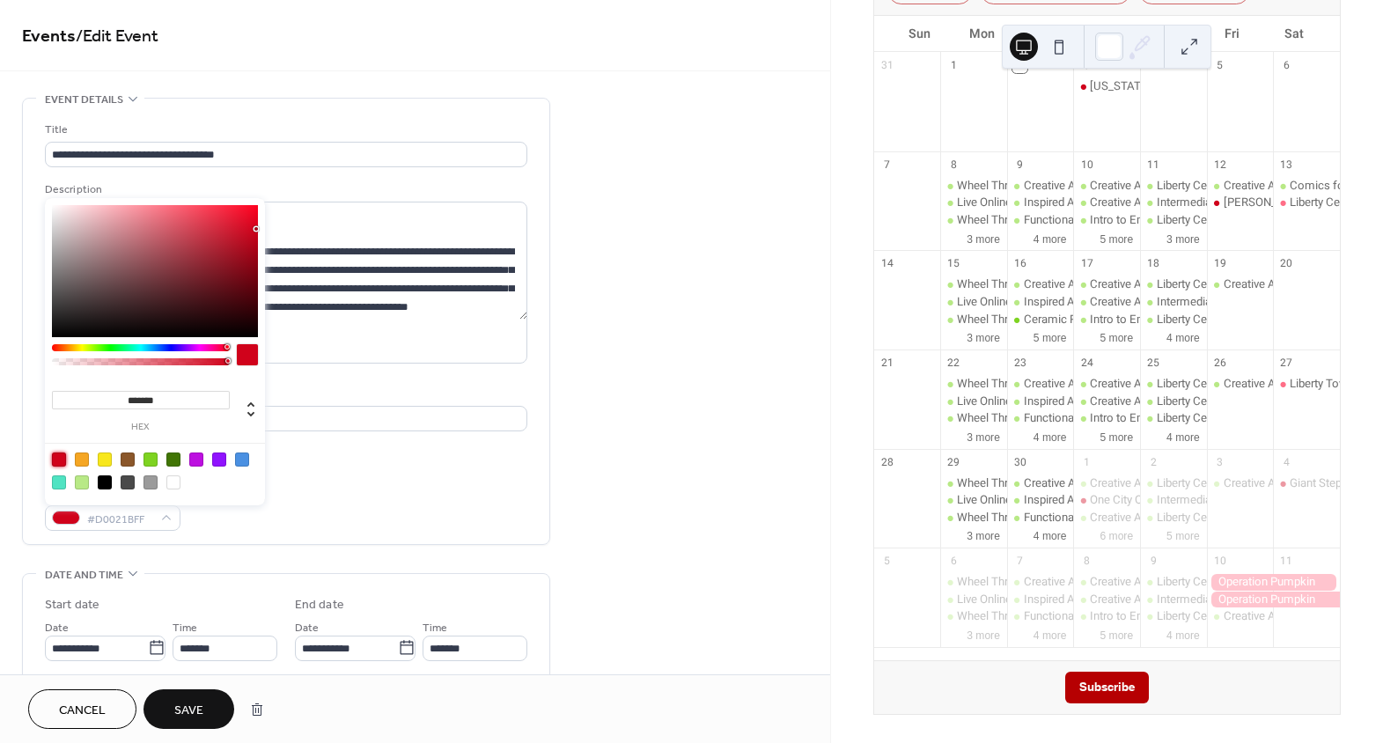
type input "*******"
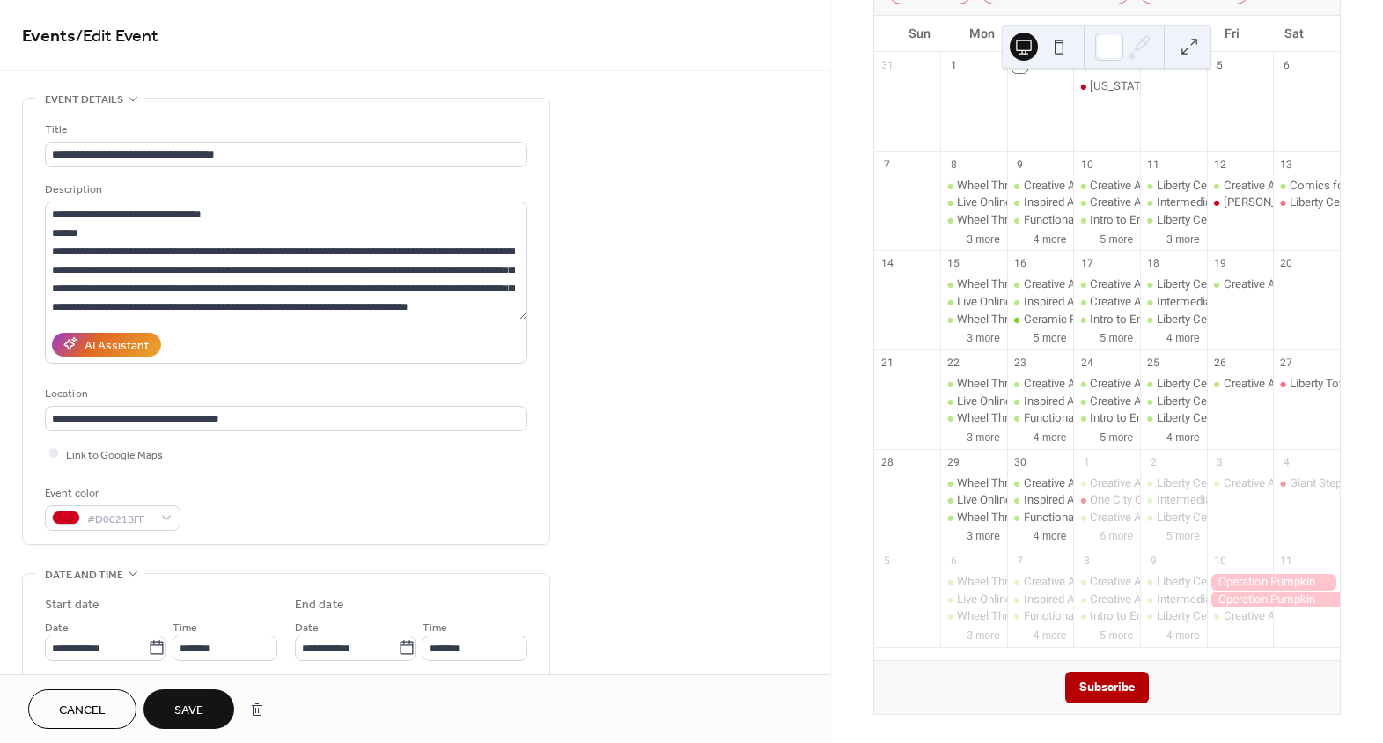
click at [423, 479] on div "**********" at bounding box center [286, 326] width 482 height 410
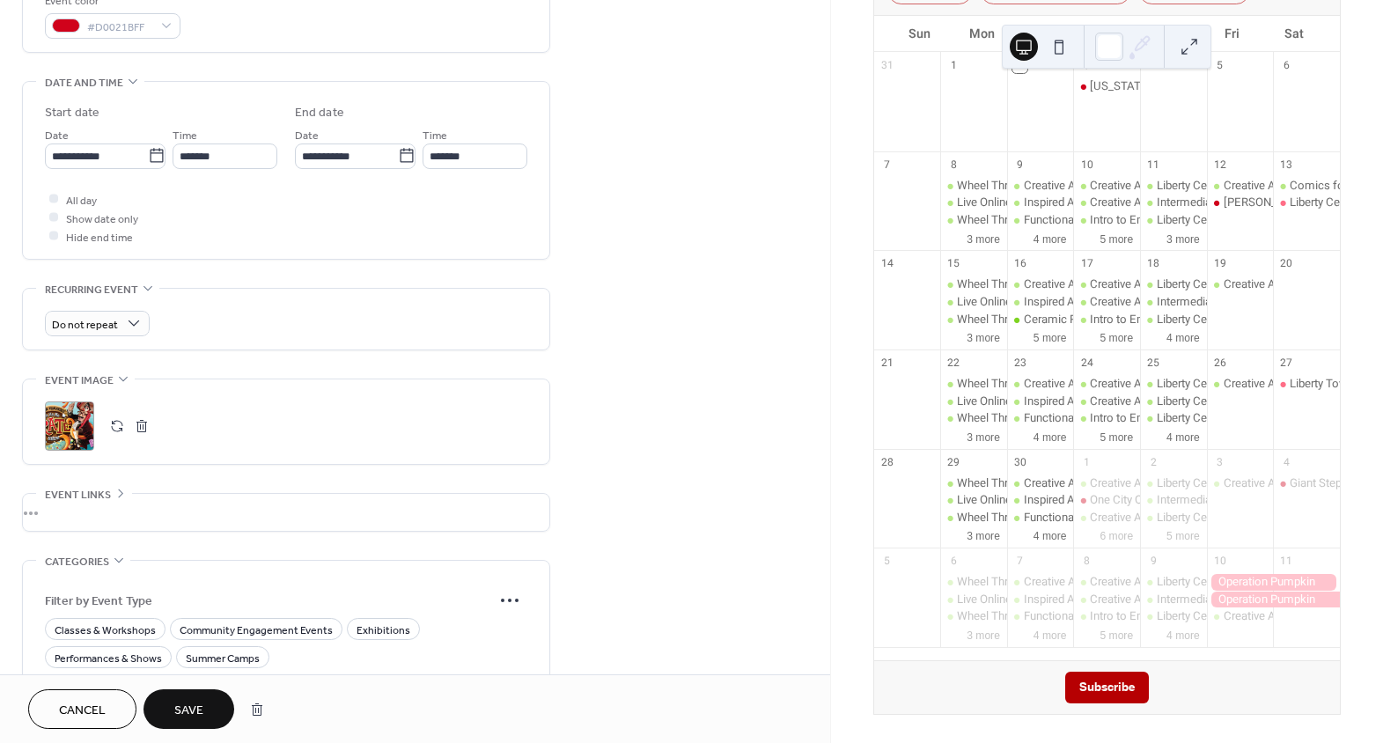
scroll to position [560, 0]
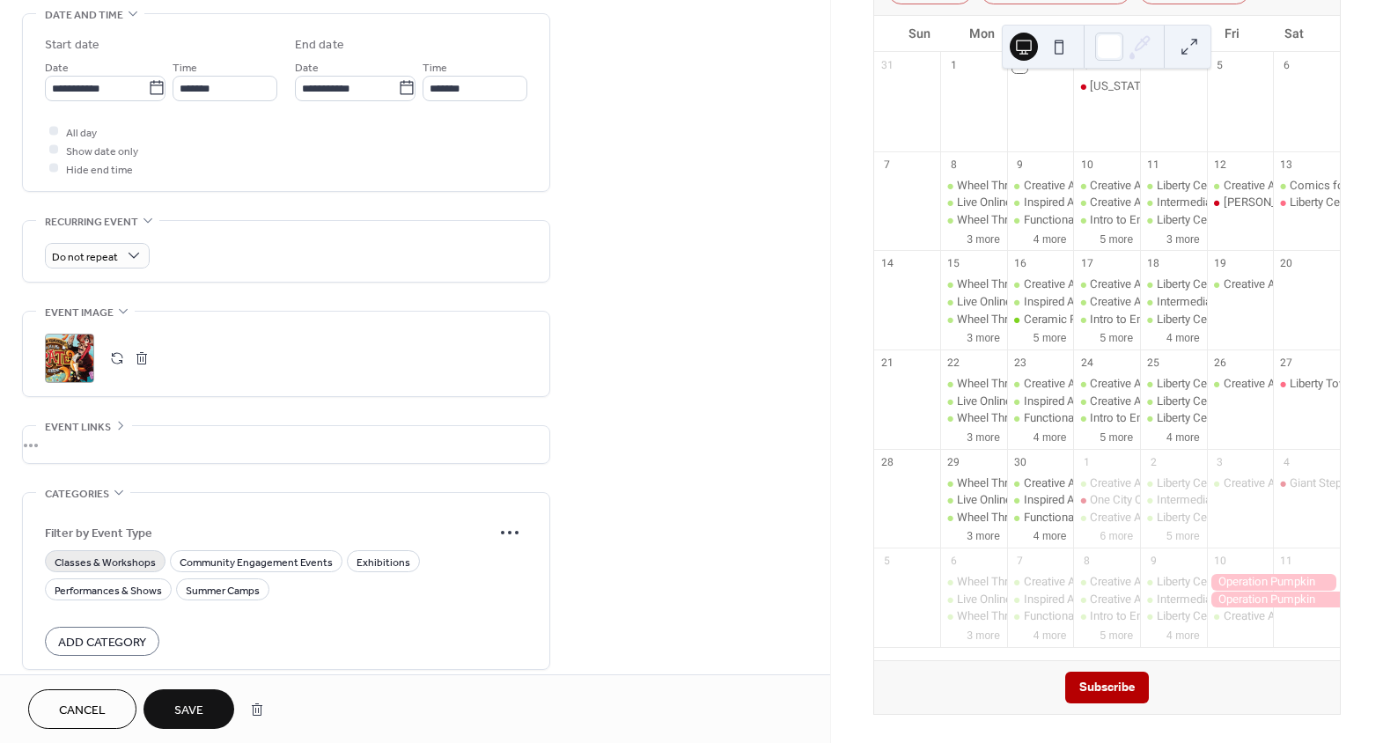
click at [103, 562] on span "Classes & Workshops" at bounding box center [105, 562] width 101 height 18
click at [106, 590] on span "Performances & Shows" at bounding box center [108, 590] width 107 height 18
click at [120, 559] on span "Classes & Workshops" at bounding box center [105, 562] width 101 height 18
click at [194, 710] on span "Save" at bounding box center [188, 711] width 29 height 18
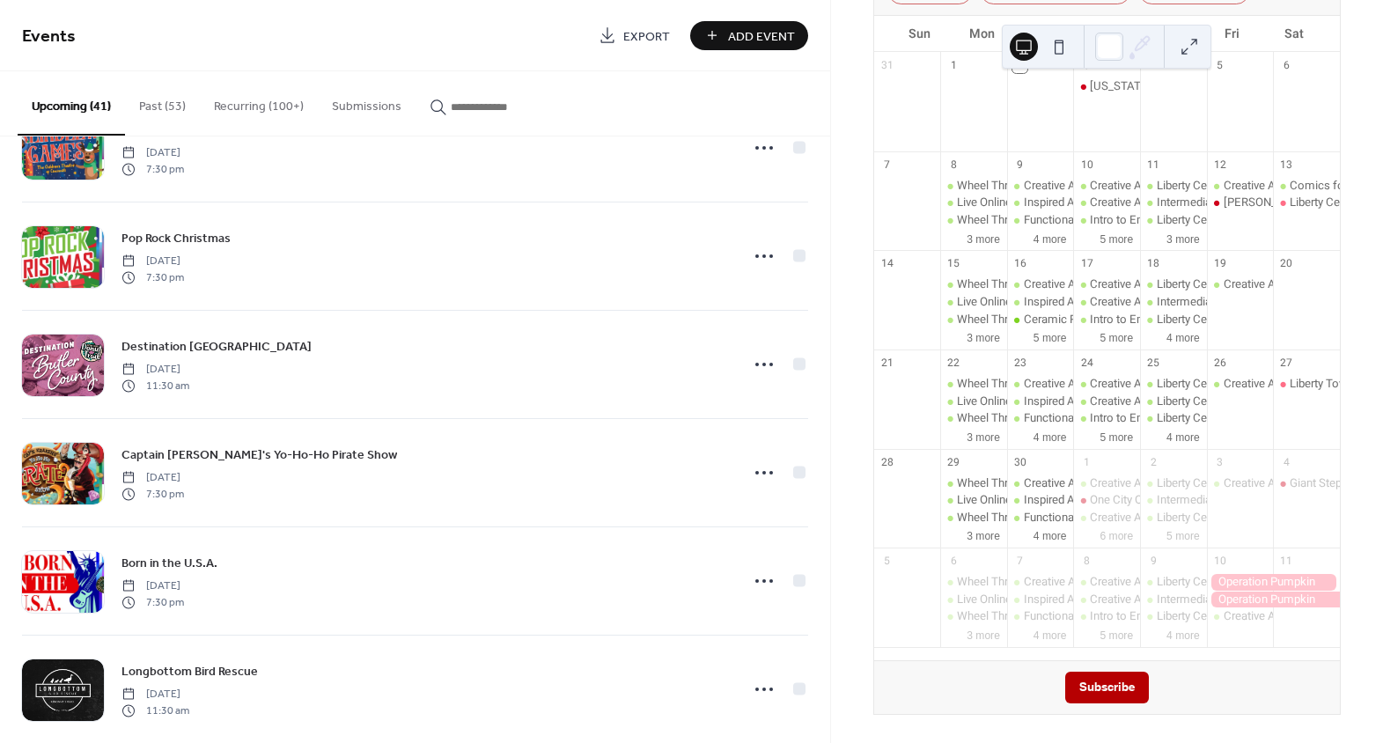
scroll to position [2692, 0]
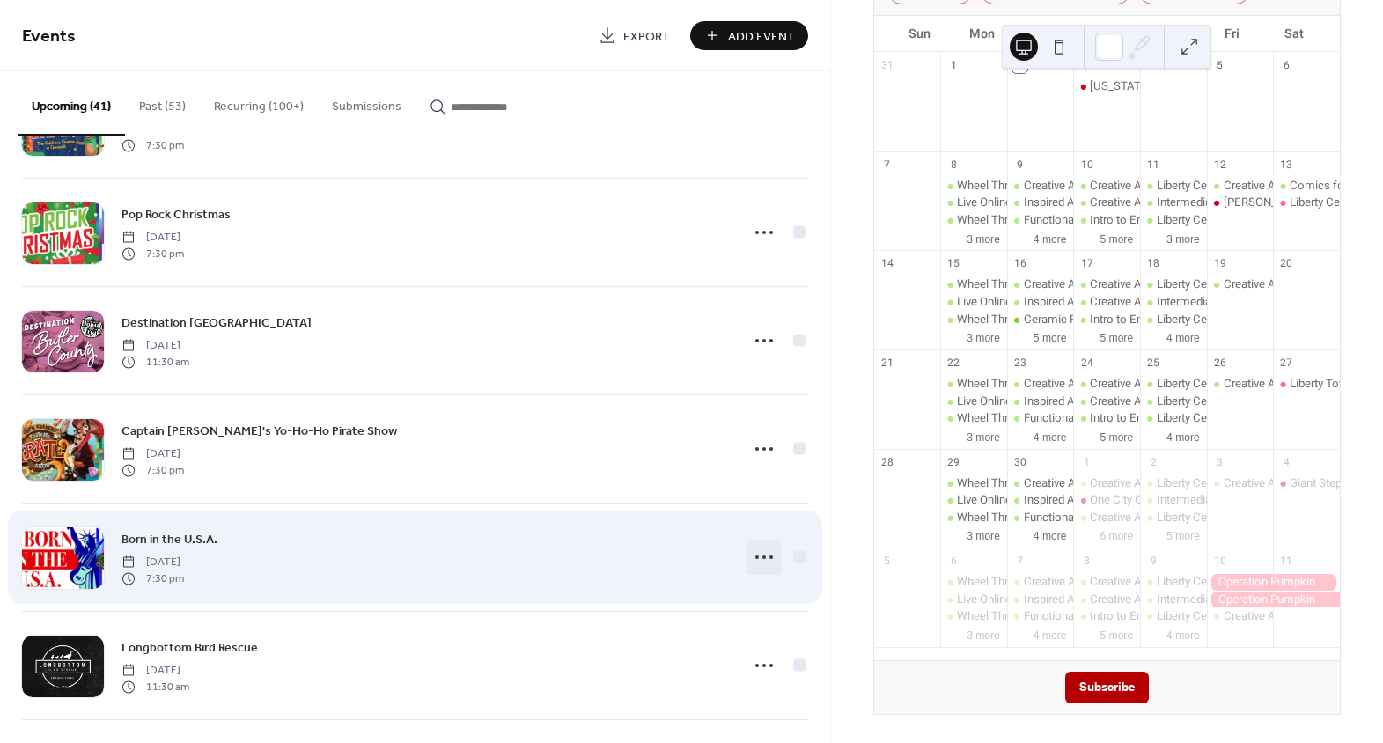
click at [755, 556] on circle at bounding box center [757, 558] width 4 height 4
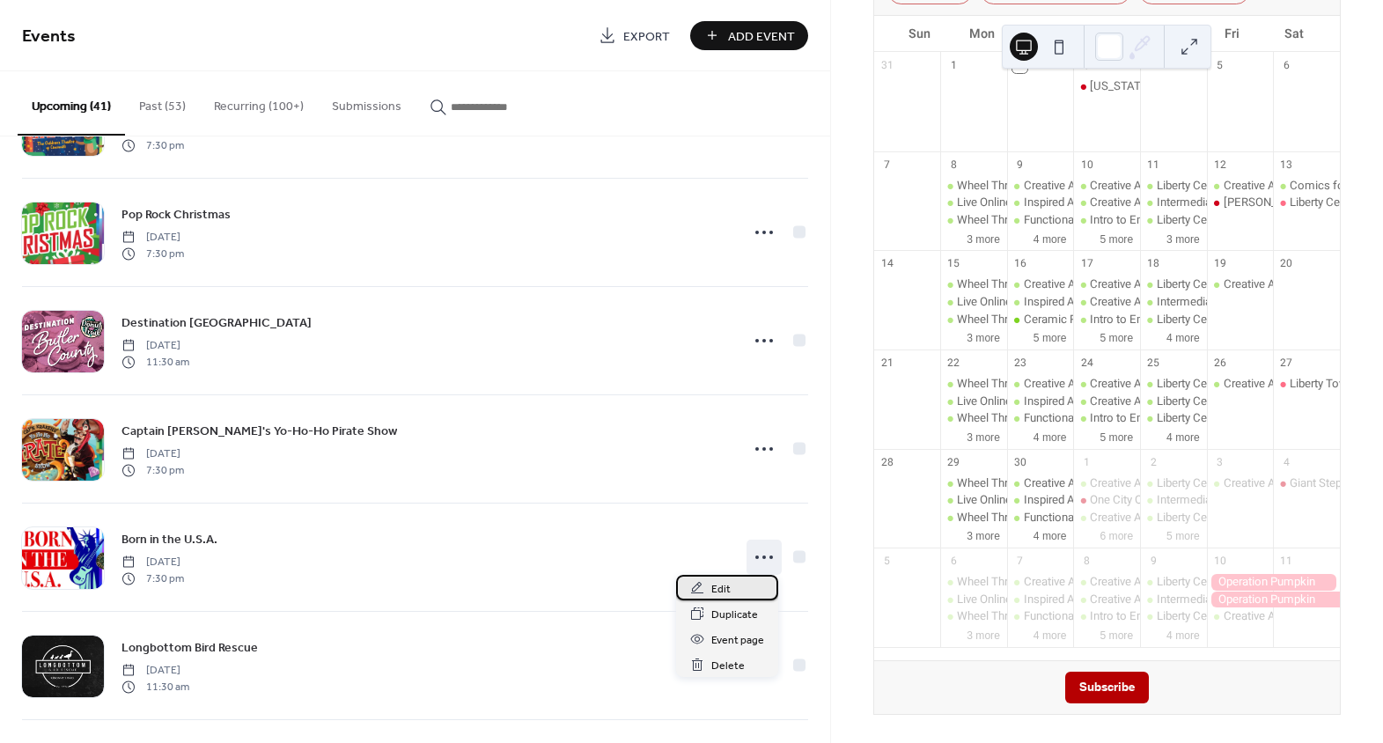
click at [733, 592] on div "Edit" at bounding box center [727, 588] width 102 height 26
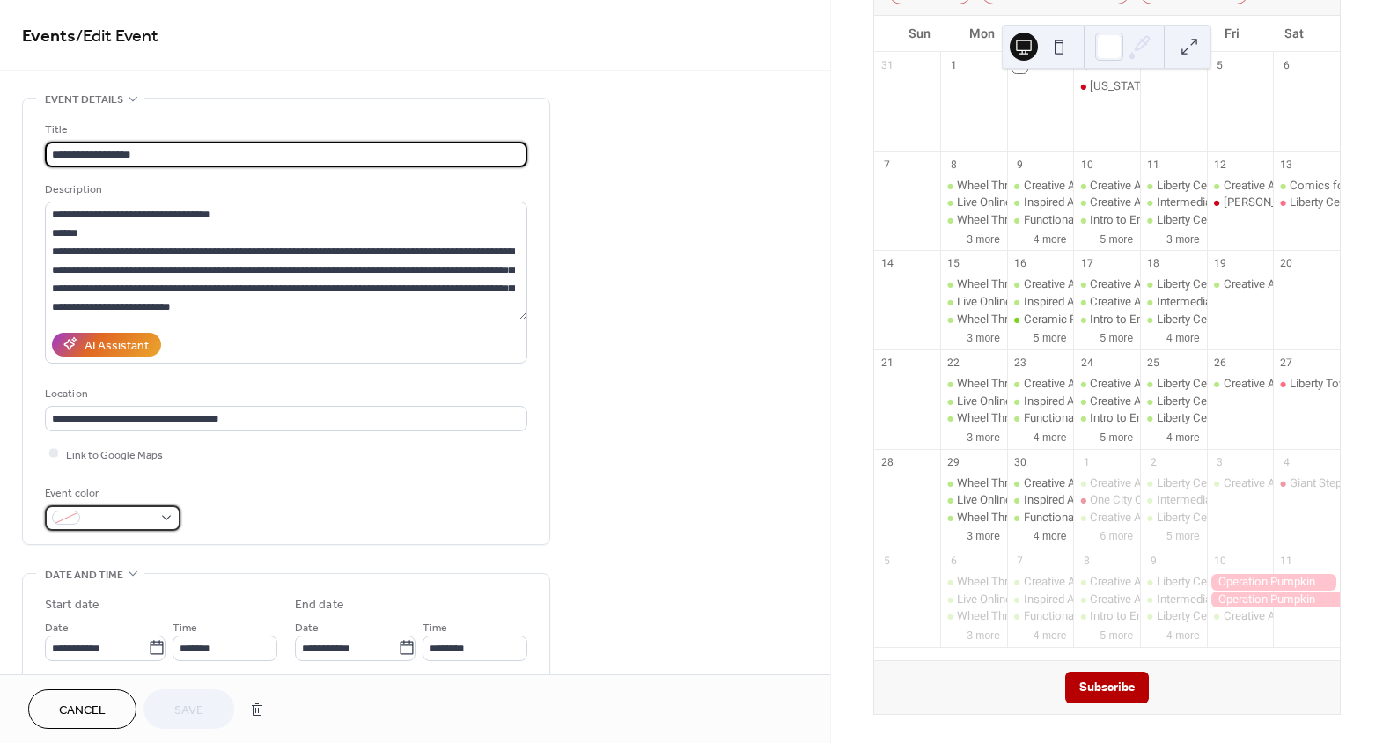
click at [129, 519] on span at bounding box center [119, 519] width 65 height 18
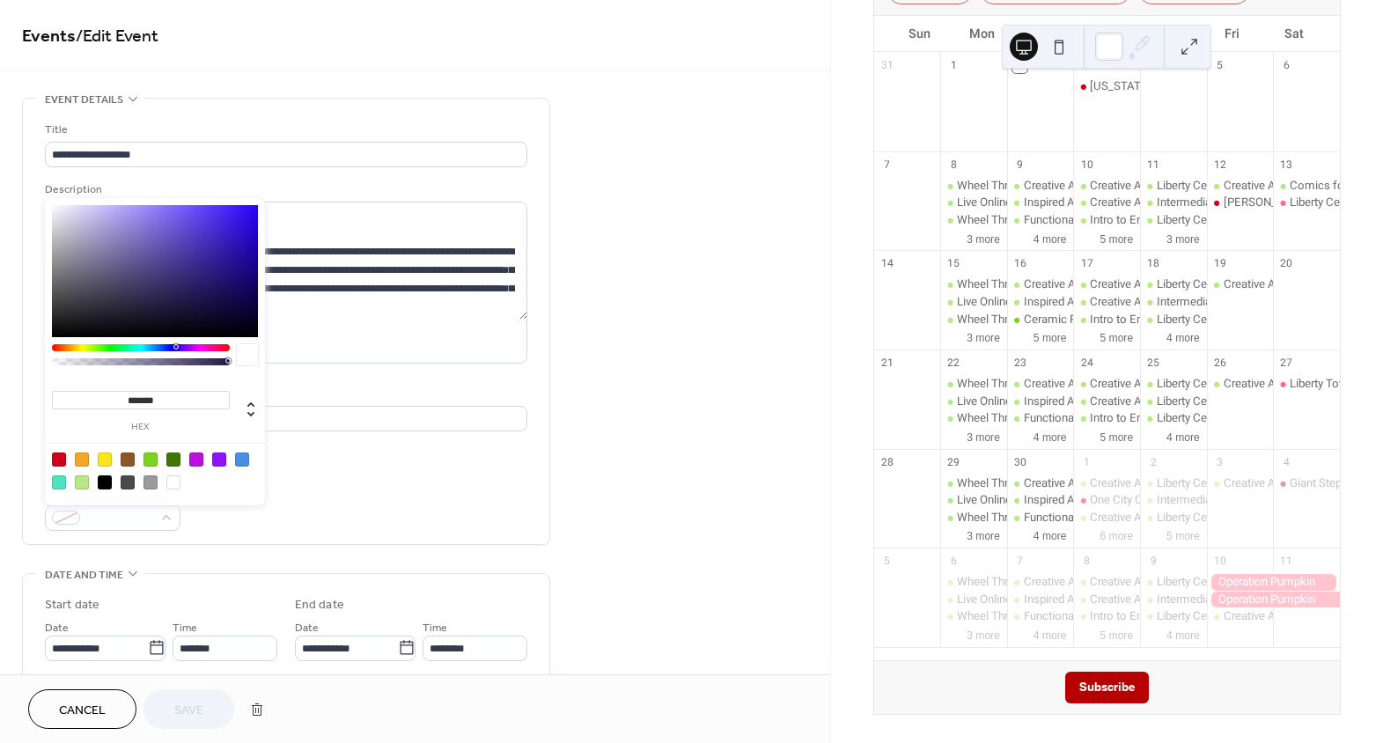
click at [61, 459] on div at bounding box center [59, 460] width 14 height 14
type input "*******"
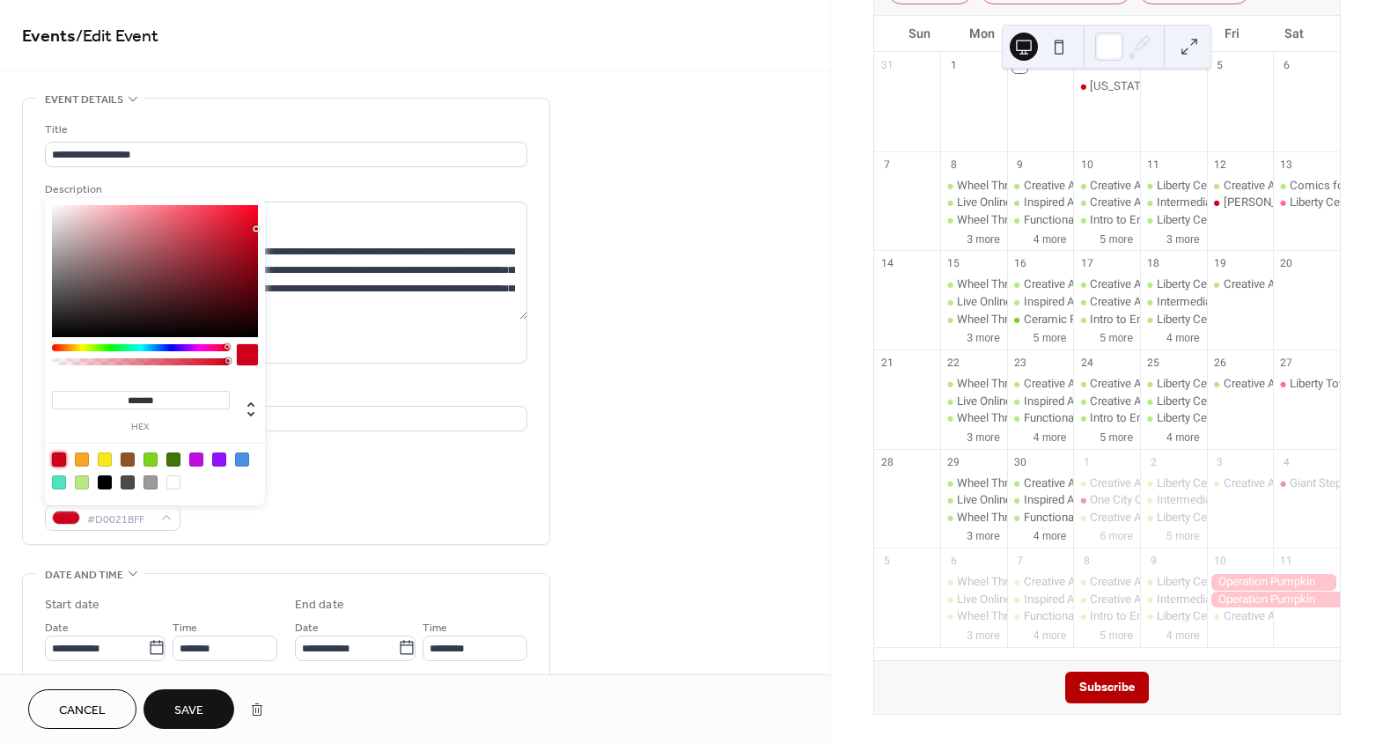
click at [451, 503] on div "Event color #D0021BFF" at bounding box center [286, 507] width 482 height 47
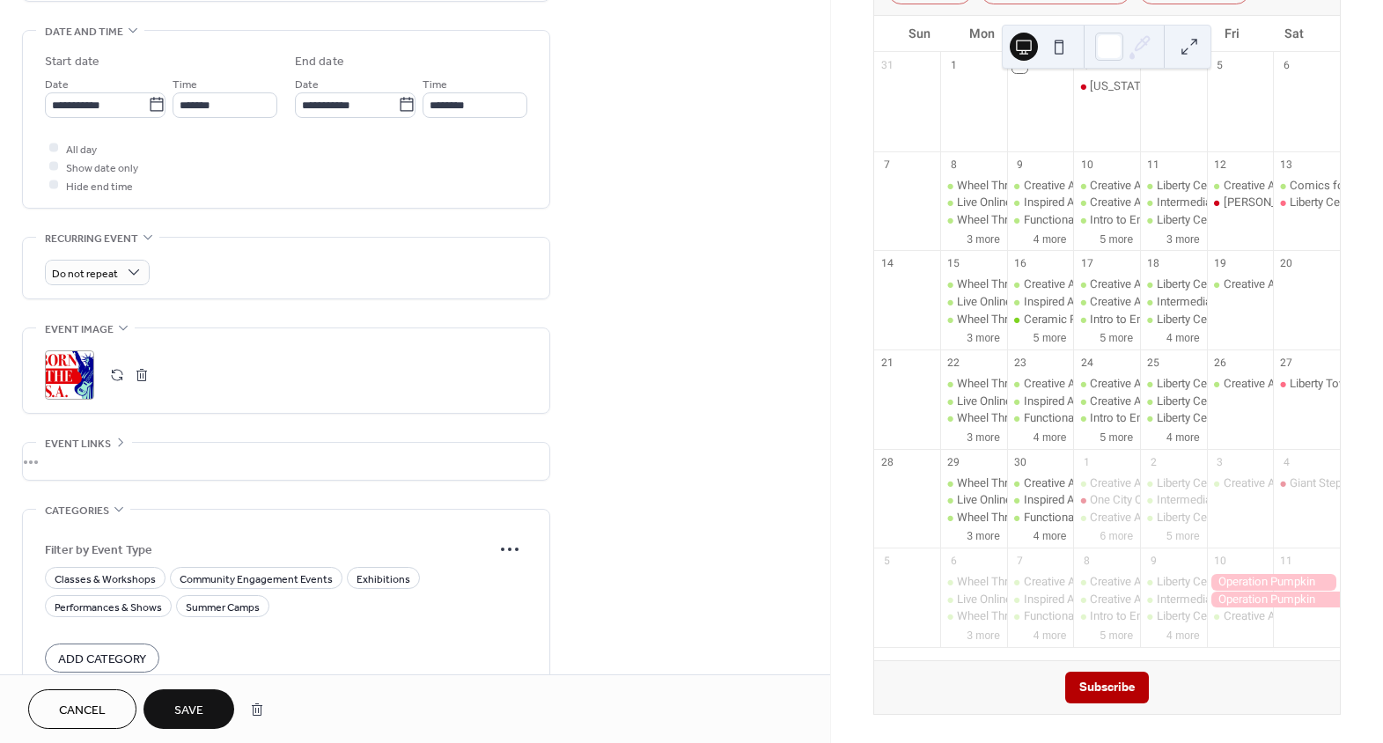
scroll to position [638, 0]
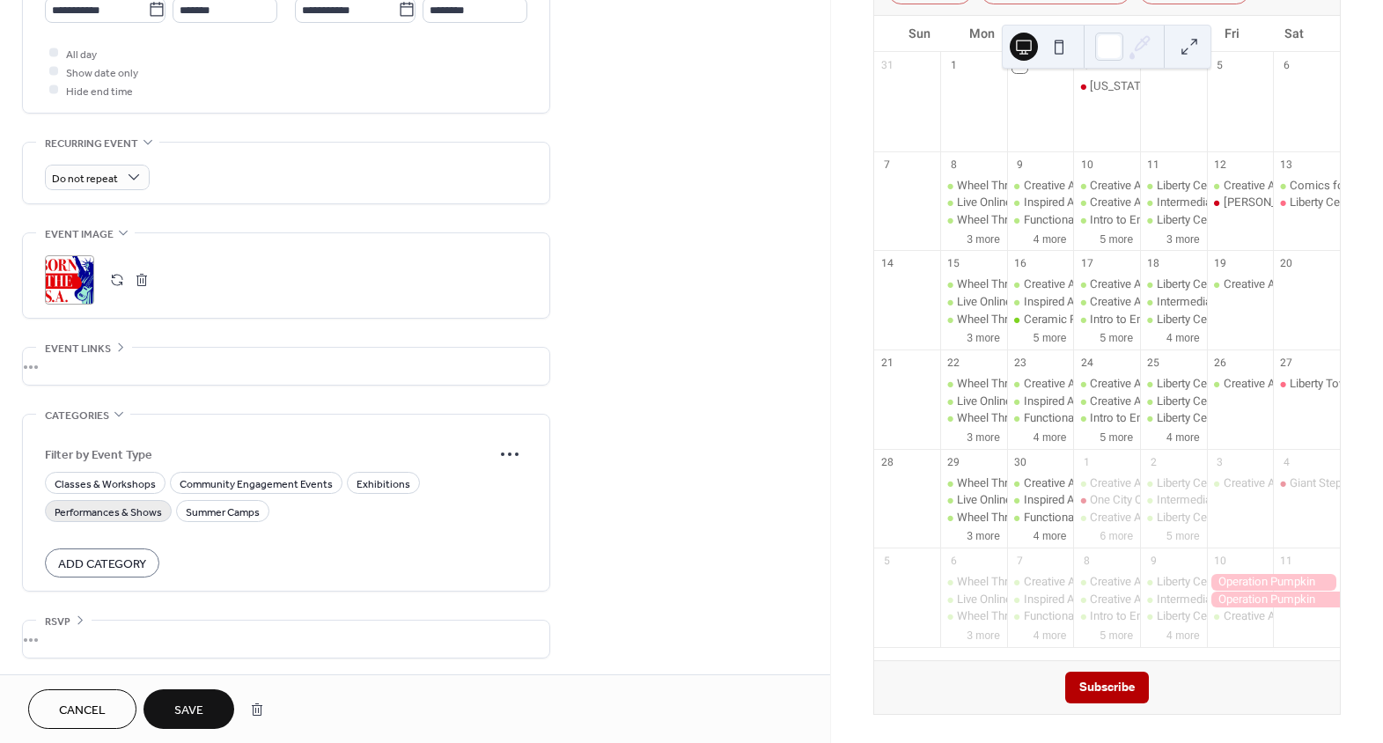
click at [99, 514] on span "Performances & Shows" at bounding box center [108, 512] width 107 height 18
click at [198, 706] on span "Save" at bounding box center [188, 711] width 29 height 18
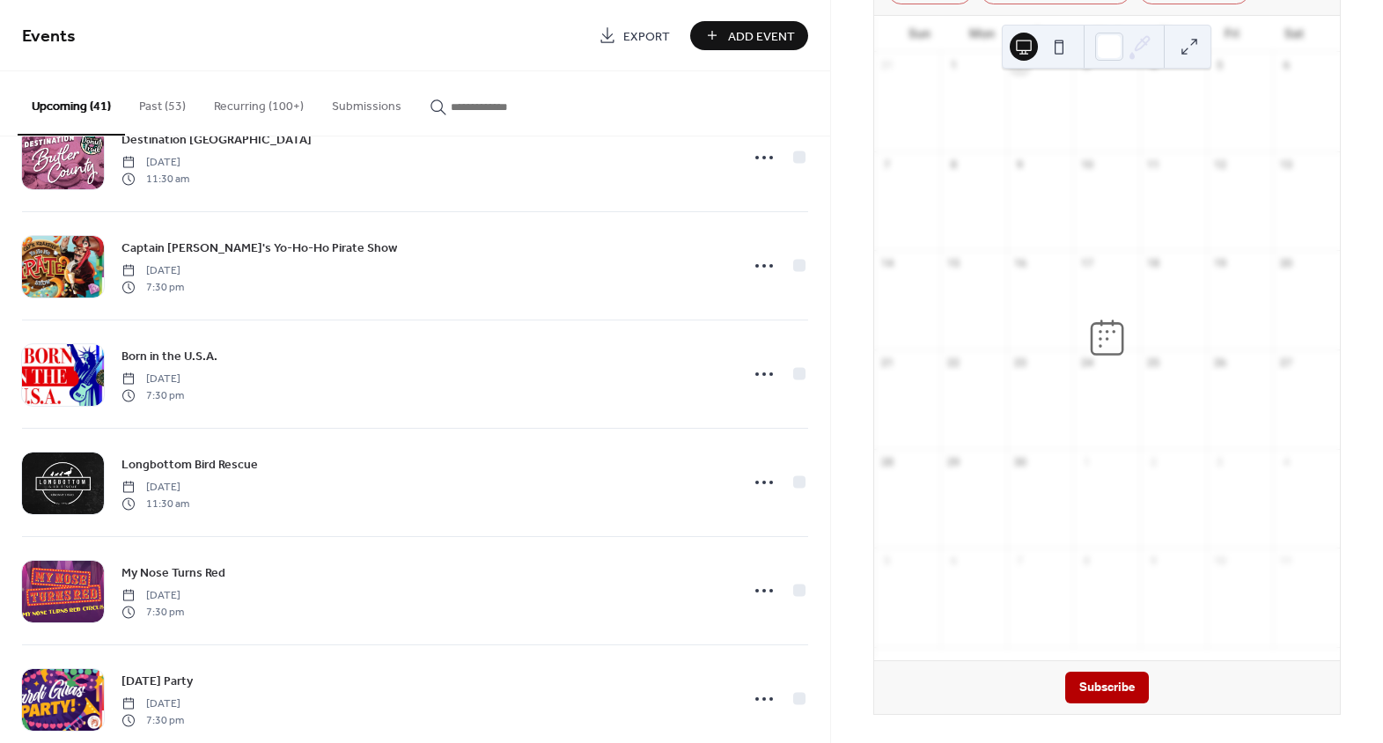
scroll to position [2932, 0]
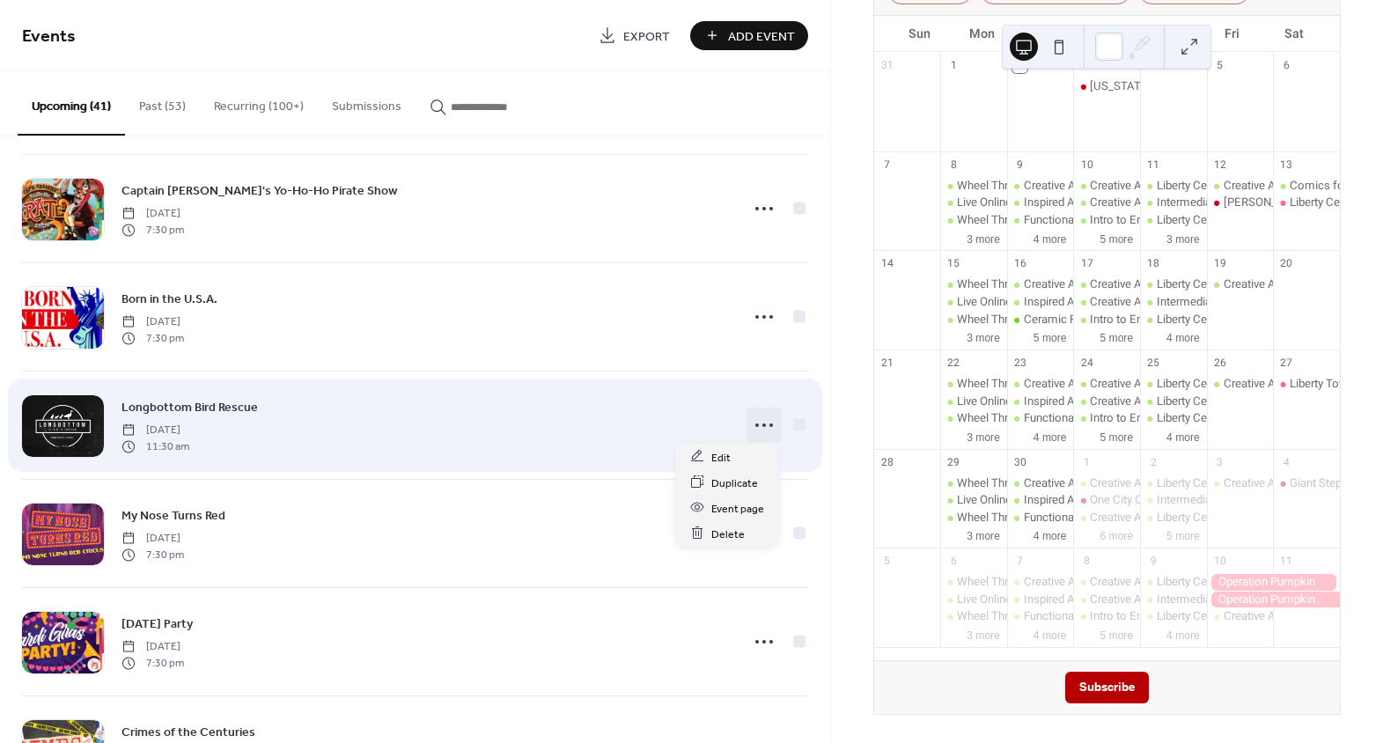
click at [760, 418] on icon at bounding box center [764, 425] width 28 height 28
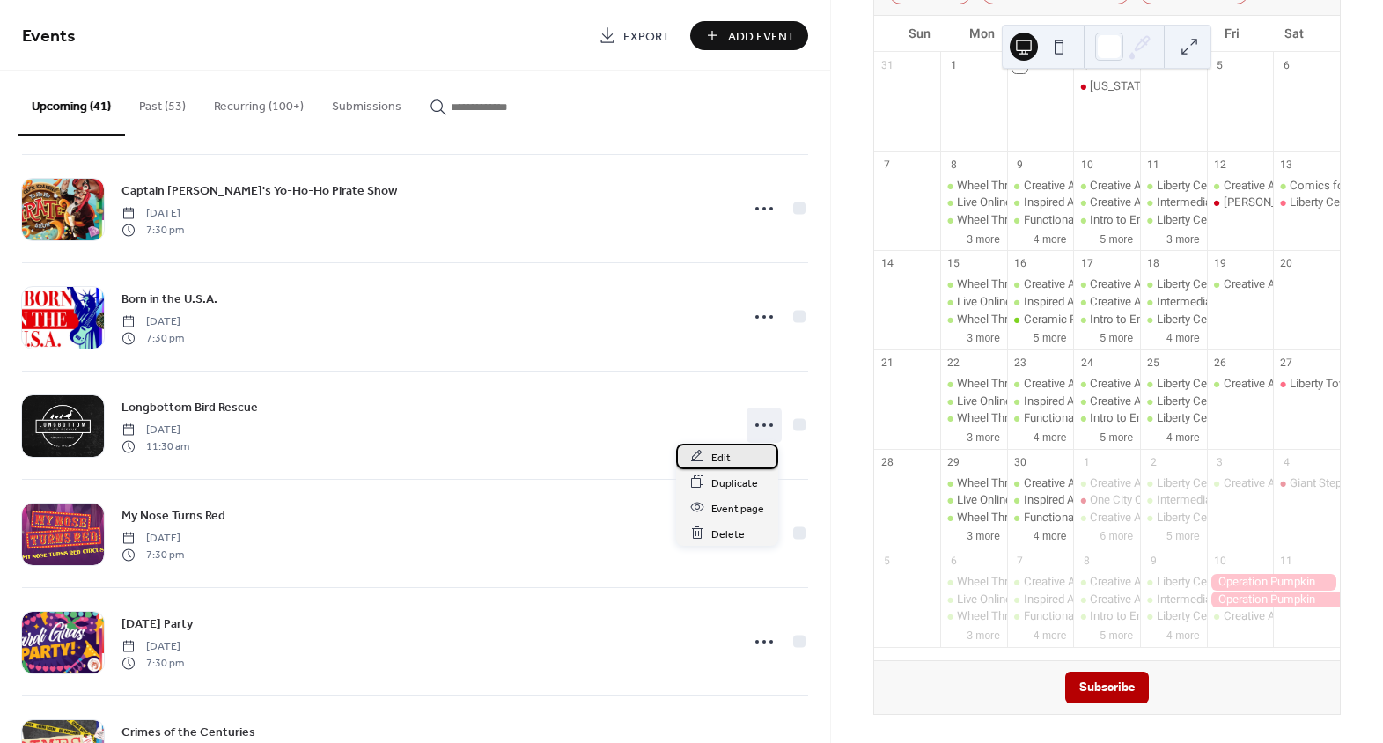
click at [713, 448] on span "Edit" at bounding box center [720, 457] width 19 height 18
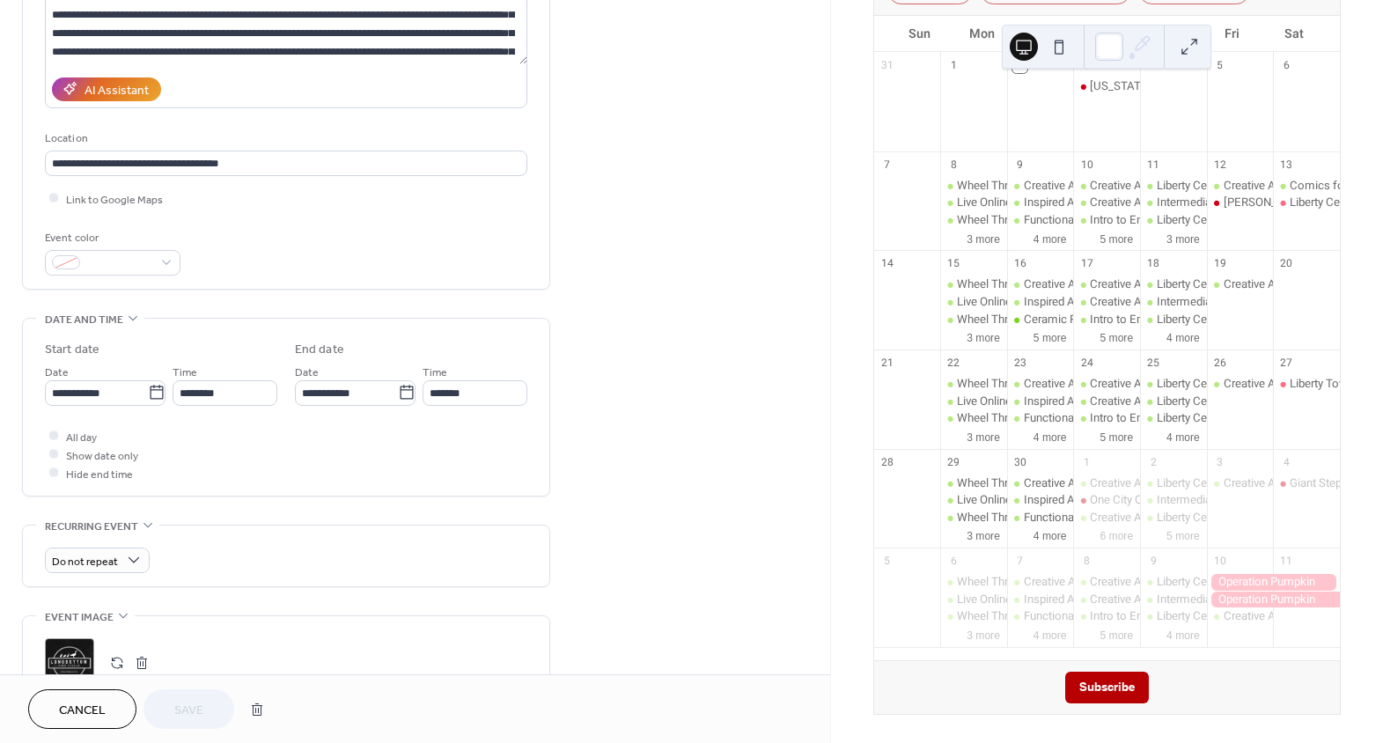
scroll to position [400, 0]
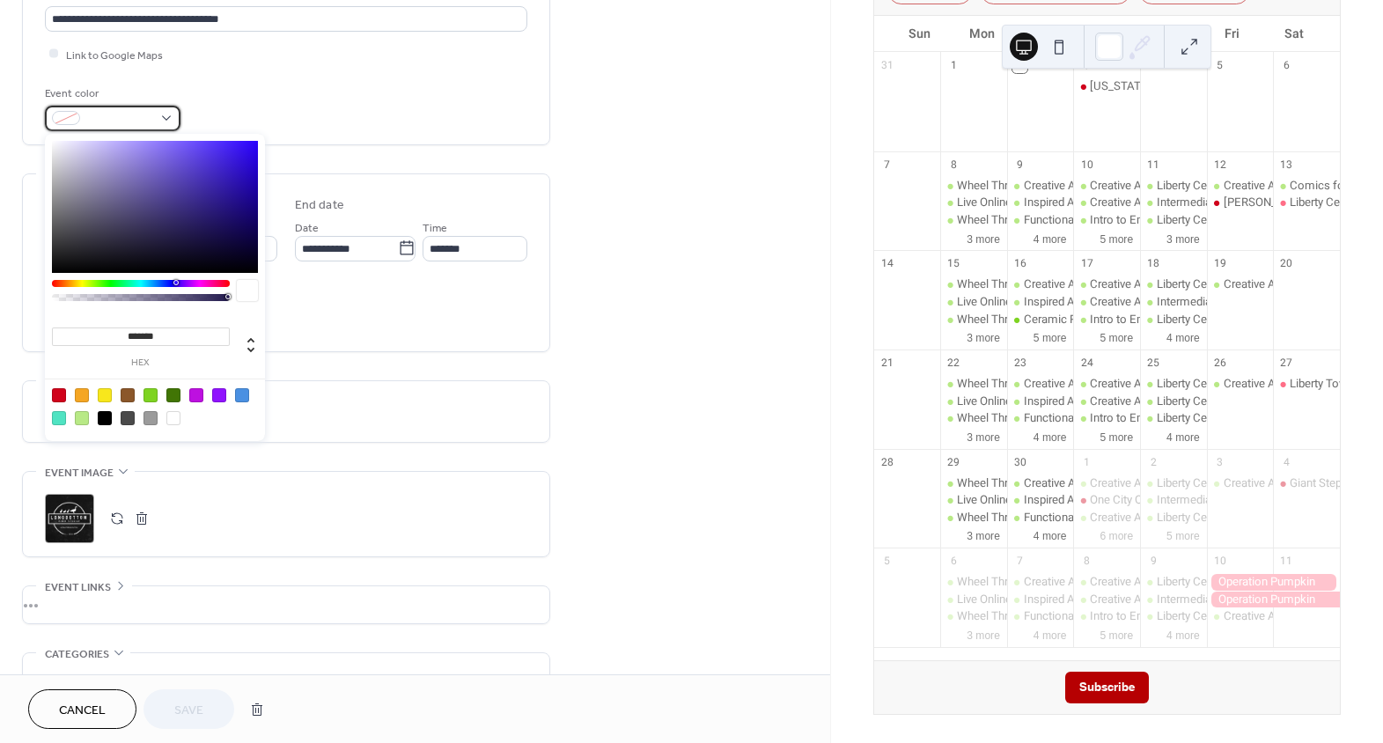
click at [112, 114] on span at bounding box center [119, 119] width 65 height 18
click at [59, 398] on div at bounding box center [59, 395] width 14 height 14
type input "*******"
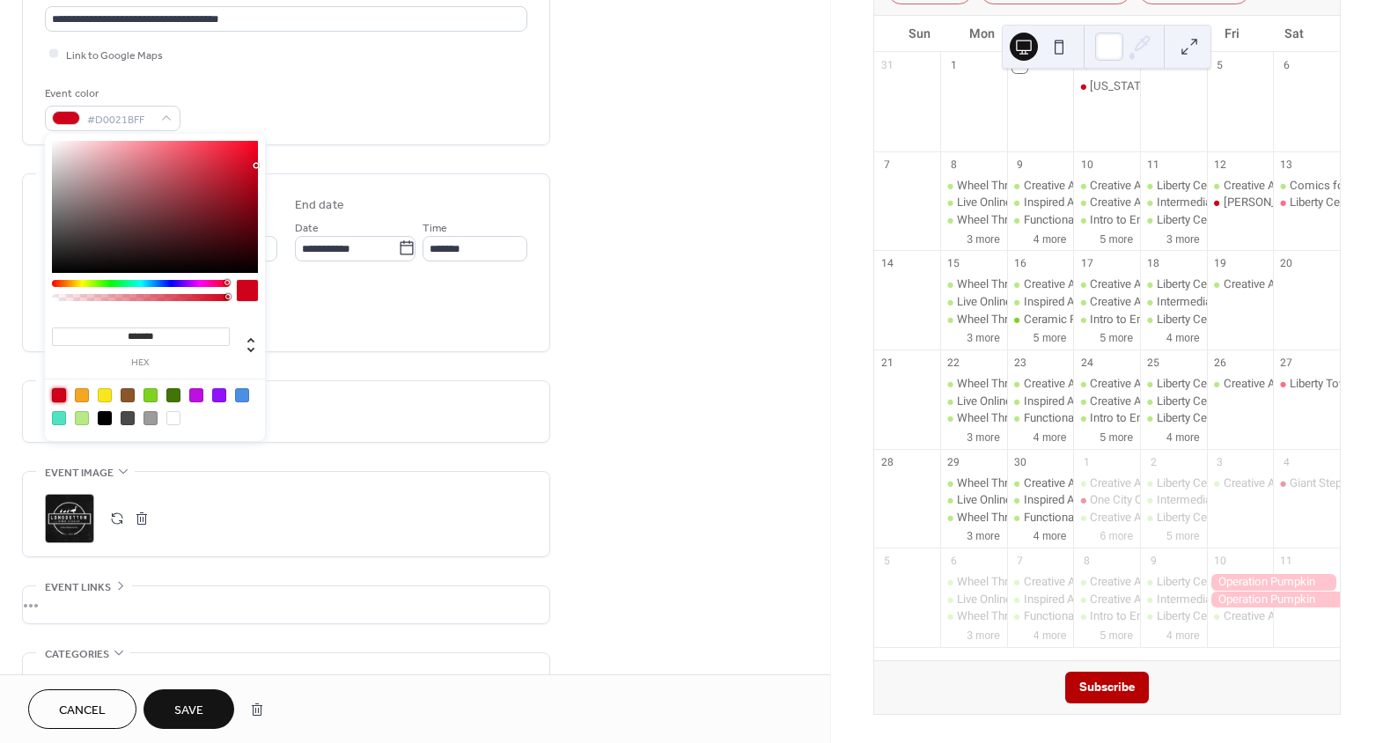
click at [647, 505] on div "**********" at bounding box center [415, 306] width 830 height 1217
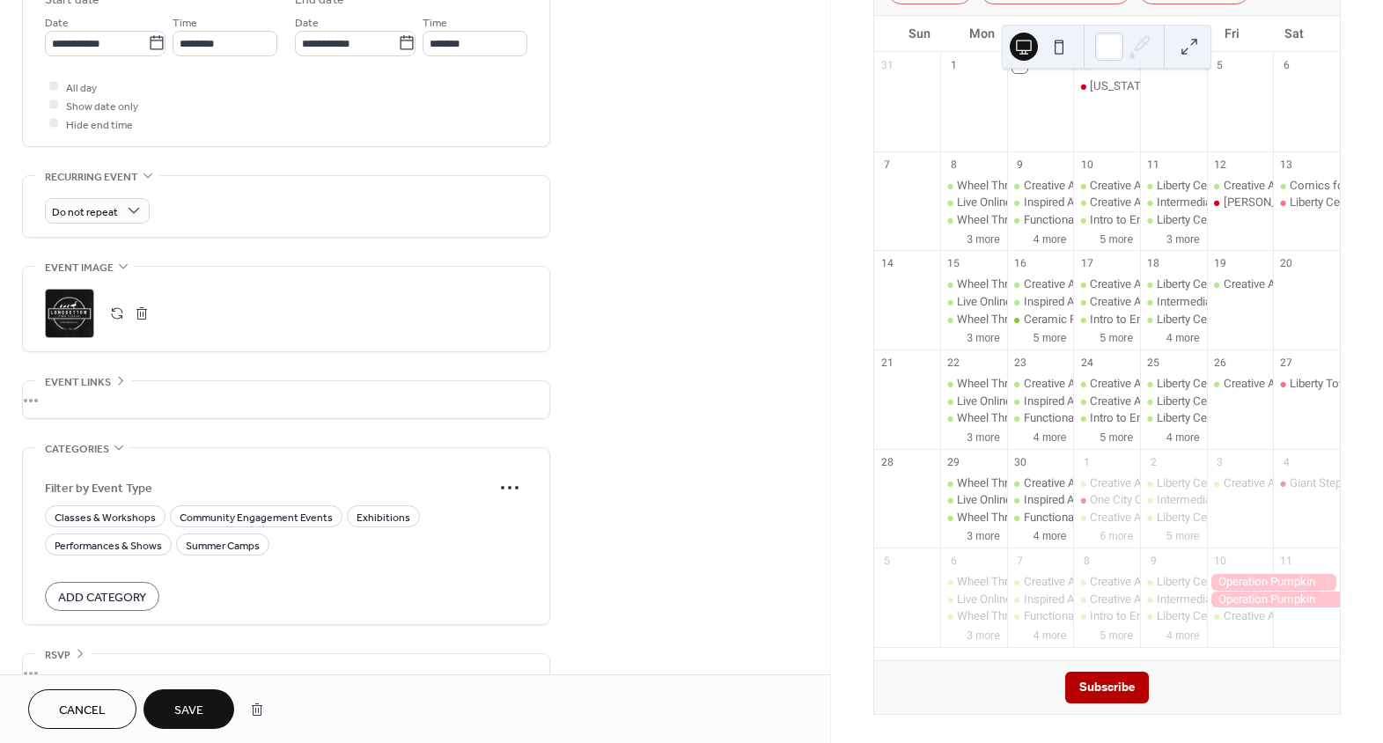
scroll to position [638, 0]
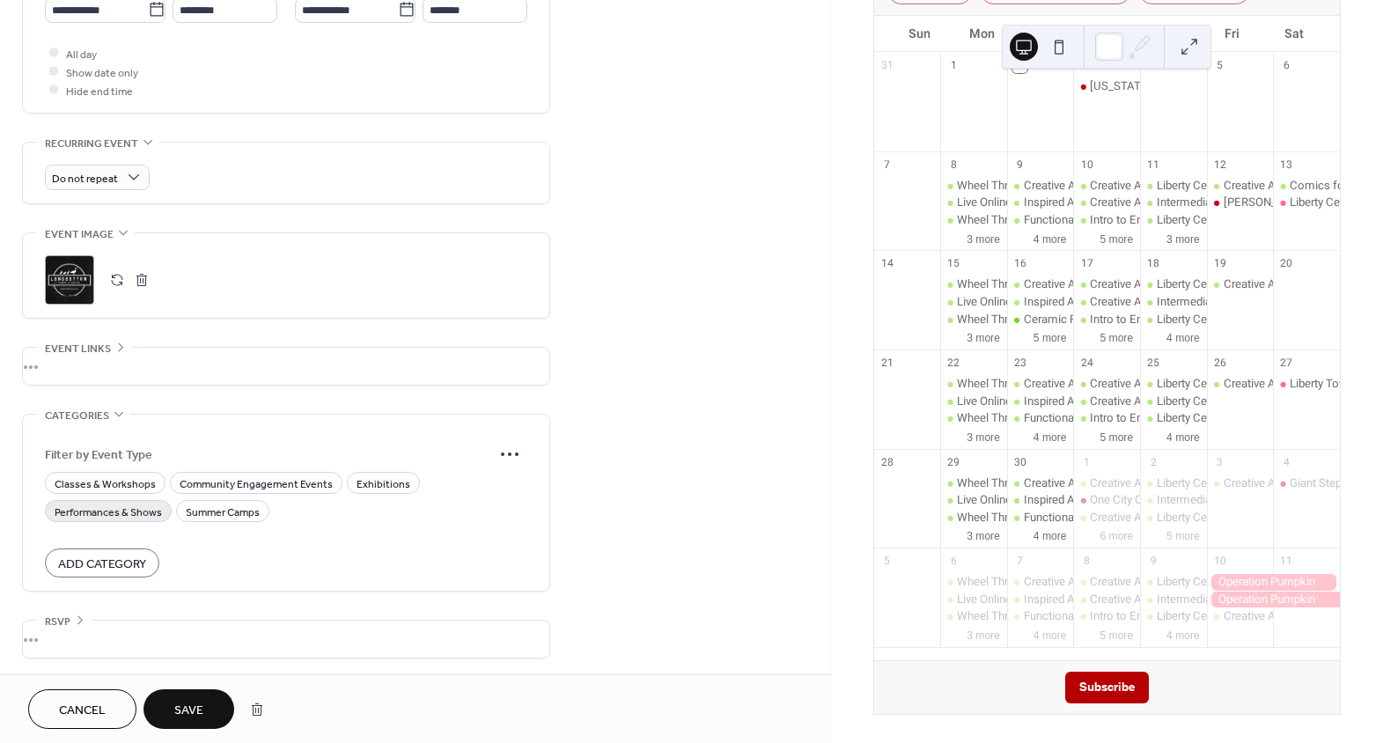
click at [100, 513] on span "Performances & Shows" at bounding box center [108, 512] width 107 height 18
click at [200, 708] on span "Save" at bounding box center [188, 711] width 29 height 18
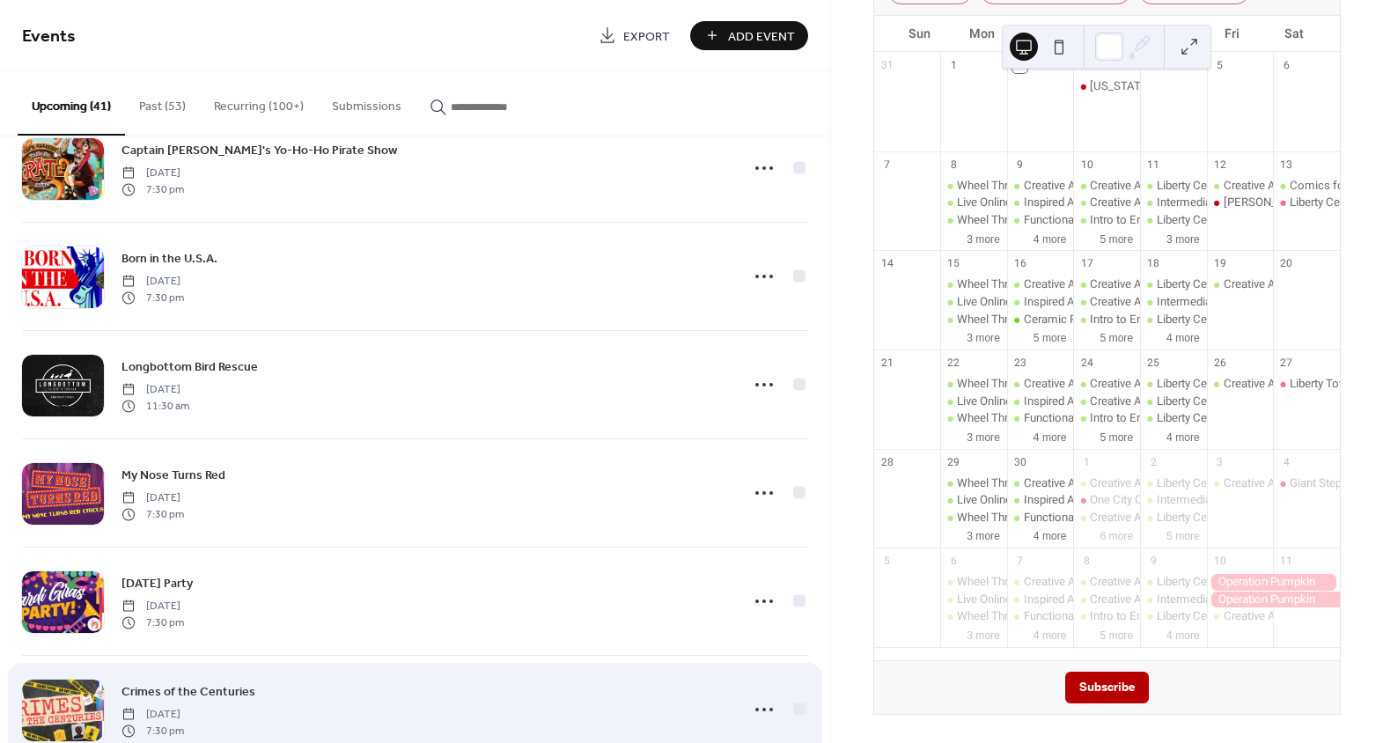
scroll to position [2932, 0]
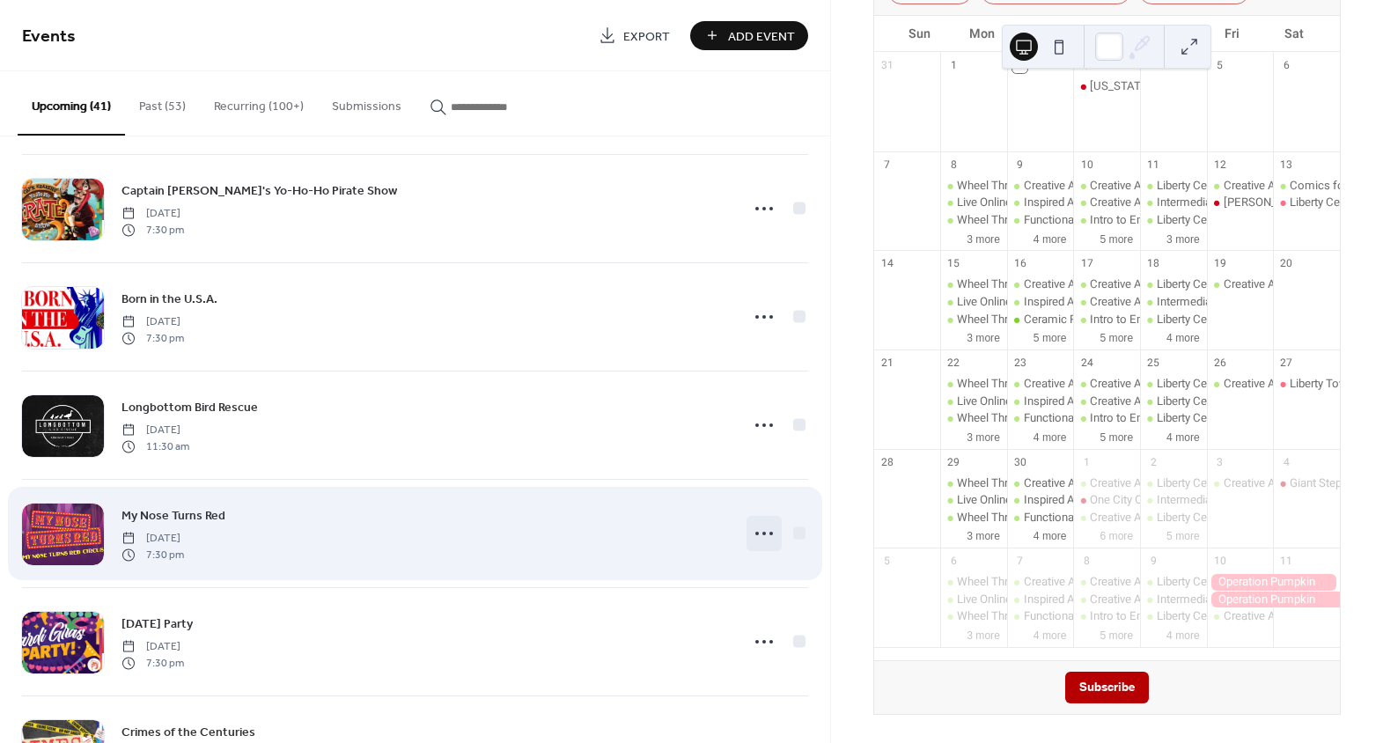
click at [762, 532] on circle at bounding box center [764, 534] width 4 height 4
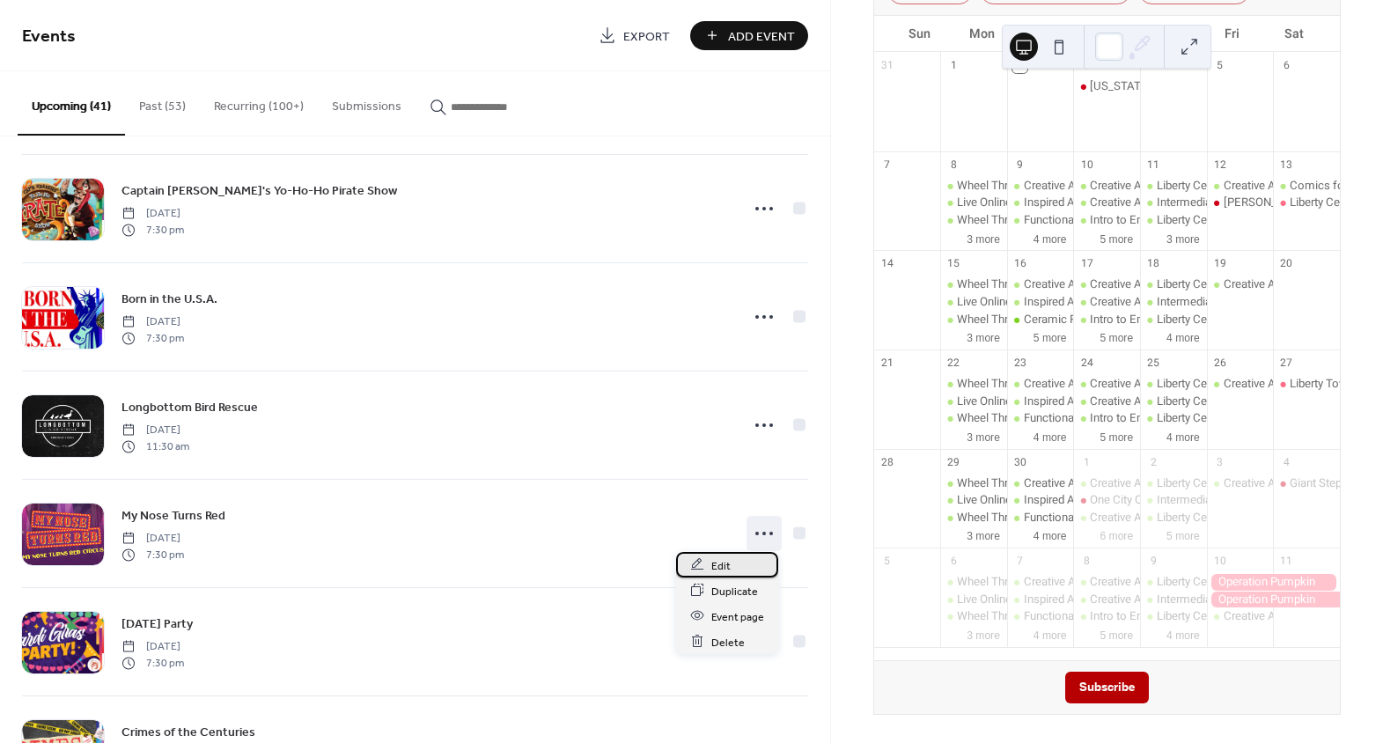
click at [755, 571] on div "Edit" at bounding box center [727, 565] width 102 height 26
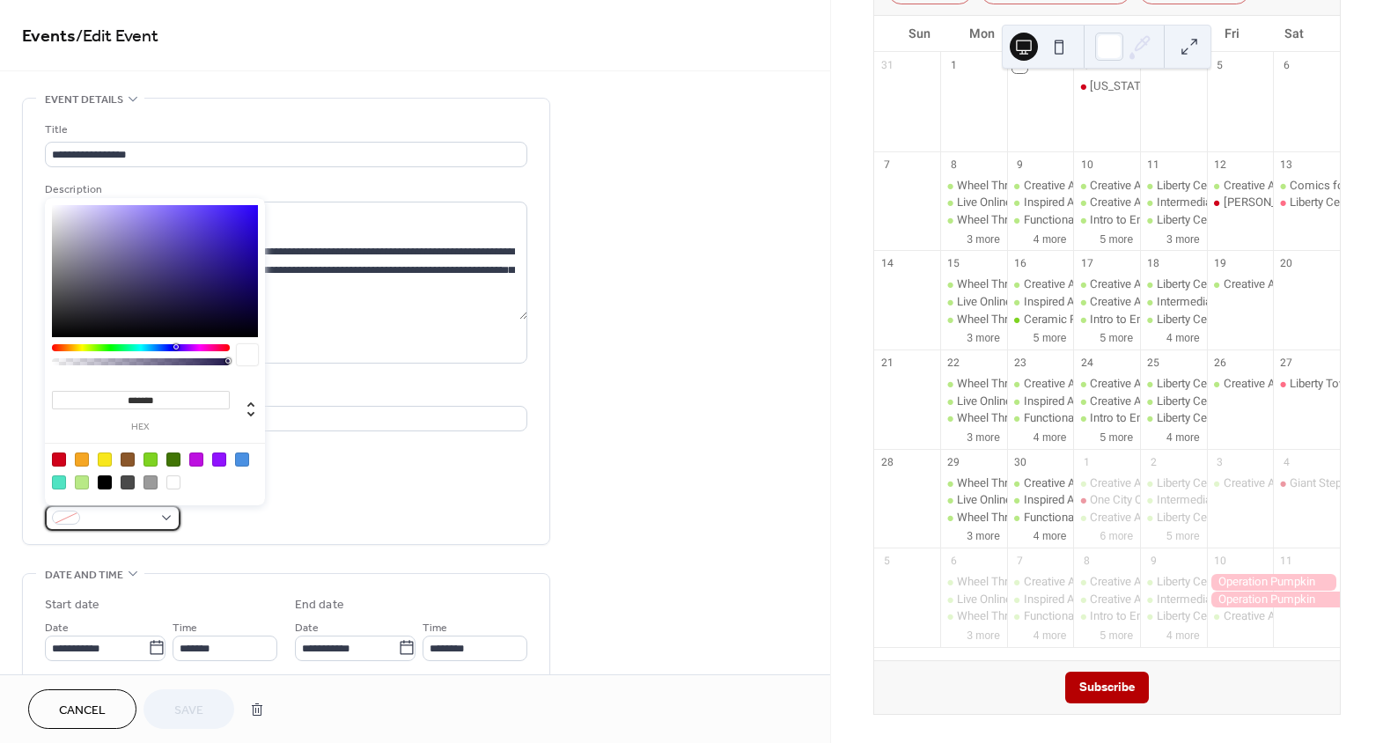
click at [149, 514] on span at bounding box center [119, 519] width 65 height 18
click at [55, 461] on div at bounding box center [59, 460] width 14 height 14
type input "*******"
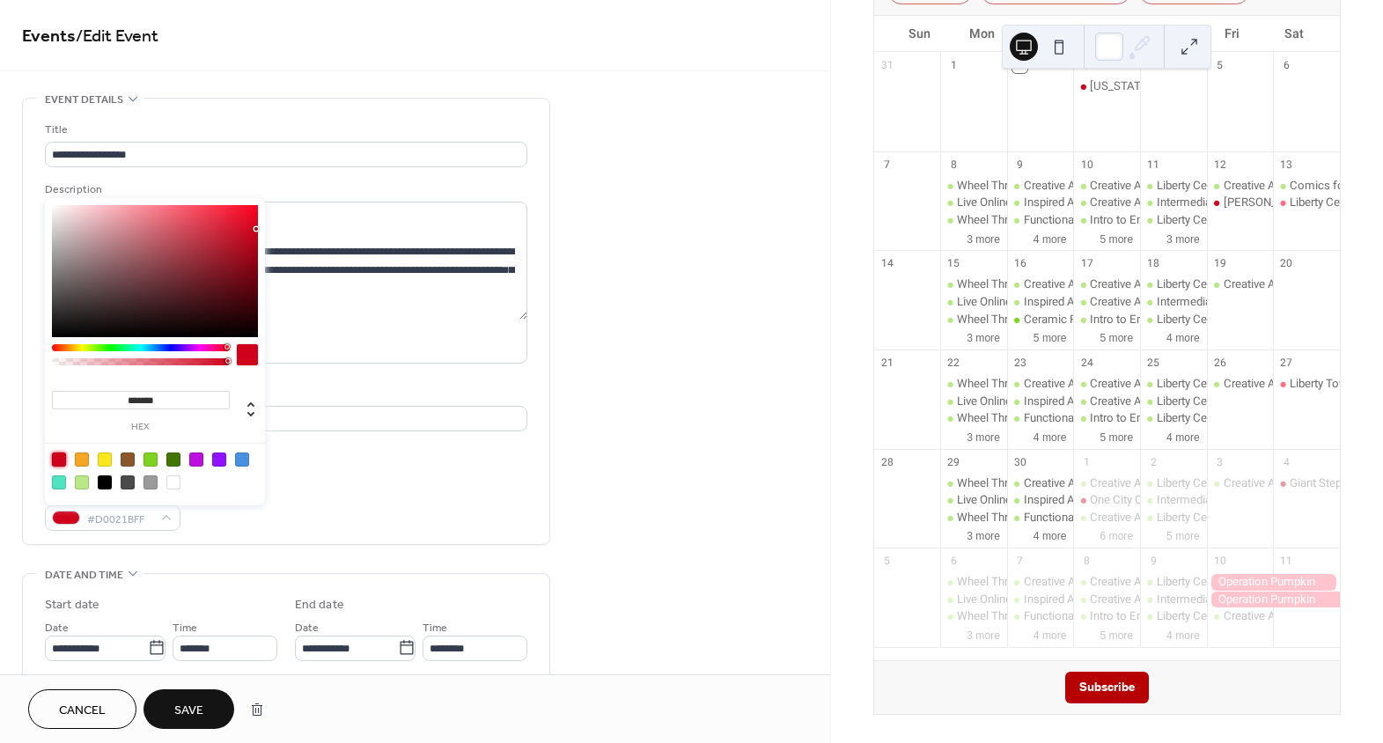
click at [527, 540] on div "**********" at bounding box center [286, 322] width 527 height 446
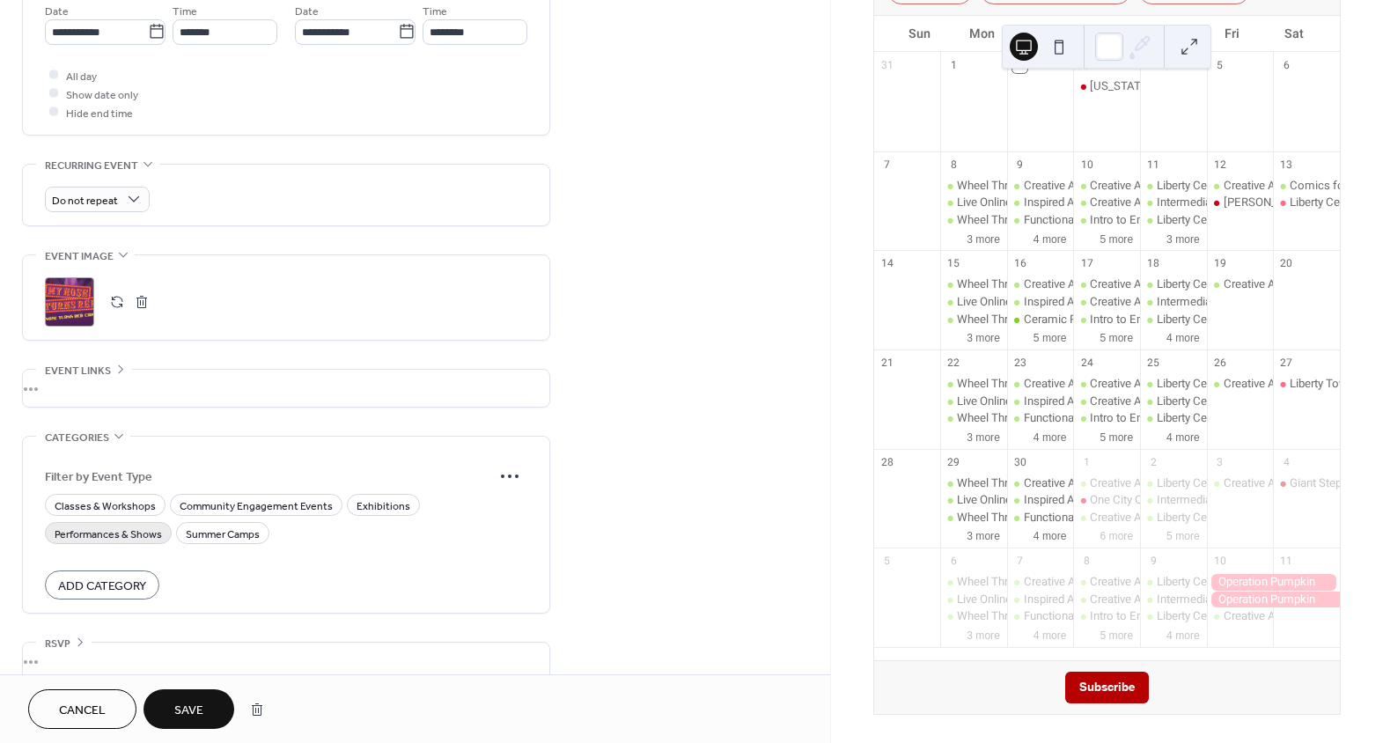
scroll to position [638, 0]
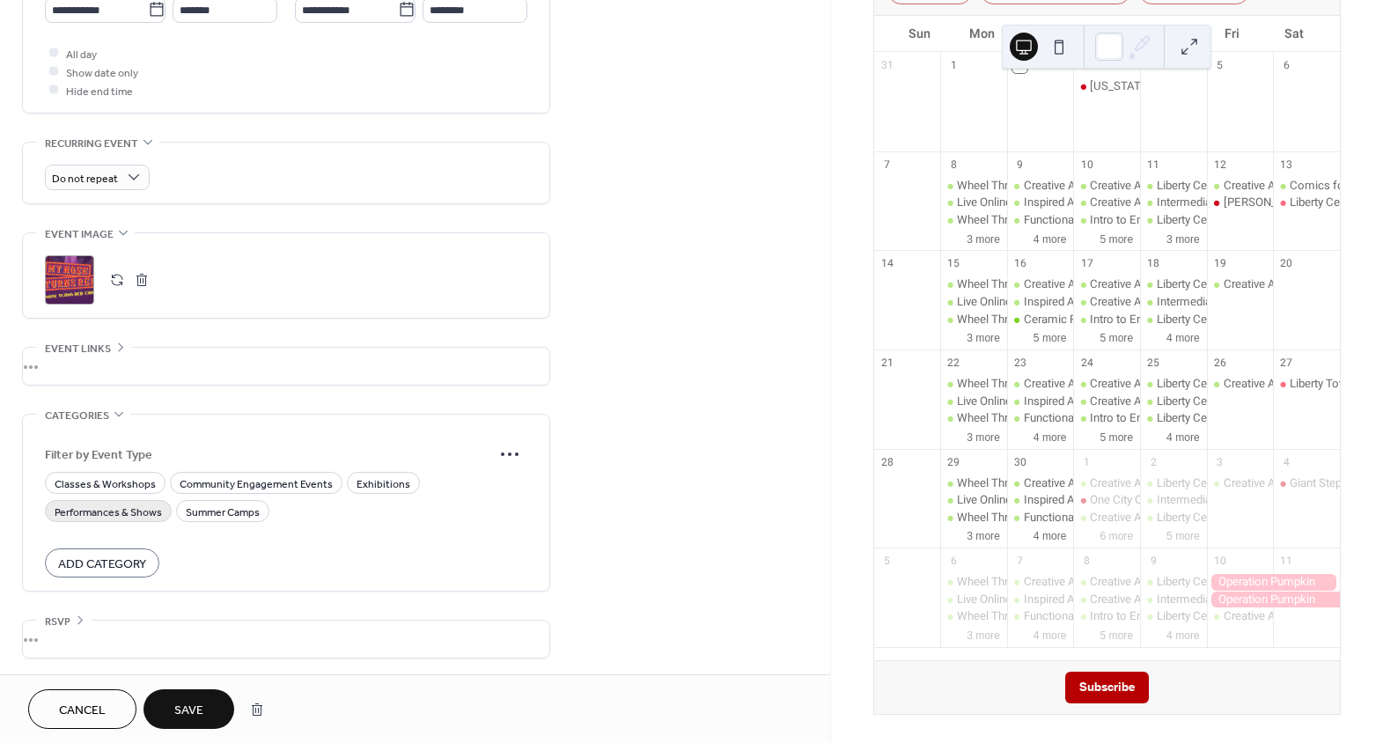
click at [103, 509] on span "Performances & Shows" at bounding box center [108, 512] width 107 height 18
click at [180, 718] on span "Save" at bounding box center [188, 711] width 29 height 18
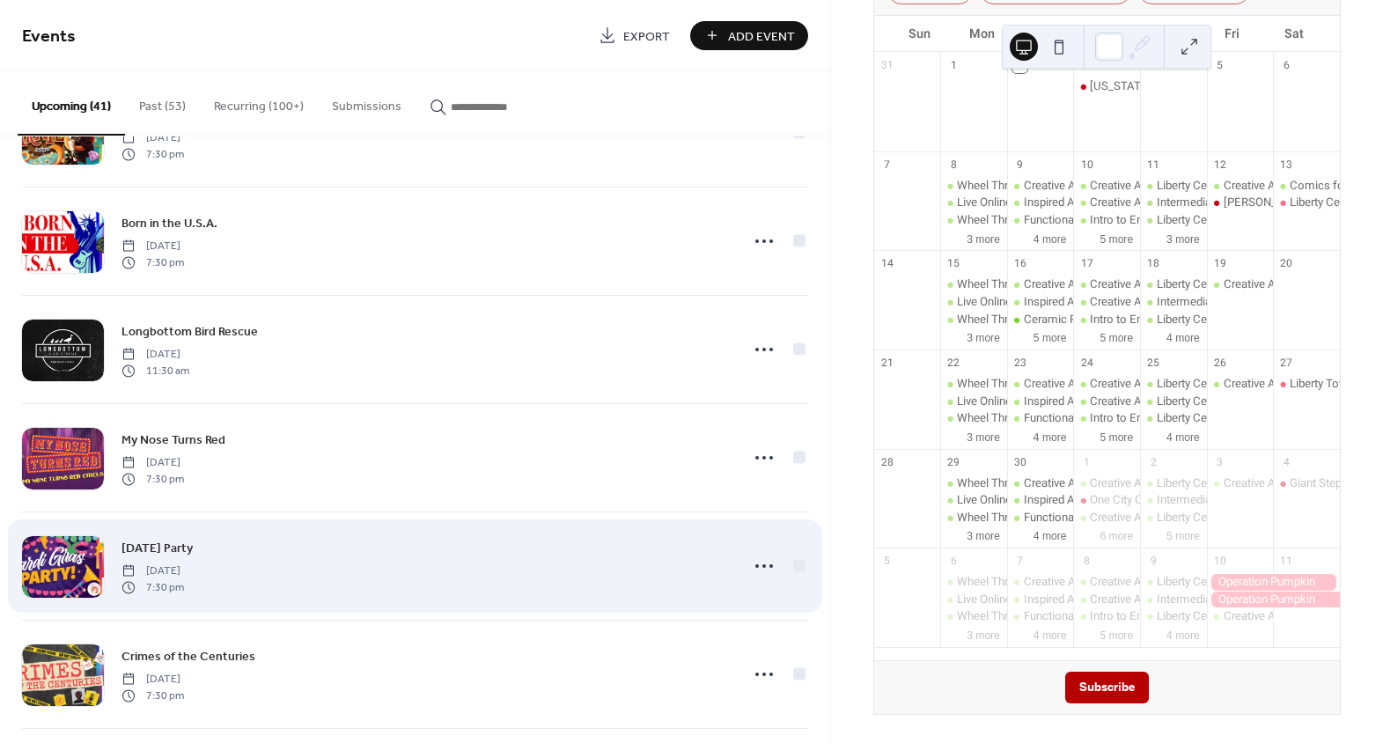
scroll to position [3011, 0]
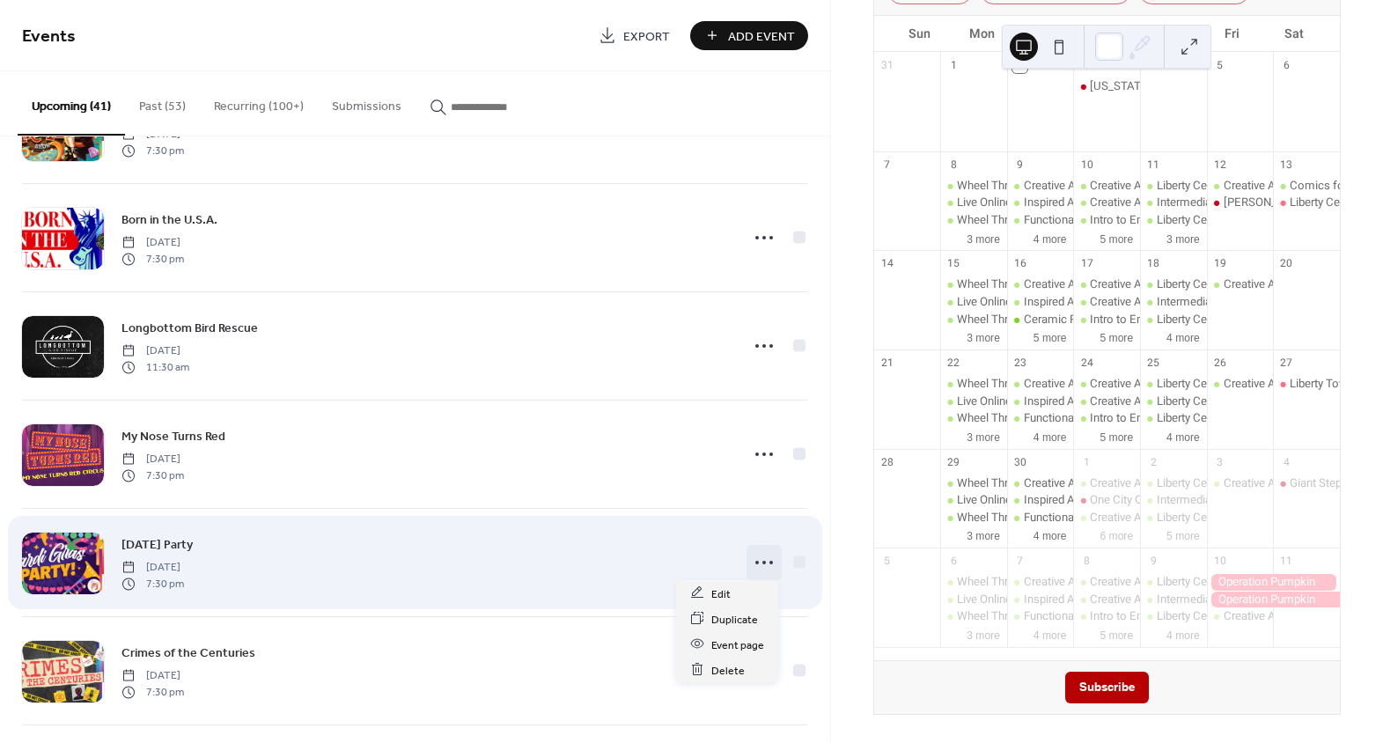
click at [763, 557] on icon at bounding box center [764, 563] width 28 height 28
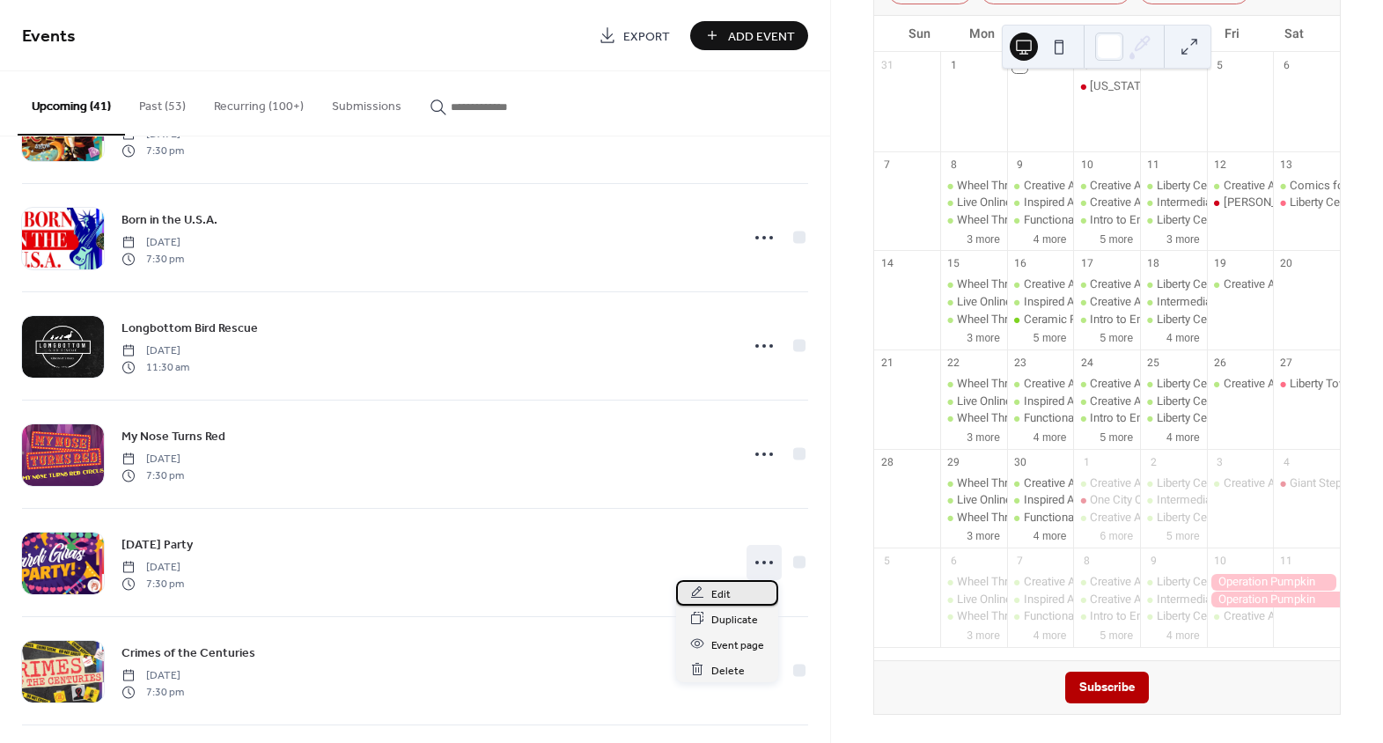
click at [741, 589] on div "Edit" at bounding box center [727, 593] width 102 height 26
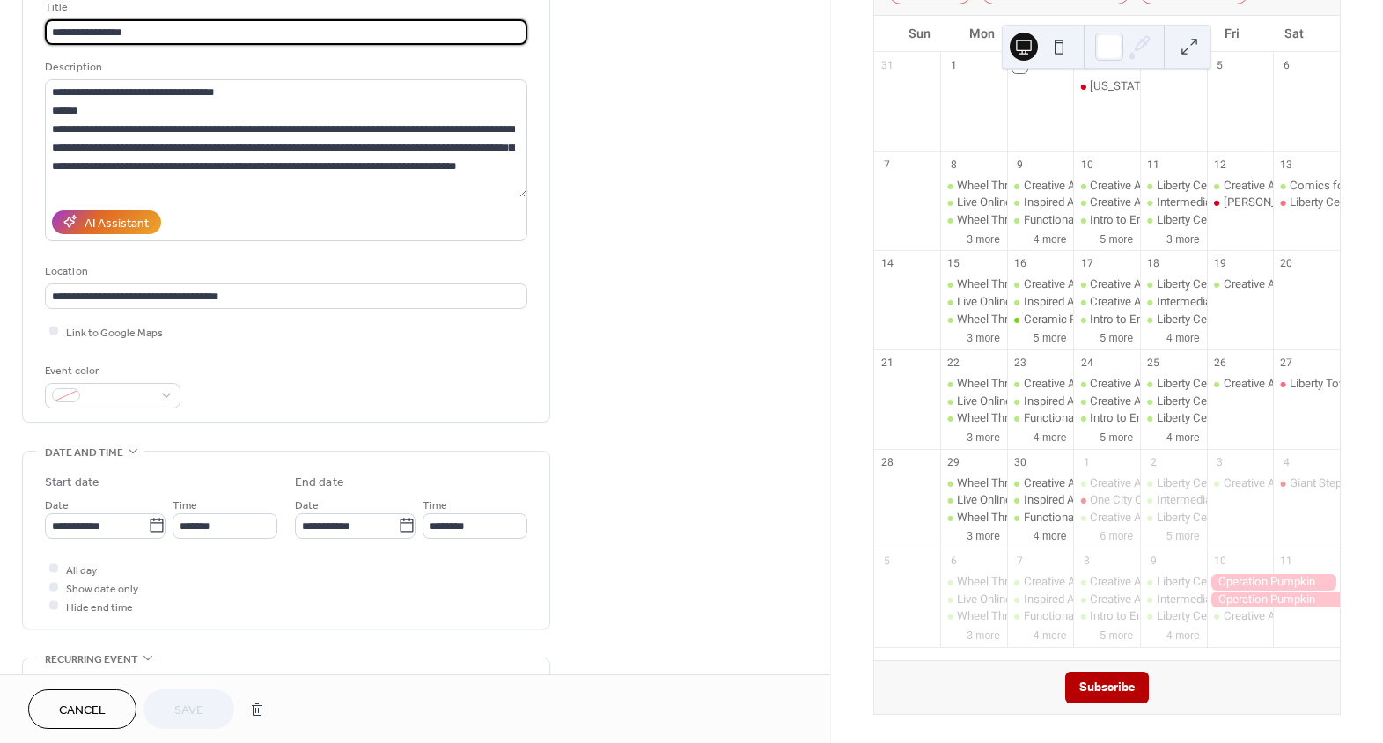
scroll to position [159, 0]
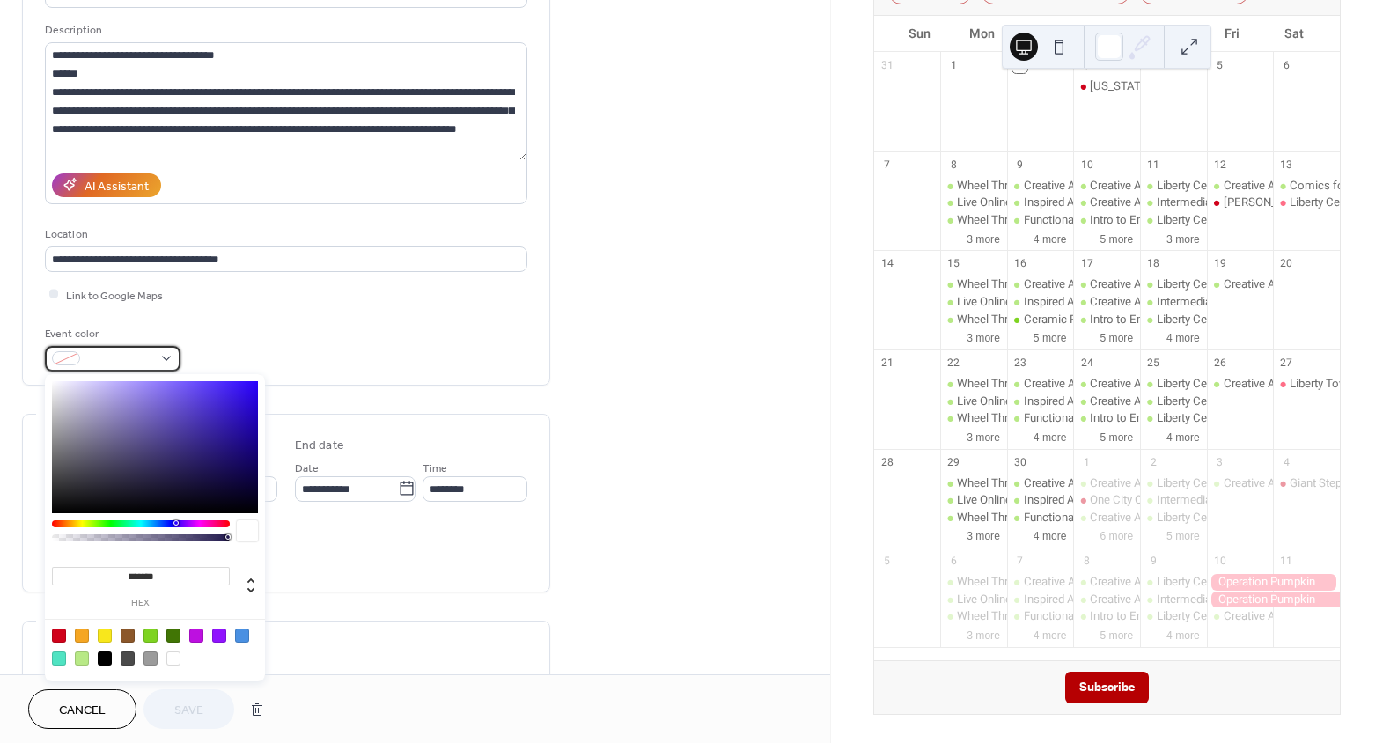
click at [160, 348] on div at bounding box center [113, 359] width 136 height 26
click at [50, 637] on div at bounding box center [155, 646] width 224 height 55
click at [59, 635] on div at bounding box center [59, 636] width 14 height 14
type input "*******"
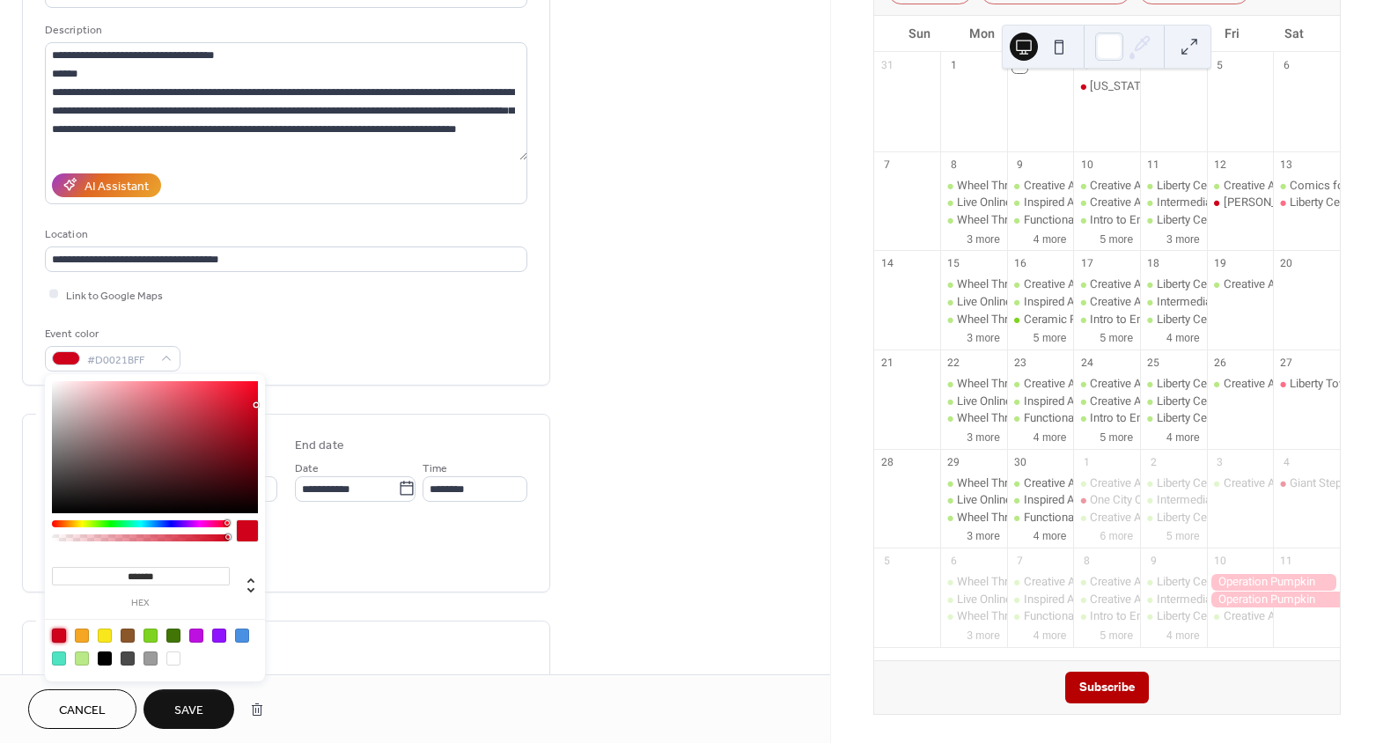
click at [609, 544] on div "**********" at bounding box center [415, 546] width 830 height 1217
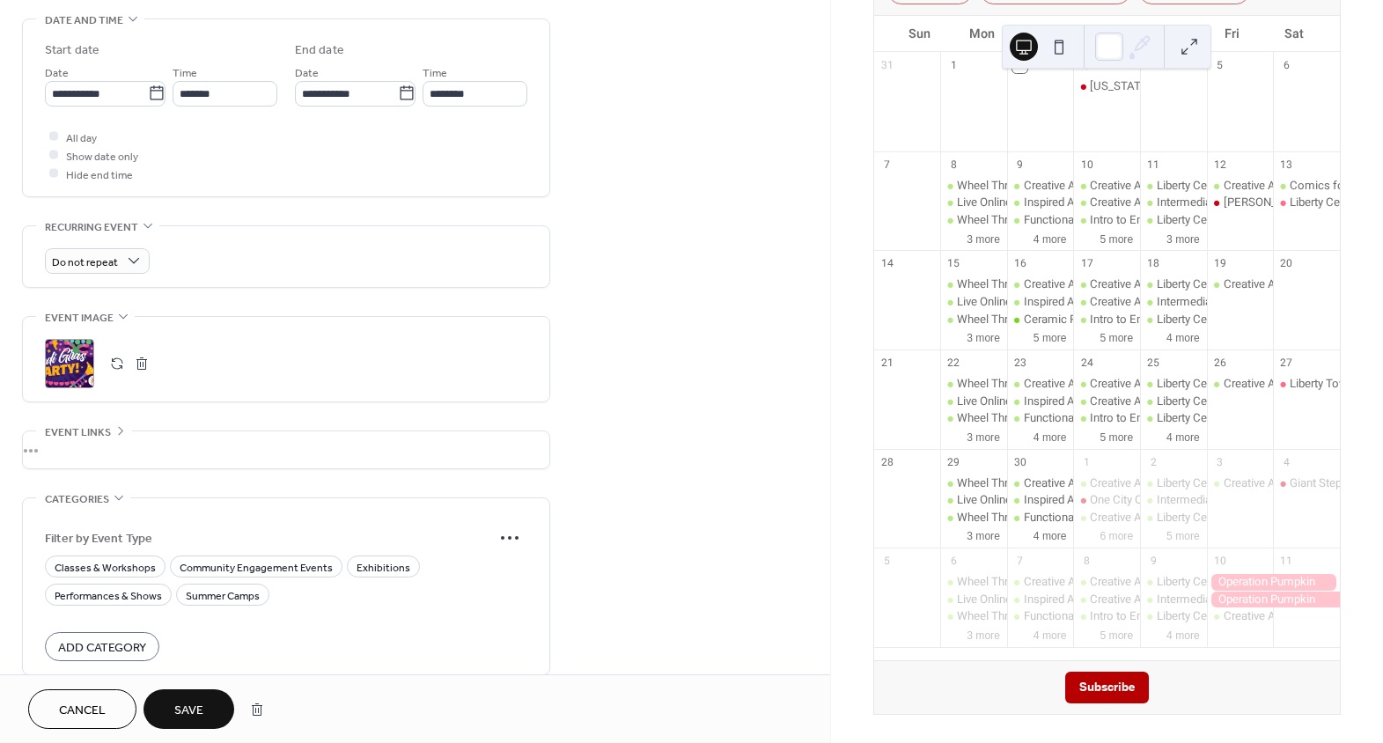
scroll to position [560, 0]
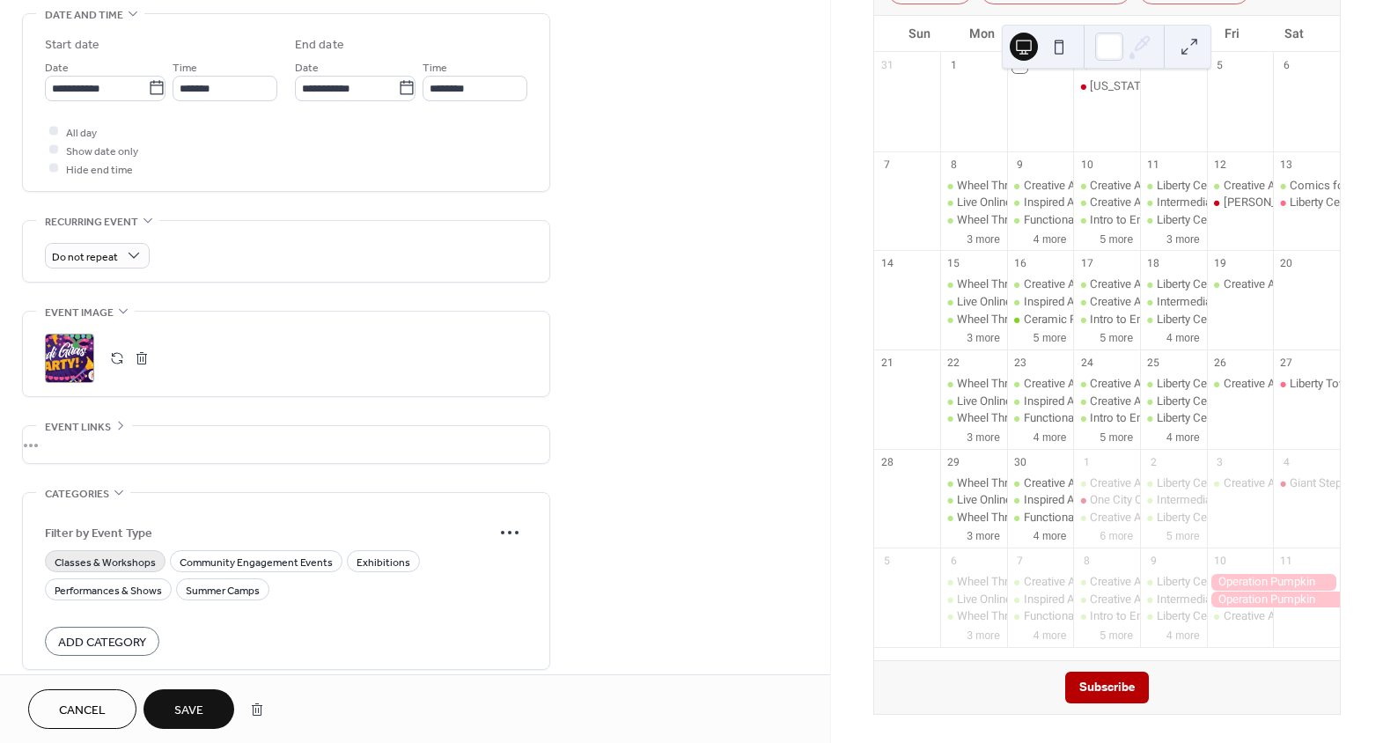
click at [136, 564] on span "Classes & Workshops" at bounding box center [105, 562] width 101 height 18
click at [129, 596] on span "Performances & Shows" at bounding box center [108, 590] width 107 height 18
click at [129, 556] on span "Classes & Workshops" at bounding box center [105, 562] width 101 height 18
click at [184, 702] on span "Save" at bounding box center [188, 711] width 29 height 18
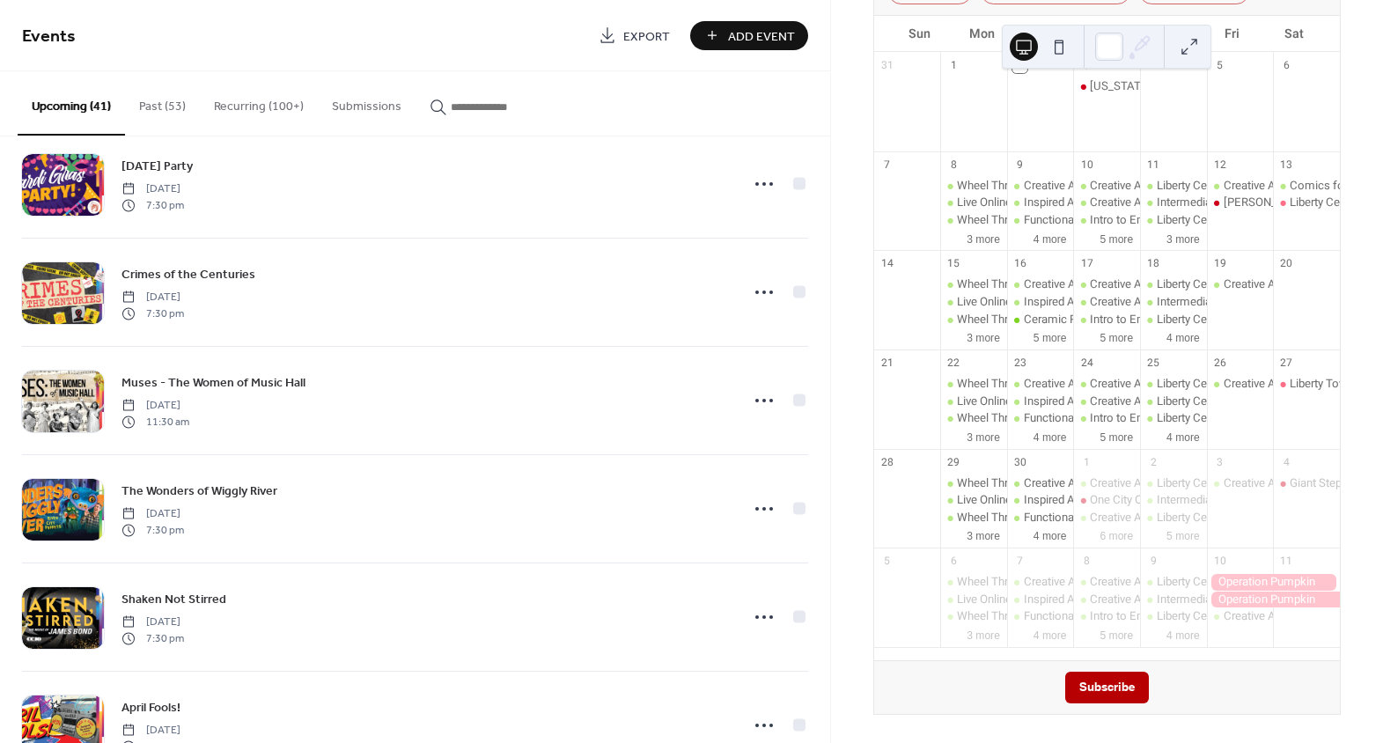
scroll to position [3412, 0]
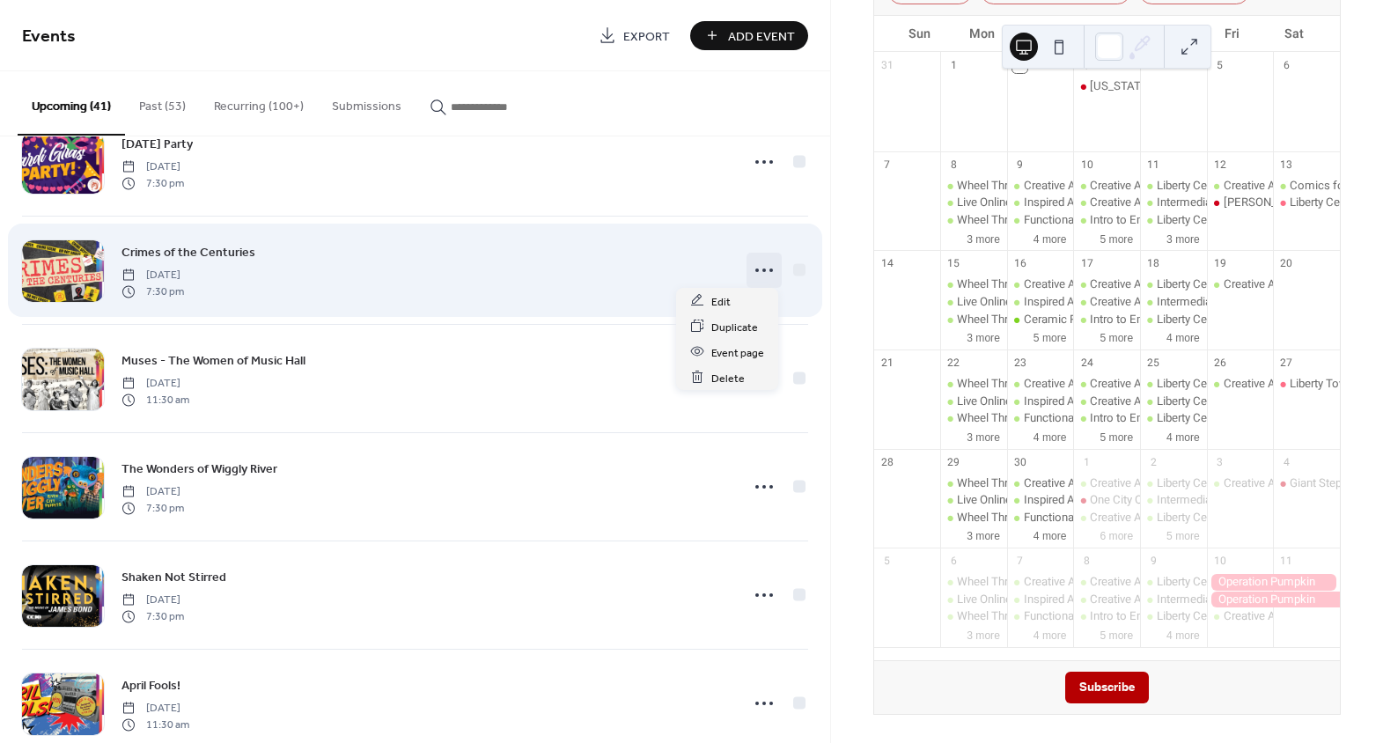
click at [750, 265] on icon at bounding box center [764, 270] width 28 height 28
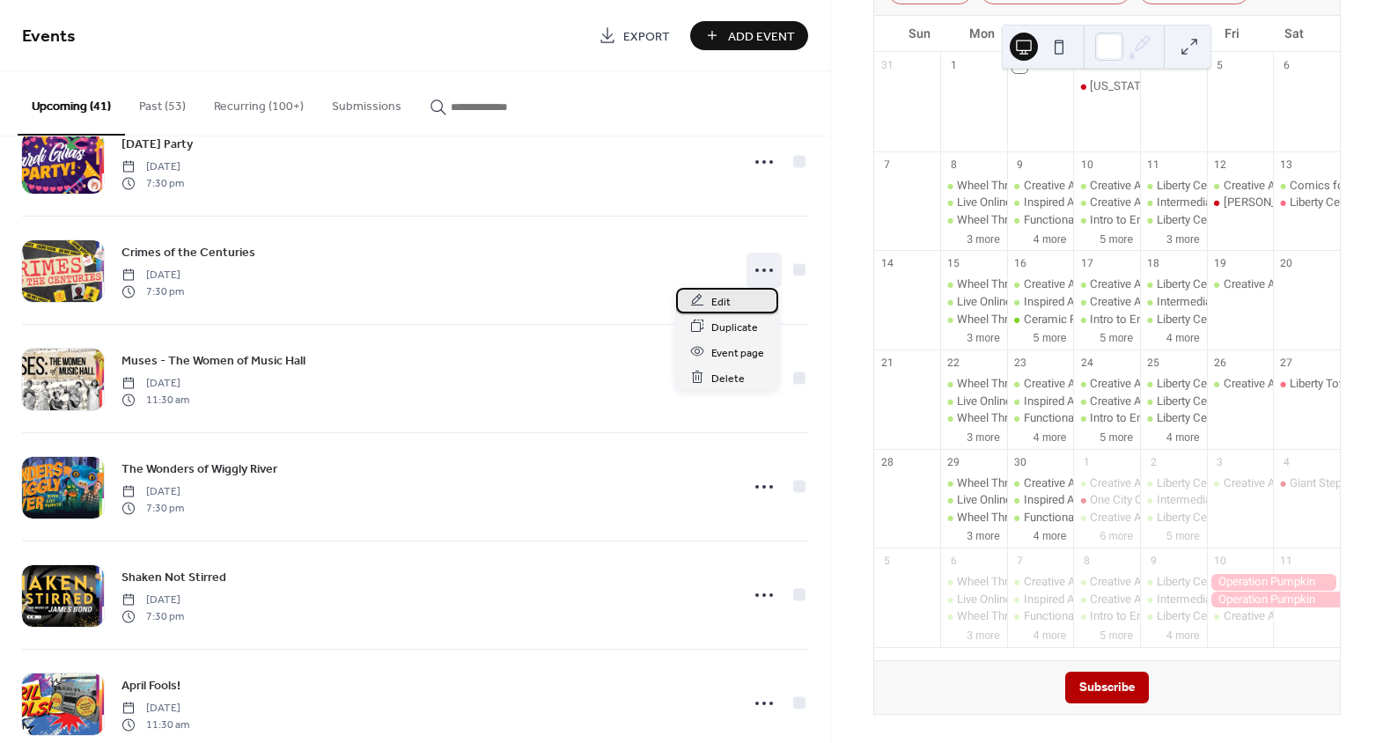
click at [705, 298] on div "Edit" at bounding box center [727, 301] width 102 height 26
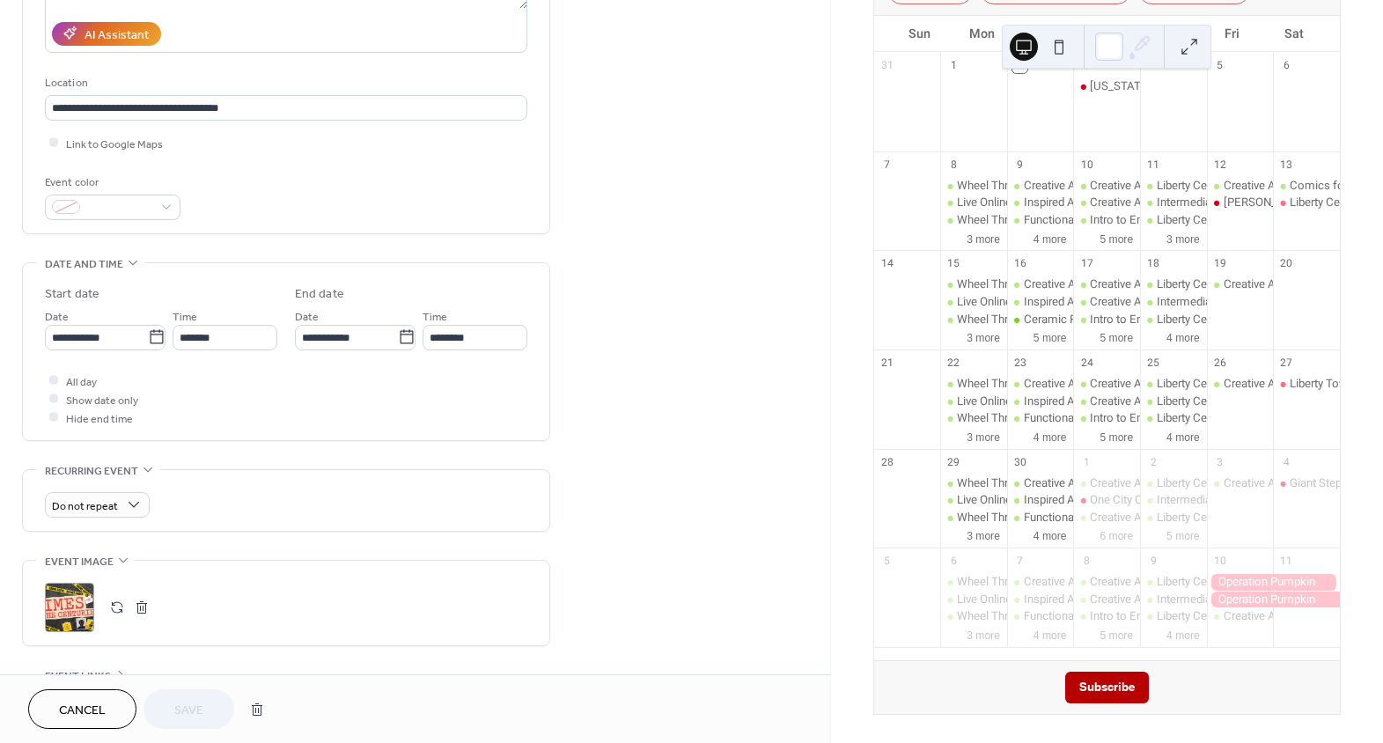
scroll to position [320, 0]
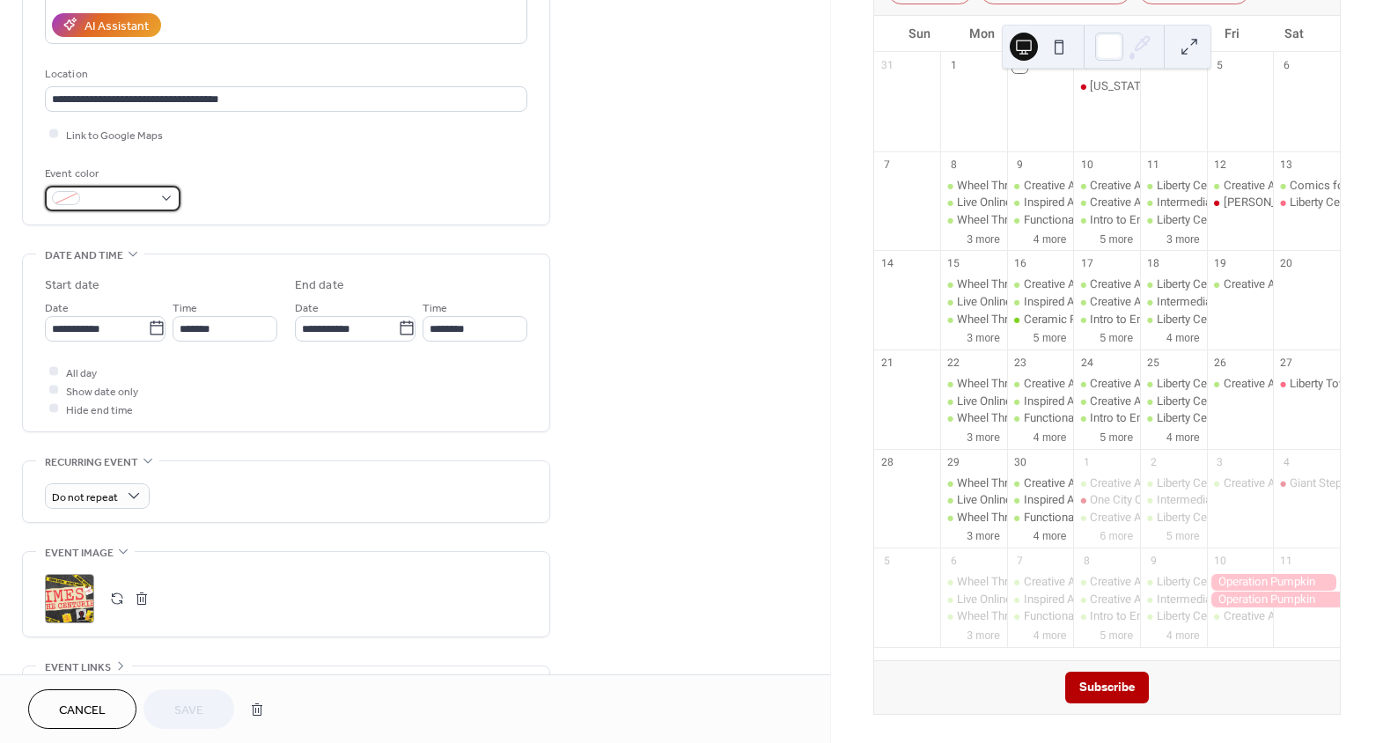
click at [135, 196] on span at bounding box center [119, 199] width 65 height 18
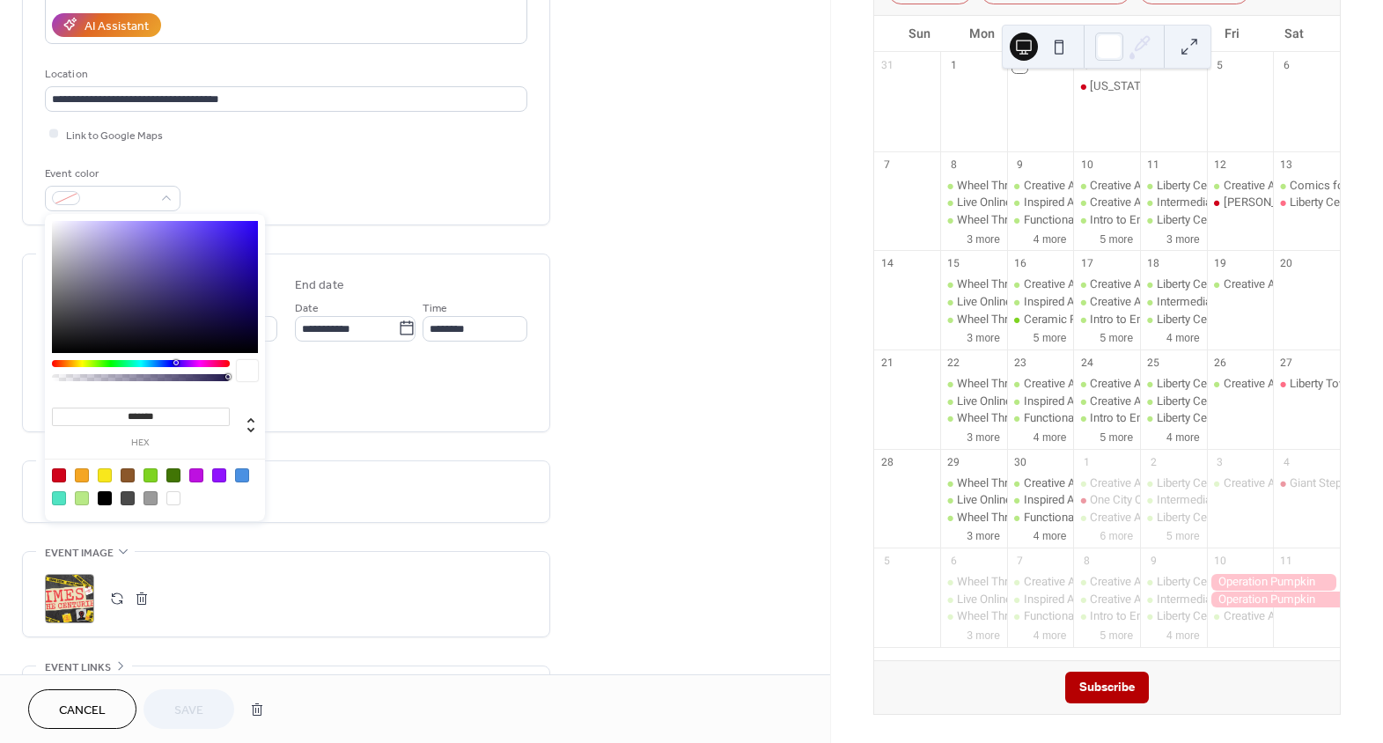
click at [59, 473] on div at bounding box center [59, 475] width 14 height 14
type input "*******"
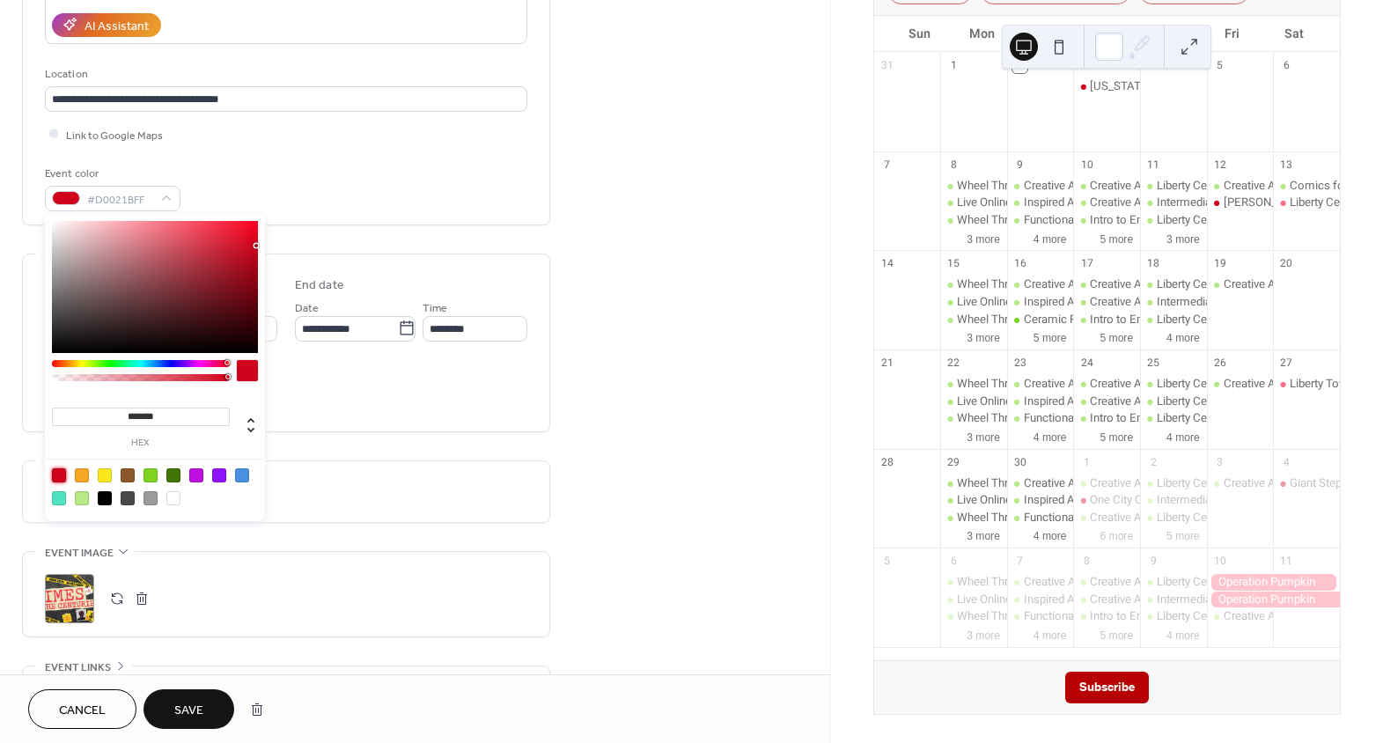
click at [628, 490] on div "**********" at bounding box center [415, 386] width 830 height 1217
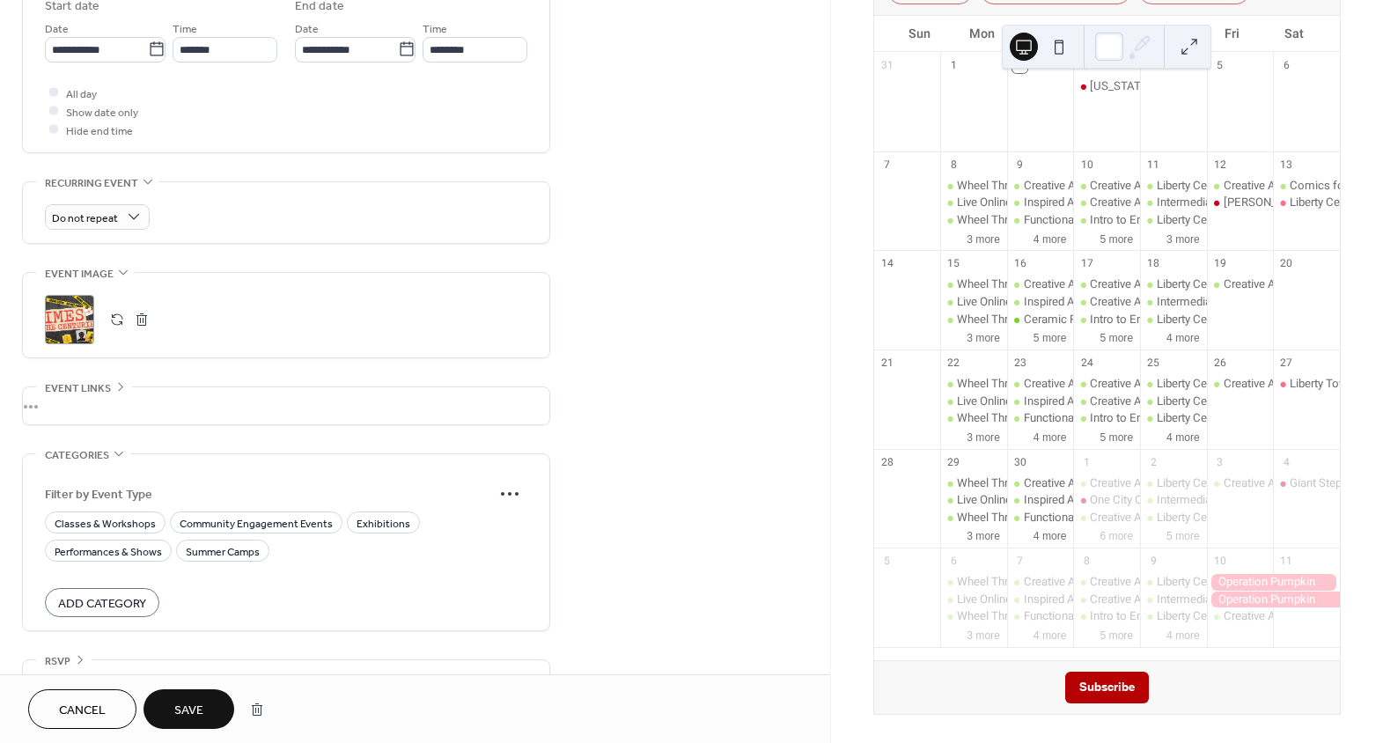
scroll to position [638, 0]
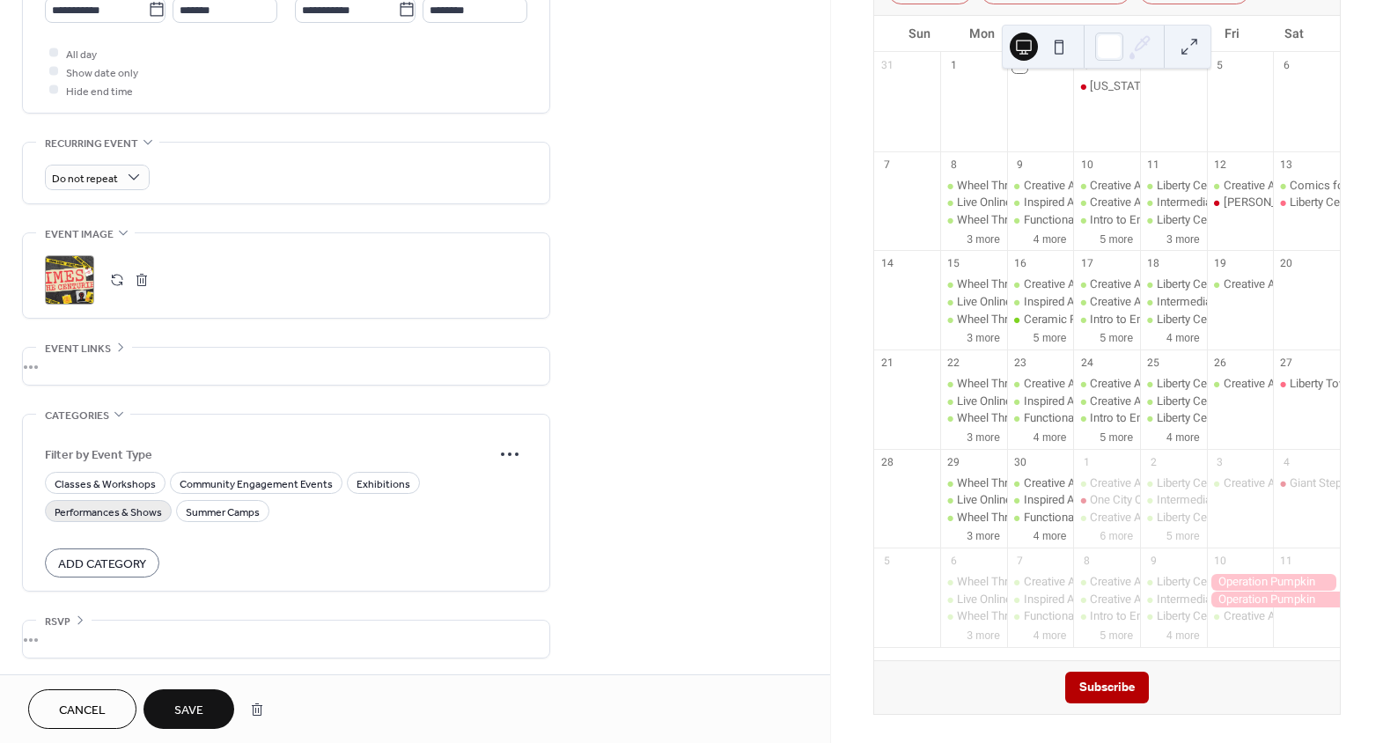
click at [112, 510] on span "Performances & Shows" at bounding box center [108, 512] width 107 height 18
click at [195, 706] on span "Save" at bounding box center [188, 711] width 29 height 18
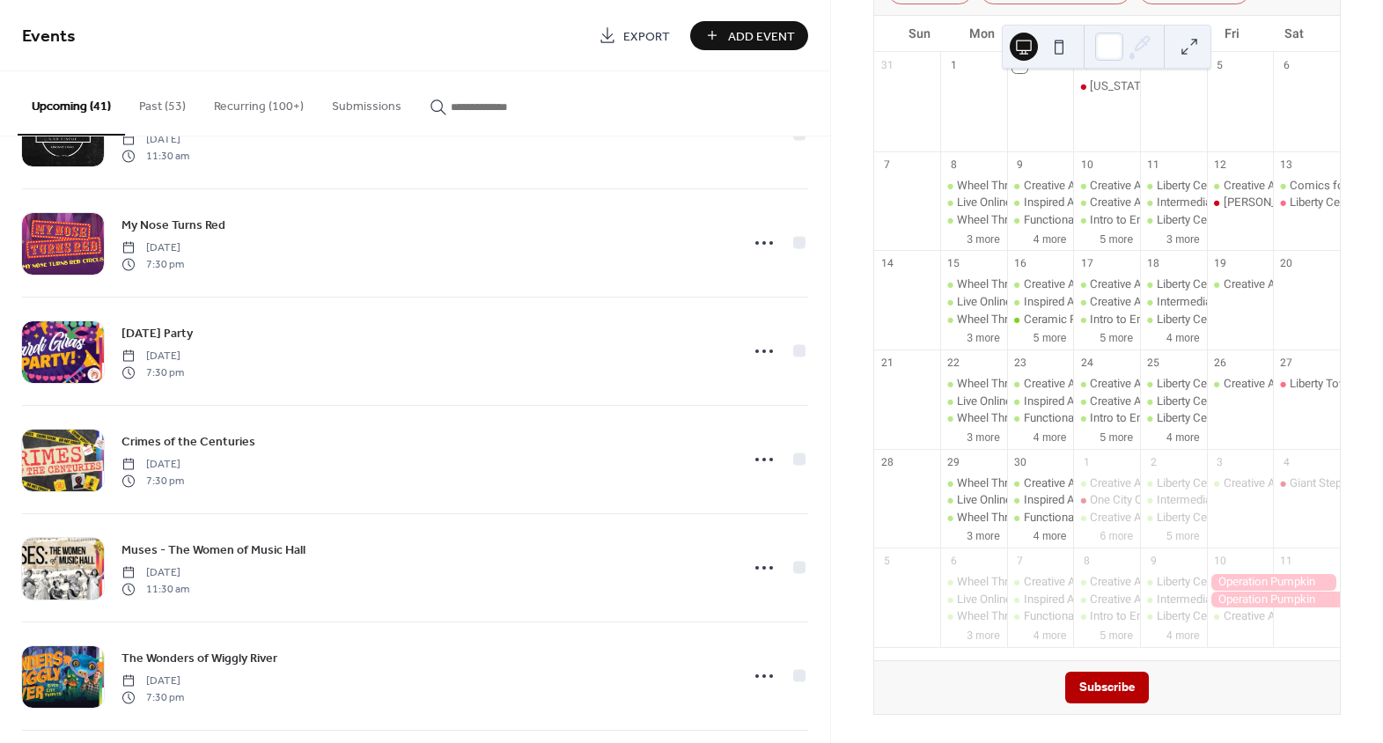
scroll to position [3332, 0]
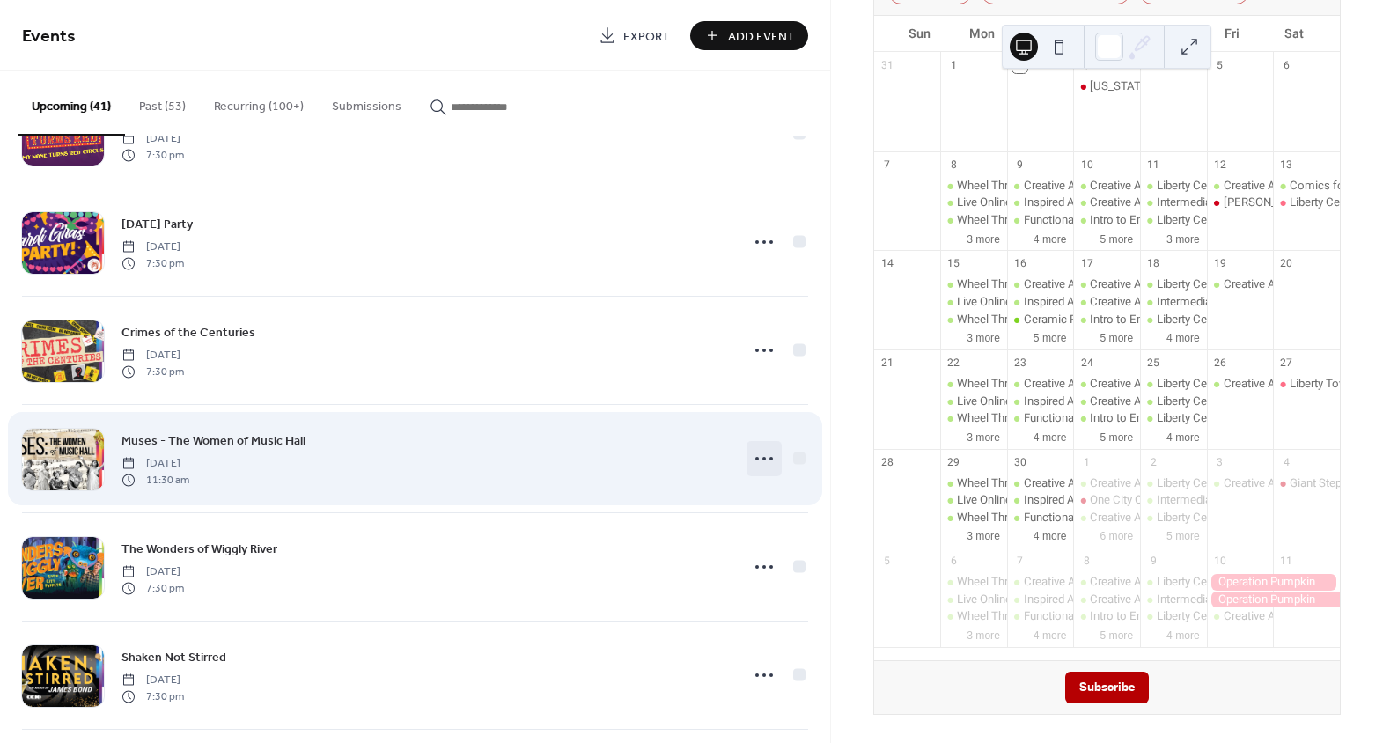
click at [762, 454] on icon at bounding box center [764, 459] width 28 height 28
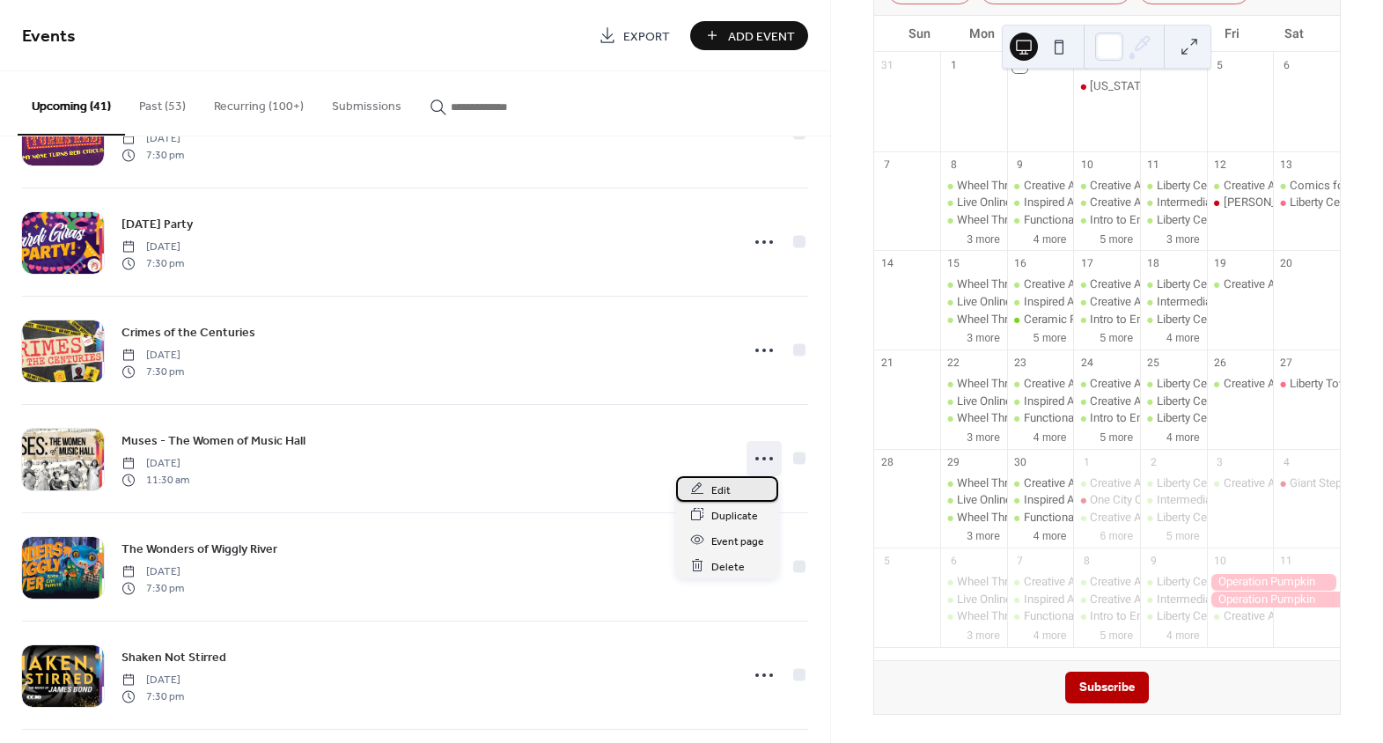
click at [742, 490] on div "Edit" at bounding box center [727, 489] width 102 height 26
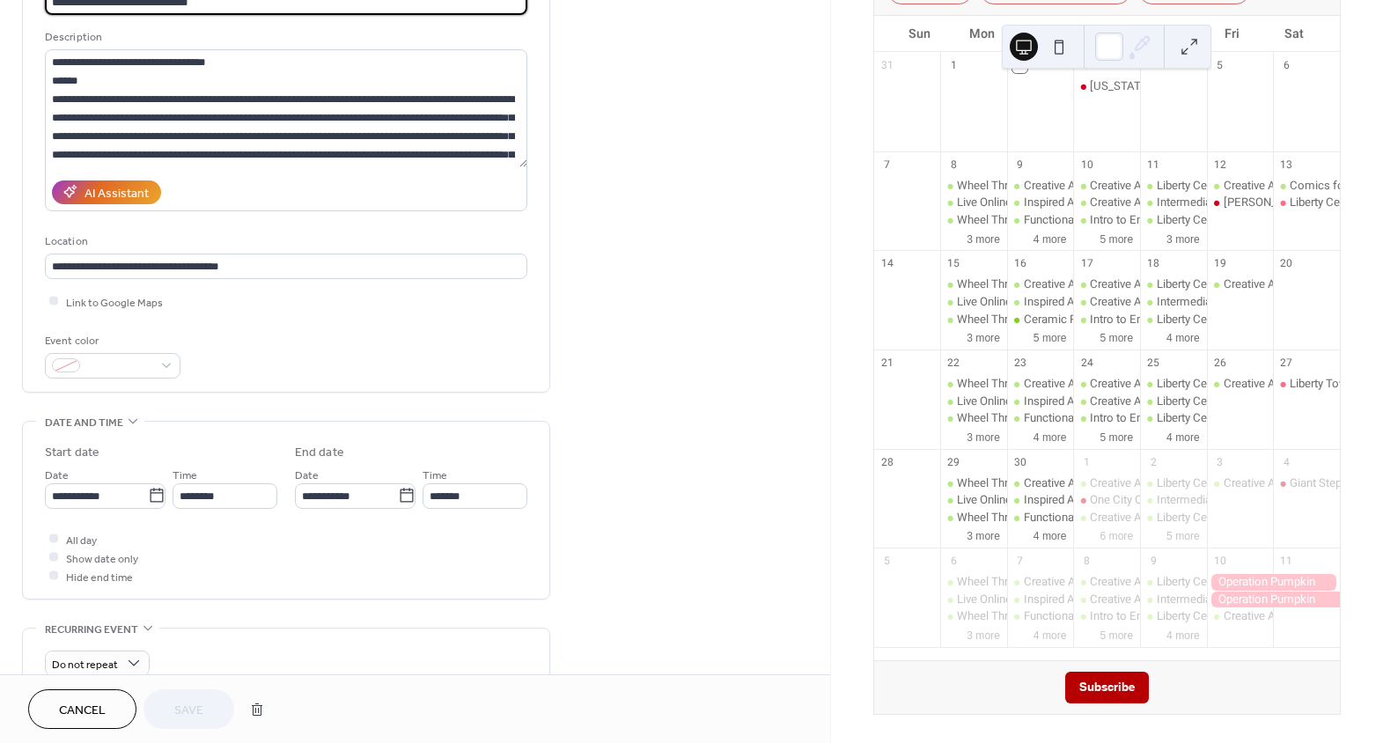
scroll to position [159, 0]
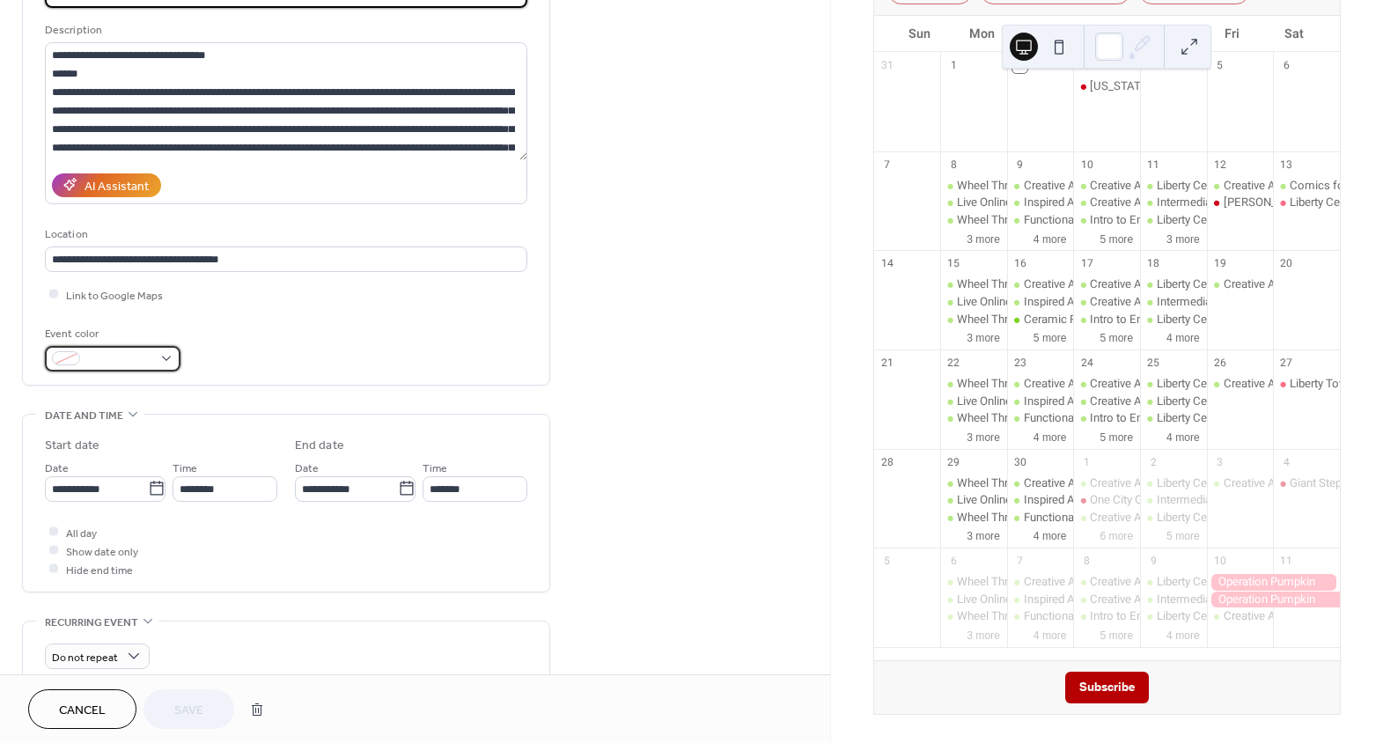
click at [152, 352] on div at bounding box center [113, 359] width 136 height 26
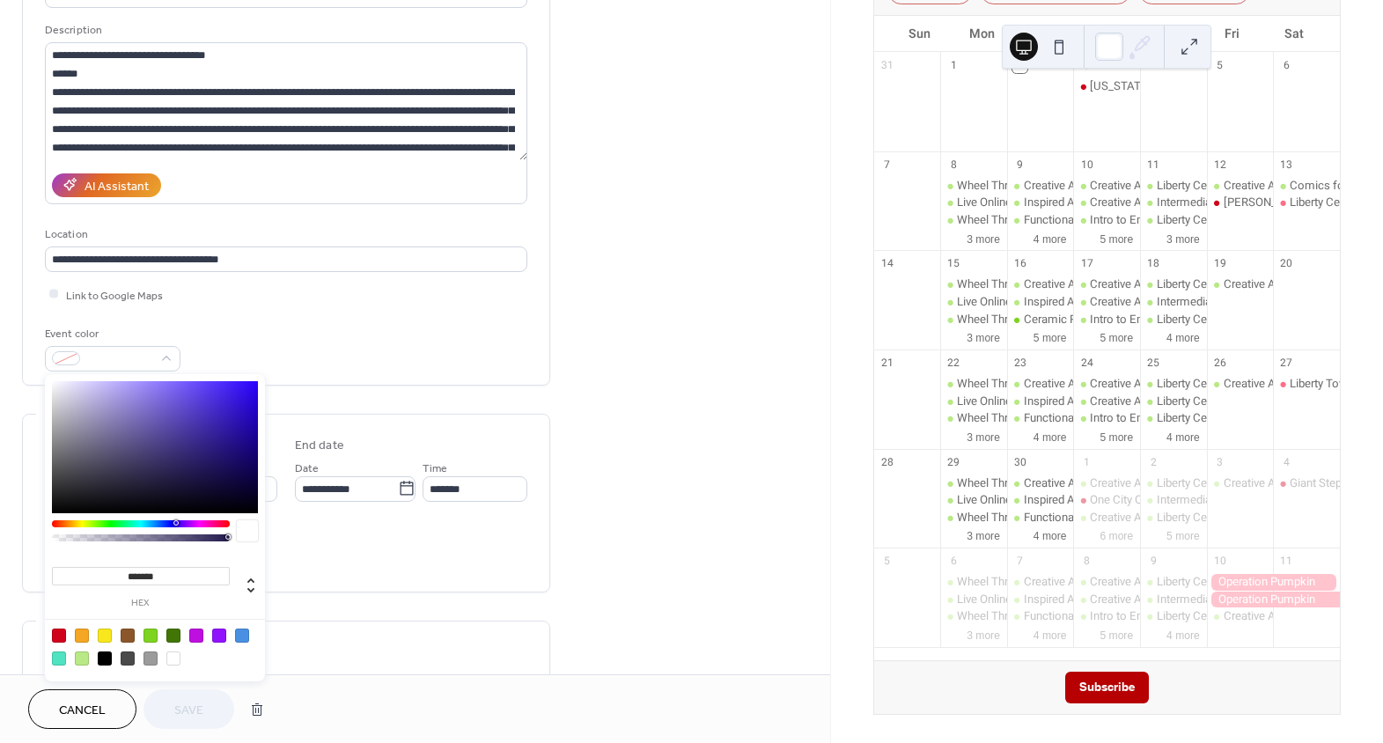
click at [62, 639] on div at bounding box center [59, 636] width 14 height 14
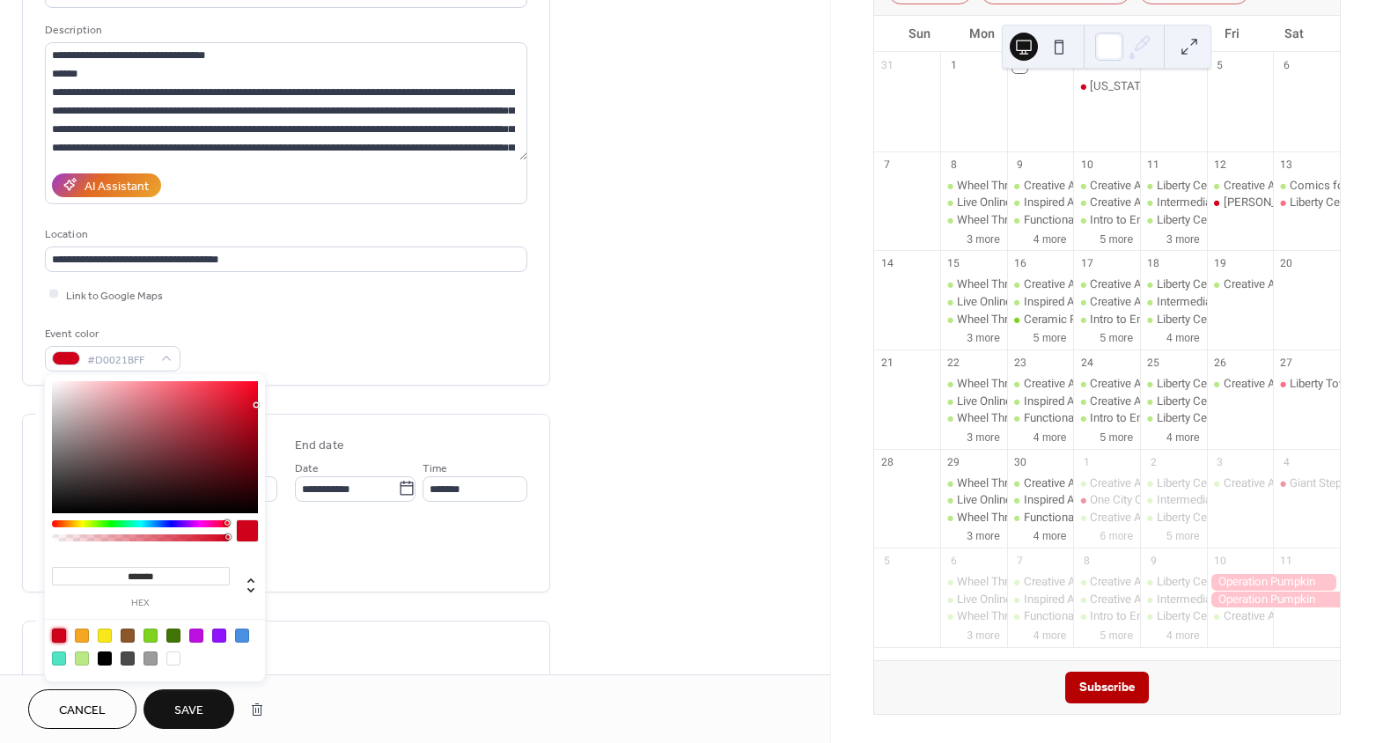
type input "*******"
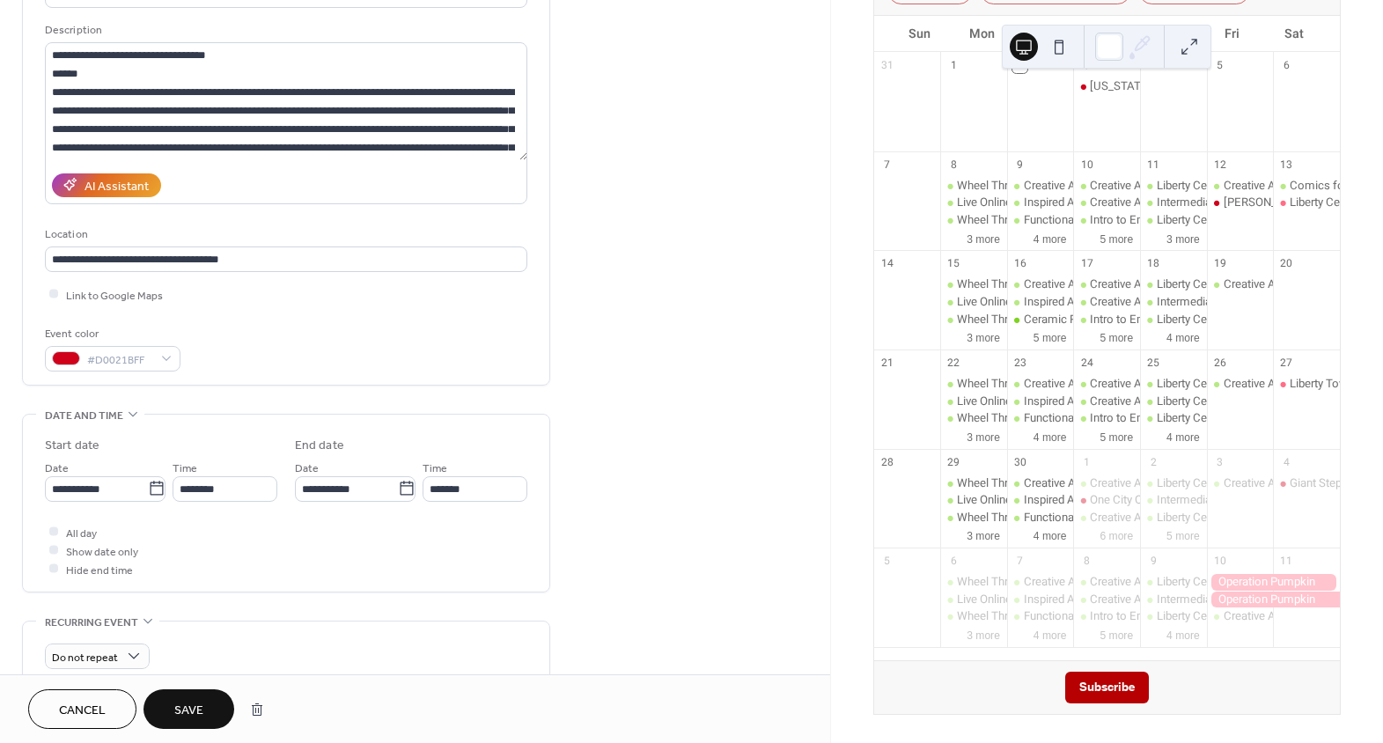
click at [473, 394] on div "**********" at bounding box center [286, 537] width 528 height 1199
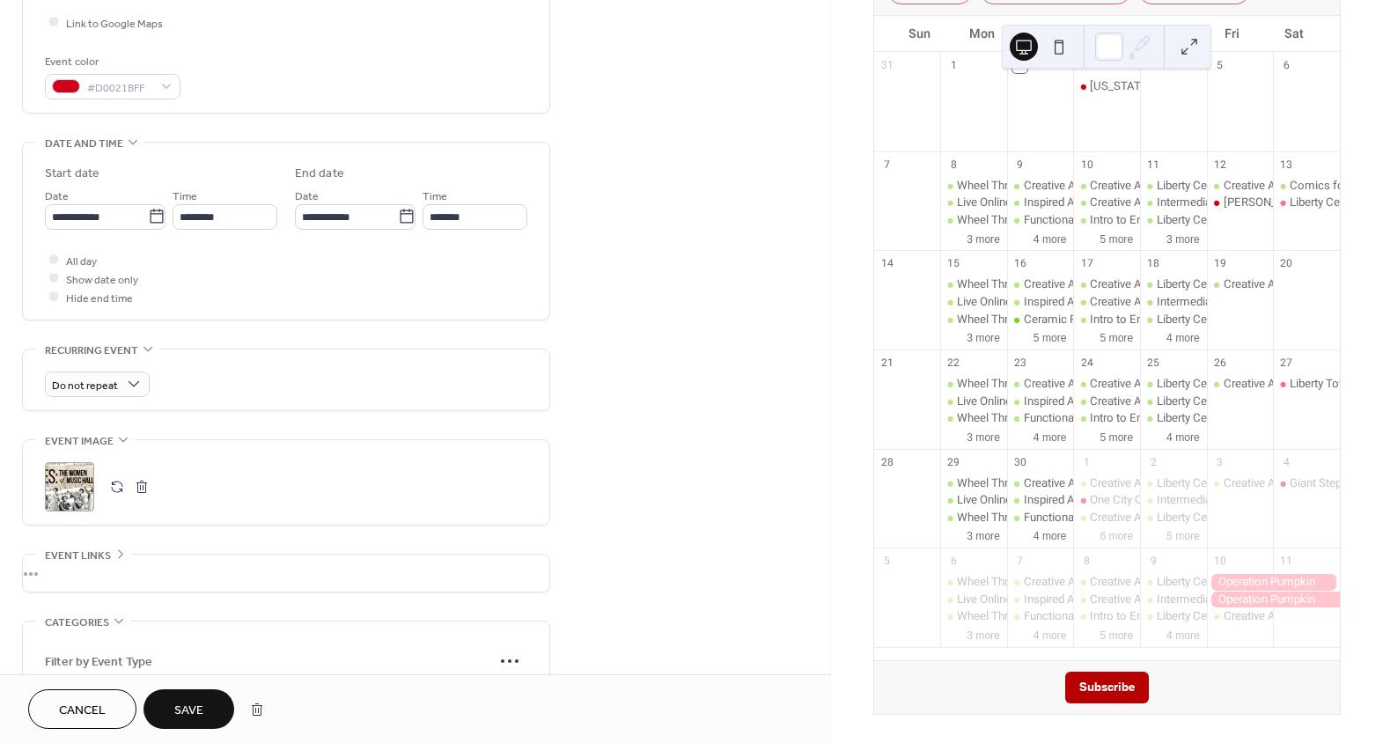
scroll to position [560, 0]
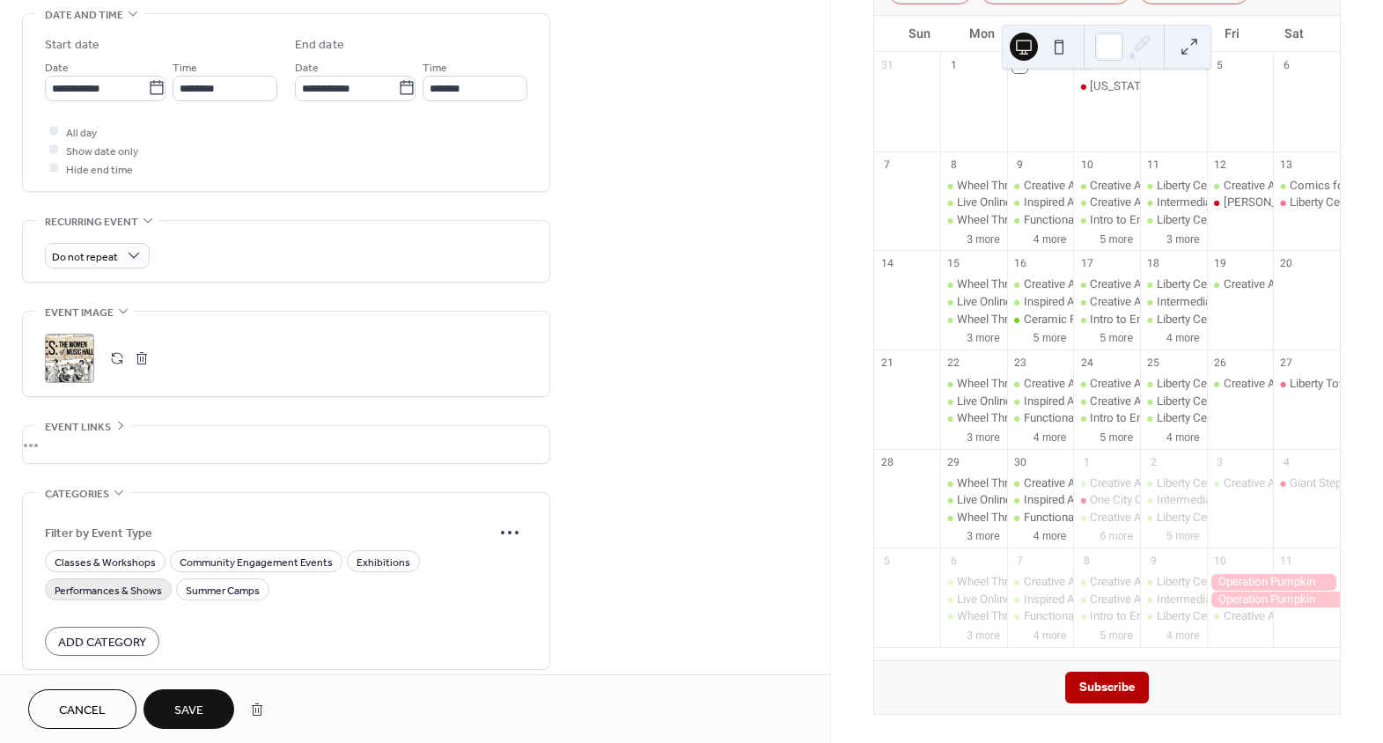
click at [112, 595] on span "Performances & Shows" at bounding box center [108, 590] width 107 height 18
click at [189, 702] on span "Save" at bounding box center [188, 711] width 29 height 18
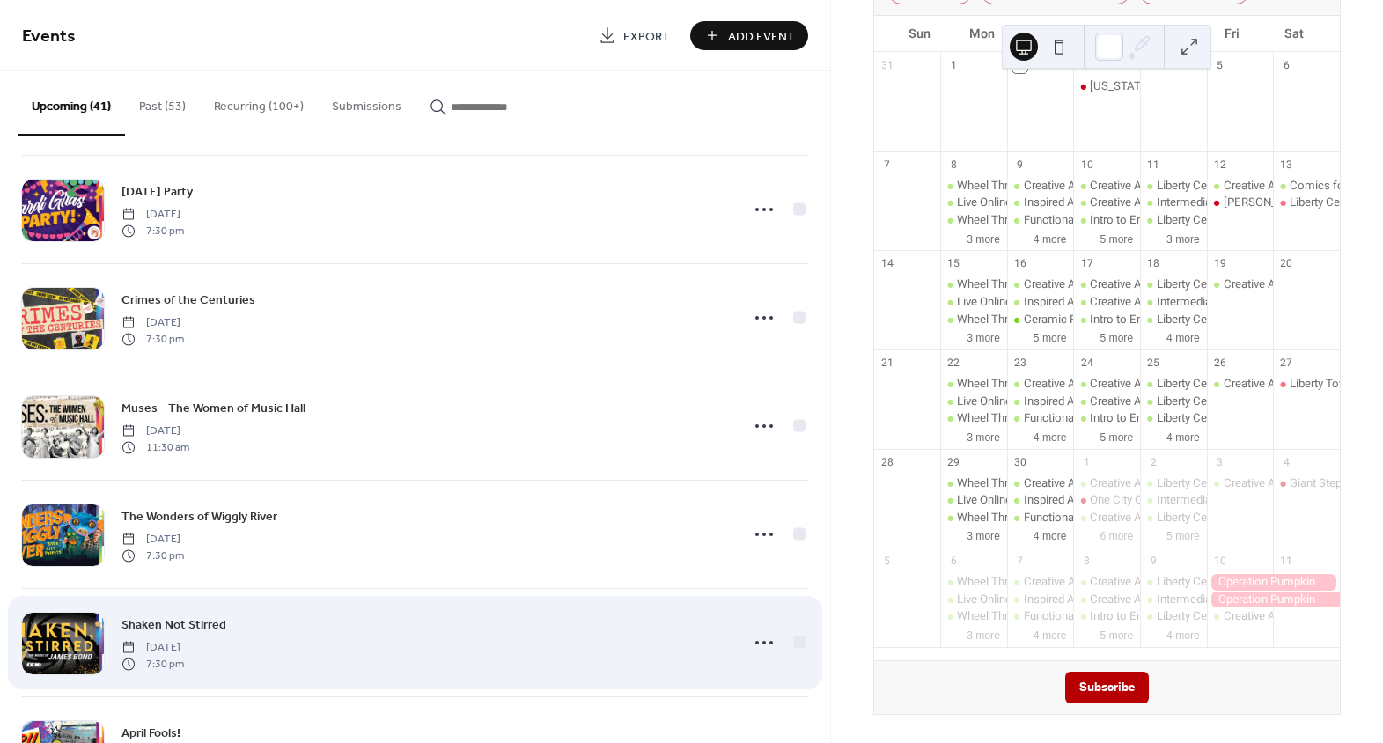
scroll to position [3412, 0]
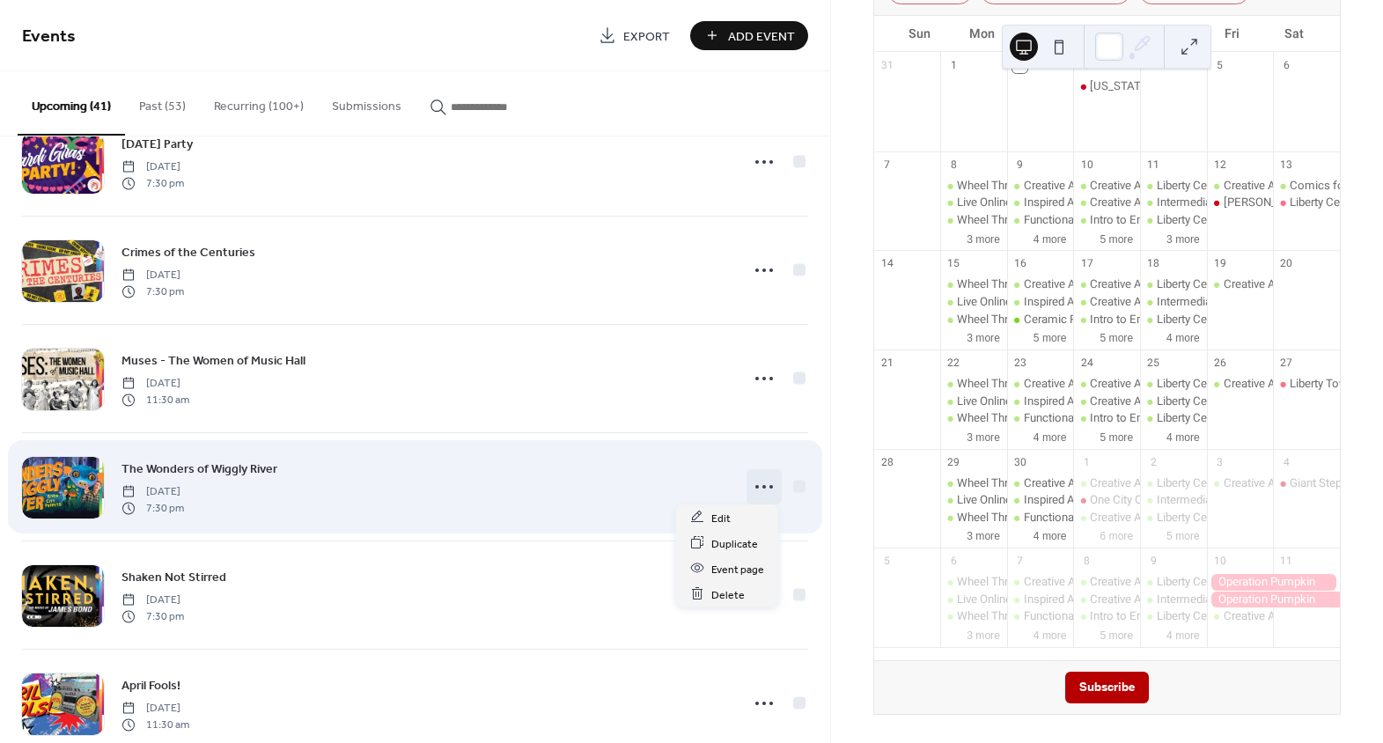
click at [763, 481] on icon at bounding box center [764, 487] width 28 height 28
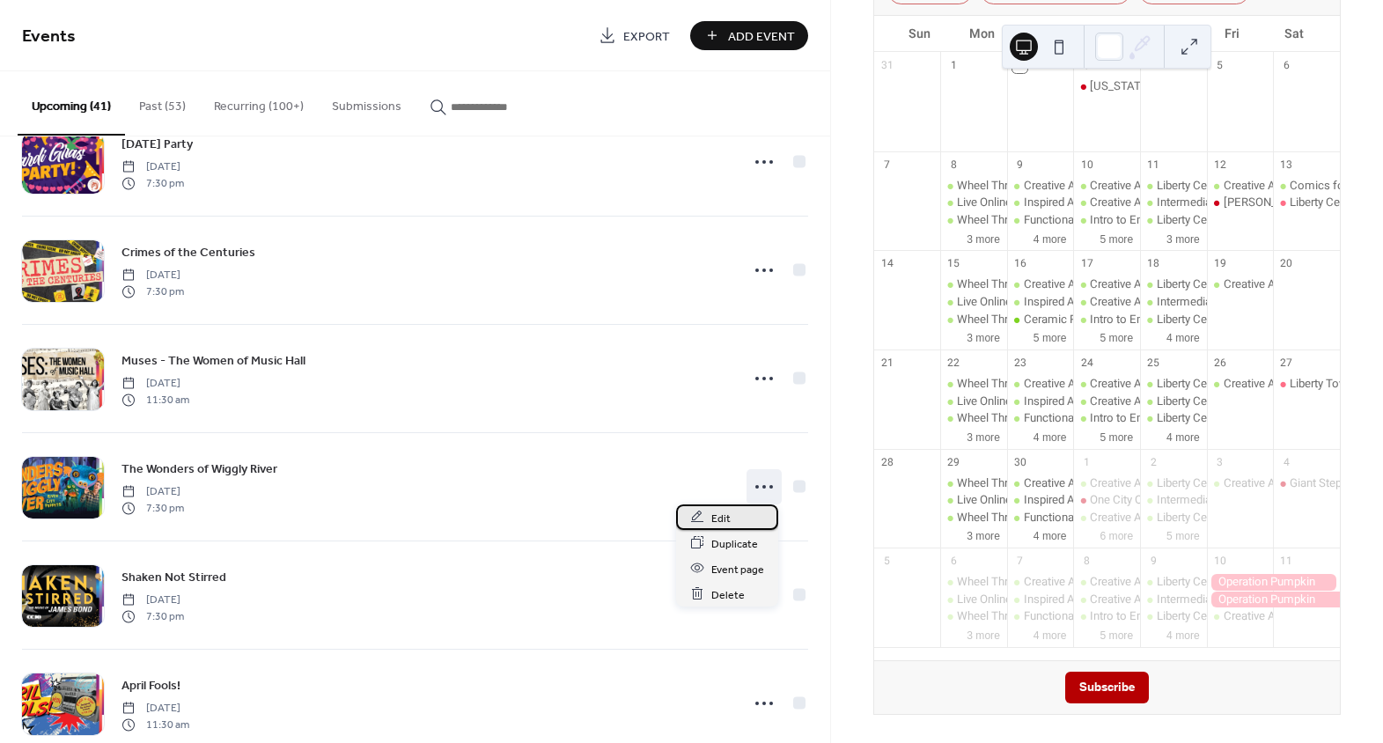
click at [749, 524] on div "Edit" at bounding box center [727, 517] width 102 height 26
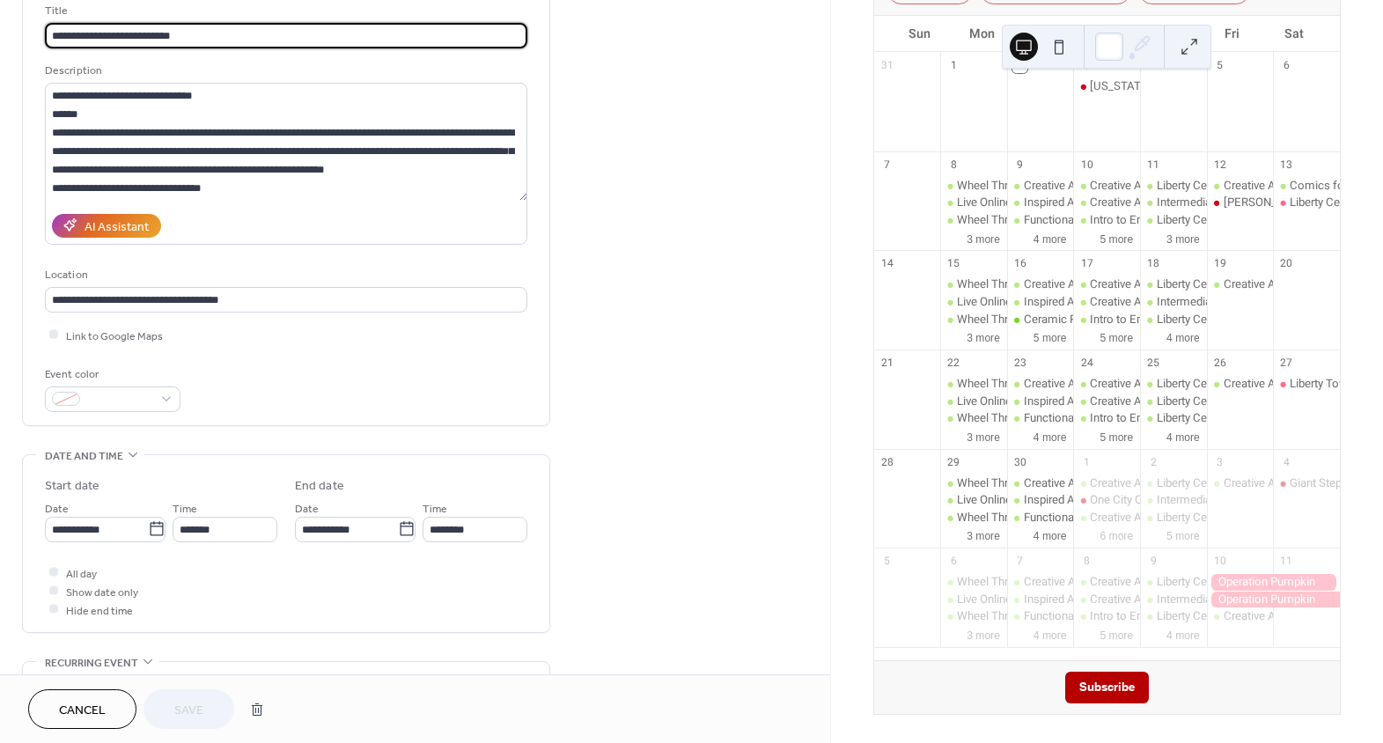
scroll to position [400, 0]
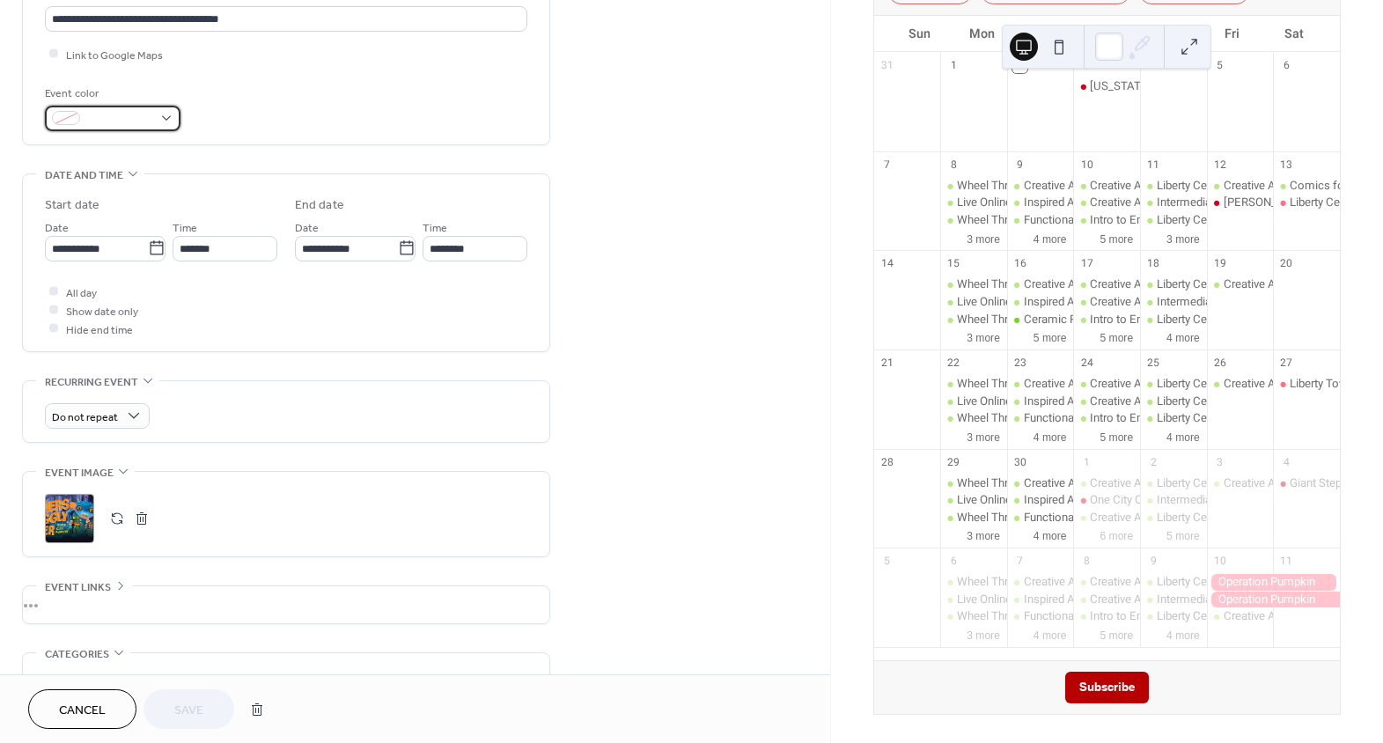
click at [137, 122] on span at bounding box center [119, 119] width 65 height 18
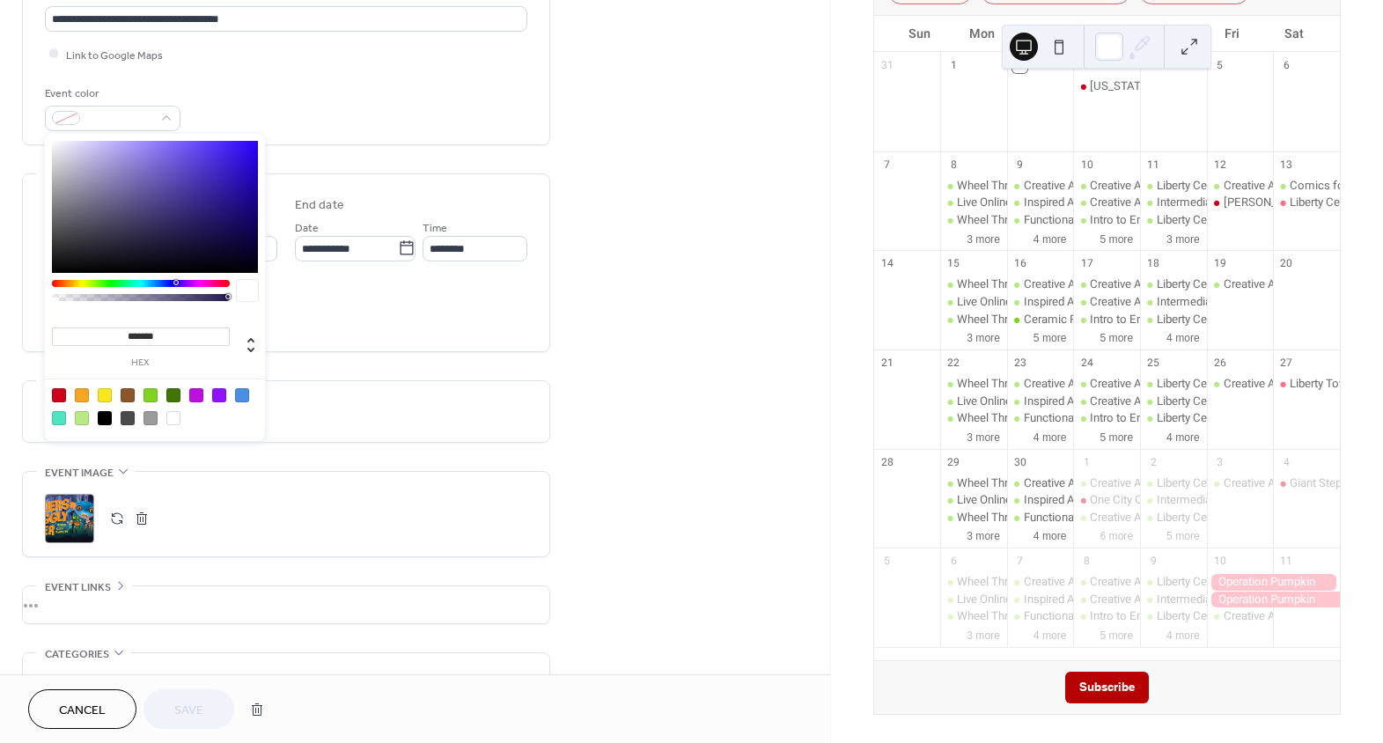
click at [52, 395] on div at bounding box center [59, 395] width 14 height 14
type input "*******"
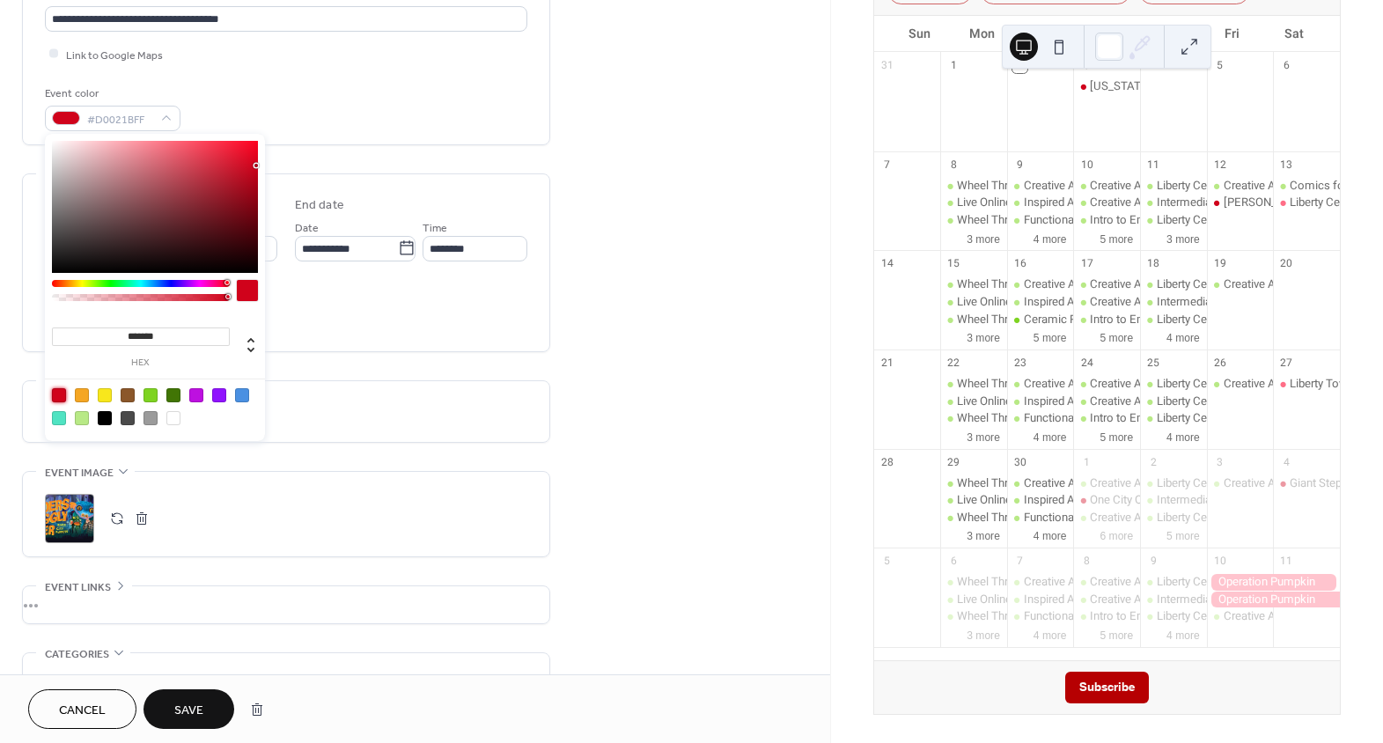
click at [622, 448] on div "**********" at bounding box center [415, 306] width 830 height 1217
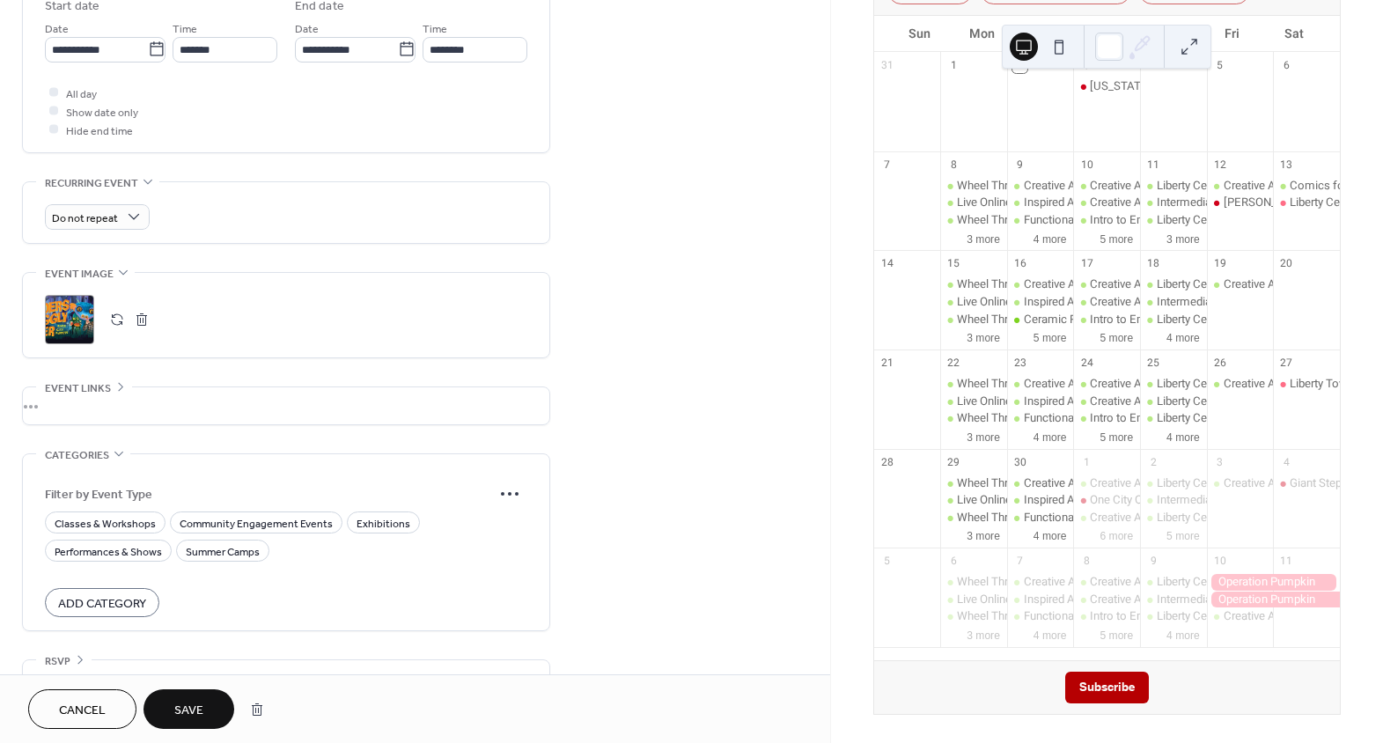
scroll to position [638, 0]
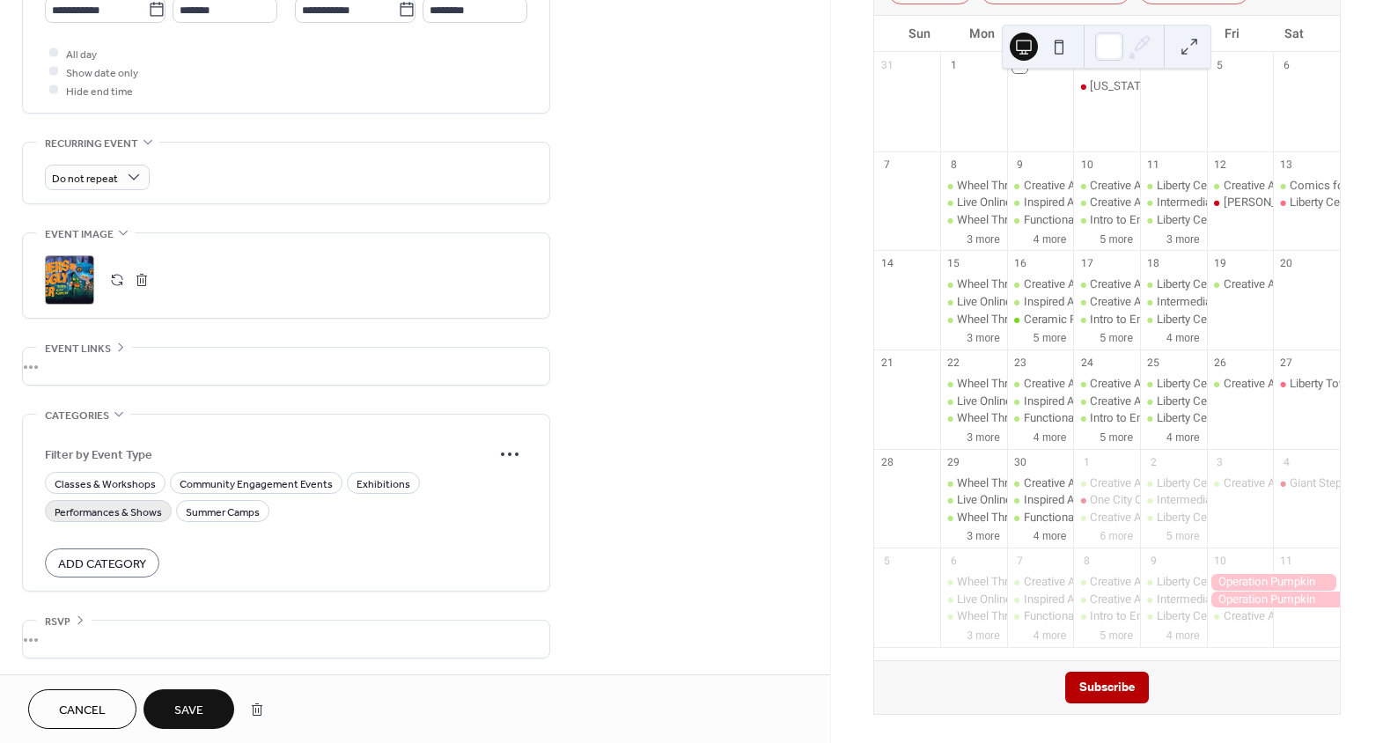
click at [105, 513] on span "Performances & Shows" at bounding box center [108, 512] width 107 height 18
click at [199, 696] on button "Save" at bounding box center [189, 709] width 91 height 40
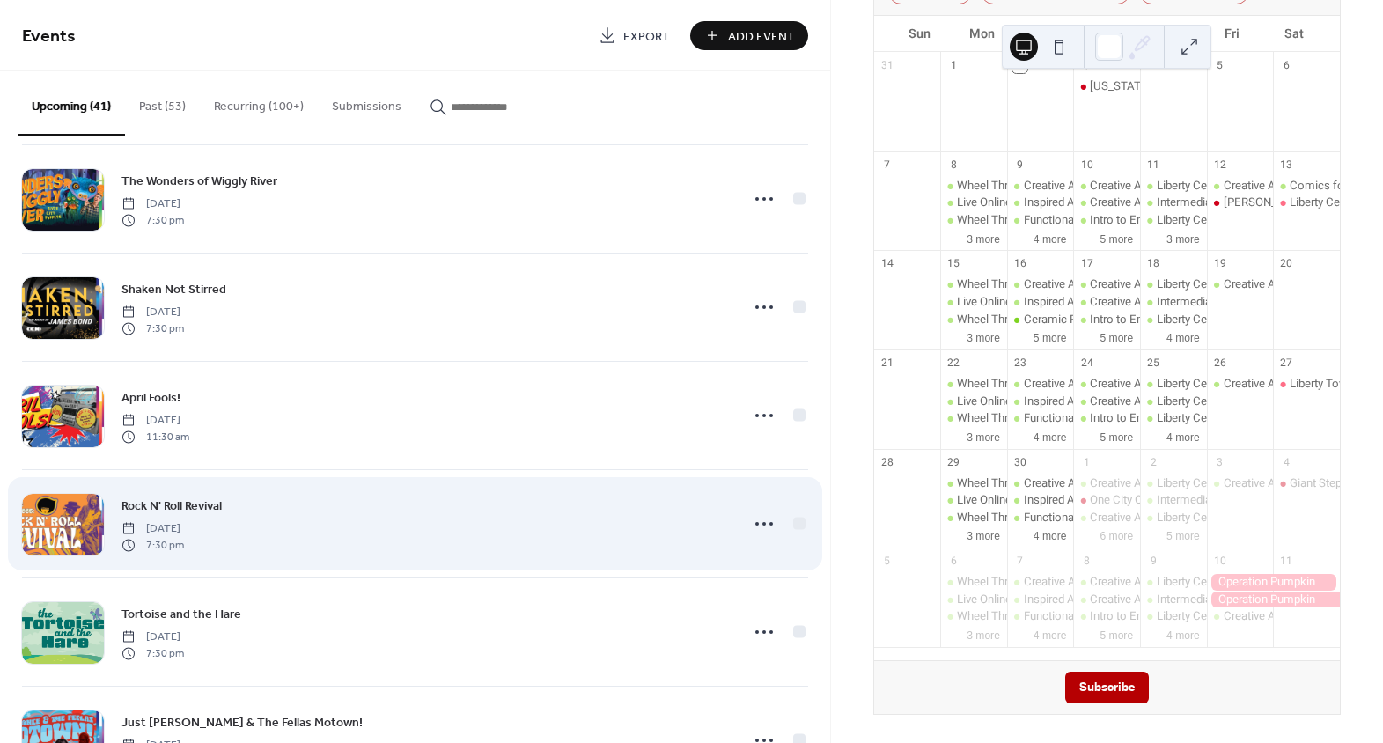
scroll to position [3693, 0]
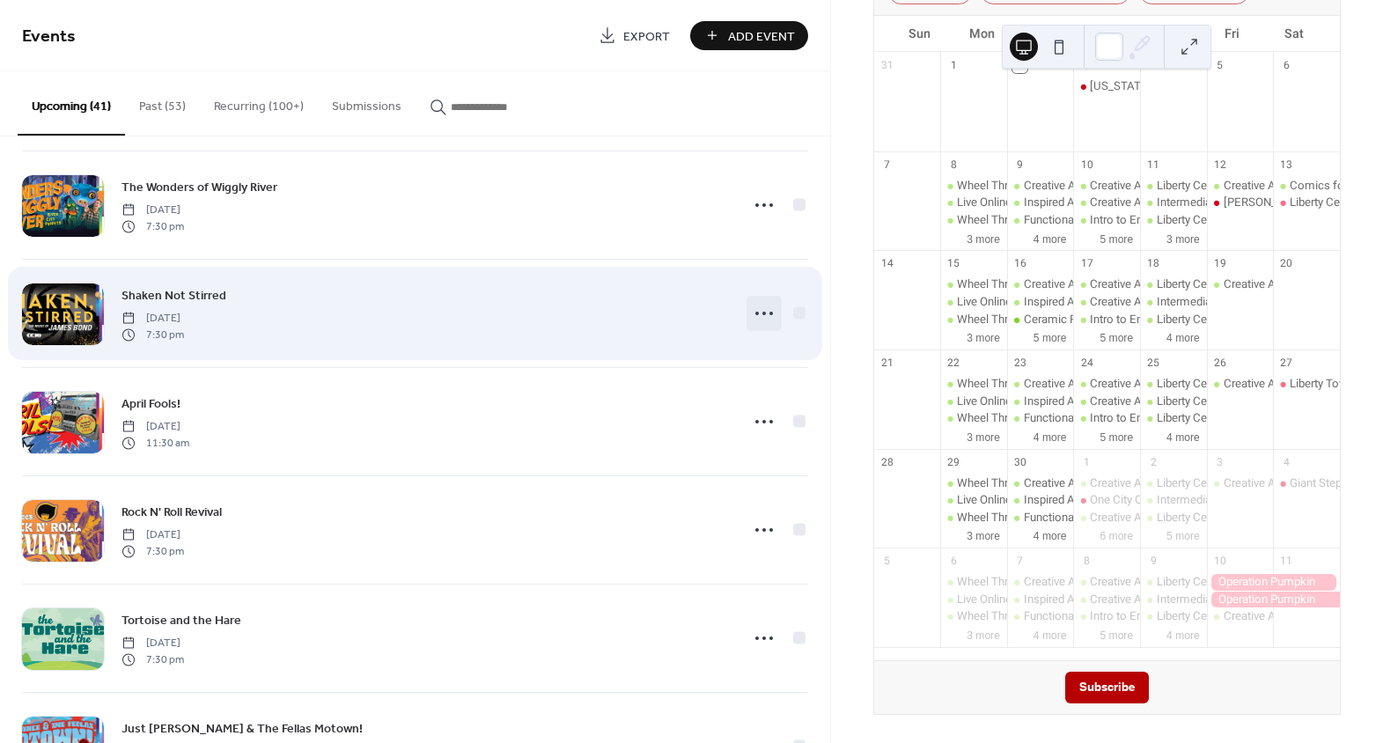
click at [755, 306] on icon at bounding box center [764, 313] width 28 height 28
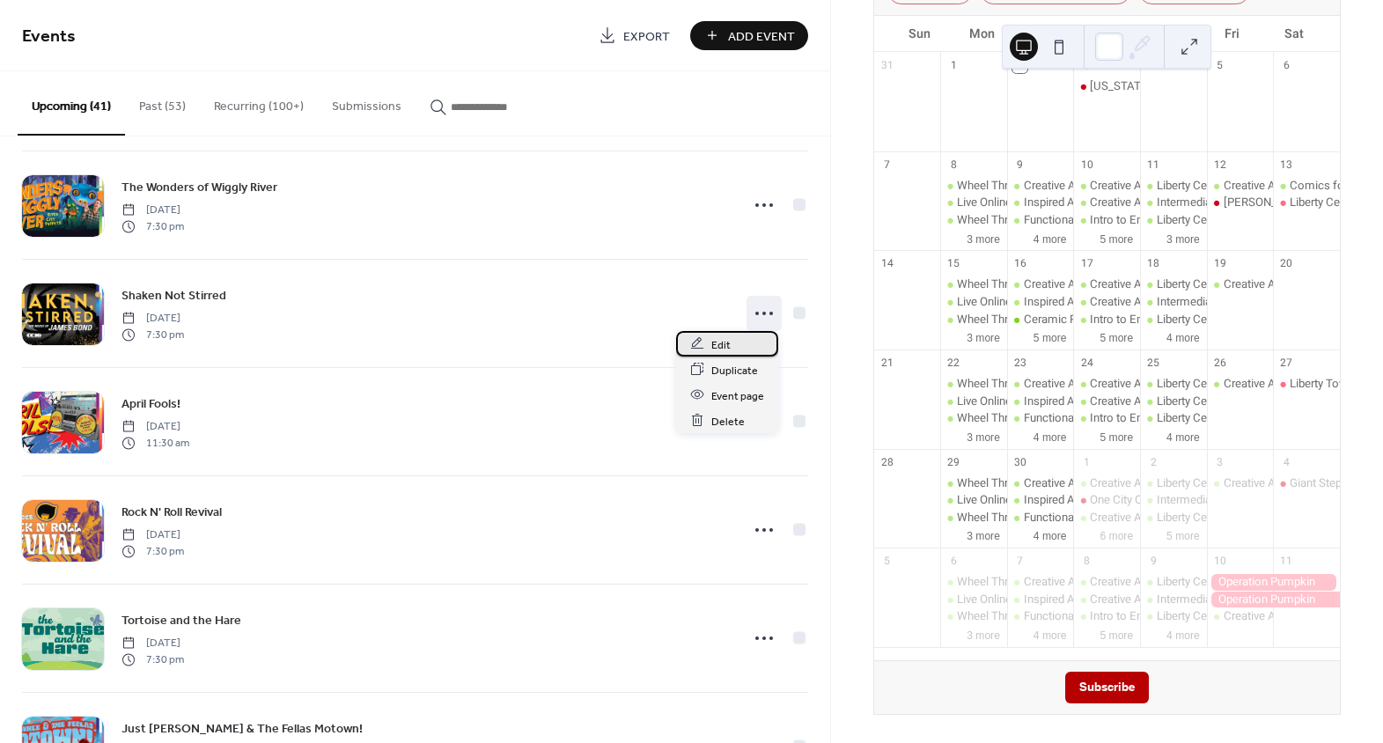
click at [718, 343] on span "Edit" at bounding box center [720, 344] width 19 height 18
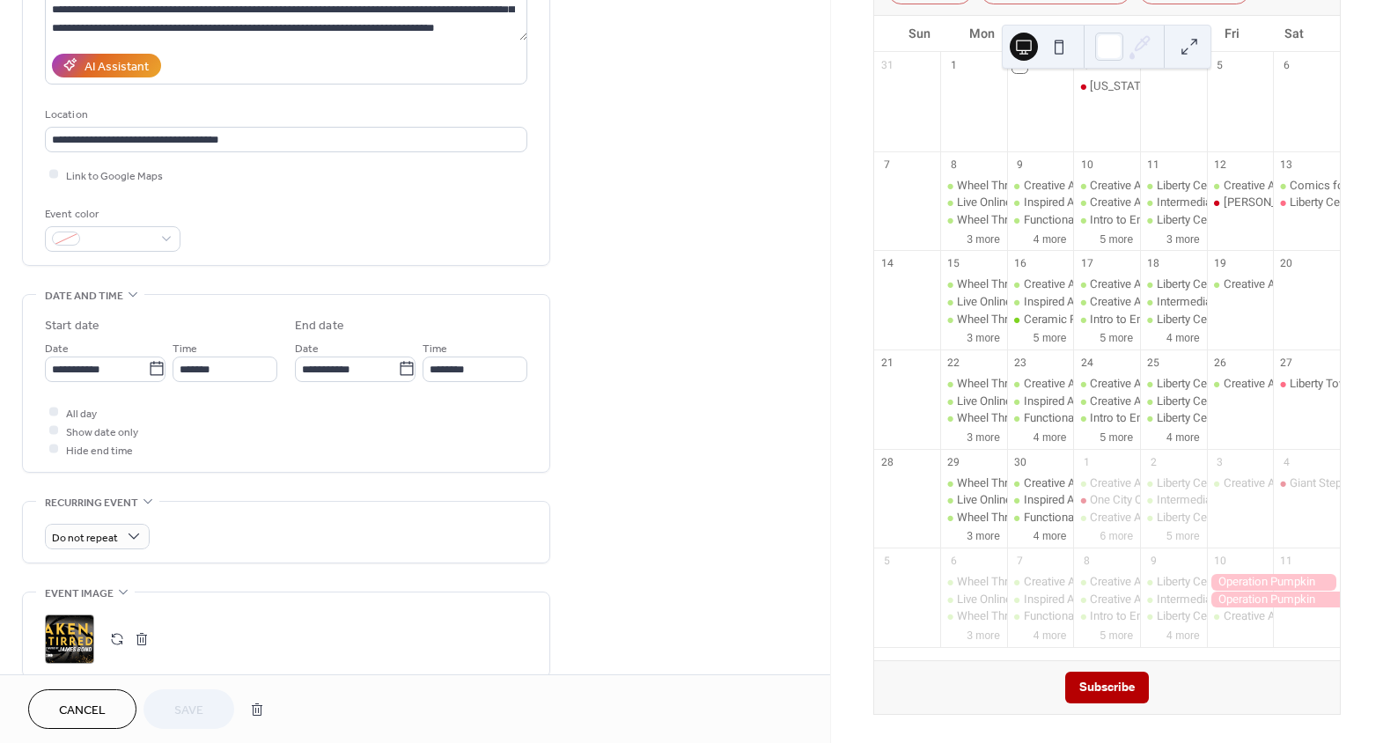
scroll to position [320, 0]
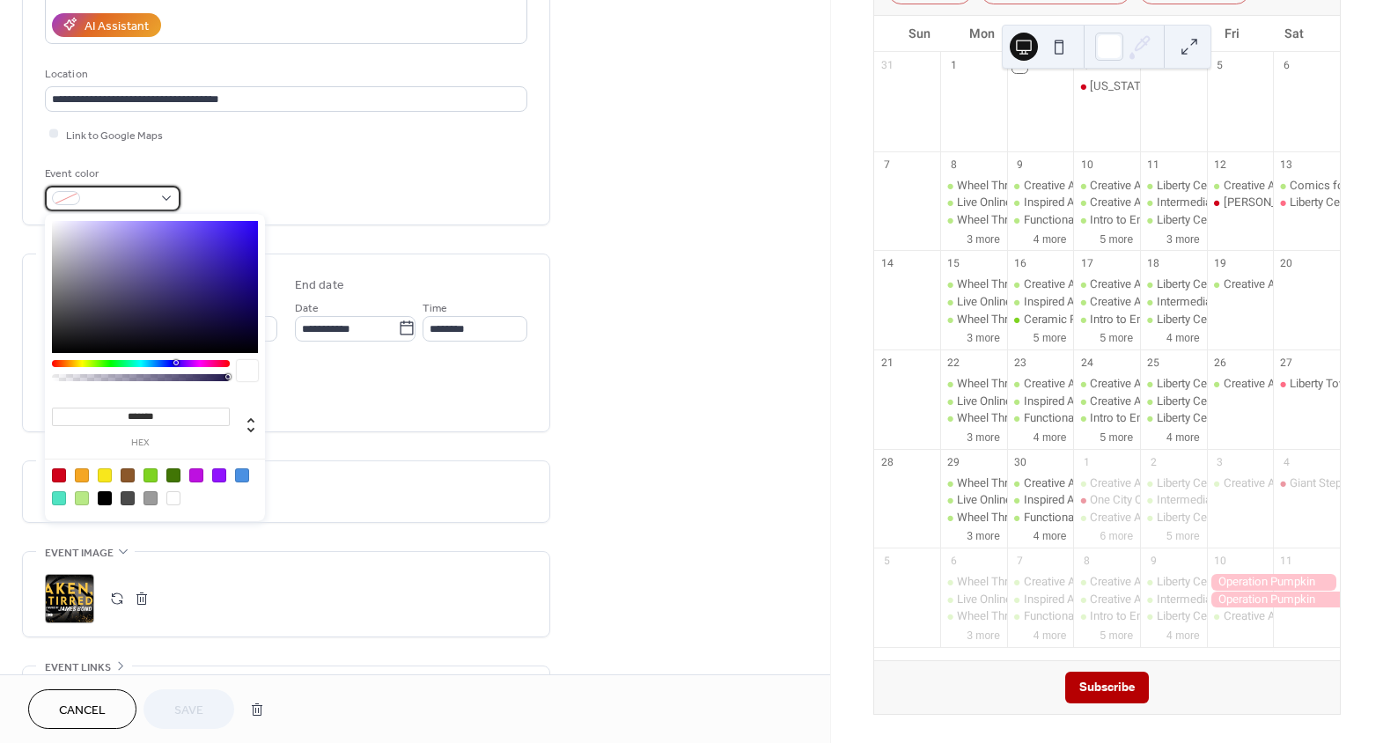
click at [155, 201] on div at bounding box center [113, 199] width 136 height 26
click at [60, 469] on div at bounding box center [59, 475] width 14 height 14
type input "*******"
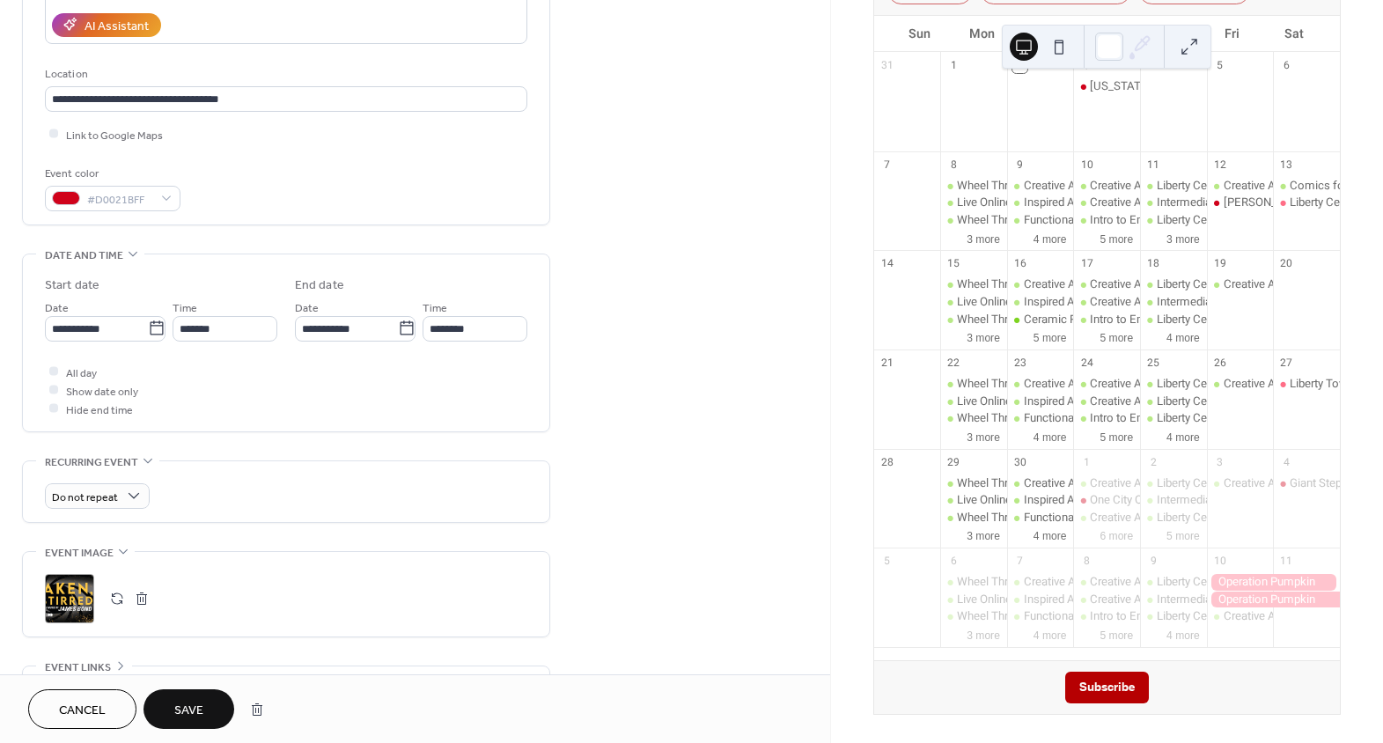
click at [601, 479] on div "**********" at bounding box center [415, 386] width 830 height 1217
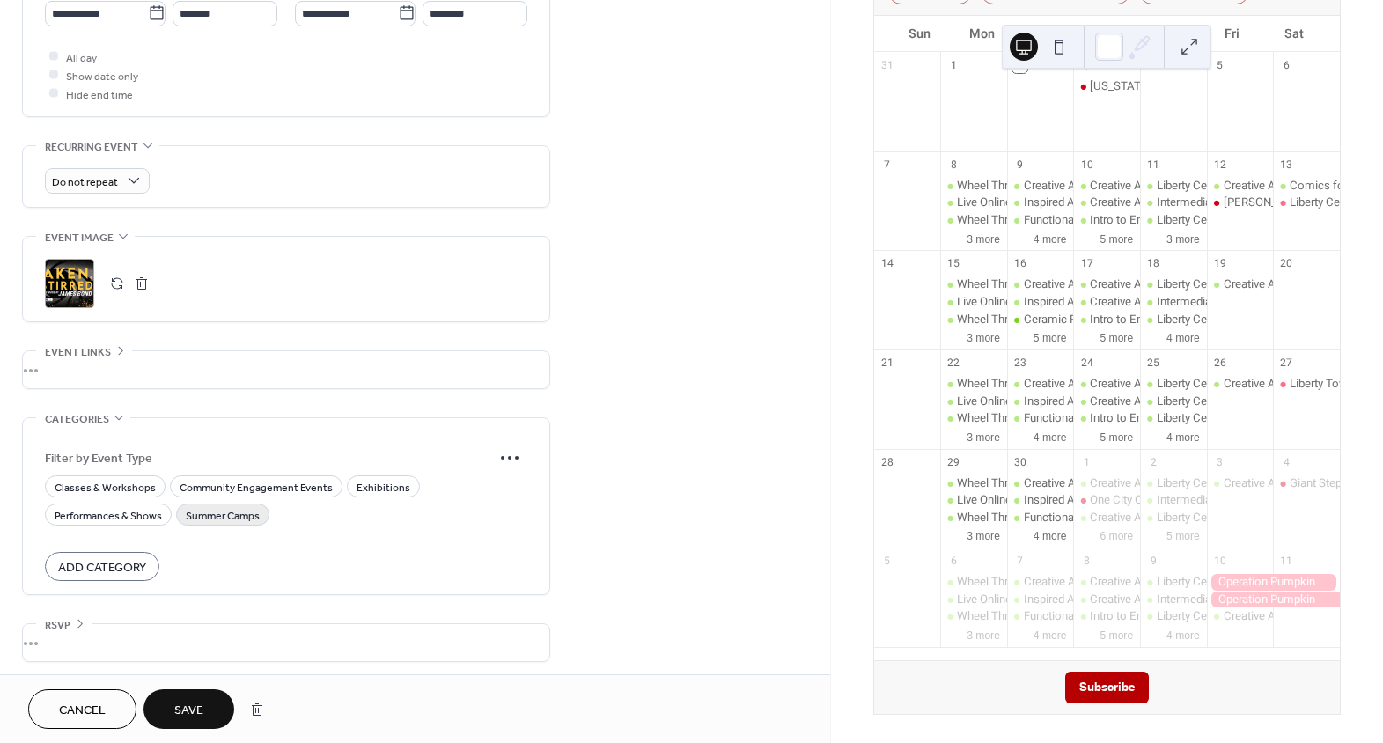
scroll to position [638, 0]
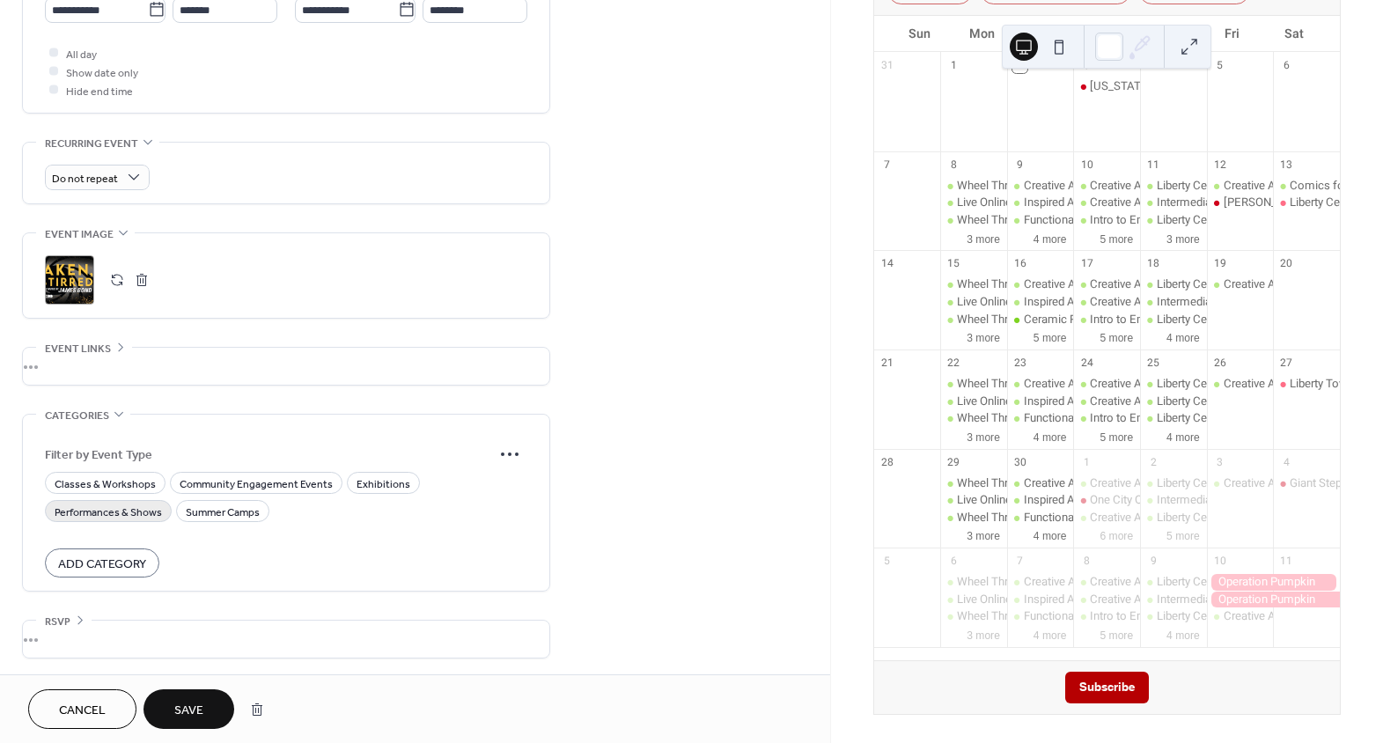
click at [122, 514] on span "Performances & Shows" at bounding box center [108, 512] width 107 height 18
click at [173, 702] on button "Save" at bounding box center [189, 709] width 91 height 40
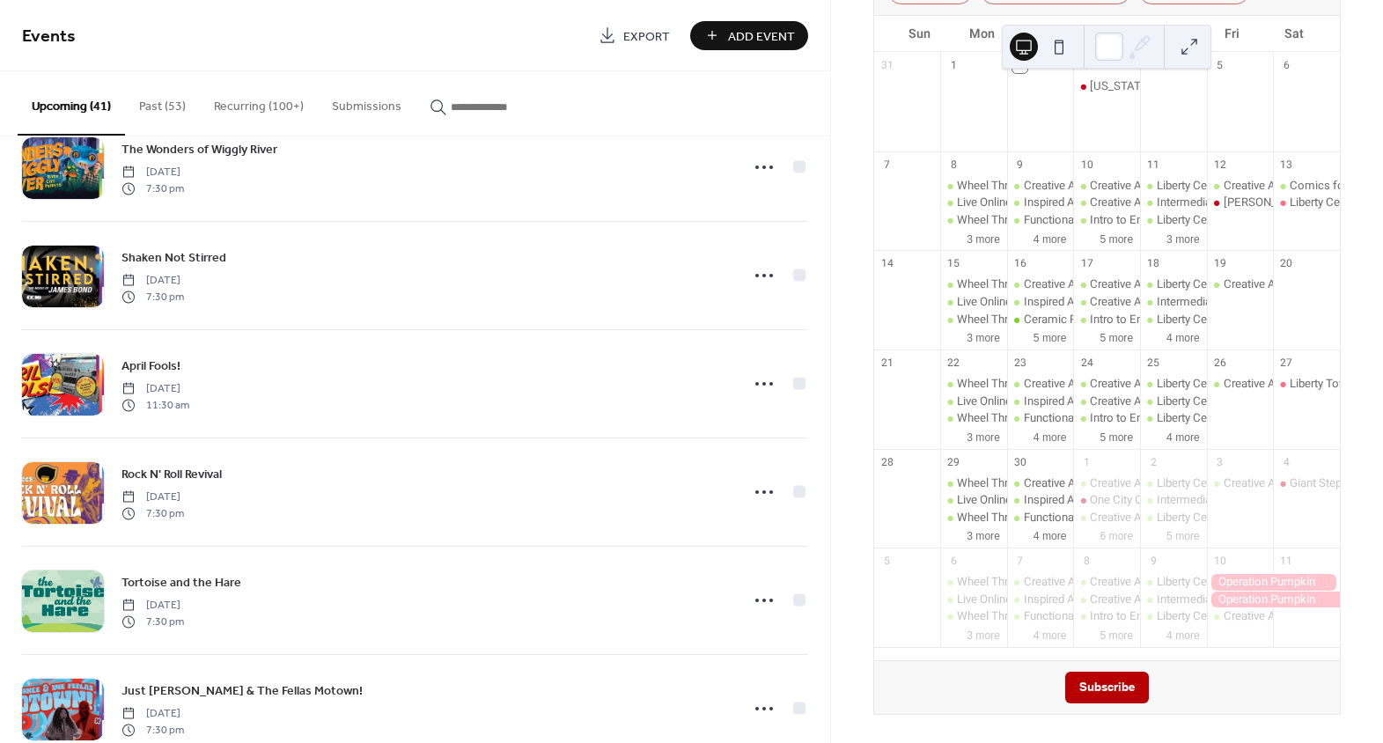
scroll to position [3732, 0]
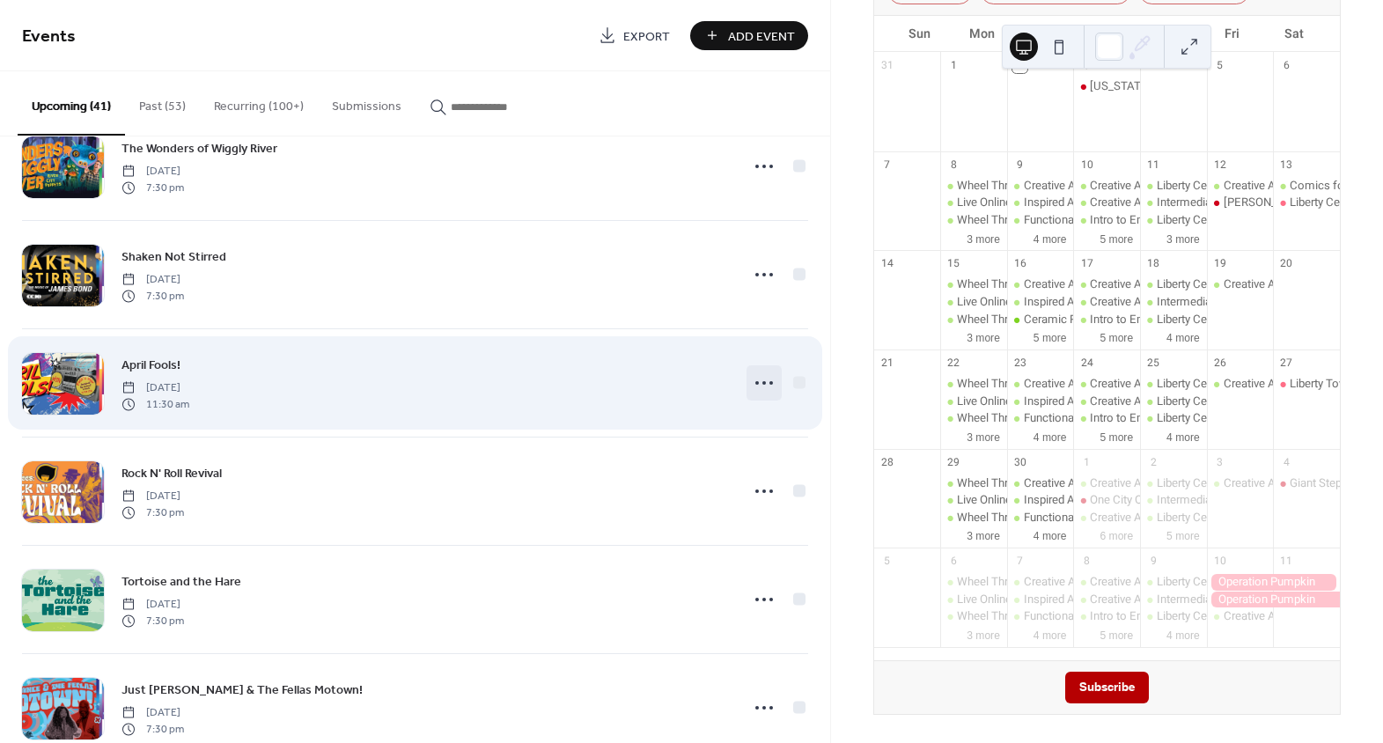
click at [755, 381] on circle at bounding box center [757, 383] width 4 height 4
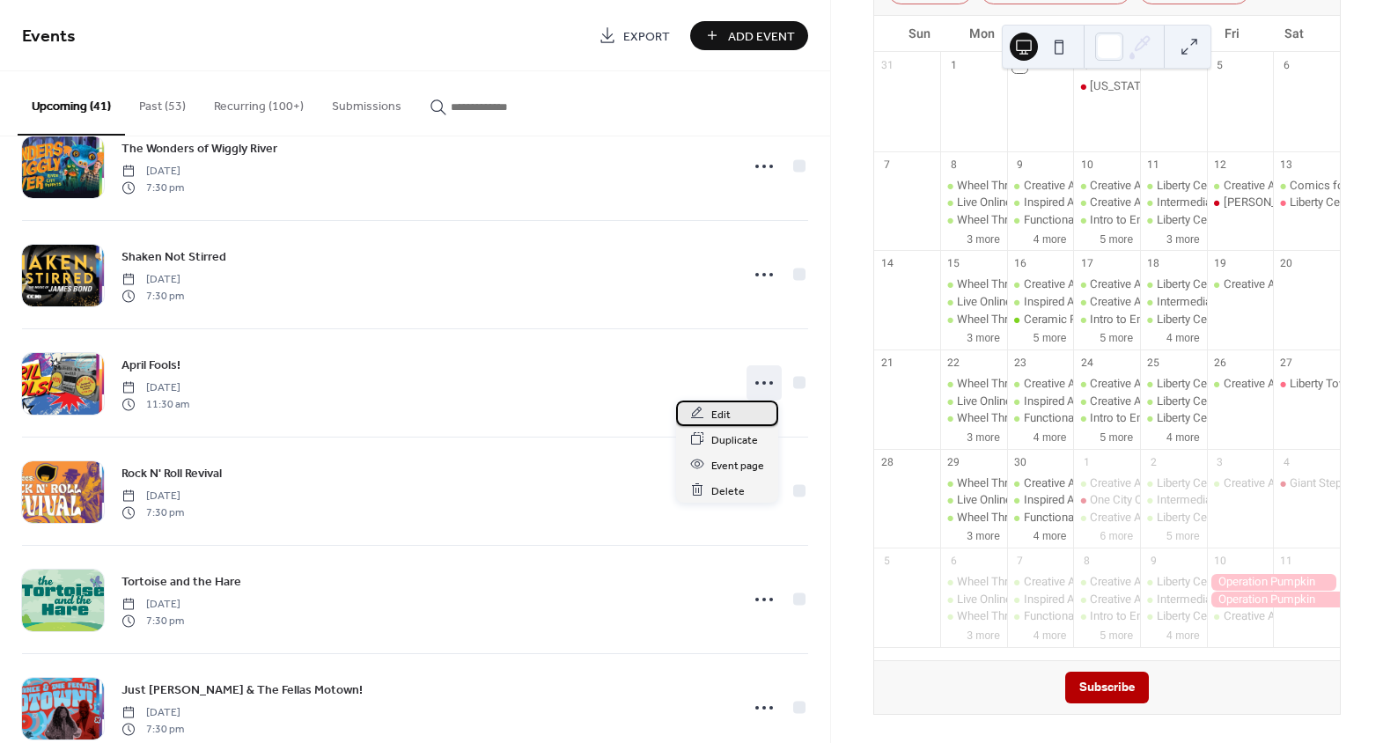
click at [740, 412] on div "Edit" at bounding box center [727, 414] width 102 height 26
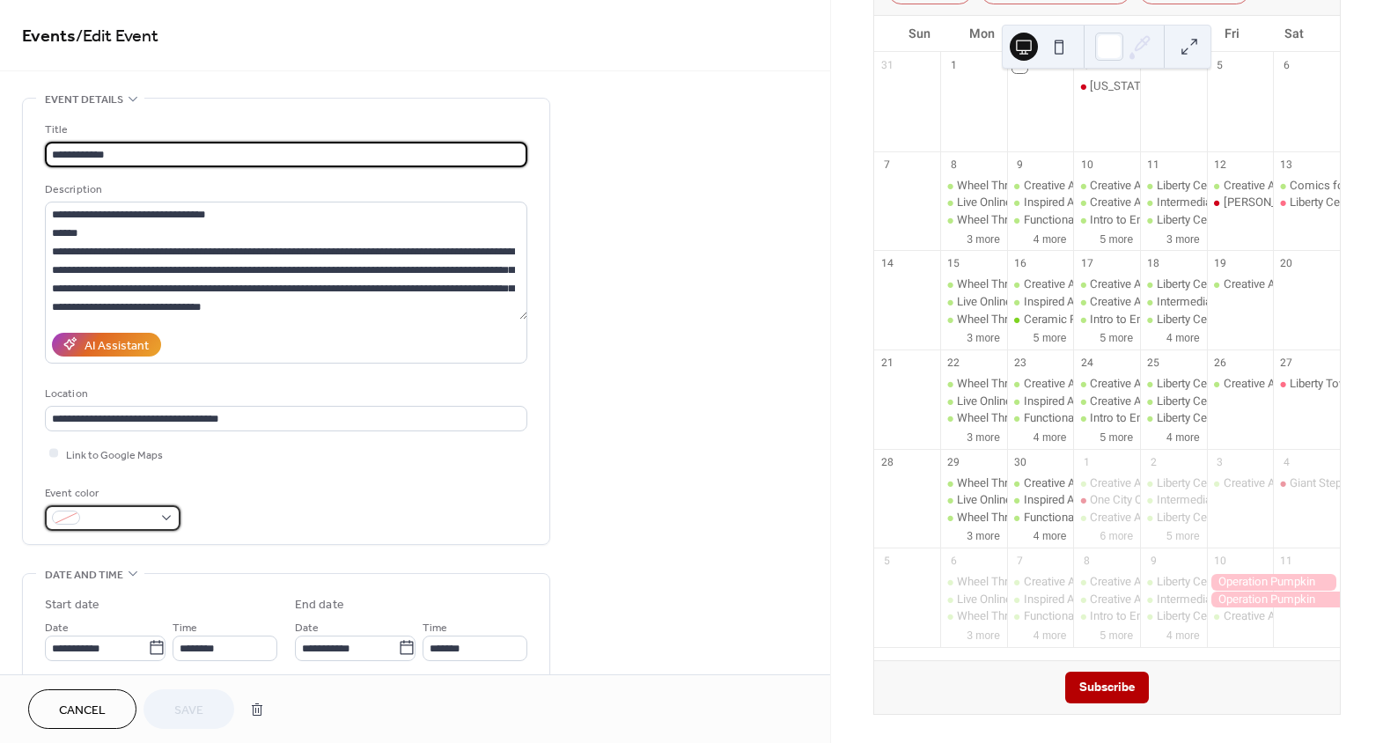
click at [114, 520] on span at bounding box center [119, 519] width 65 height 18
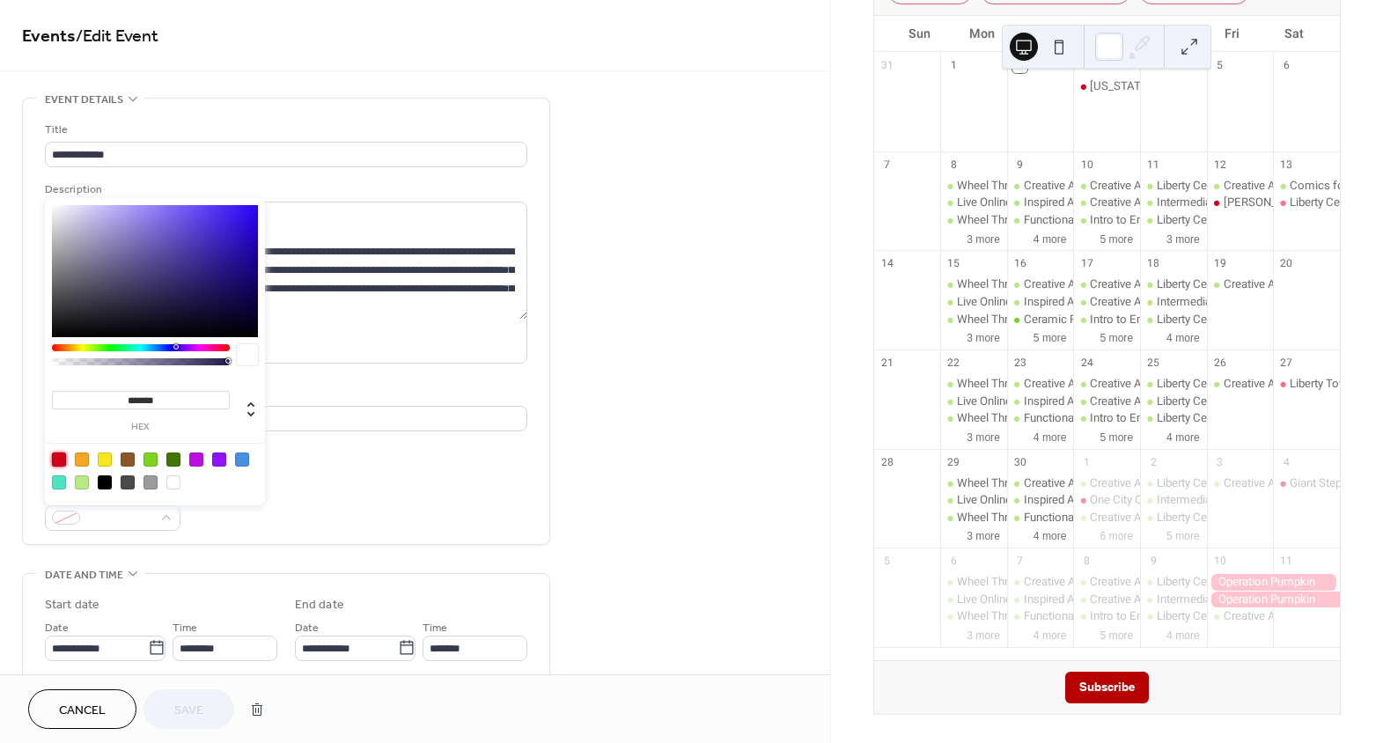
click at [62, 456] on div at bounding box center [59, 460] width 14 height 14
type input "*******"
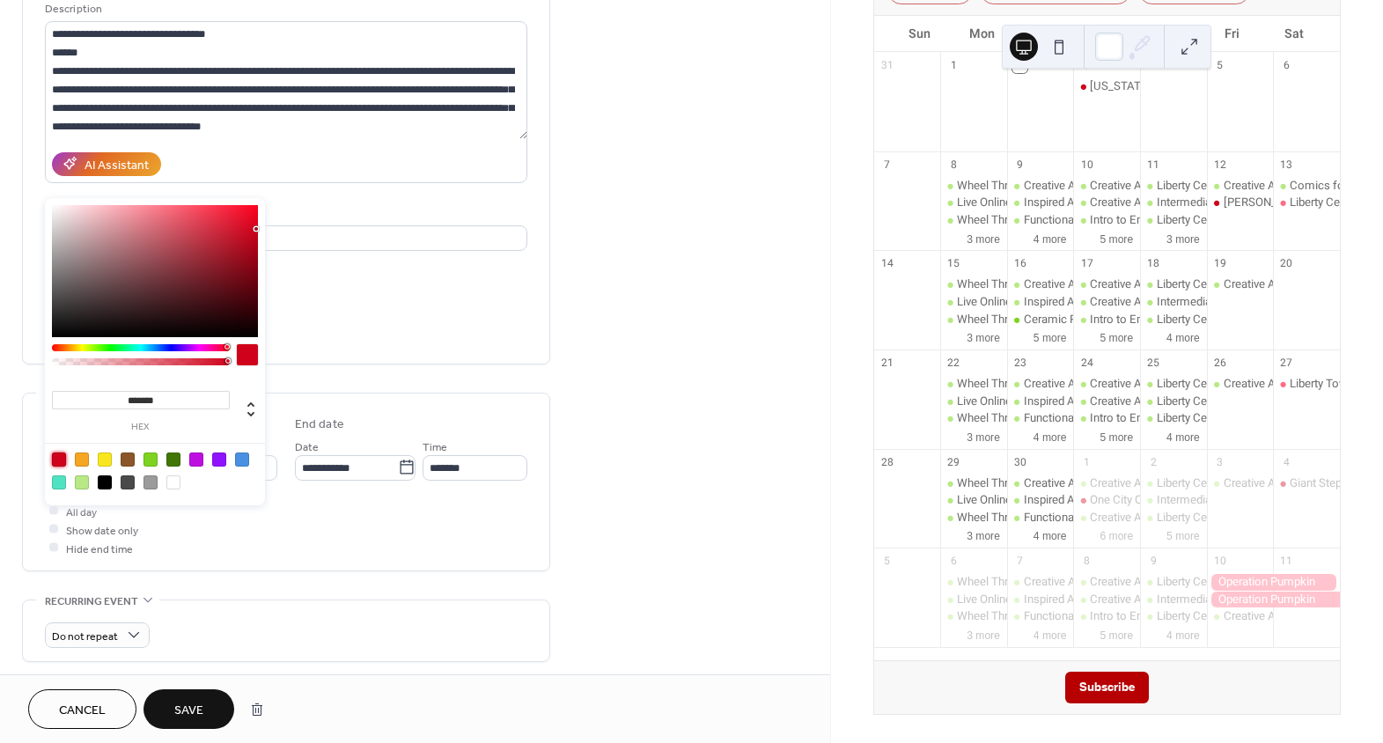
scroll to position [239, 0]
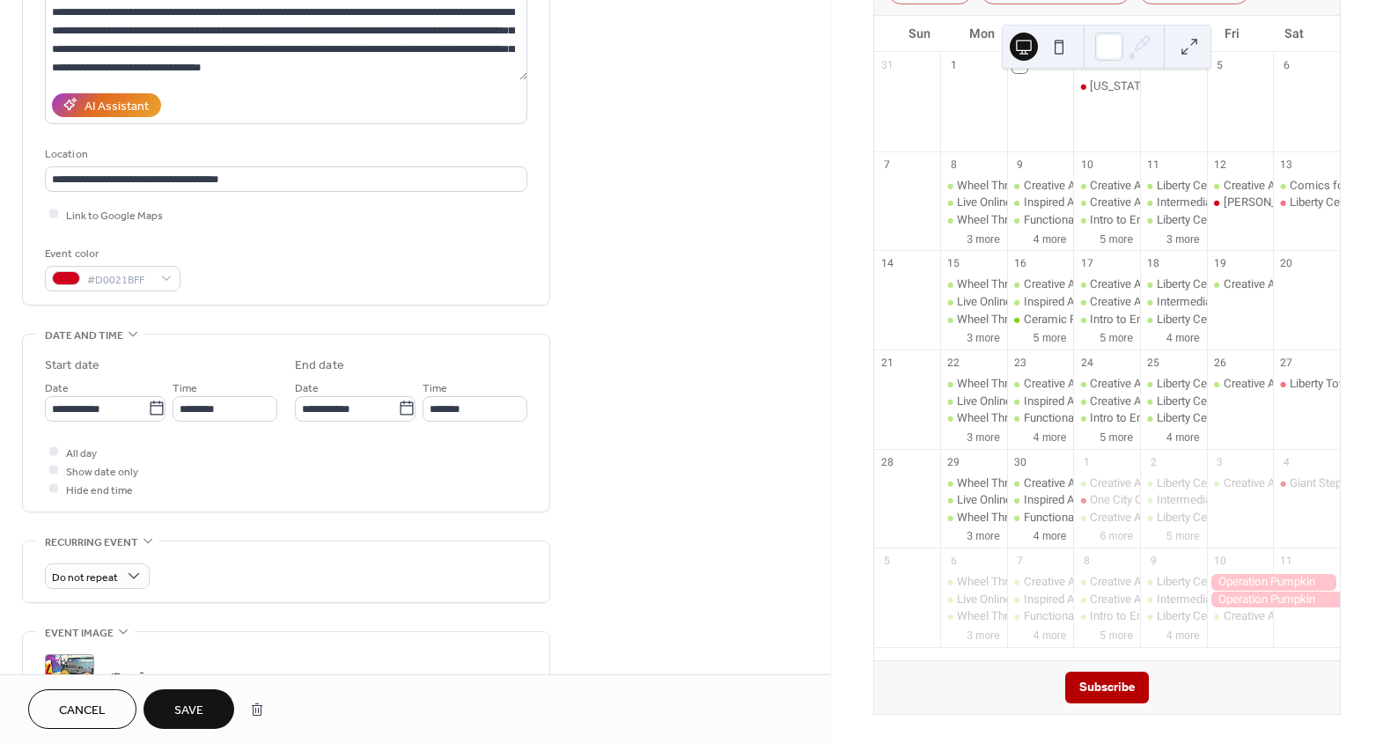
click at [421, 509] on div "**********" at bounding box center [286, 423] width 482 height 177
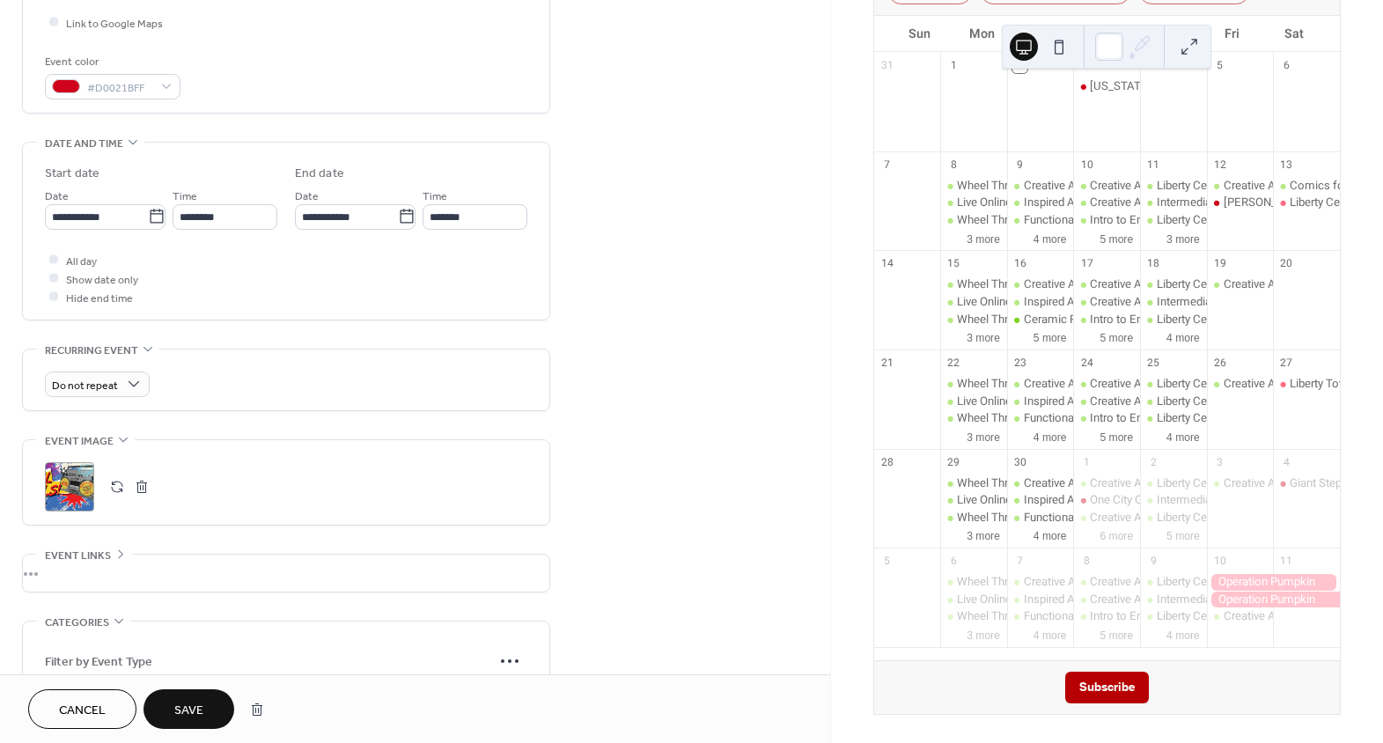
scroll to position [480, 0]
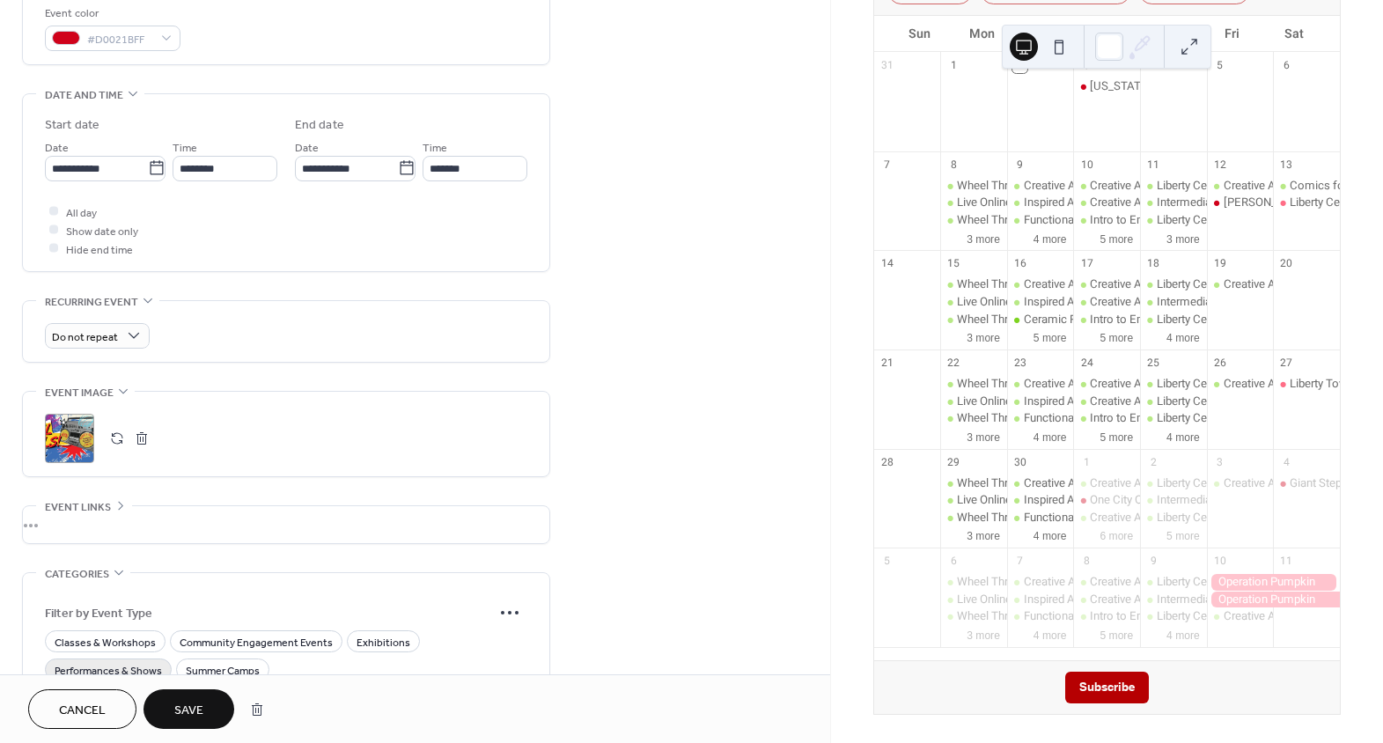
click at [111, 664] on span "Performances & Shows" at bounding box center [108, 670] width 107 height 18
click at [206, 711] on button "Save" at bounding box center [189, 709] width 91 height 40
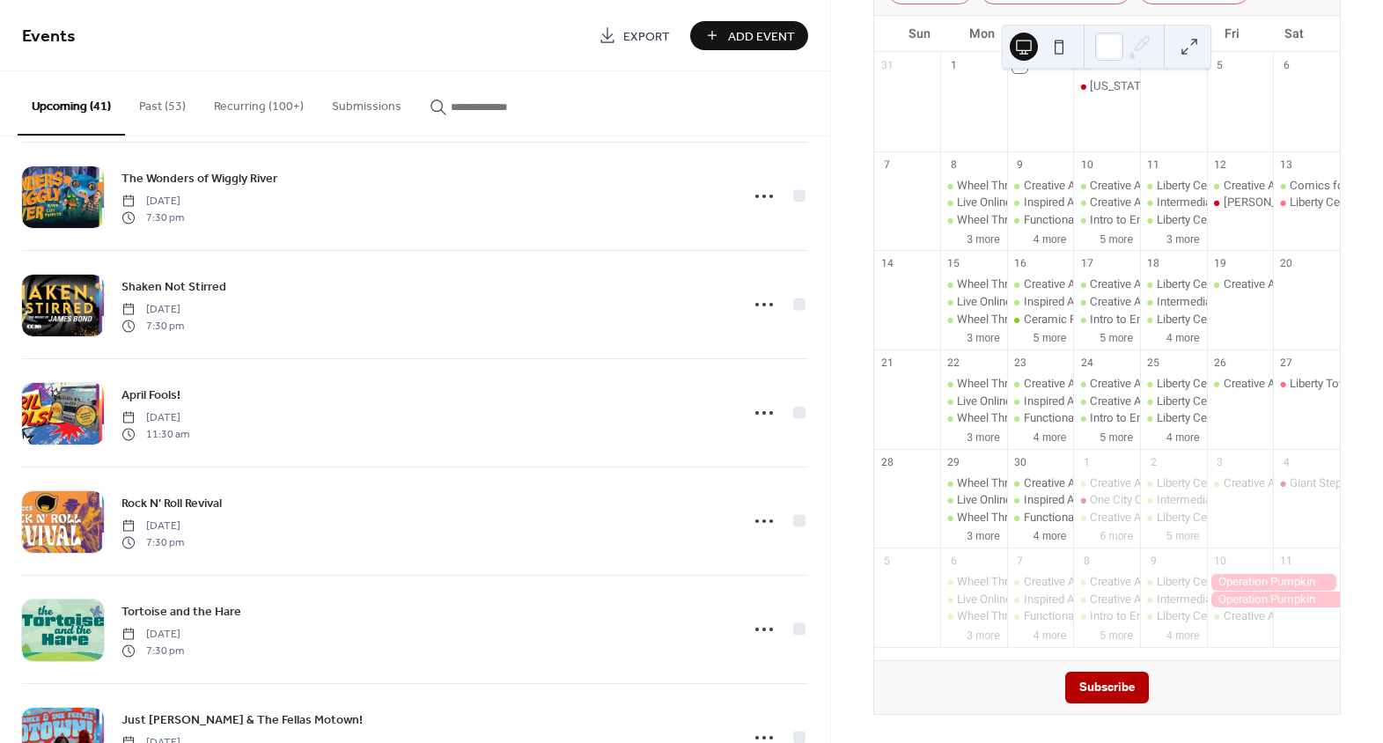
scroll to position [3732, 0]
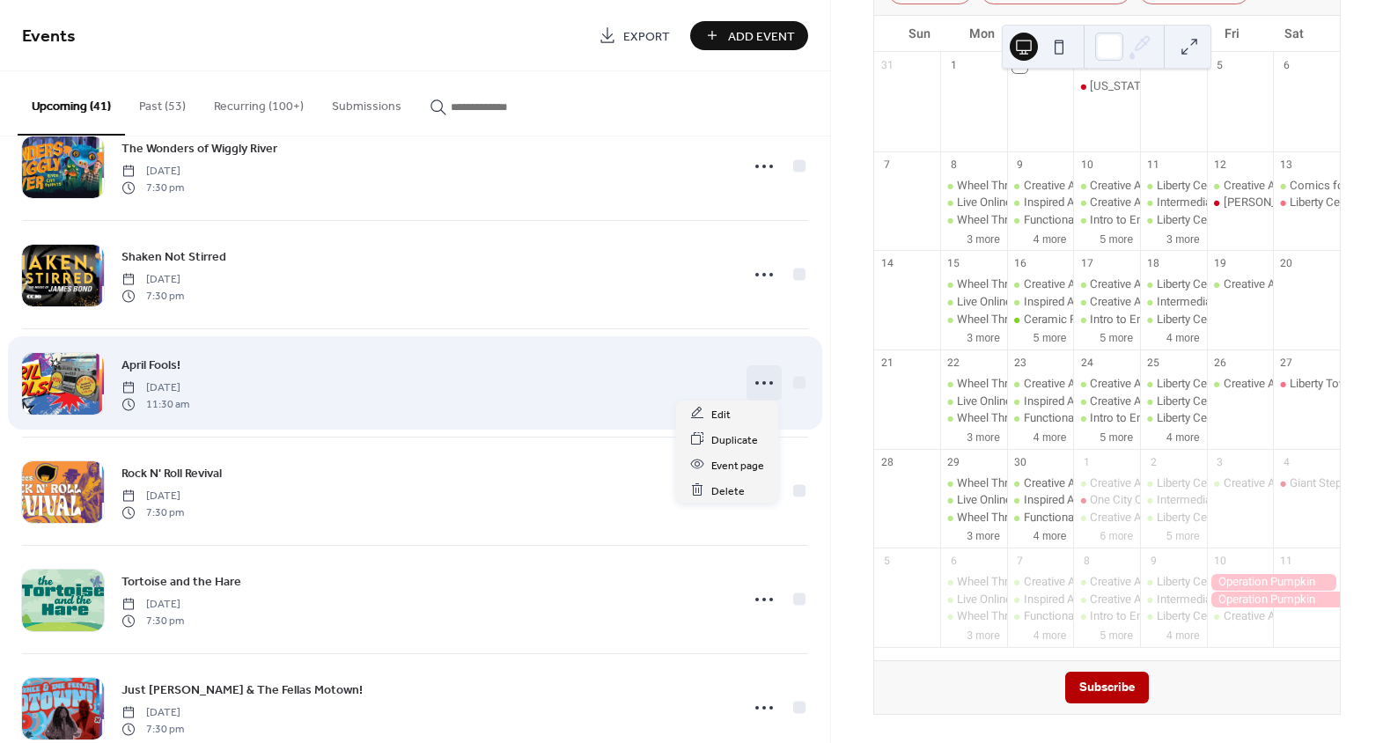
click at [755, 376] on icon at bounding box center [764, 383] width 28 height 28
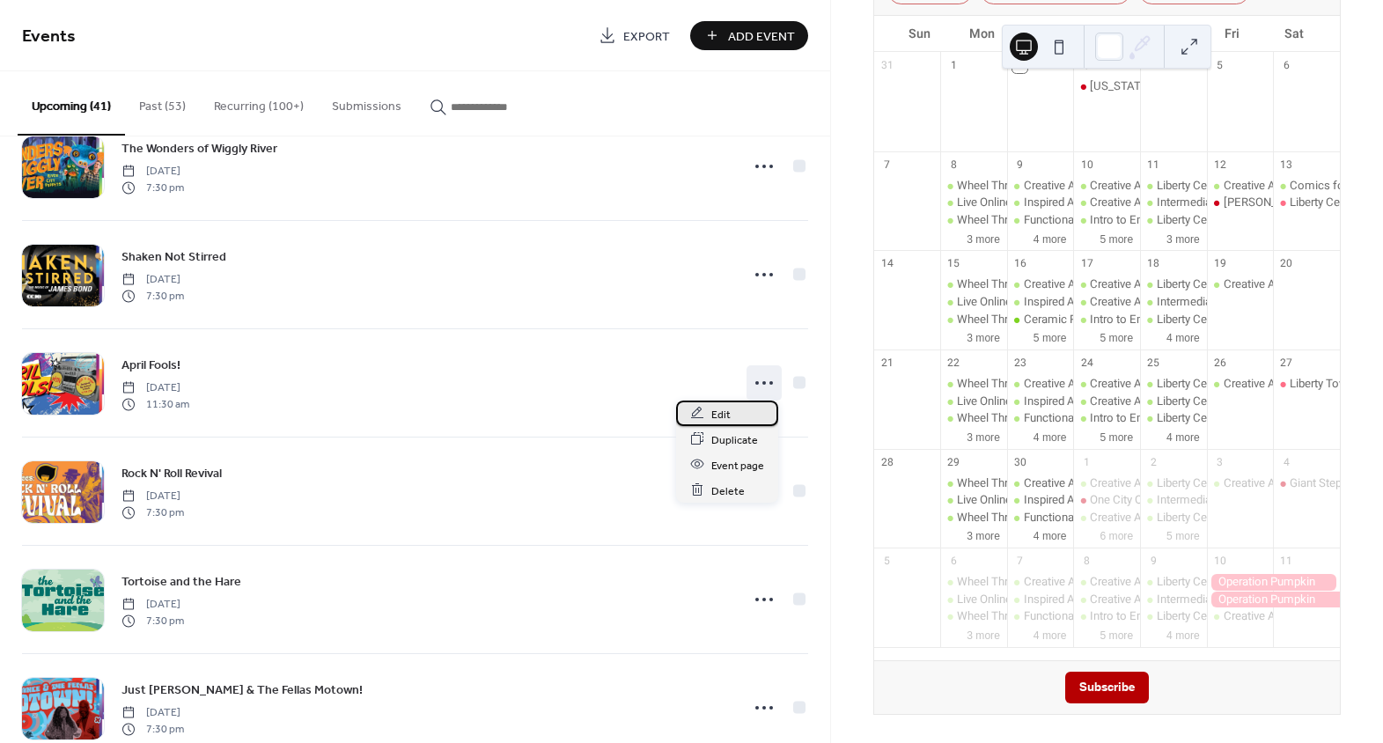
click at [719, 409] on span "Edit" at bounding box center [720, 414] width 19 height 18
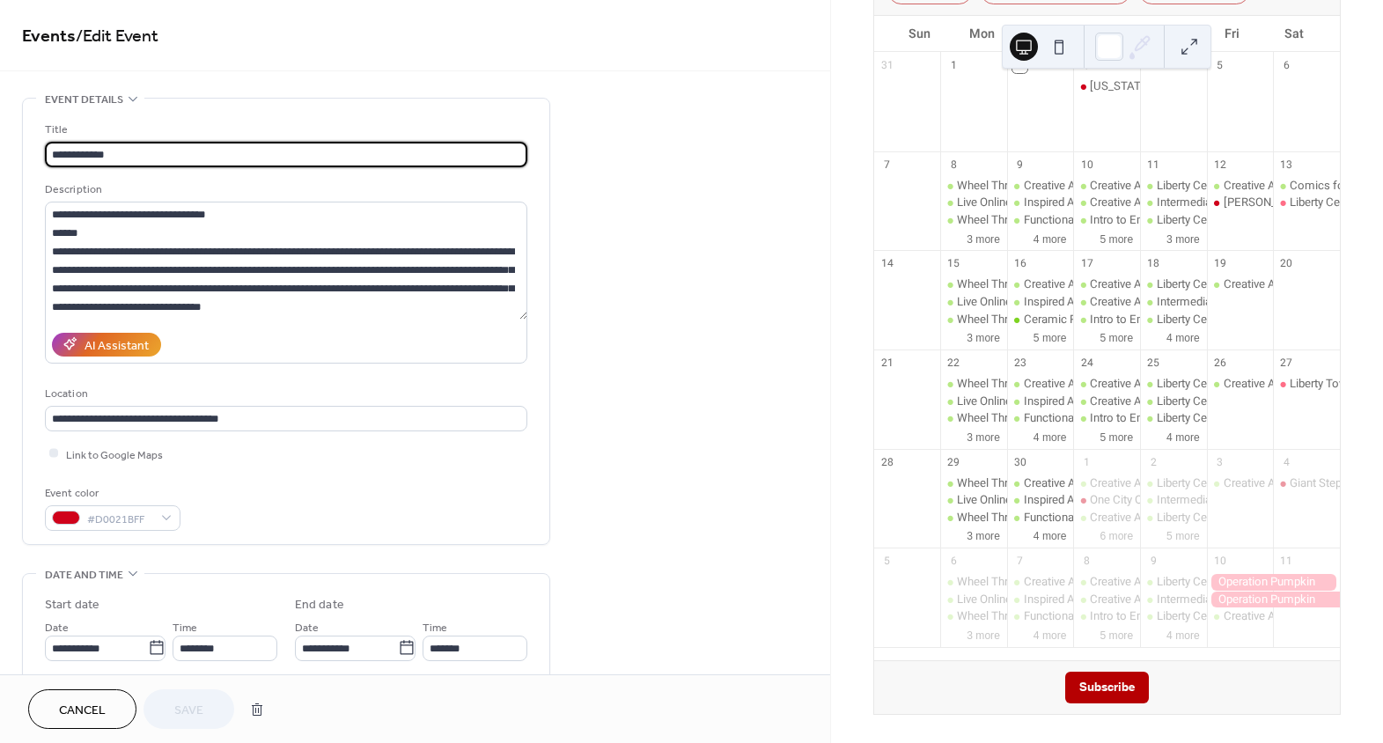
click at [81, 704] on span "Cancel" at bounding box center [82, 711] width 47 height 18
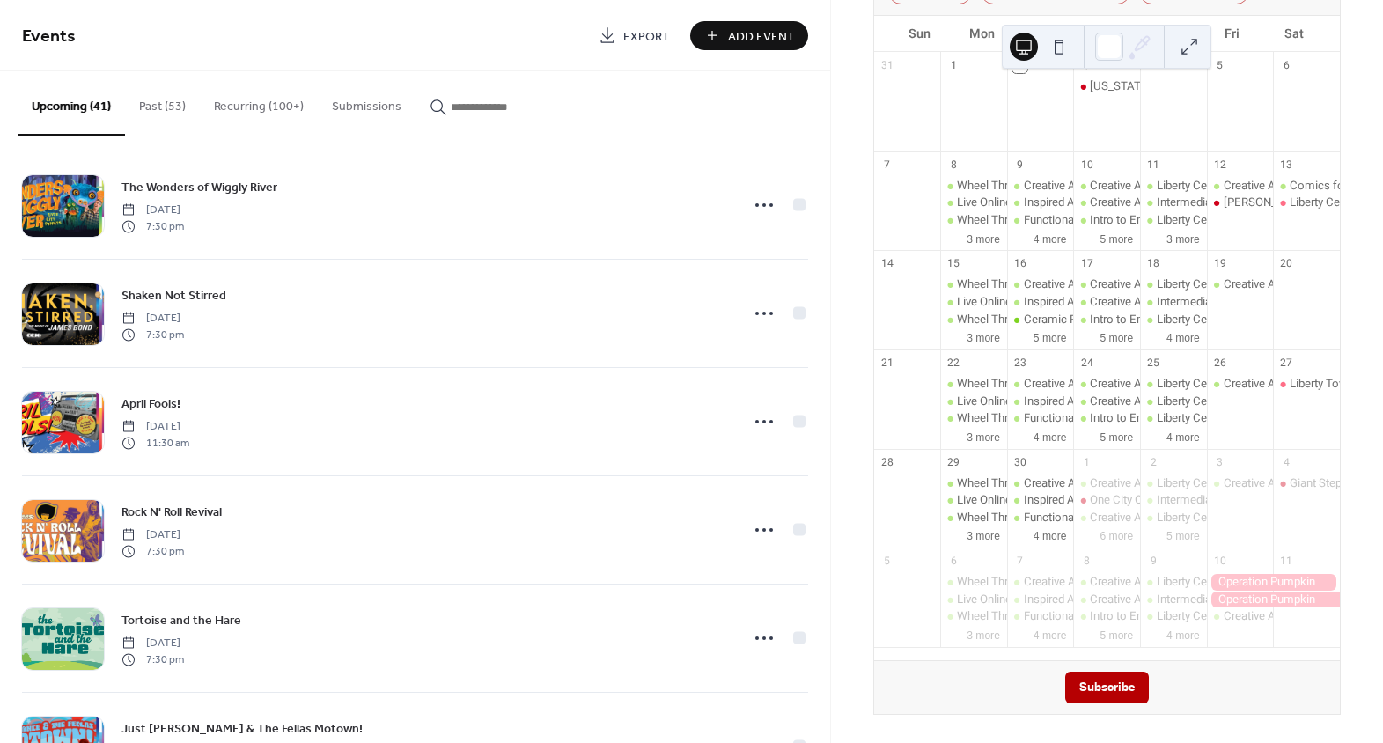
scroll to position [3732, 0]
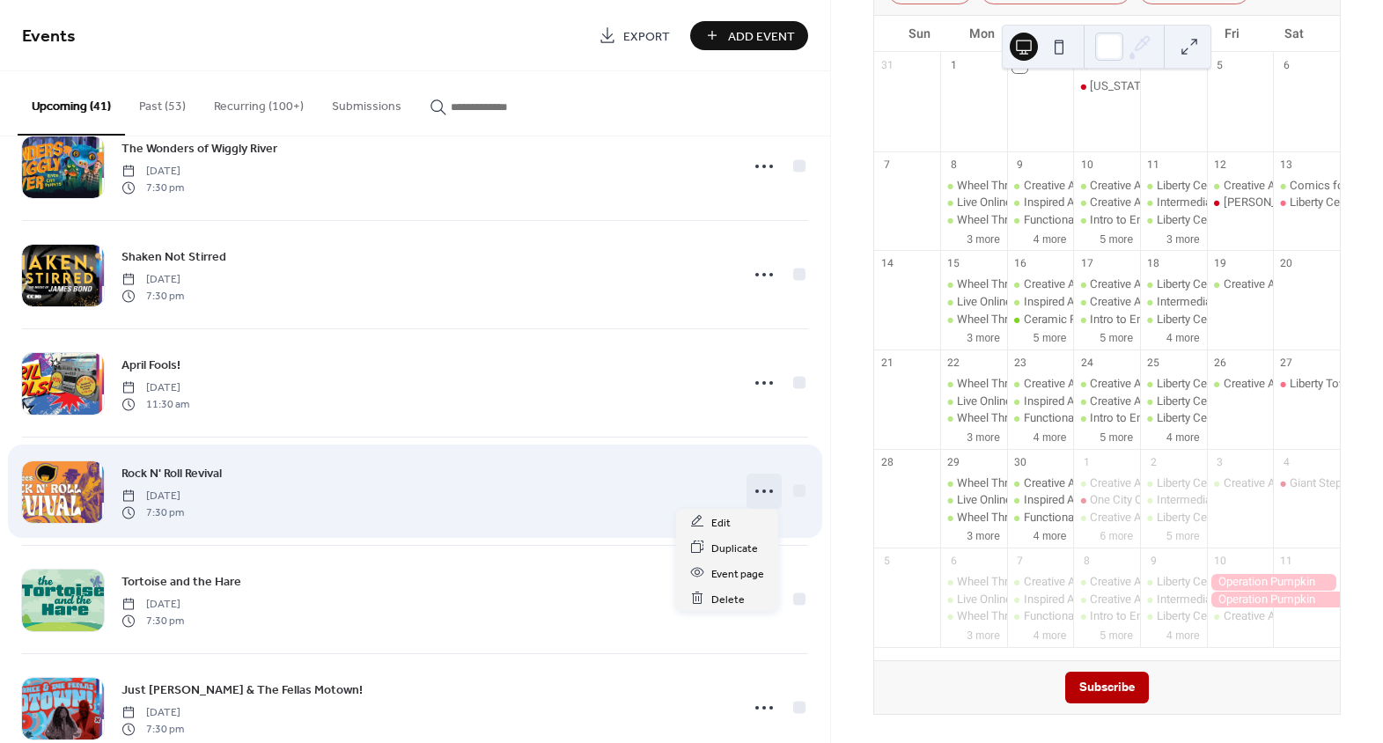
click at [755, 490] on circle at bounding box center [757, 492] width 4 height 4
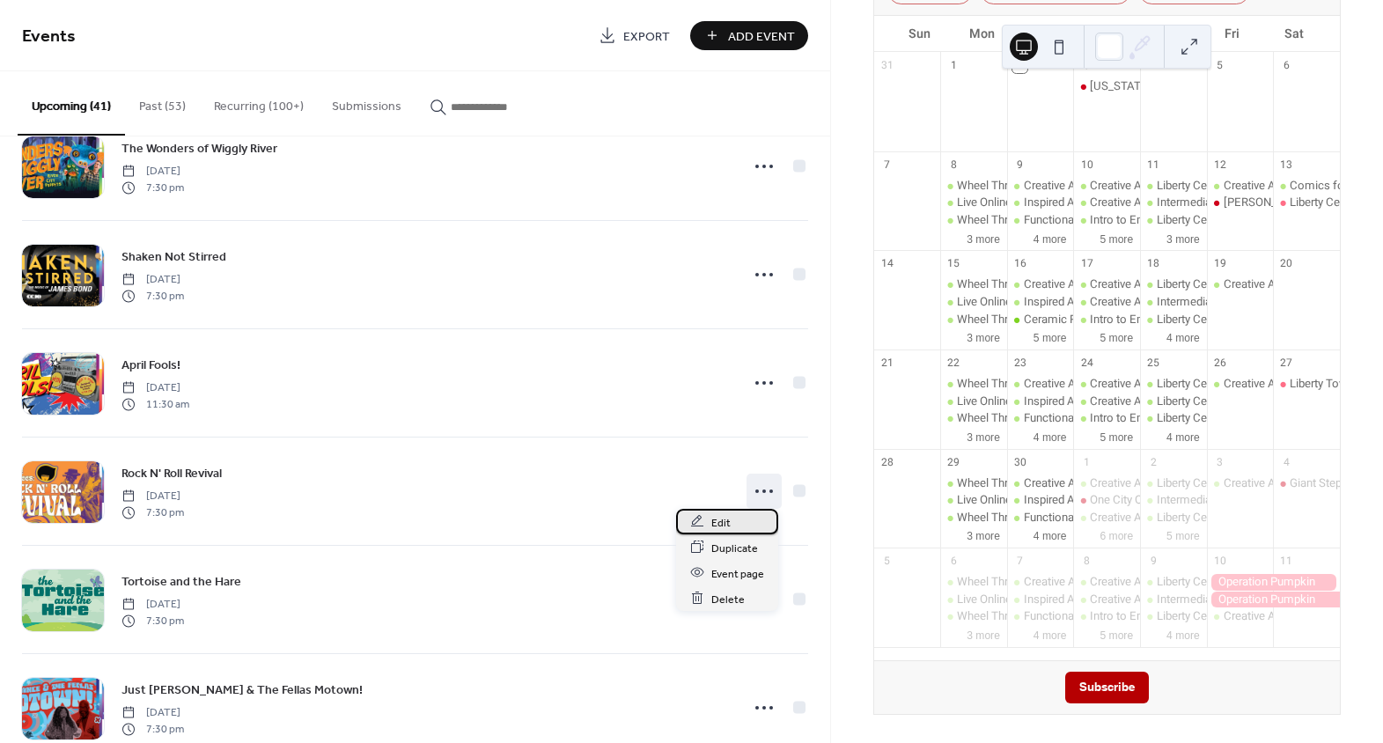
click at [735, 516] on div "Edit" at bounding box center [727, 522] width 102 height 26
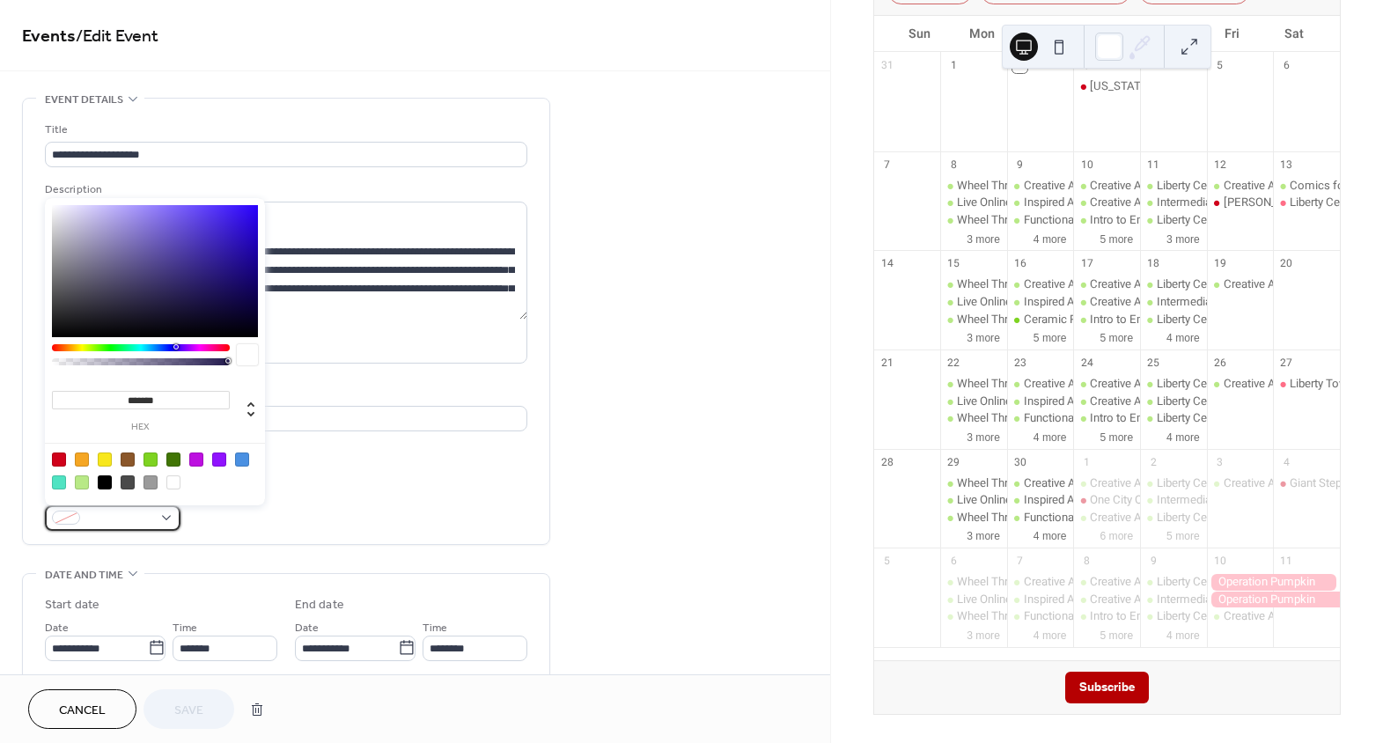
click at [129, 514] on span at bounding box center [119, 519] width 65 height 18
click at [58, 457] on div at bounding box center [59, 460] width 14 height 14
type input "*******"
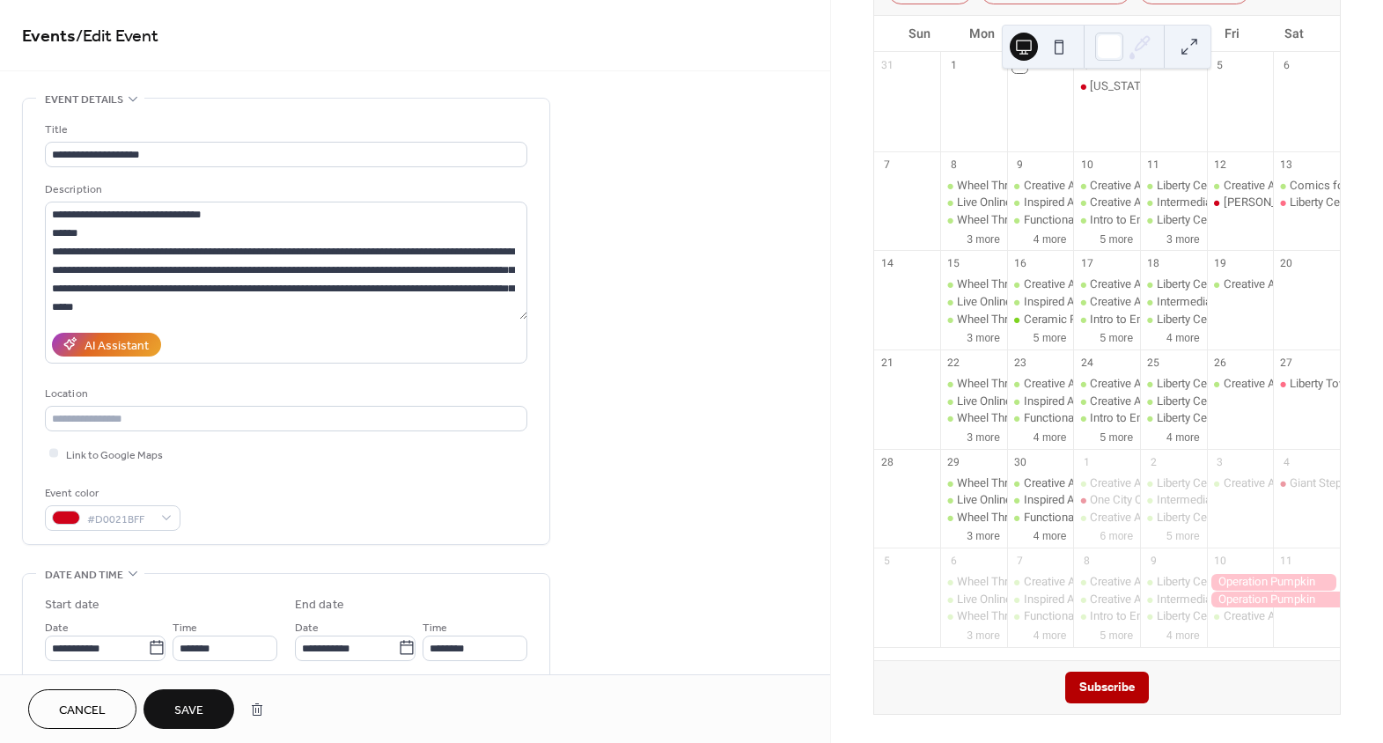
click at [446, 491] on div "Event color #D0021BFF" at bounding box center [286, 507] width 482 height 47
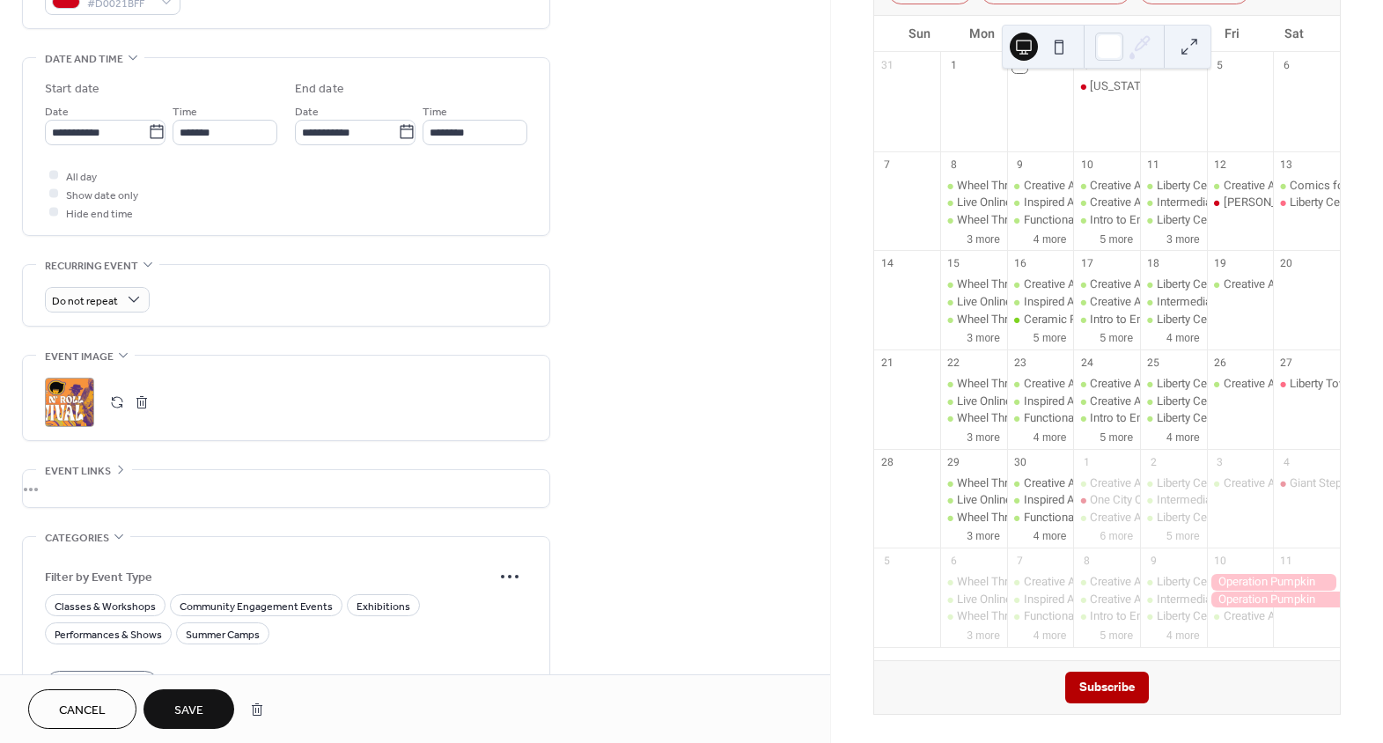
scroll to position [560, 0]
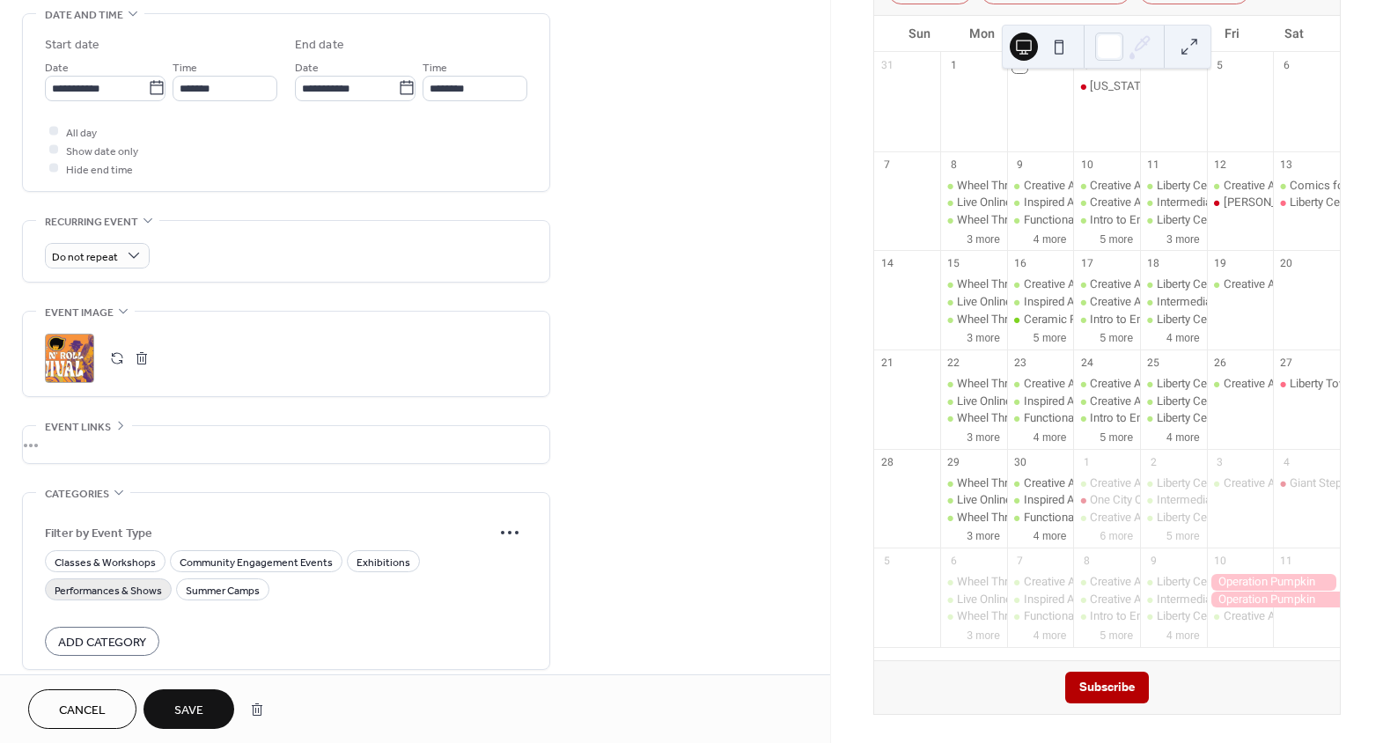
click at [124, 591] on span "Performances & Shows" at bounding box center [108, 590] width 107 height 18
click at [200, 710] on span "Save" at bounding box center [188, 711] width 29 height 18
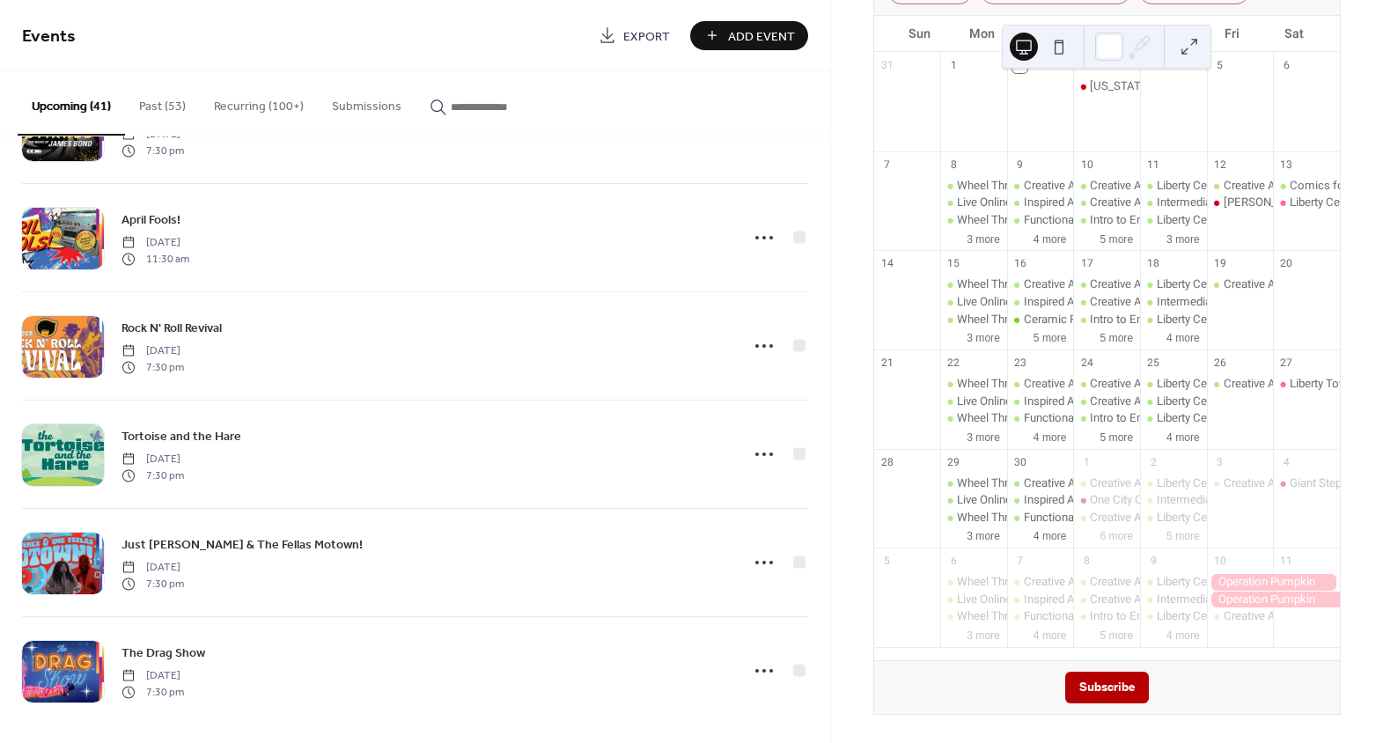
scroll to position [3882, 0]
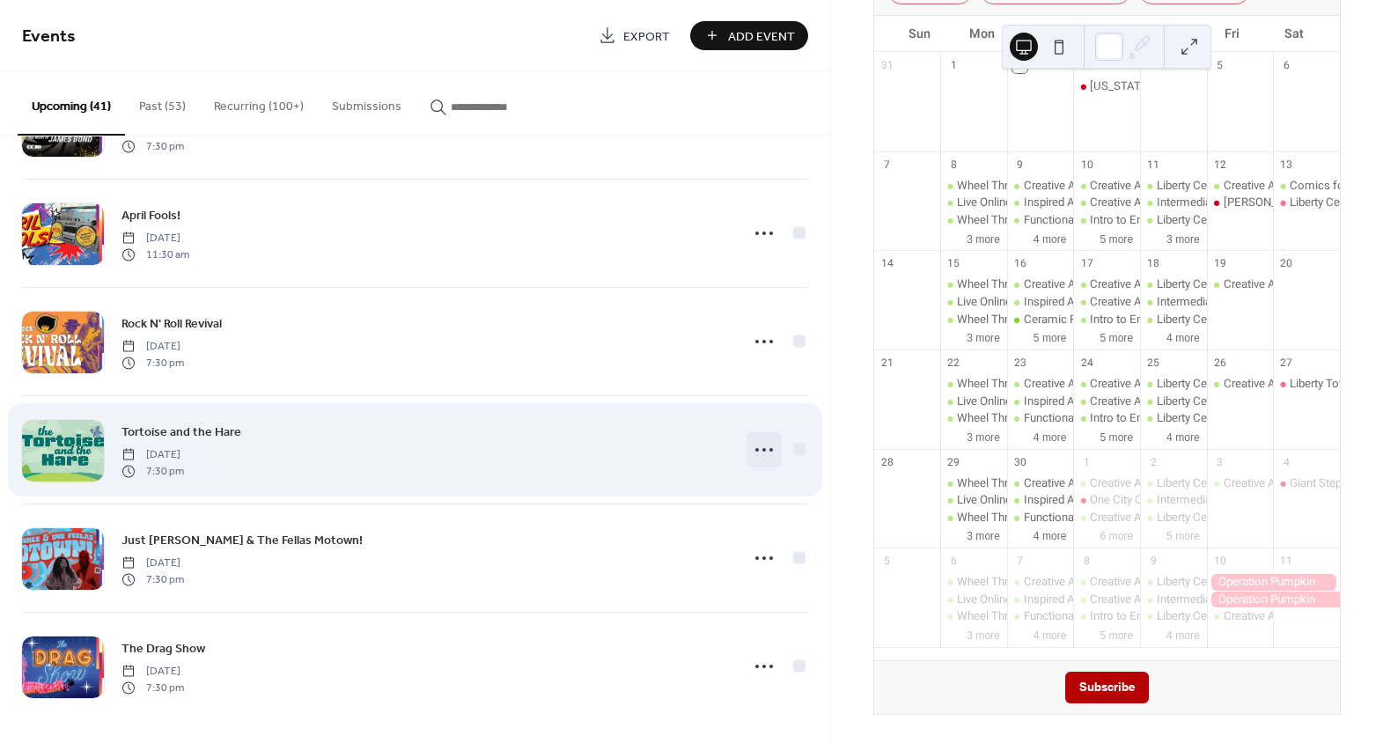
click at [750, 443] on icon at bounding box center [764, 450] width 28 height 28
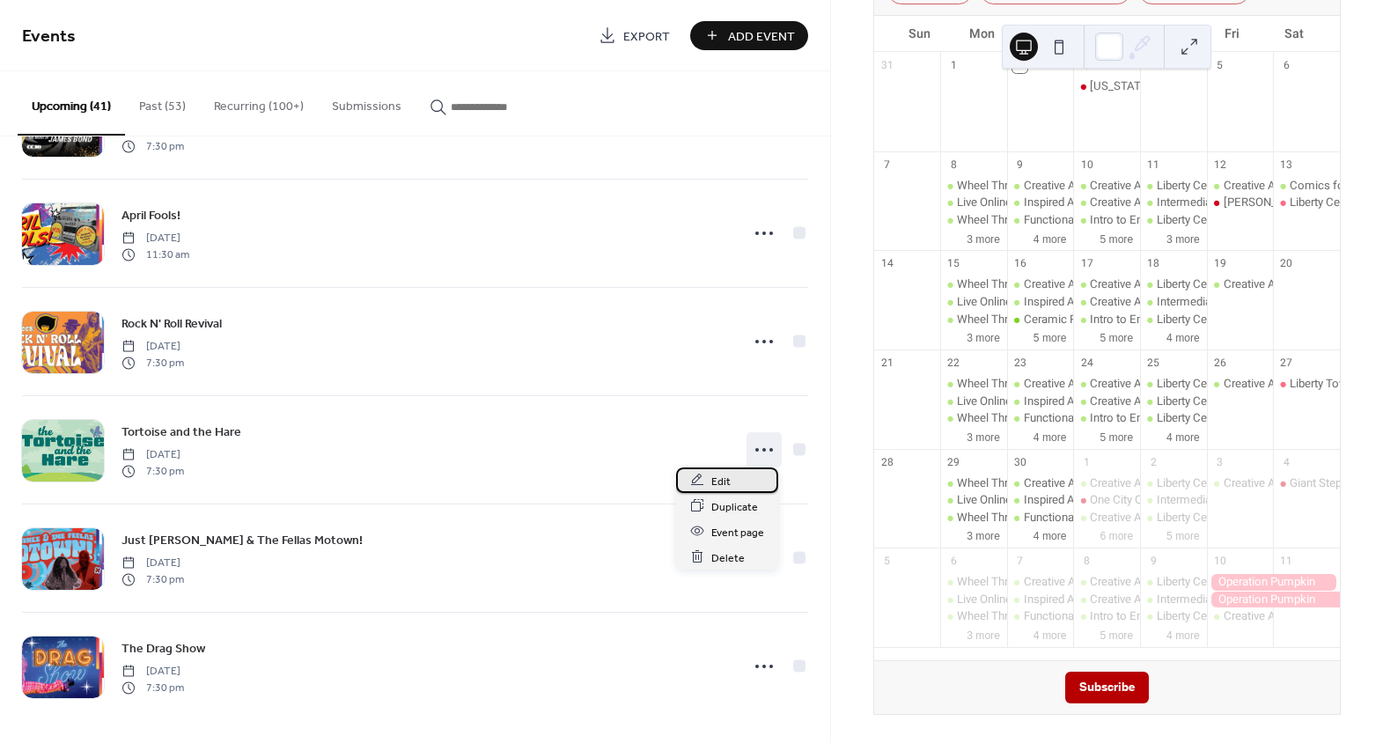
click at [740, 478] on div "Edit" at bounding box center [727, 481] width 102 height 26
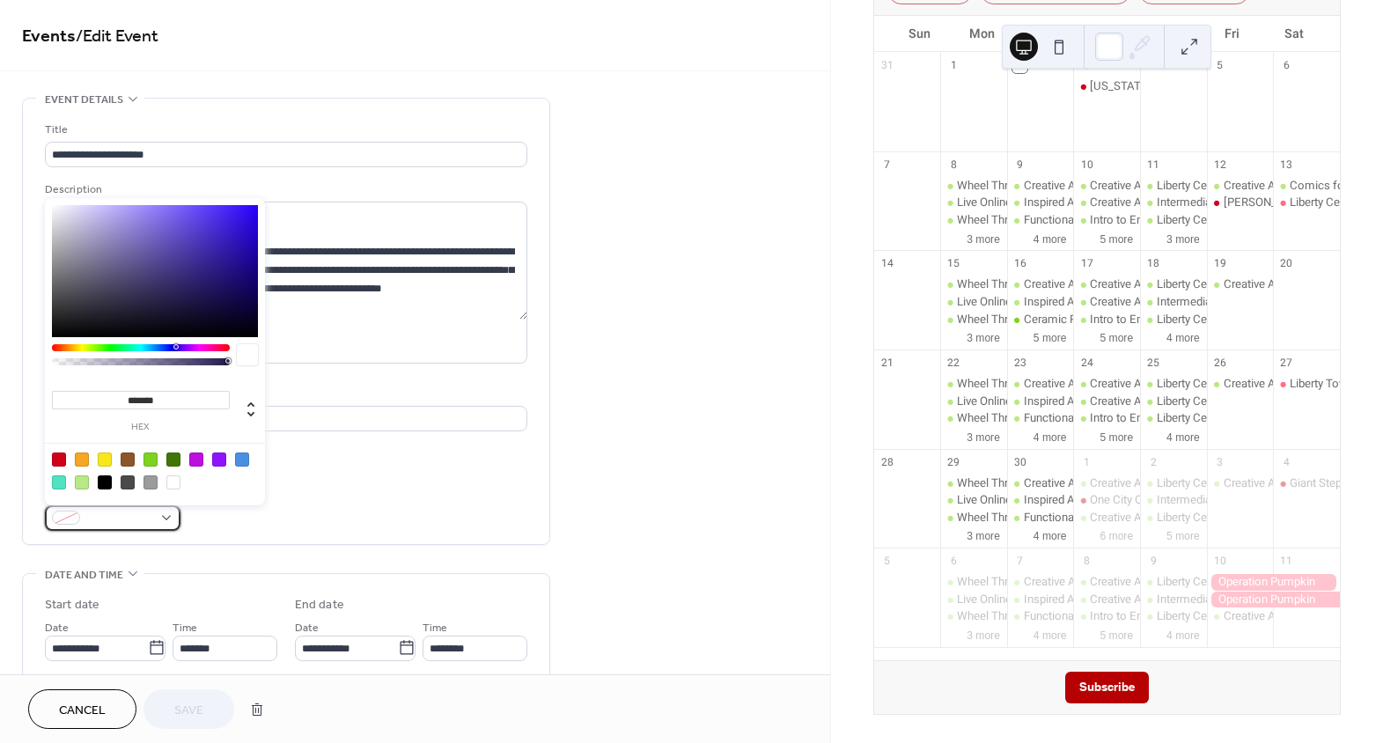
click at [136, 521] on span at bounding box center [119, 519] width 65 height 18
click at [62, 454] on div at bounding box center [59, 460] width 14 height 14
type input "*******"
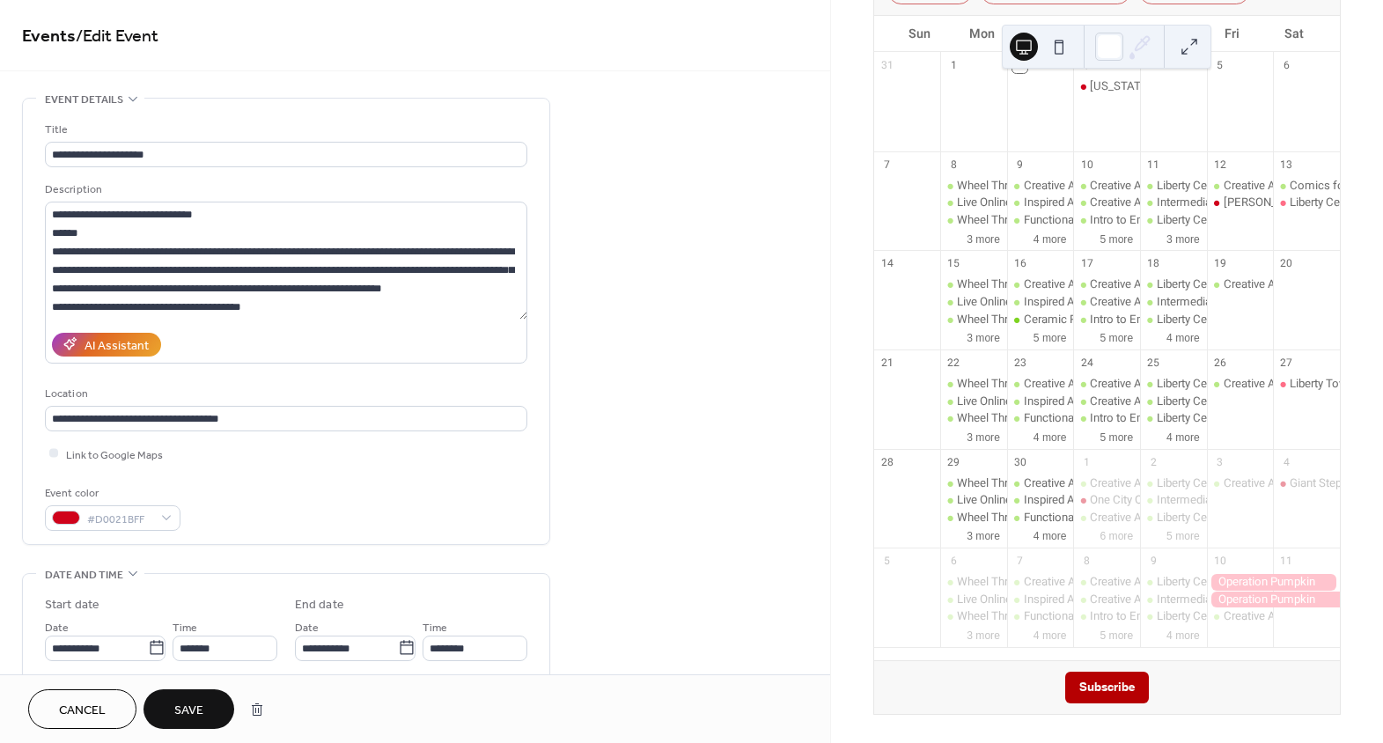
click at [400, 478] on div "**********" at bounding box center [286, 326] width 482 height 410
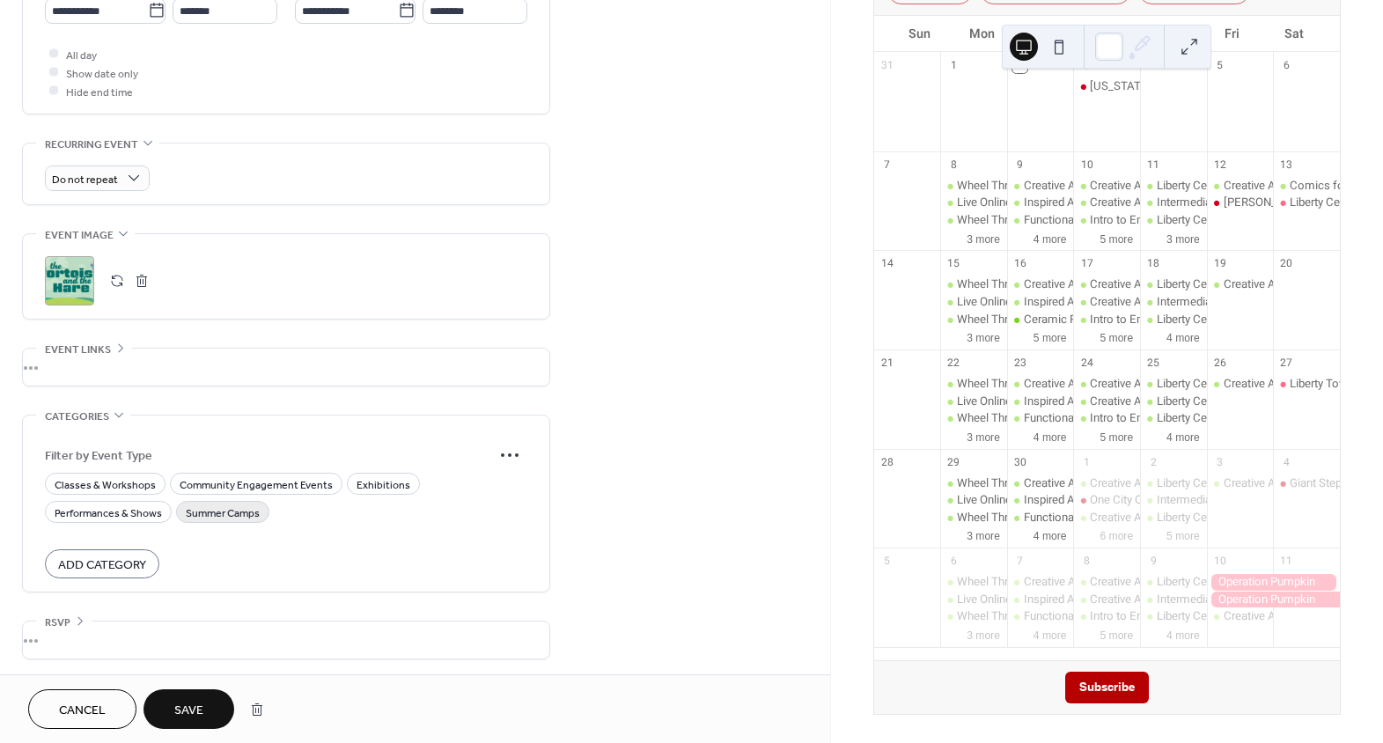
scroll to position [638, 0]
click at [96, 510] on span "Performances & Shows" at bounding box center [108, 512] width 107 height 18
click at [195, 709] on span "Save" at bounding box center [188, 711] width 29 height 18
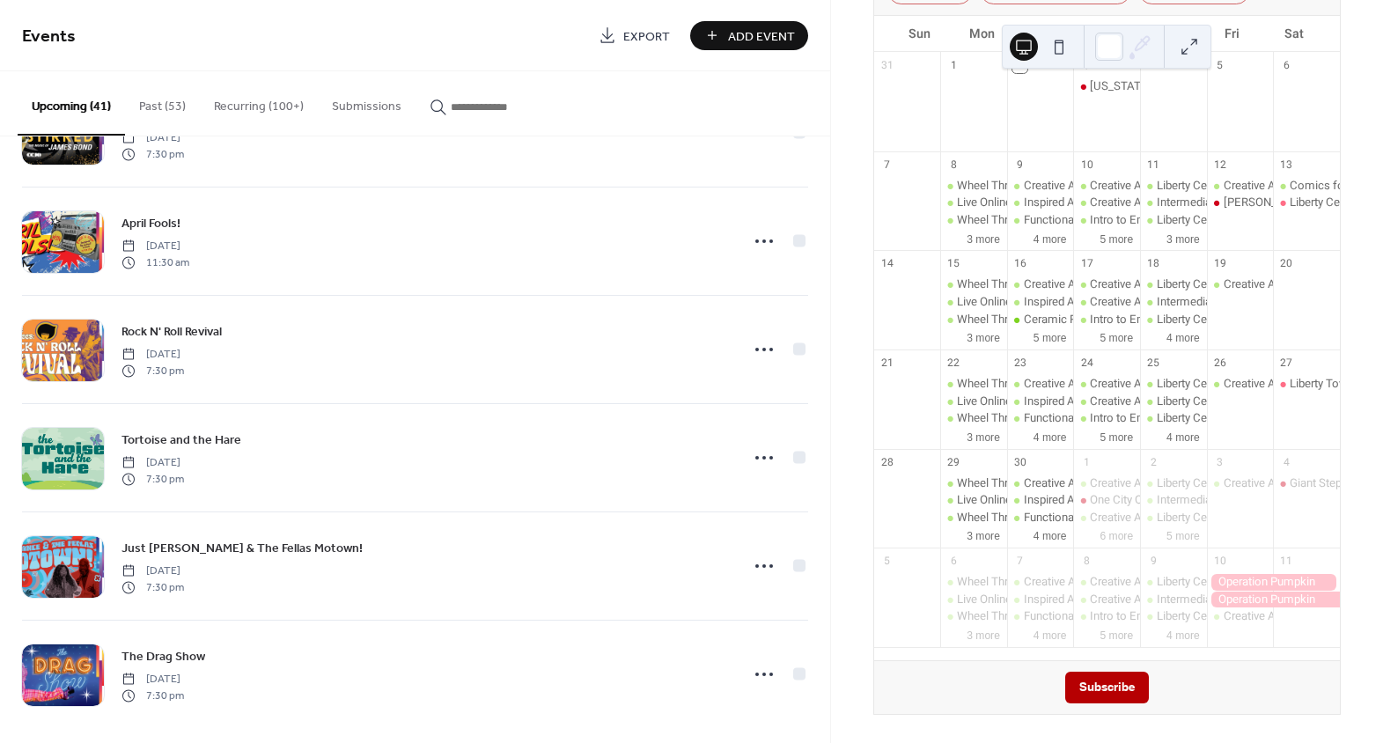
scroll to position [3882, 0]
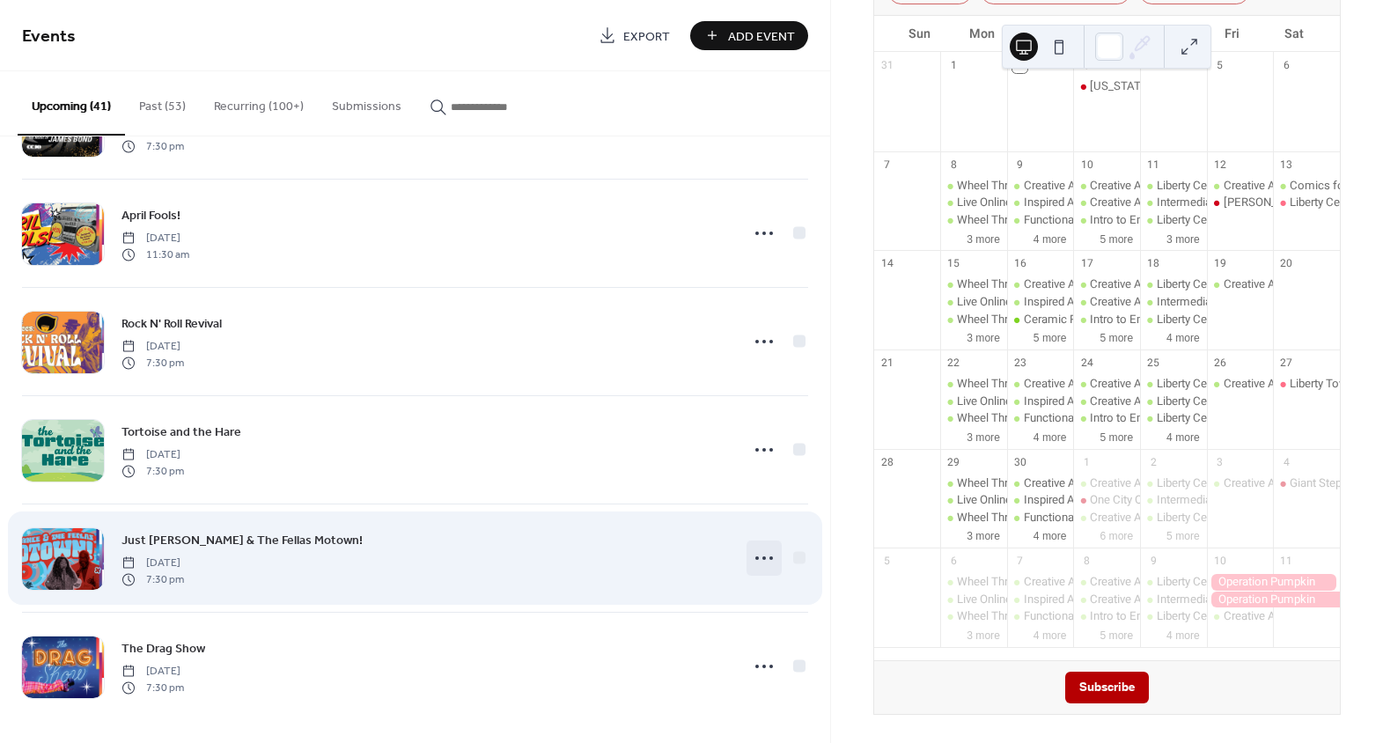
click at [760, 552] on icon at bounding box center [764, 558] width 28 height 28
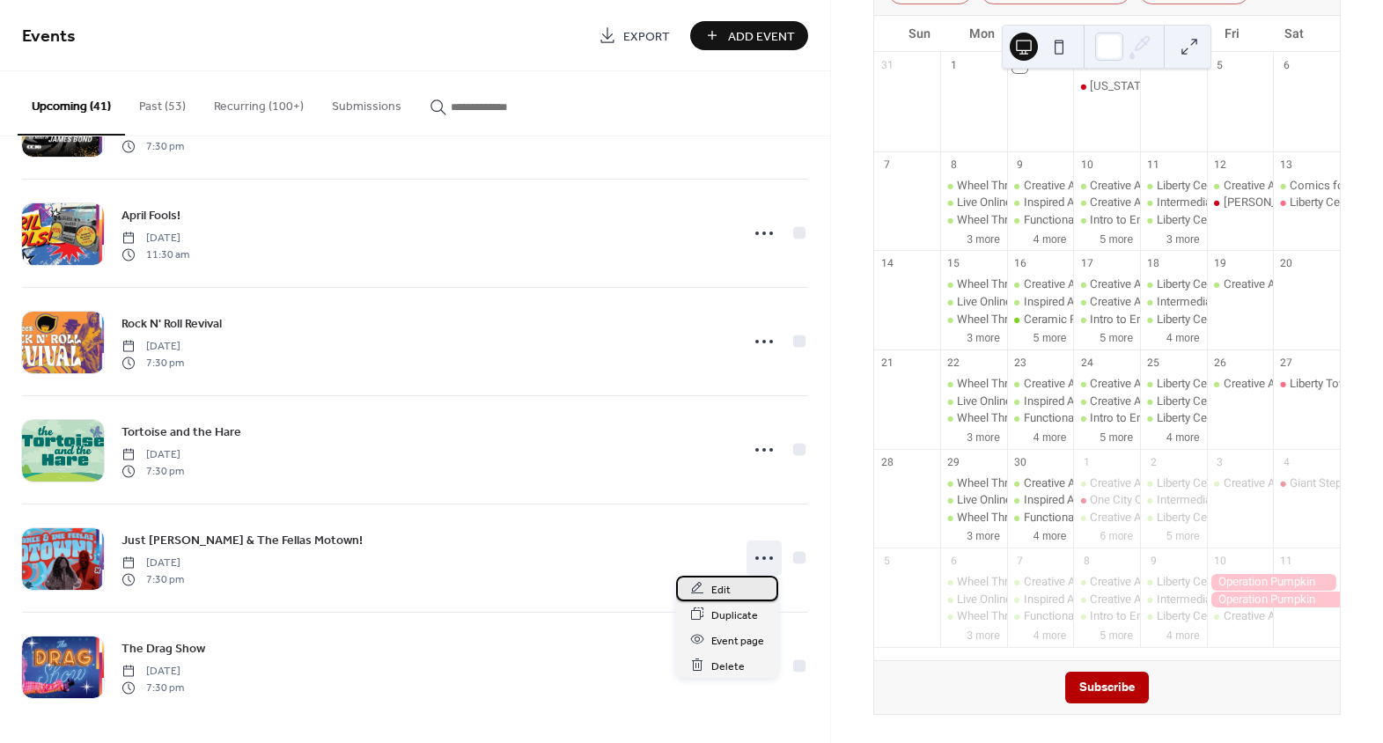
click at [726, 592] on span "Edit" at bounding box center [720, 589] width 19 height 18
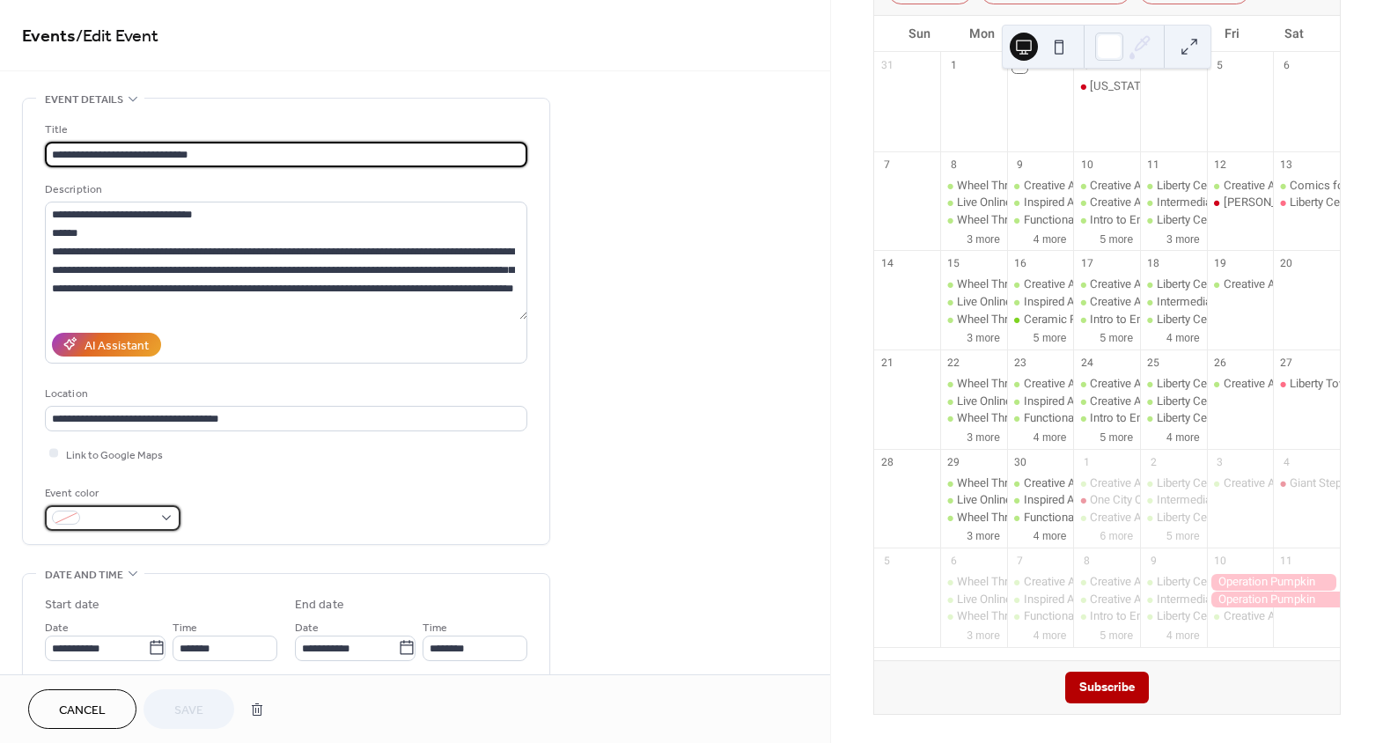
click at [131, 510] on span at bounding box center [119, 519] width 65 height 18
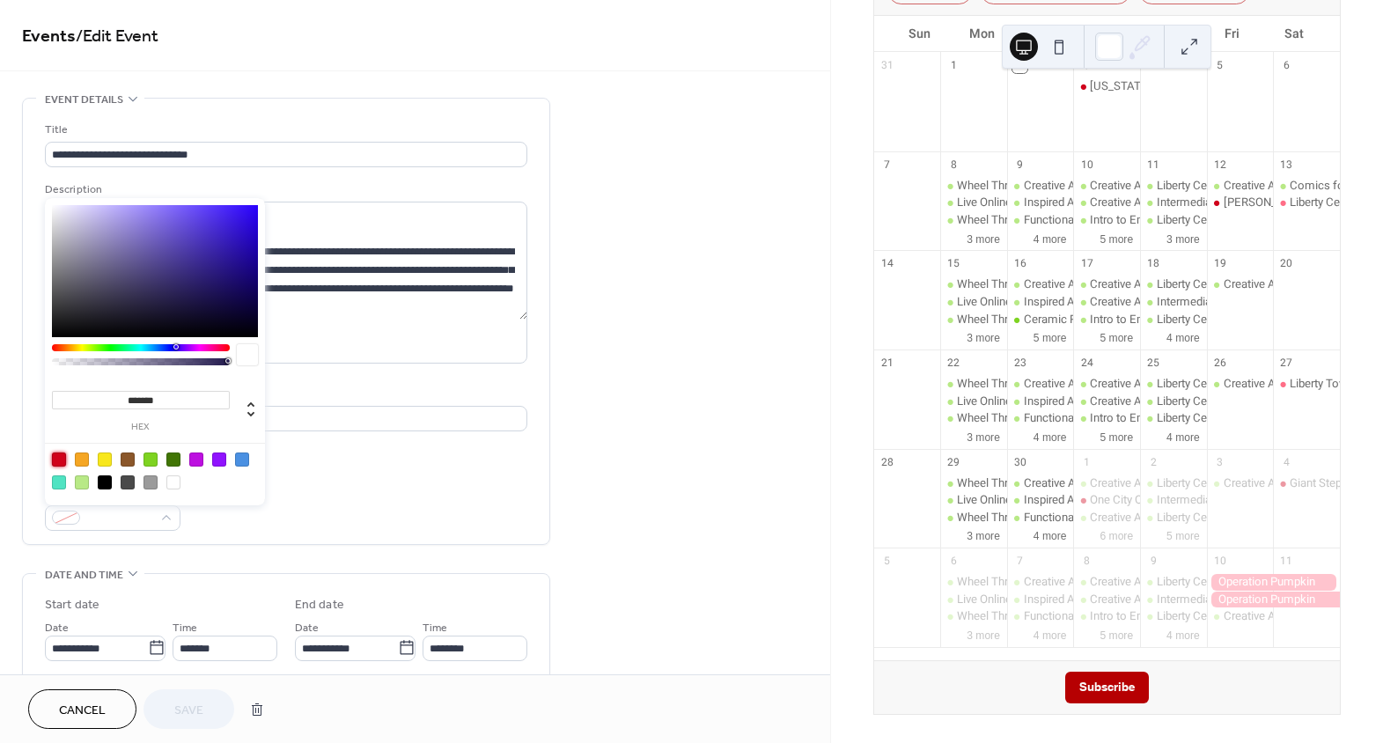
click at [59, 459] on div at bounding box center [59, 460] width 14 height 14
type input "*******"
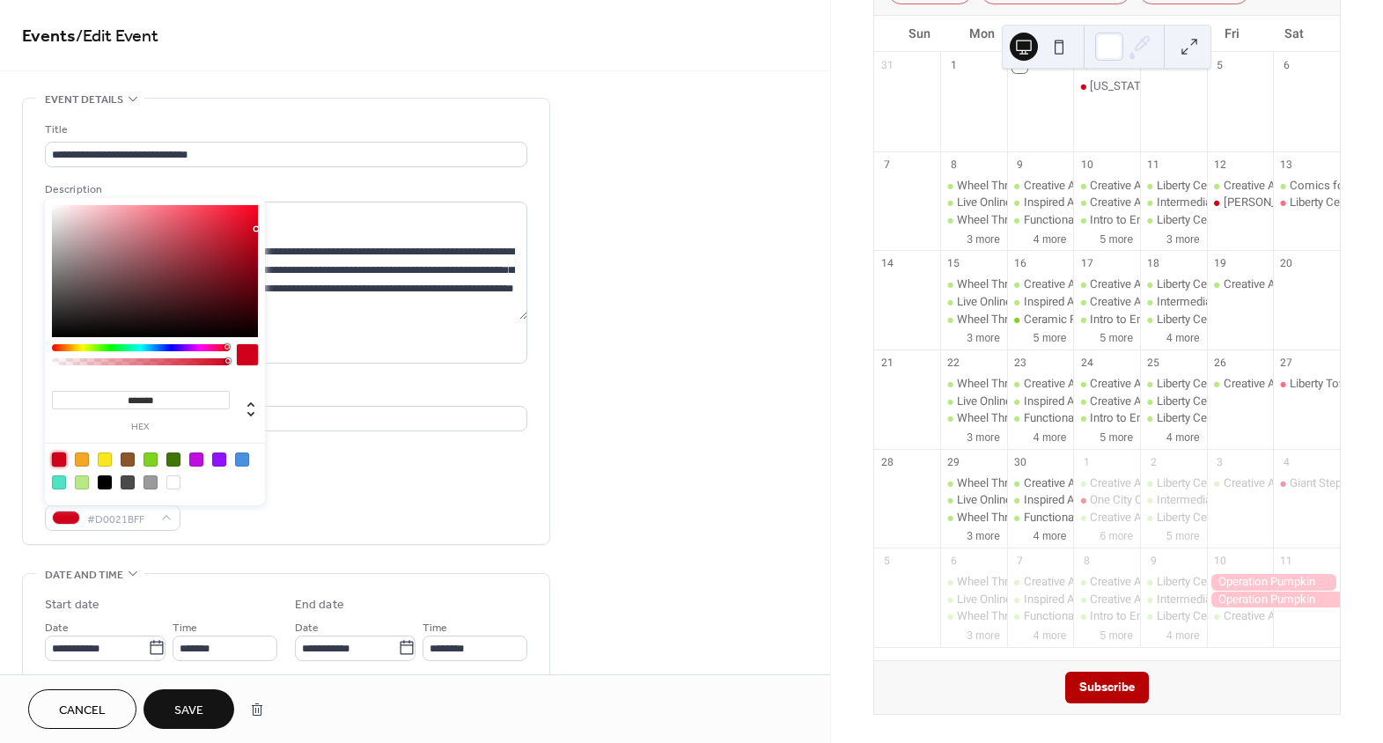
click at [436, 493] on div "Event color #D0021BFF" at bounding box center [286, 507] width 482 height 47
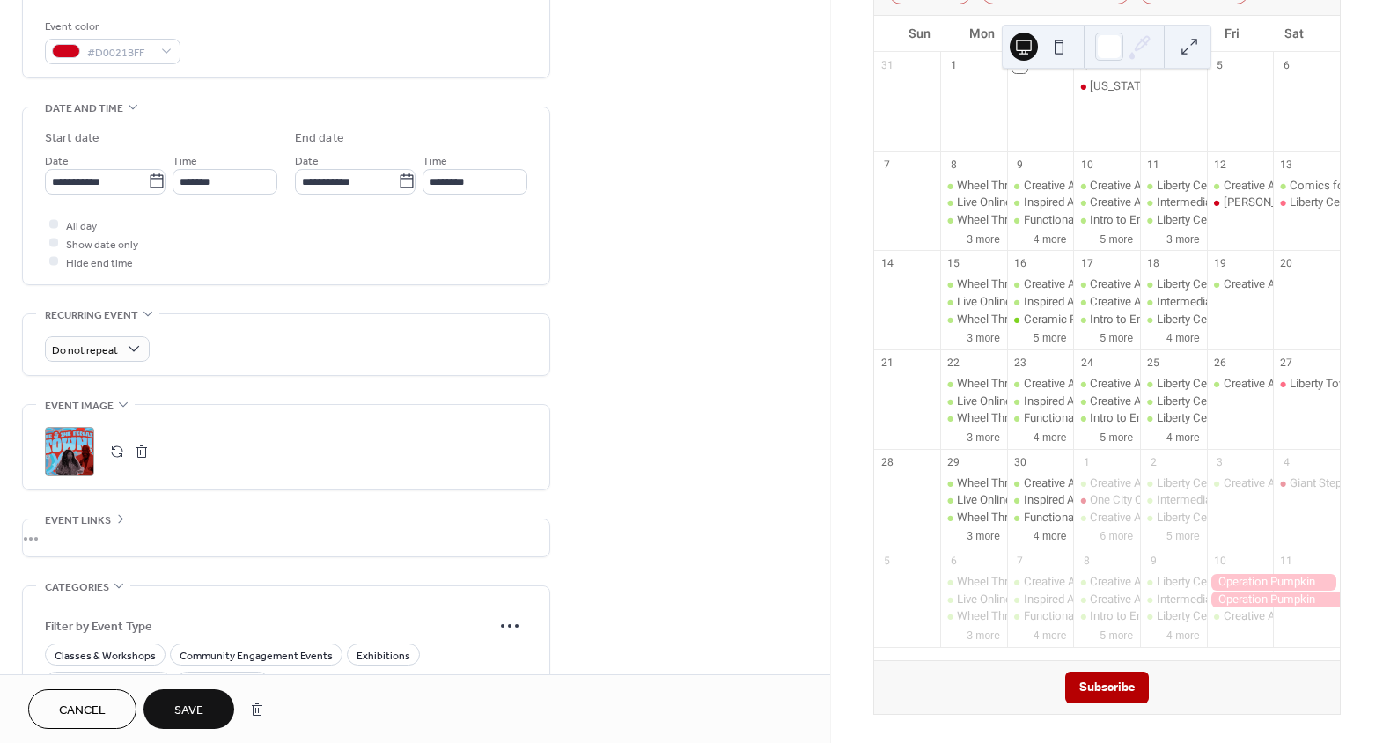
scroll to position [560, 0]
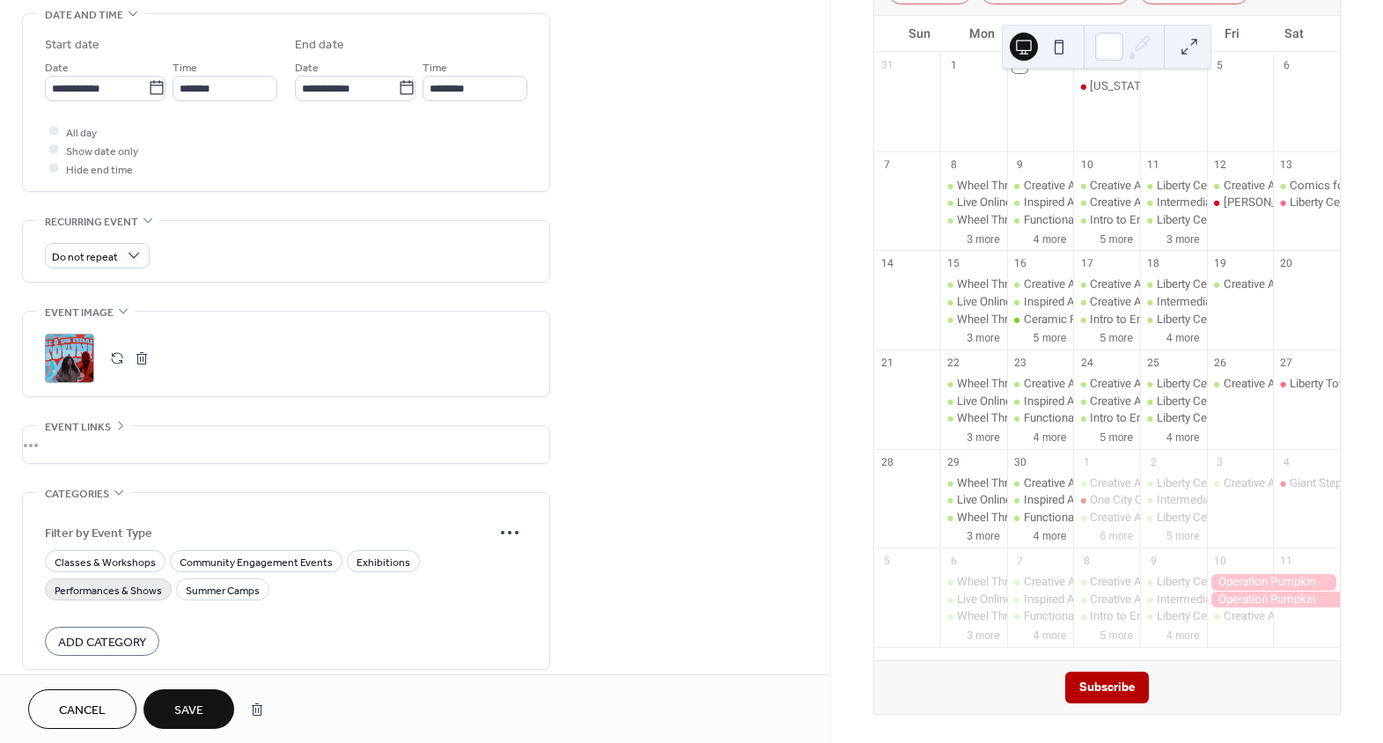
click at [112, 589] on span "Performances & Shows" at bounding box center [108, 590] width 107 height 18
click at [191, 712] on span "Save" at bounding box center [188, 711] width 29 height 18
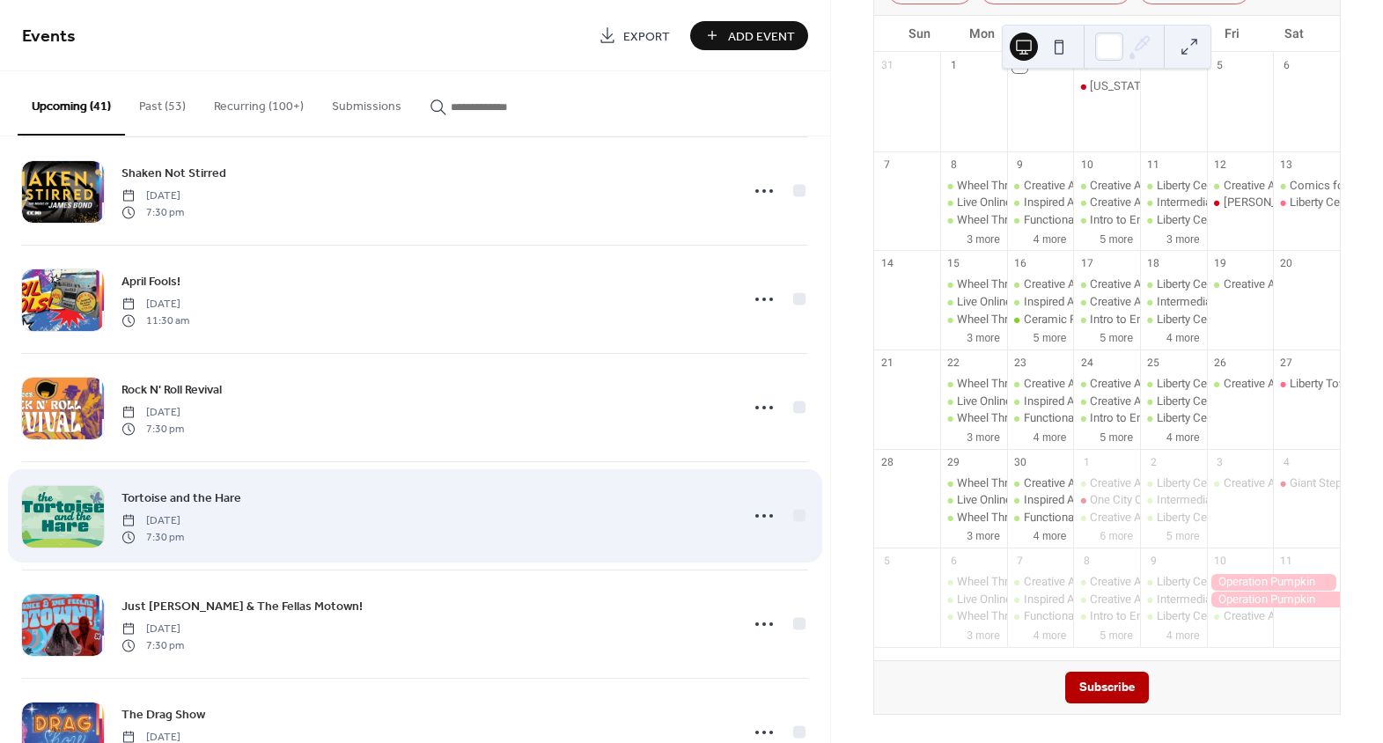
scroll to position [3882, 0]
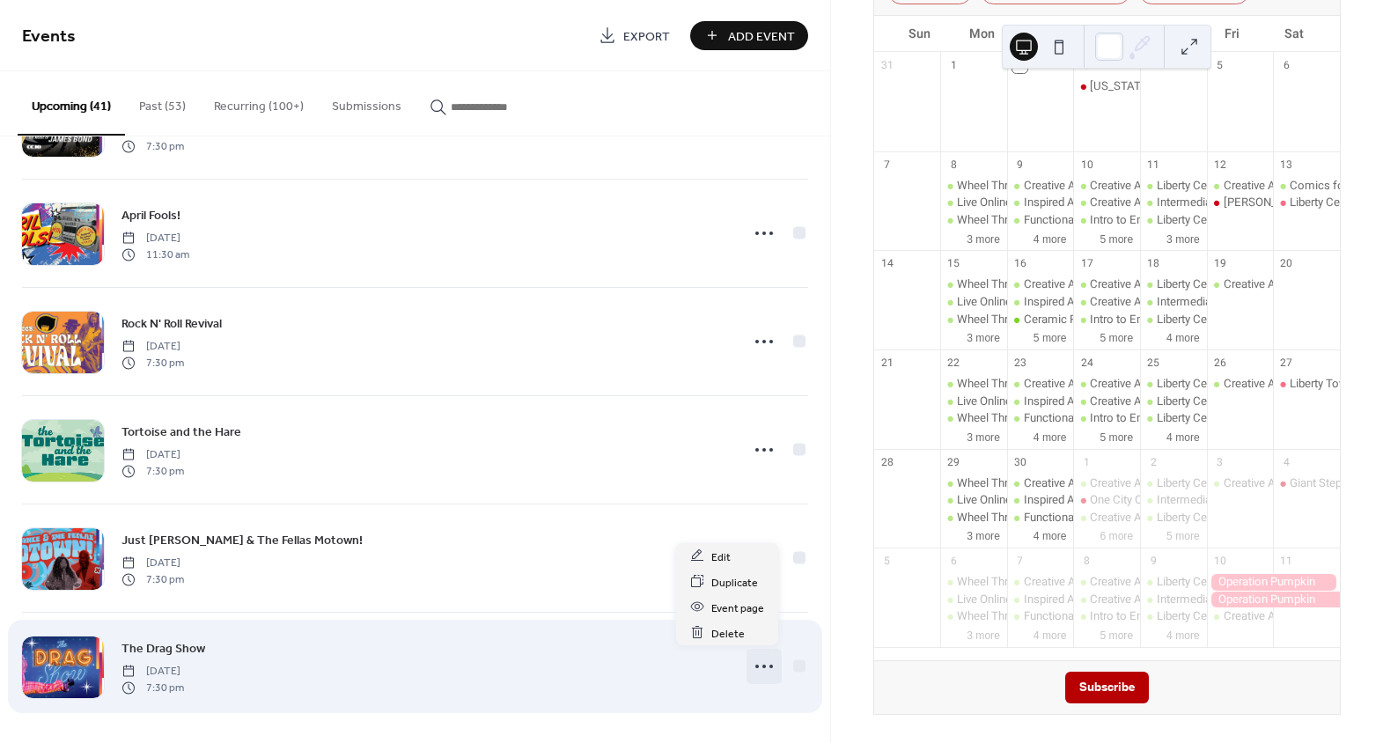
click at [761, 657] on icon at bounding box center [764, 666] width 28 height 28
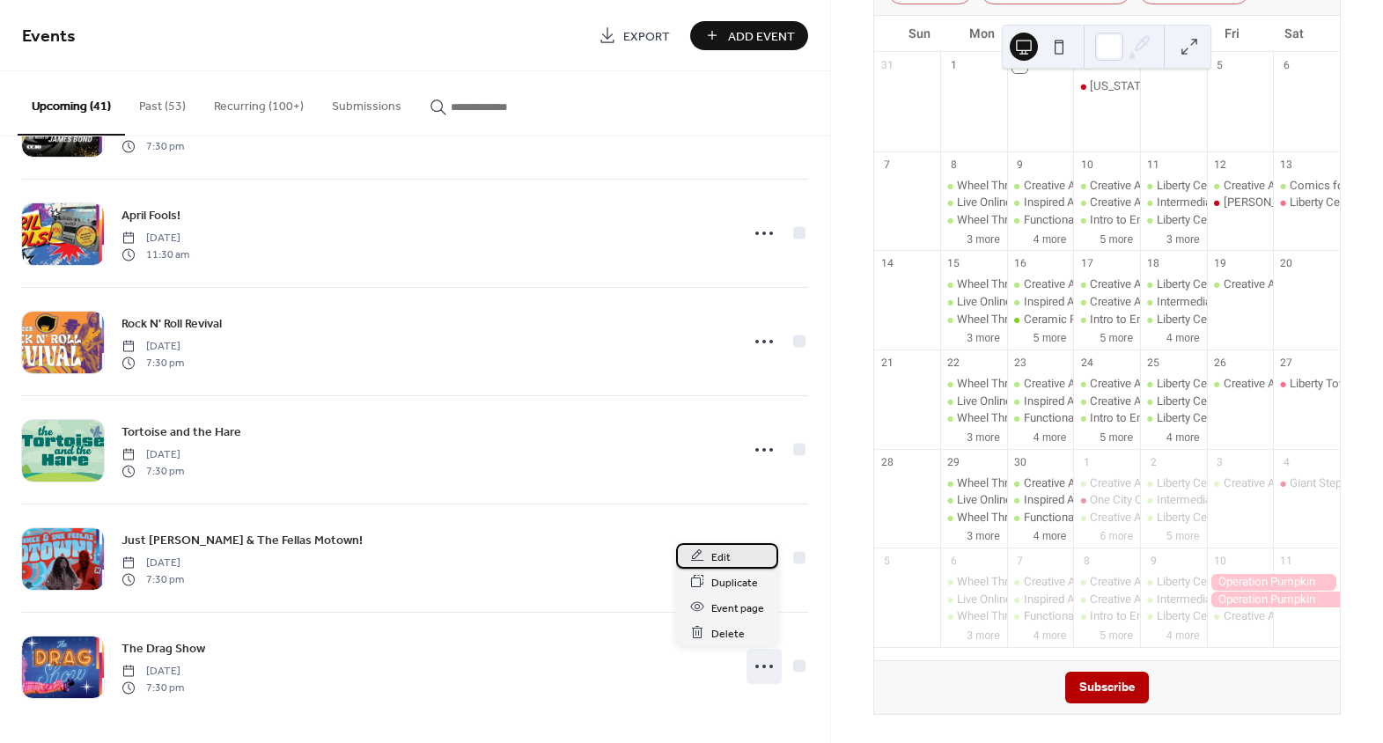
click at [738, 562] on div "Edit" at bounding box center [727, 556] width 102 height 26
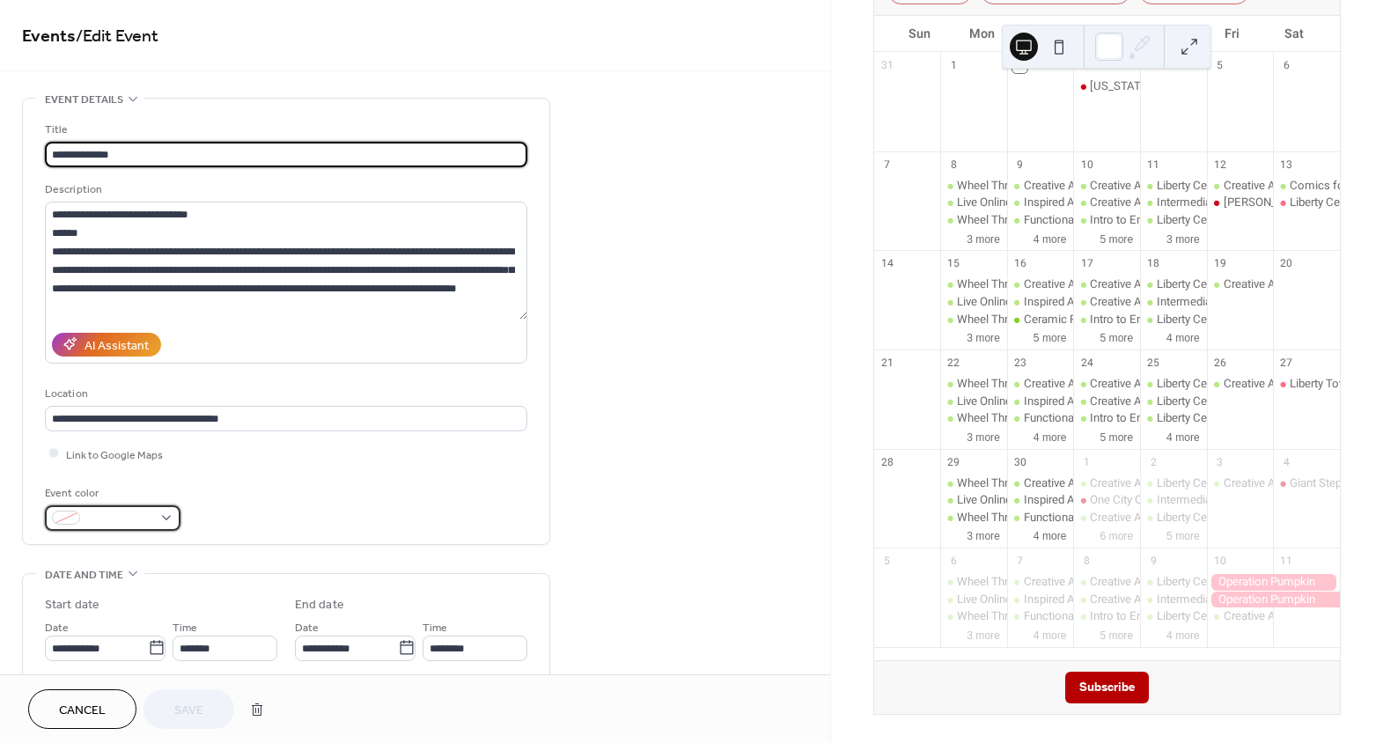
click at [115, 520] on span at bounding box center [119, 519] width 65 height 18
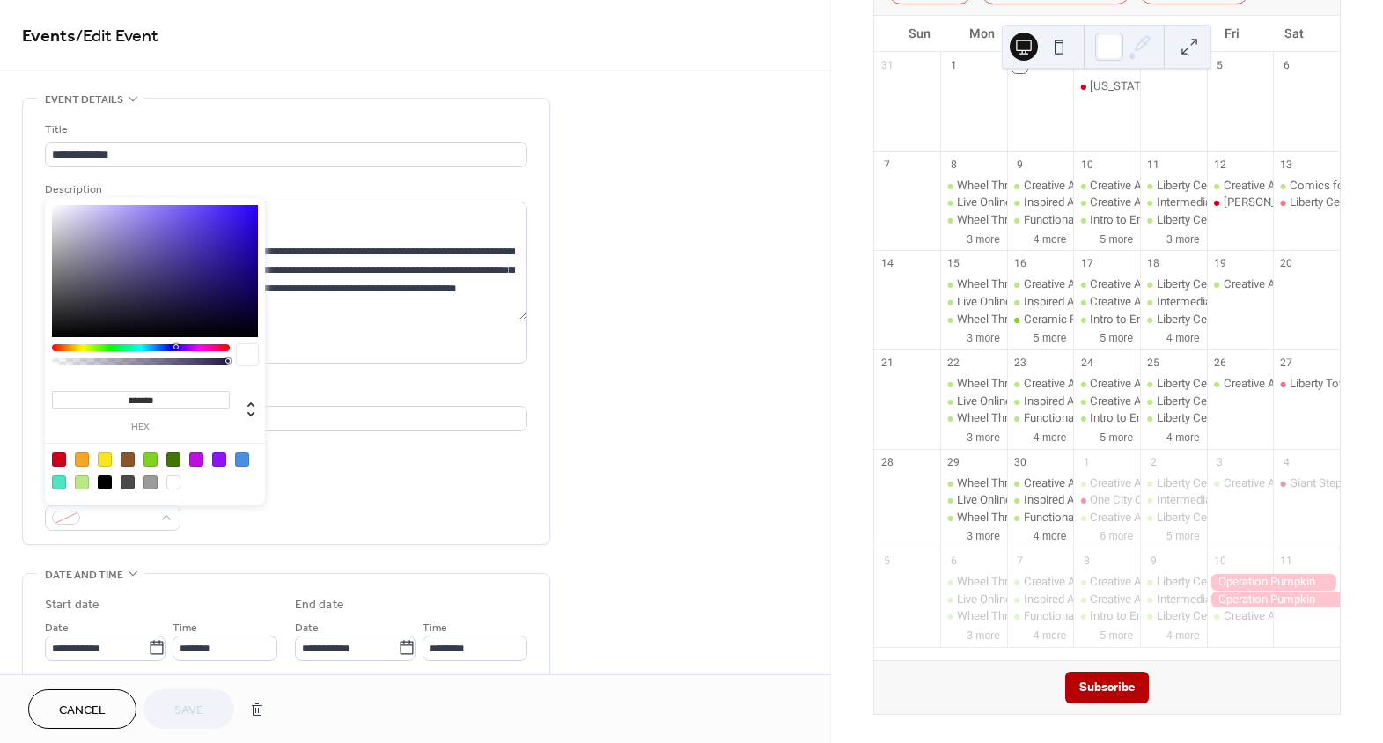
click at [55, 455] on div at bounding box center [59, 460] width 14 height 14
type input "*******"
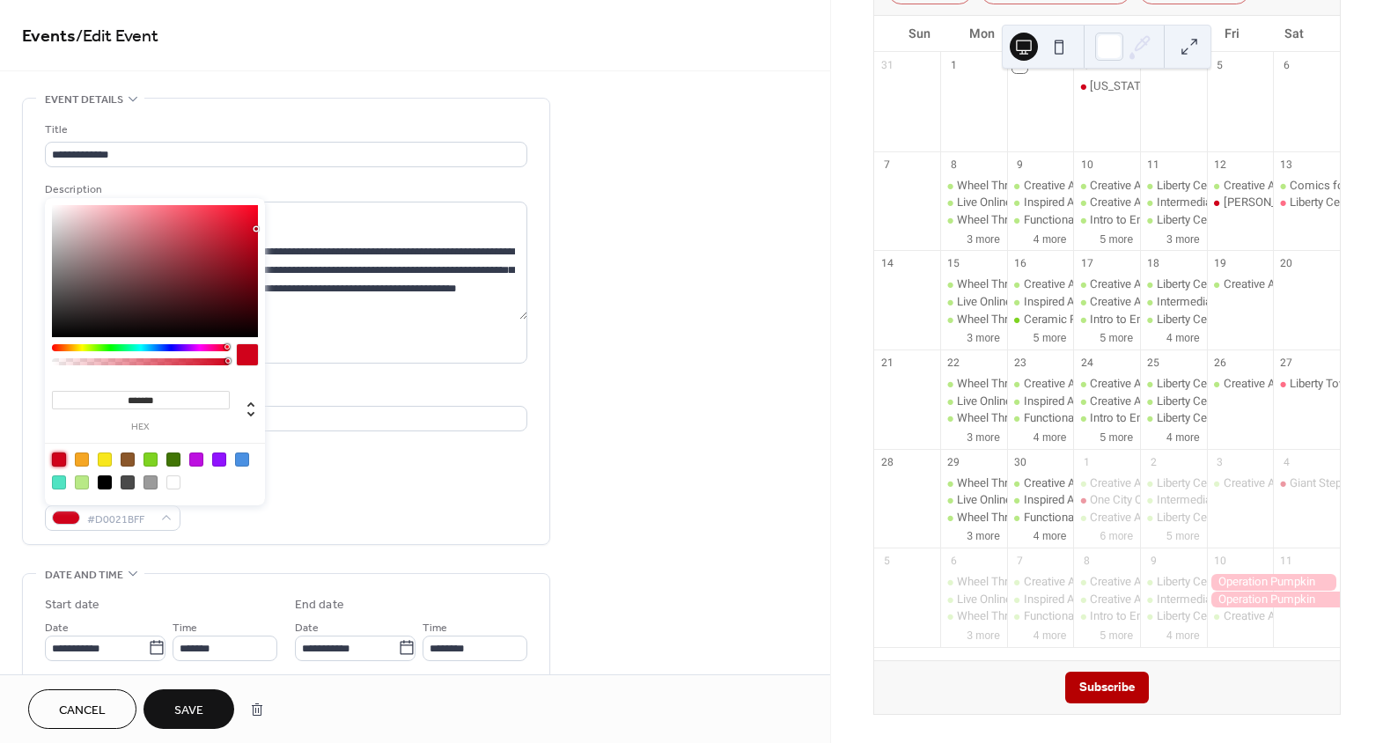
click at [501, 494] on div "Event color #D0021BFF" at bounding box center [286, 507] width 482 height 47
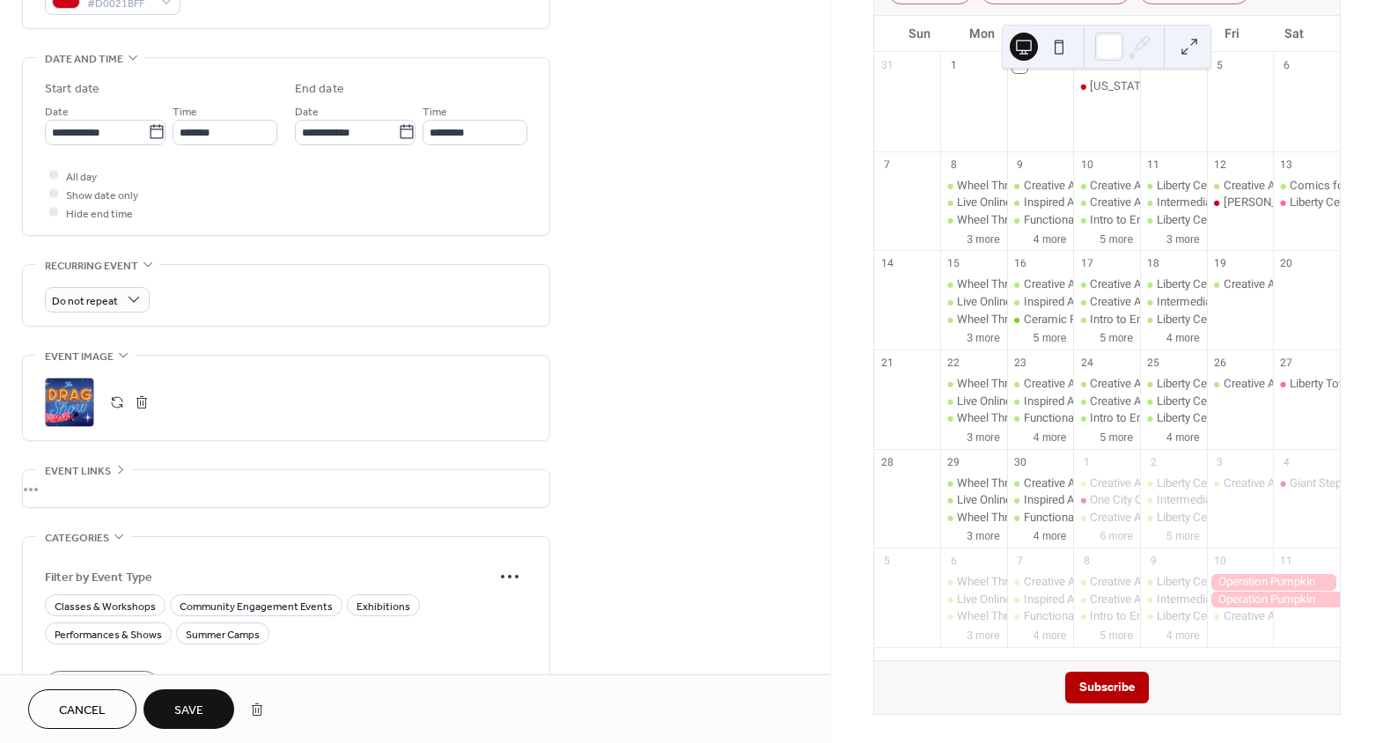
scroll to position [638, 0]
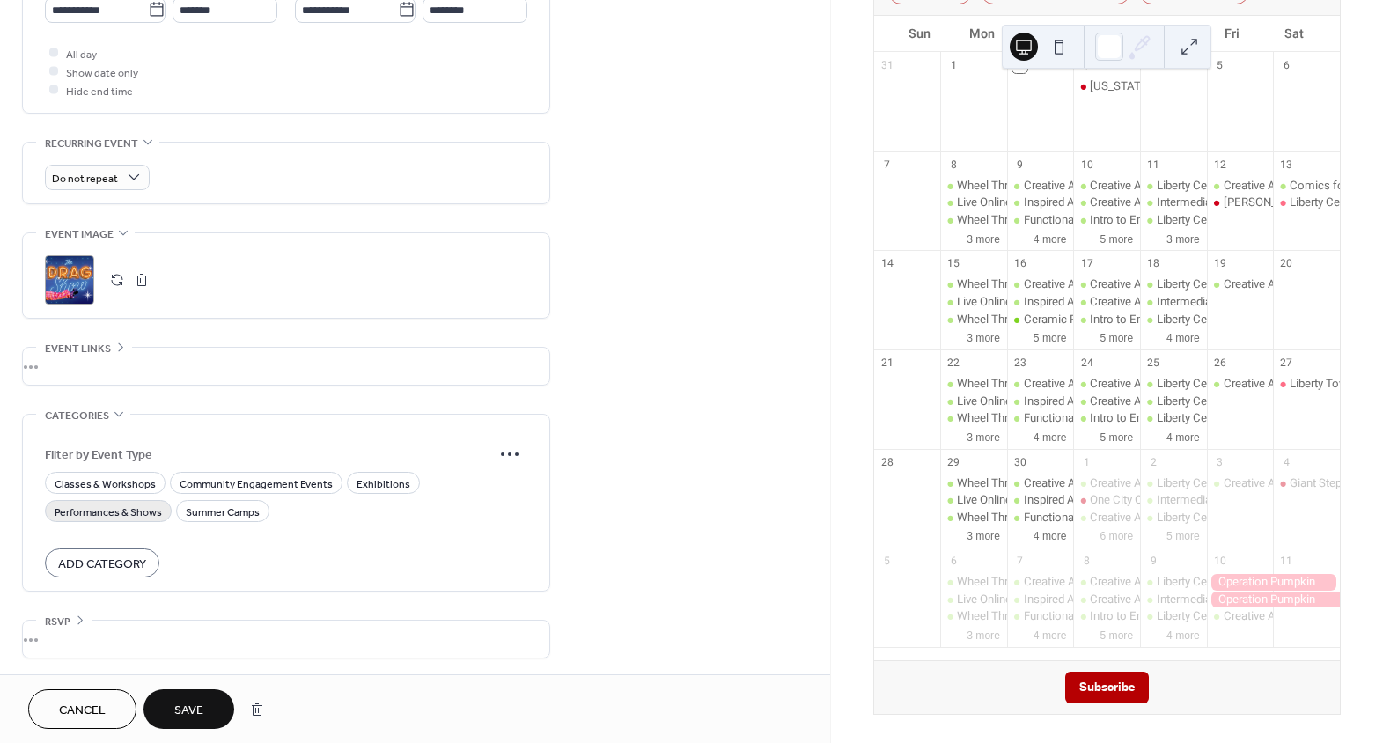
click at [119, 512] on span "Performances & Shows" at bounding box center [108, 512] width 107 height 18
click at [182, 702] on span "Save" at bounding box center [188, 711] width 29 height 18
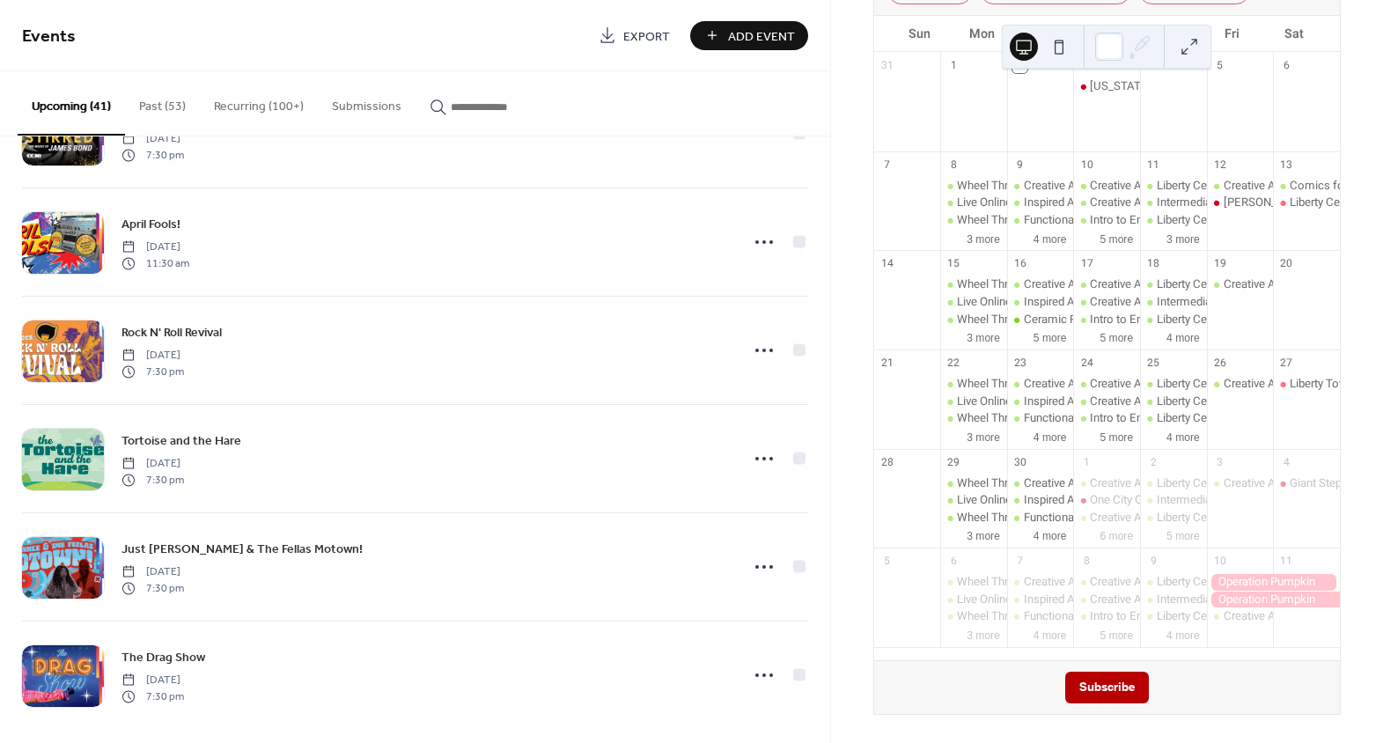
scroll to position [3882, 0]
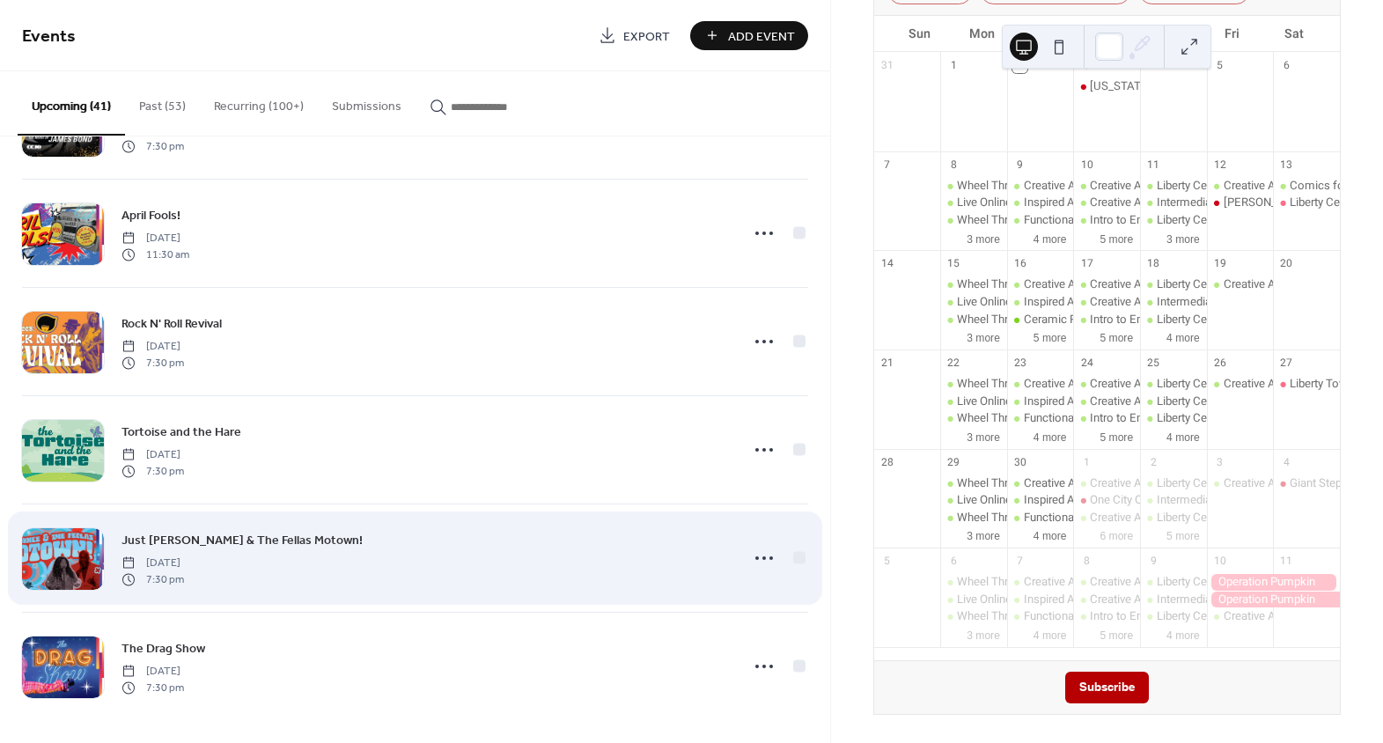
click at [278, 537] on span "Just [PERSON_NAME] & The Fellas Motown!" at bounding box center [242, 541] width 241 height 18
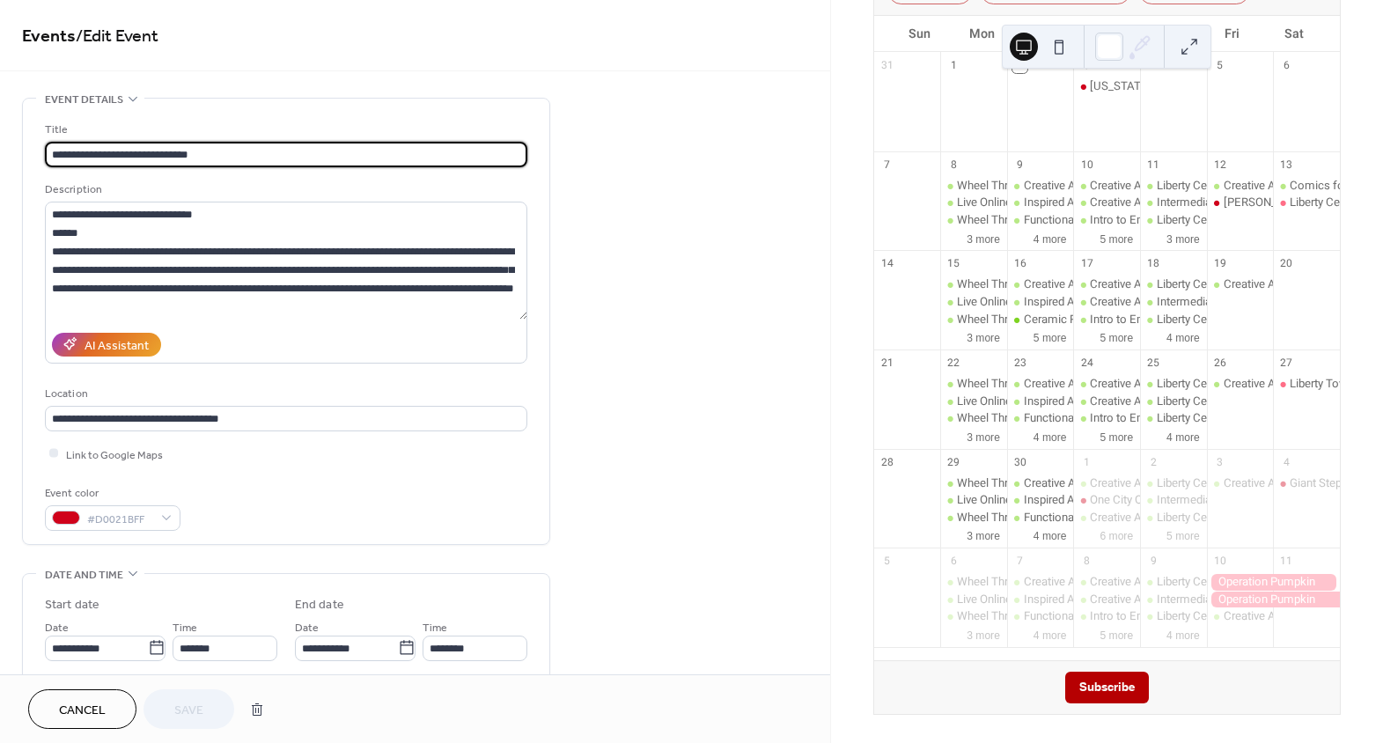
click at [85, 704] on span "Cancel" at bounding box center [82, 711] width 47 height 18
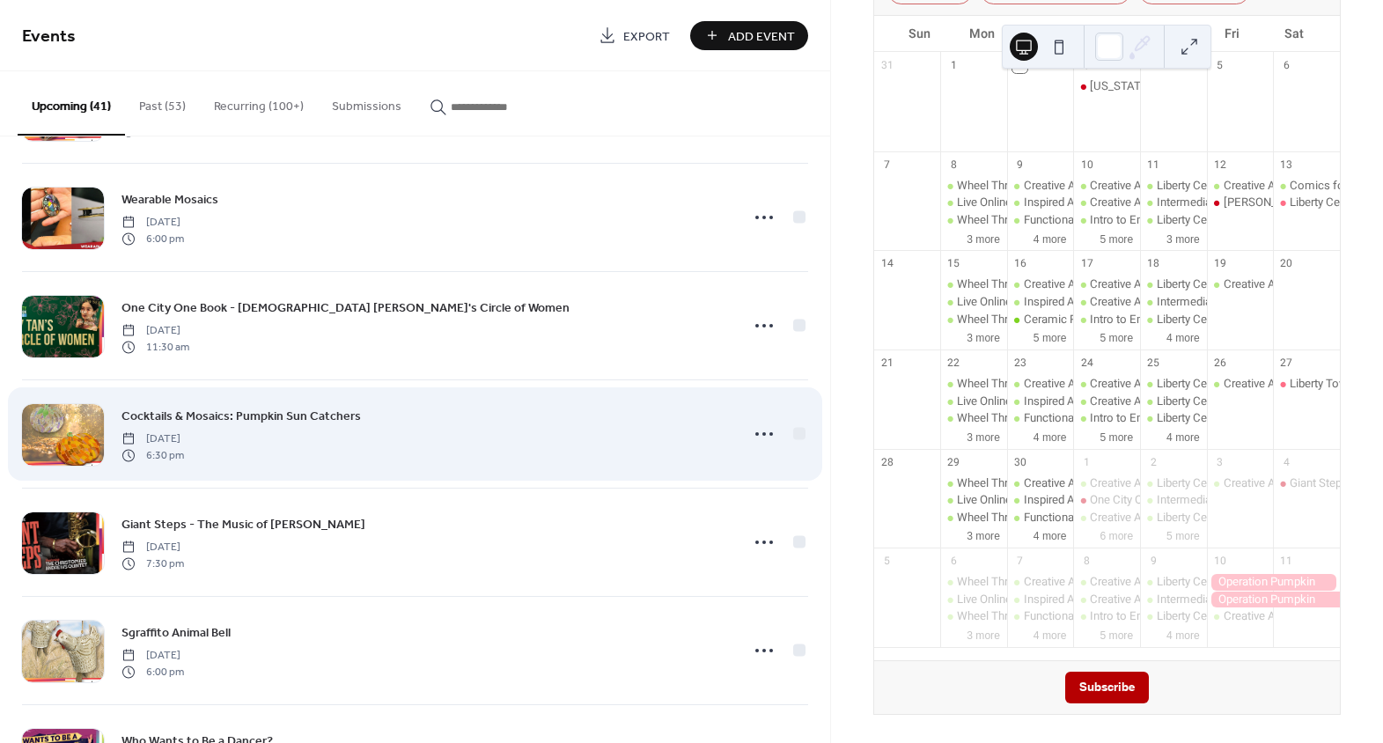
scroll to position [480, 0]
